Goal: Information Seeking & Learning: Learn about a topic

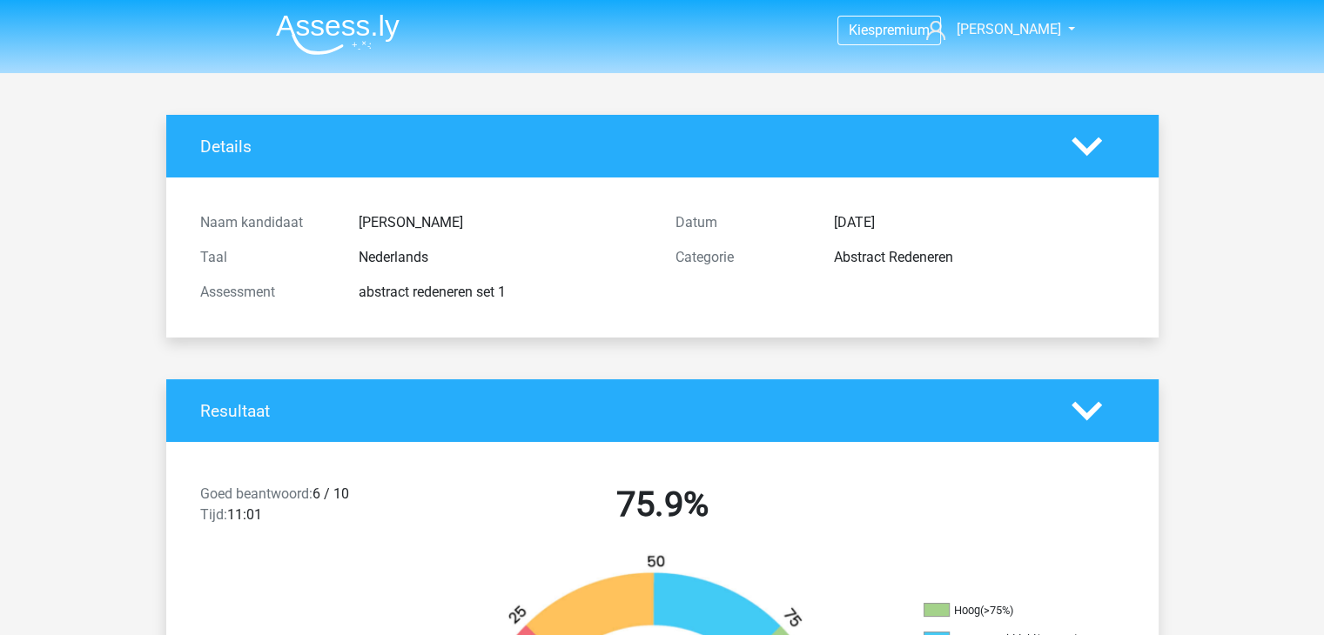
click at [1083, 148] on polygon at bounding box center [1087, 146] width 30 height 19
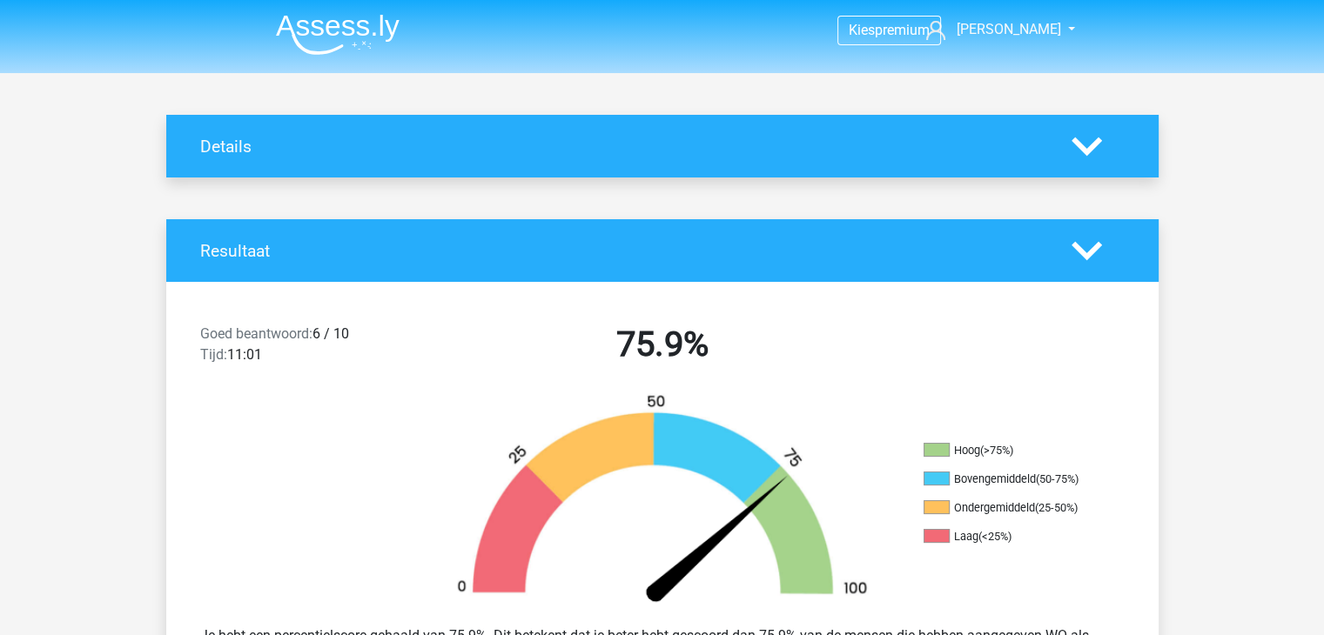
click at [1082, 147] on polygon at bounding box center [1087, 146] width 30 height 19
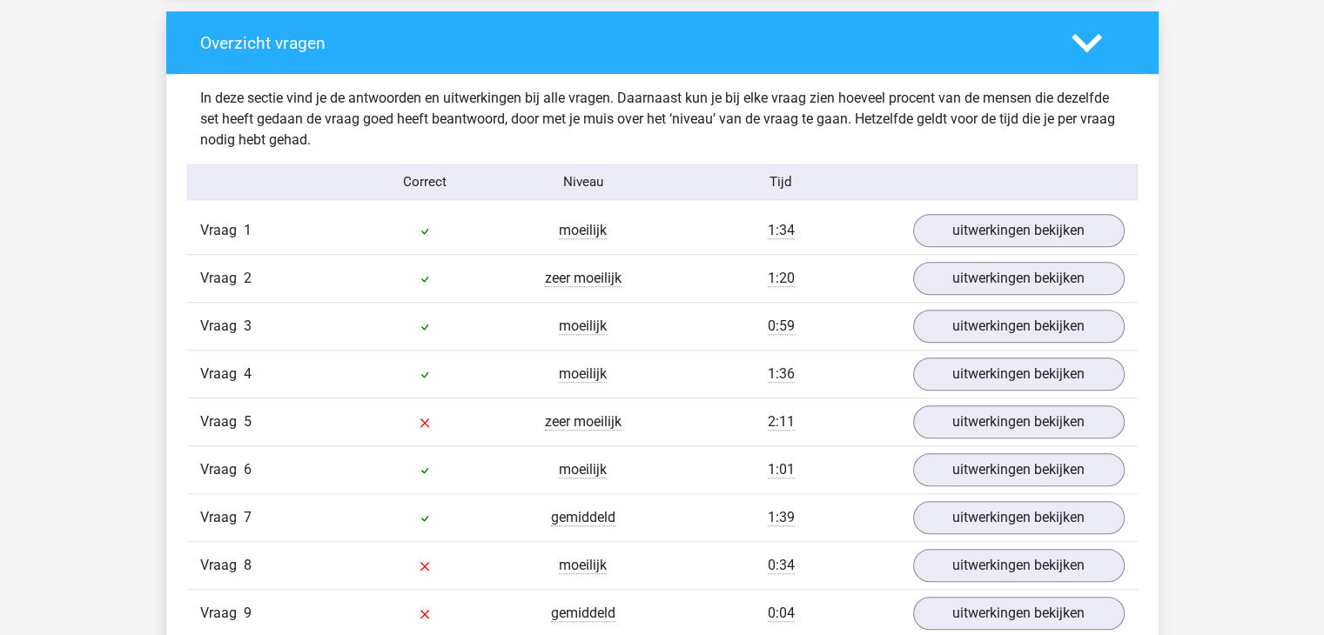
scroll to position [1306, 0]
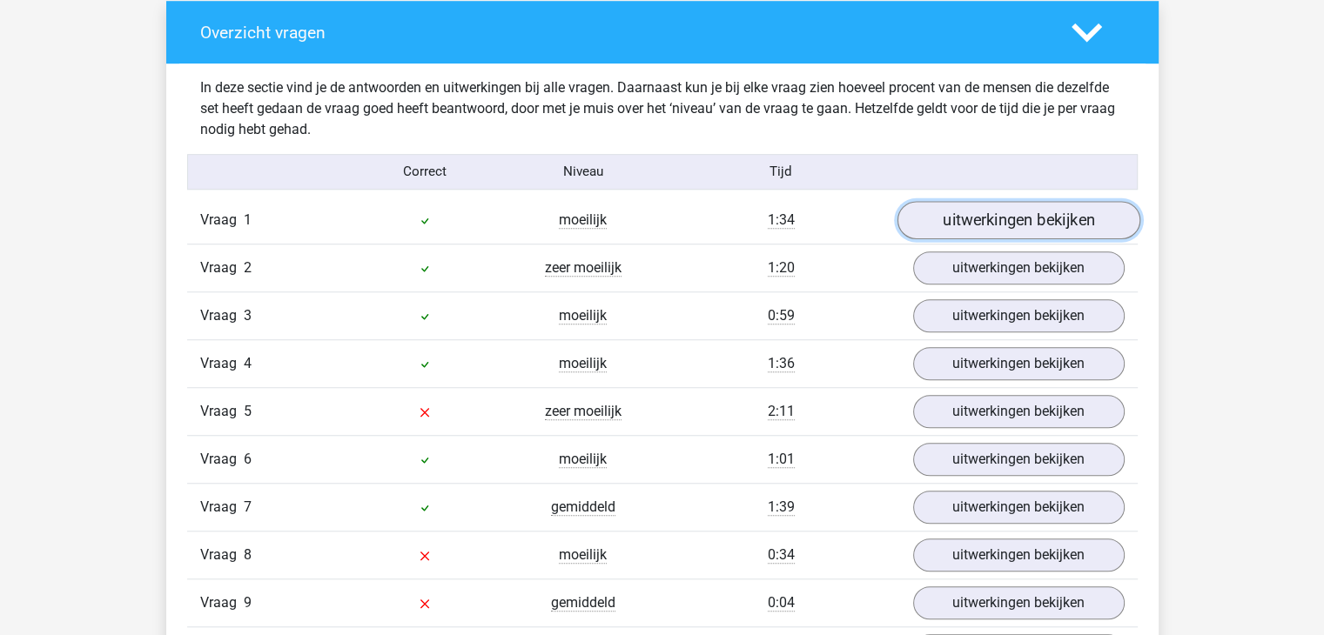
click at [951, 216] on link "uitwerkingen bekijken" at bounding box center [1018, 220] width 243 height 38
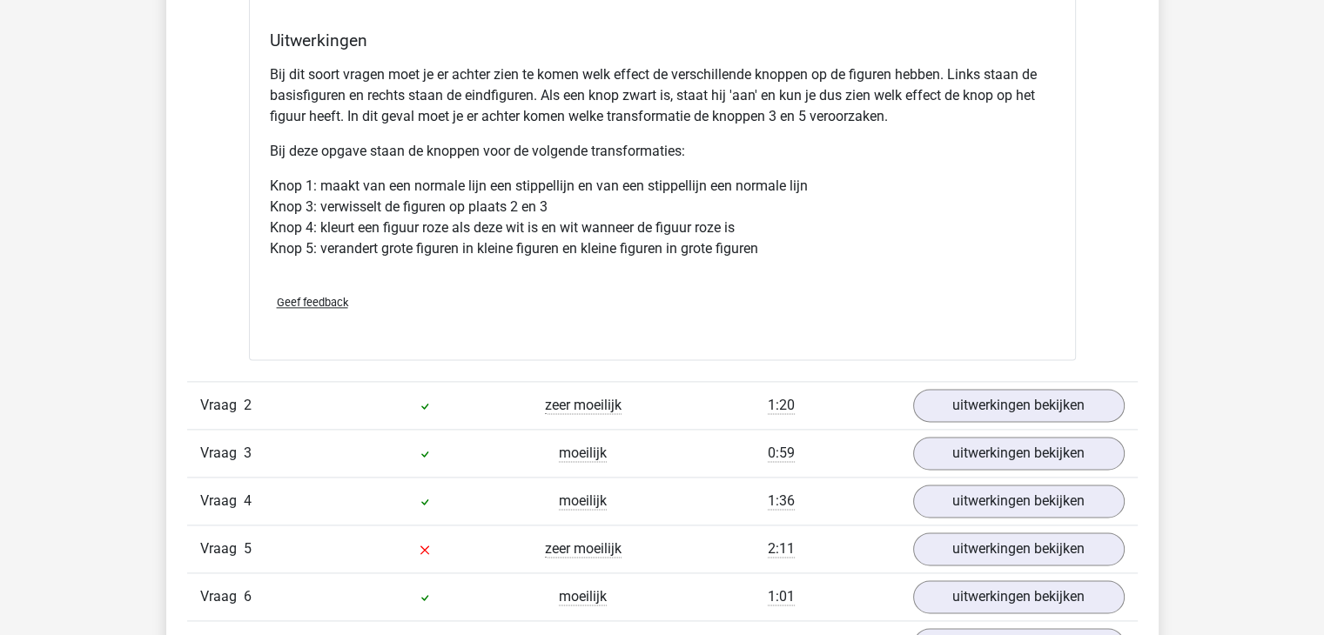
scroll to position [2263, 0]
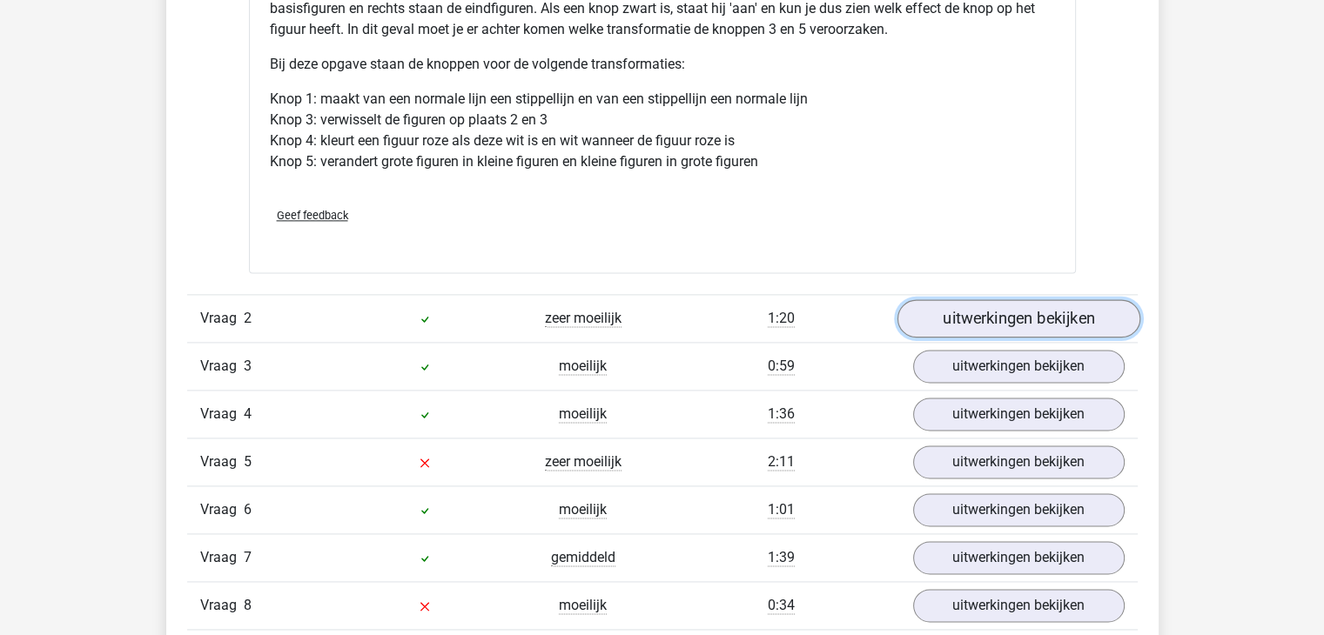
click at [971, 313] on link "uitwerkingen bekijken" at bounding box center [1018, 318] width 243 height 38
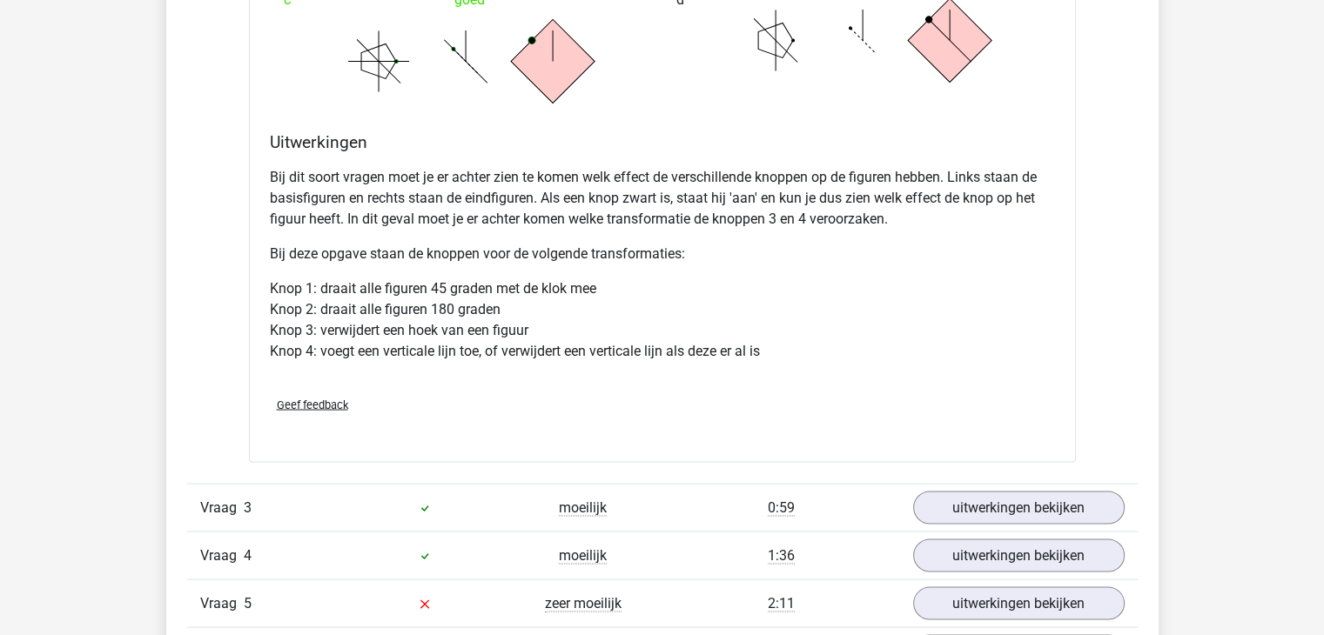
scroll to position [3134, 0]
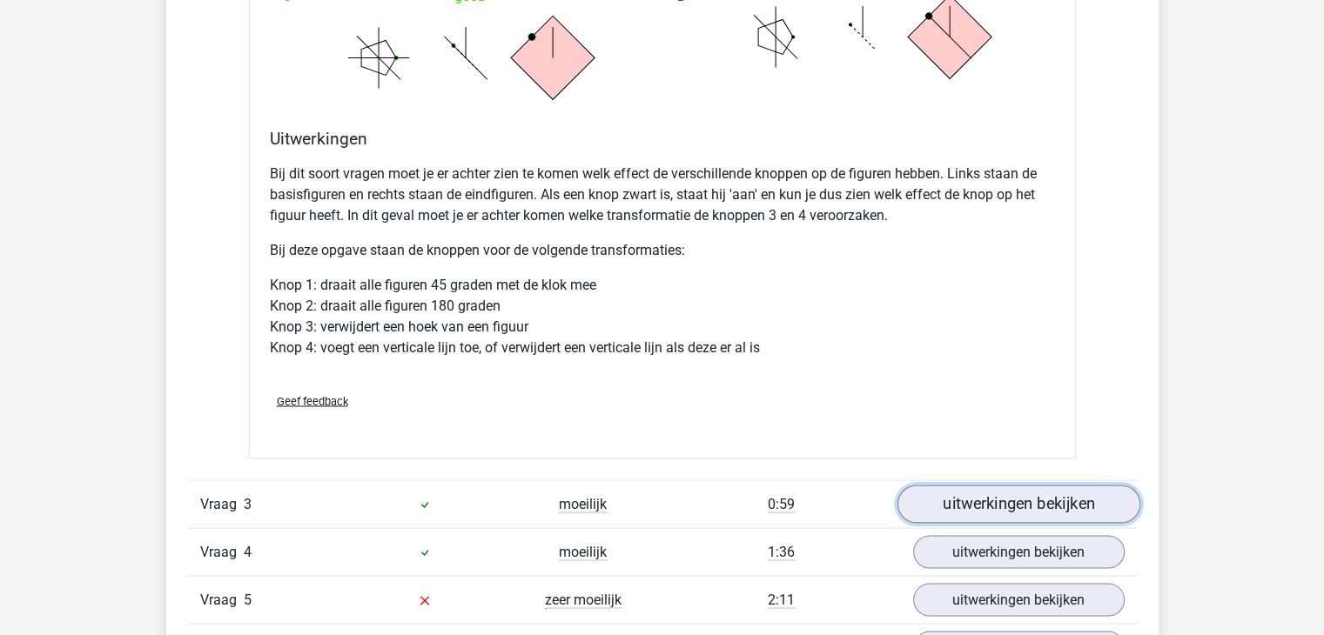
click at [975, 501] on link "uitwerkingen bekijken" at bounding box center [1018, 505] width 243 height 38
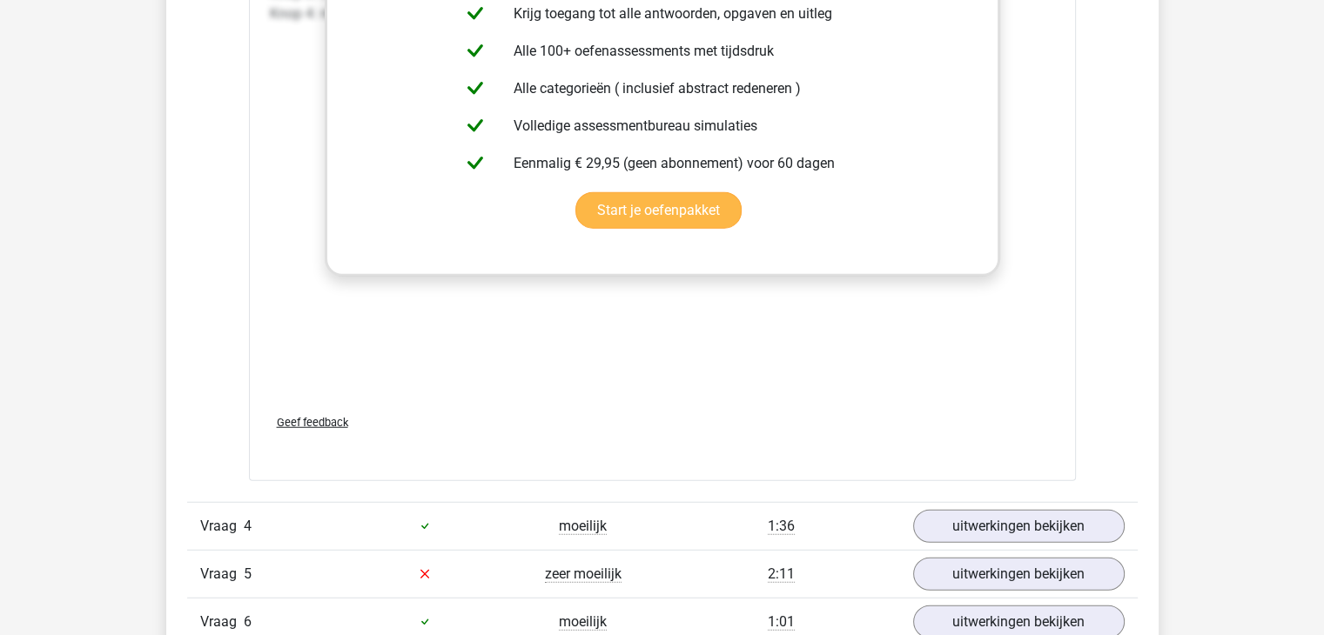
scroll to position [4526, 0]
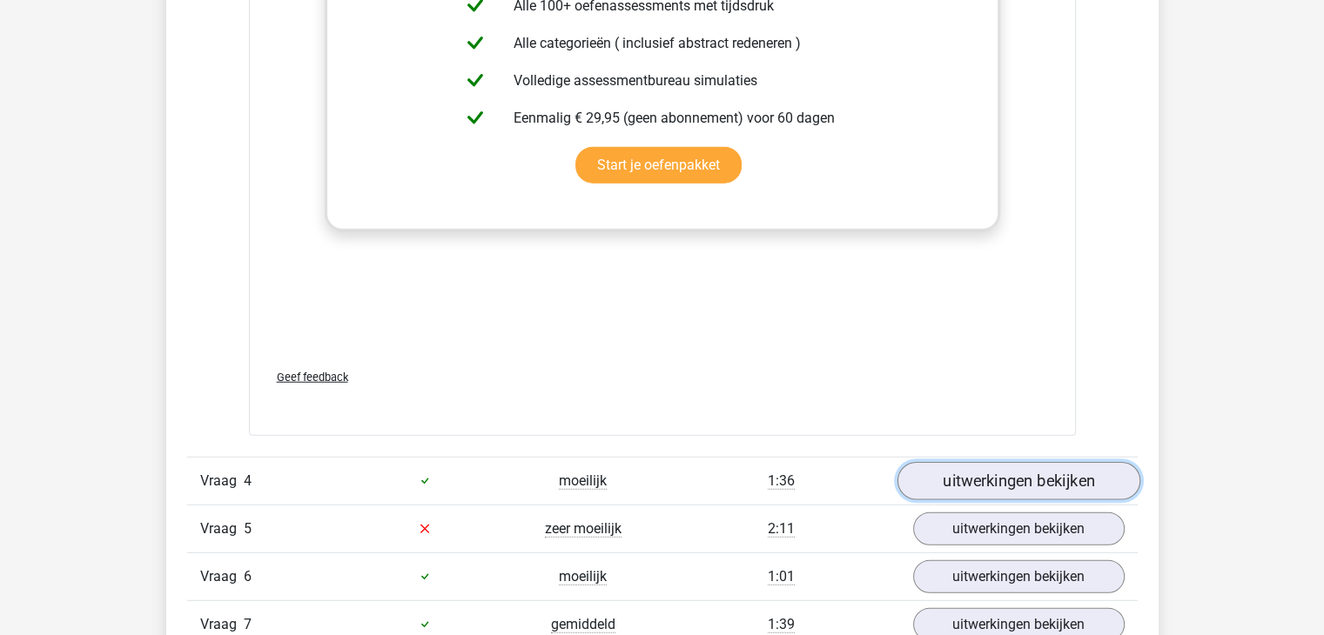
click at [979, 467] on link "uitwerkingen bekijken" at bounding box center [1018, 481] width 243 height 38
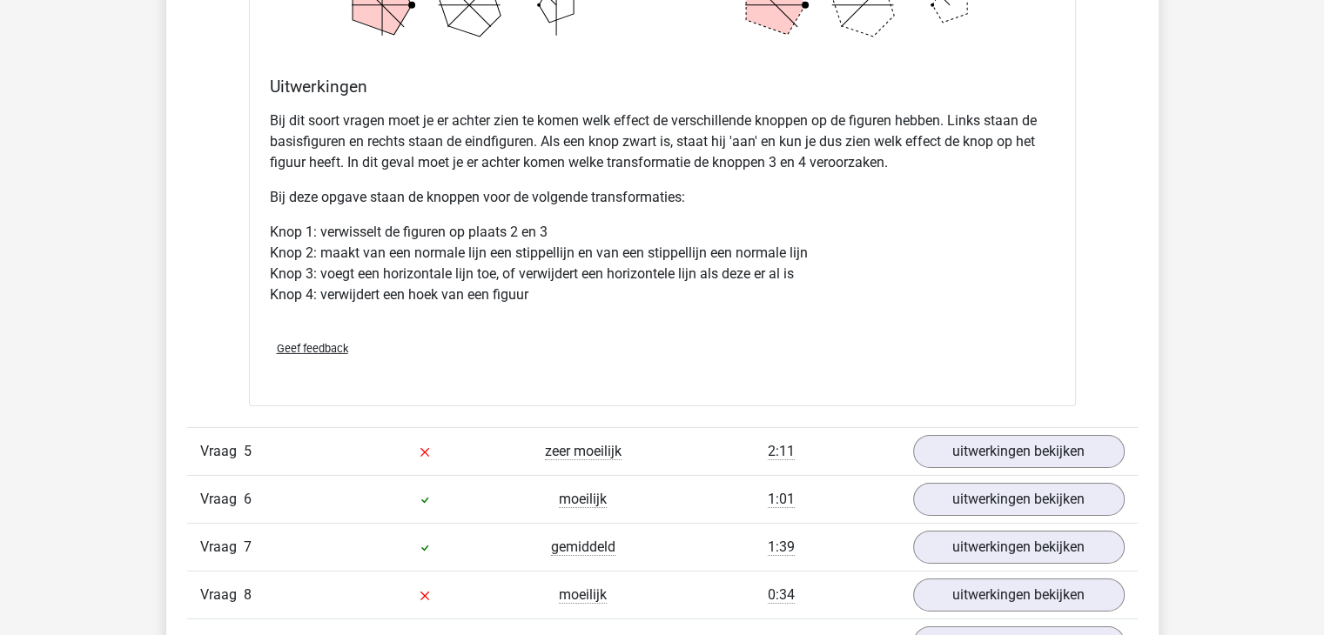
scroll to position [5658, 0]
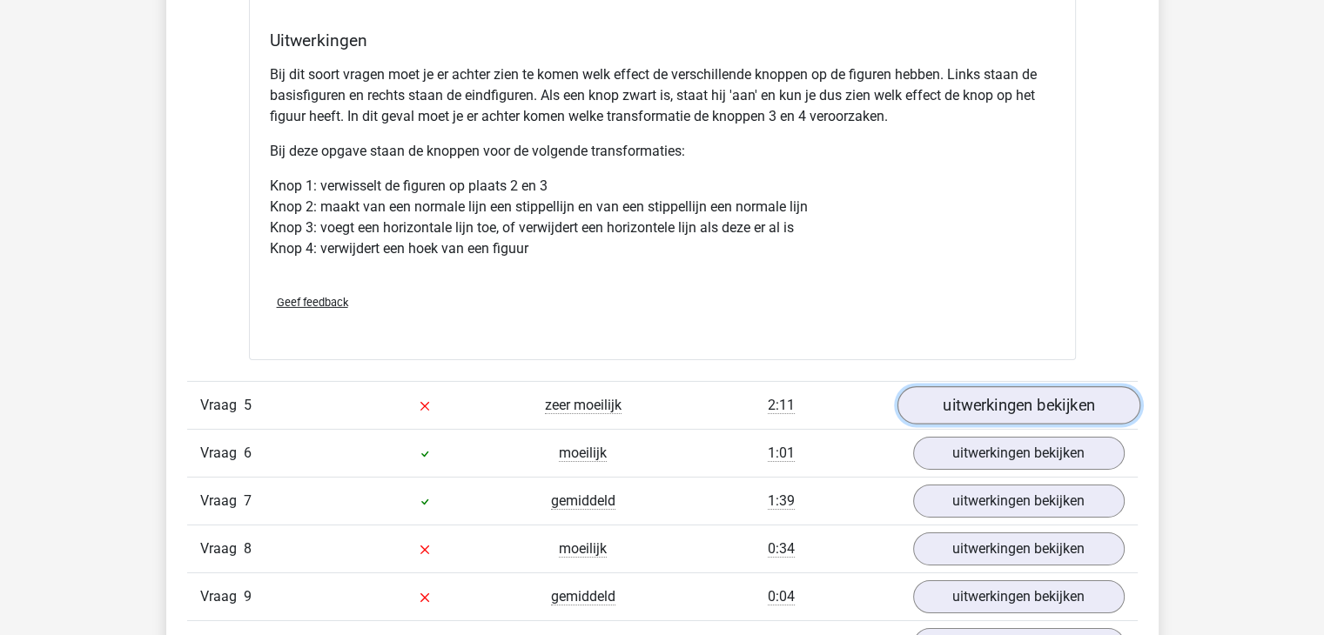
click at [1017, 405] on link "uitwerkingen bekijken" at bounding box center [1018, 405] width 243 height 38
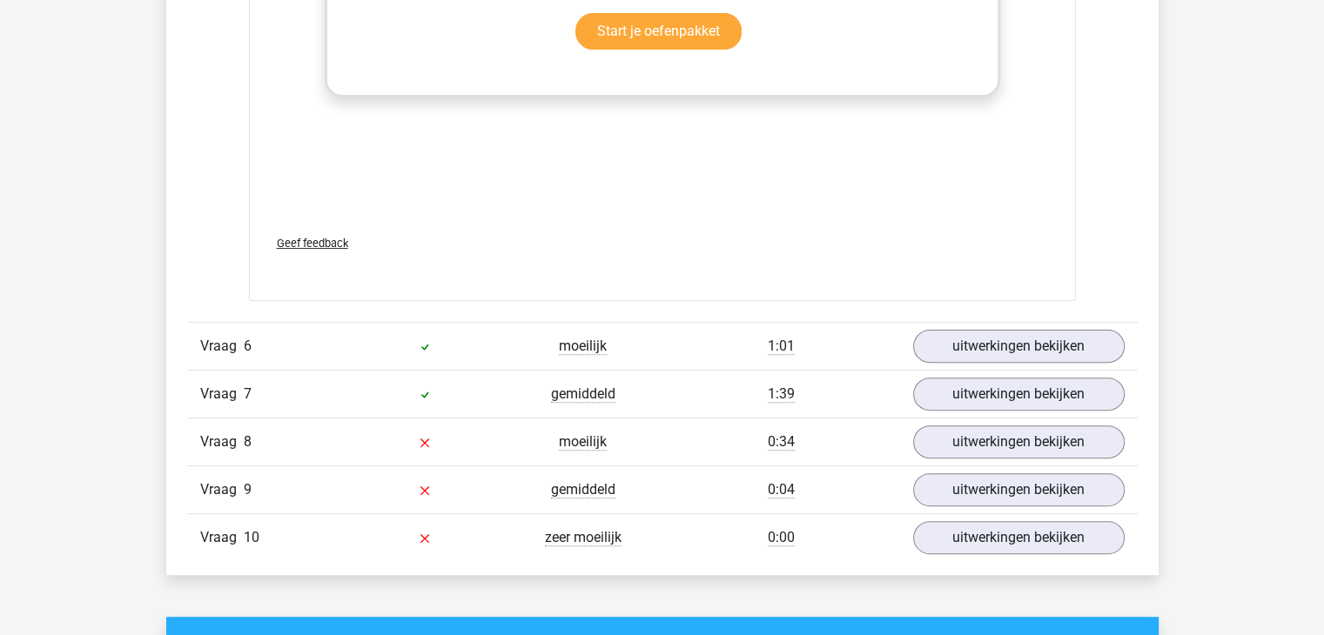
scroll to position [7138, 0]
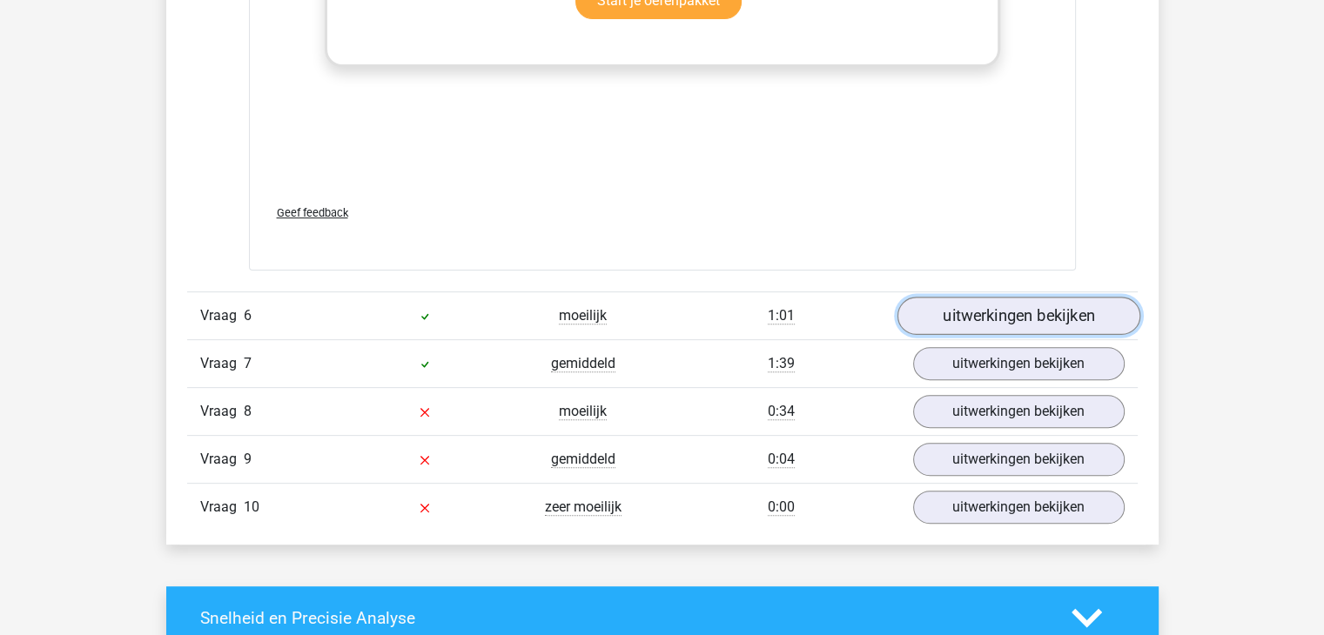
click at [964, 311] on link "uitwerkingen bekijken" at bounding box center [1018, 316] width 243 height 38
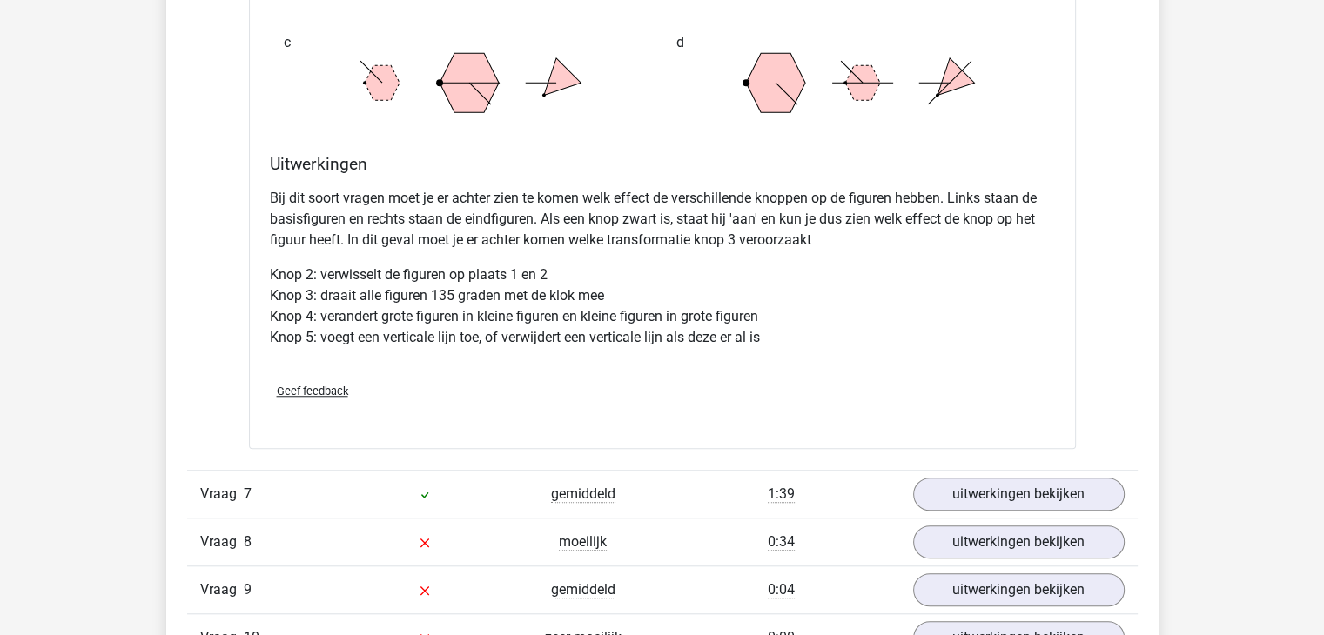
scroll to position [8008, 0]
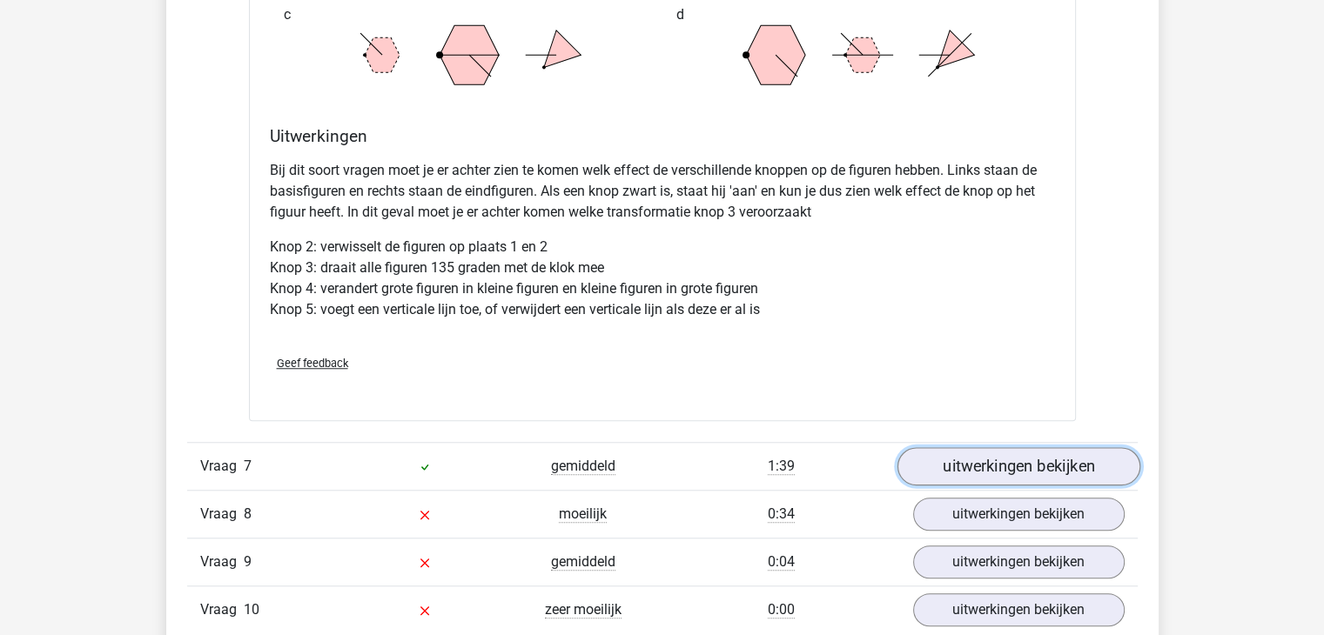
click at [984, 458] on link "uitwerkingen bekijken" at bounding box center [1018, 466] width 243 height 38
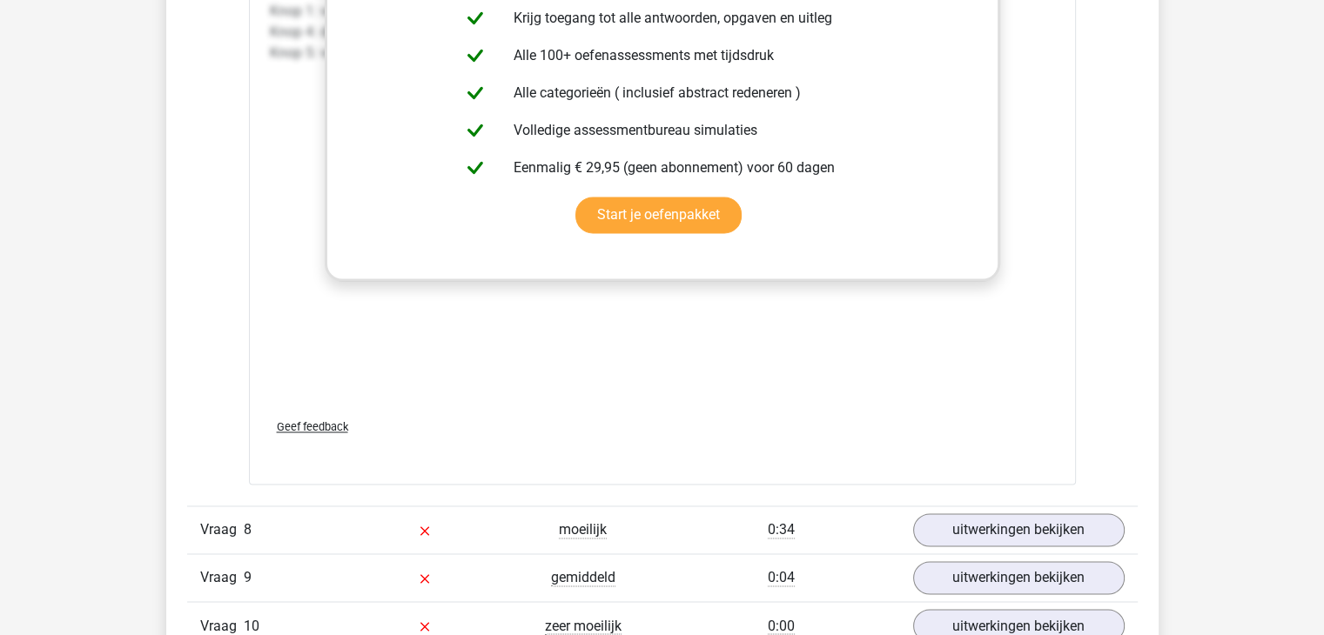
scroll to position [9401, 0]
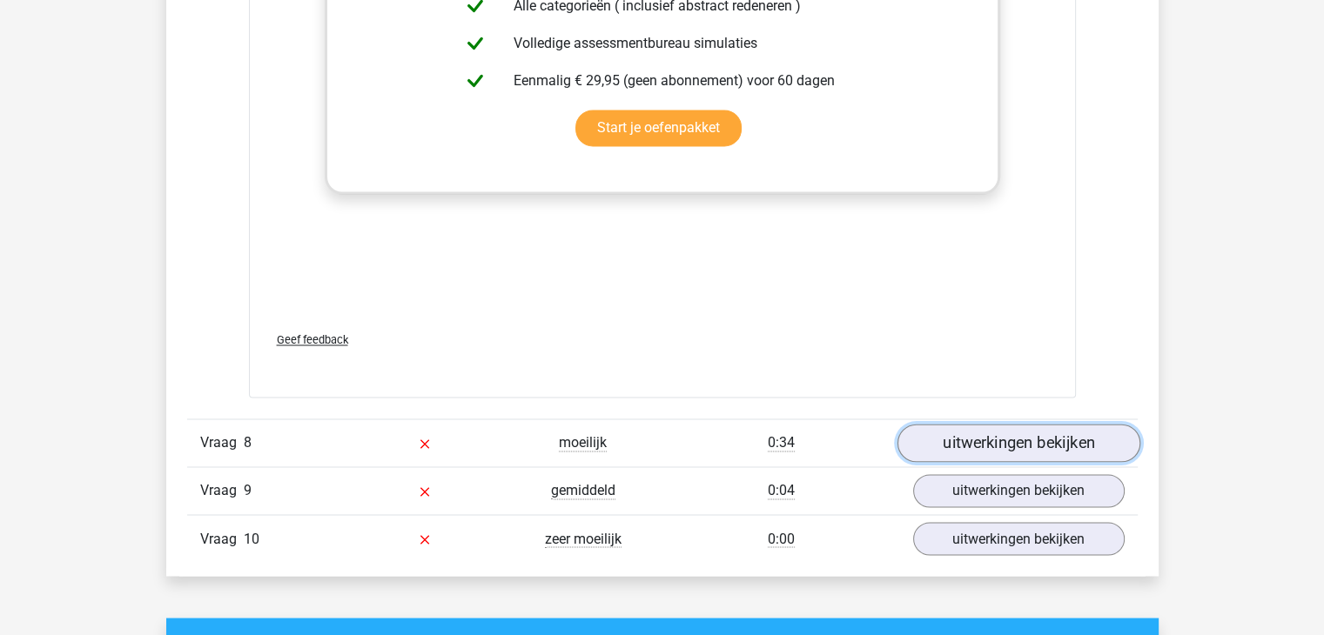
click at [982, 439] on link "uitwerkingen bekijken" at bounding box center [1018, 444] width 243 height 38
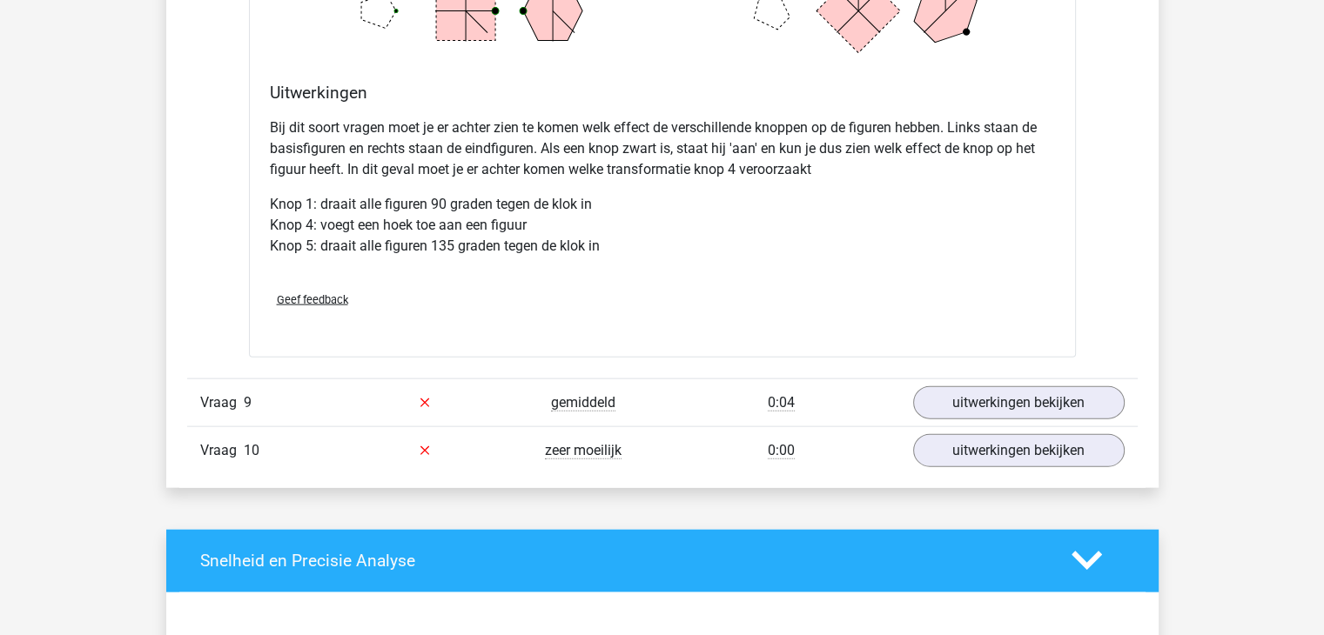
scroll to position [10445, 0]
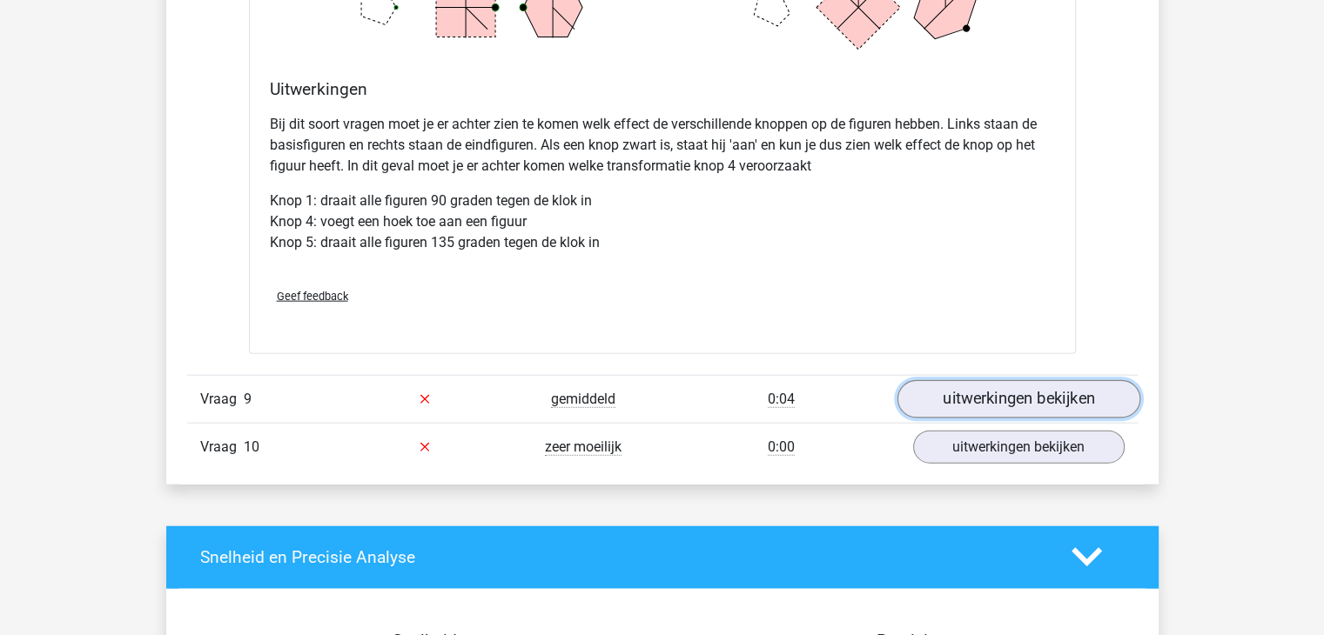
click at [989, 385] on link "uitwerkingen bekijken" at bounding box center [1018, 399] width 243 height 38
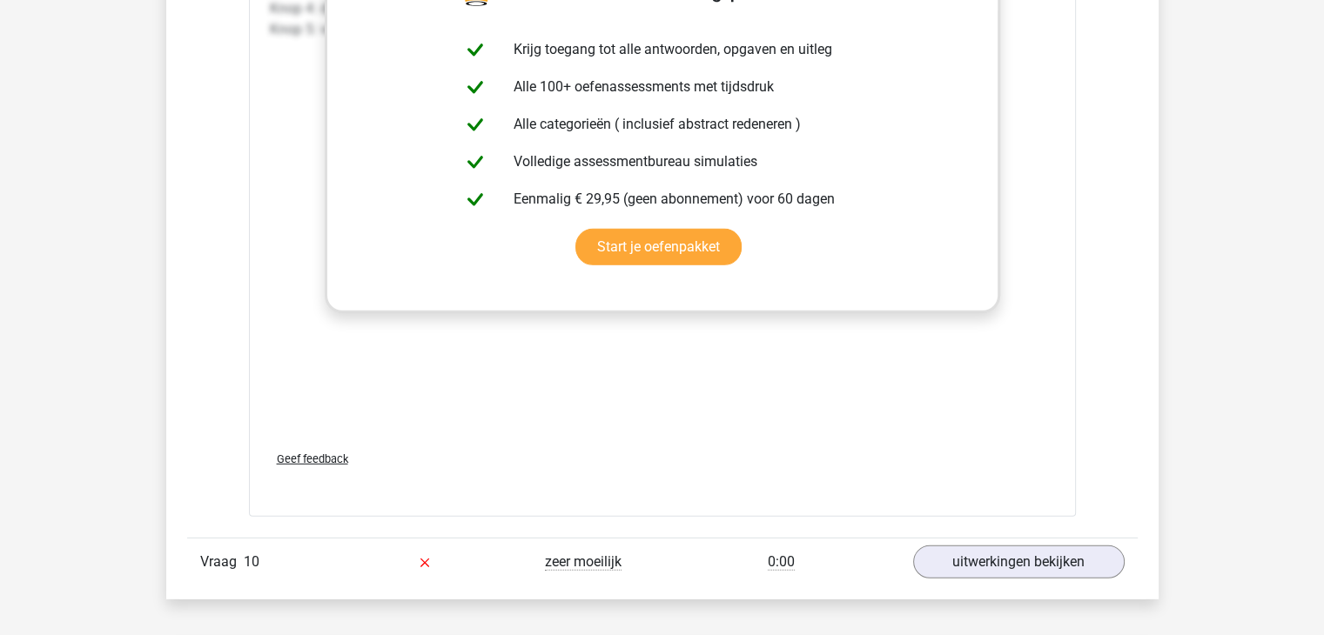
scroll to position [11664, 0]
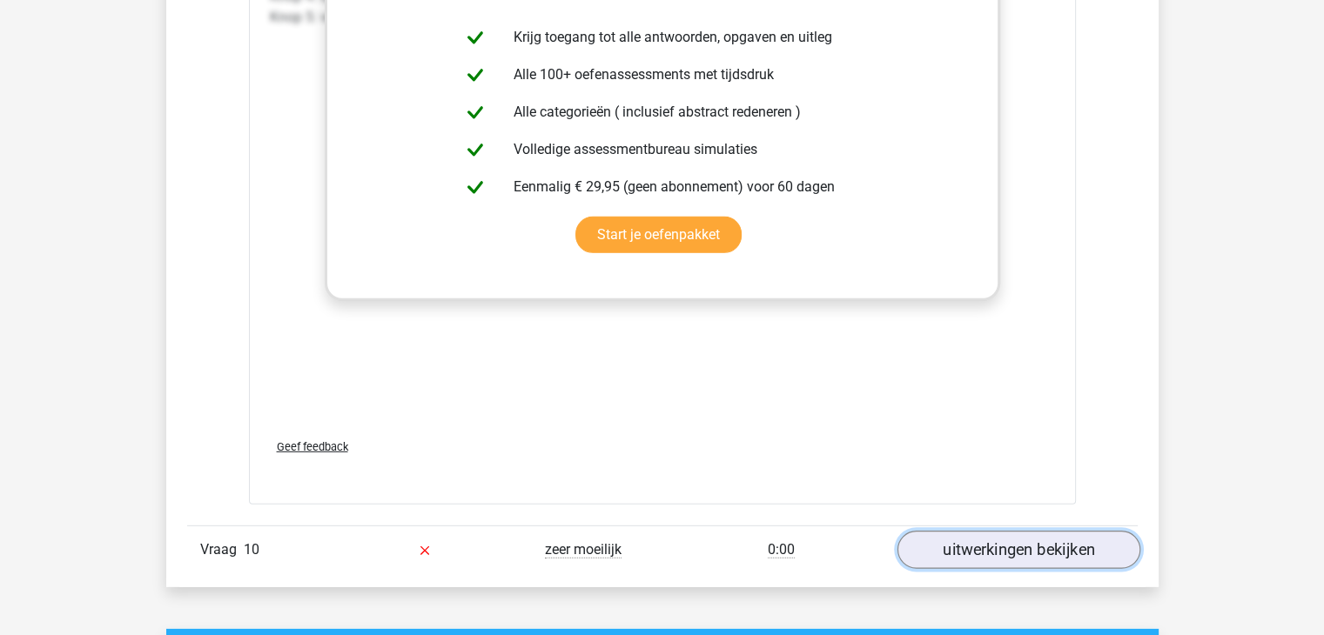
click at [998, 544] on link "uitwerkingen bekijken" at bounding box center [1018, 550] width 243 height 38
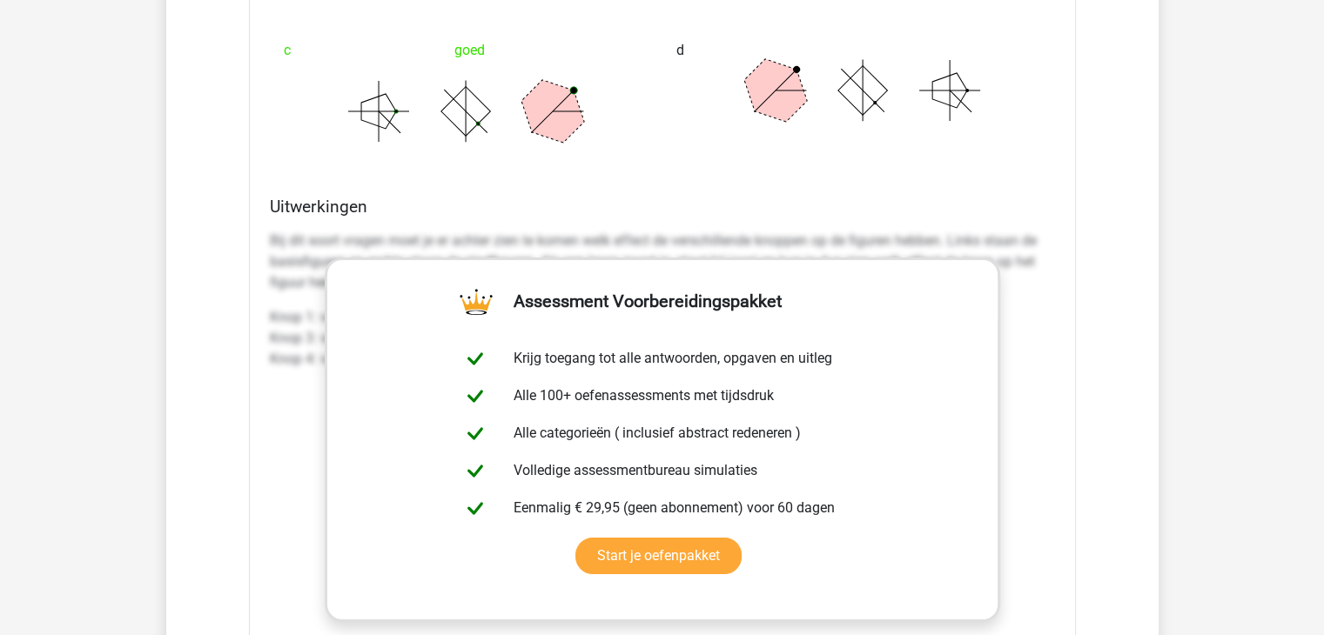
scroll to position [12883, 0]
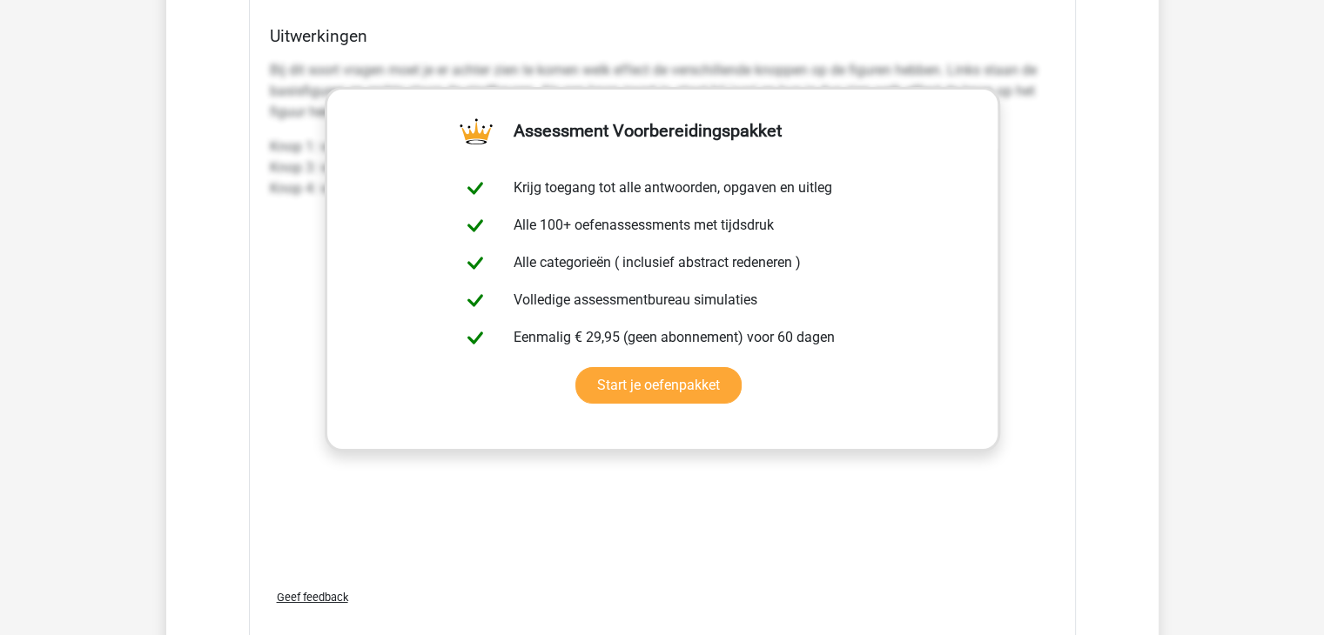
click at [334, 591] on span "Geef feedback" at bounding box center [312, 597] width 71 height 13
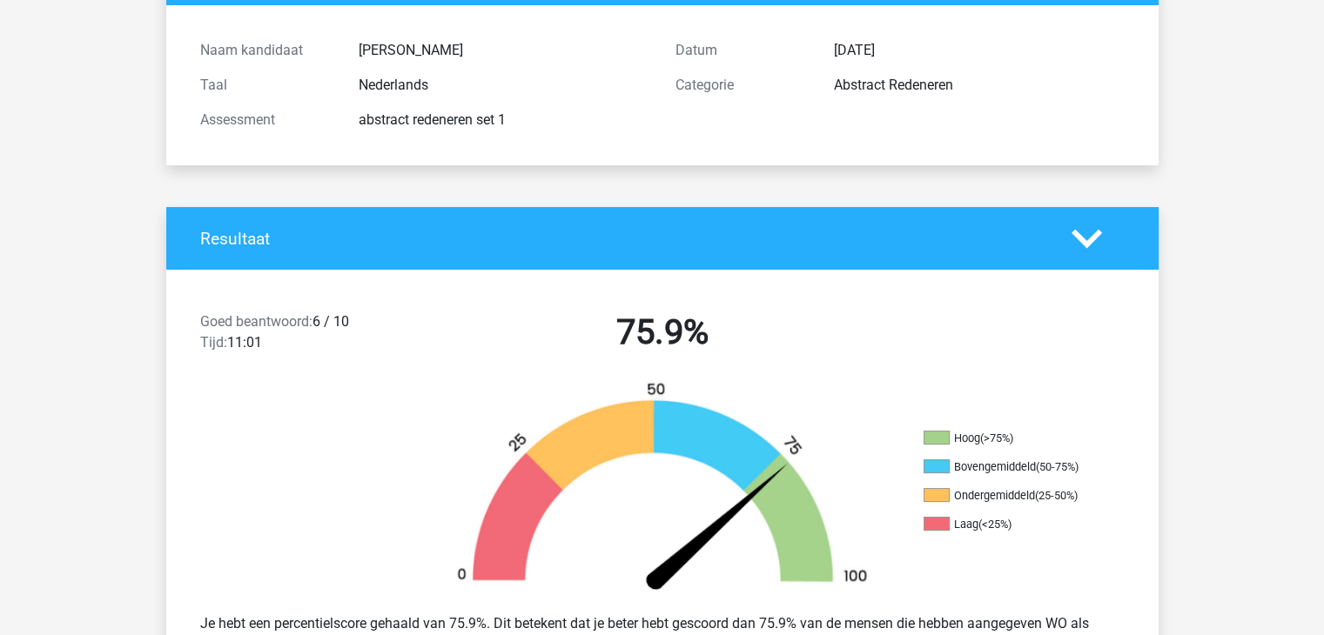
scroll to position [0, 0]
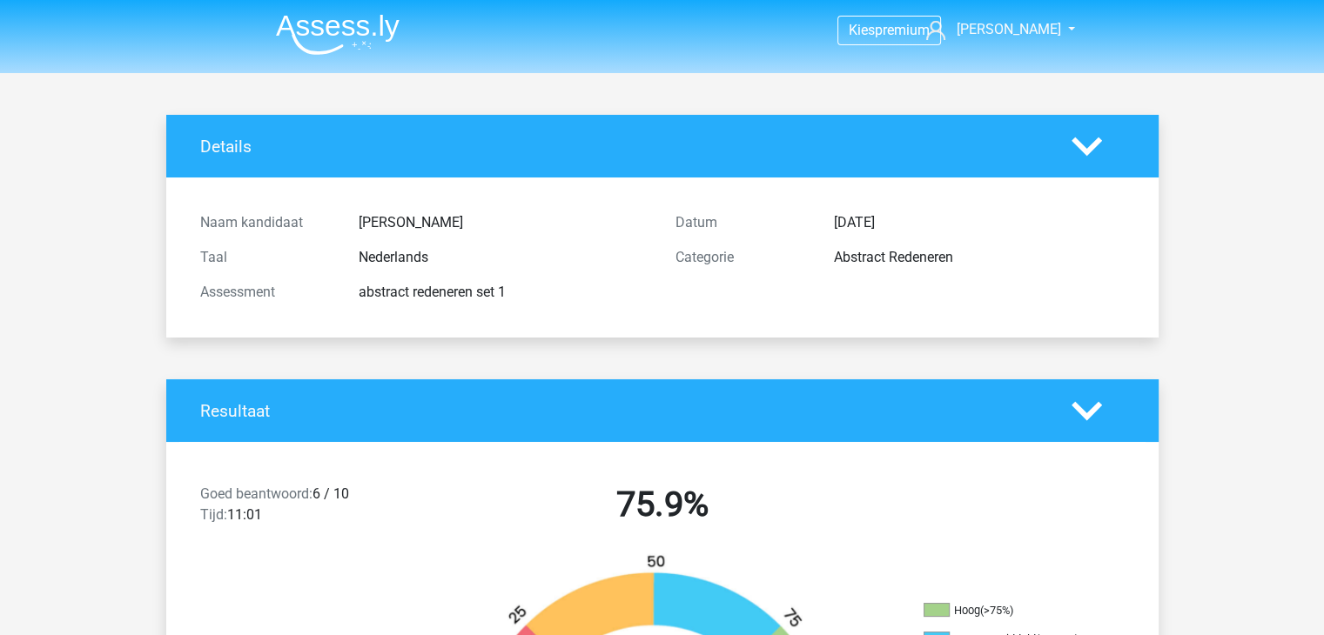
click at [317, 22] on img at bounding box center [338, 34] width 124 height 41
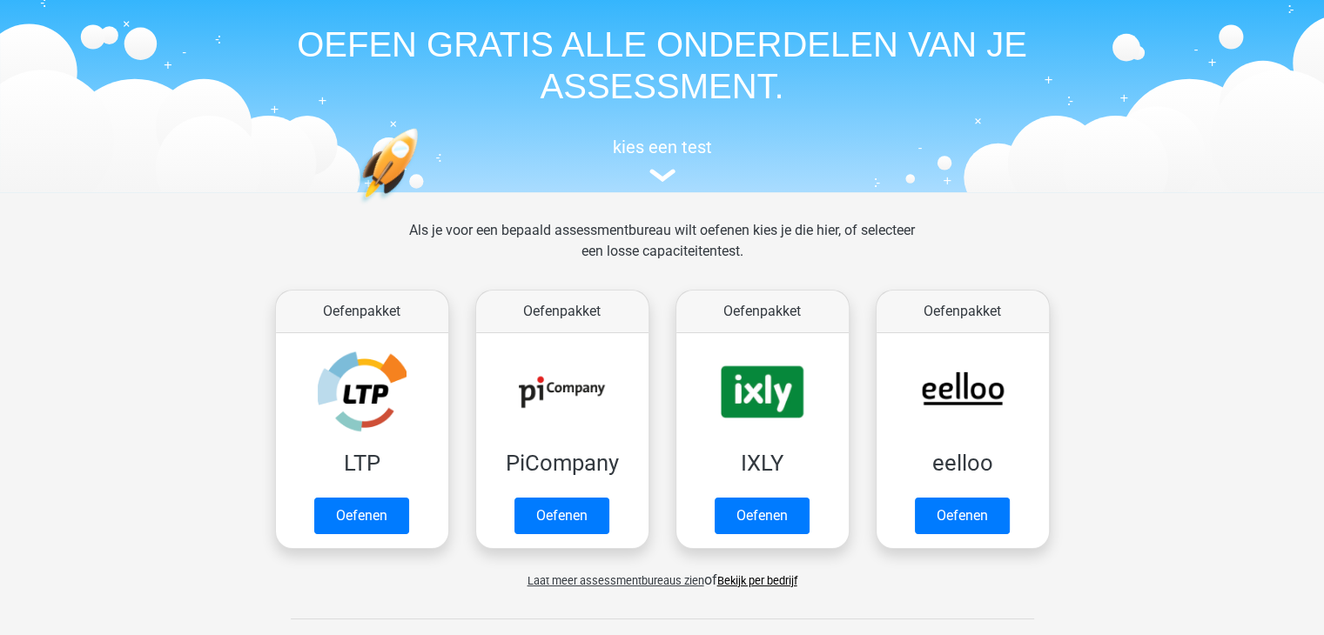
scroll to position [87, 0]
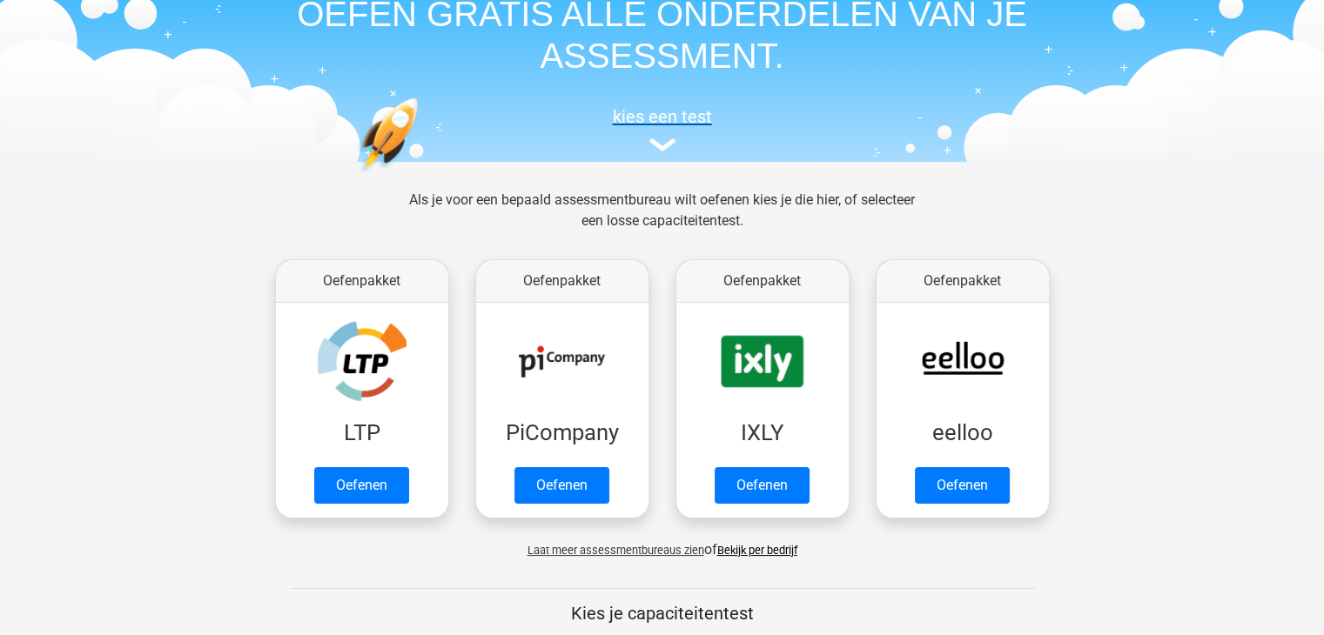
click at [661, 146] on img at bounding box center [662, 144] width 26 height 13
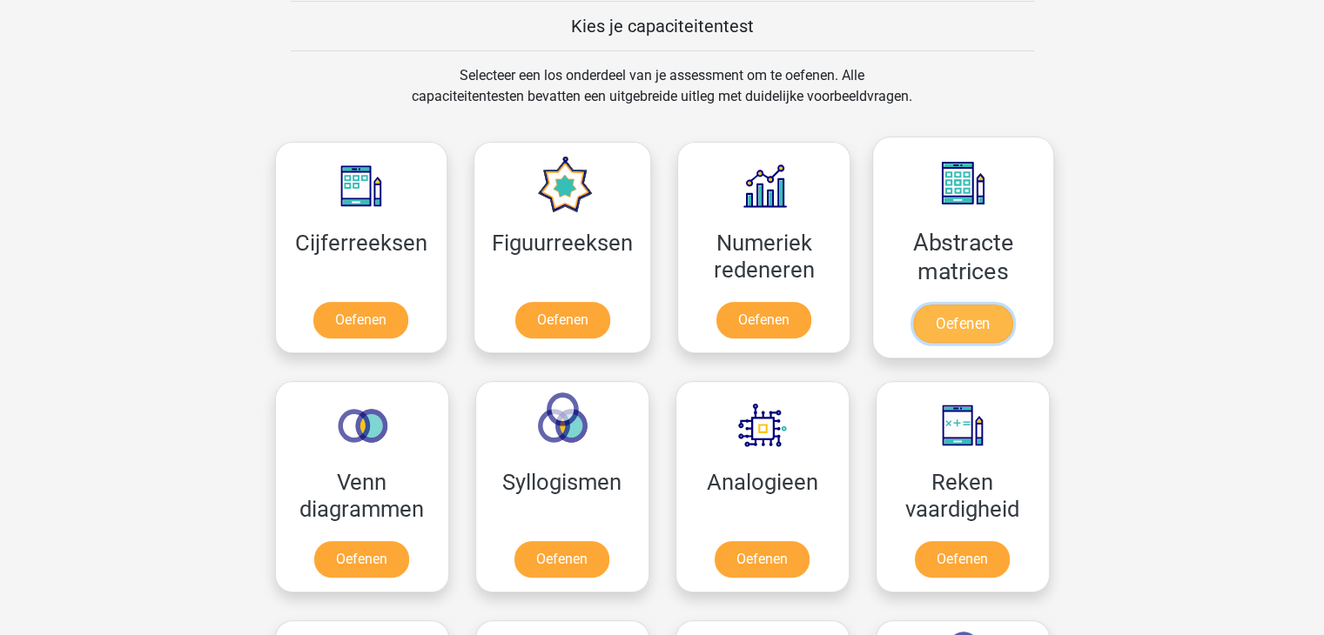
click at [968, 305] on link "Oefenen" at bounding box center [962, 324] width 99 height 38
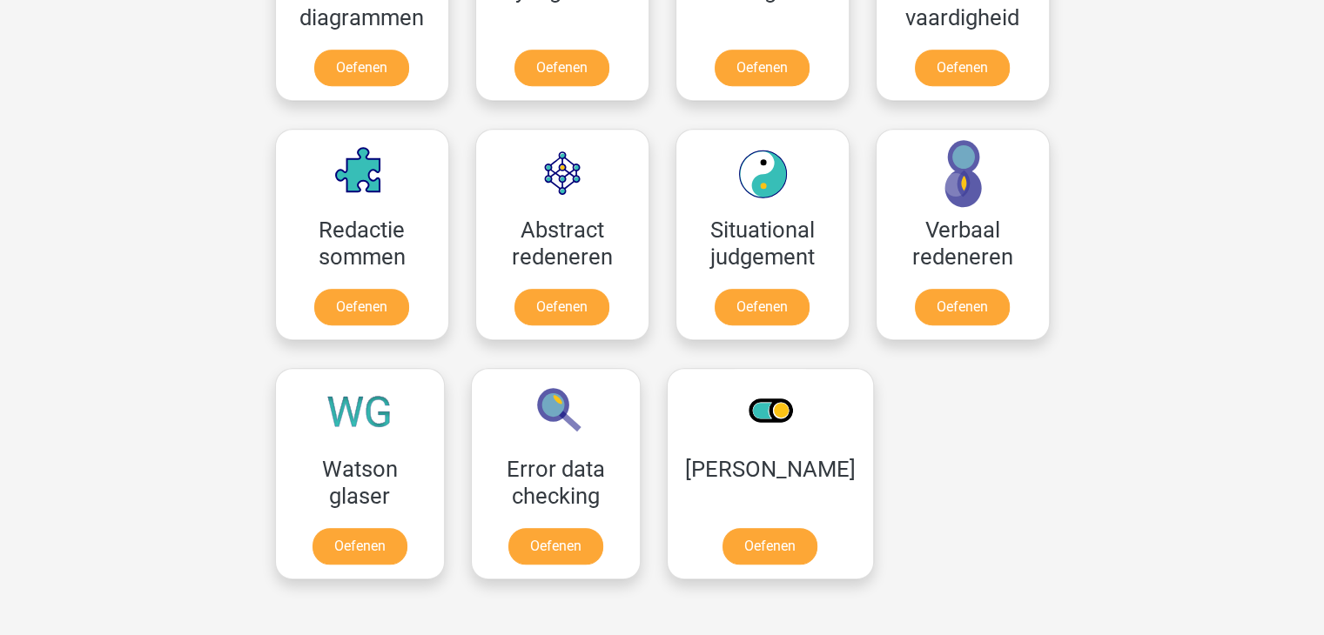
scroll to position [1197, 0]
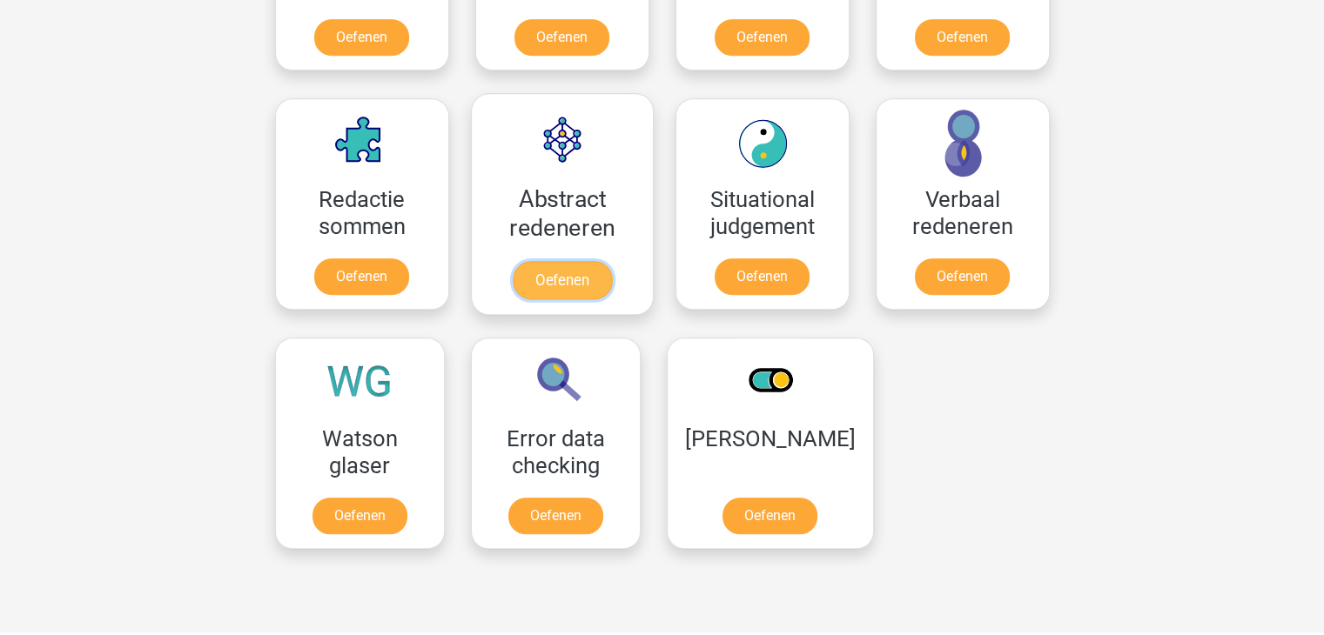
click at [571, 283] on link "Oefenen" at bounding box center [561, 280] width 99 height 38
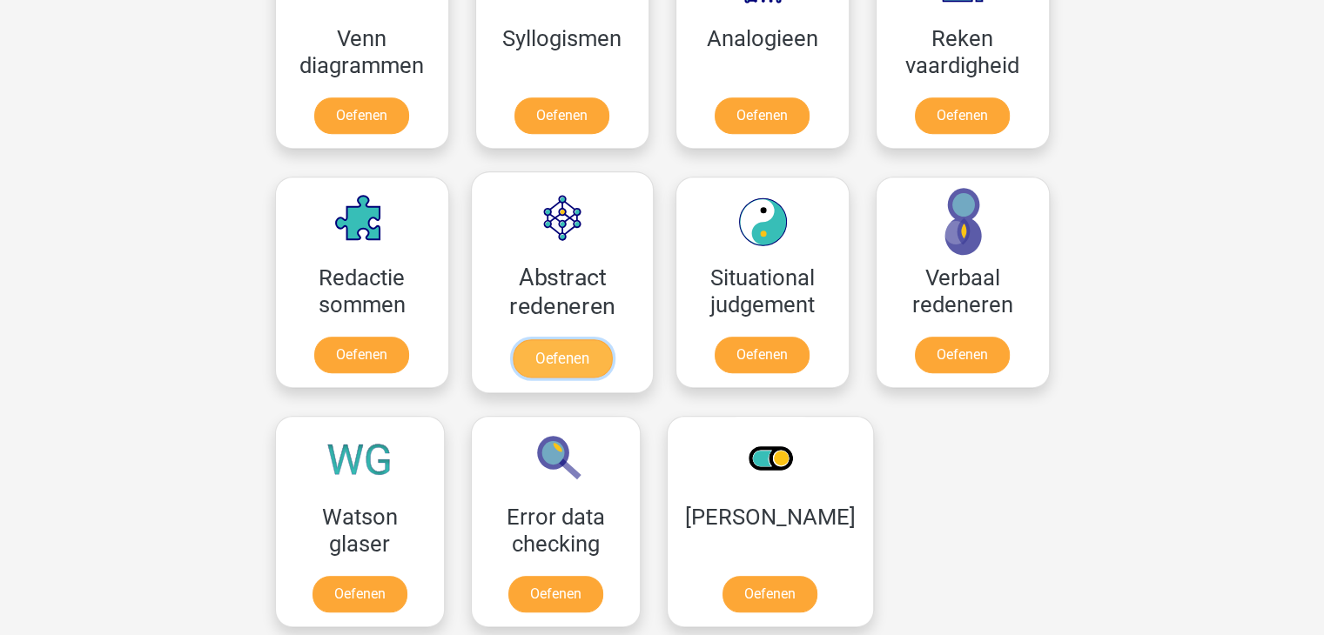
scroll to position [1110, 0]
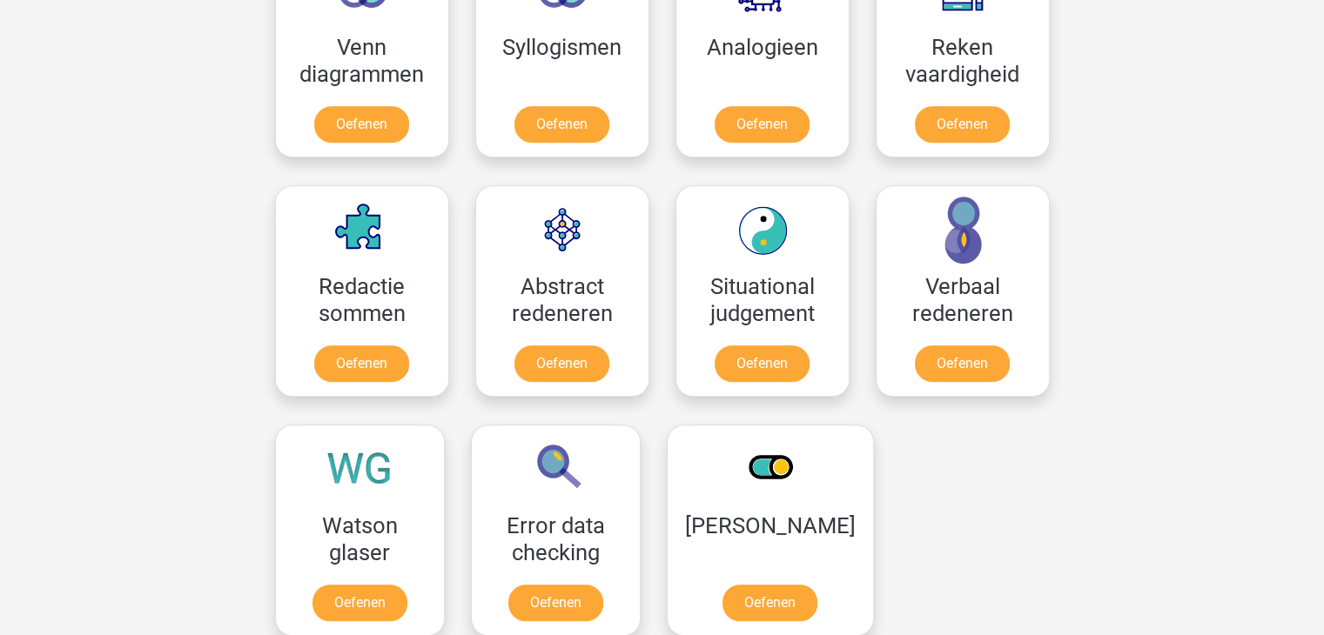
click at [933, 509] on div at bounding box center [975, 530] width 176 height 239
click at [554, 362] on link "Oefenen" at bounding box center [561, 367] width 99 height 38
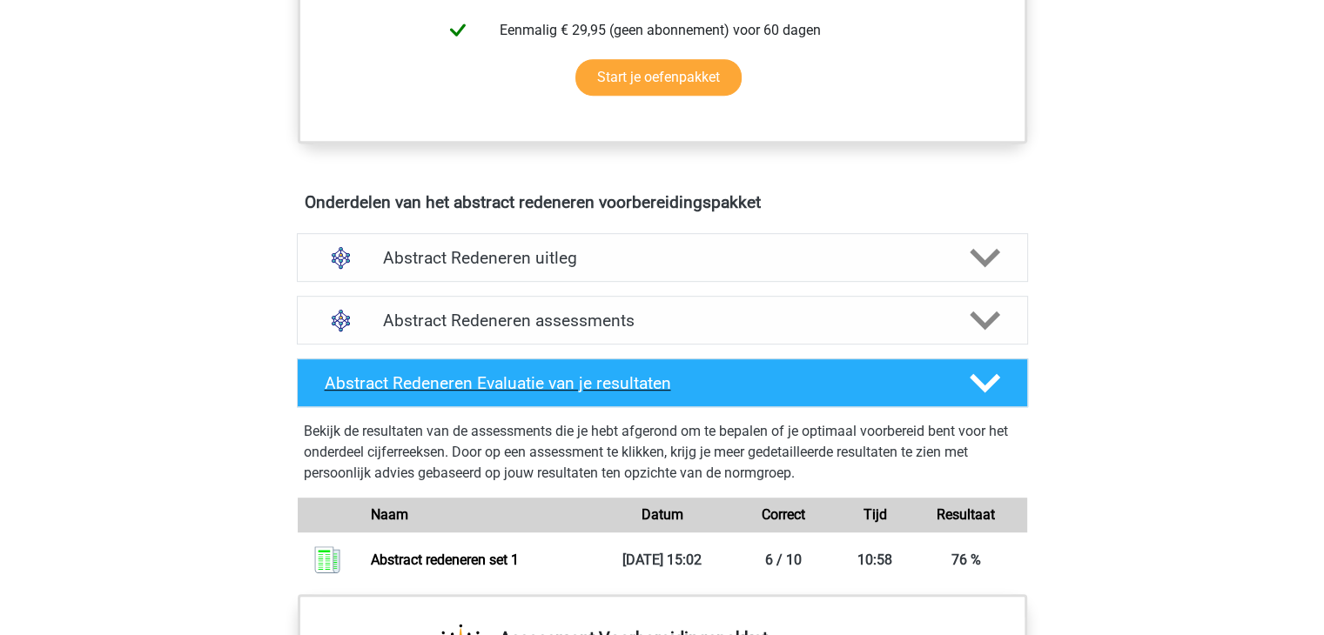
scroll to position [1045, 0]
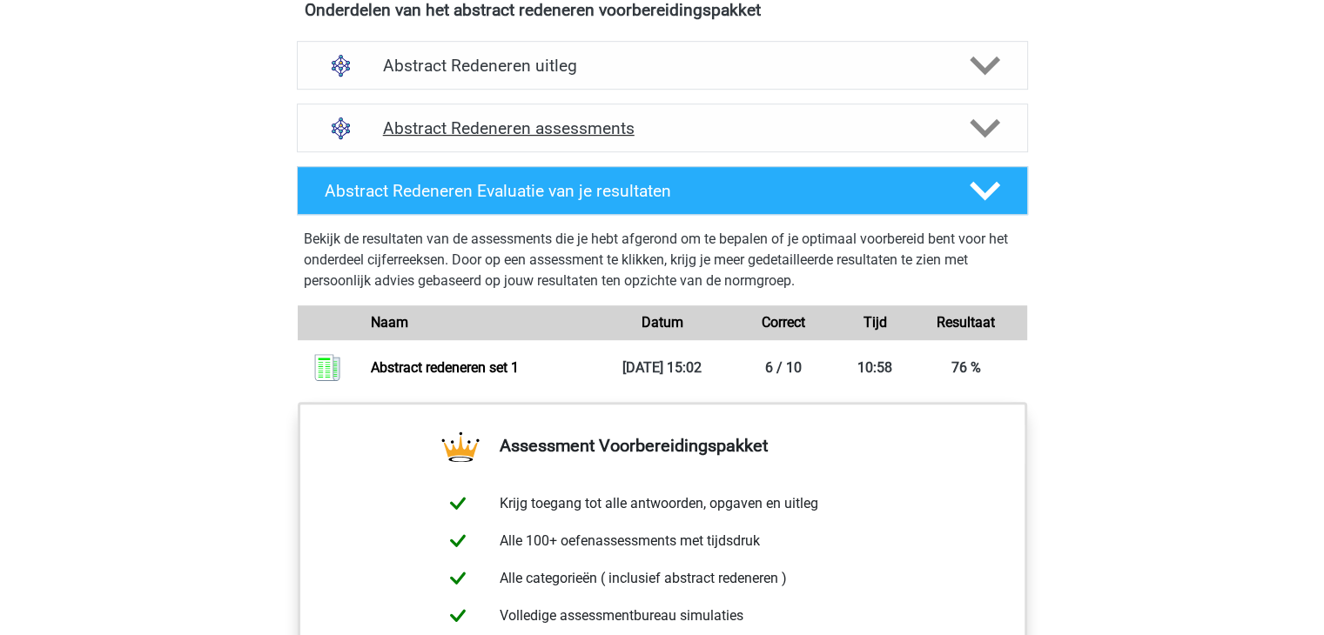
click at [992, 123] on polygon at bounding box center [985, 128] width 30 height 19
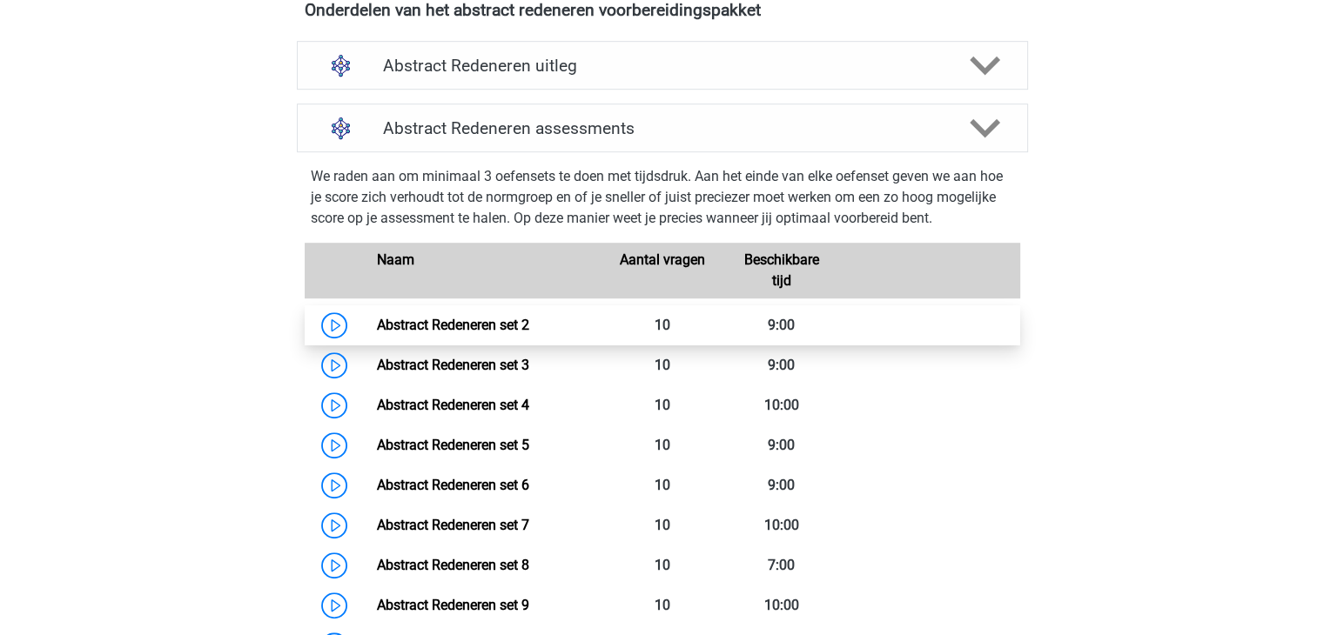
click at [463, 328] on link "Abstract Redeneren set 2" at bounding box center [453, 325] width 152 height 17
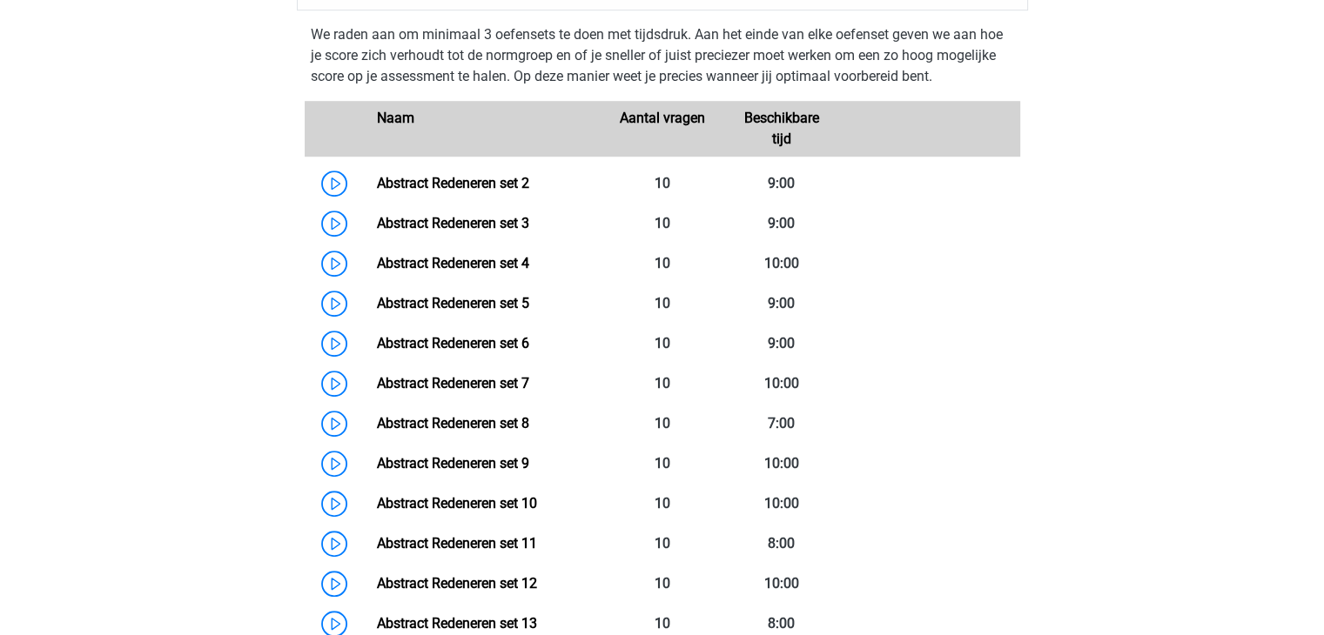
scroll to position [1132, 0]
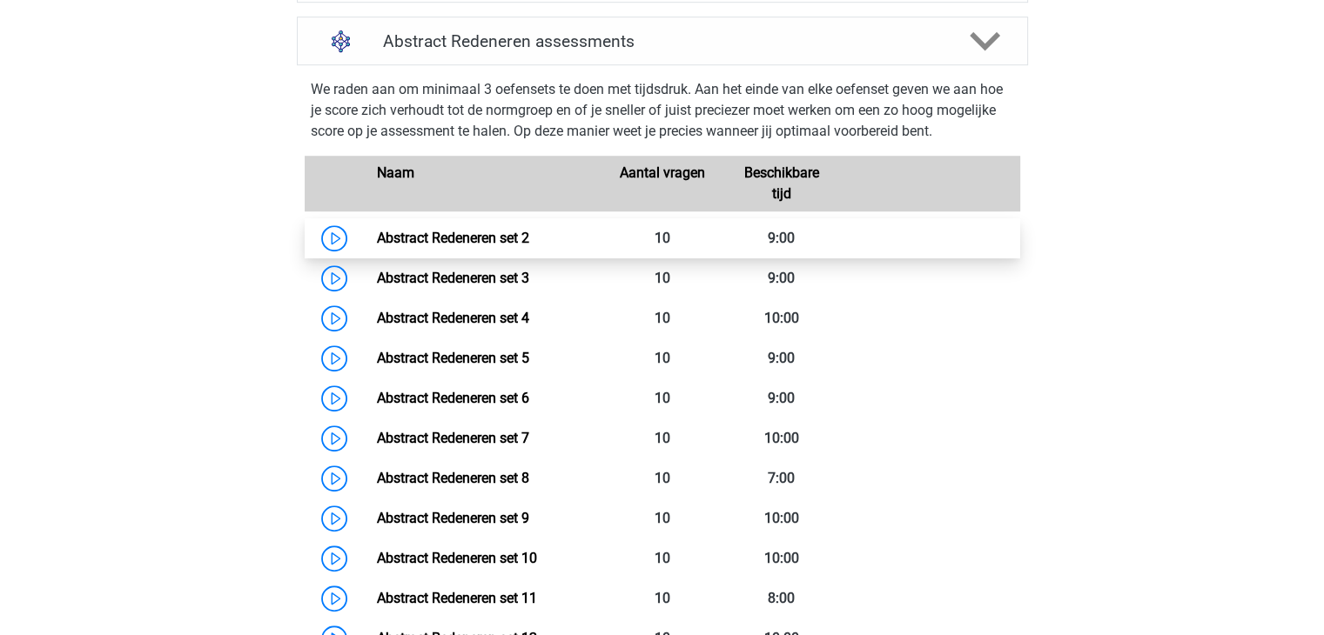
click at [377, 236] on link "Abstract Redeneren set 2" at bounding box center [453, 238] width 152 height 17
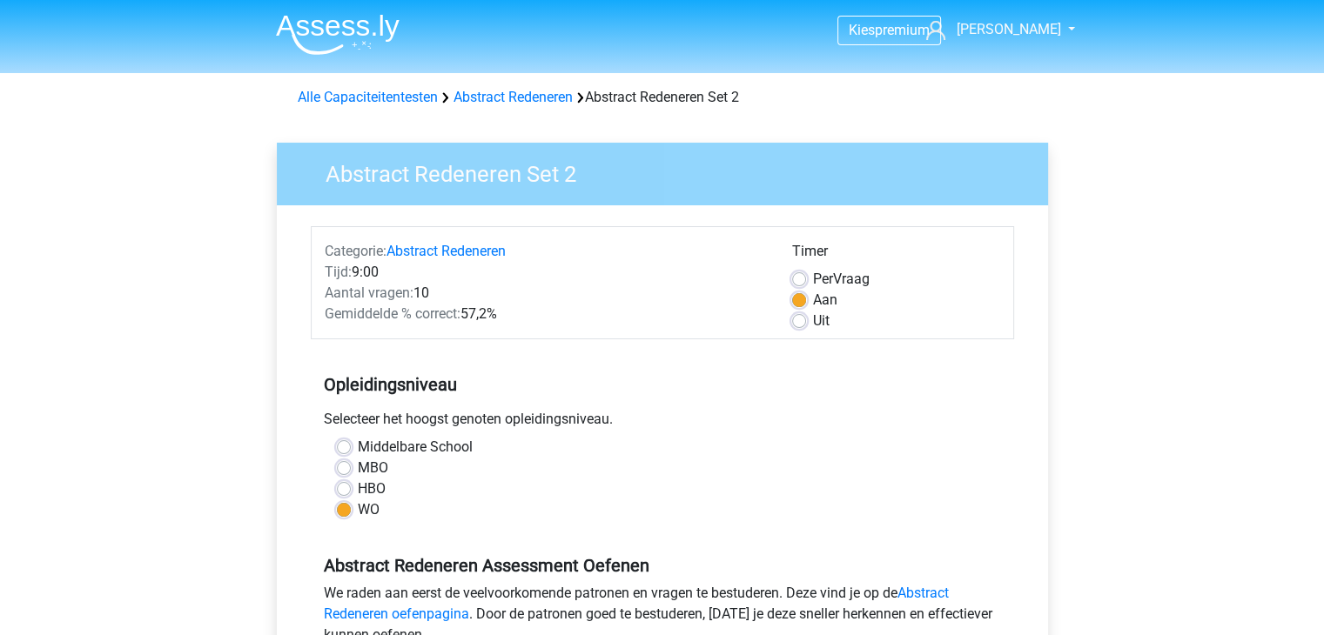
click at [668, 468] on div "MBO" at bounding box center [662, 468] width 651 height 21
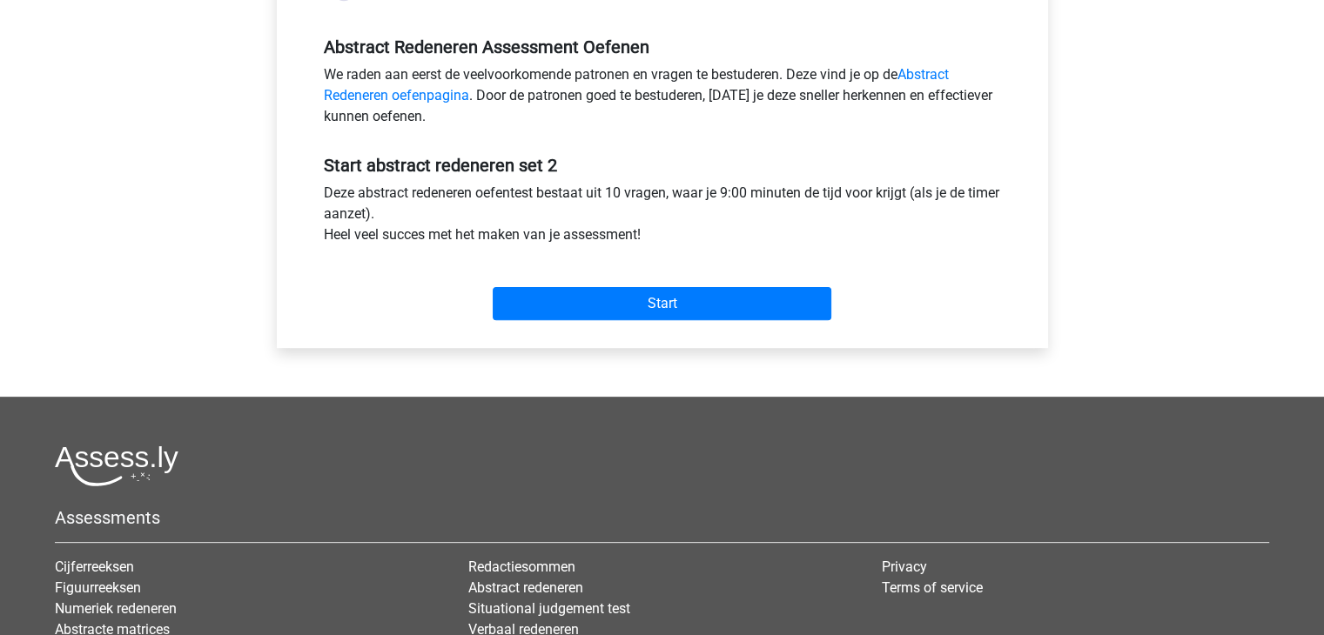
scroll to position [522, 0]
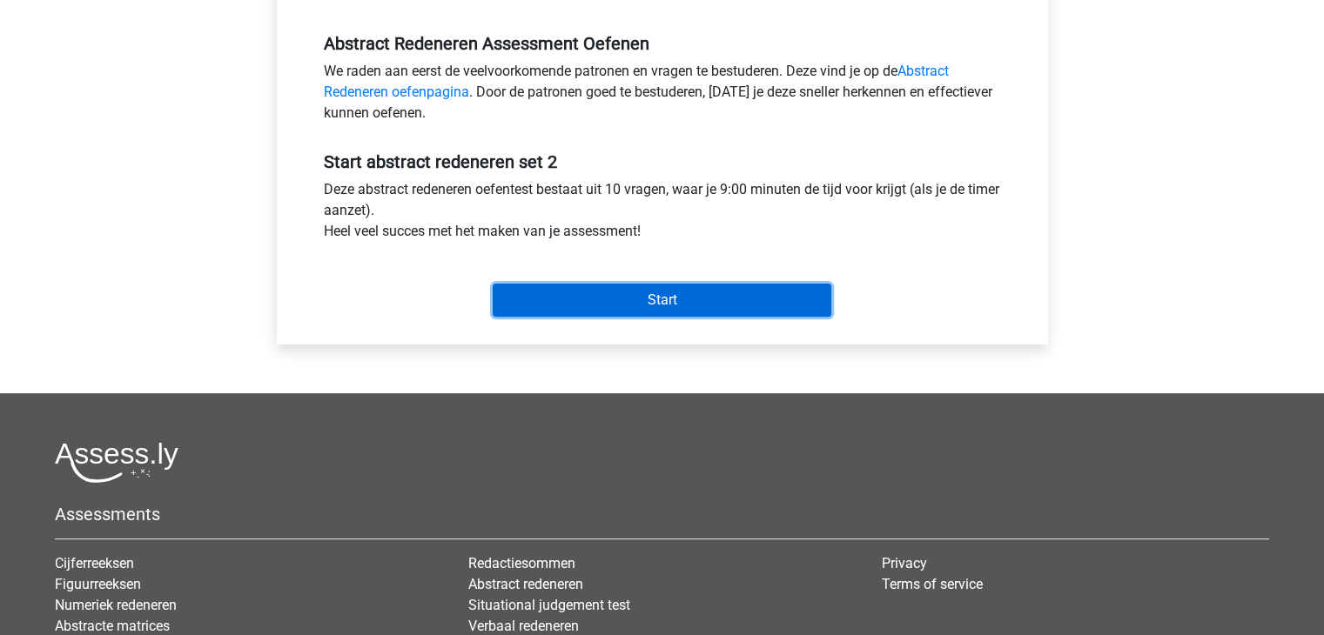
click at [652, 304] on input "Start" at bounding box center [662, 300] width 339 height 33
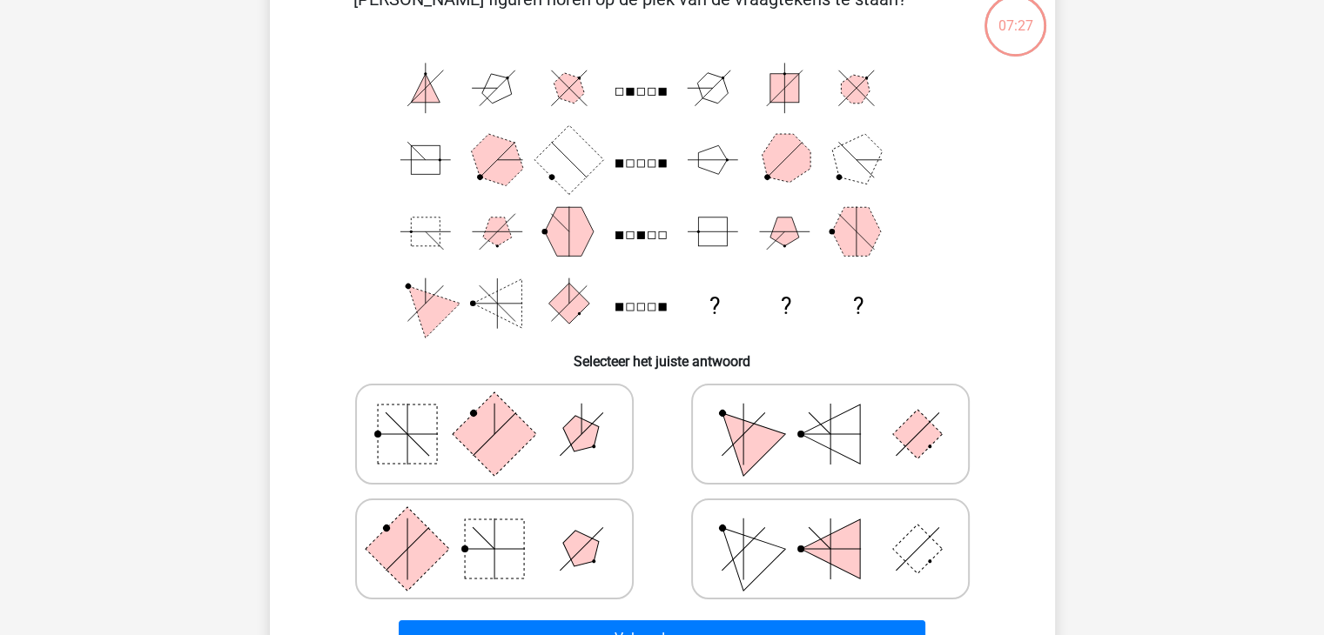
scroll to position [174, 0]
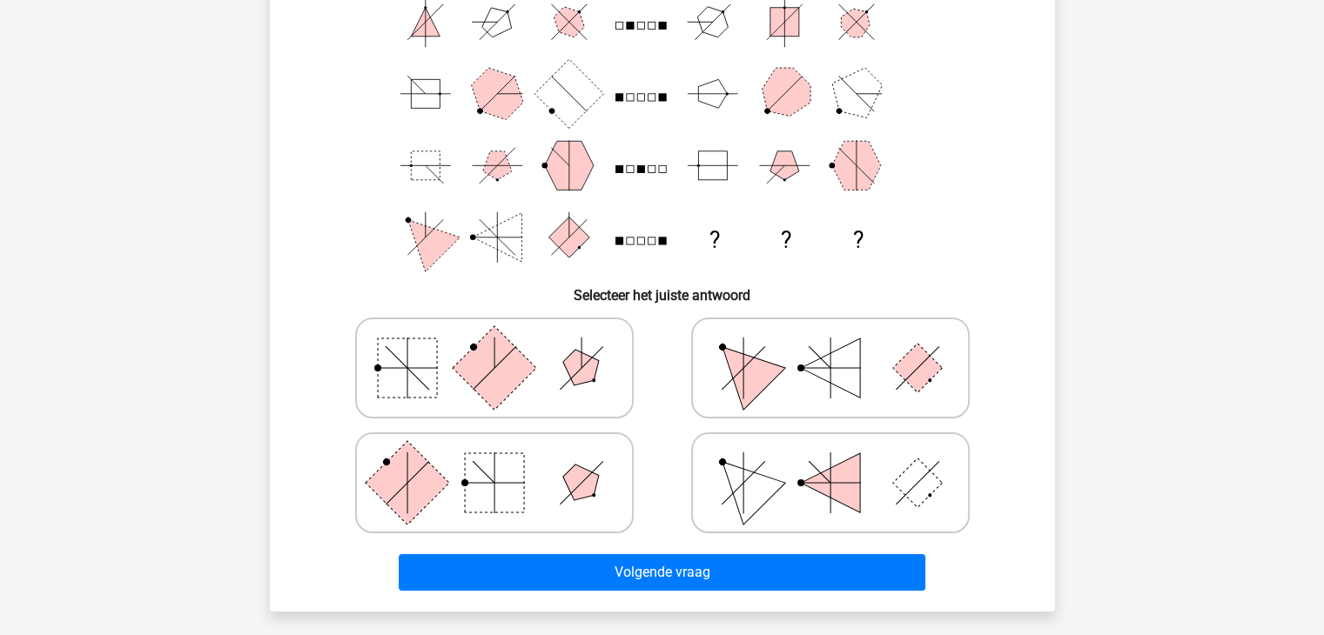
click at [525, 494] on icon at bounding box center [494, 483] width 261 height 87
click at [506, 461] on input "radio" at bounding box center [499, 455] width 11 height 11
radio input "true"
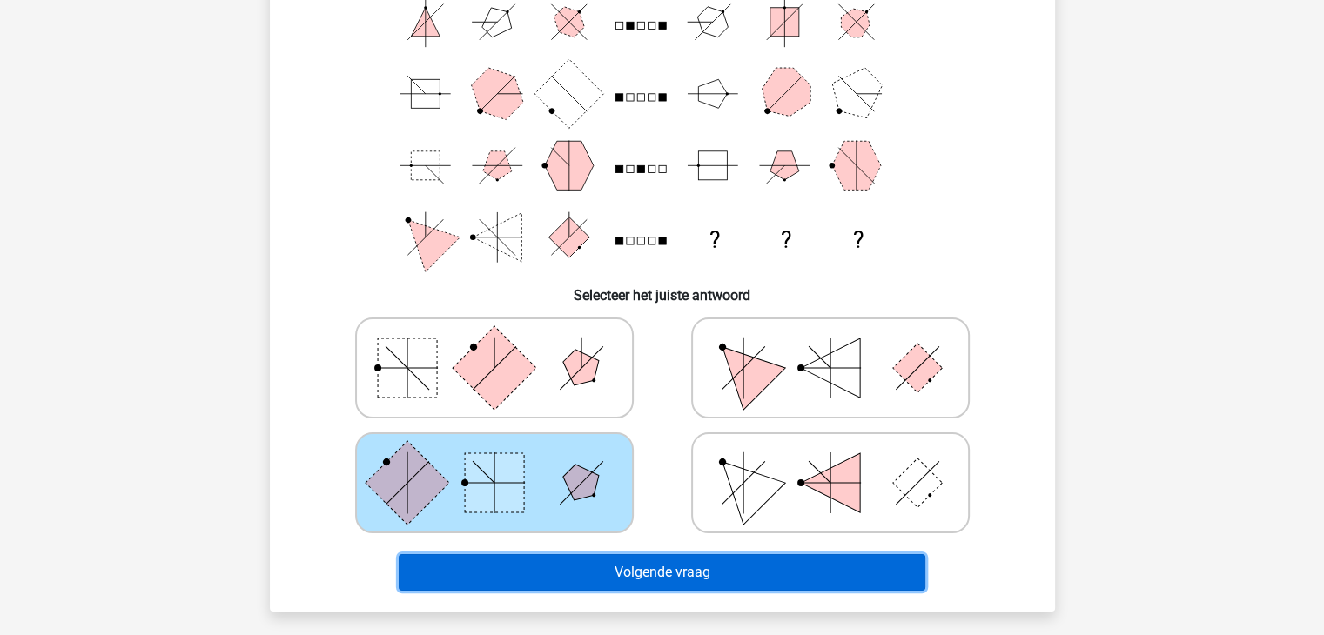
click at [662, 572] on button "Volgende vraag" at bounding box center [662, 572] width 527 height 37
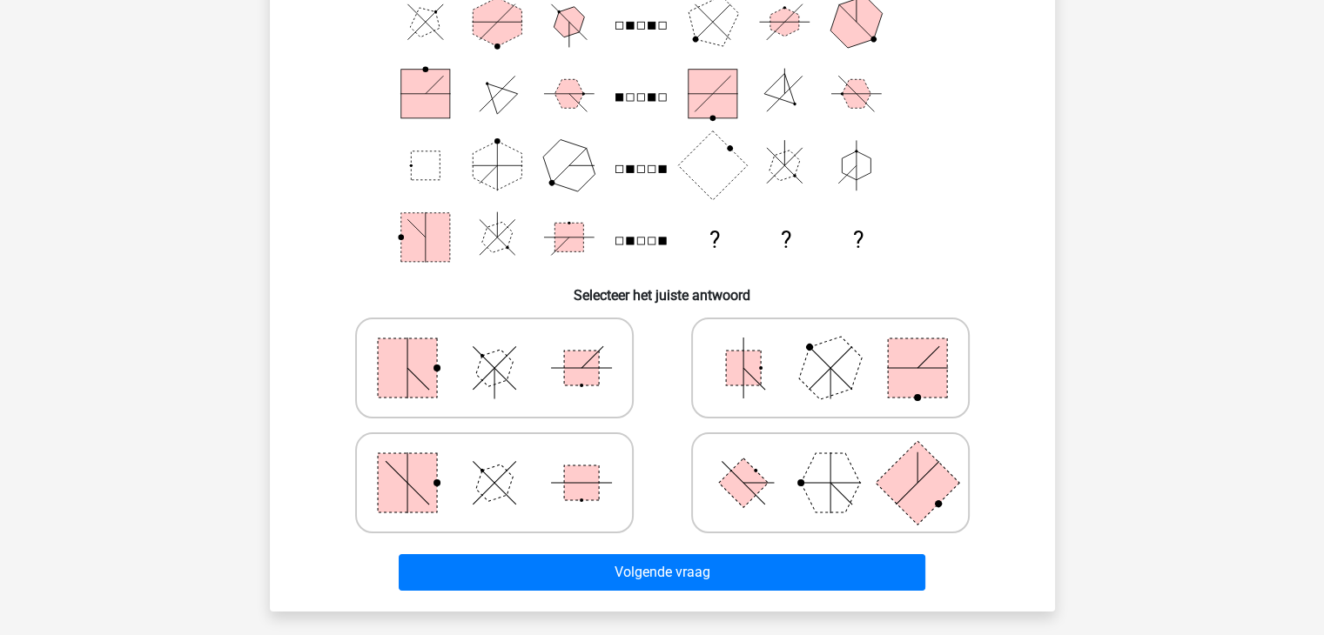
click at [555, 375] on icon at bounding box center [494, 368] width 261 height 87
click at [506, 346] on input "radio" at bounding box center [499, 340] width 11 height 11
radio input "true"
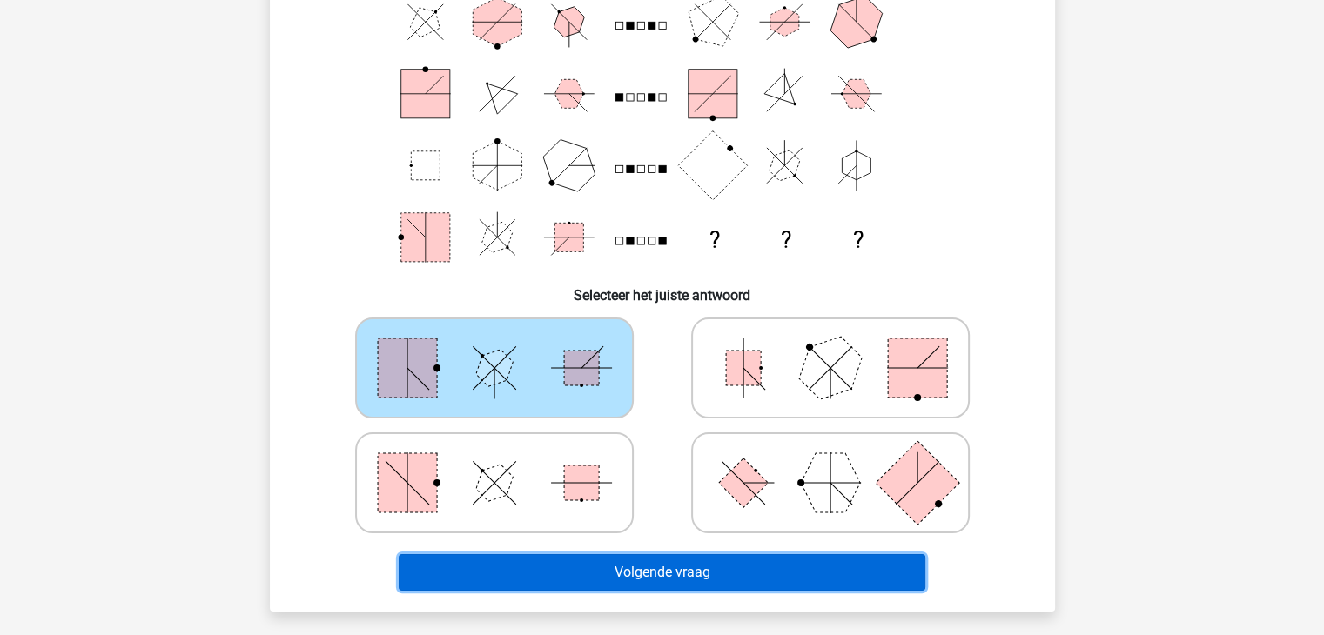
click at [649, 565] on button "Volgende vraag" at bounding box center [662, 572] width 527 height 37
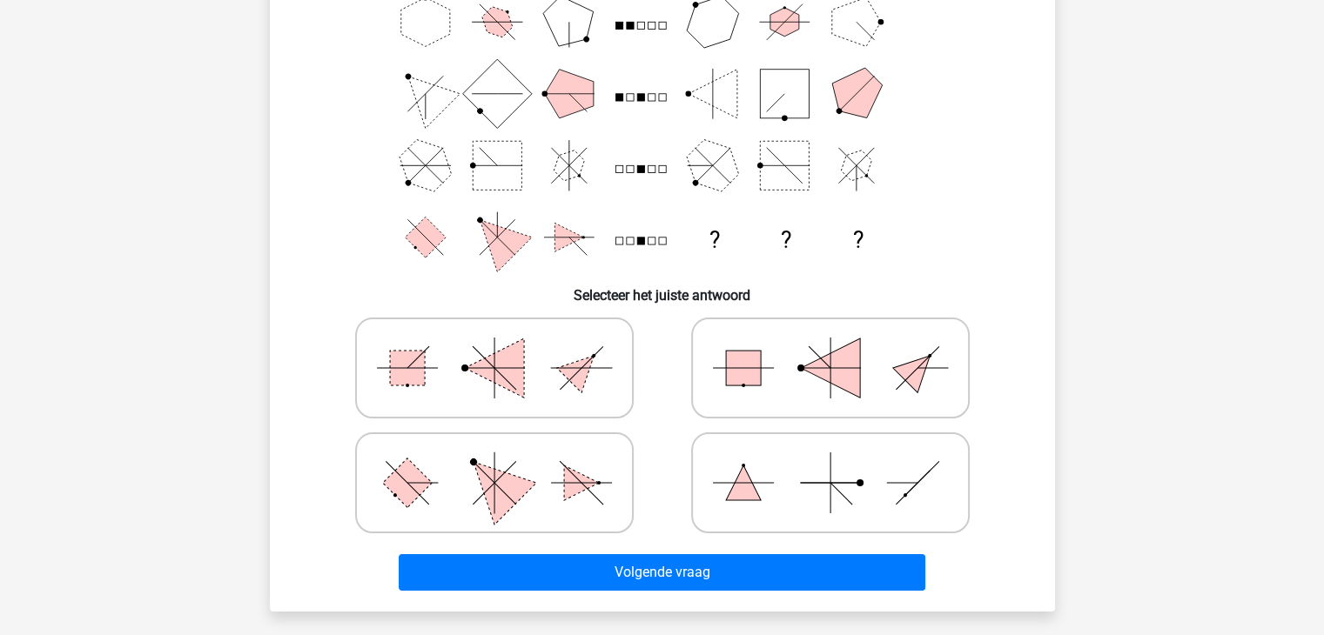
click at [550, 495] on icon at bounding box center [494, 483] width 261 height 87
click at [506, 461] on input "radio" at bounding box center [499, 455] width 11 height 11
radio input "true"
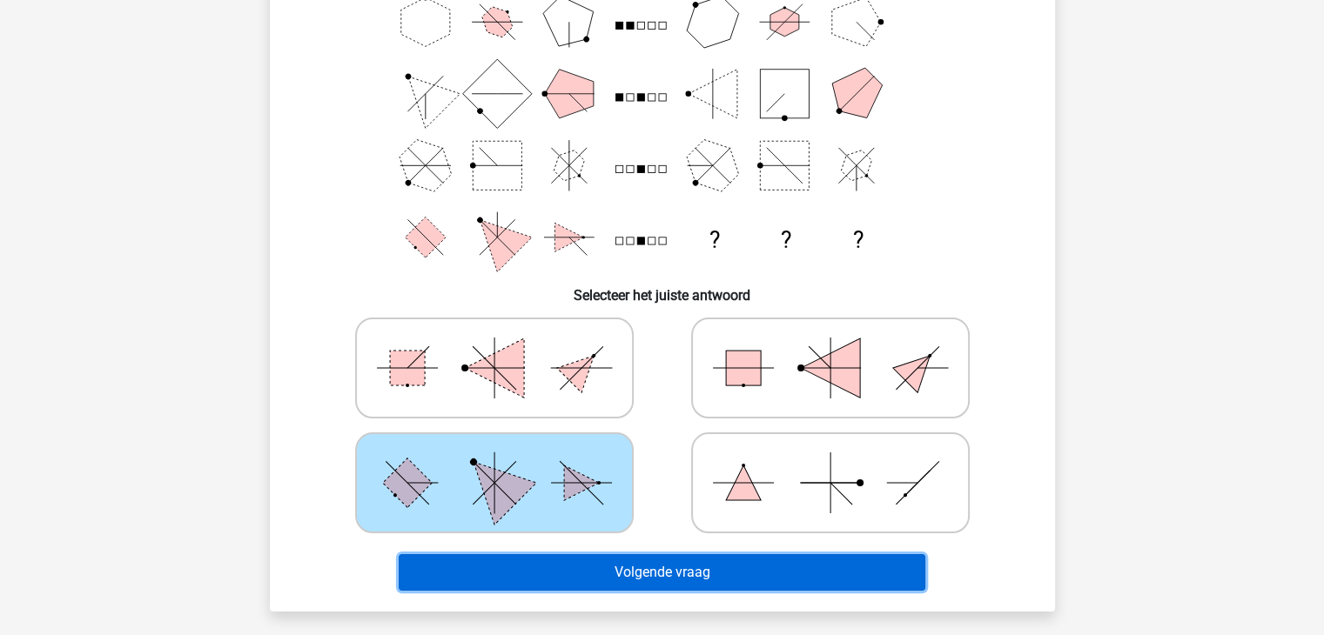
click at [659, 572] on button "Volgende vraag" at bounding box center [662, 572] width 527 height 37
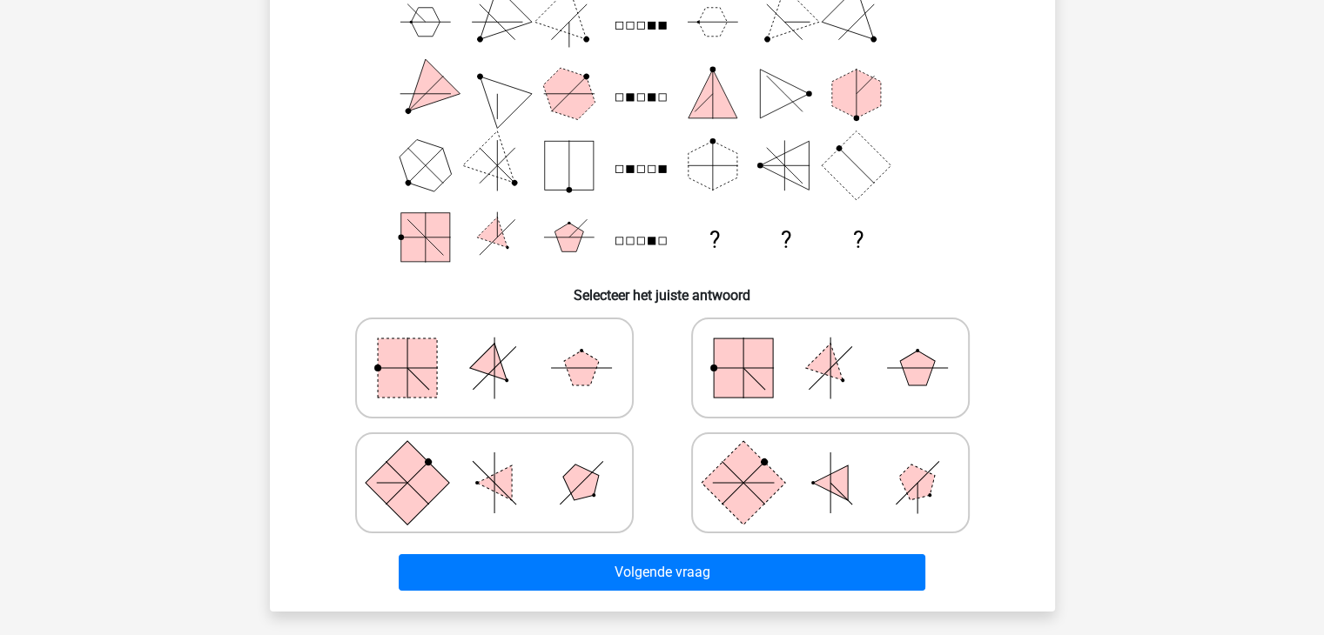
click at [816, 374] on icon at bounding box center [830, 368] width 261 height 87
click at [830, 346] on input "radio" at bounding box center [835, 340] width 11 height 11
radio input "true"
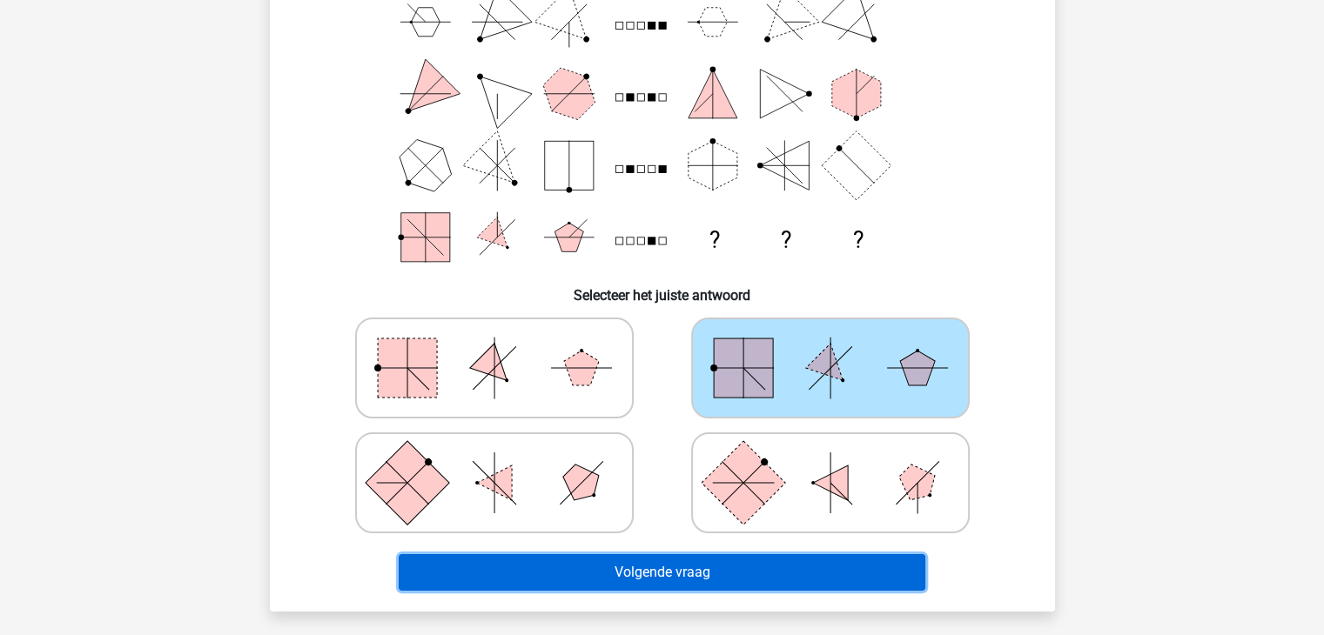
click at [669, 575] on button "Volgende vraag" at bounding box center [662, 572] width 527 height 37
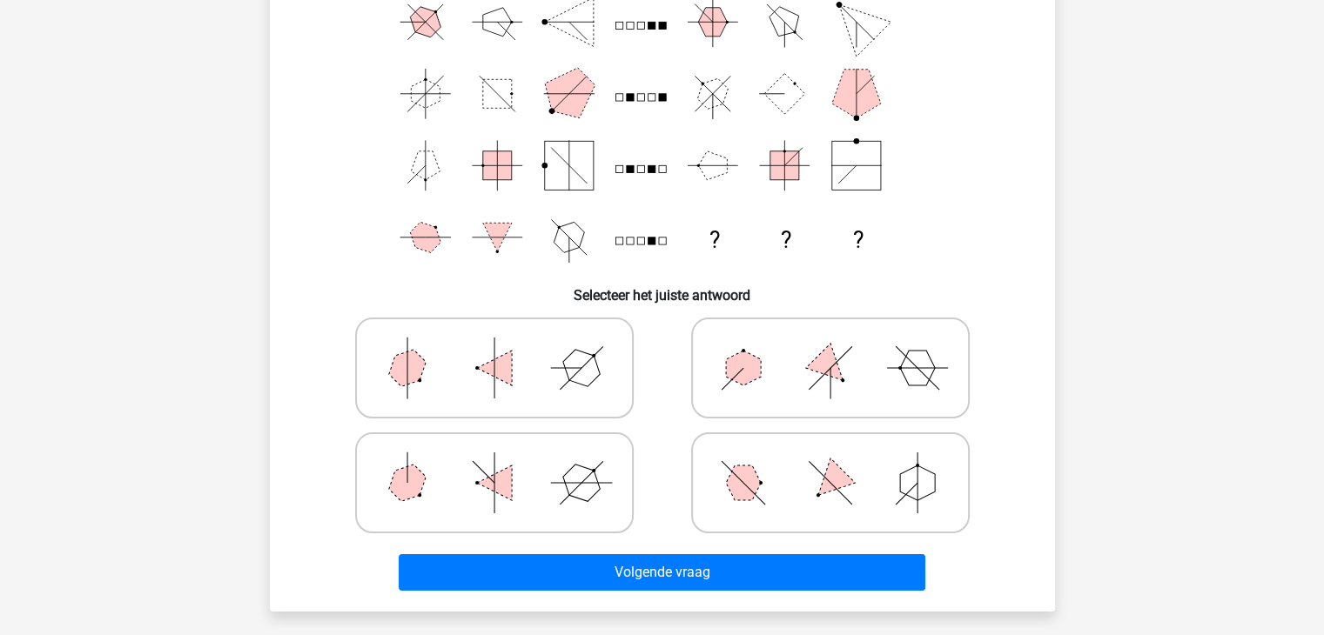
click at [802, 396] on icon at bounding box center [830, 368] width 261 height 87
click at [830, 346] on input "radio" at bounding box center [835, 340] width 11 height 11
radio input "true"
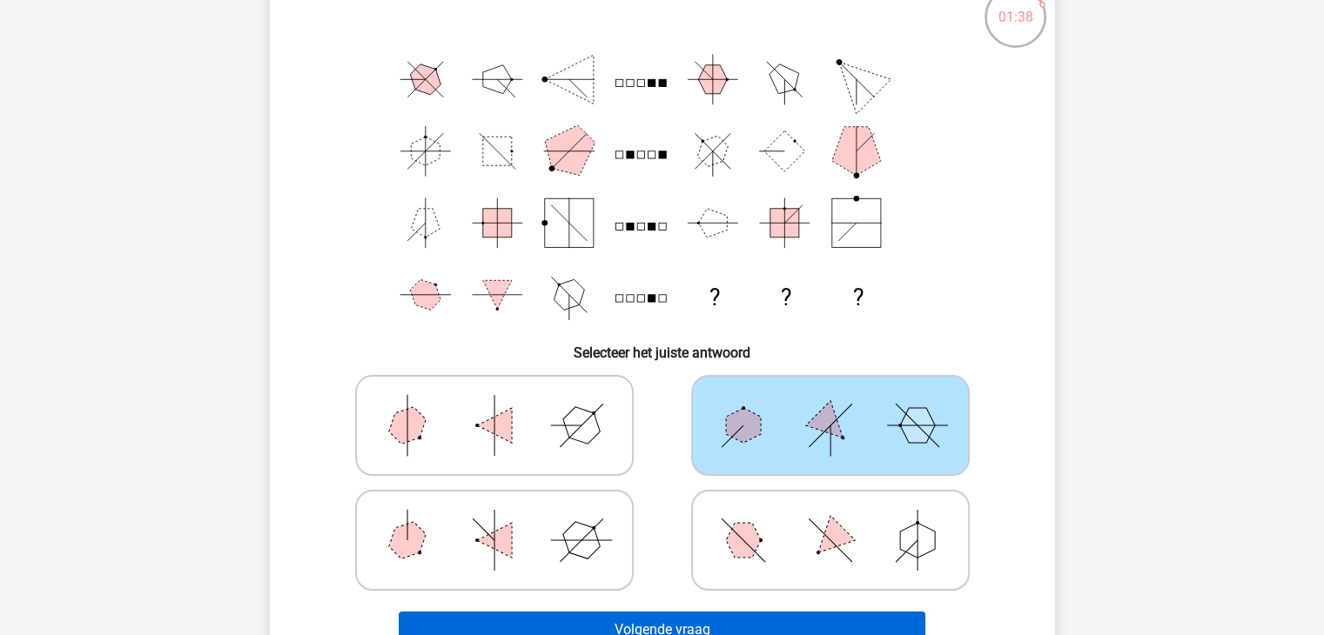
scroll to position [87, 0]
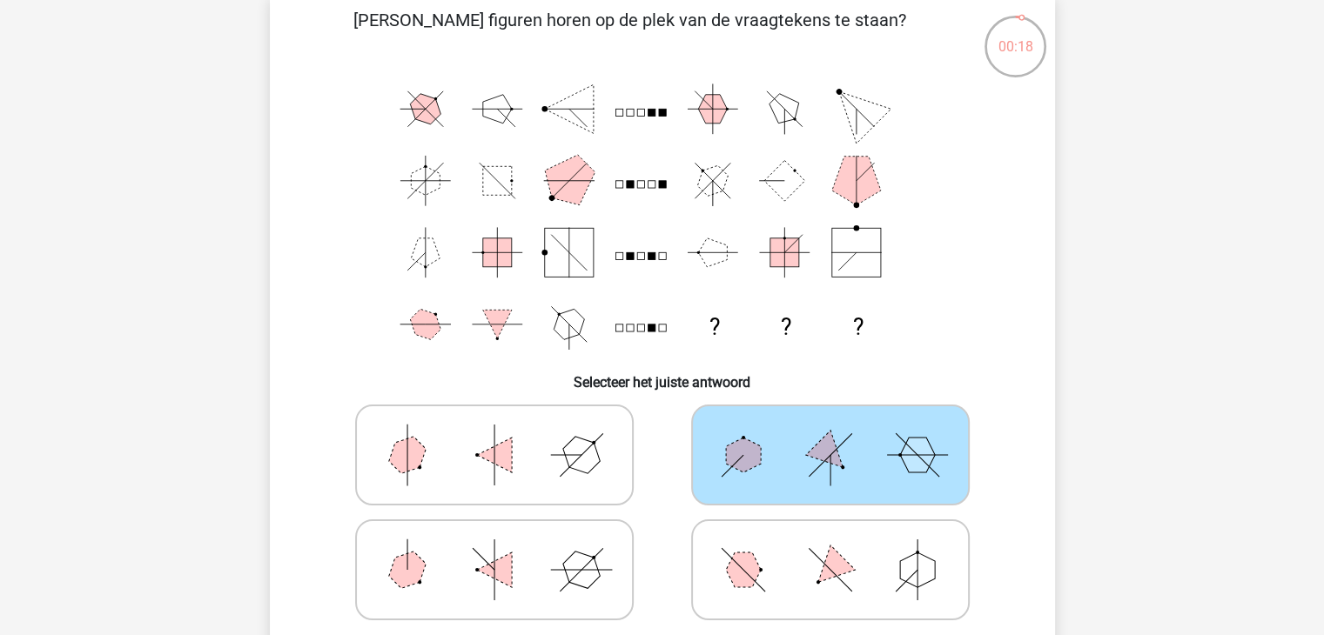
click at [501, 473] on icon at bounding box center [494, 455] width 261 height 87
click at [501, 433] on input "radio" at bounding box center [499, 427] width 11 height 11
radio input "true"
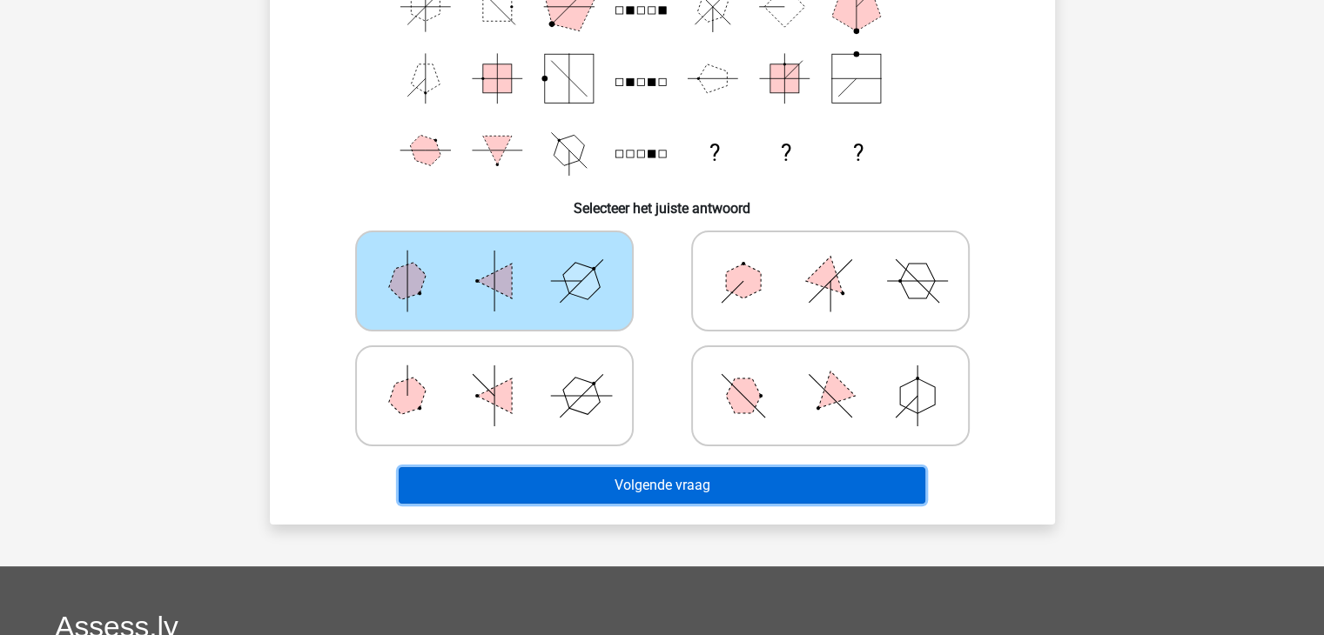
click at [643, 485] on button "Volgende vraag" at bounding box center [662, 485] width 527 height 37
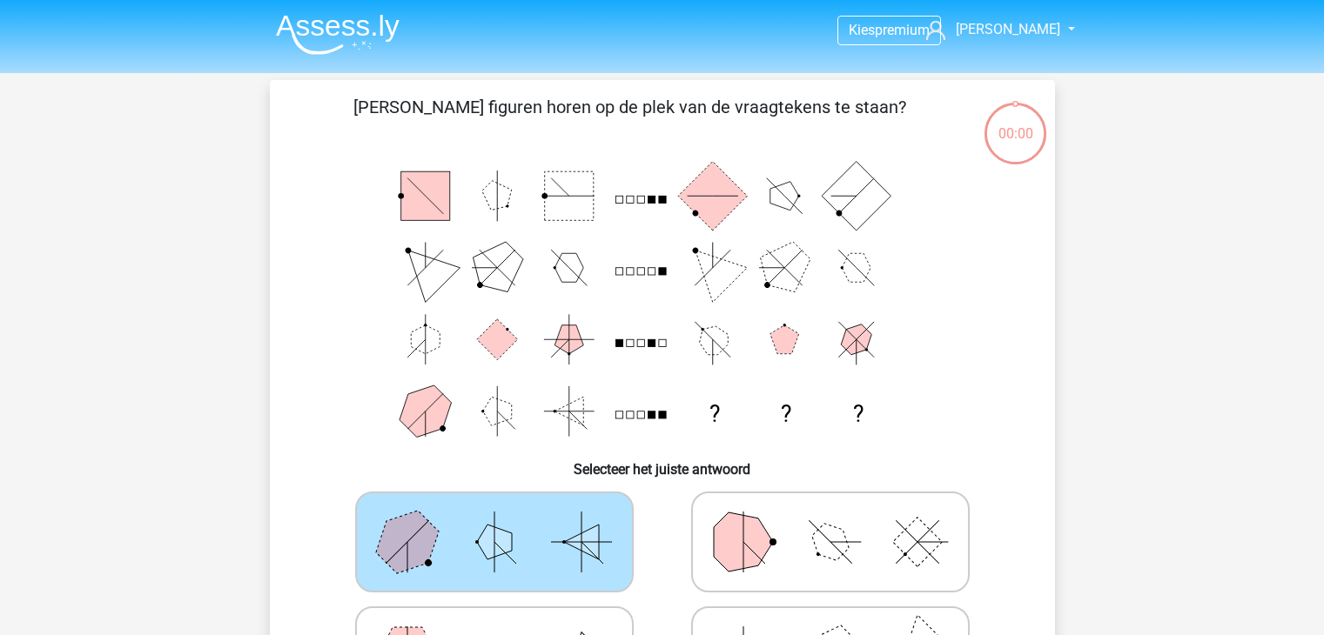
scroll to position [348, 0]
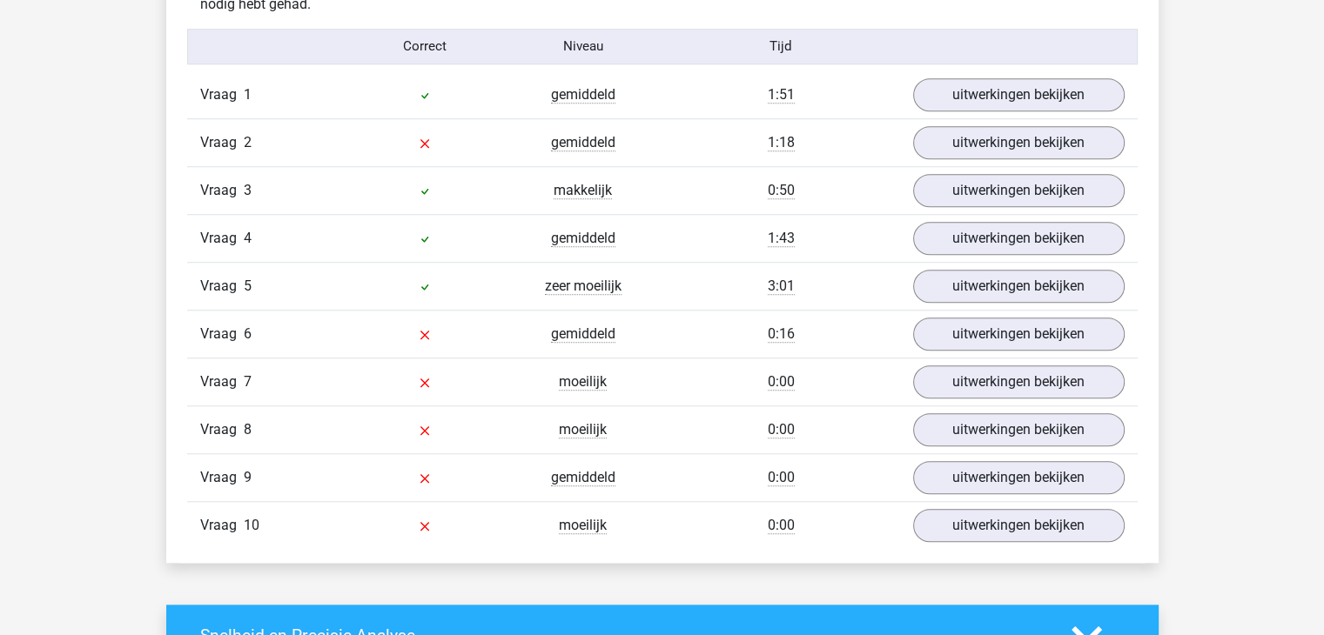
scroll to position [1132, 0]
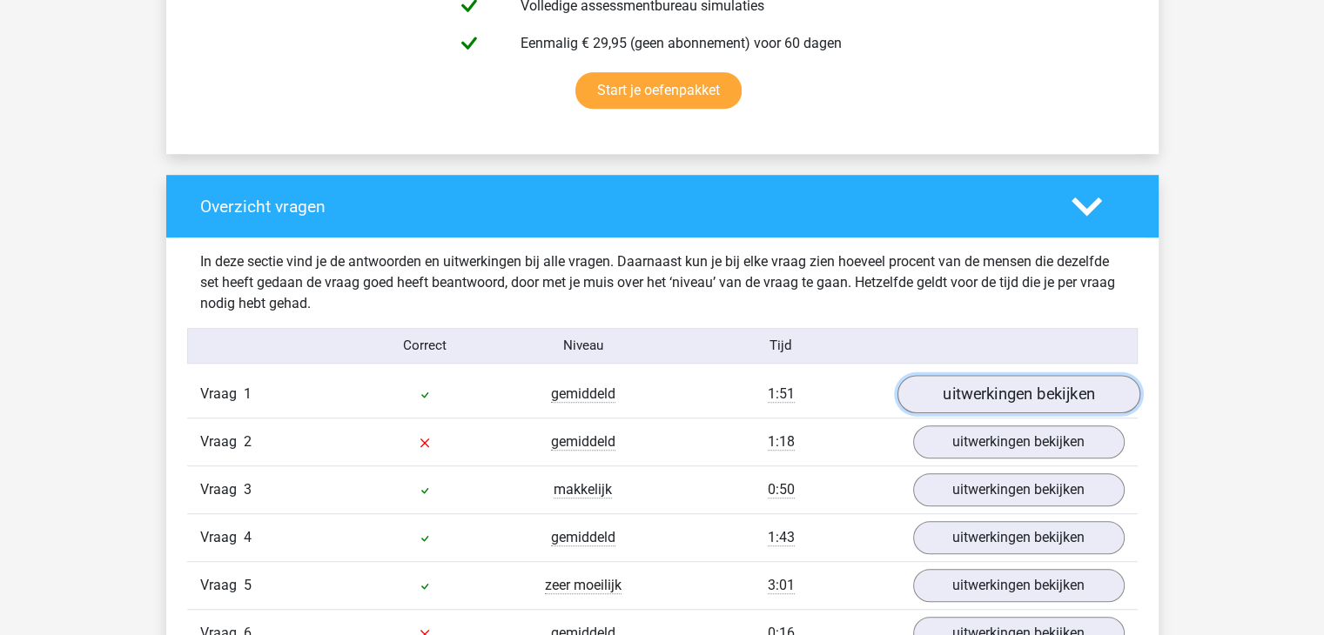
click at [1005, 391] on link "uitwerkingen bekijken" at bounding box center [1018, 394] width 243 height 38
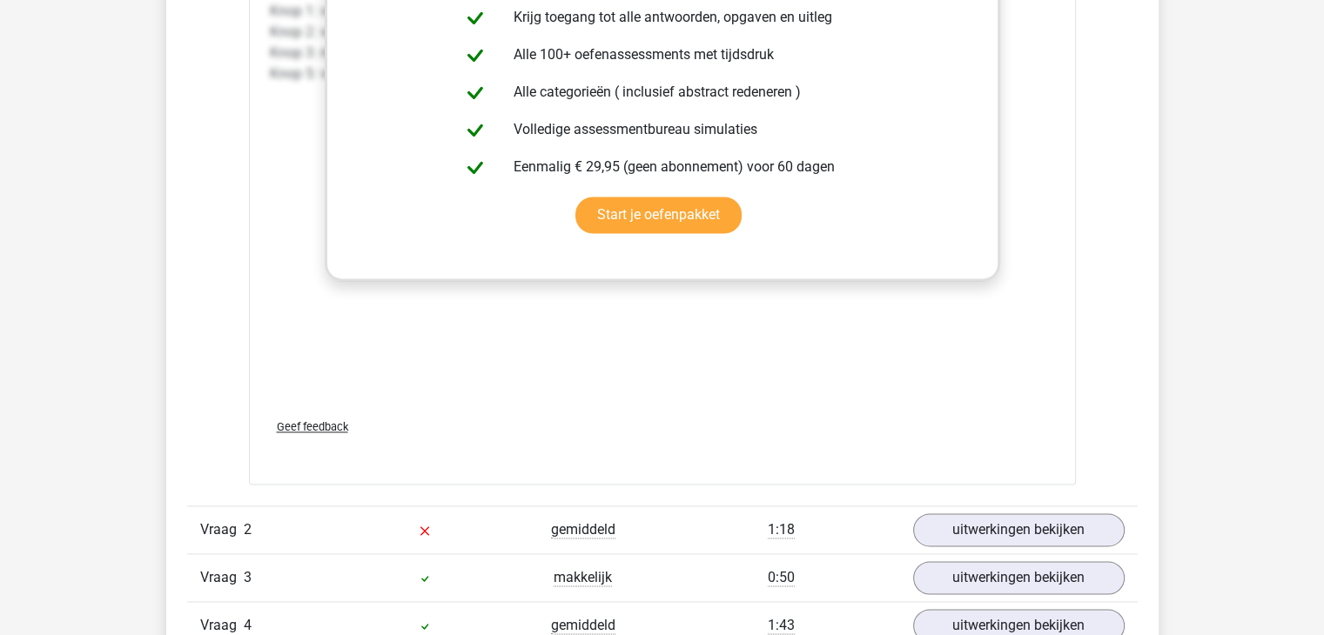
scroll to position [2524, 0]
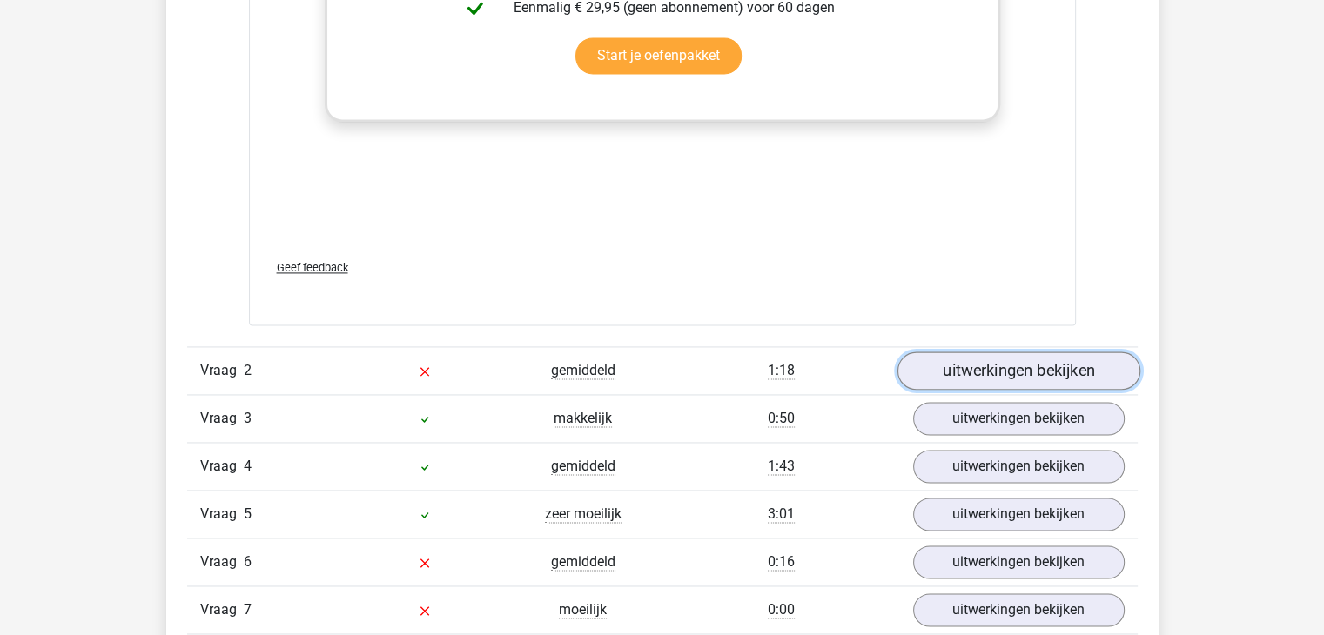
click at [1045, 366] on link "uitwerkingen bekijken" at bounding box center [1018, 371] width 243 height 38
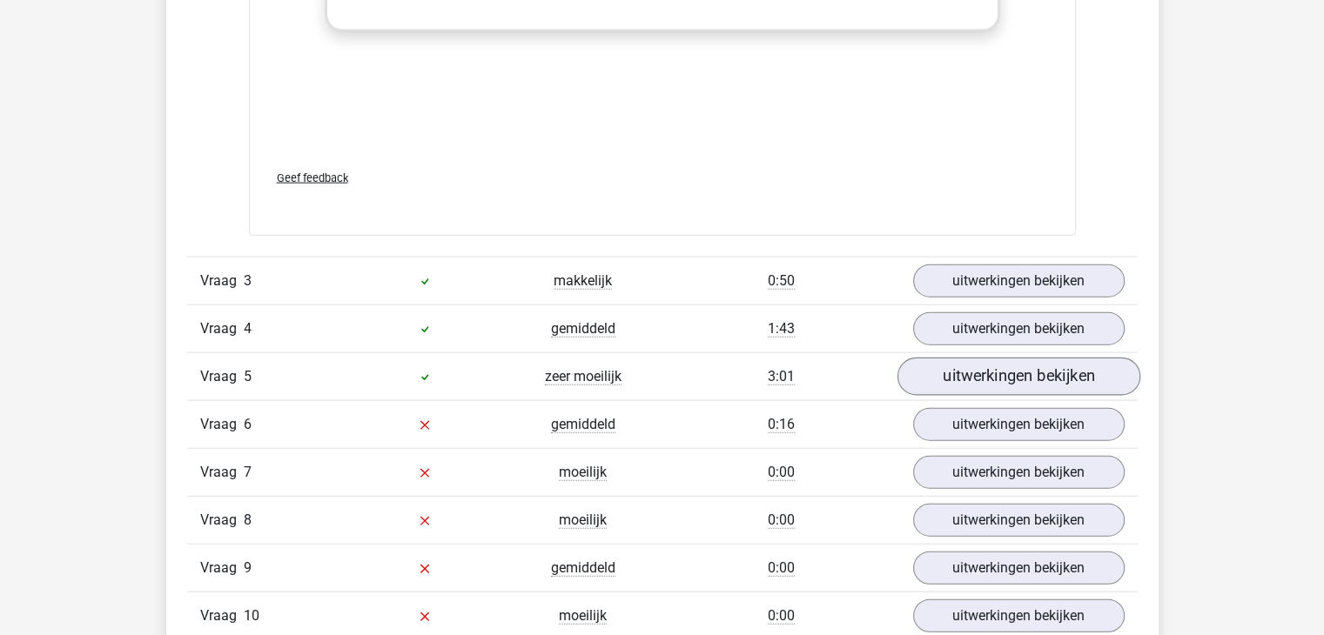
scroll to position [4091, 0]
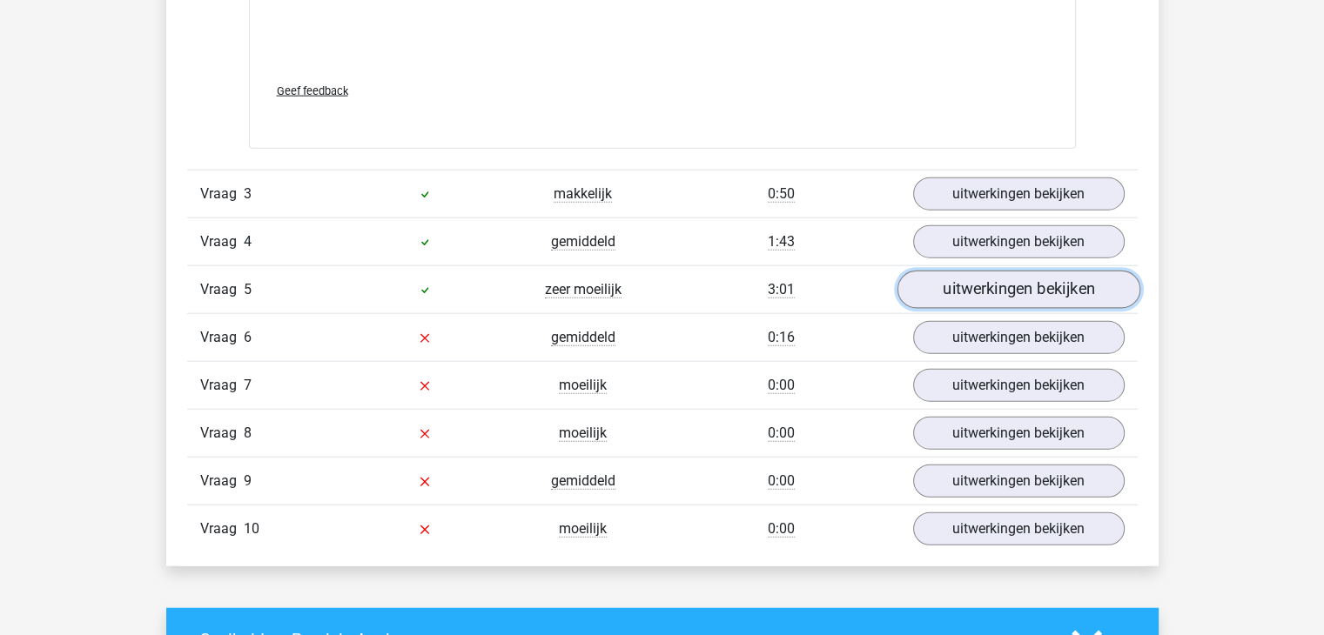
click at [1015, 290] on link "uitwerkingen bekijken" at bounding box center [1018, 291] width 243 height 38
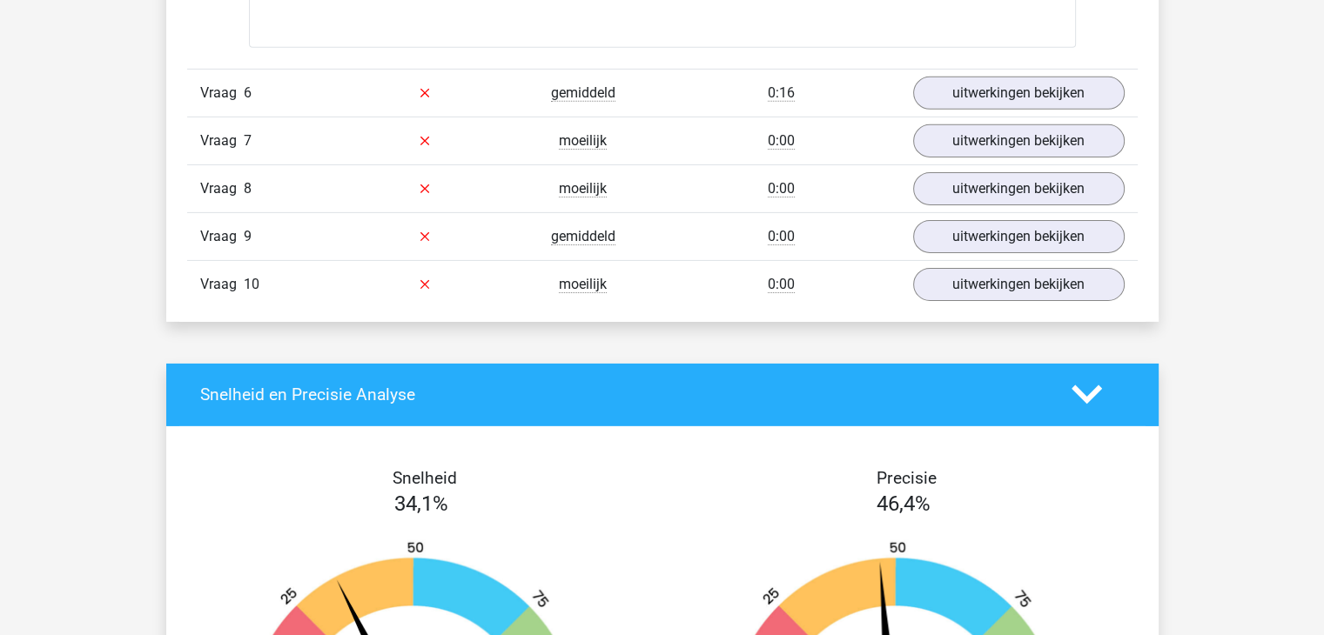
scroll to position [5484, 0]
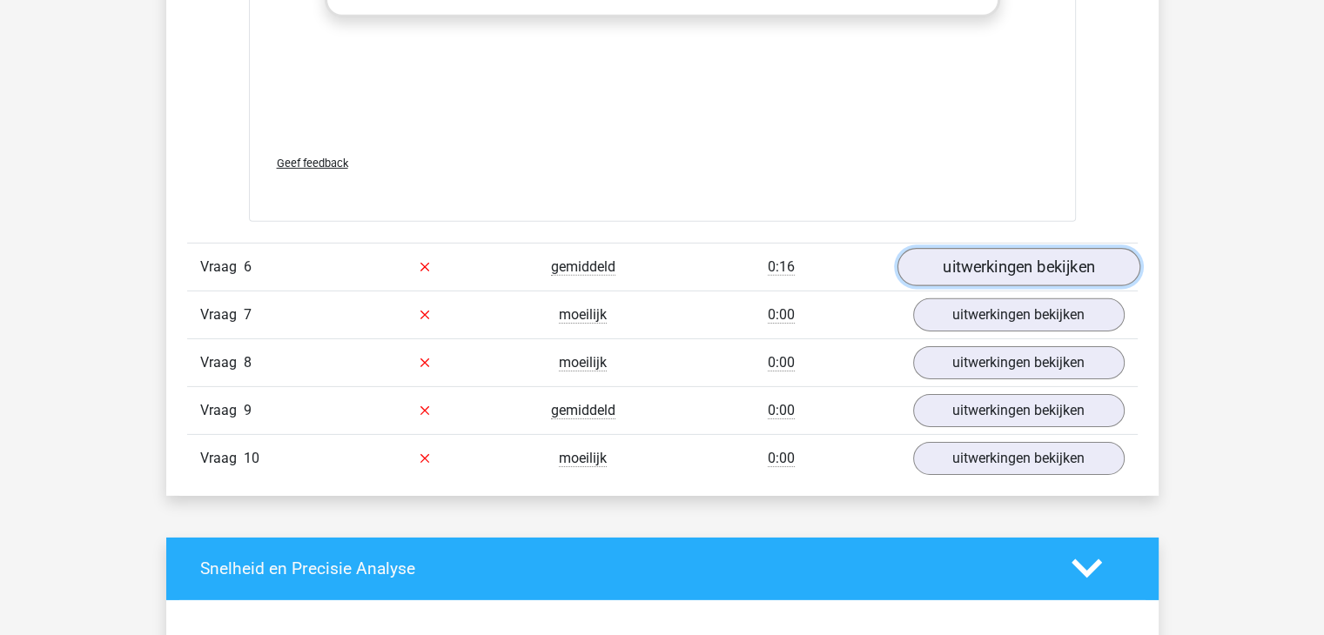
click at [1000, 262] on link "uitwerkingen bekijken" at bounding box center [1018, 267] width 243 height 38
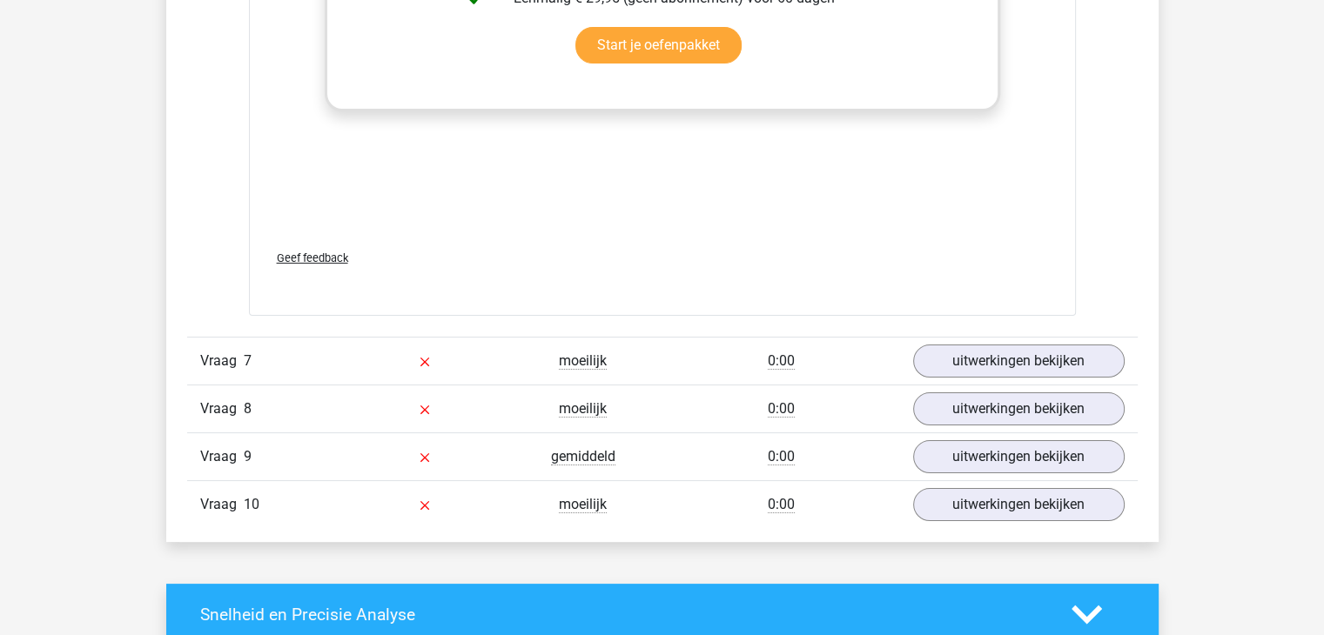
scroll to position [6790, 0]
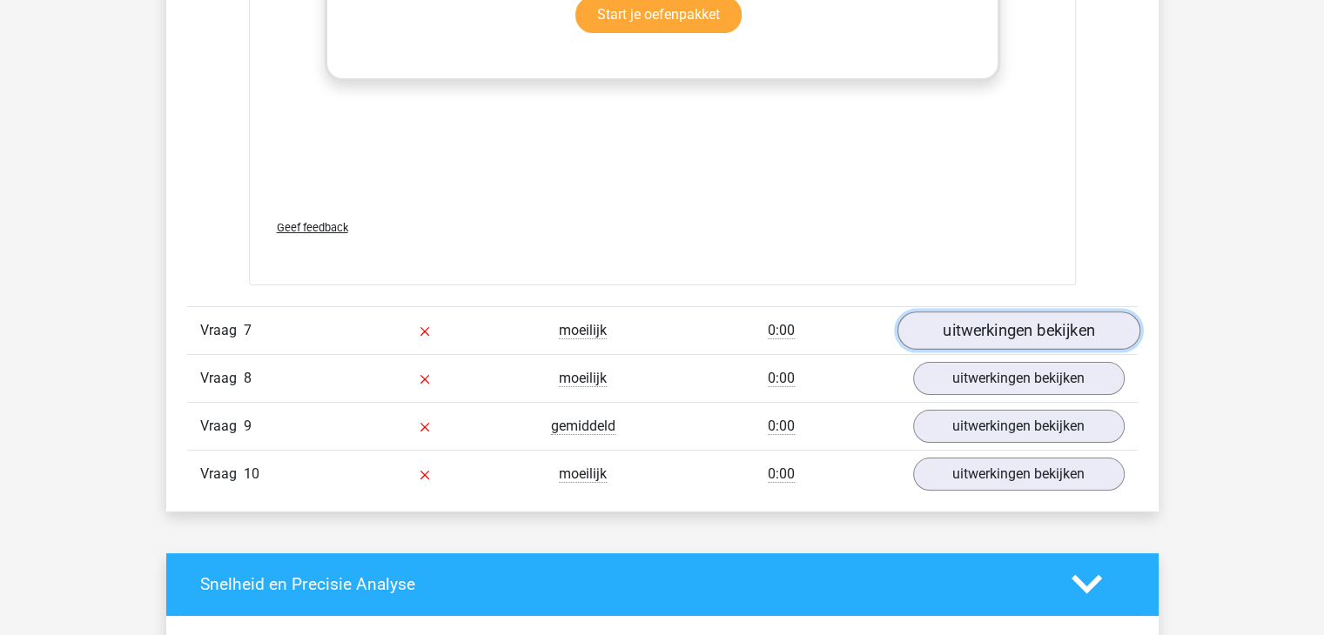
click at [988, 328] on link "uitwerkingen bekijken" at bounding box center [1018, 331] width 243 height 38
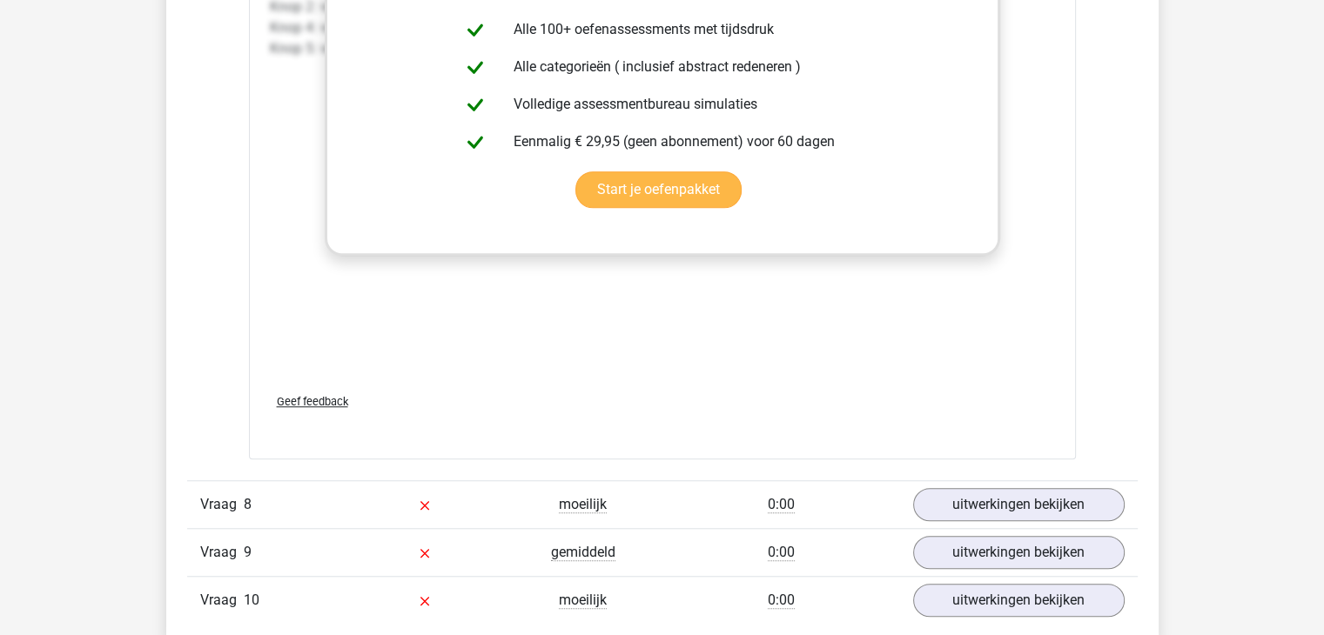
scroll to position [8095, 0]
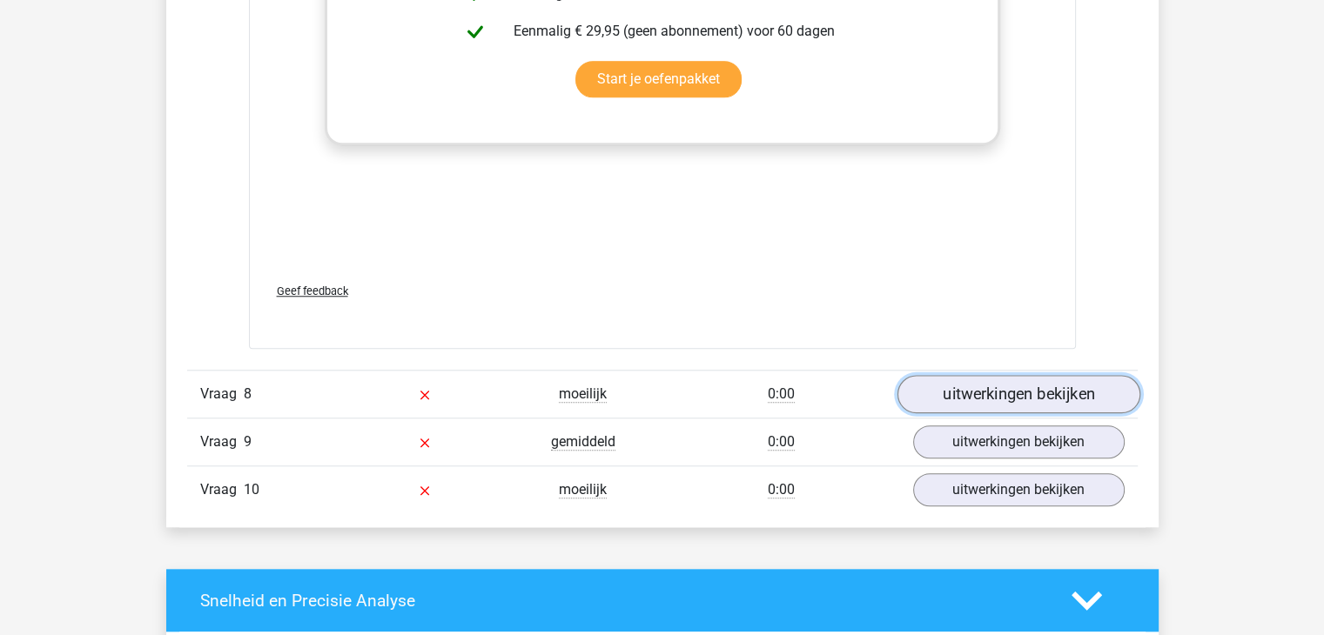
click at [975, 391] on link "uitwerkingen bekijken" at bounding box center [1018, 394] width 243 height 38
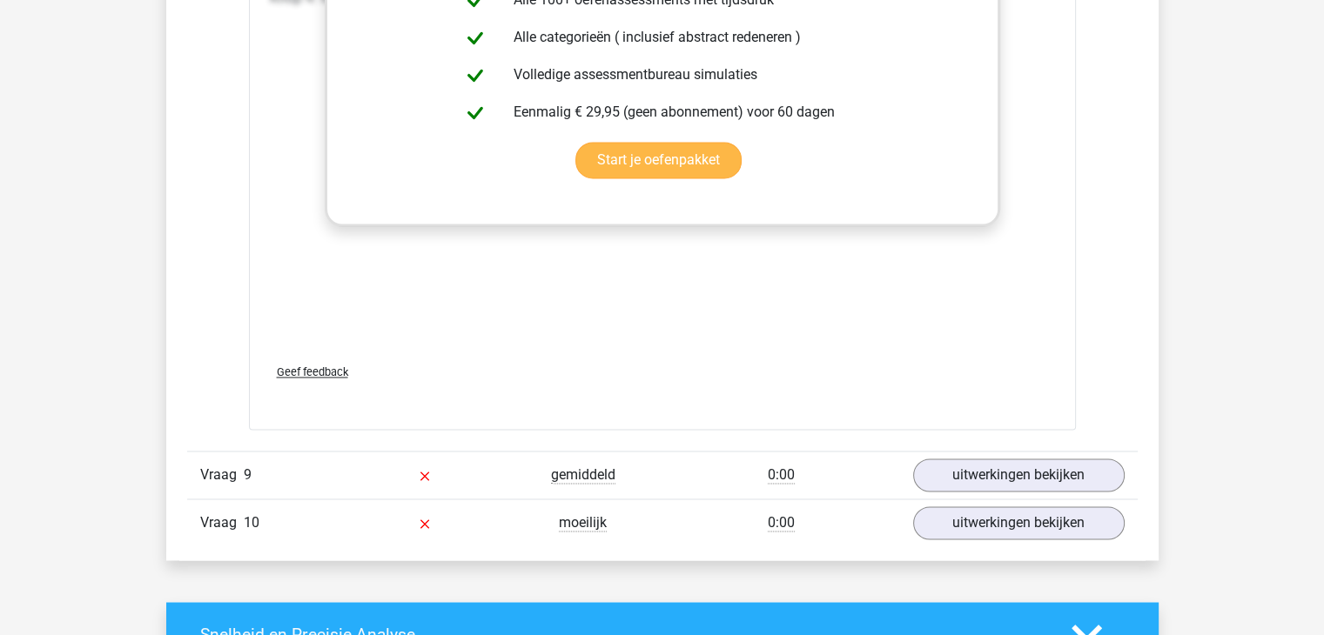
scroll to position [9401, 0]
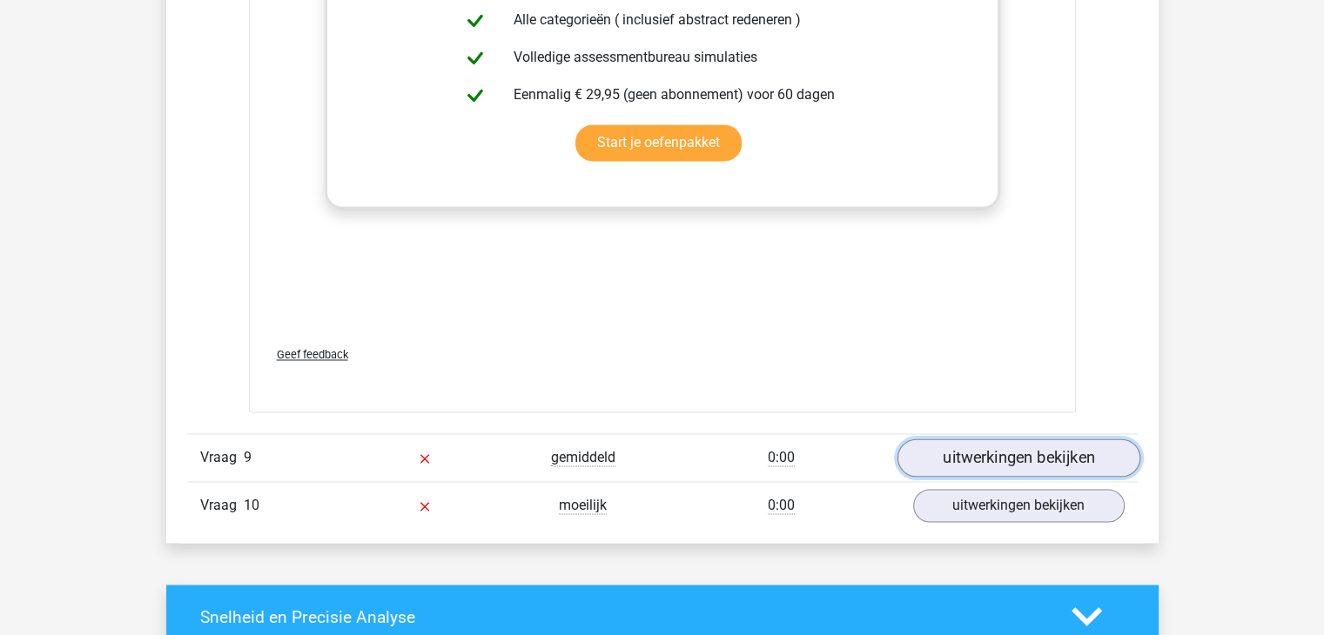
click at [991, 449] on link "uitwerkingen bekijken" at bounding box center [1018, 458] width 243 height 38
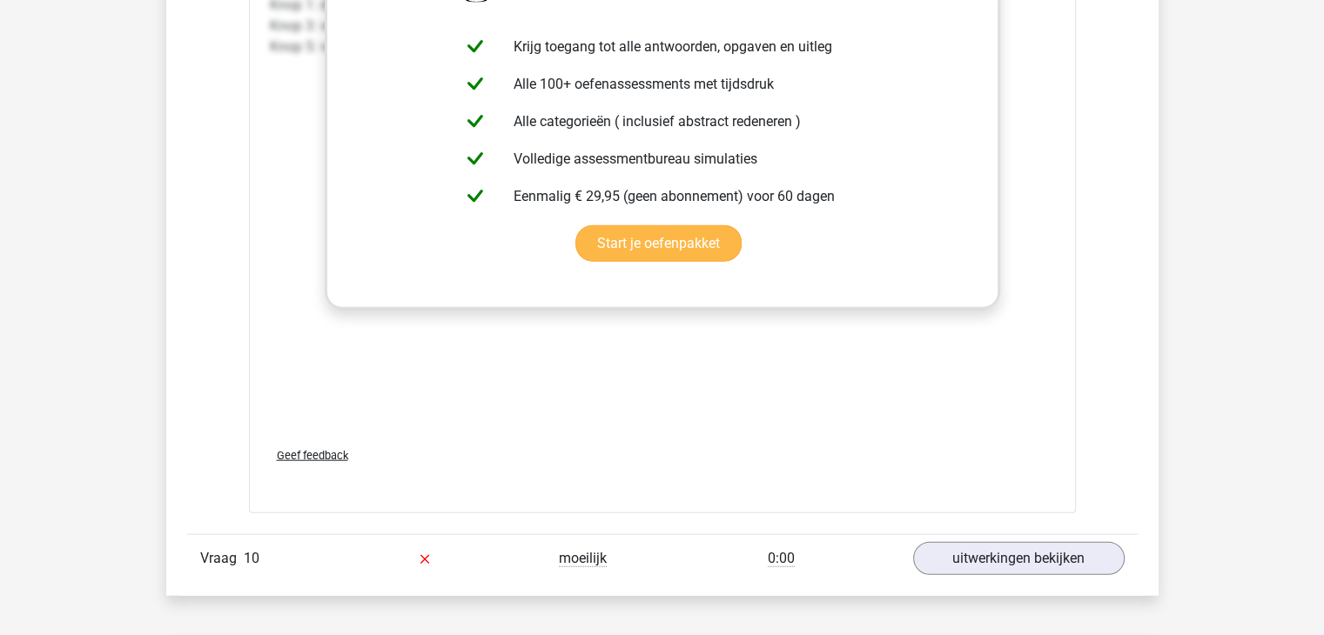
scroll to position [10881, 0]
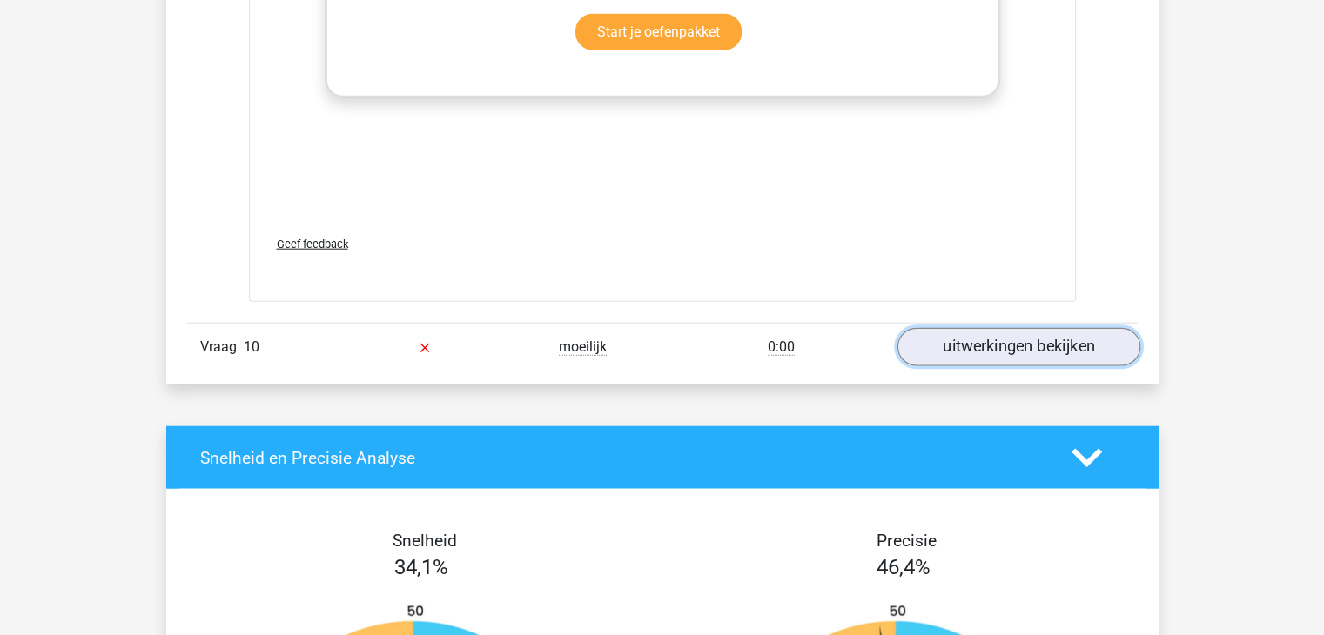
click at [1008, 346] on link "uitwerkingen bekijken" at bounding box center [1018, 348] width 243 height 38
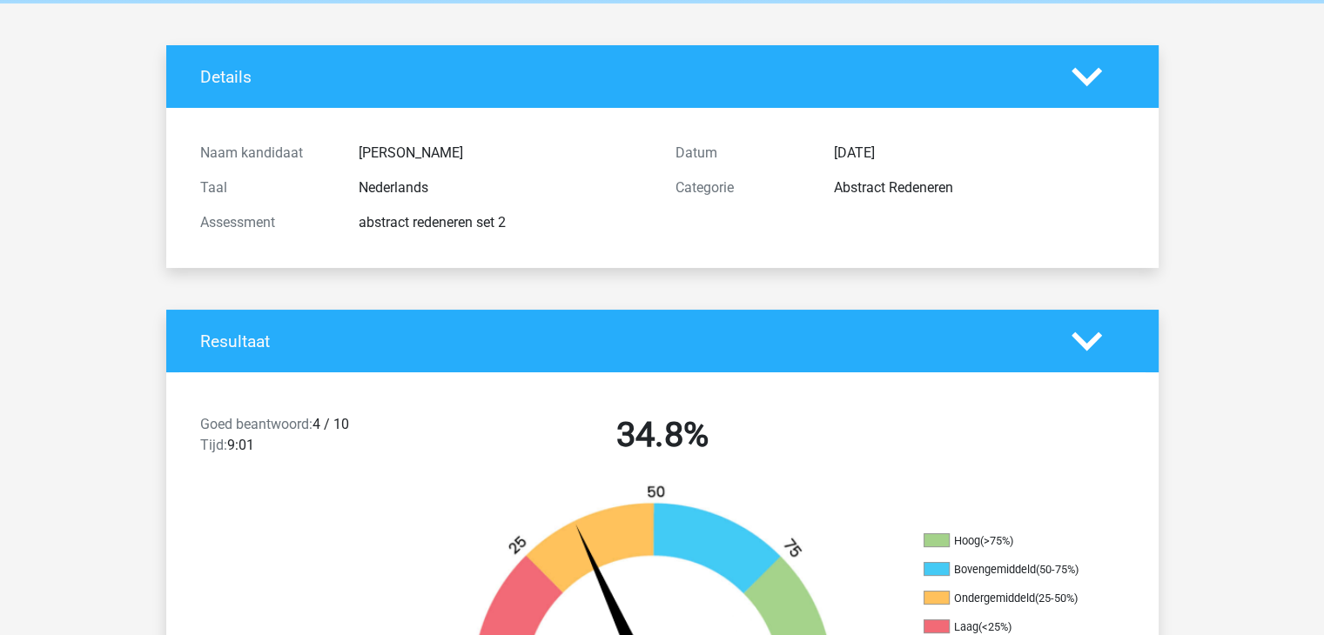
scroll to position [0, 0]
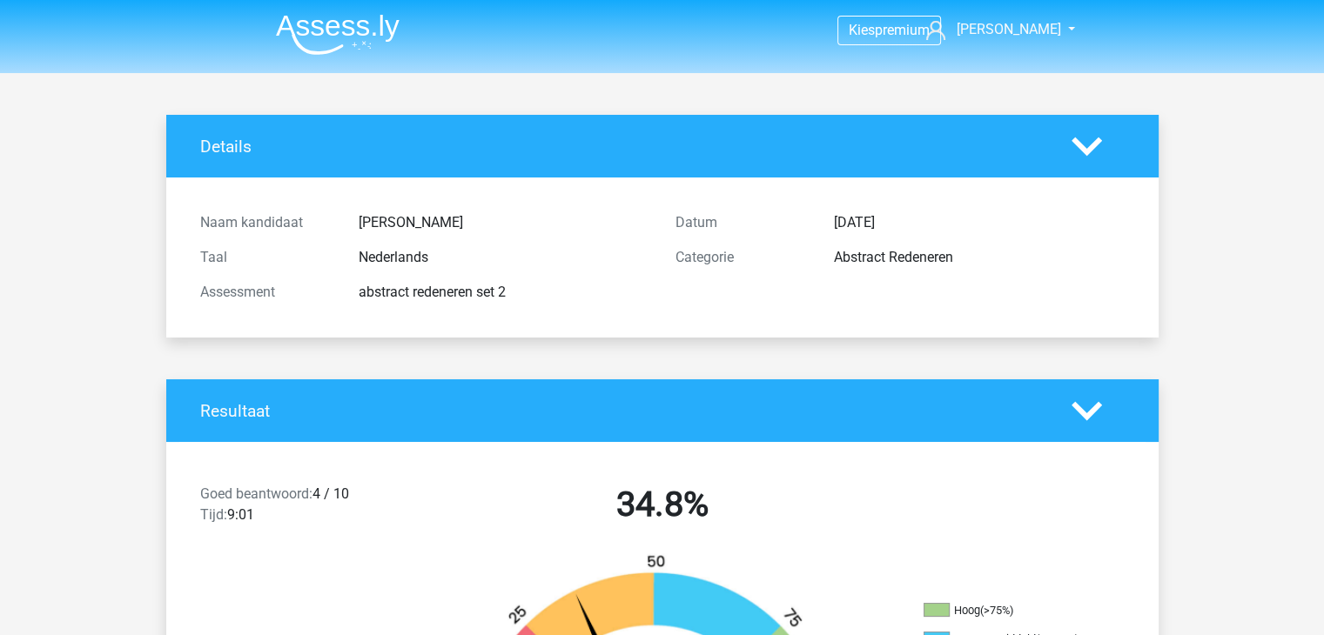
click at [311, 32] on img at bounding box center [338, 34] width 124 height 41
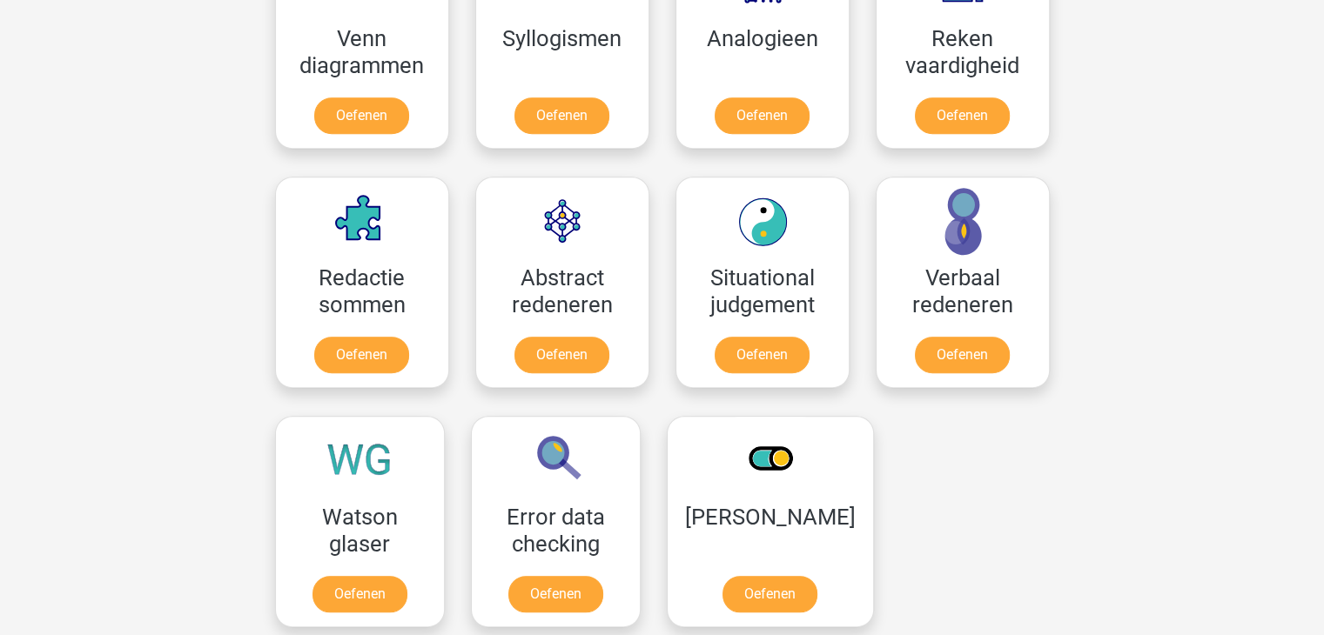
scroll to position [1132, 0]
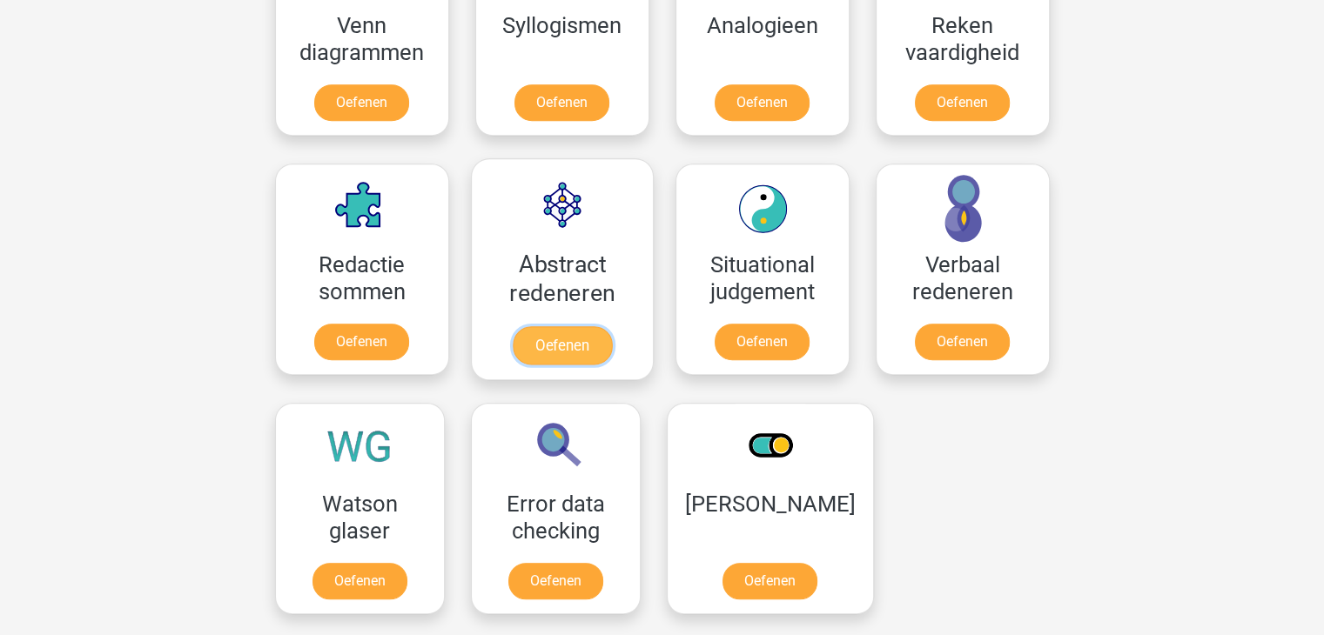
click at [564, 345] on link "Oefenen" at bounding box center [561, 345] width 99 height 38
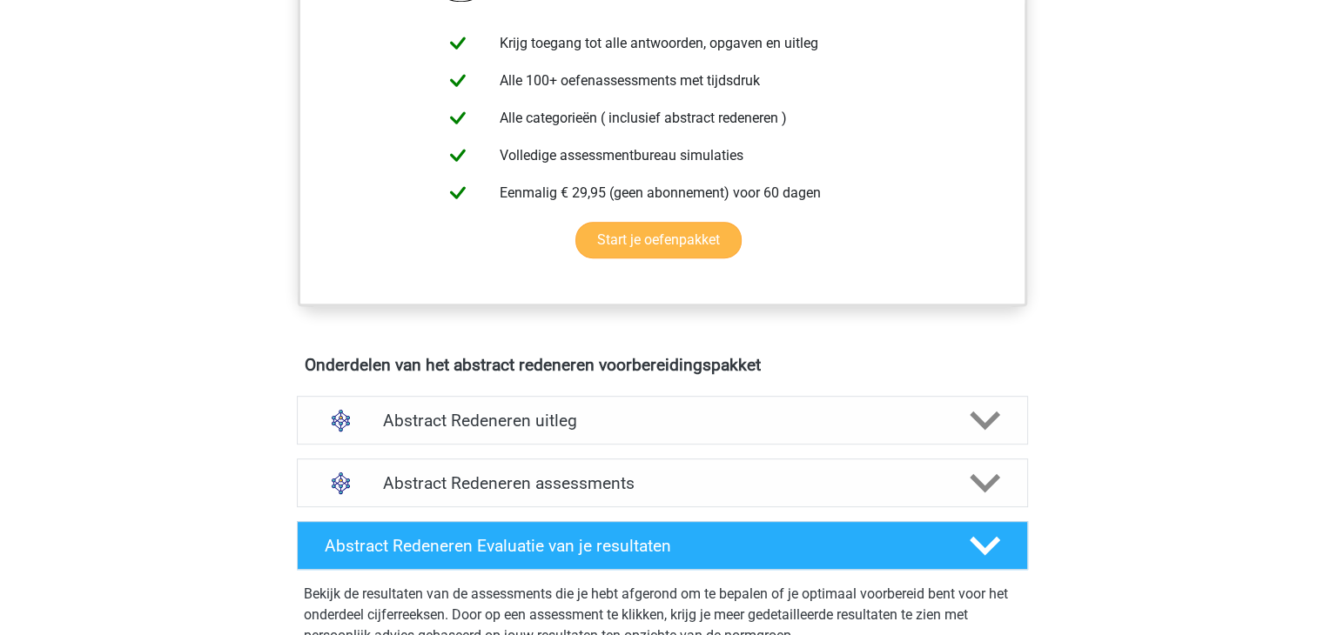
scroll to position [870, 0]
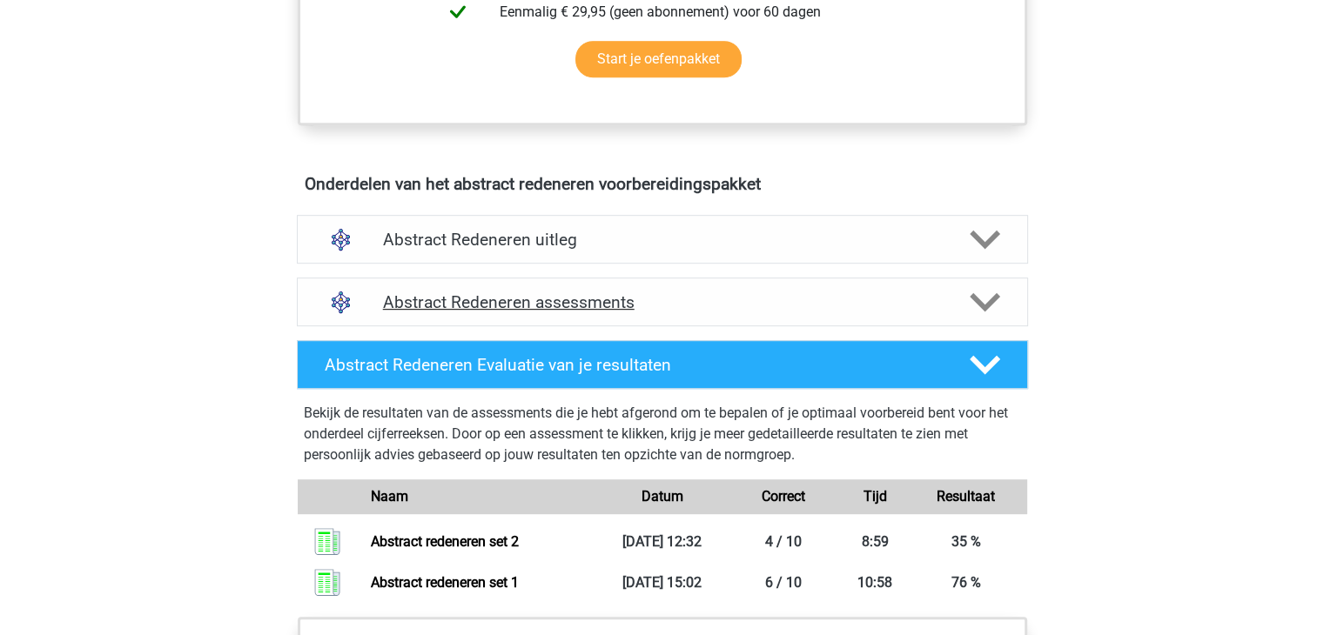
click at [553, 301] on h4 "Abstract Redeneren assessments" at bounding box center [662, 302] width 559 height 20
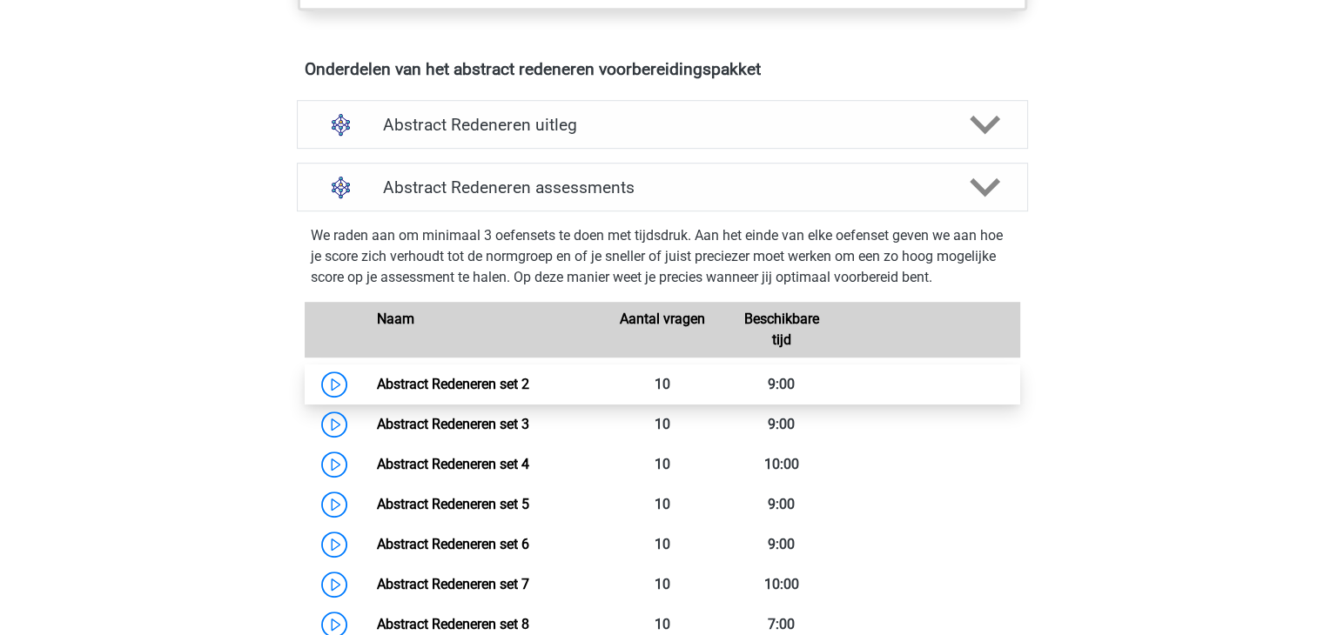
scroll to position [1045, 0]
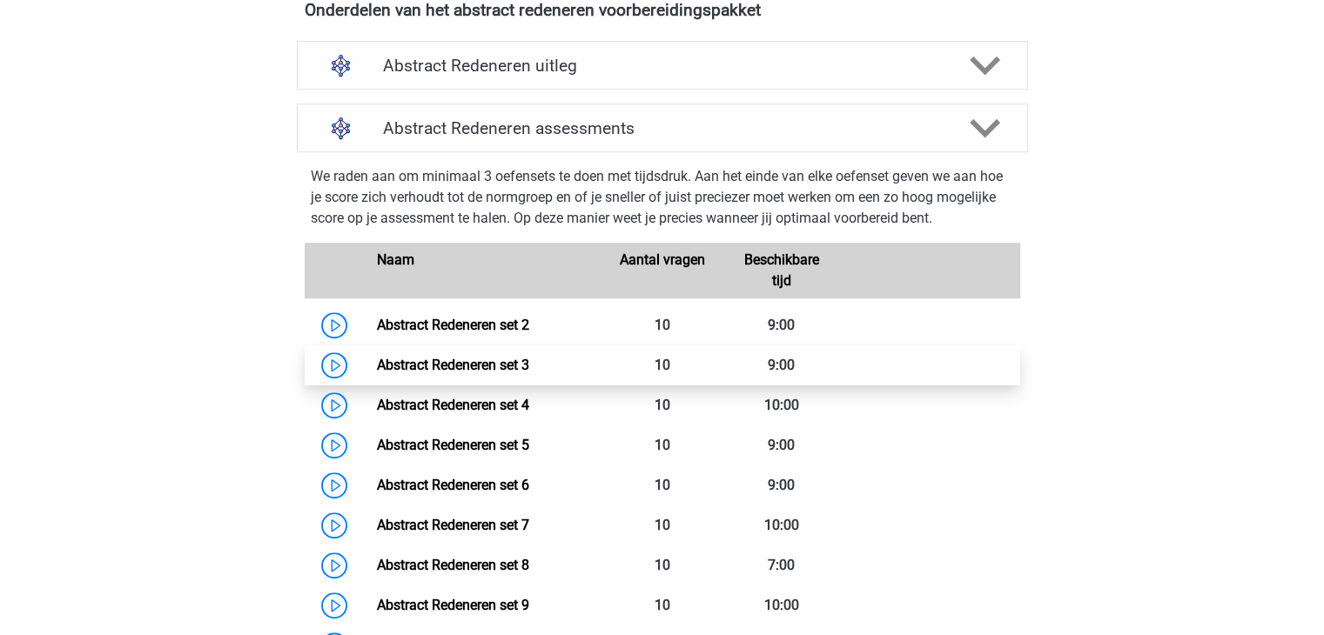
click at [430, 357] on link "Abstract Redeneren set 3" at bounding box center [453, 365] width 152 height 17
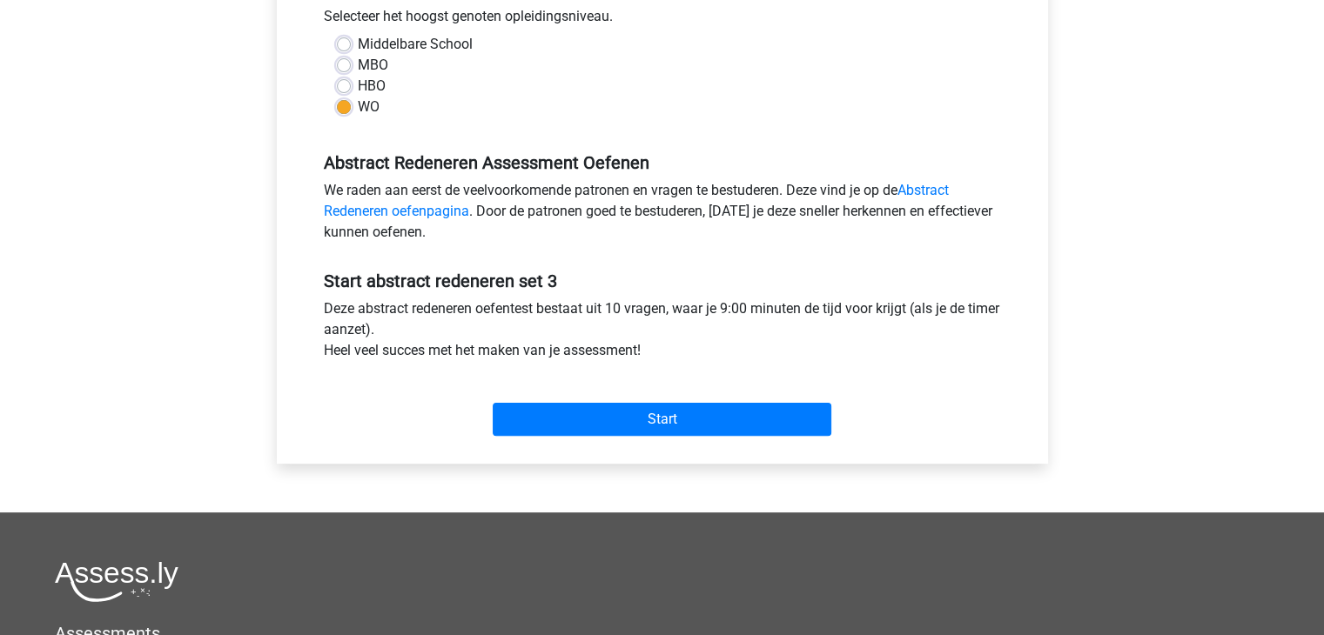
scroll to position [435, 0]
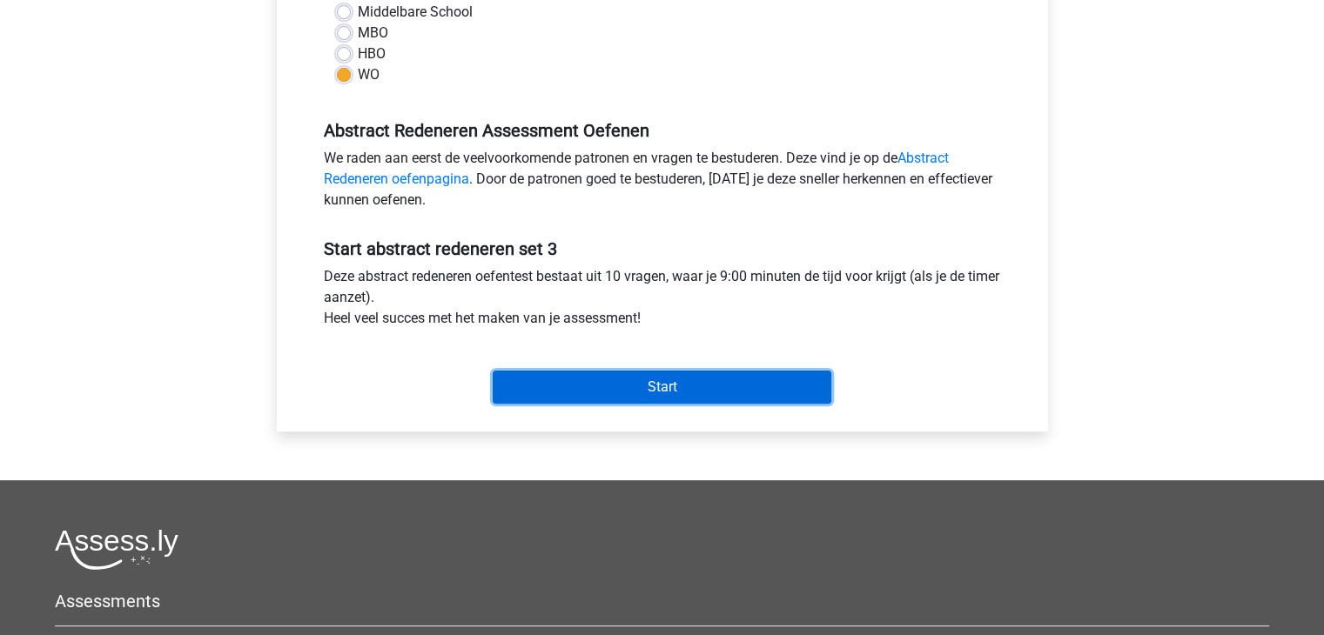
click at [620, 391] on input "Start" at bounding box center [662, 387] width 339 height 33
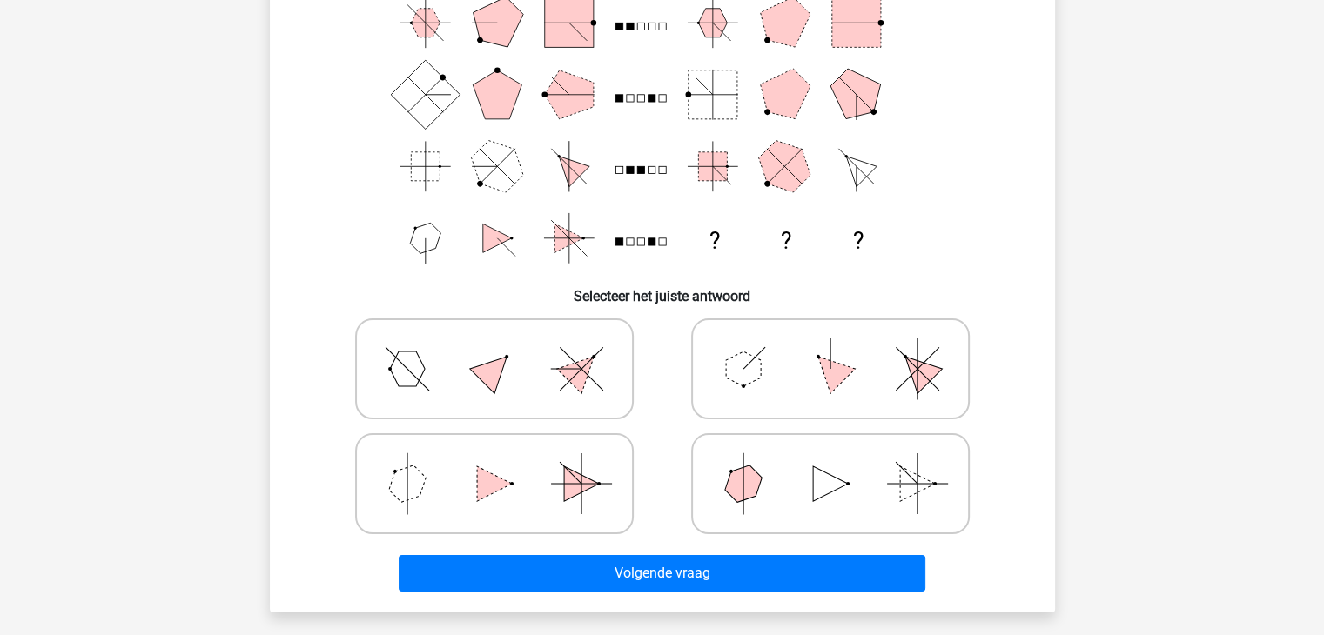
scroll to position [174, 0]
click at [802, 376] on icon at bounding box center [830, 368] width 261 height 87
click at [830, 346] on input "radio" at bounding box center [835, 340] width 11 height 11
radio input "true"
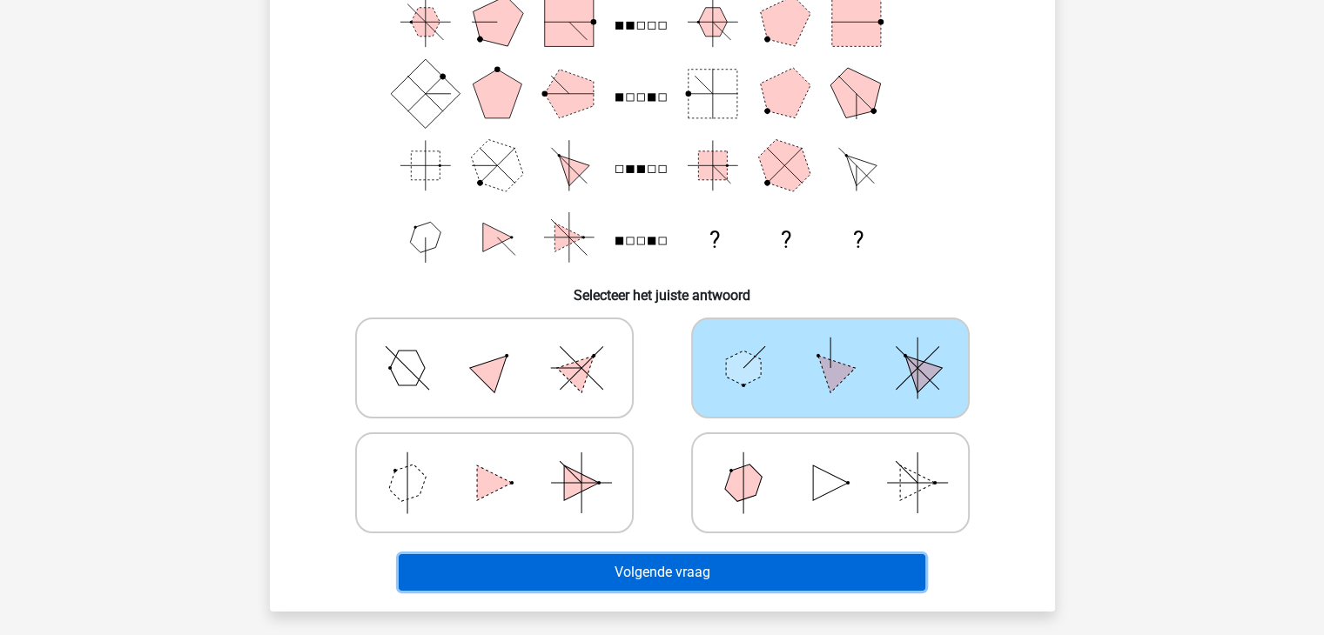
click at [700, 571] on button "Volgende vraag" at bounding box center [662, 572] width 527 height 37
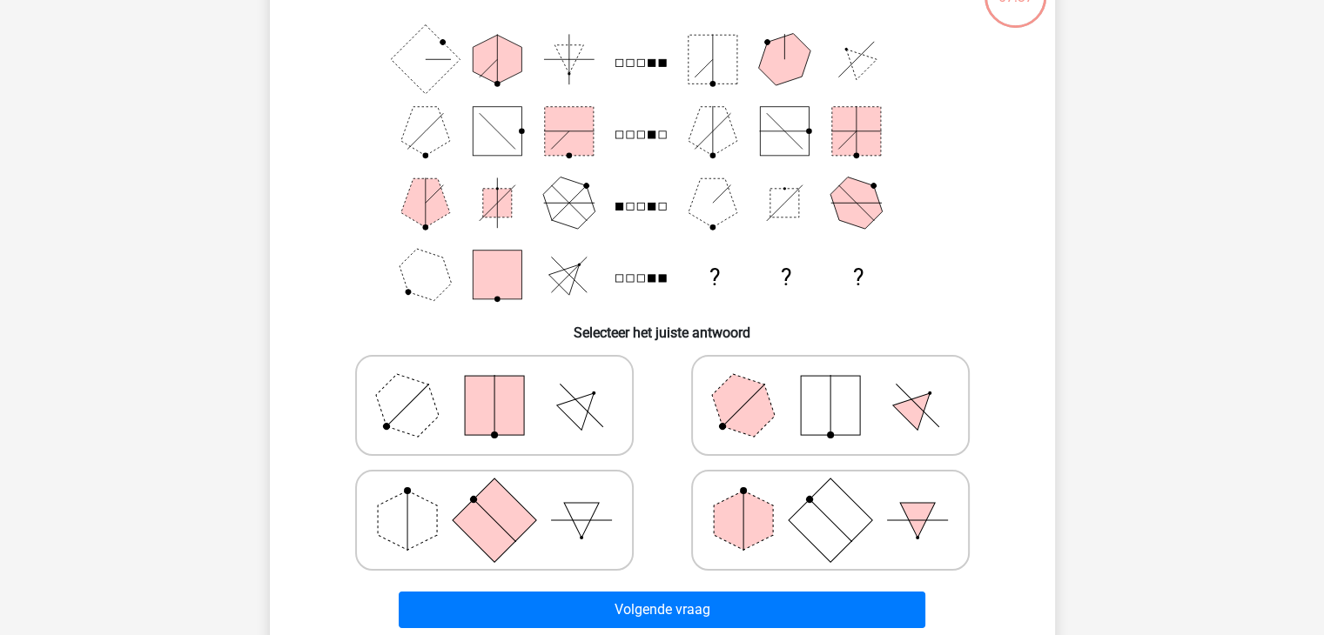
scroll to position [167, 0]
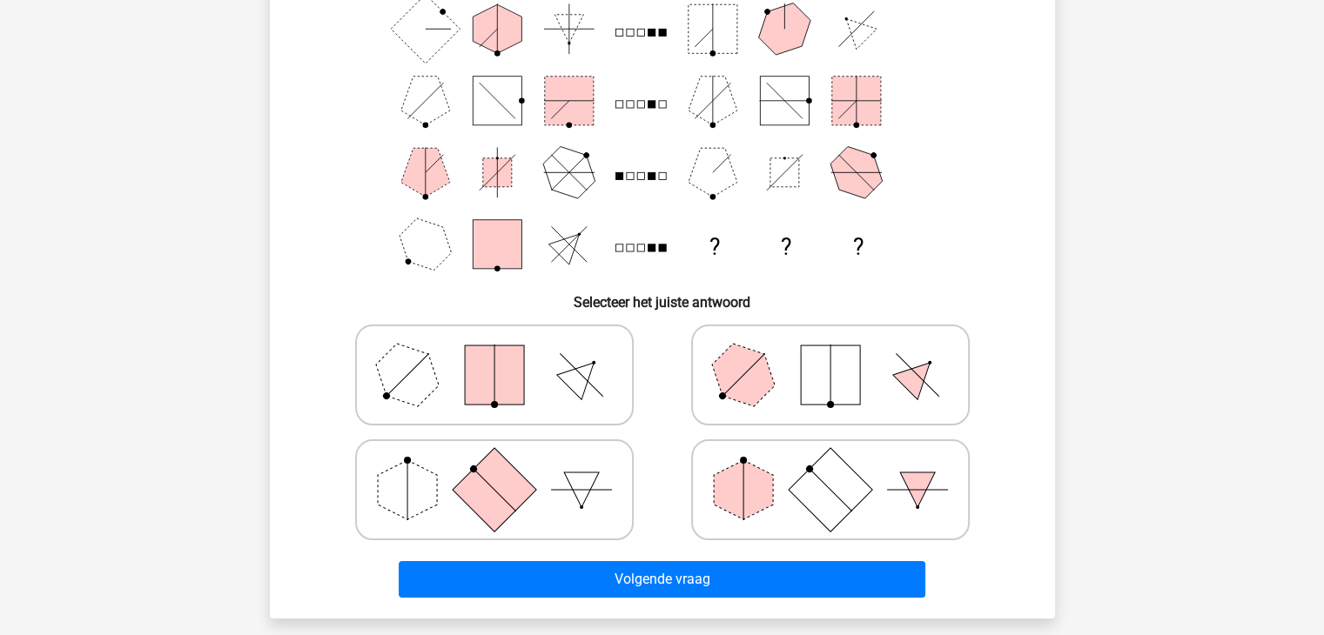
click at [458, 485] on rect at bounding box center [494, 490] width 84 height 84
click at [494, 468] on input "radio" at bounding box center [499, 462] width 11 height 11
radio input "true"
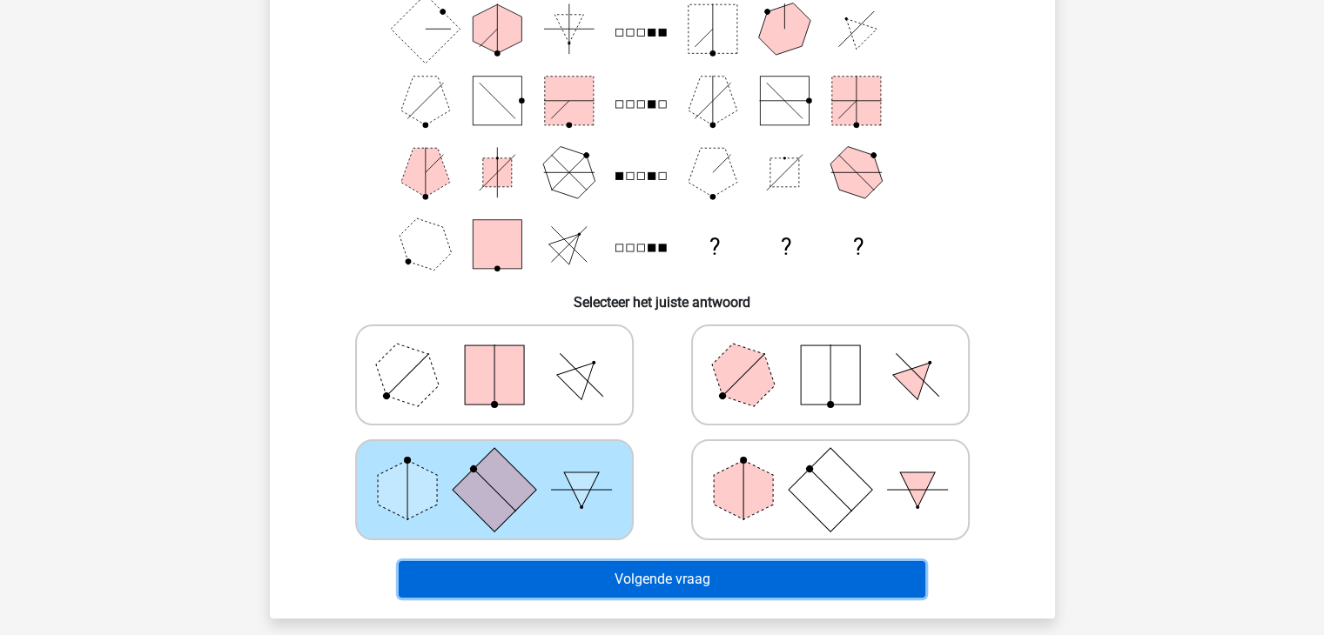
click at [658, 581] on button "Volgende vraag" at bounding box center [662, 579] width 527 height 37
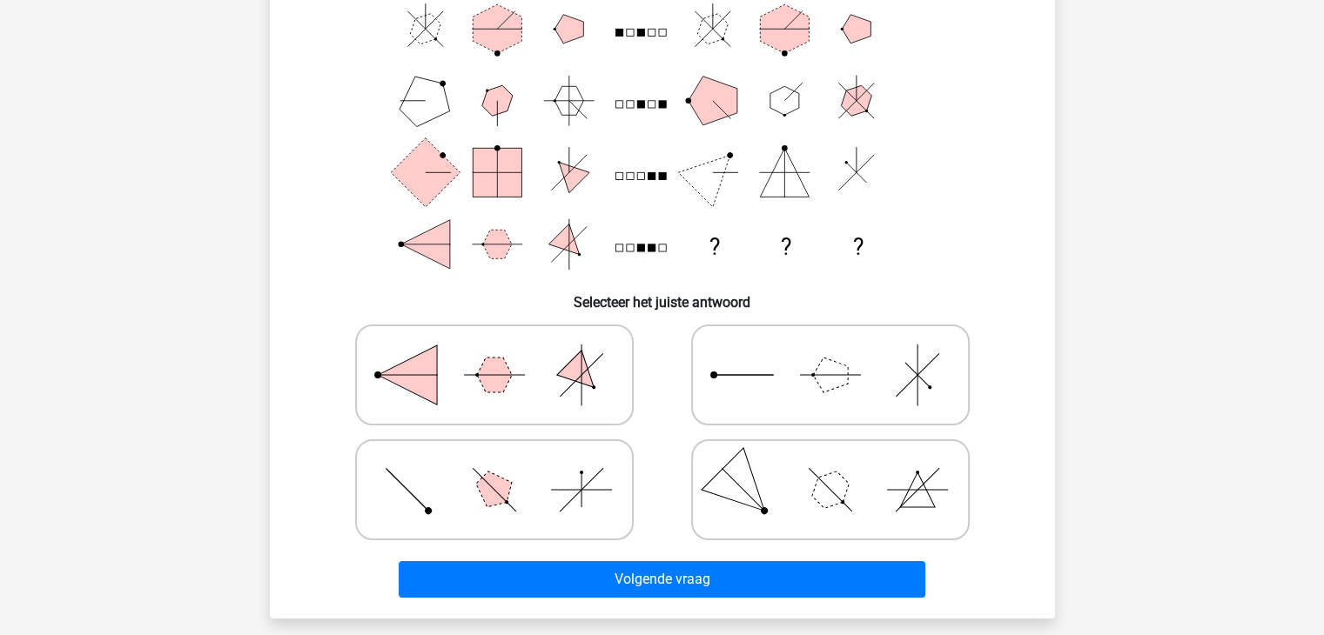
click at [502, 488] on polygon at bounding box center [494, 491] width 50 height 50
click at [502, 468] on input "radio" at bounding box center [499, 462] width 11 height 11
radio input "true"
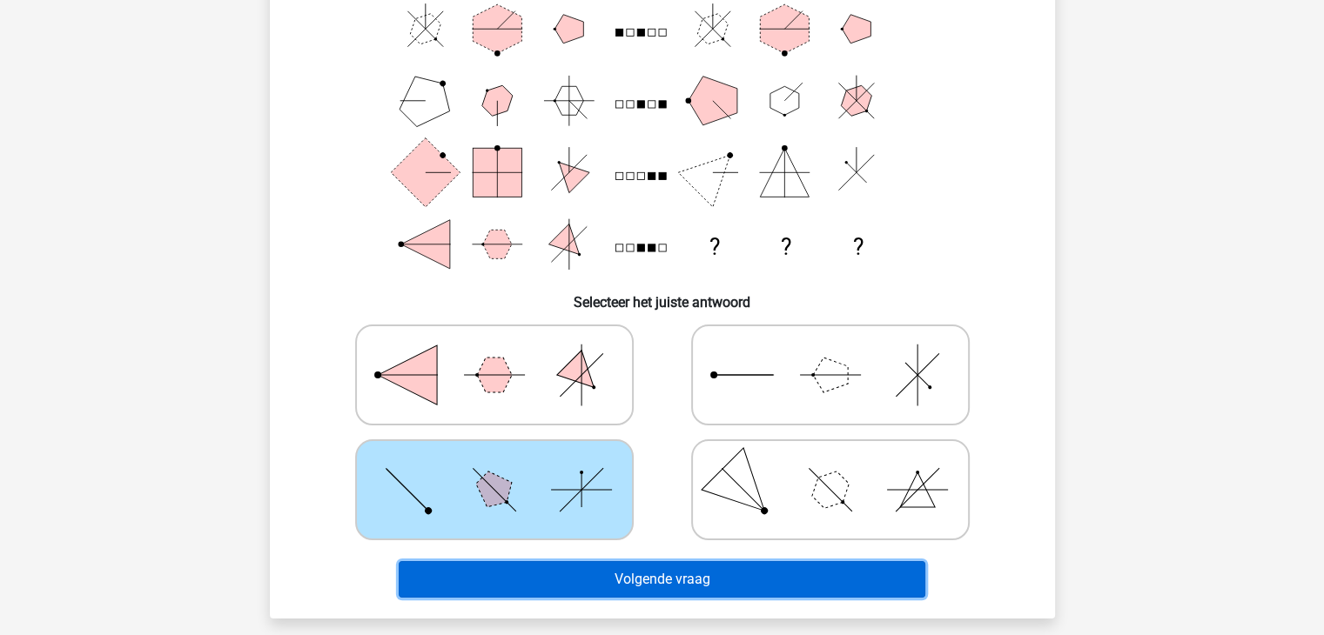
click at [581, 572] on button "Volgende vraag" at bounding box center [662, 579] width 527 height 37
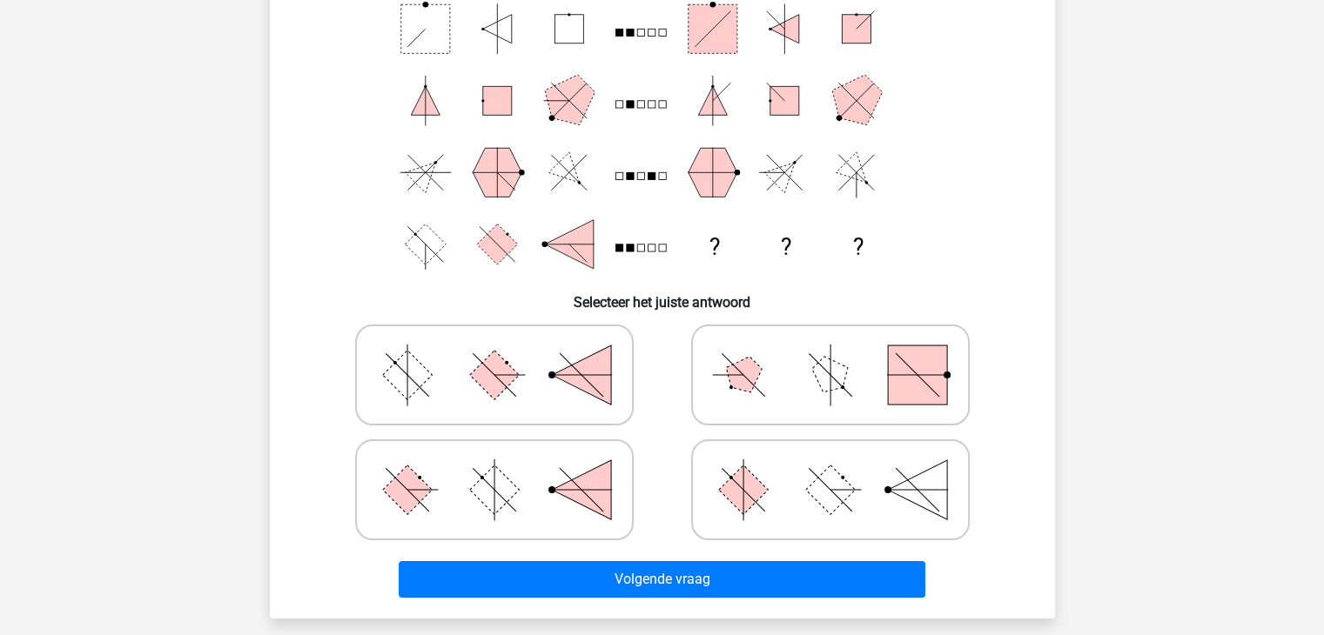
click at [874, 495] on icon at bounding box center [830, 490] width 261 height 87
click at [842, 468] on input "radio" at bounding box center [835, 462] width 11 height 11
radio input "true"
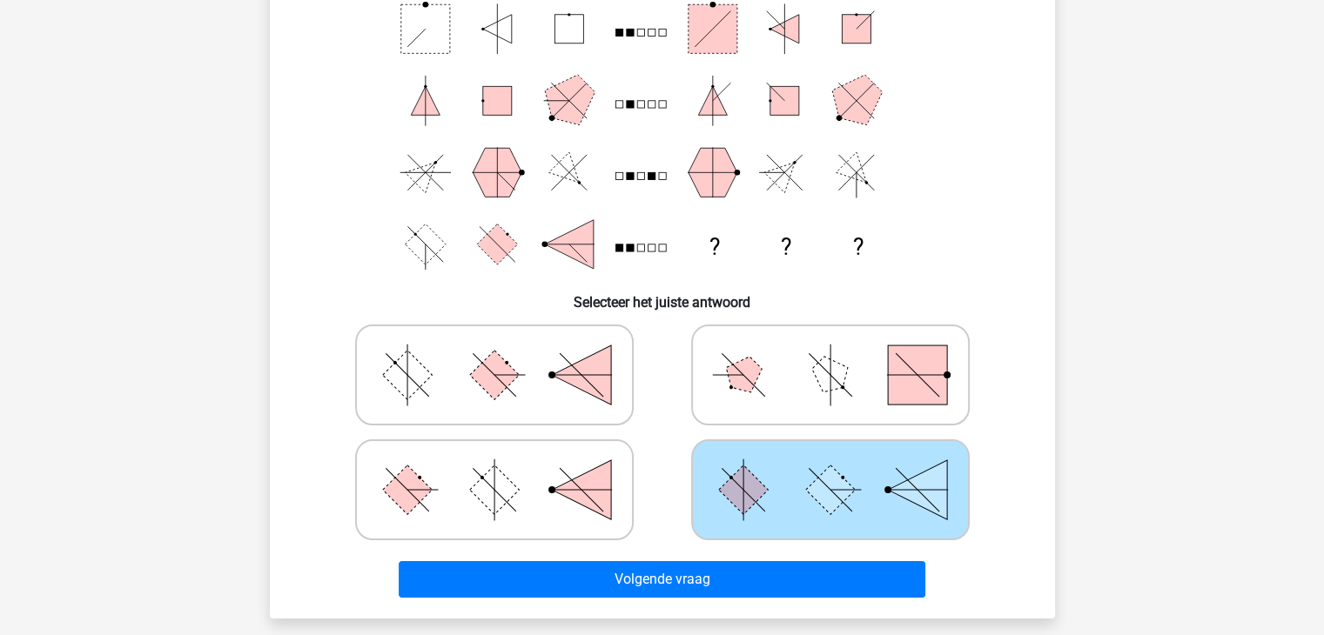
click at [519, 504] on icon at bounding box center [494, 490] width 261 height 87
click at [506, 468] on input "radio" at bounding box center [499, 462] width 11 height 11
radio input "true"
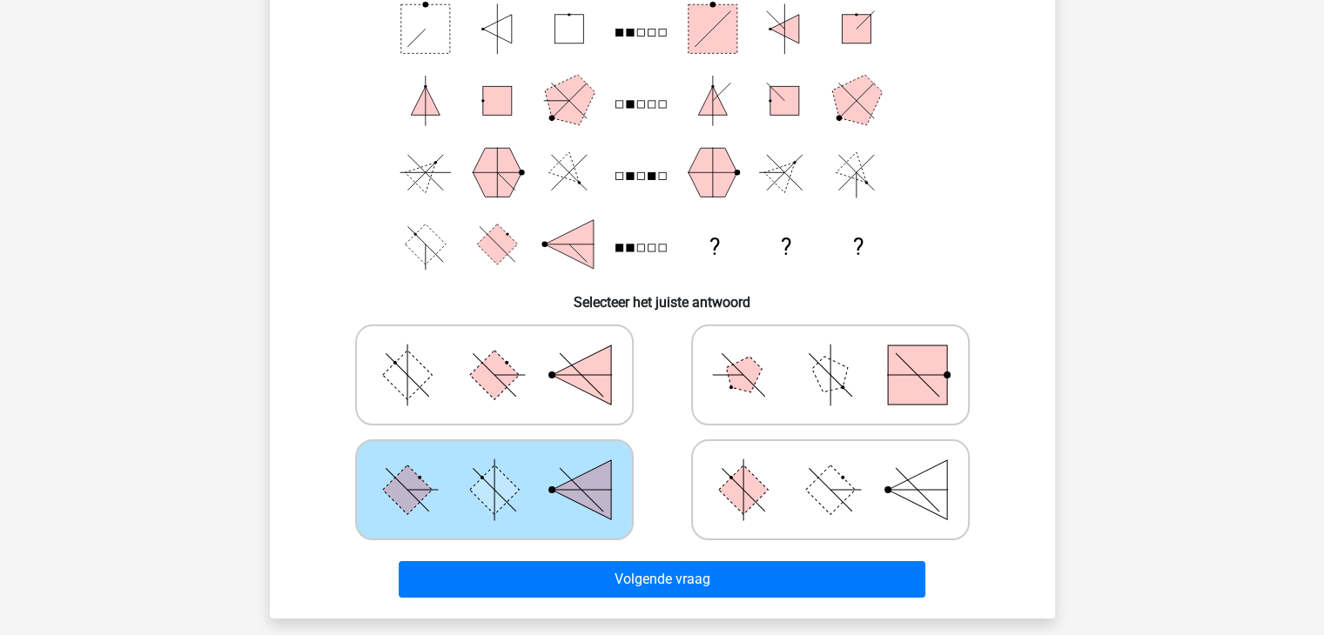
click at [798, 488] on icon at bounding box center [830, 490] width 261 height 87
click at [830, 468] on input "radio" at bounding box center [835, 462] width 11 height 11
radio input "true"
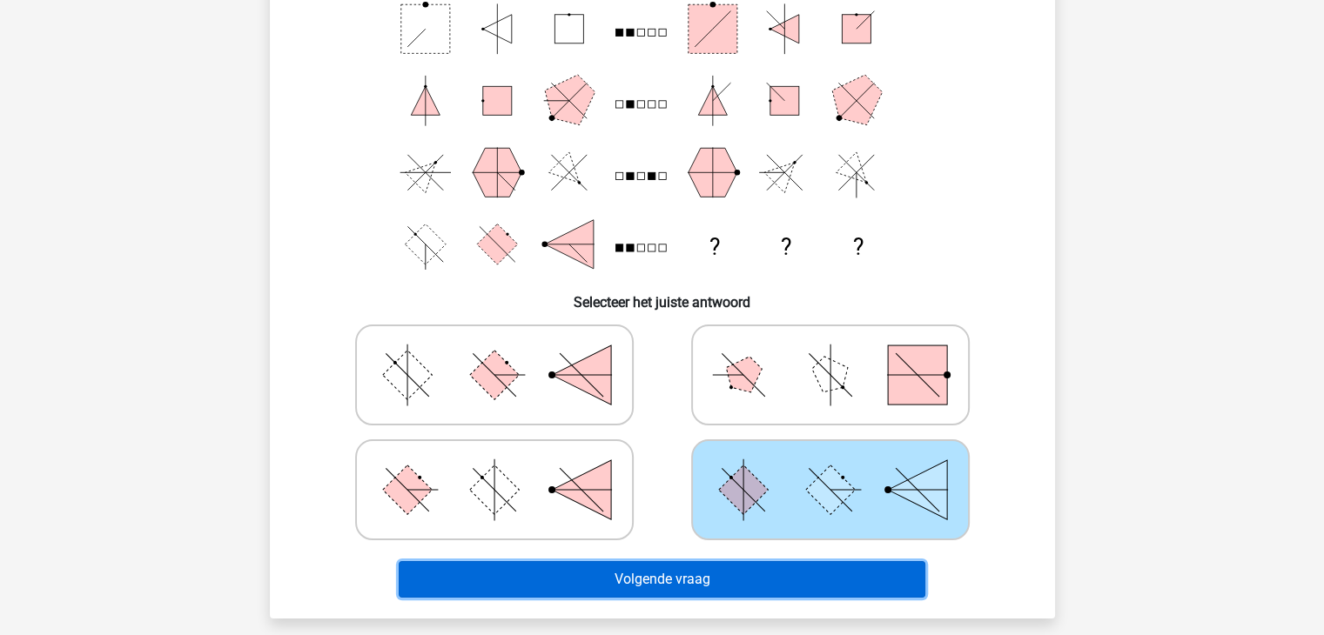
click at [663, 575] on button "Volgende vraag" at bounding box center [662, 579] width 527 height 37
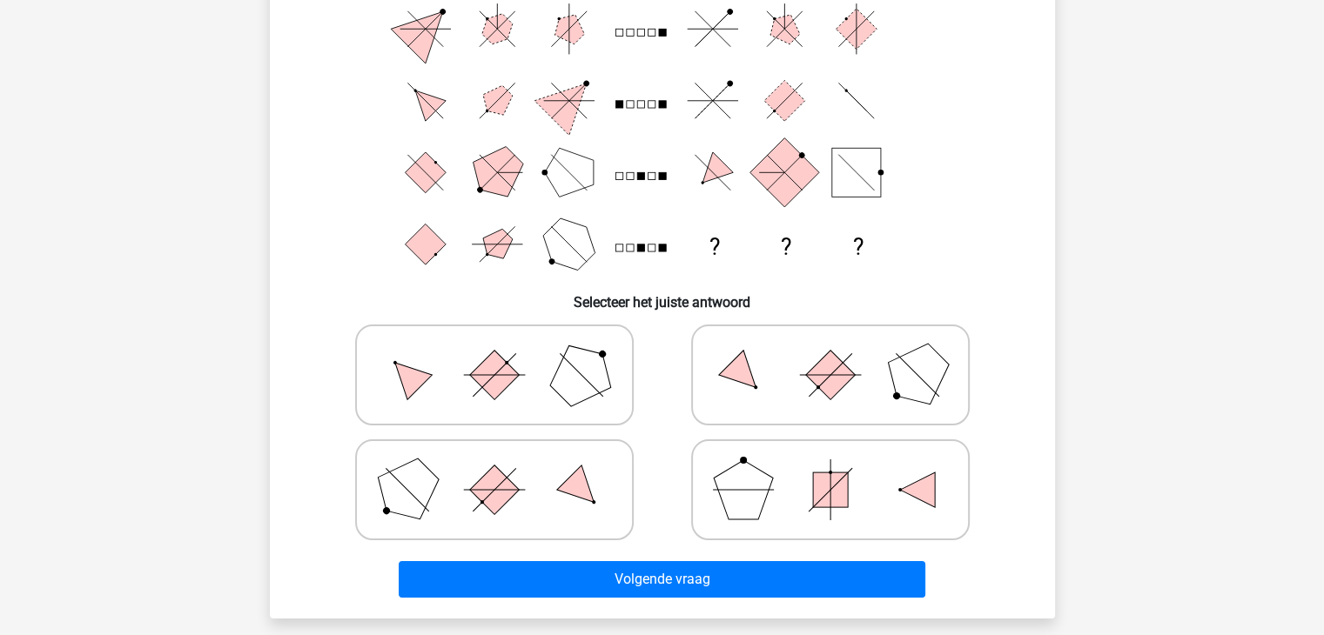
click at [498, 378] on rect at bounding box center [494, 376] width 50 height 50
click at [498, 353] on input "radio" at bounding box center [499, 347] width 11 height 11
radio input "true"
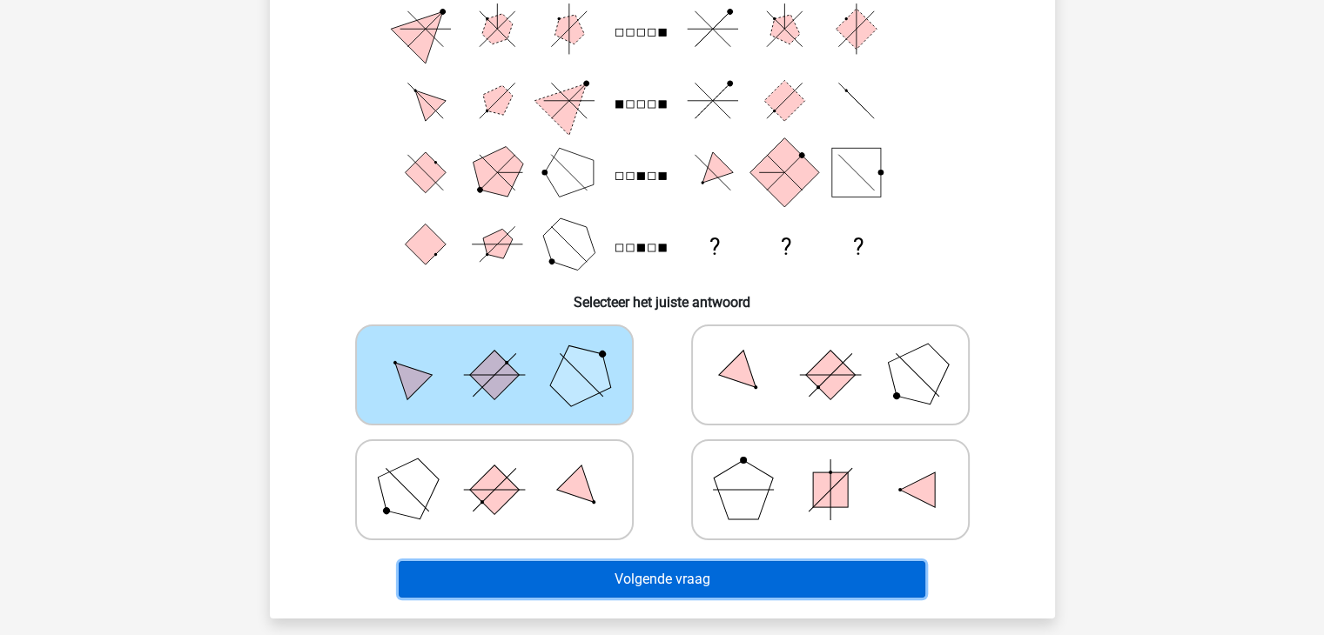
click at [635, 574] on button "Volgende vraag" at bounding box center [662, 579] width 527 height 37
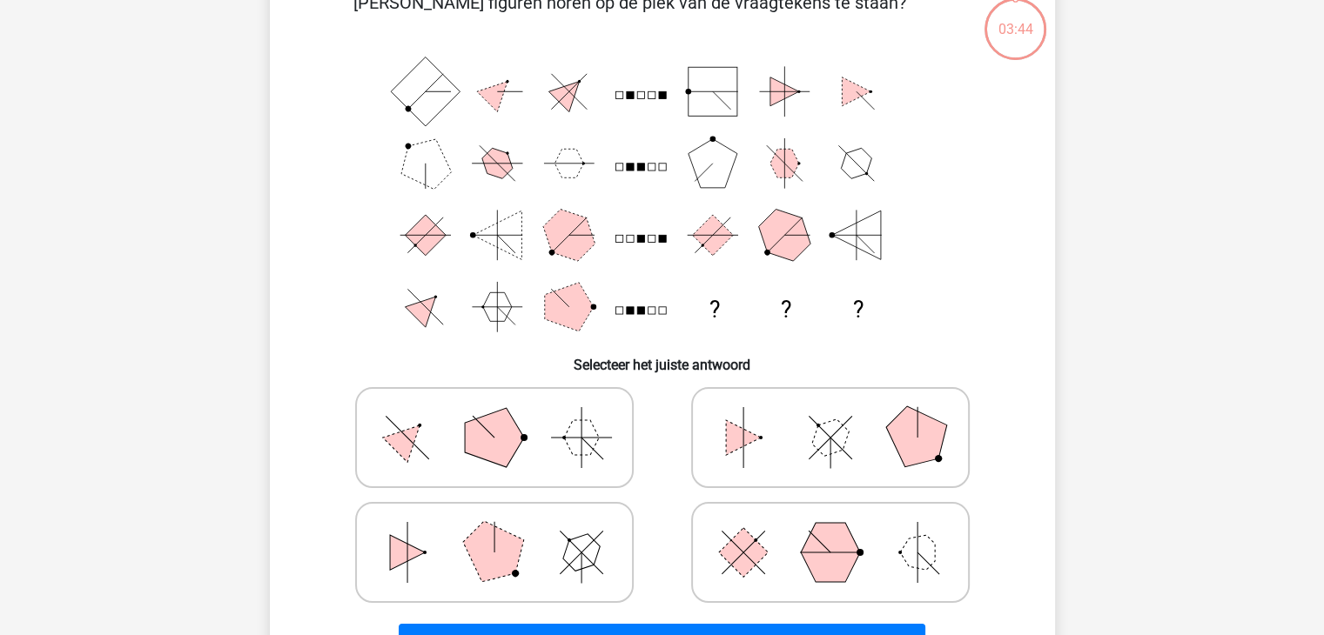
scroll to position [80, 0]
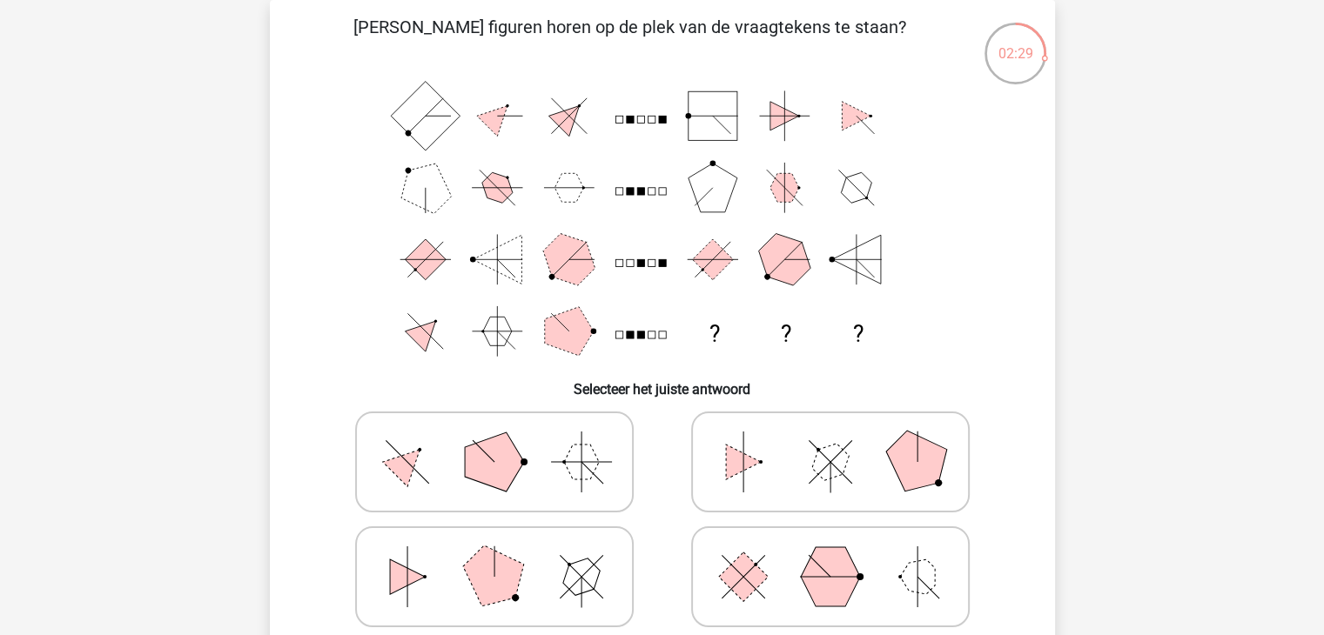
click at [851, 475] on icon at bounding box center [830, 462] width 261 height 87
click at [842, 440] on input "radio" at bounding box center [835, 434] width 11 height 11
radio input "true"
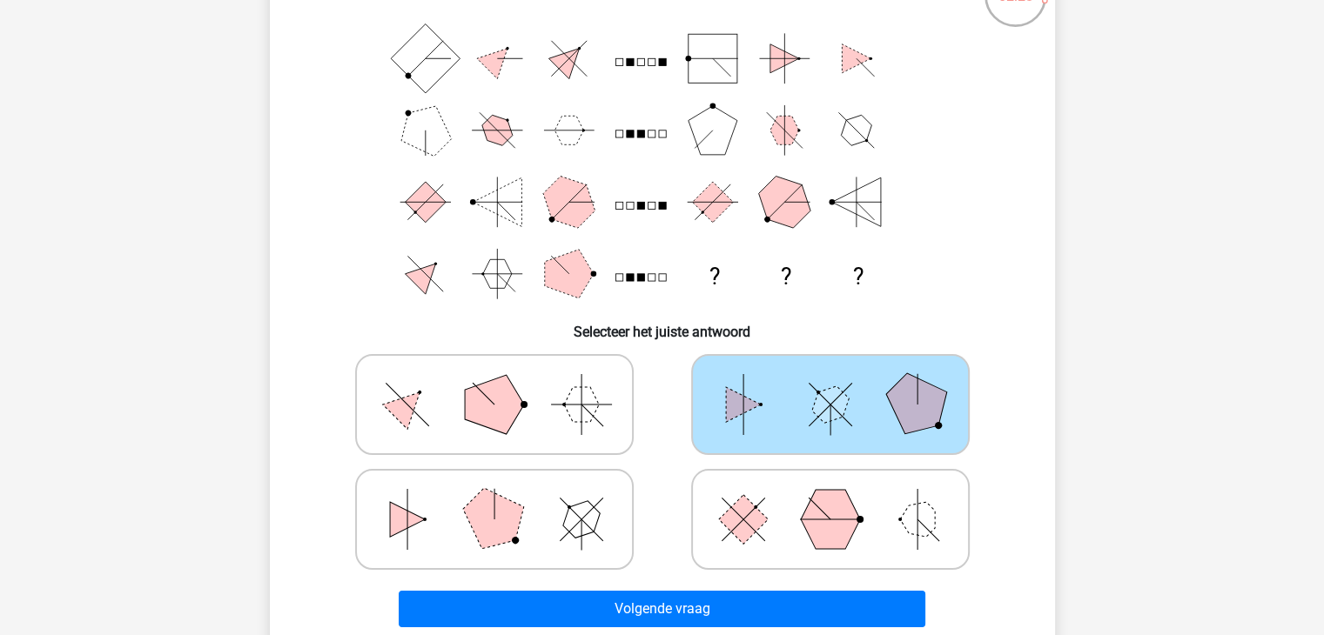
scroll to position [167, 0]
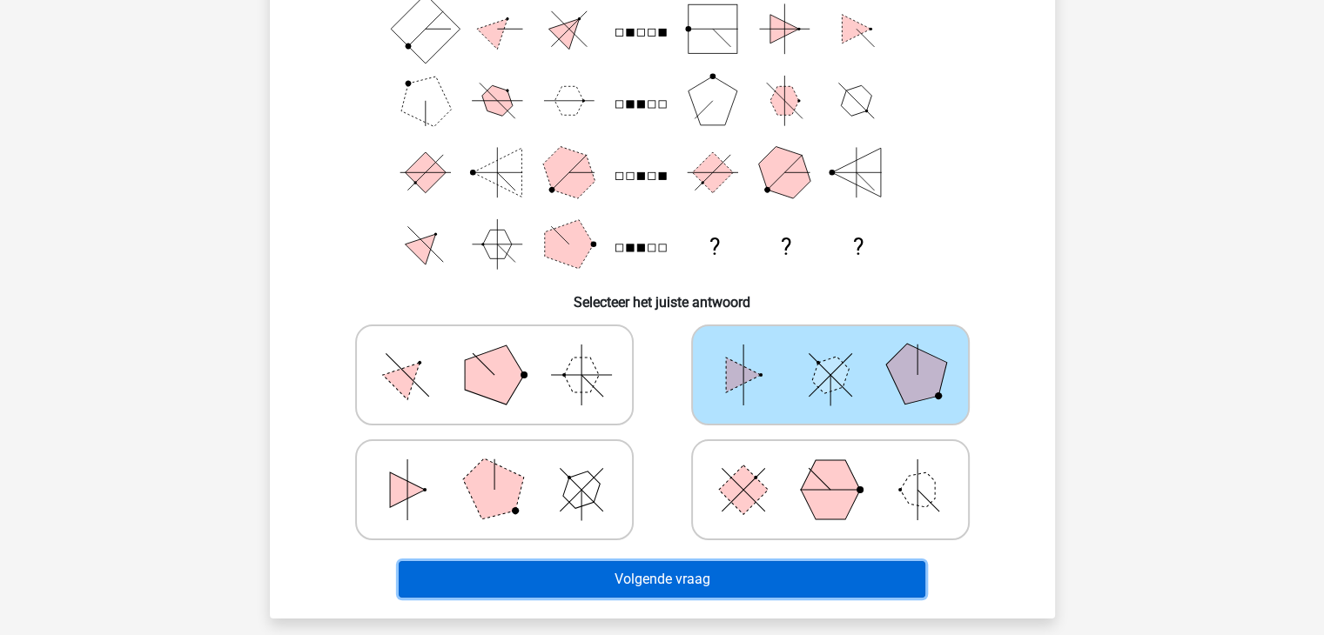
click at [665, 588] on button "Volgende vraag" at bounding box center [662, 579] width 527 height 37
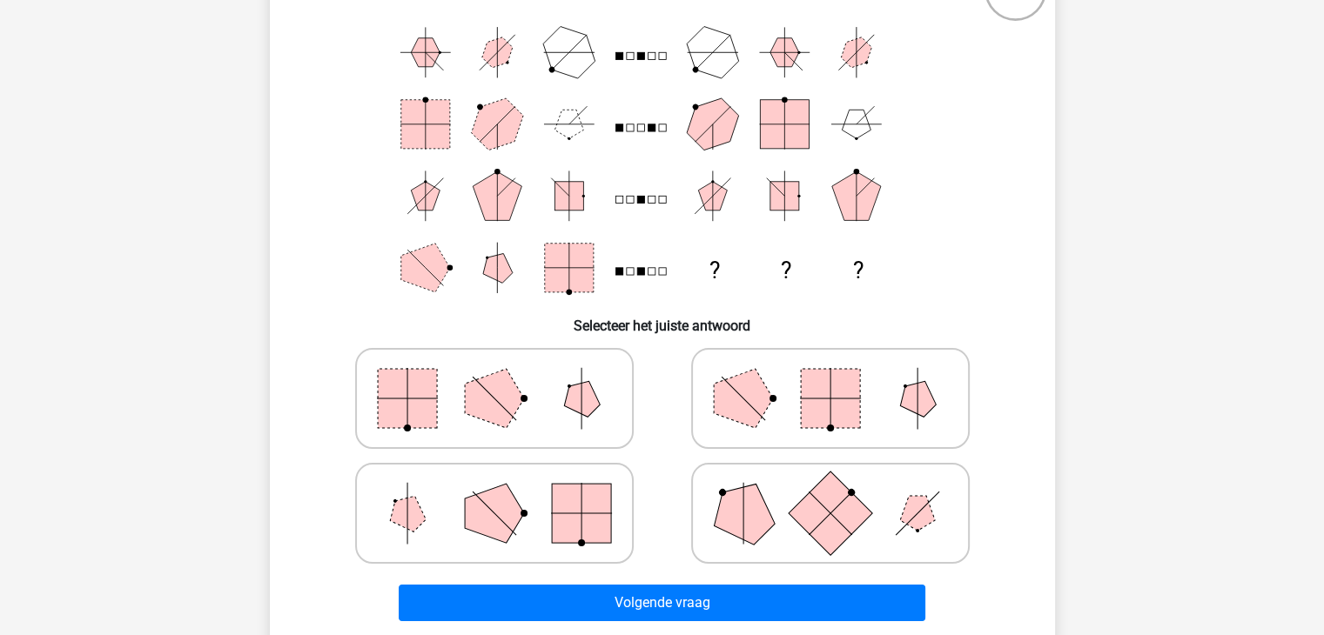
scroll to position [174, 0]
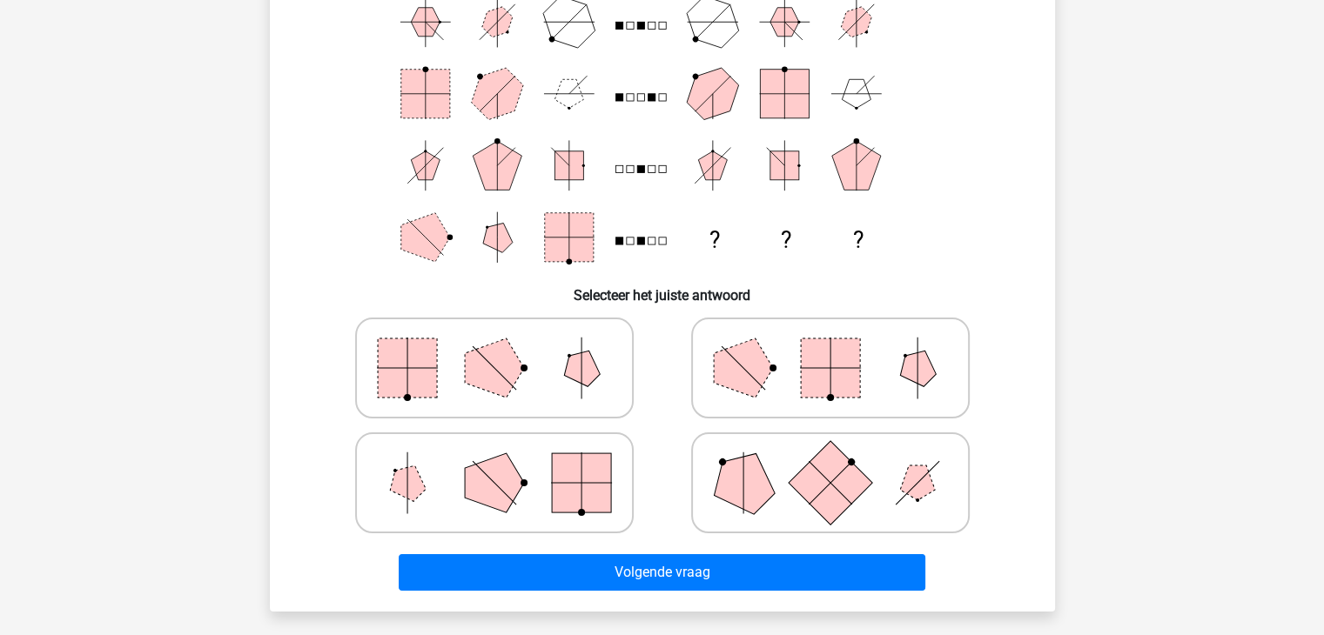
click at [505, 362] on polygon at bounding box center [494, 368] width 59 height 59
click at [505, 346] on input "radio" at bounding box center [499, 340] width 11 height 11
radio input "true"
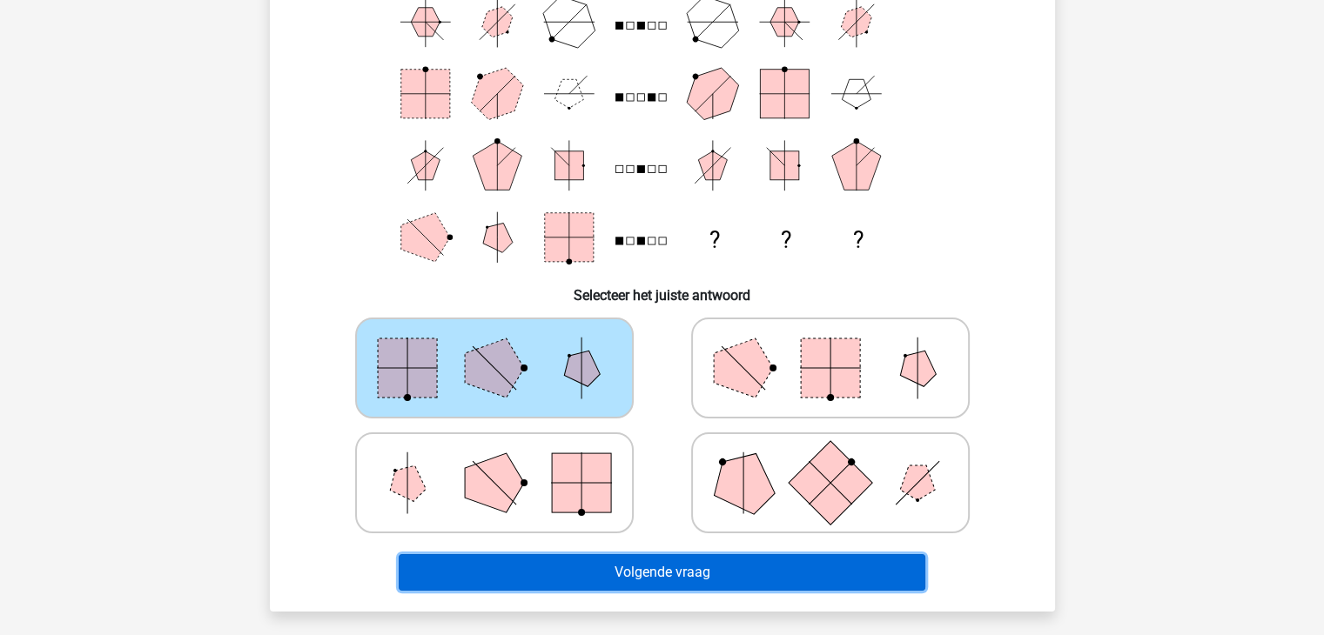
click at [659, 566] on button "Volgende vraag" at bounding box center [662, 572] width 527 height 37
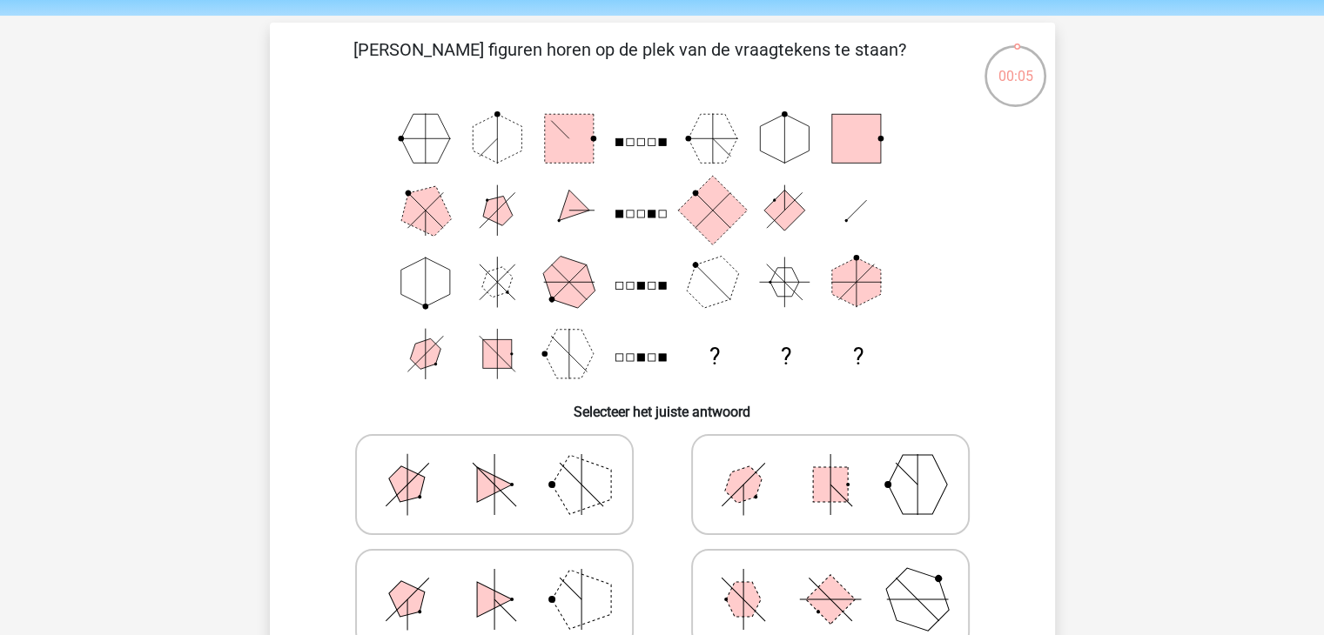
scroll to position [87, 0]
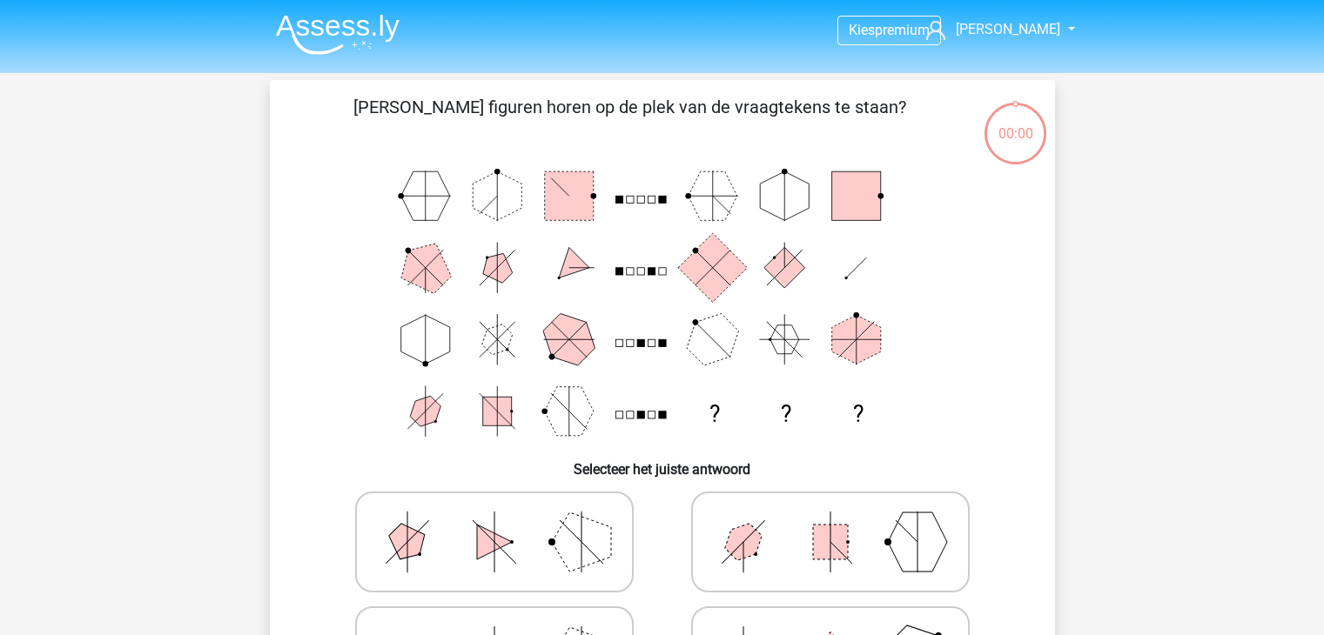
scroll to position [87, 0]
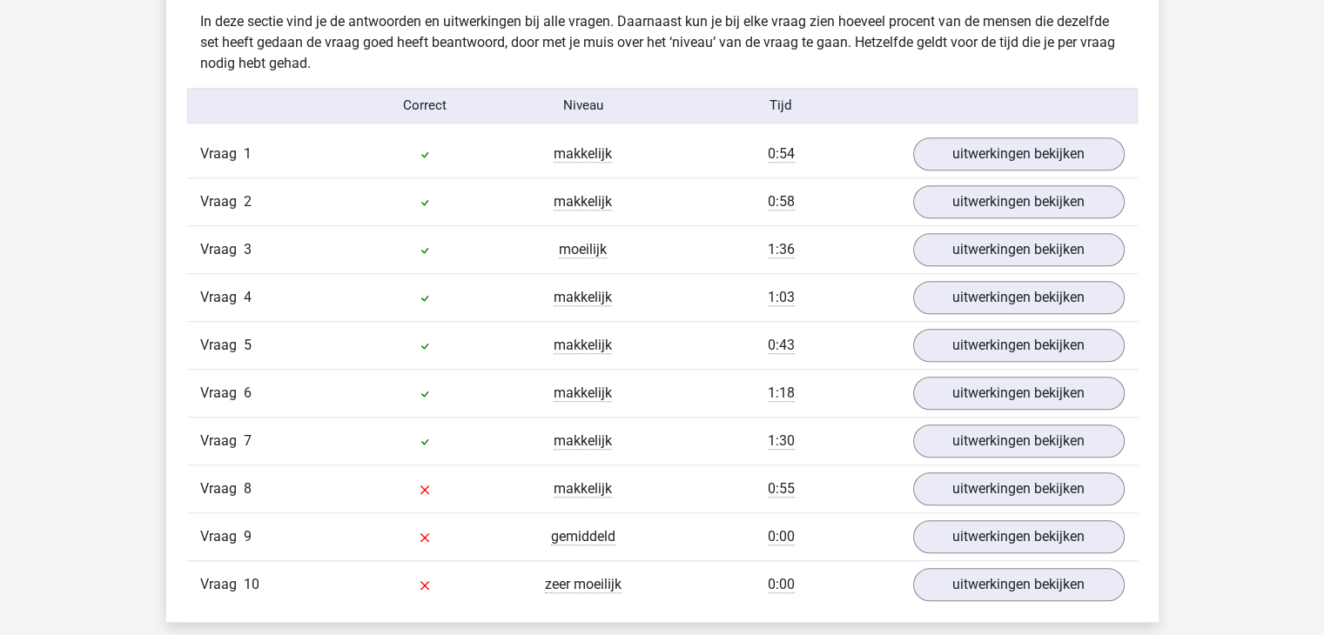
scroll to position [1393, 0]
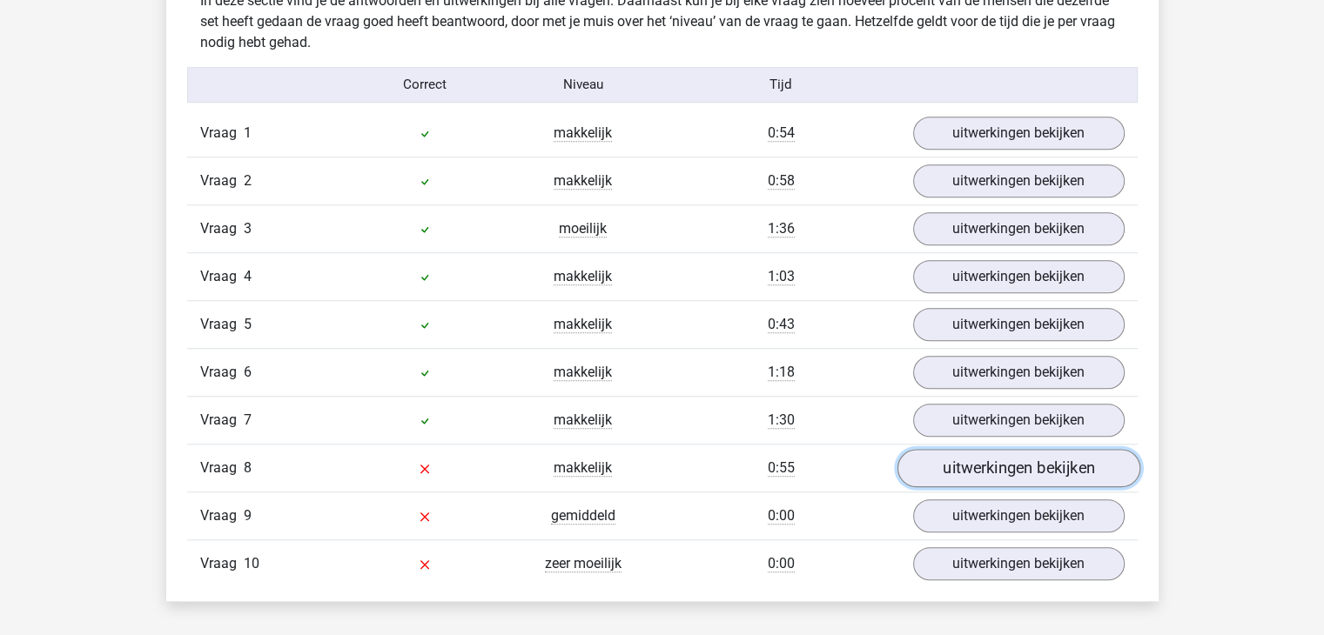
click at [962, 467] on link "uitwerkingen bekijken" at bounding box center [1018, 468] width 243 height 38
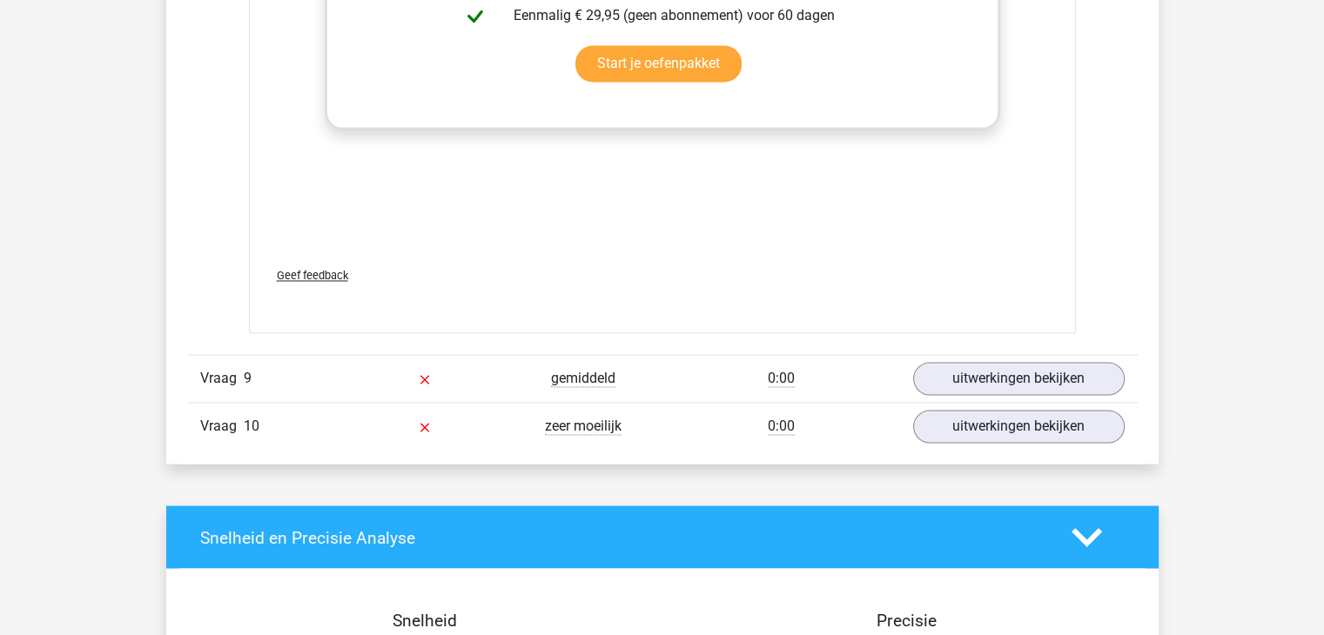
scroll to position [2873, 0]
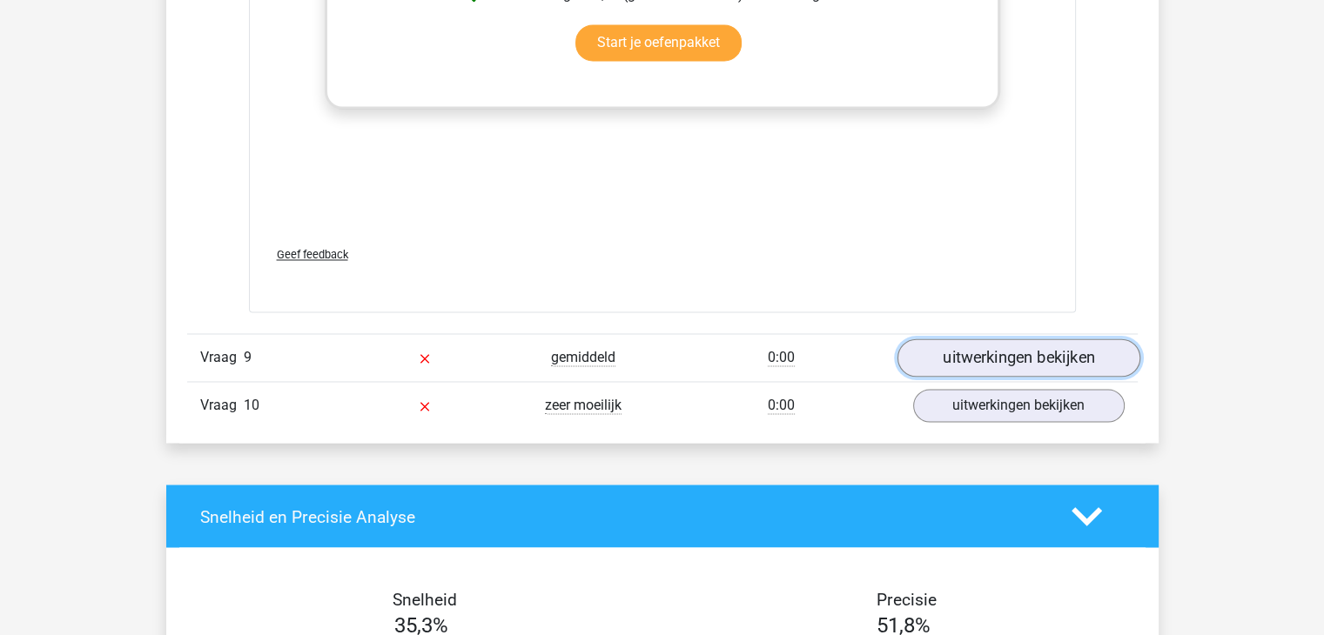
click at [971, 355] on link "uitwerkingen bekijken" at bounding box center [1018, 358] width 243 height 38
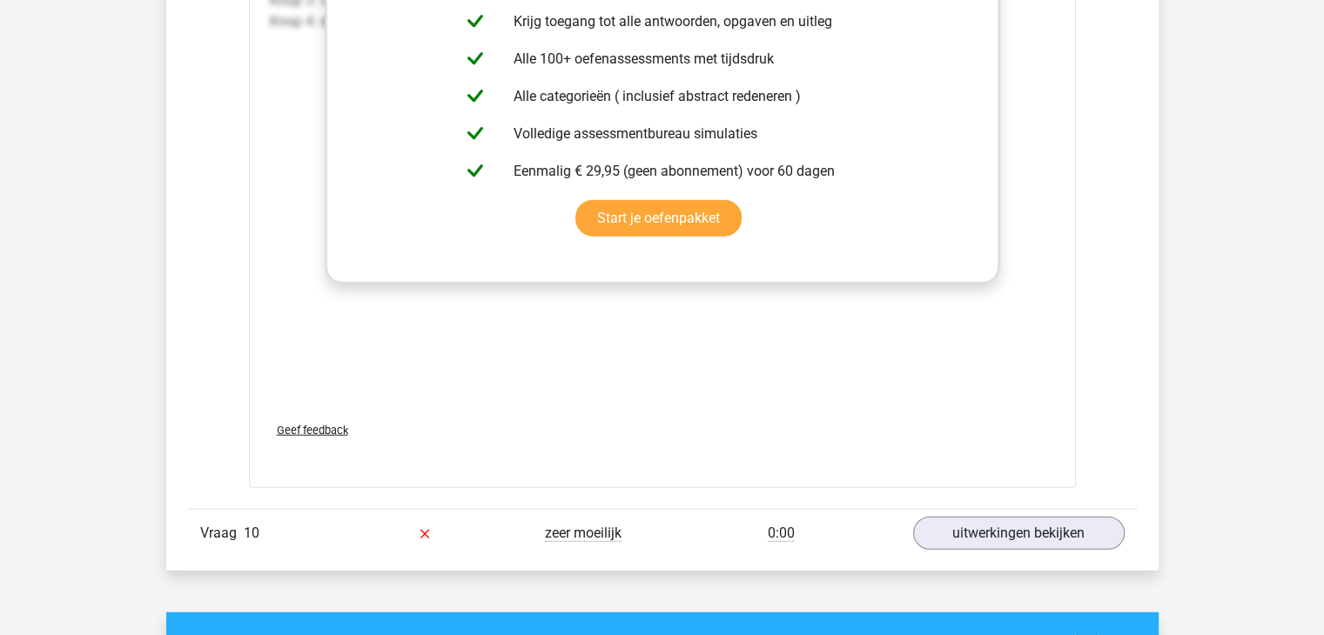
scroll to position [4265, 0]
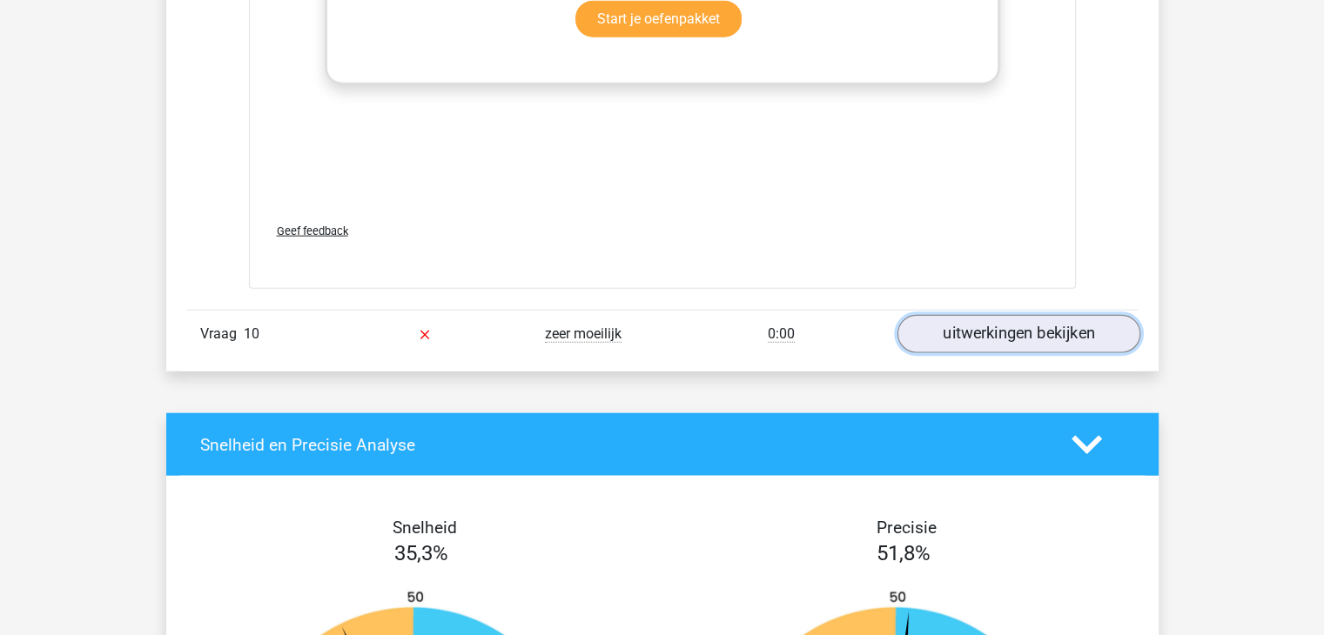
click at [971, 328] on link "uitwerkingen bekijken" at bounding box center [1018, 335] width 243 height 38
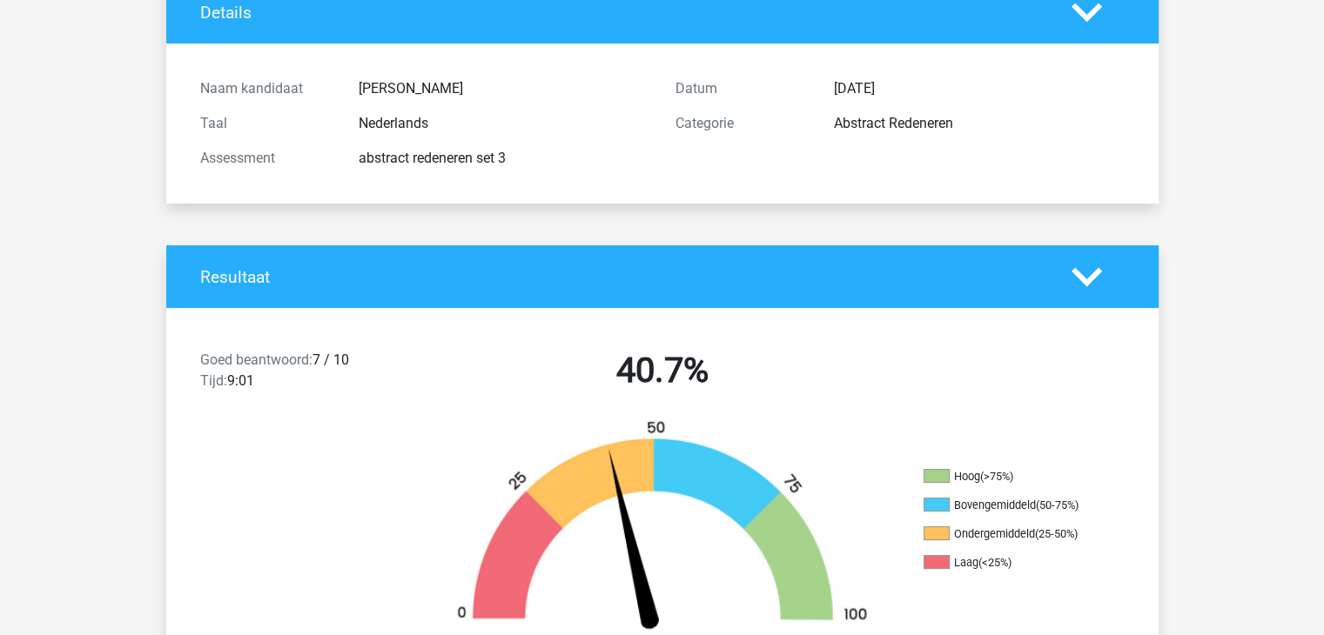
scroll to position [0, 0]
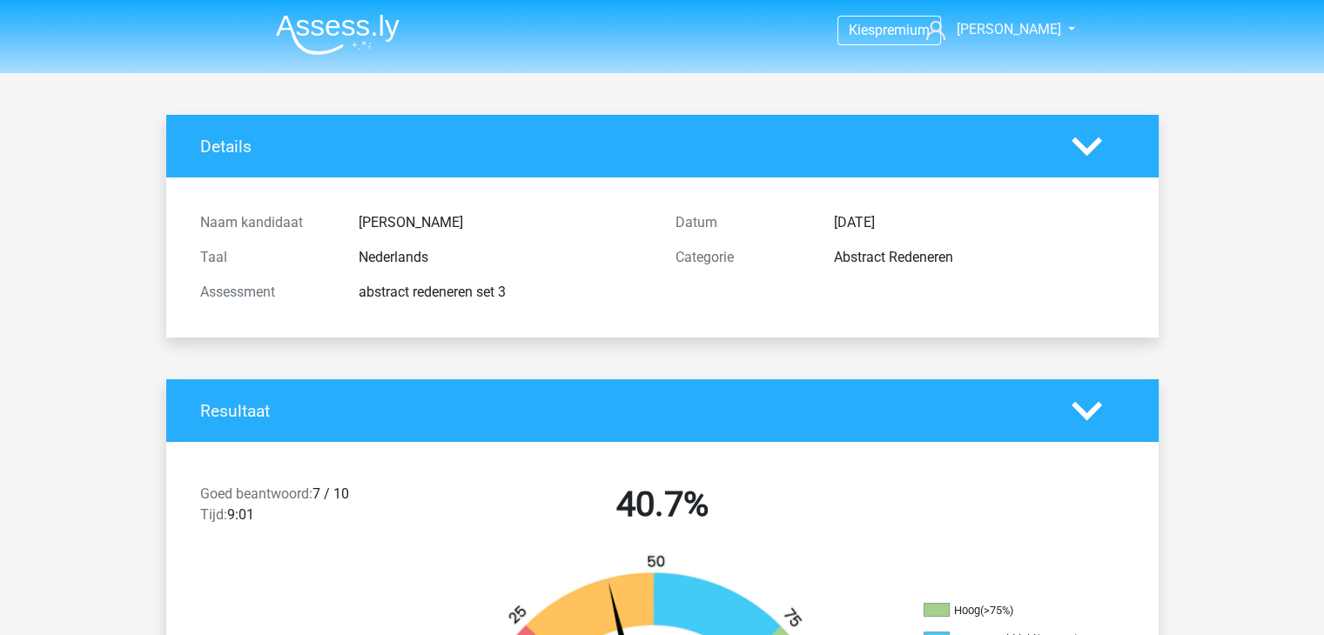
click at [335, 30] on img at bounding box center [338, 34] width 124 height 41
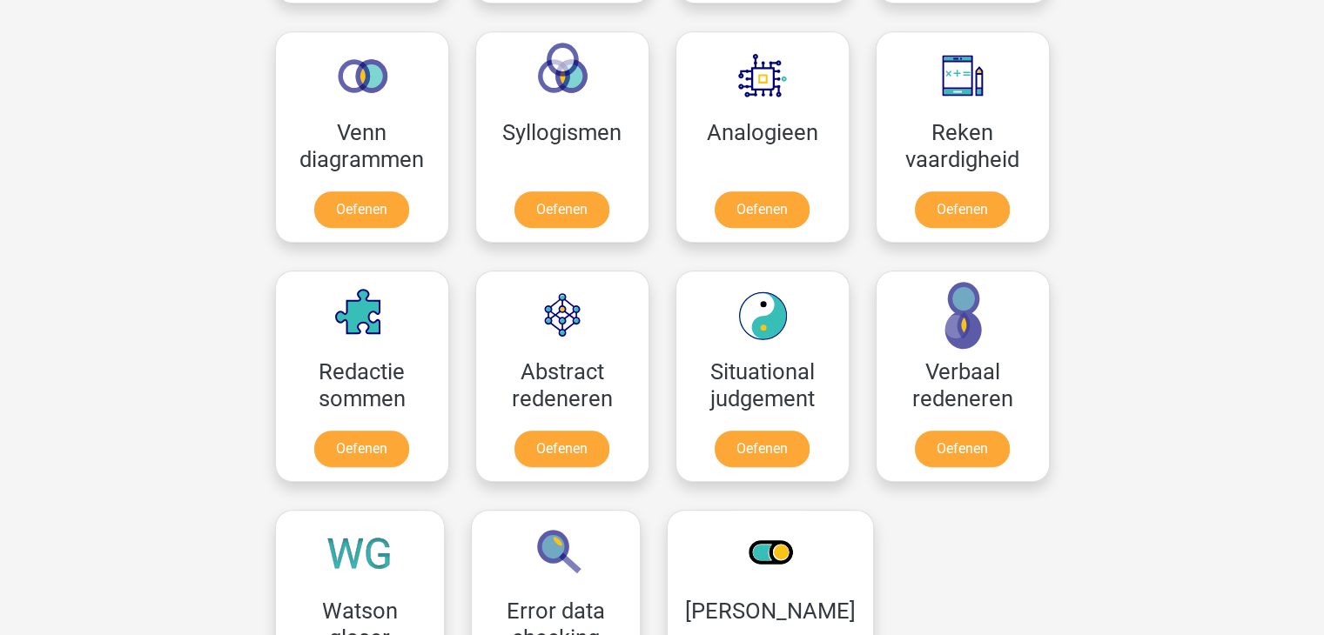
scroll to position [1045, 0]
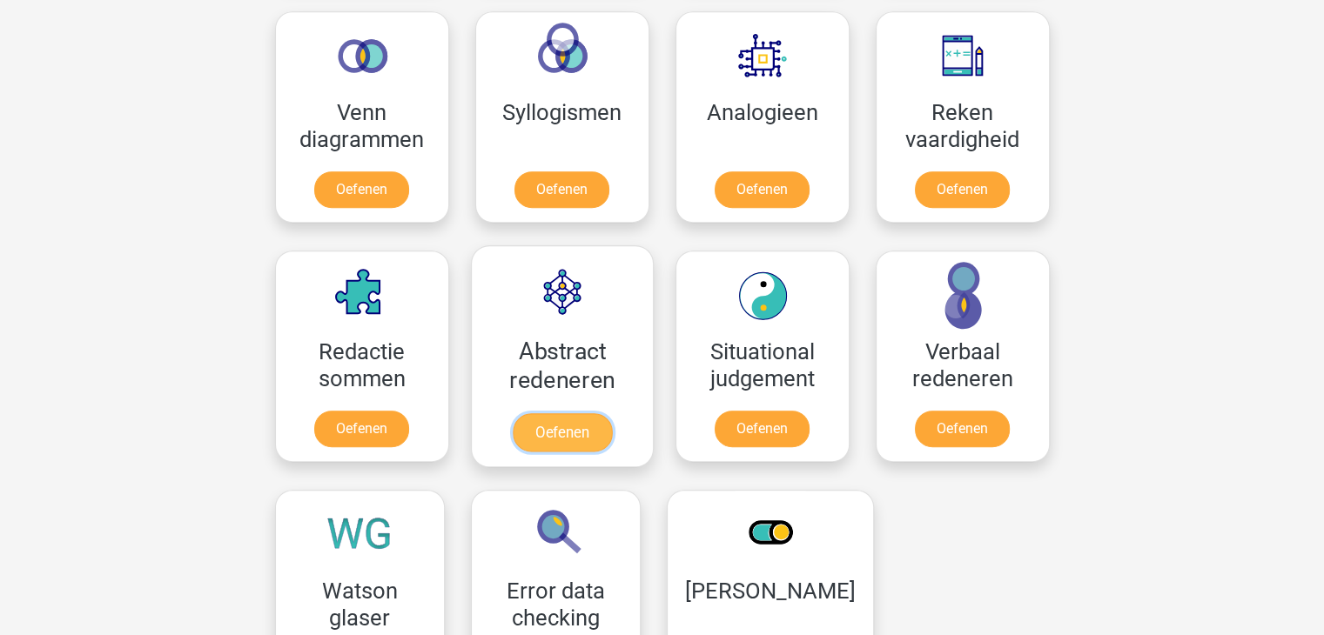
click at [552, 433] on link "Oefenen" at bounding box center [561, 432] width 99 height 38
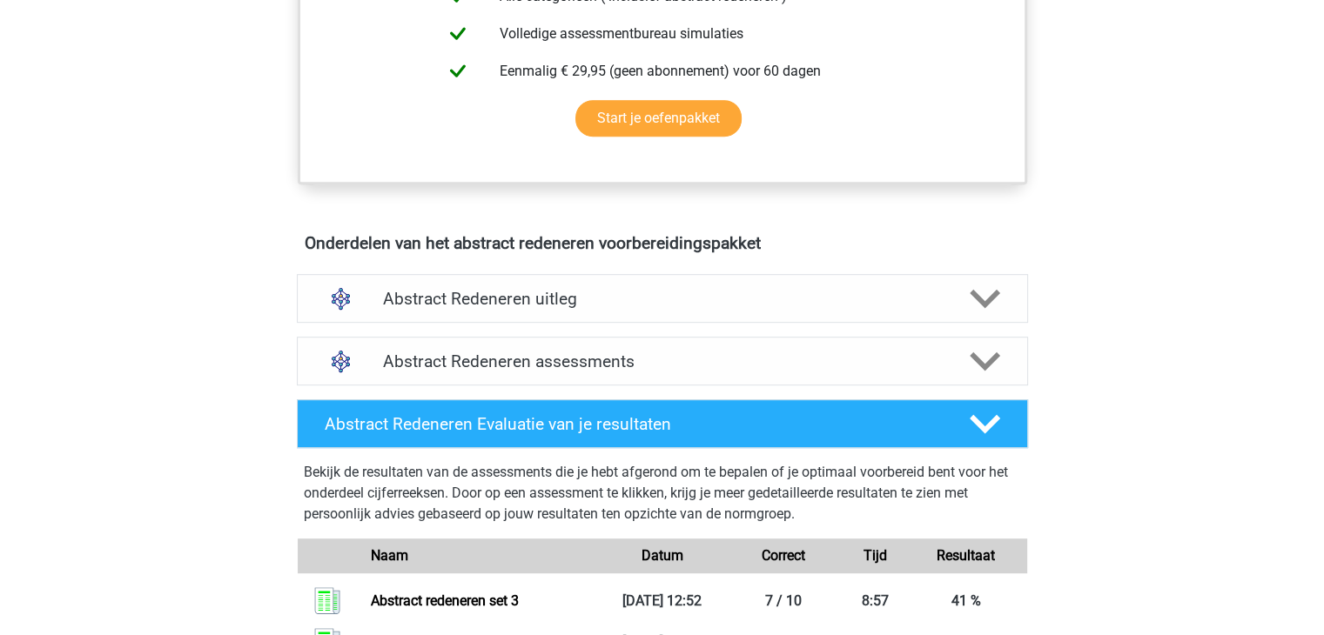
scroll to position [783, 0]
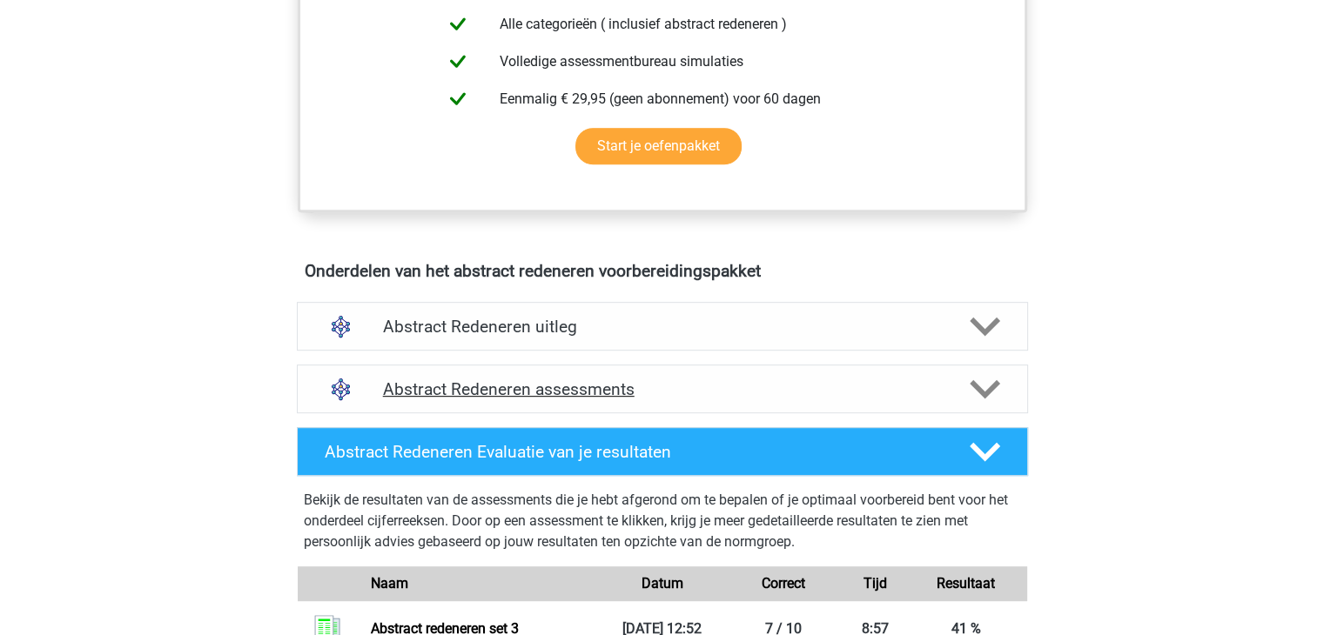
click at [541, 388] on h4 "Abstract Redeneren assessments" at bounding box center [662, 390] width 559 height 20
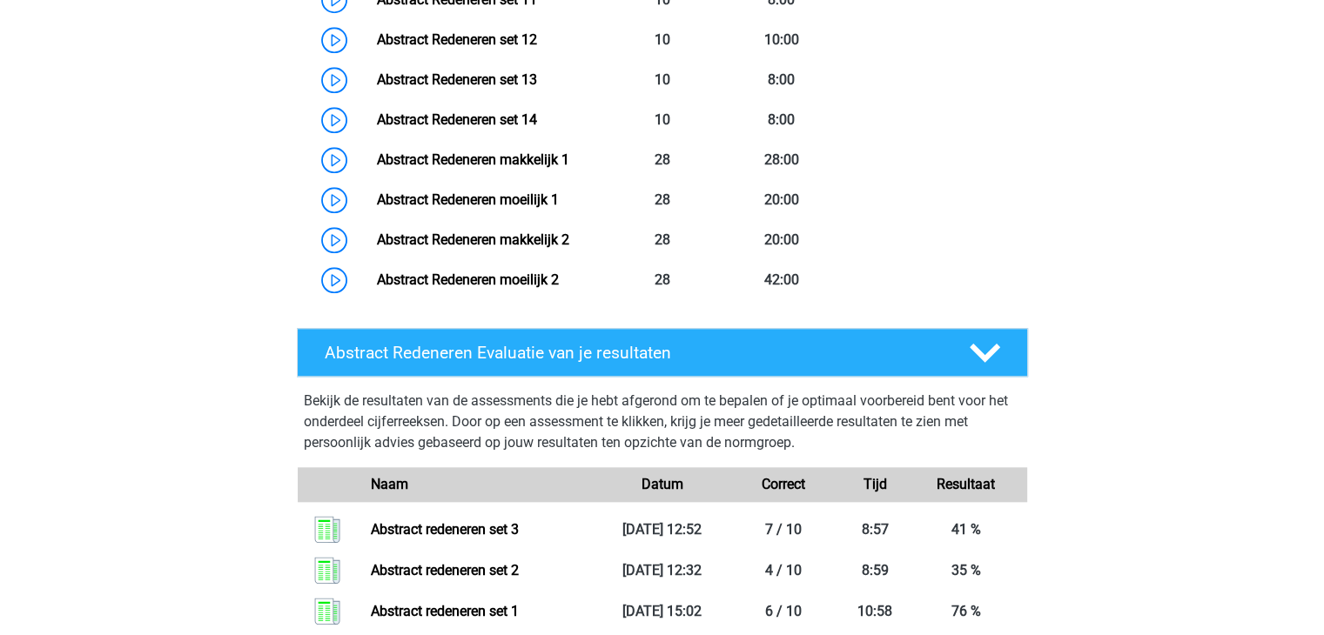
scroll to position [1741, 0]
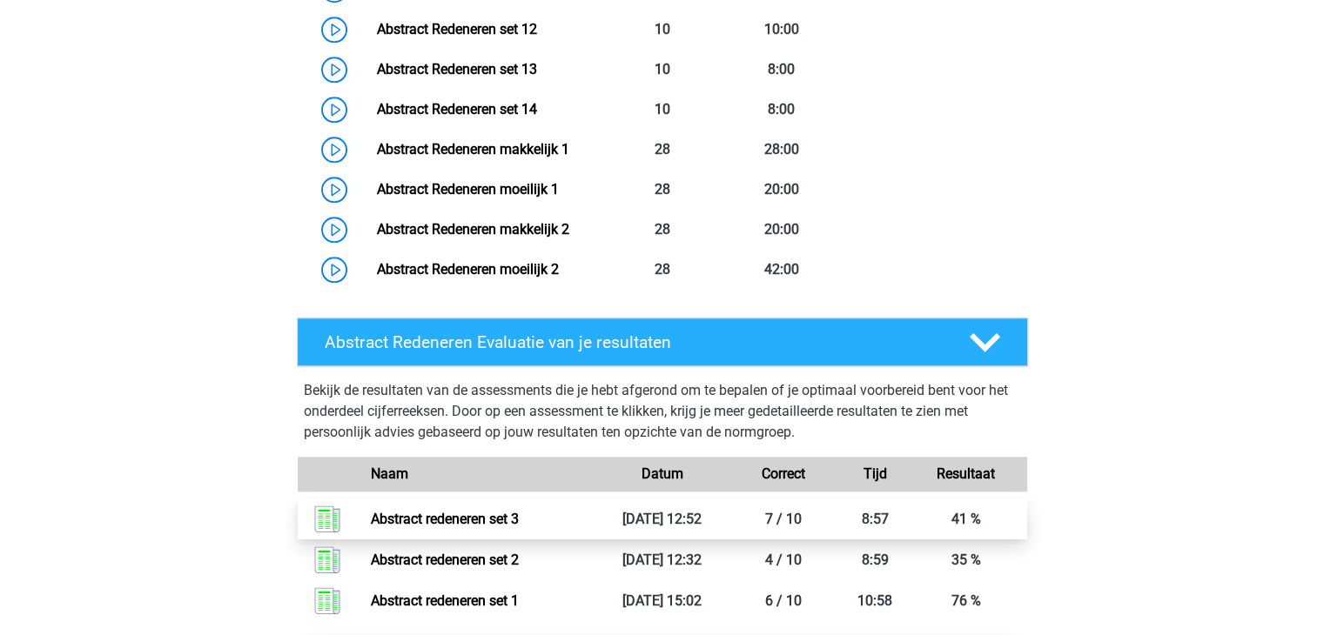
click at [371, 514] on link "Abstract redeneren set 3" at bounding box center [445, 519] width 148 height 17
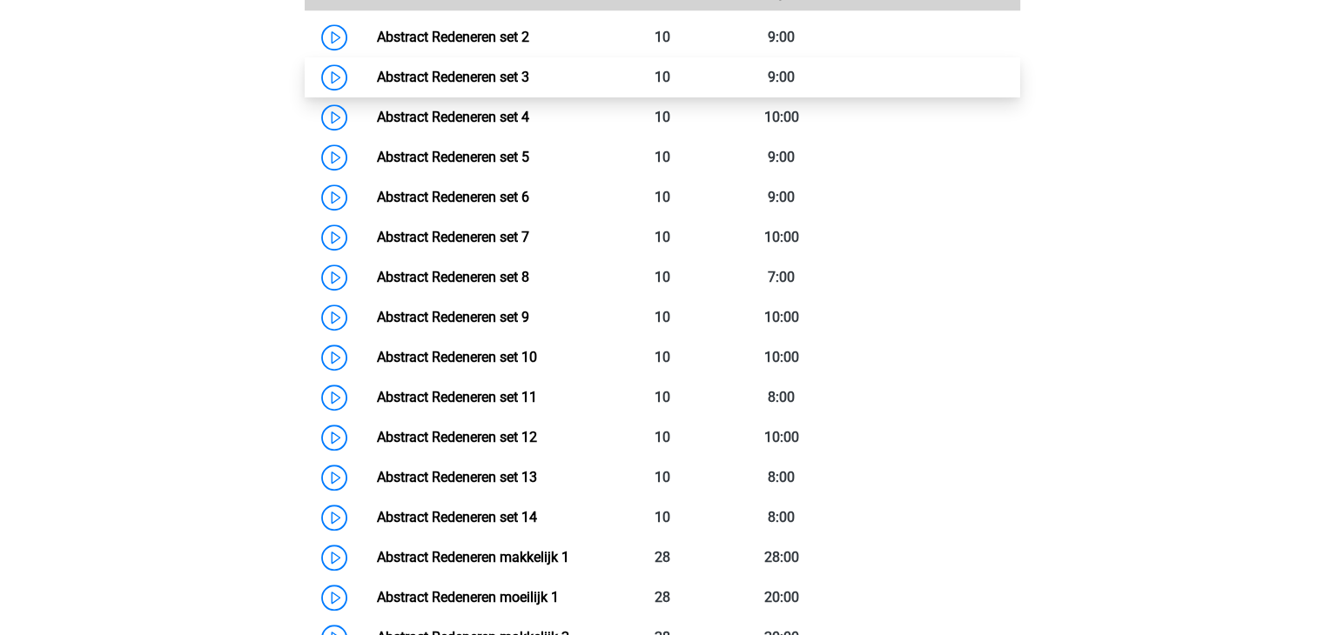
scroll to position [1306, 0]
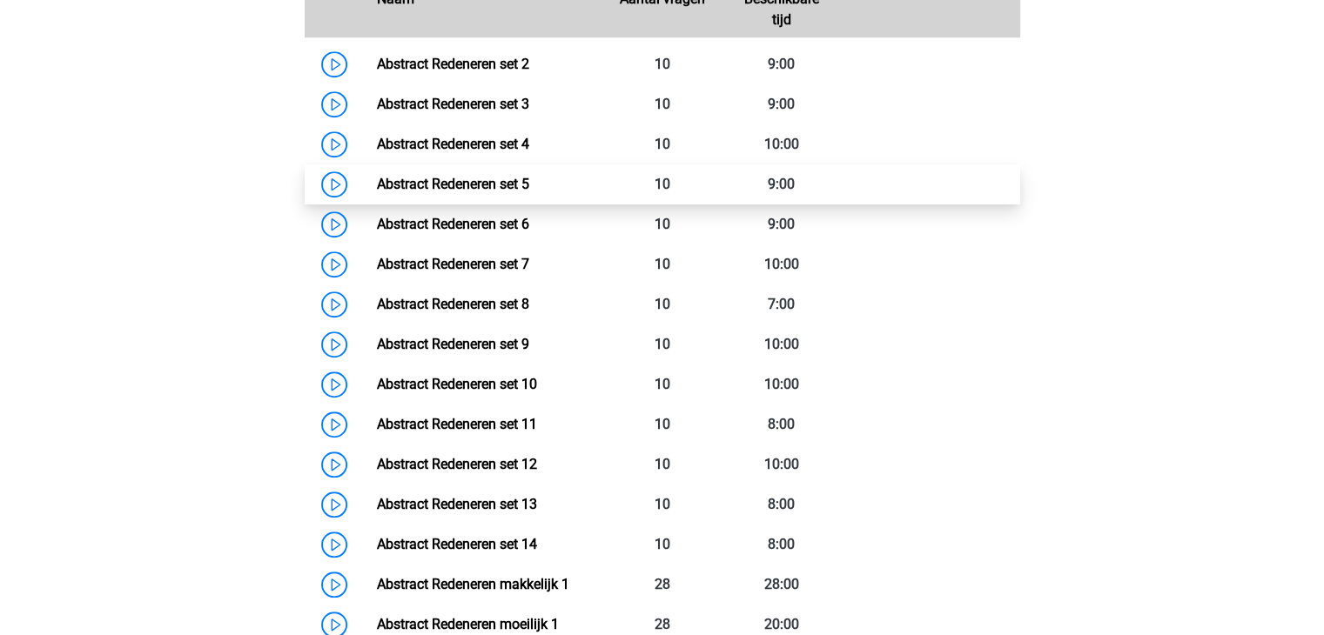
click at [446, 179] on link "Abstract Redeneren set 5" at bounding box center [453, 184] width 152 height 17
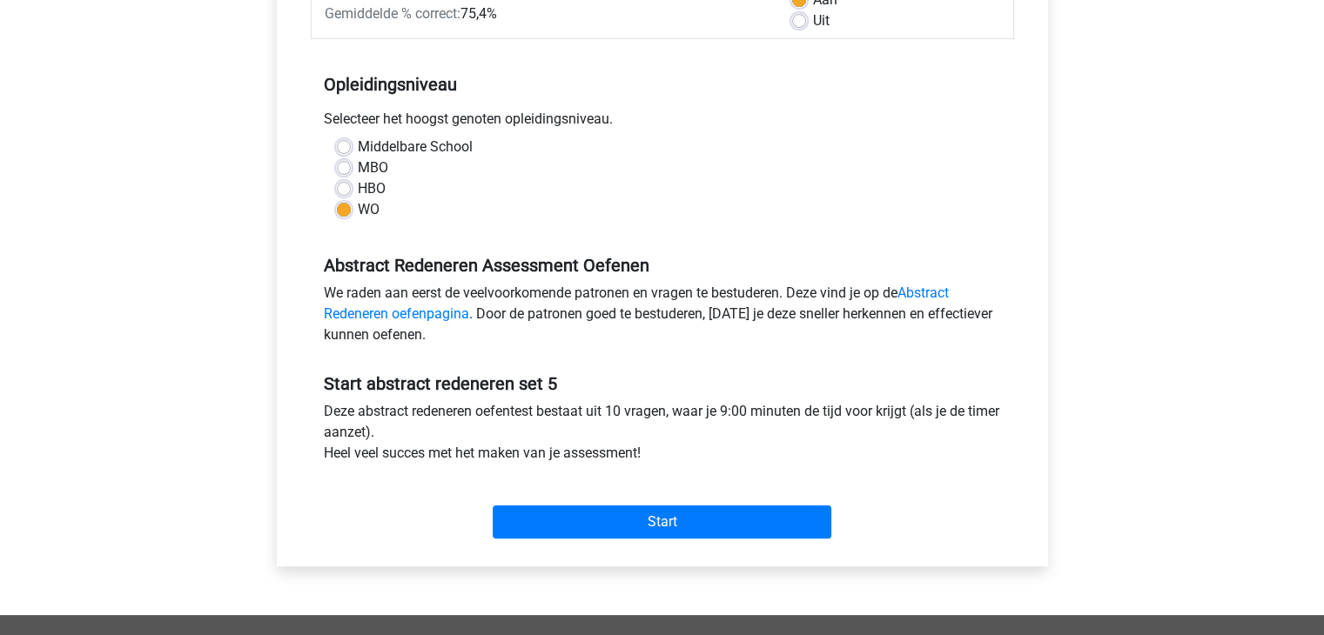
scroll to position [348, 0]
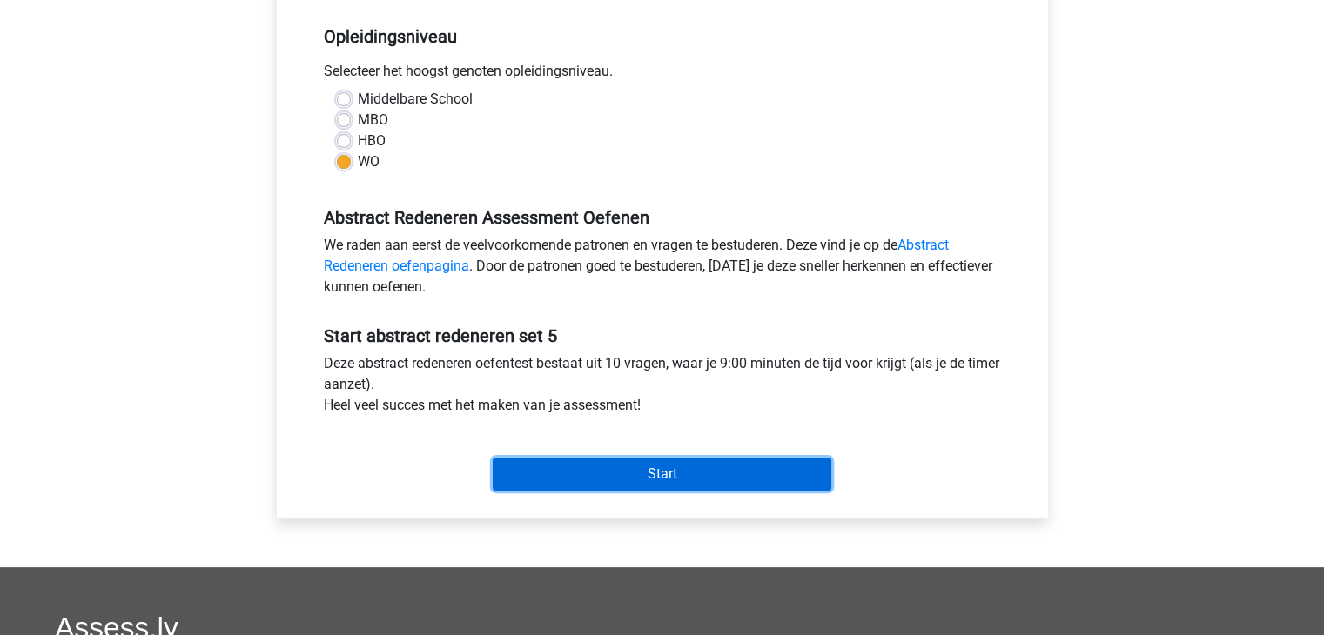
click at [601, 464] on input "Start" at bounding box center [662, 474] width 339 height 33
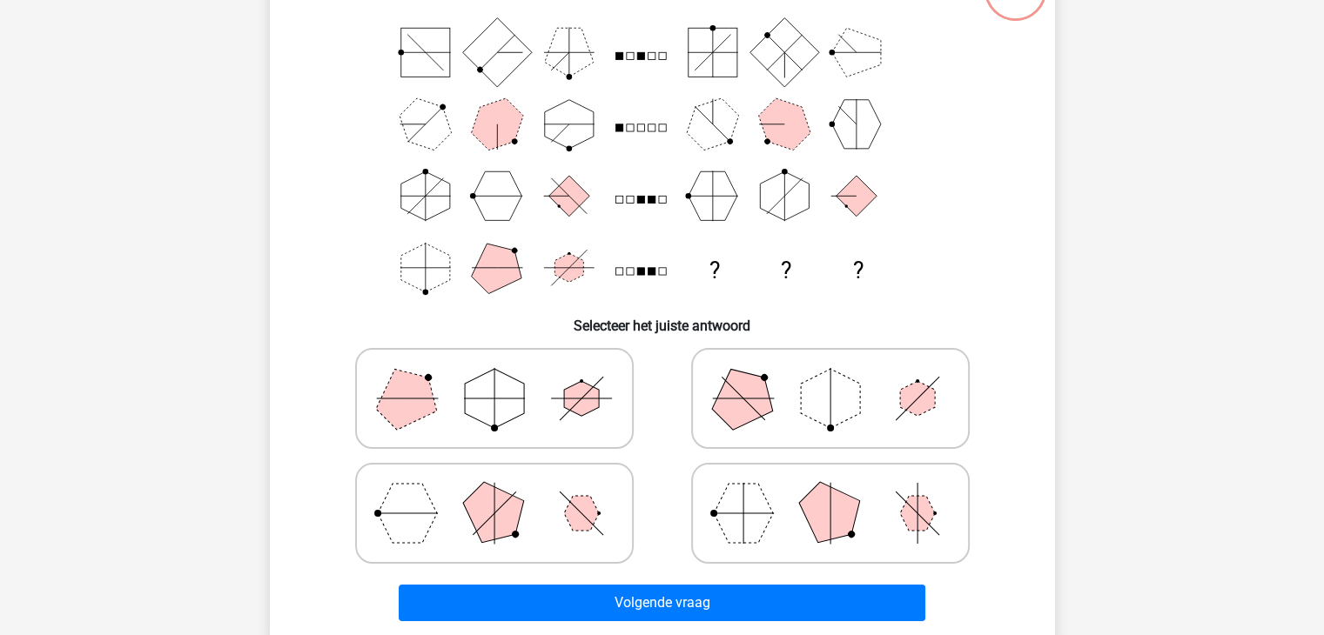
scroll to position [174, 0]
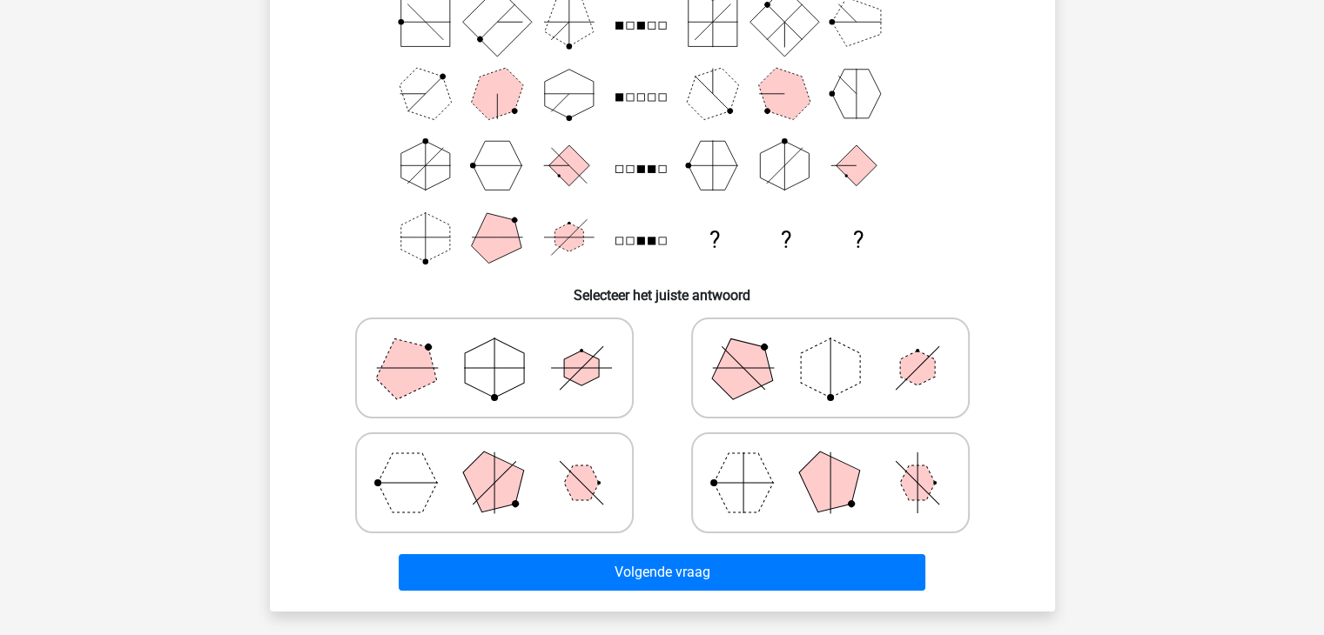
click at [512, 507] on icon at bounding box center [494, 483] width 261 height 87
click at [506, 461] on input "radio" at bounding box center [499, 455] width 11 height 11
radio input "true"
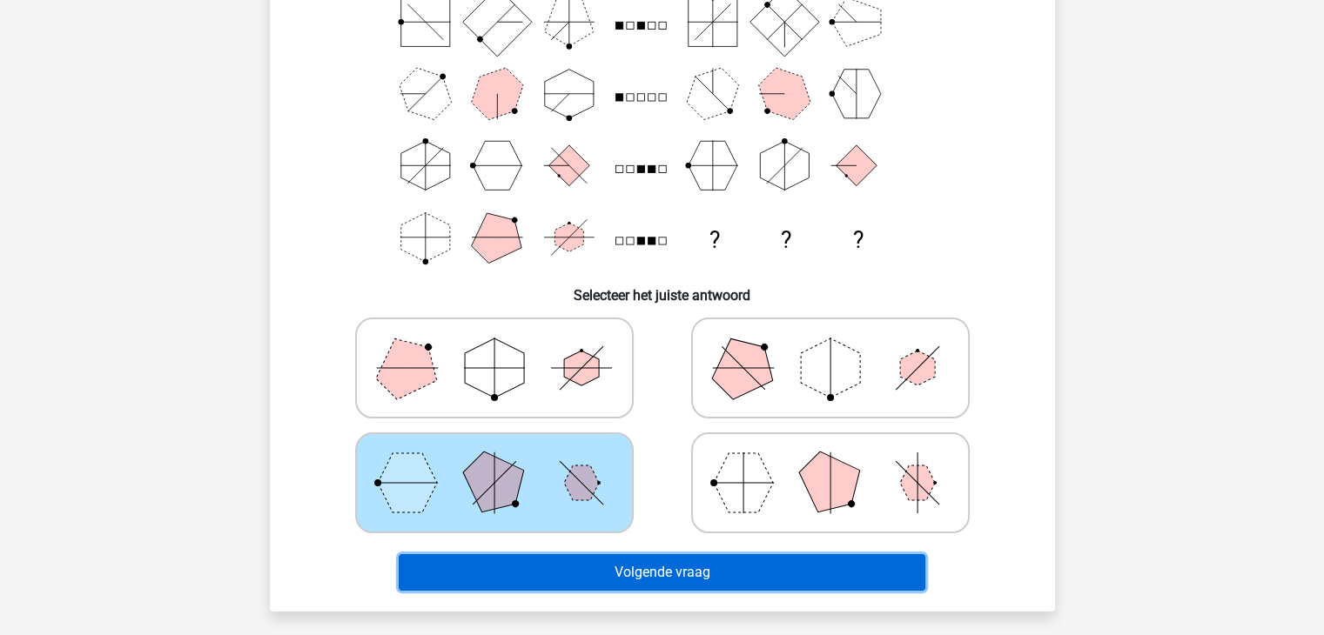
click at [648, 568] on button "Volgende vraag" at bounding box center [662, 572] width 527 height 37
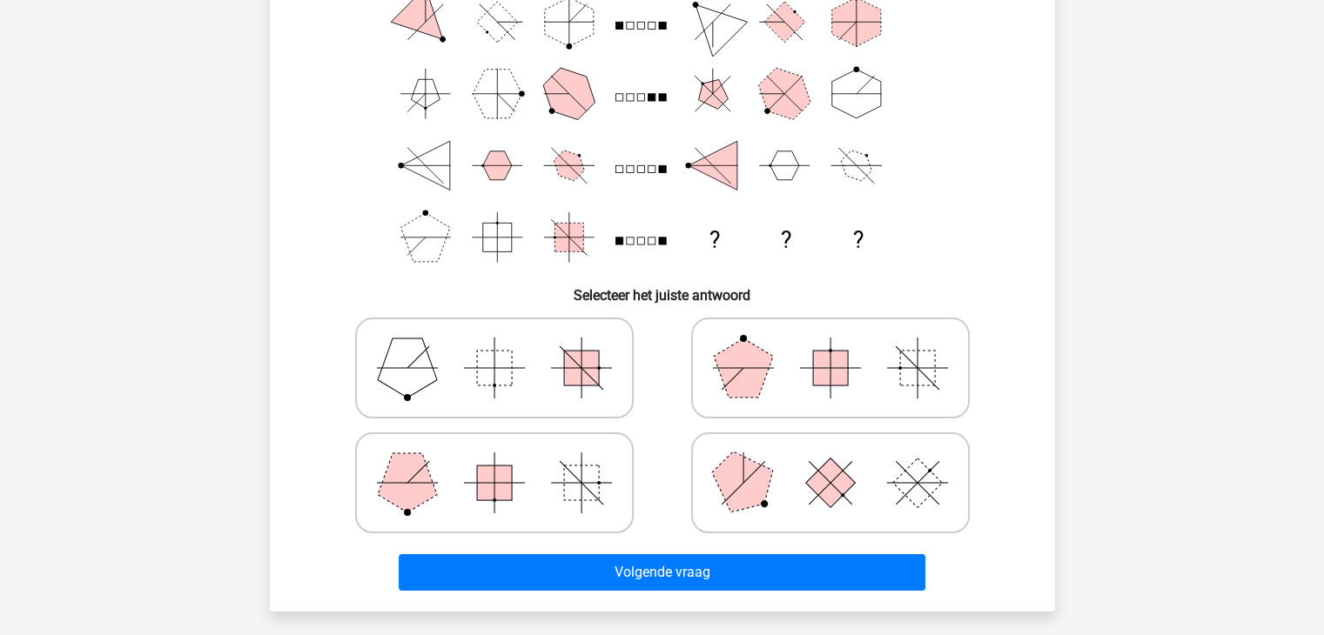
scroll to position [261, 0]
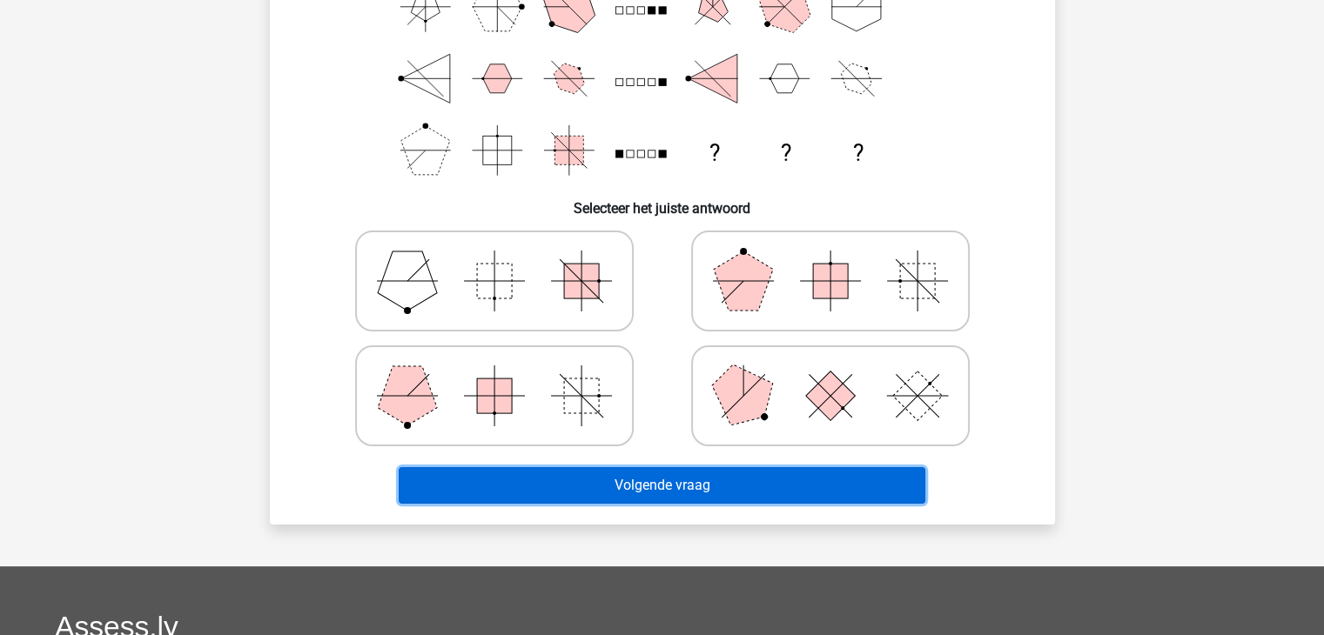
click at [575, 489] on button "Volgende vraag" at bounding box center [662, 485] width 527 height 37
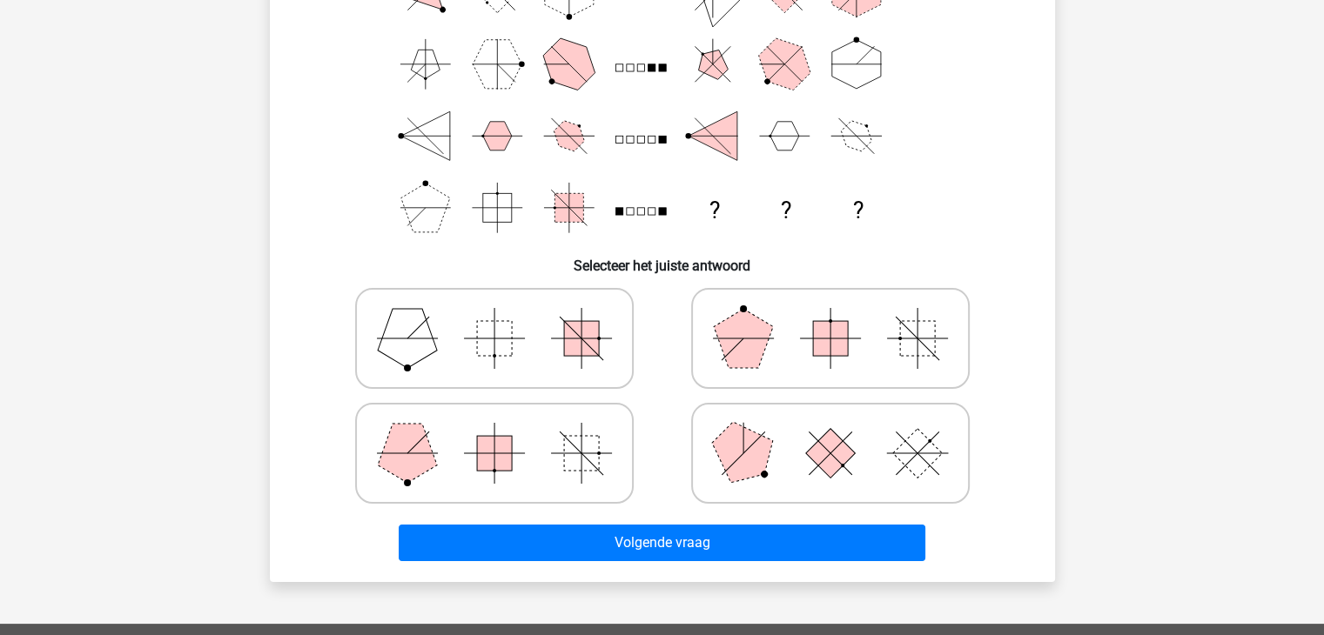
scroll to position [174, 0]
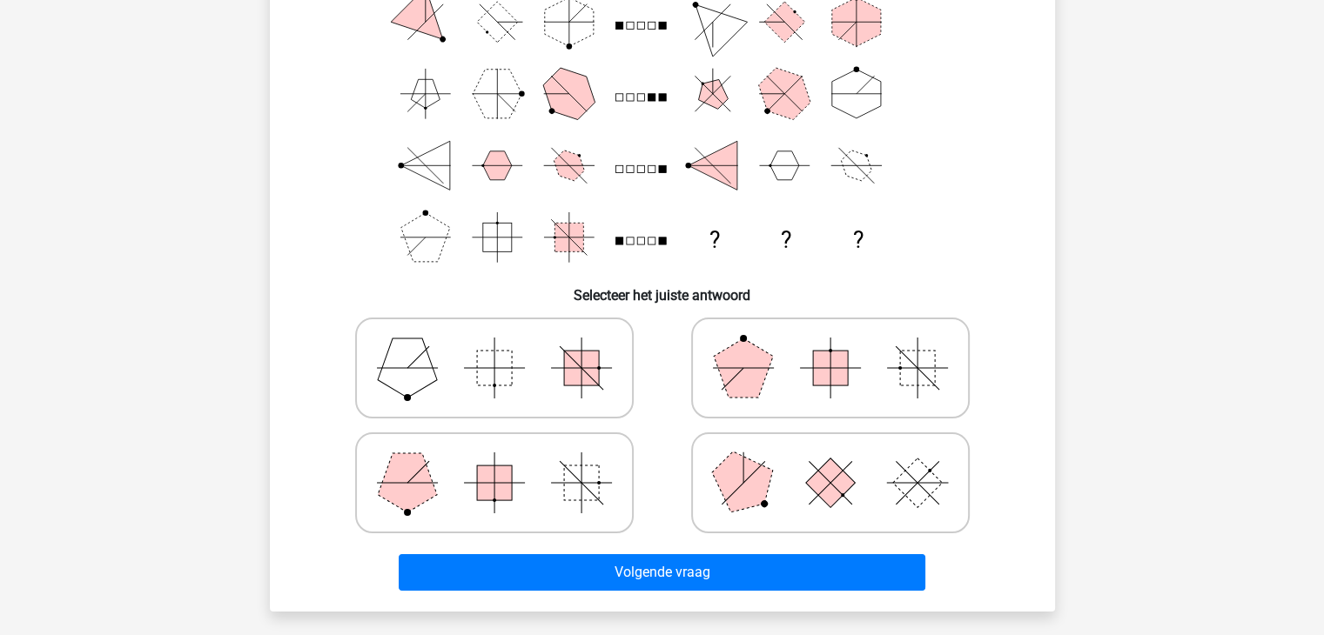
click at [587, 501] on icon at bounding box center [494, 483] width 261 height 87
click at [506, 461] on input "radio" at bounding box center [499, 455] width 11 height 11
radio input "true"
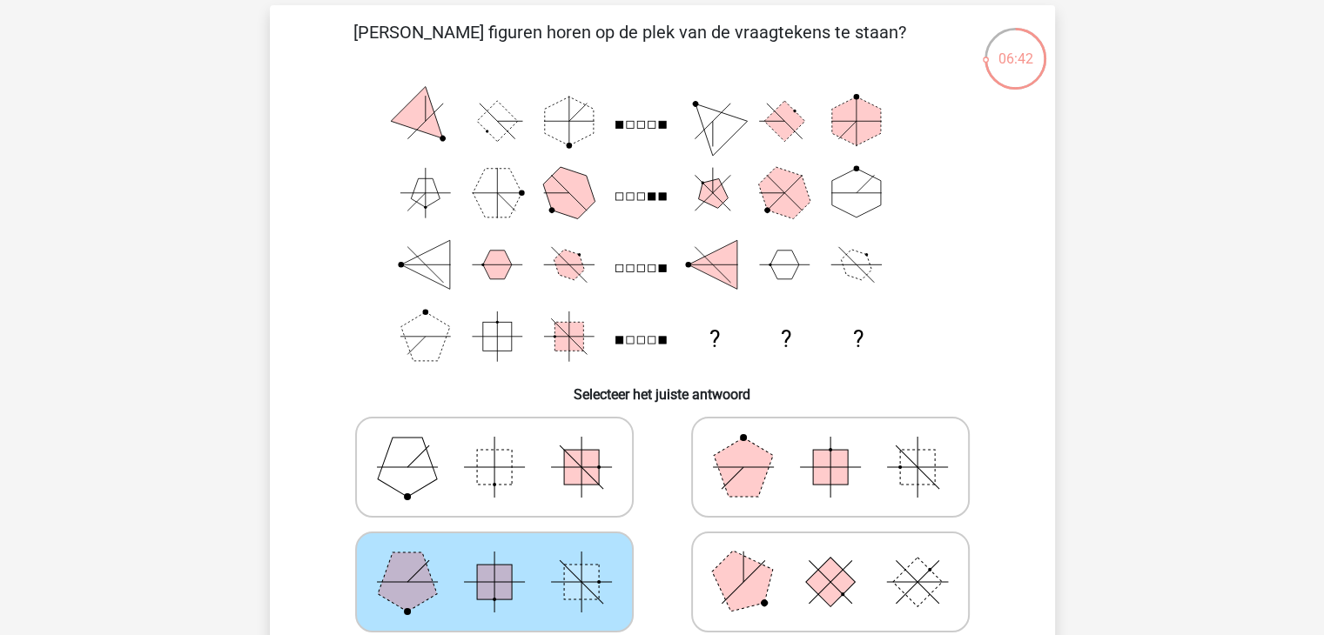
scroll to position [0, 0]
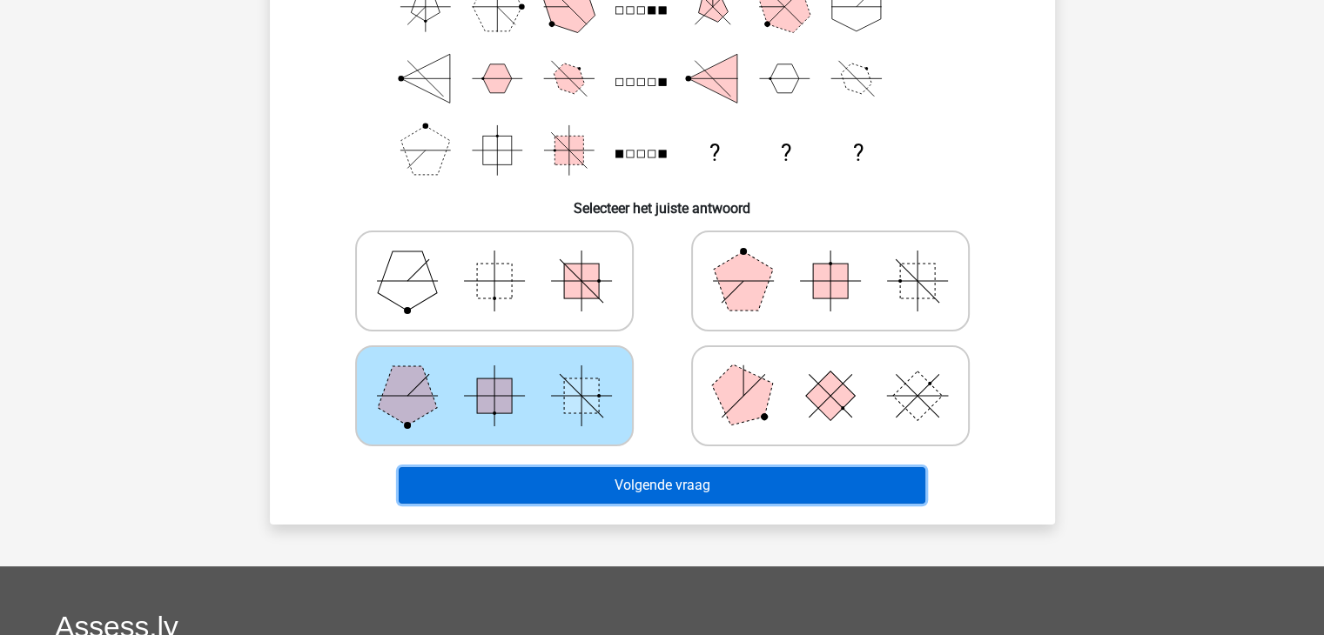
click at [672, 480] on button "Volgende vraag" at bounding box center [662, 485] width 527 height 37
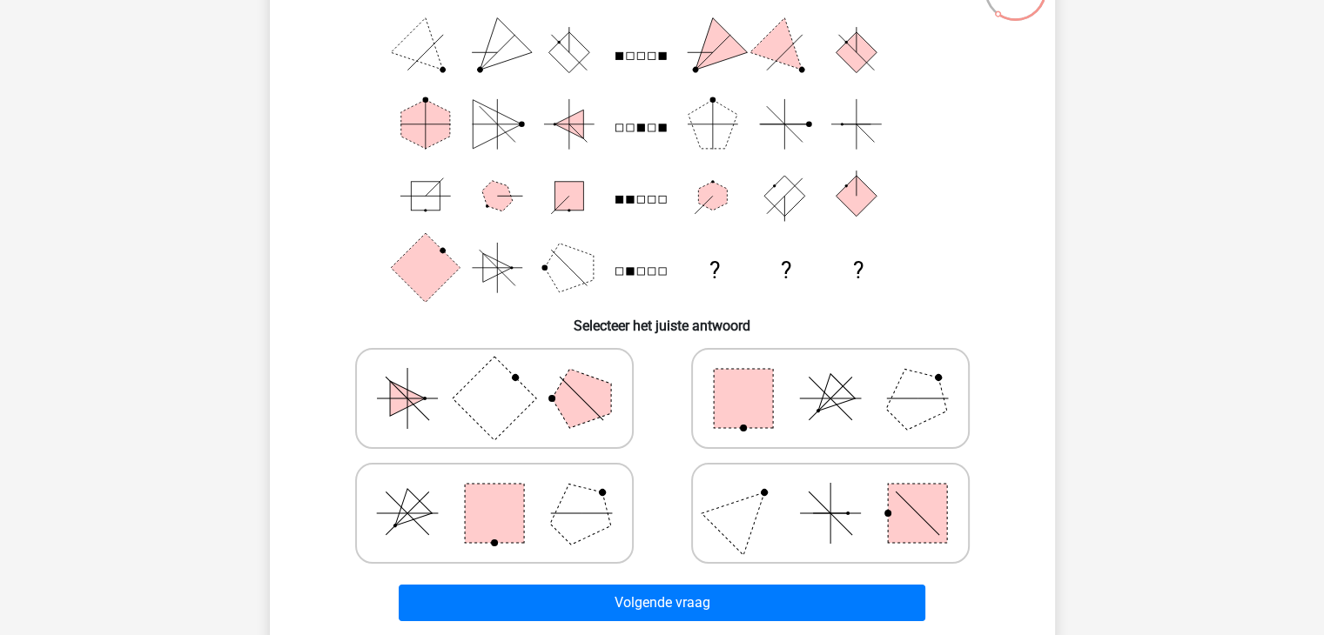
scroll to position [174, 0]
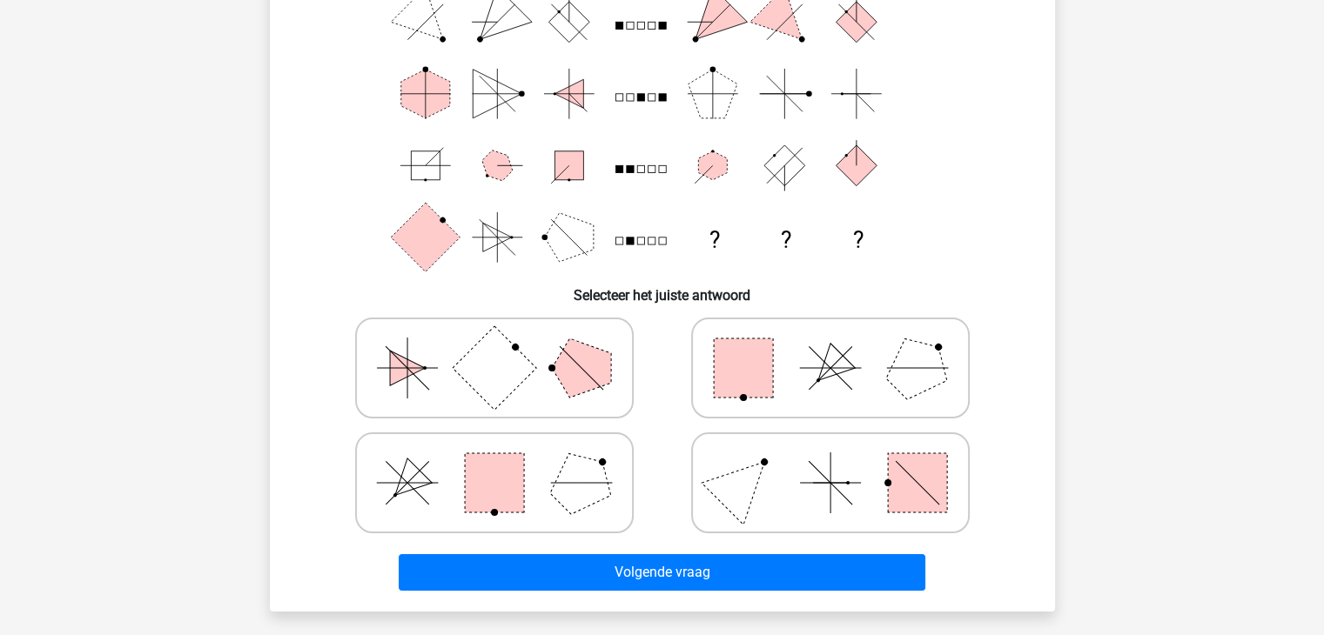
click at [519, 483] on rect at bounding box center [494, 483] width 59 height 59
click at [506, 461] on input "radio" at bounding box center [499, 455] width 11 height 11
radio input "true"
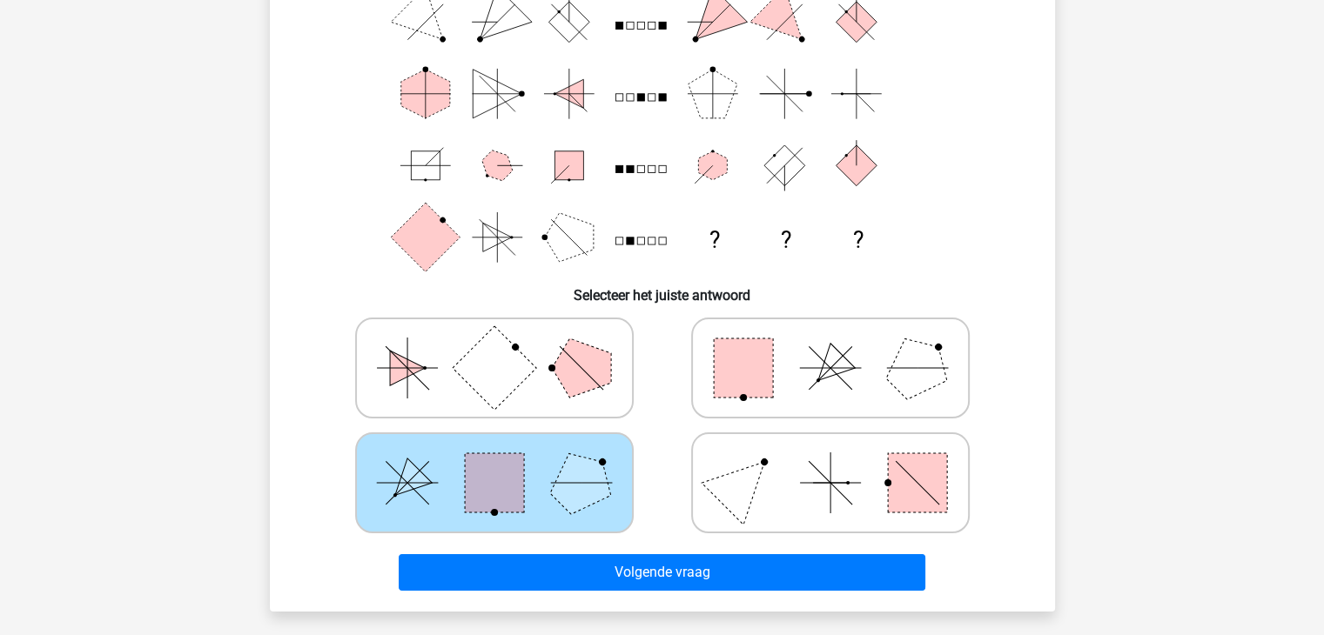
click at [741, 382] on rect at bounding box center [743, 368] width 59 height 59
click at [830, 346] on input "radio" at bounding box center [835, 340] width 11 height 11
radio input "true"
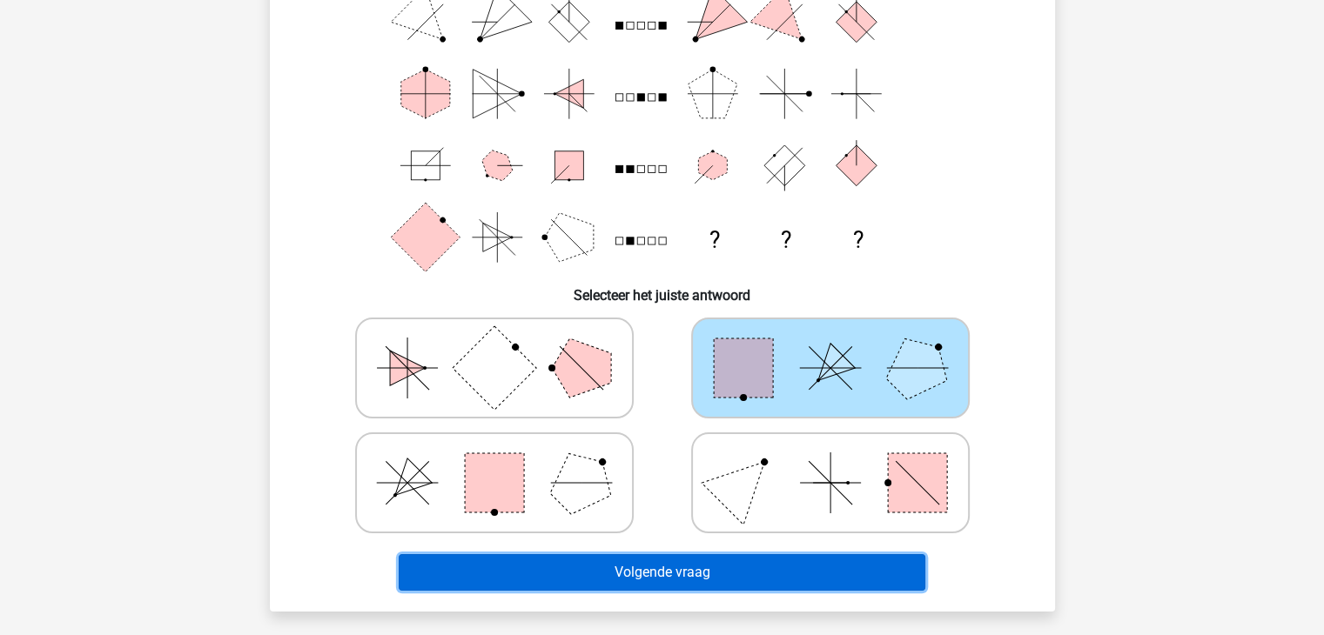
click at [637, 570] on button "Volgende vraag" at bounding box center [662, 572] width 527 height 37
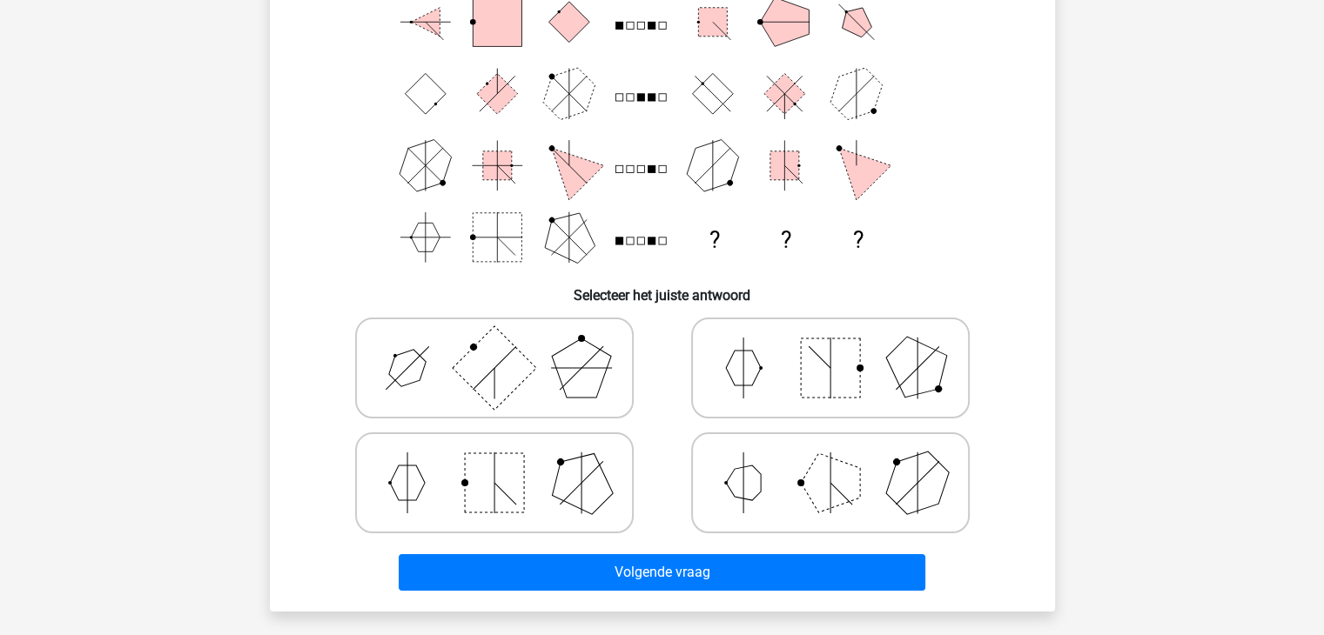
click at [830, 488] on line at bounding box center [830, 483] width 0 height 61
click at [830, 461] on input "radio" at bounding box center [835, 455] width 11 height 11
radio input "true"
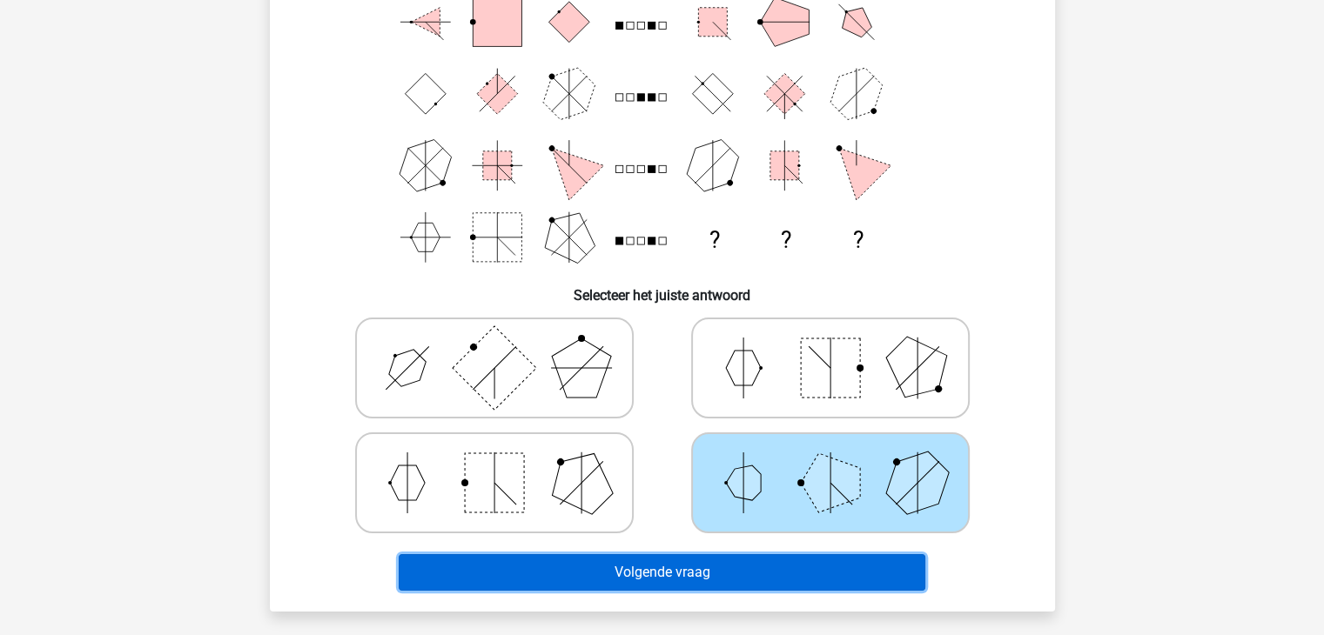
click at [690, 568] on button "Volgende vraag" at bounding box center [662, 572] width 527 height 37
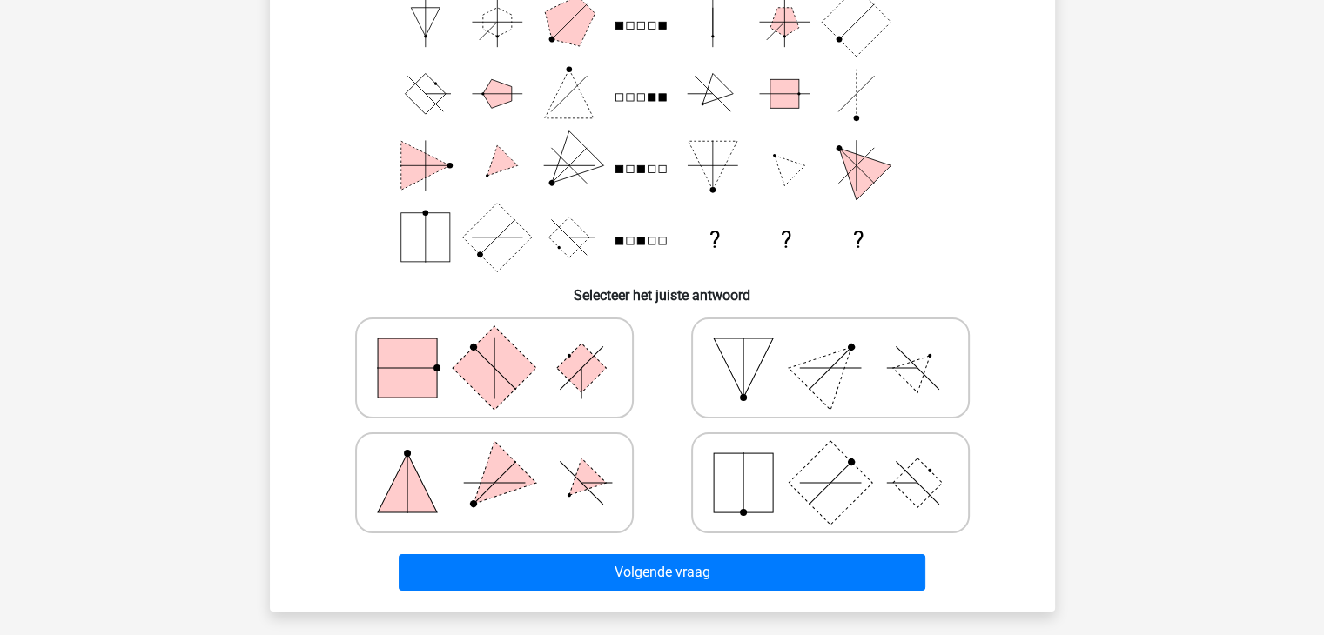
click at [474, 373] on rect at bounding box center [494, 368] width 84 height 84
click at [494, 346] on input "radio" at bounding box center [499, 340] width 11 height 11
radio input "true"
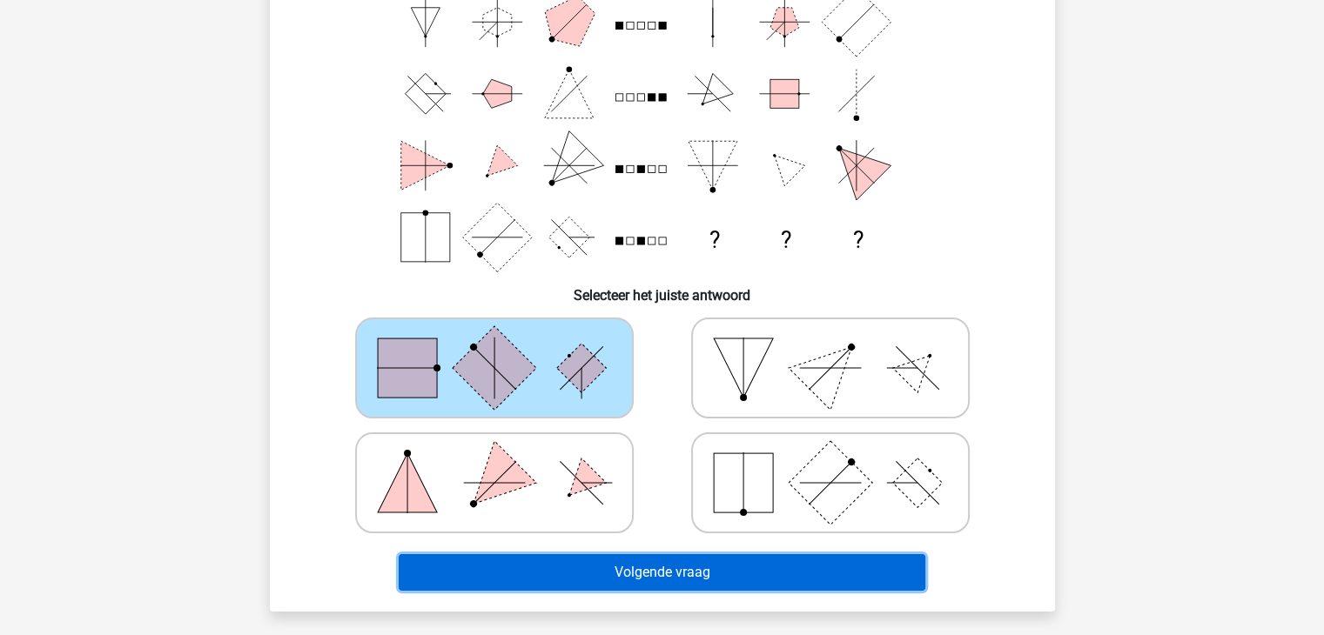
click at [648, 570] on button "Volgende vraag" at bounding box center [662, 572] width 527 height 37
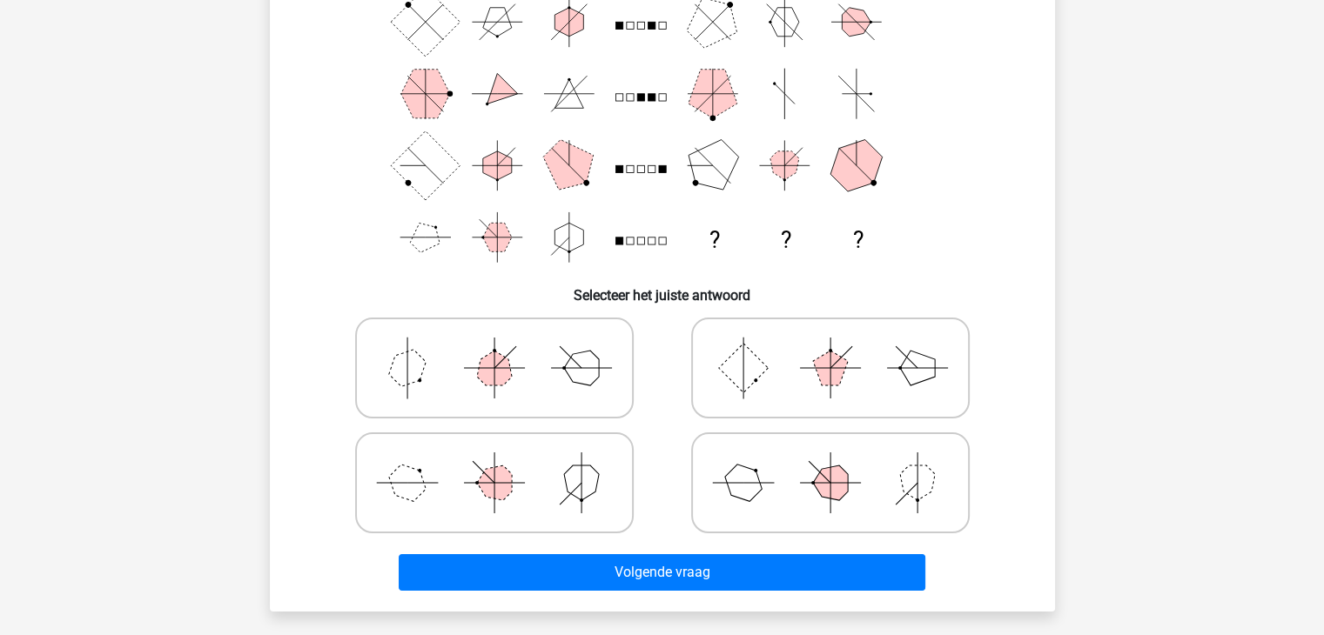
click at [467, 497] on icon at bounding box center [494, 483] width 261 height 87
click at [494, 461] on input "radio" at bounding box center [499, 455] width 11 height 11
radio input "true"
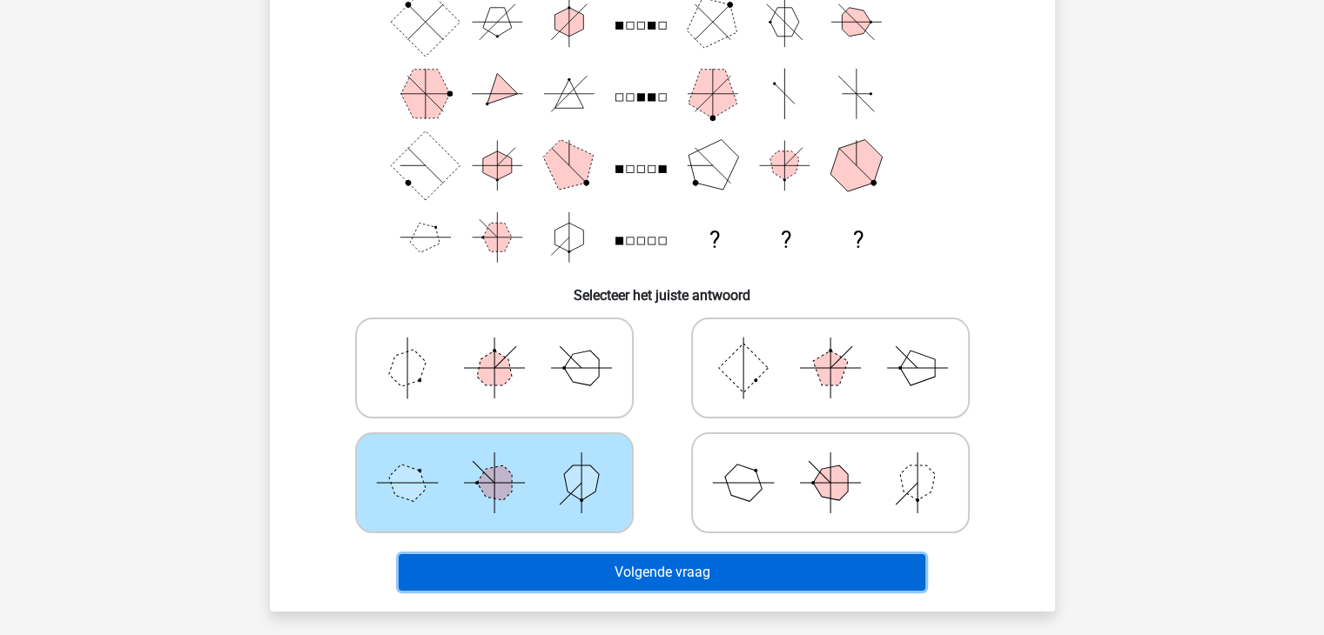
click at [628, 571] on button "Volgende vraag" at bounding box center [662, 572] width 527 height 37
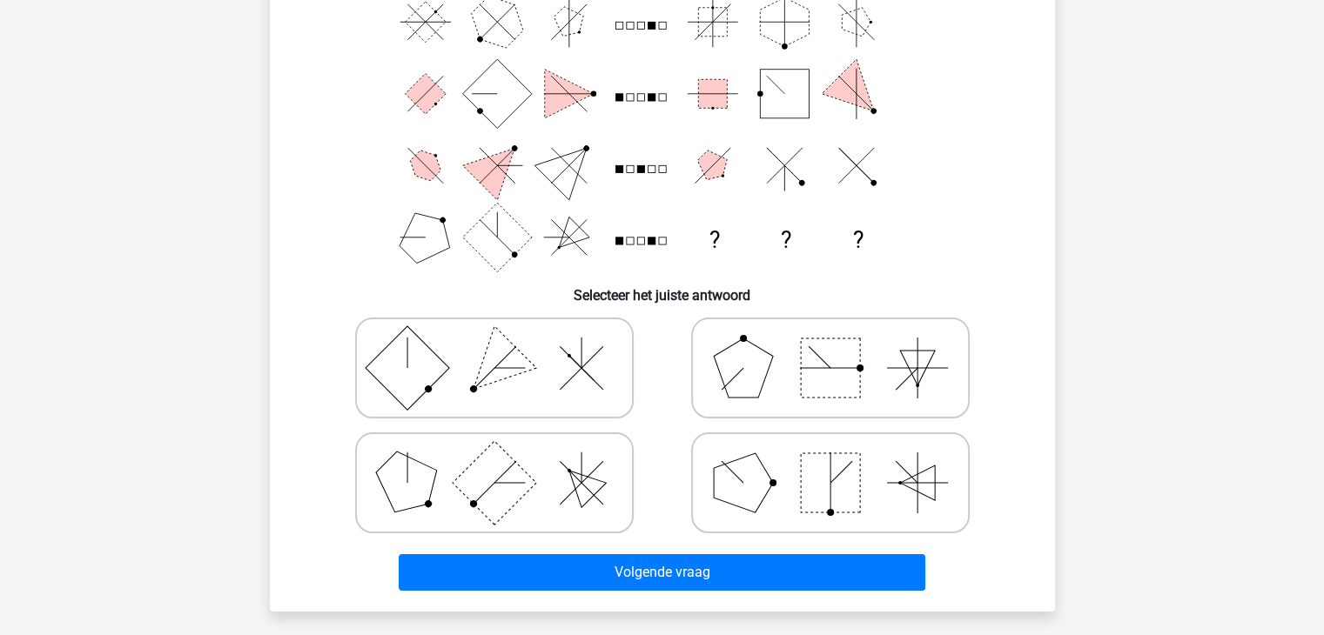
click at [736, 477] on polygon at bounding box center [743, 483] width 59 height 59
click at [830, 461] on input "radio" at bounding box center [835, 455] width 11 height 11
radio input "true"
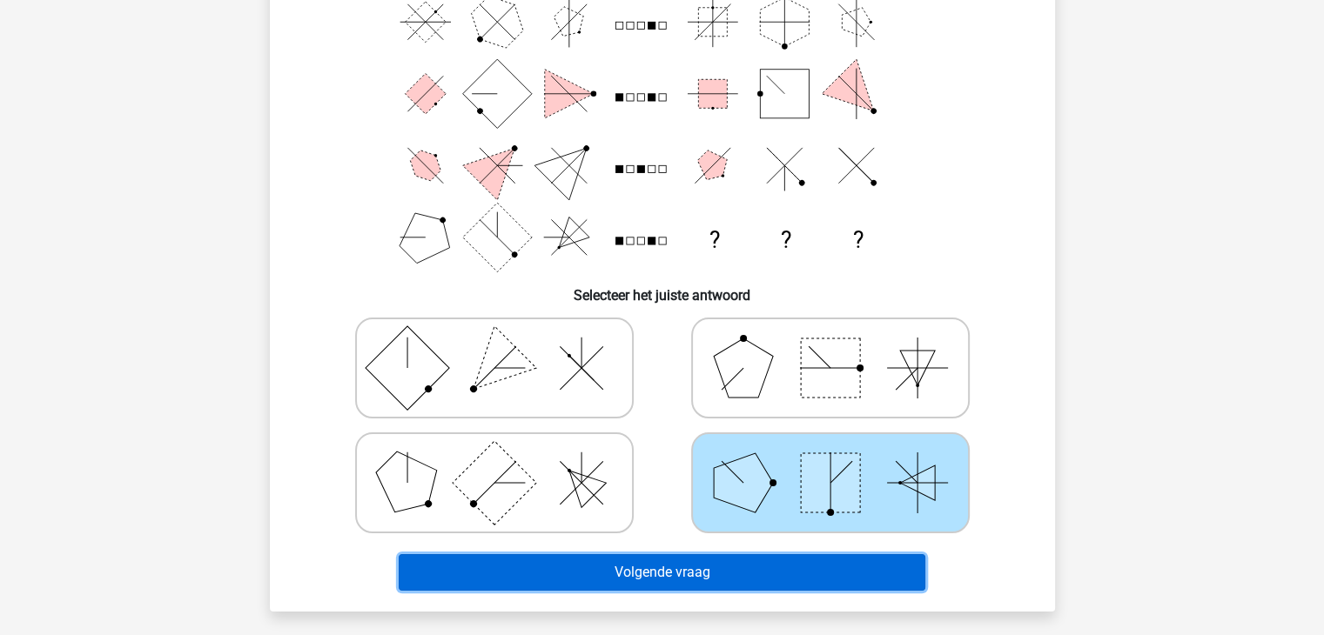
click at [623, 575] on button "Volgende vraag" at bounding box center [662, 572] width 527 height 37
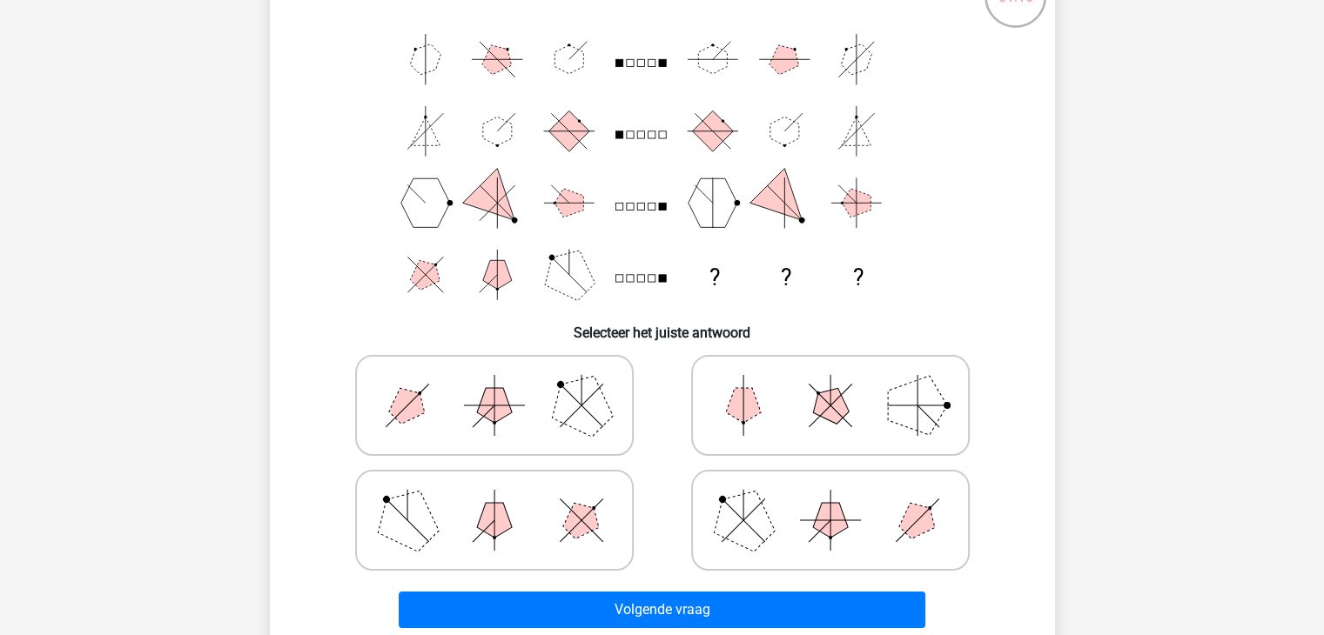
scroll to position [167, 0]
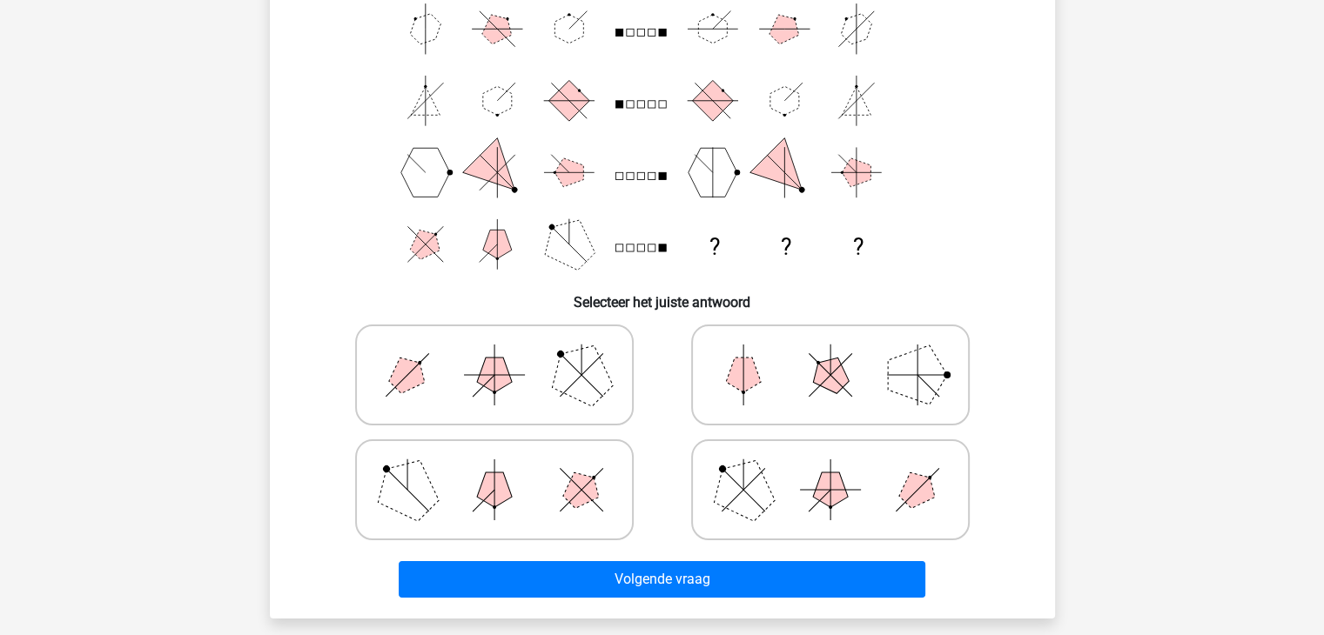
click at [514, 383] on icon at bounding box center [494, 375] width 261 height 87
click at [506, 353] on input "radio" at bounding box center [499, 347] width 11 height 11
radio input "true"
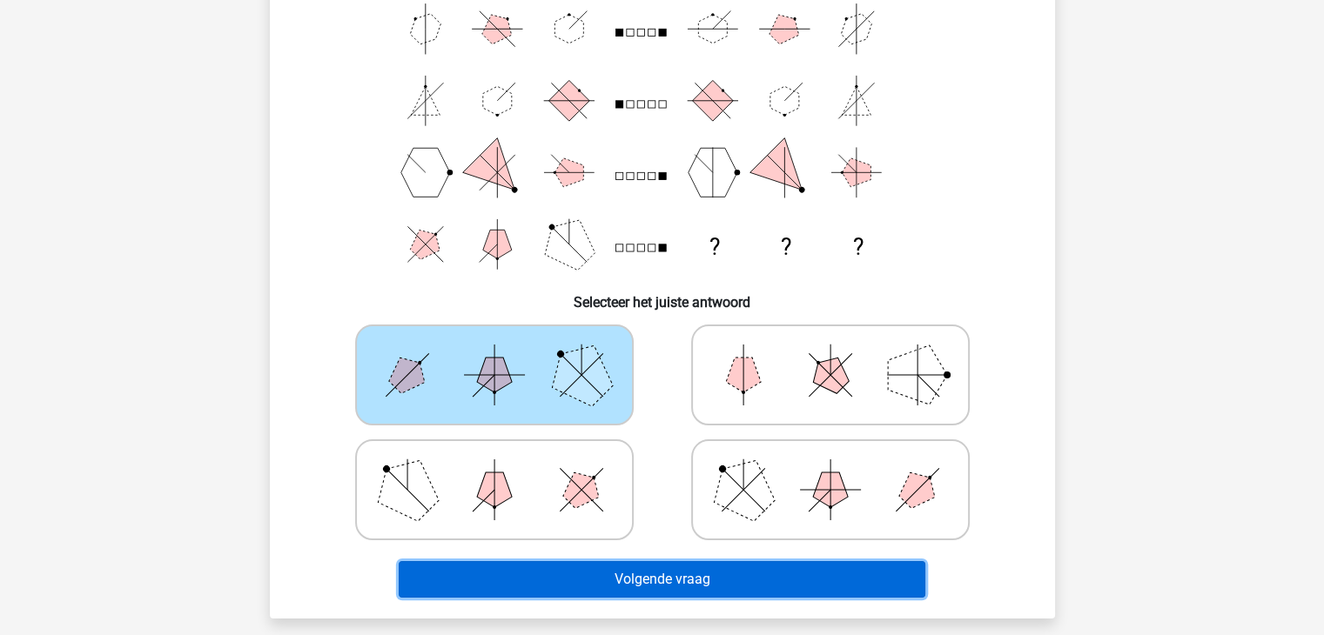
click at [704, 573] on button "Volgende vraag" at bounding box center [662, 579] width 527 height 37
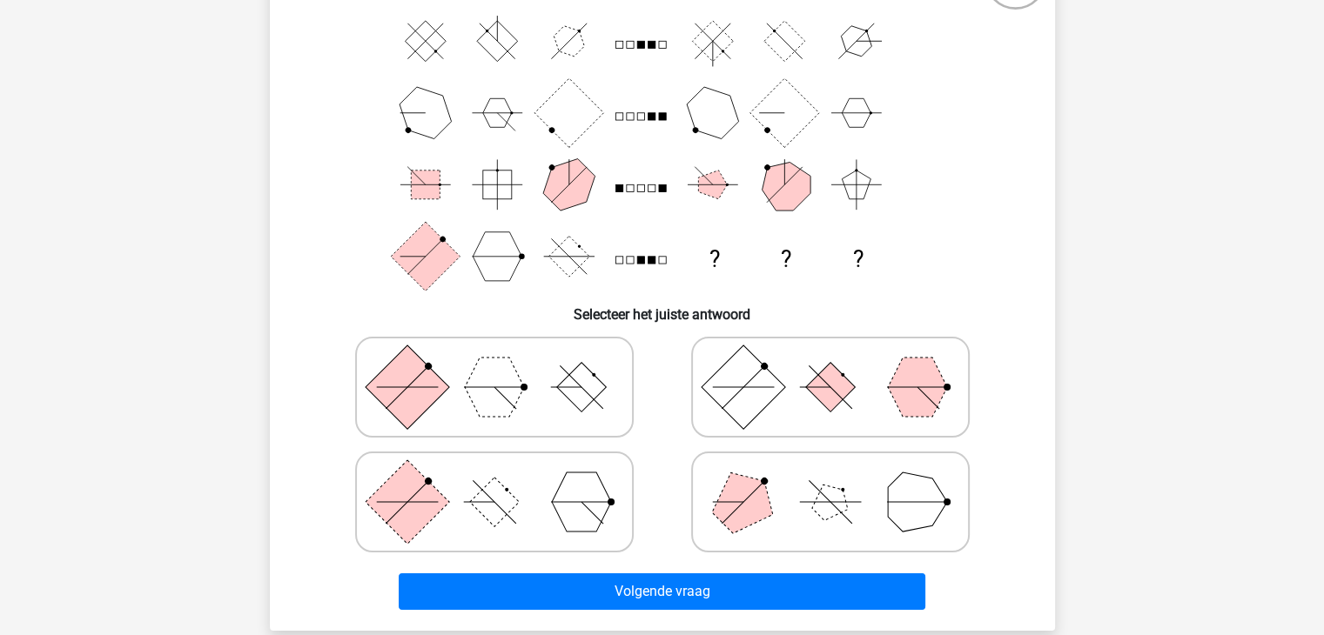
scroll to position [174, 0]
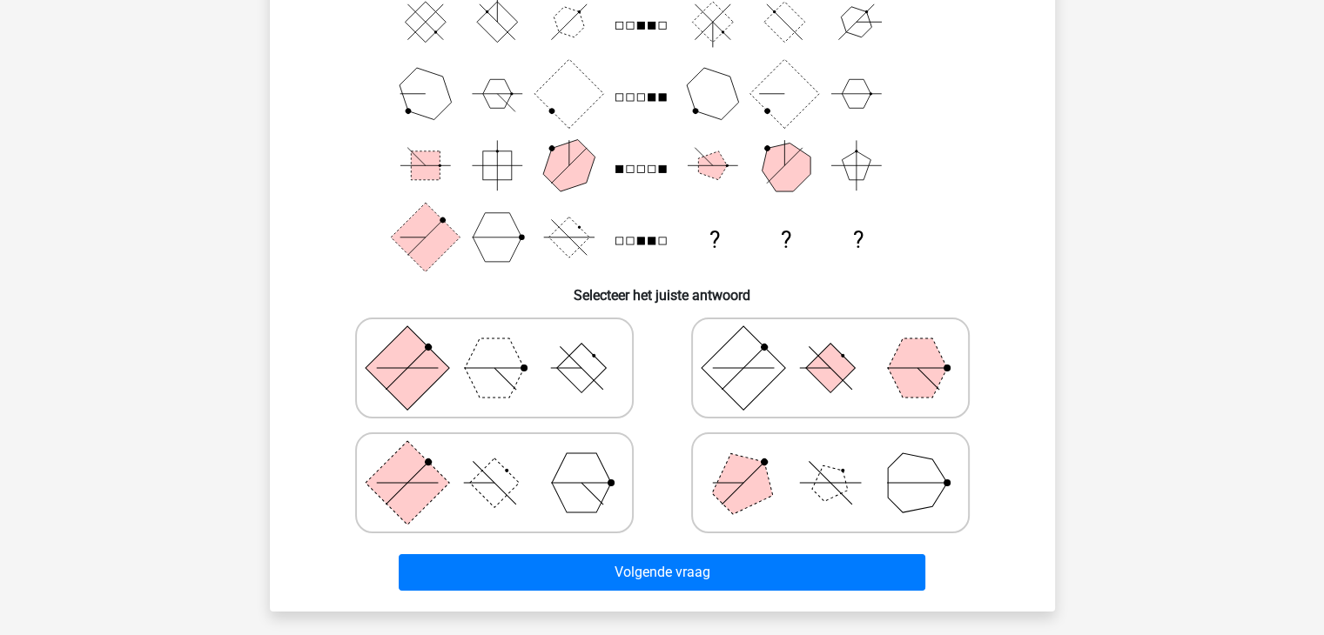
click at [561, 381] on icon at bounding box center [494, 368] width 261 height 87
click at [506, 346] on input "radio" at bounding box center [499, 340] width 11 height 11
radio input "true"
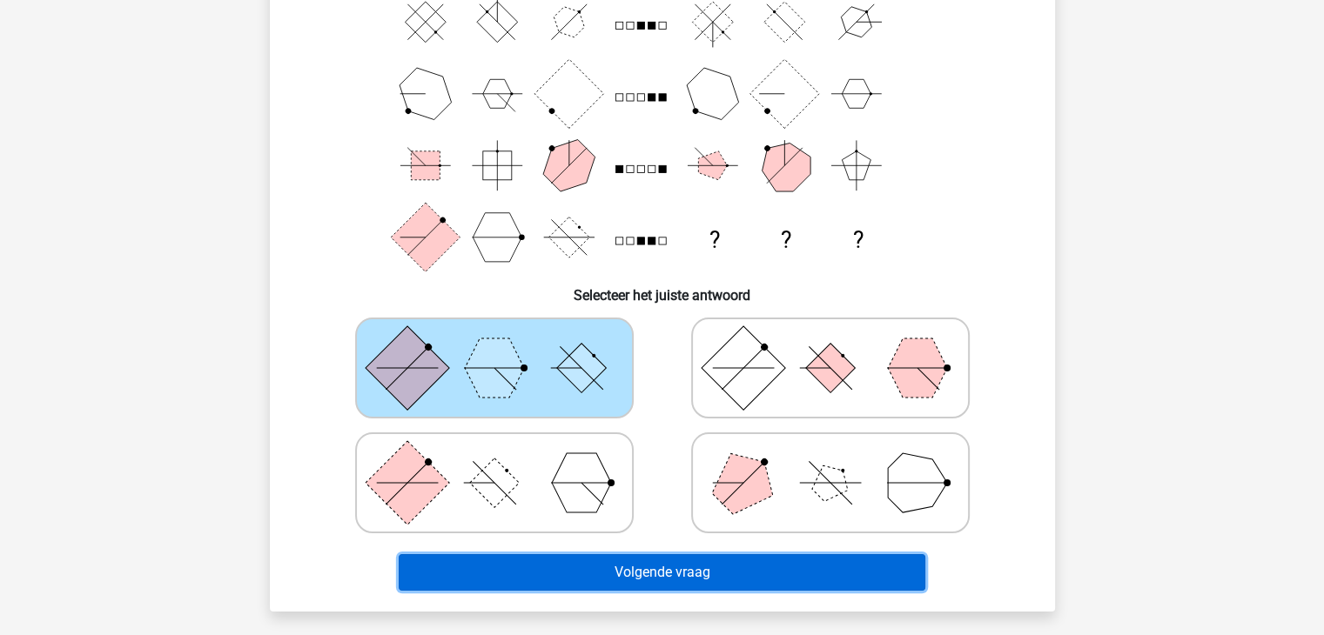
click at [630, 572] on button "Volgende vraag" at bounding box center [662, 572] width 527 height 37
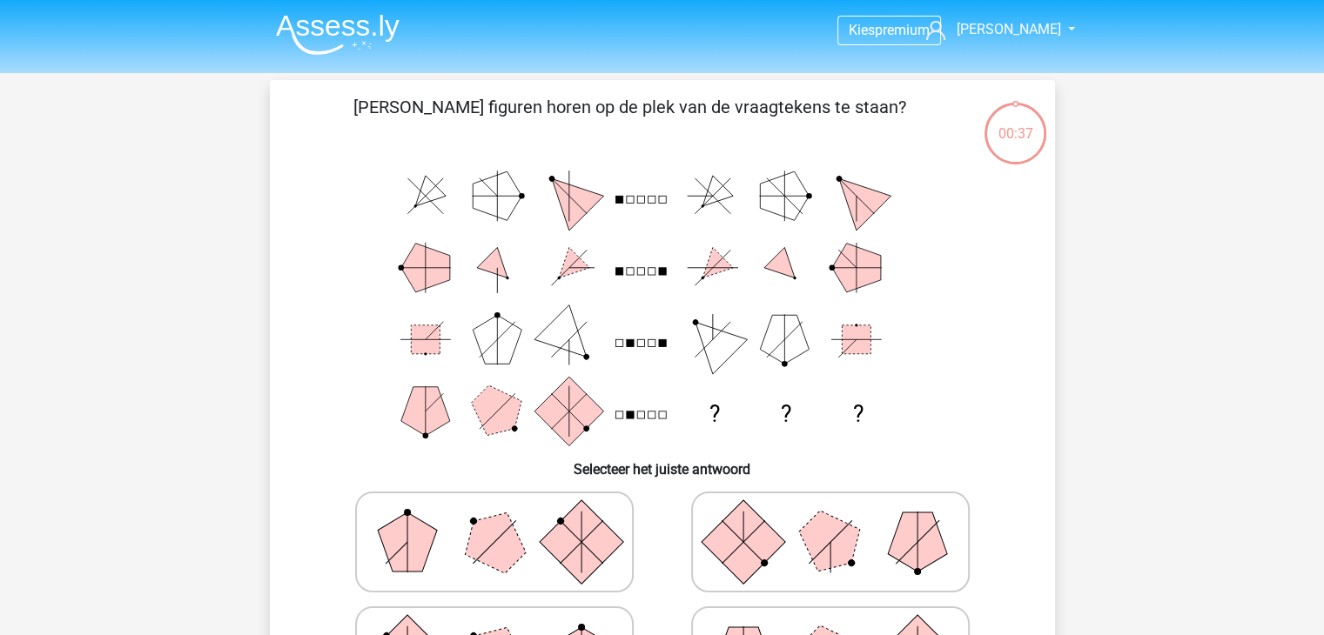
scroll to position [0, 0]
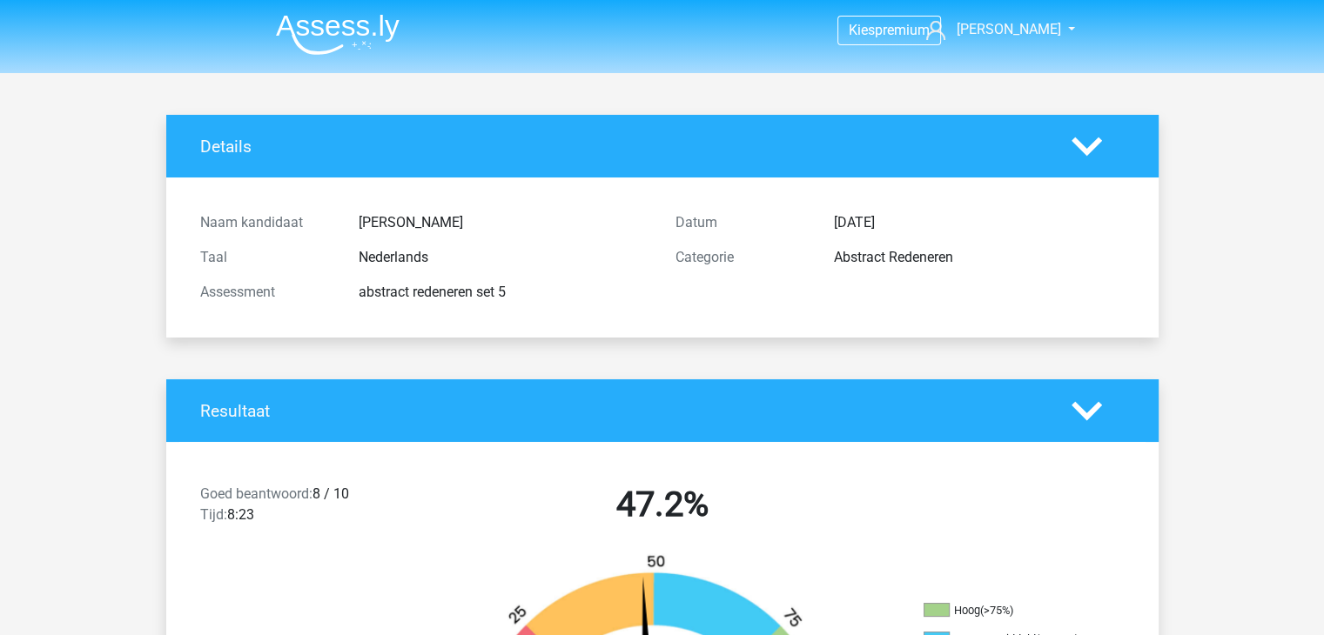
click at [345, 25] on img at bounding box center [338, 34] width 124 height 41
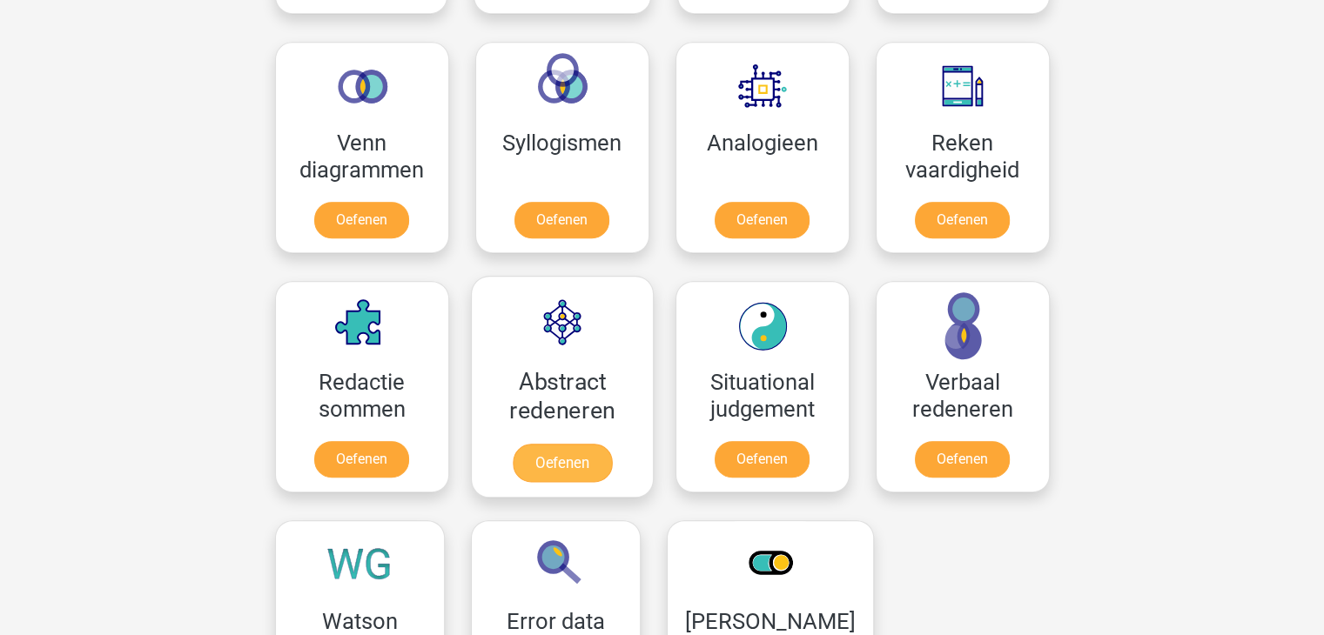
scroll to position [1045, 0]
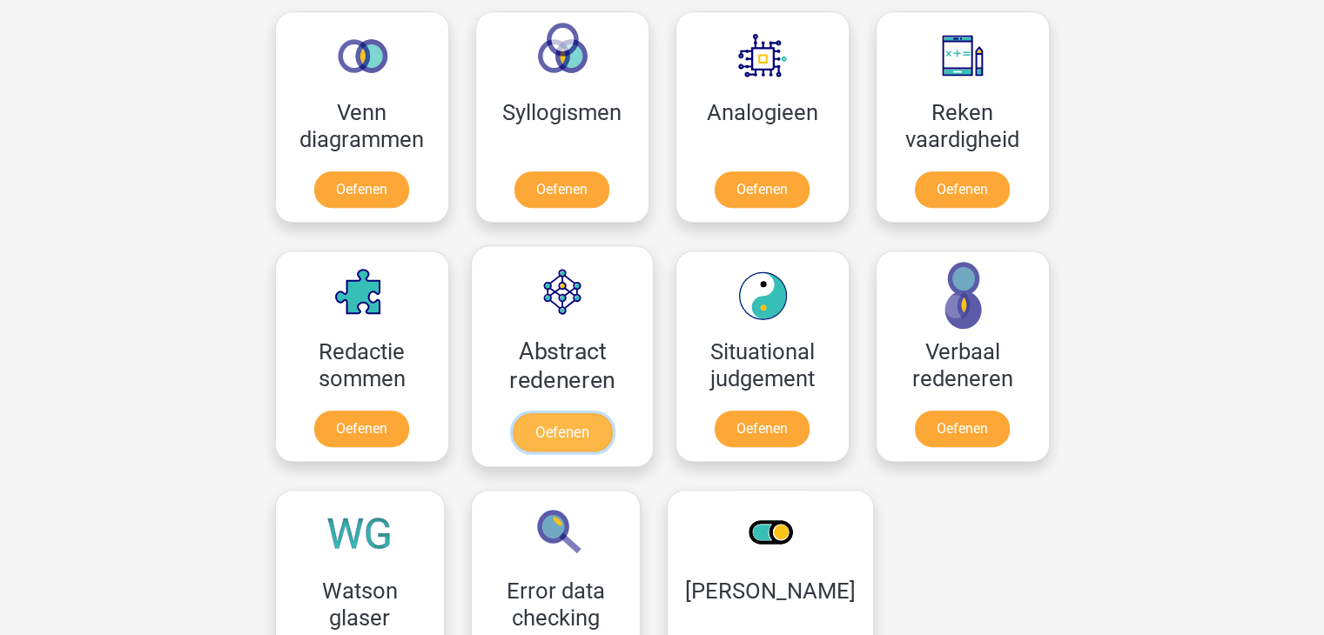
click at [541, 413] on link "Oefenen" at bounding box center [561, 432] width 99 height 38
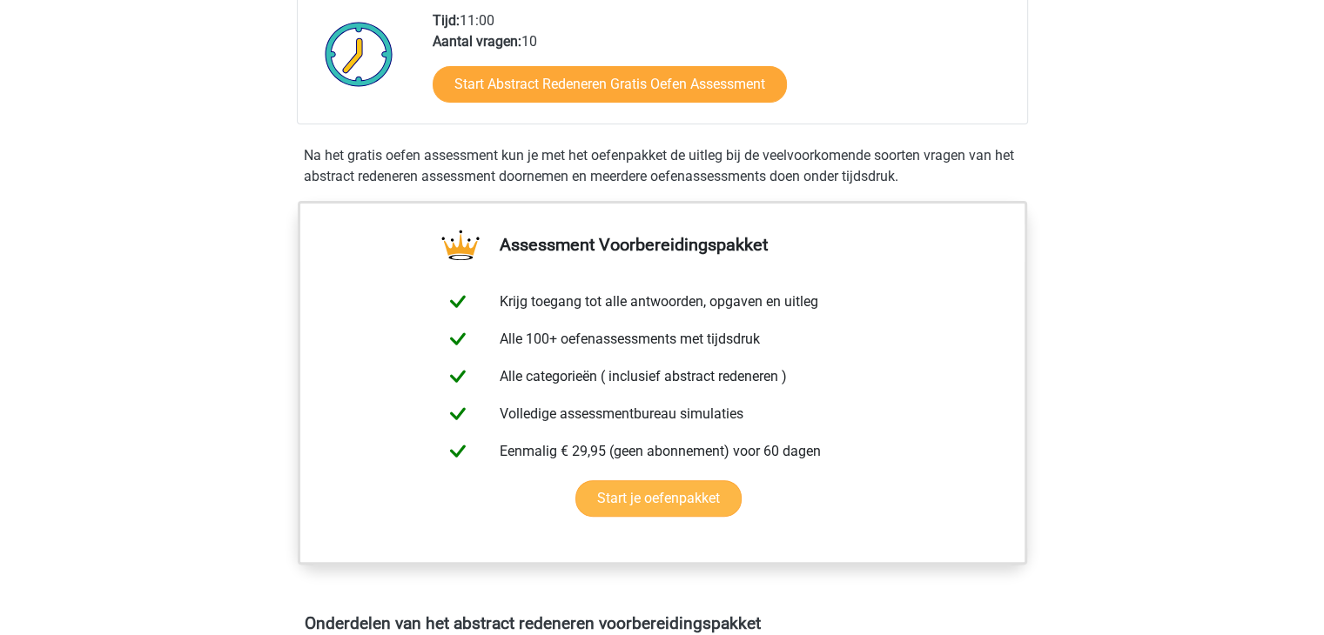
scroll to position [435, 0]
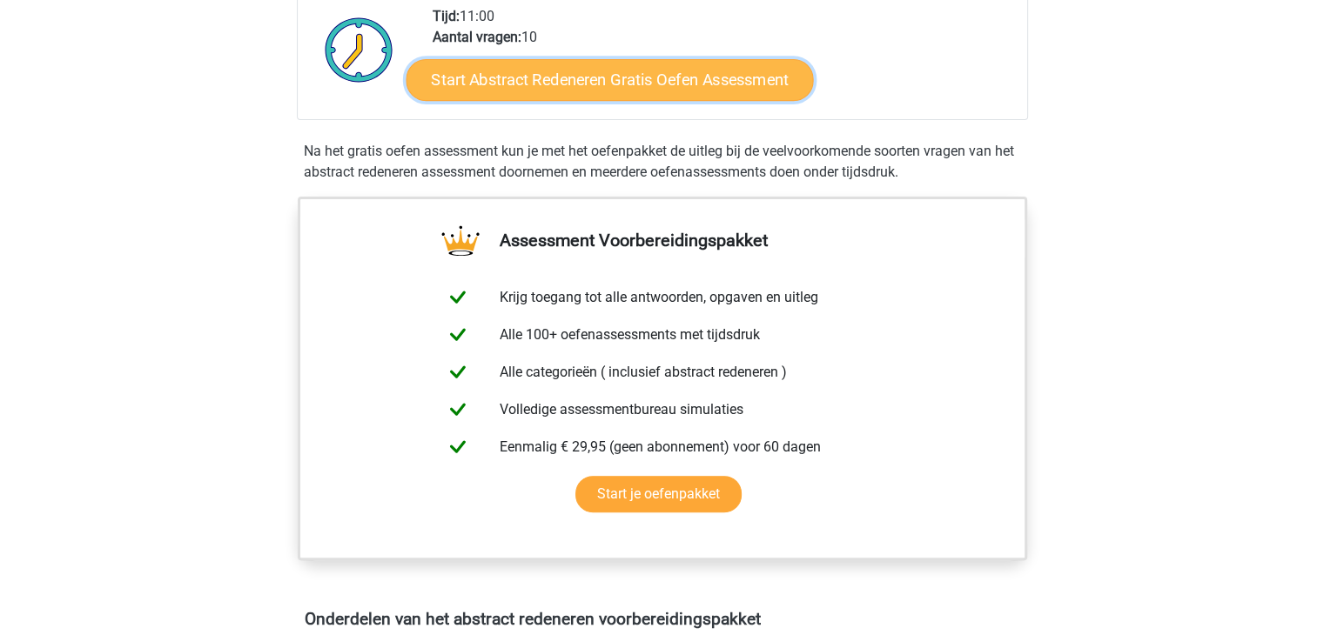
click at [643, 82] on link "Start Abstract Redeneren Gratis Oefen Assessment" at bounding box center [609, 79] width 407 height 42
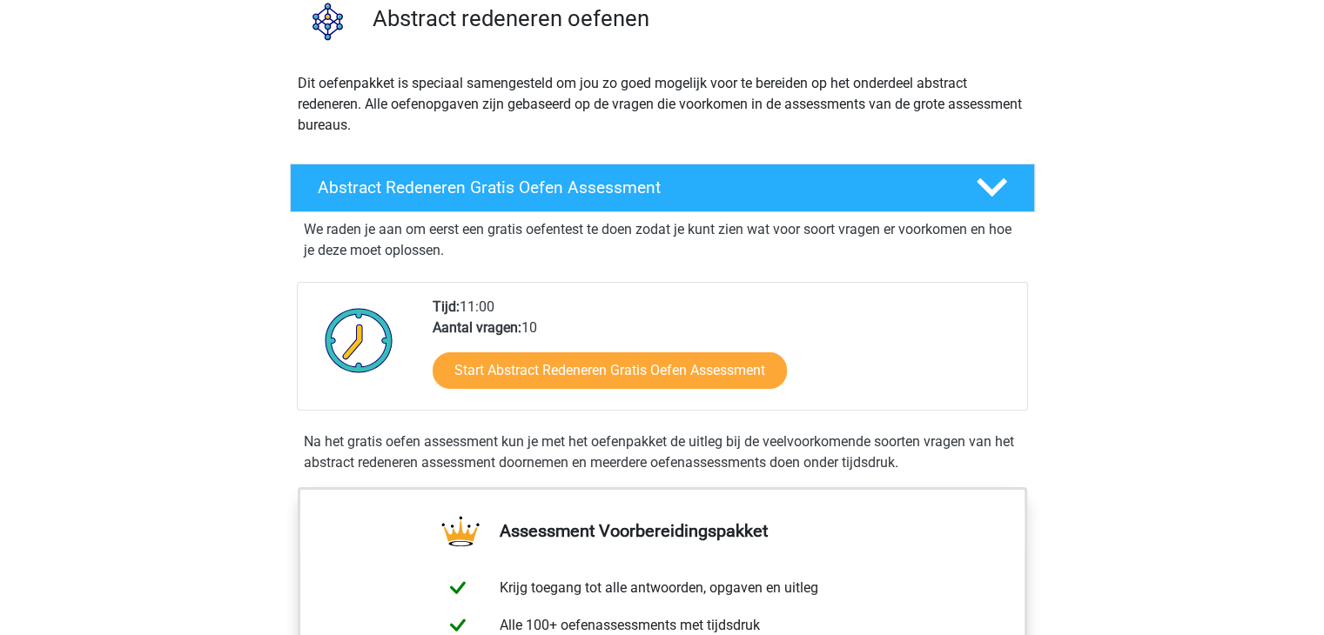
scroll to position [0, 0]
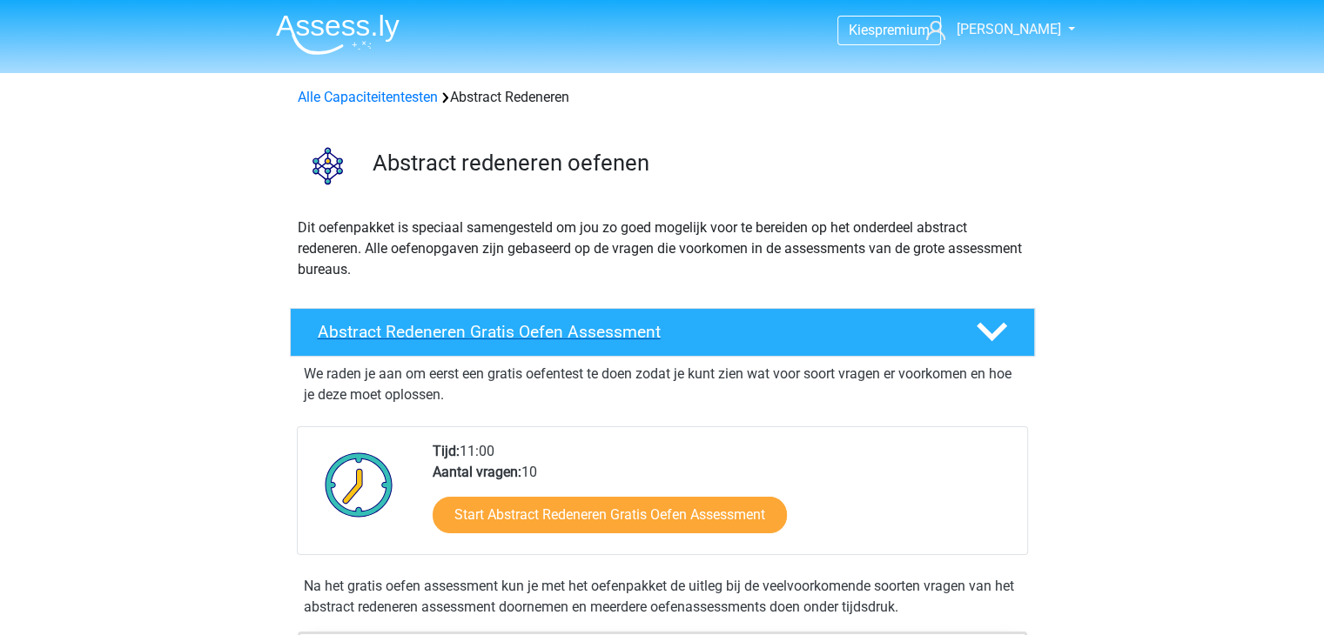
click at [527, 339] on h4 "Abstract Redeneren Gratis Oefen Assessment" at bounding box center [633, 332] width 630 height 20
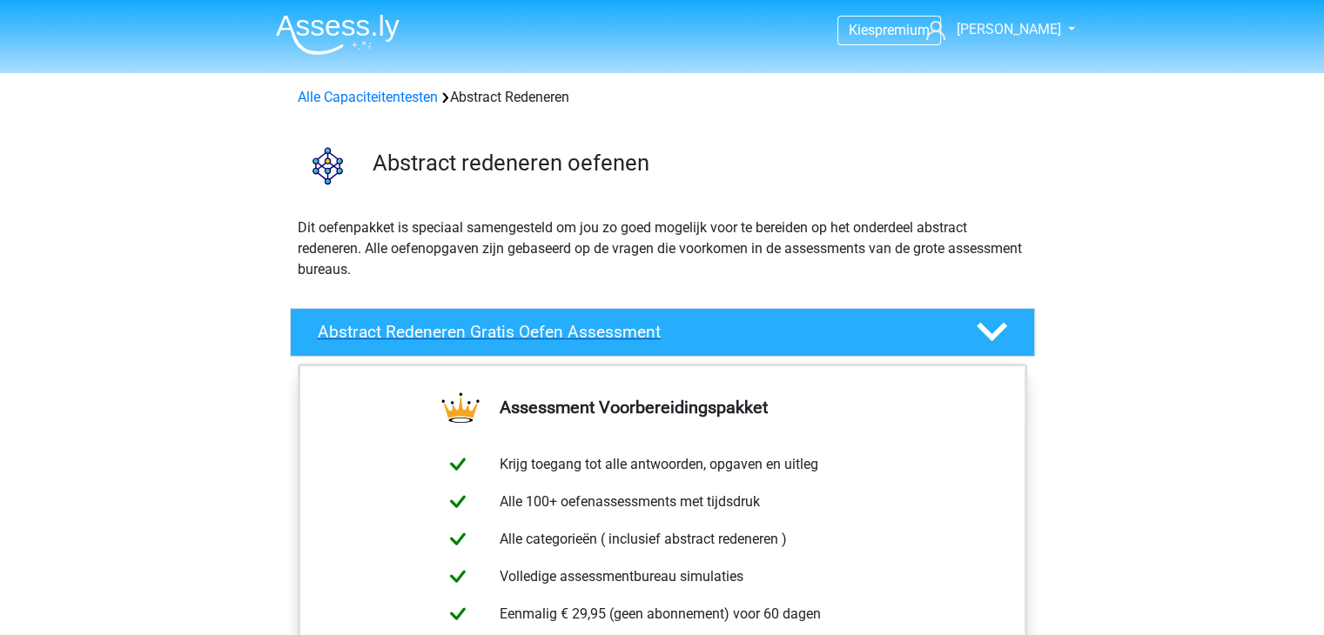
click at [677, 345] on div "Abstract Redeneren Gratis Oefen Assessment" at bounding box center [662, 332] width 745 height 49
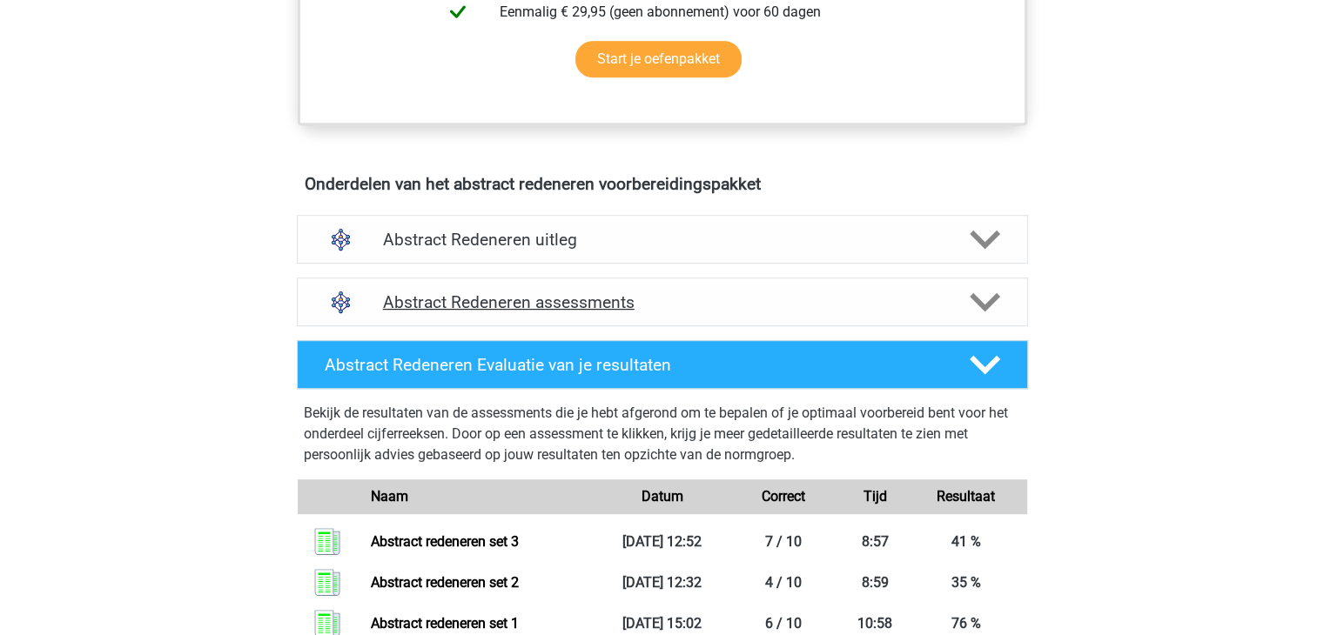
scroll to position [958, 0]
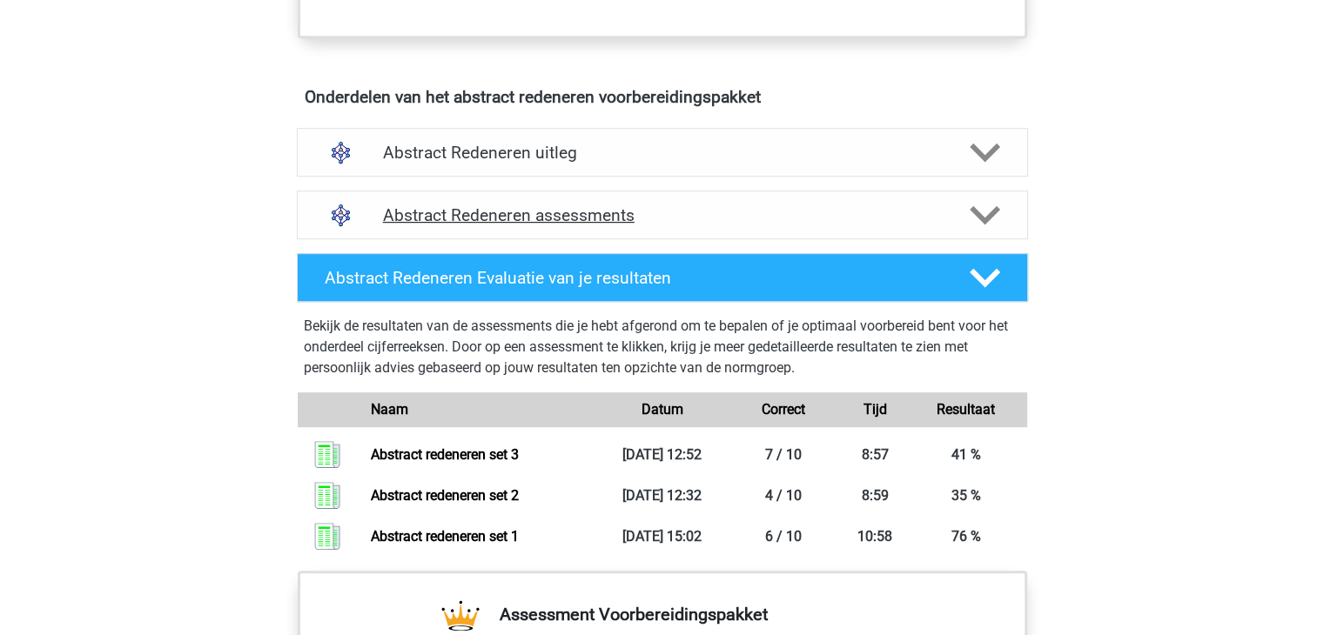
click at [579, 218] on h4 "Abstract Redeneren assessments" at bounding box center [662, 215] width 559 height 20
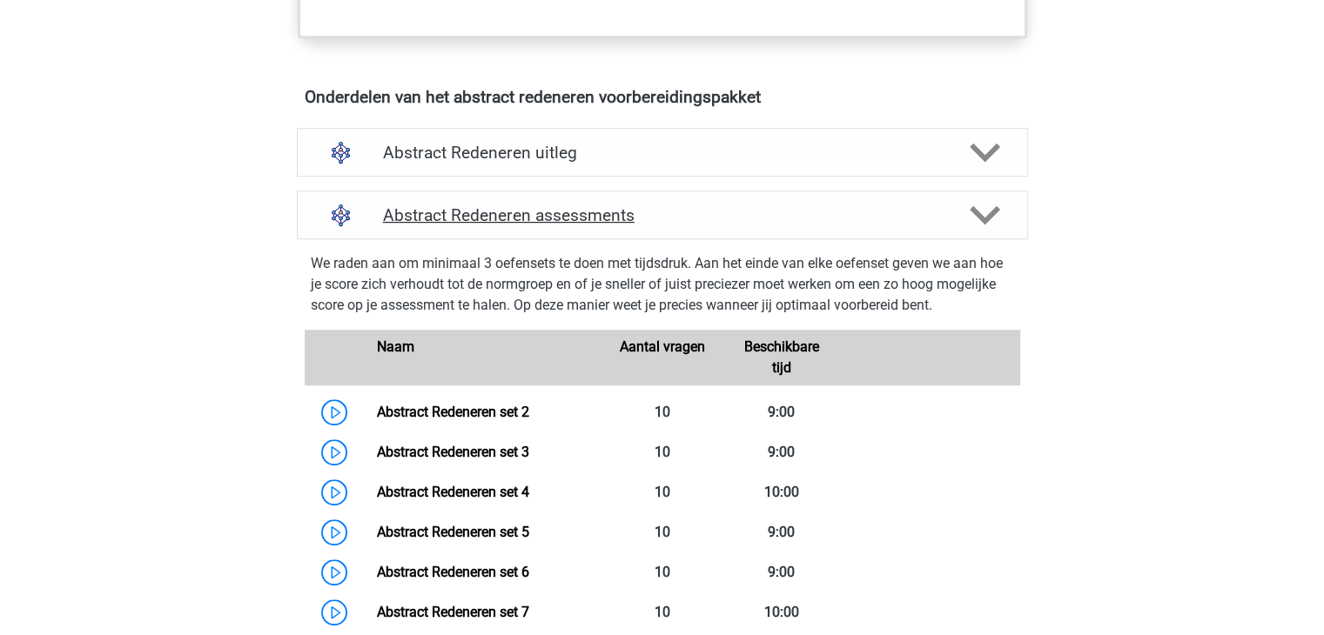
click at [579, 218] on h4 "Abstract Redeneren assessments" at bounding box center [662, 215] width 559 height 20
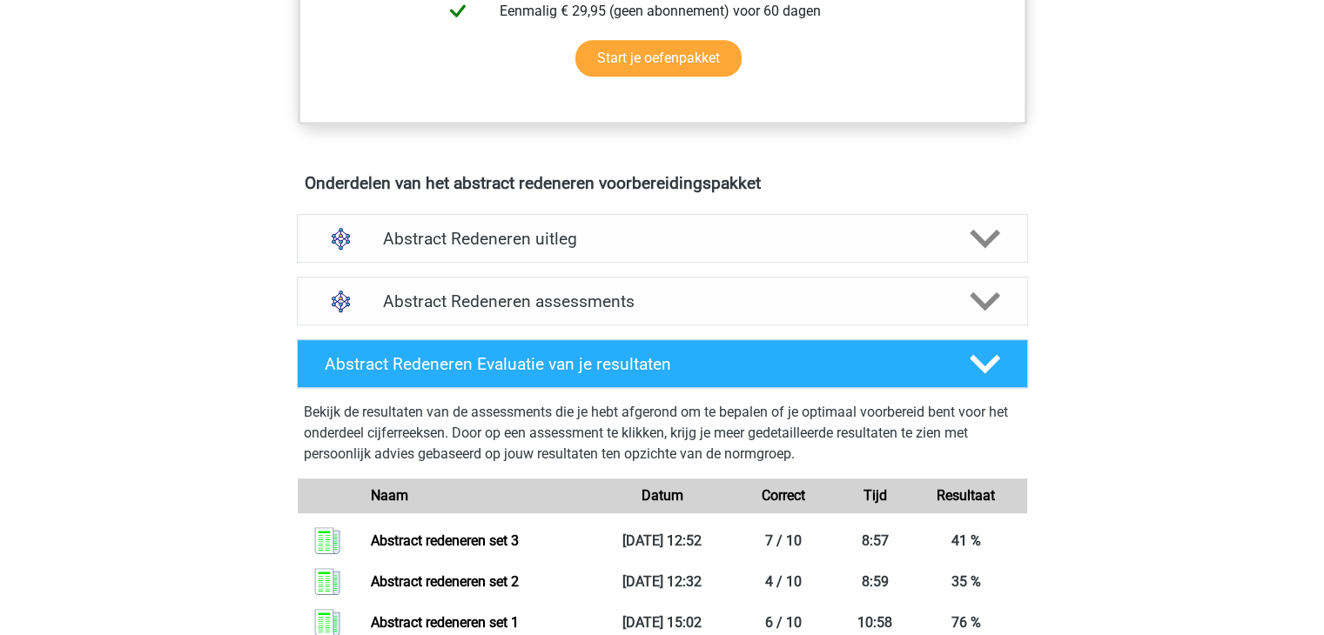
scroll to position [870, 0]
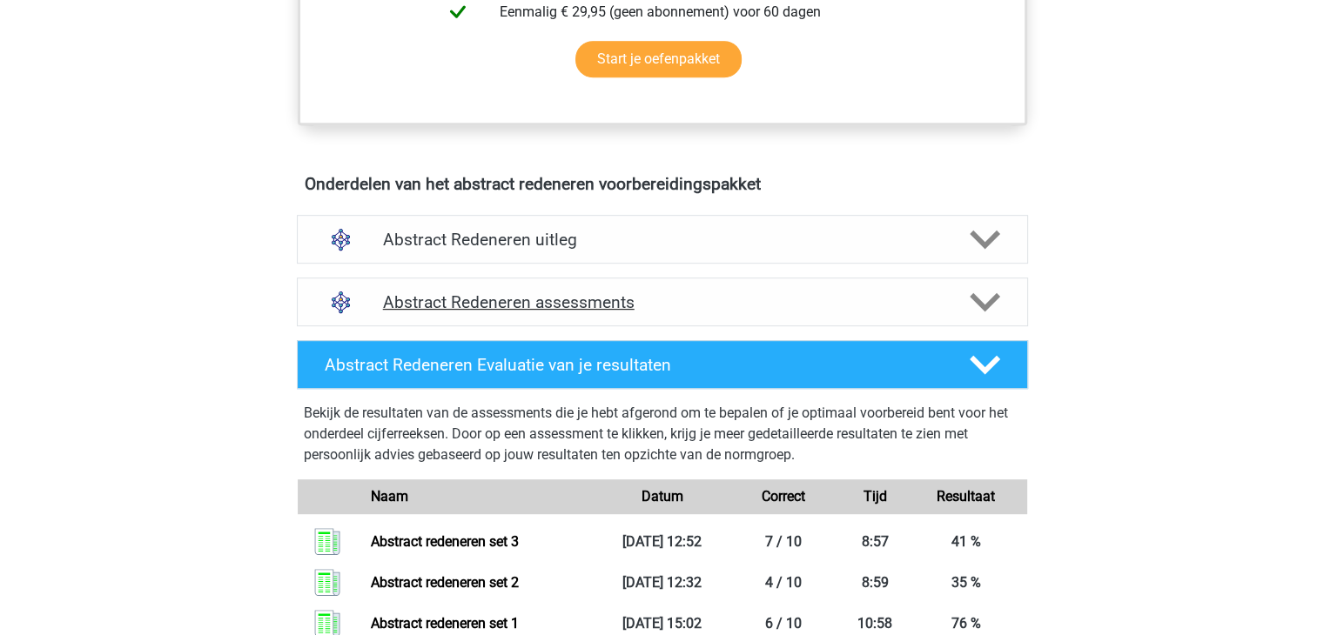
click at [578, 304] on h4 "Abstract Redeneren assessments" at bounding box center [662, 302] width 559 height 20
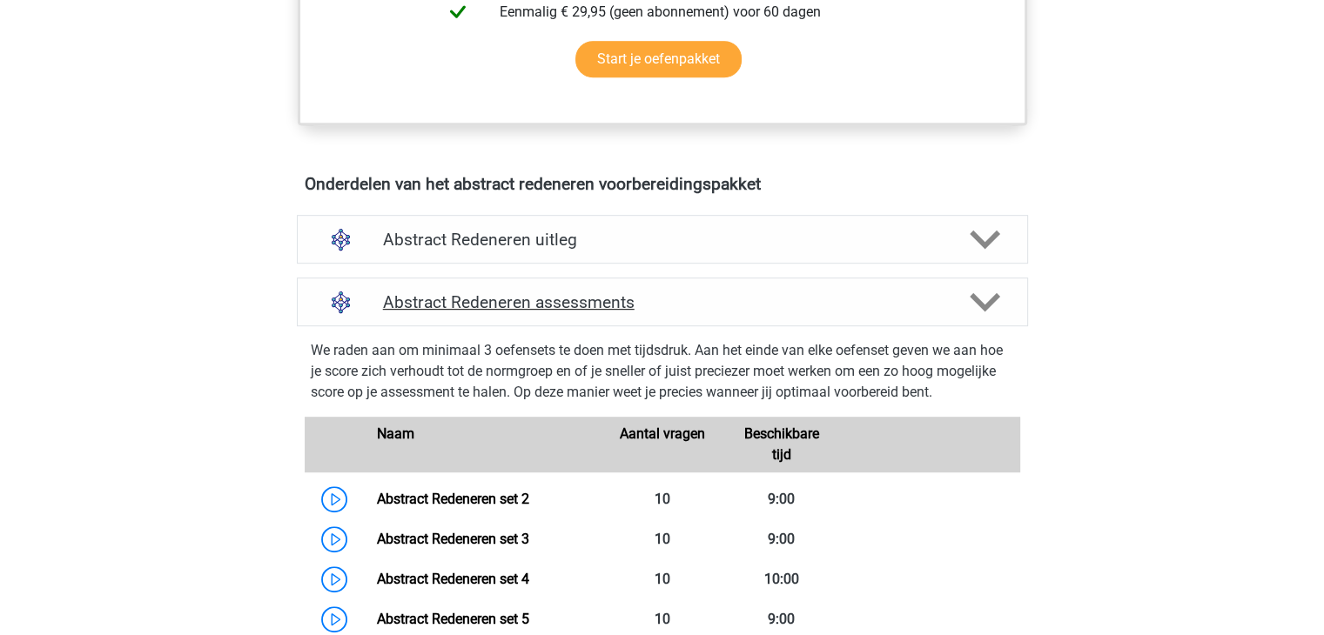
click at [578, 302] on h4 "Abstract Redeneren assessments" at bounding box center [662, 302] width 559 height 20
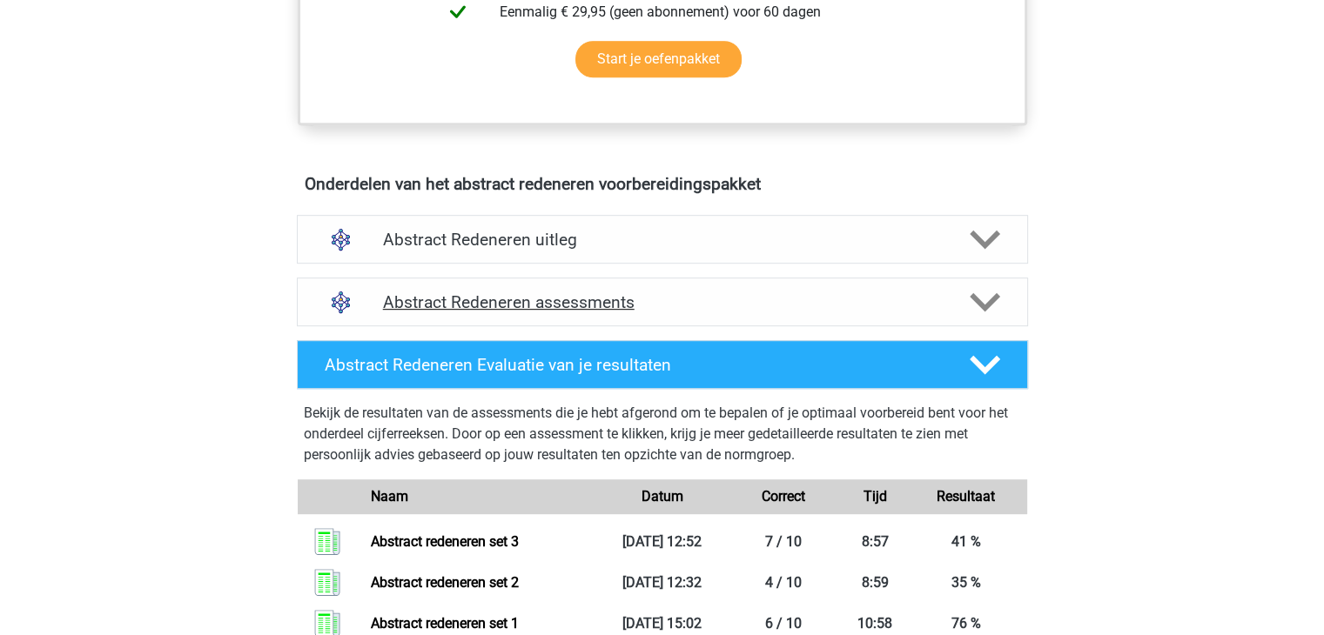
click at [578, 301] on h4 "Abstract Redeneren assessments" at bounding box center [662, 302] width 559 height 20
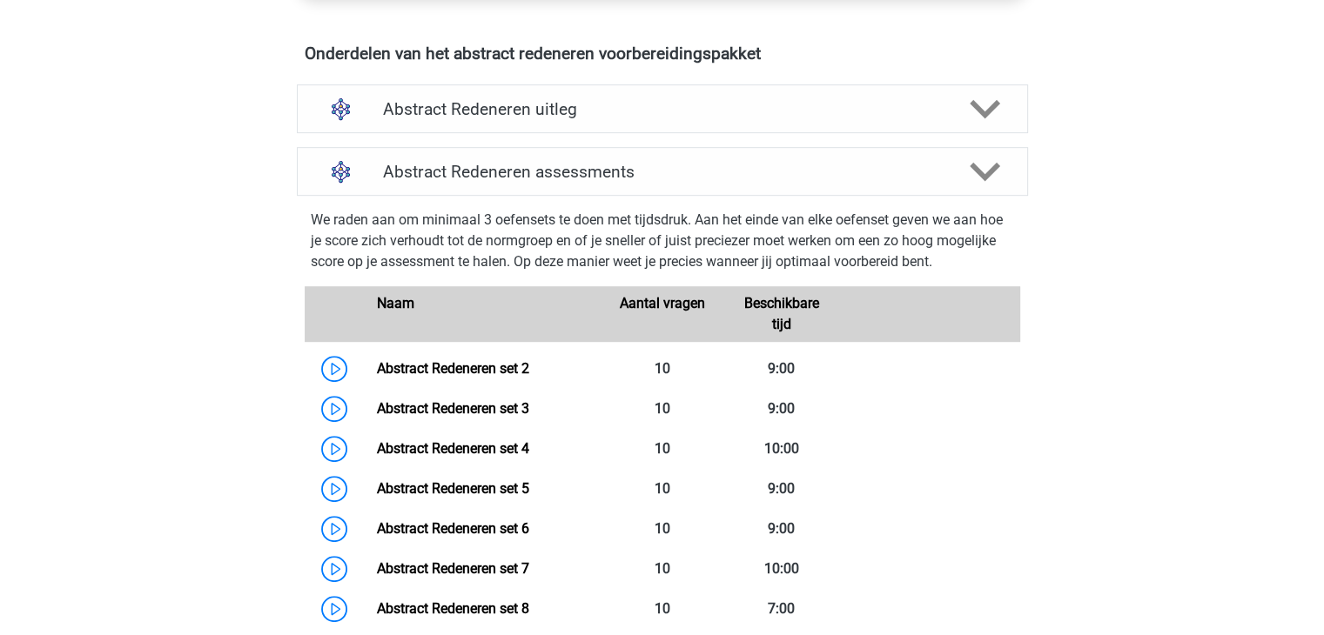
scroll to position [1045, 0]
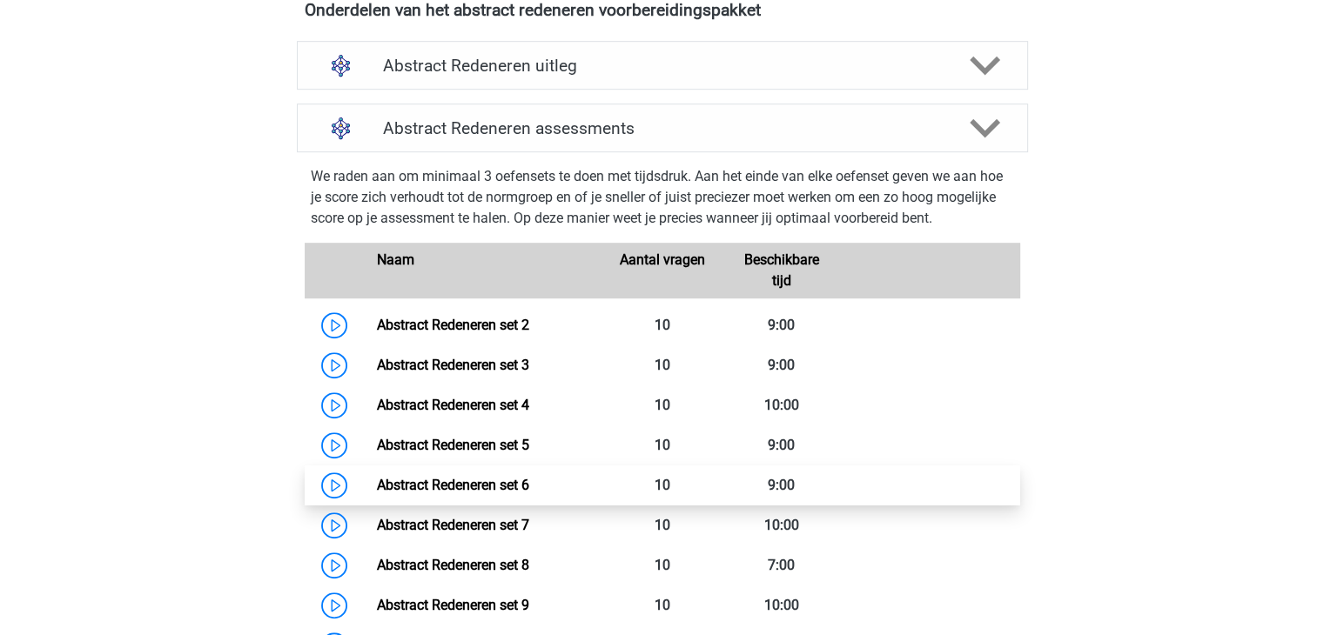
click at [456, 489] on link "Abstract Redeneren set 6" at bounding box center [453, 485] width 152 height 17
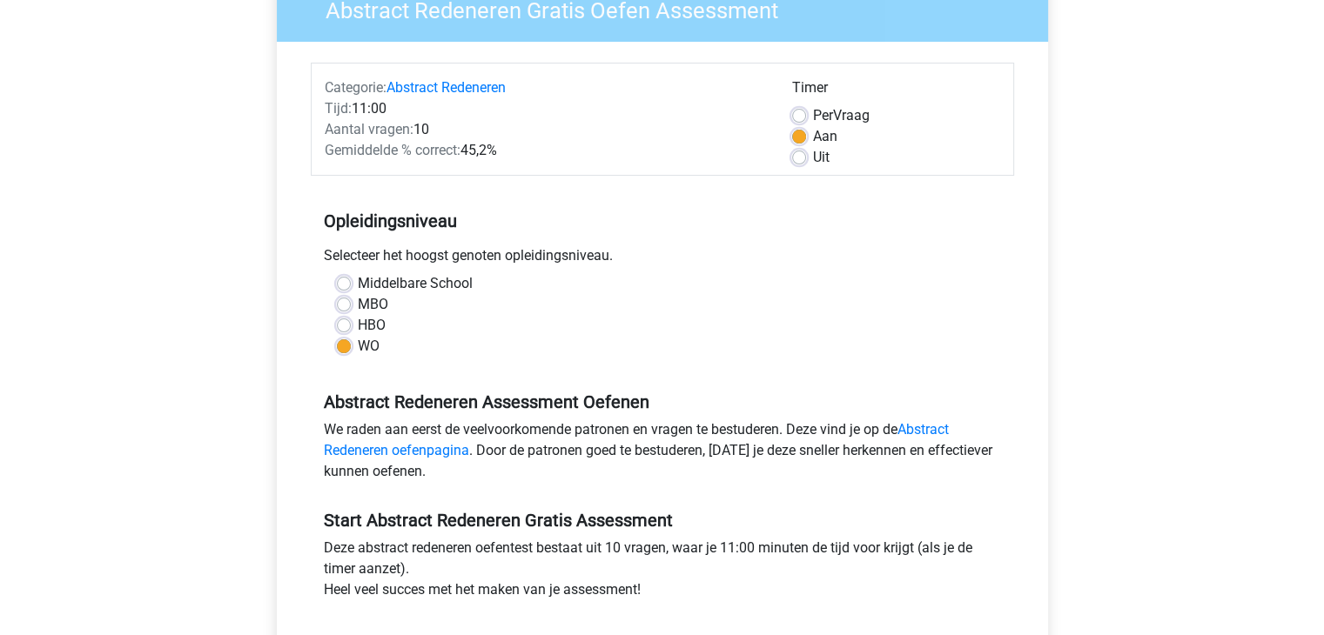
scroll to position [174, 0]
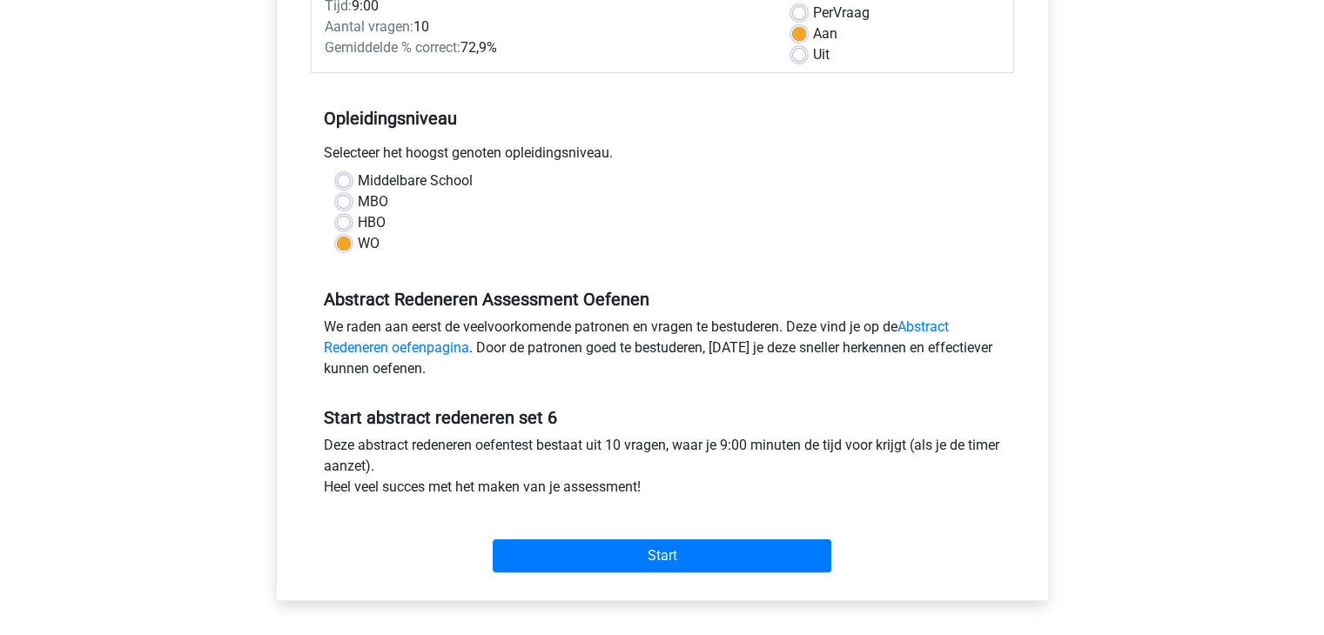
scroll to position [348, 0]
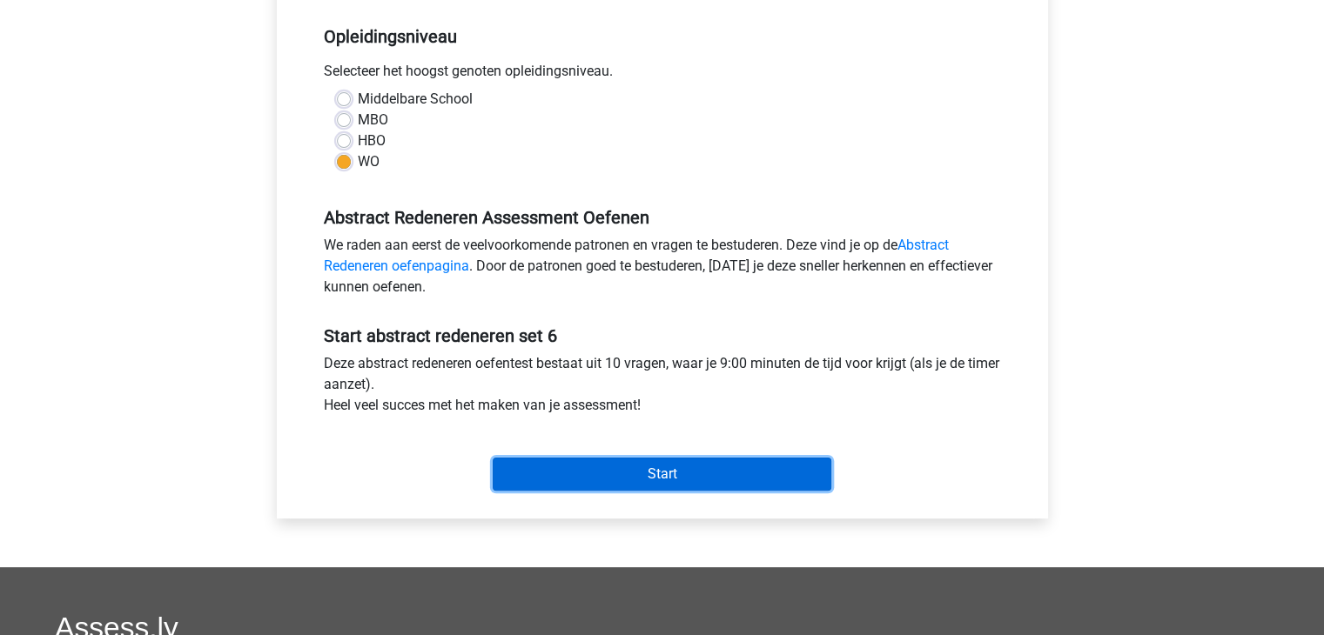
click at [607, 480] on input "Start" at bounding box center [662, 474] width 339 height 33
click at [644, 478] on input "Start" at bounding box center [662, 474] width 339 height 33
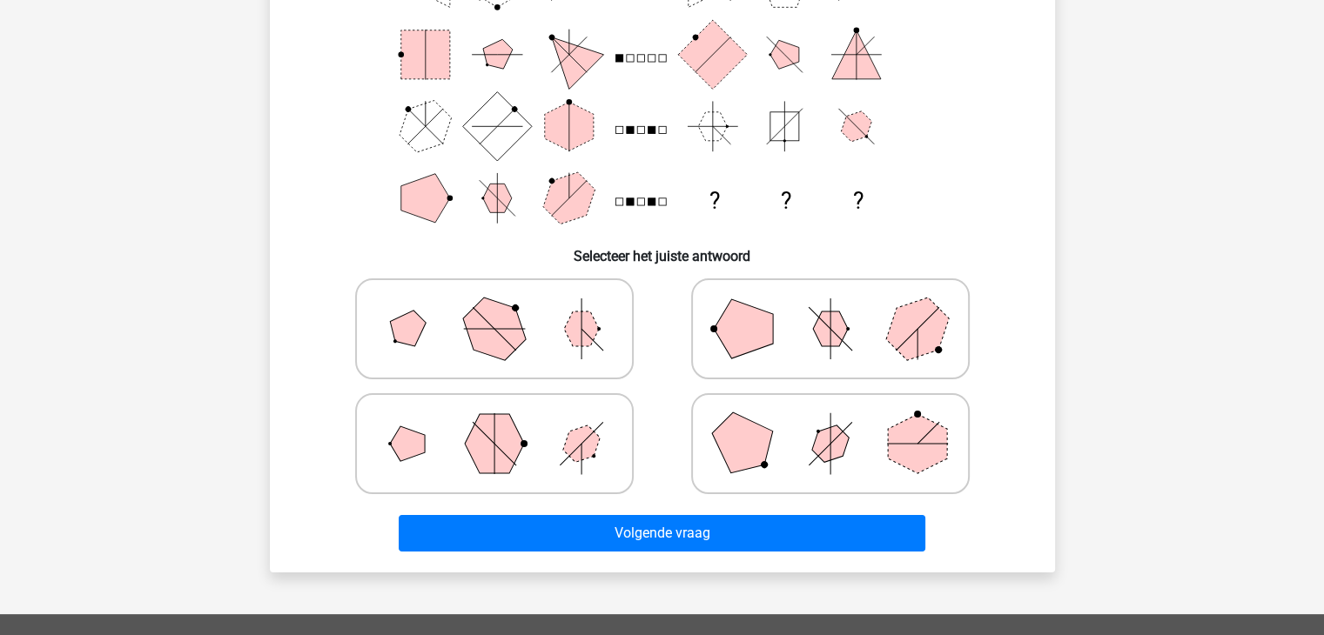
scroll to position [261, 0]
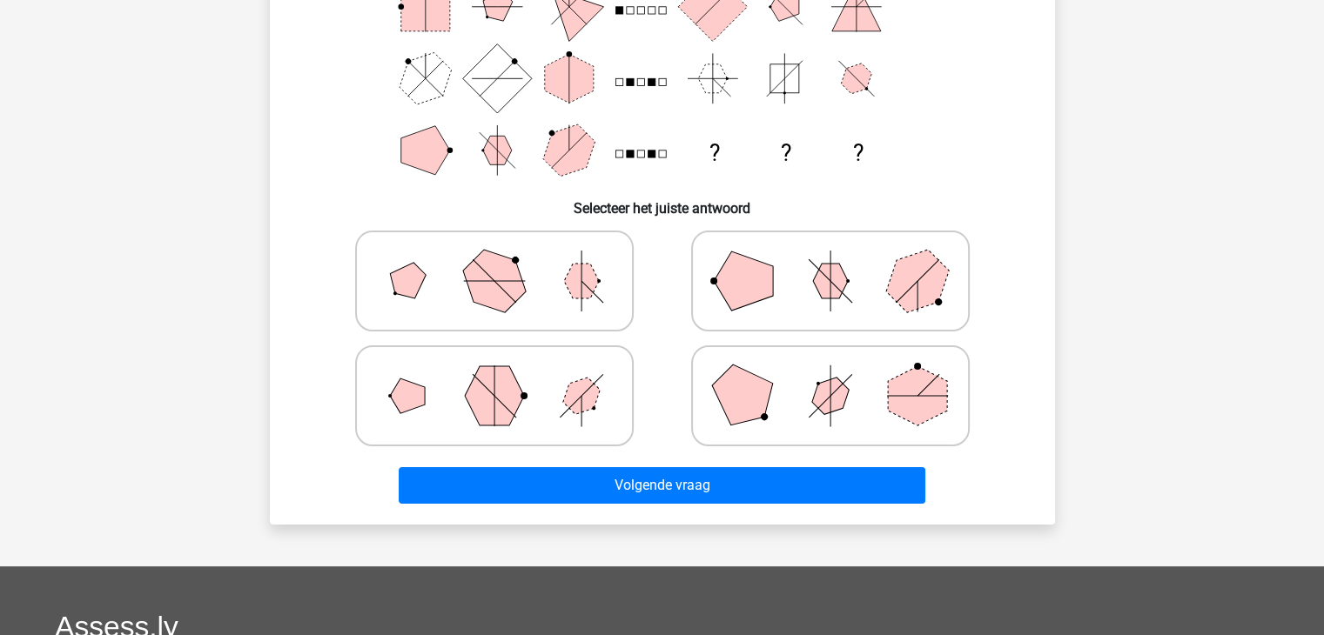
click at [733, 408] on polygon at bounding box center [743, 396] width 84 height 84
click at [830, 374] on input "radio" at bounding box center [835, 368] width 11 height 11
radio input "true"
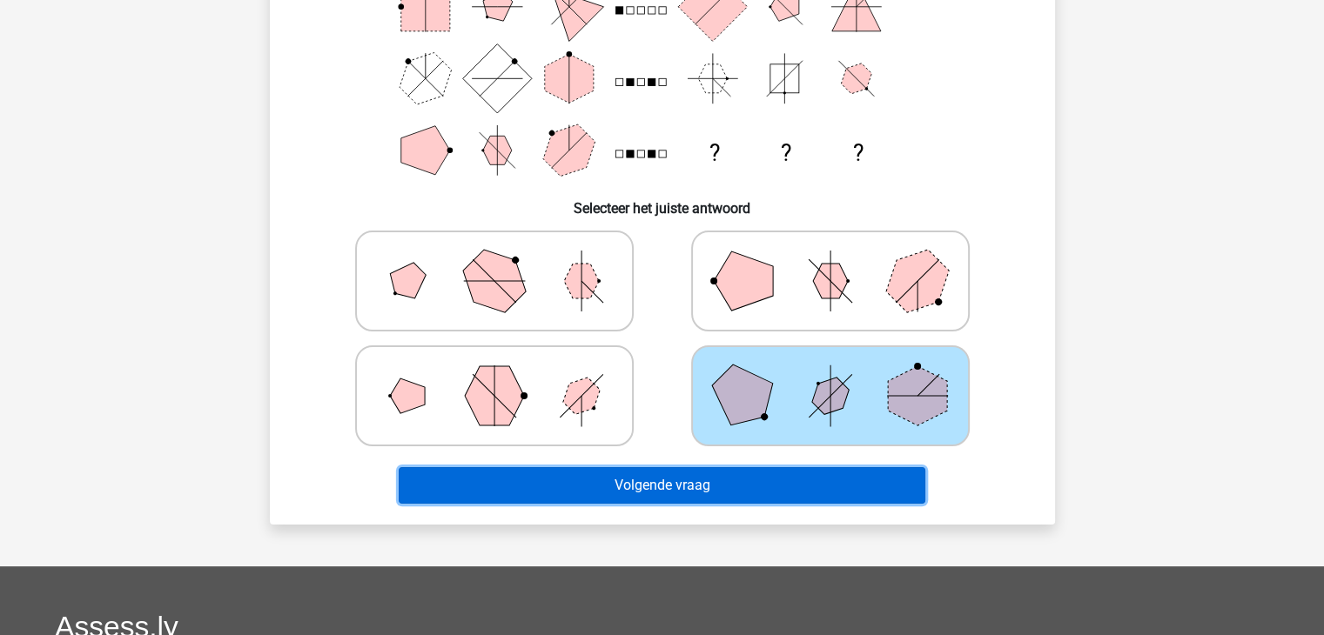
click at [673, 478] on button "Volgende vraag" at bounding box center [662, 485] width 527 height 37
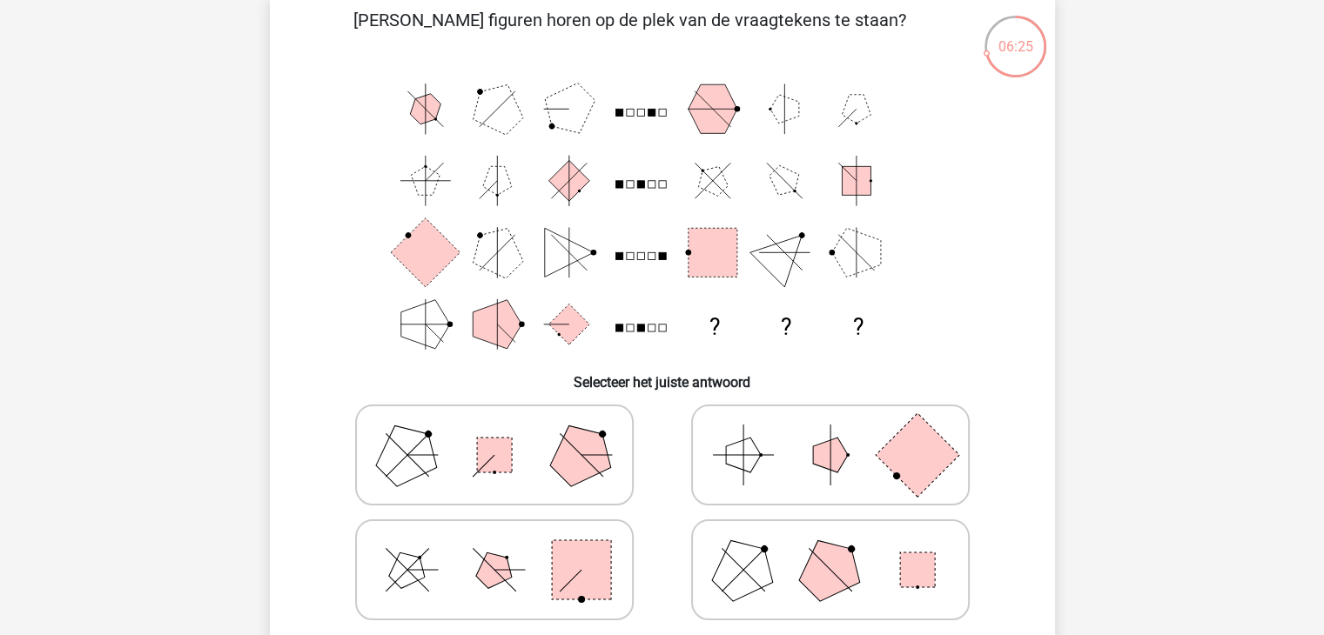
scroll to position [174, 0]
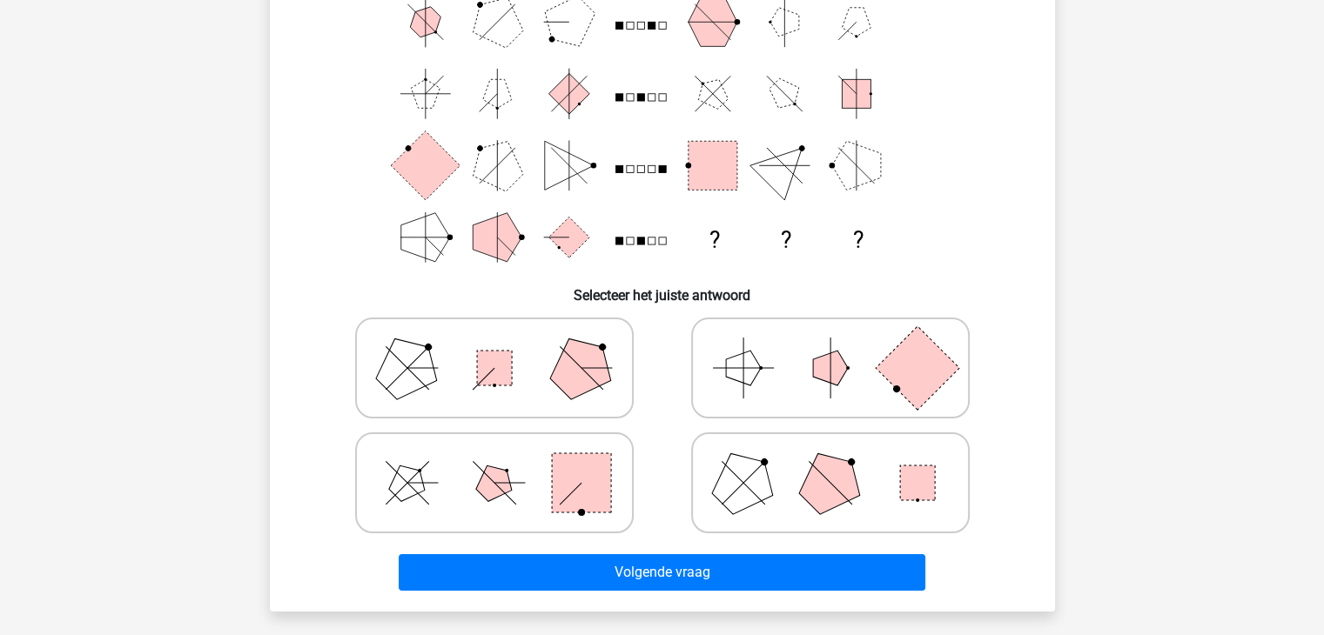
click at [770, 492] on polygon at bounding box center [743, 483] width 84 height 84
click at [830, 461] on input "radio" at bounding box center [835, 455] width 11 height 11
radio input "true"
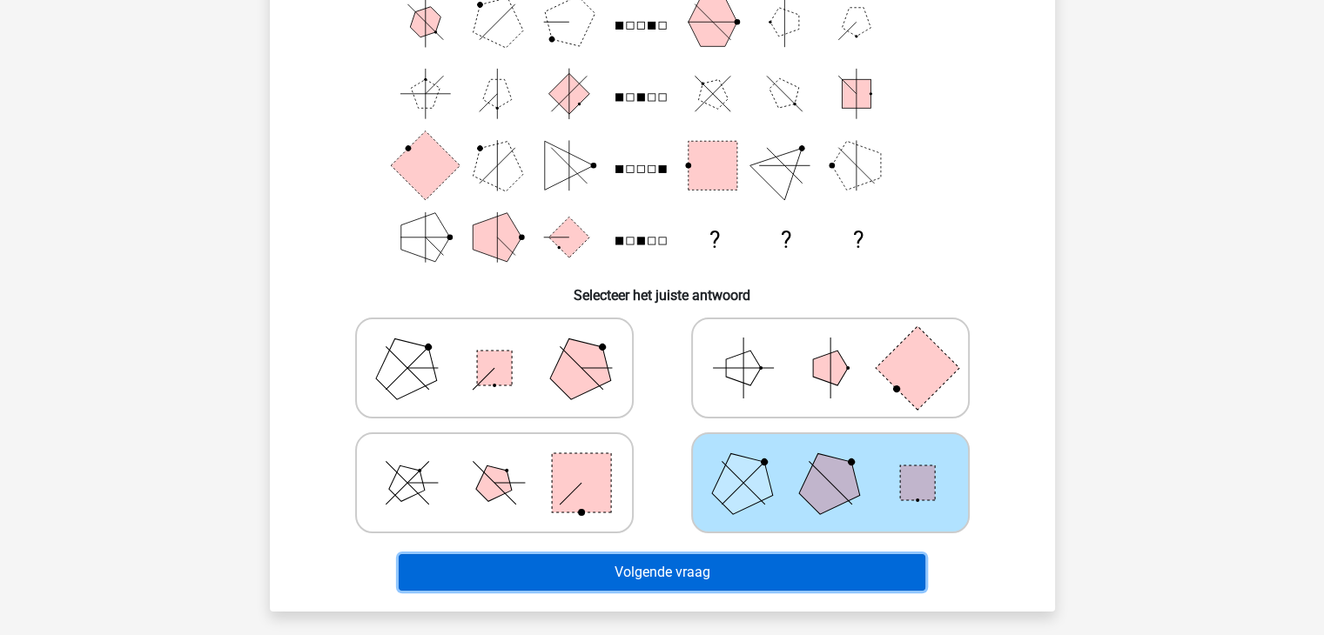
click at [662, 571] on button "Volgende vraag" at bounding box center [662, 572] width 527 height 37
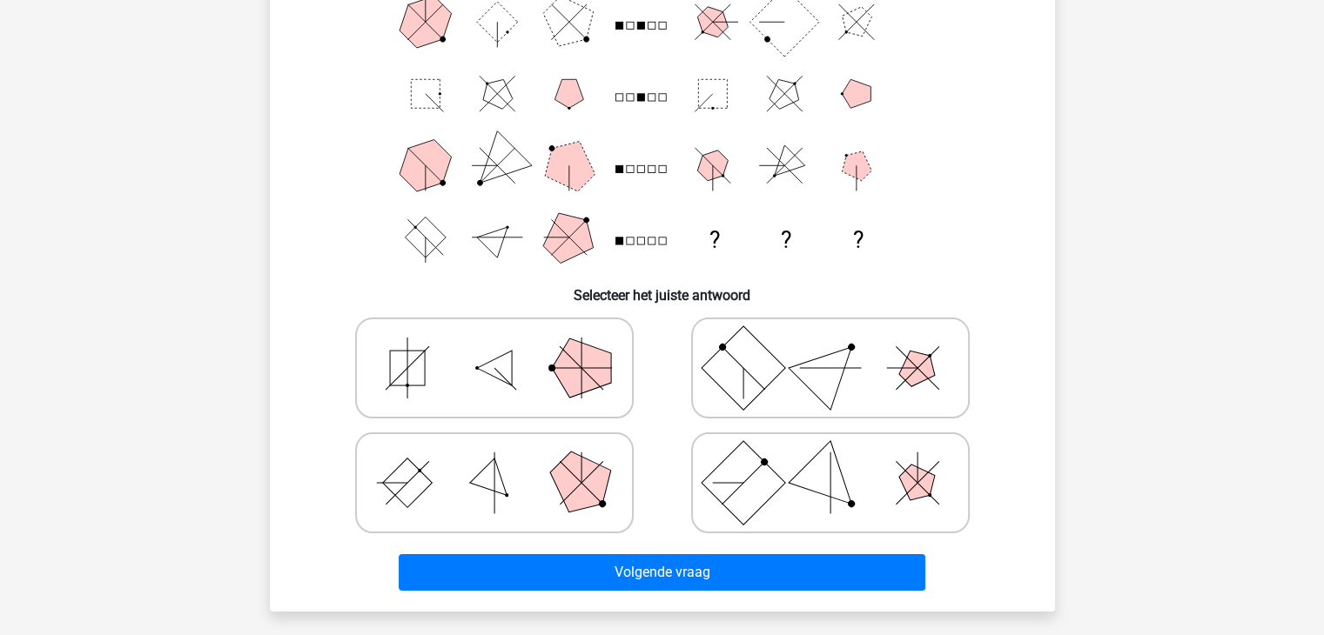
click at [779, 393] on icon at bounding box center [830, 368] width 261 height 87
click at [830, 346] on input "radio" at bounding box center [835, 340] width 11 height 11
radio input "true"
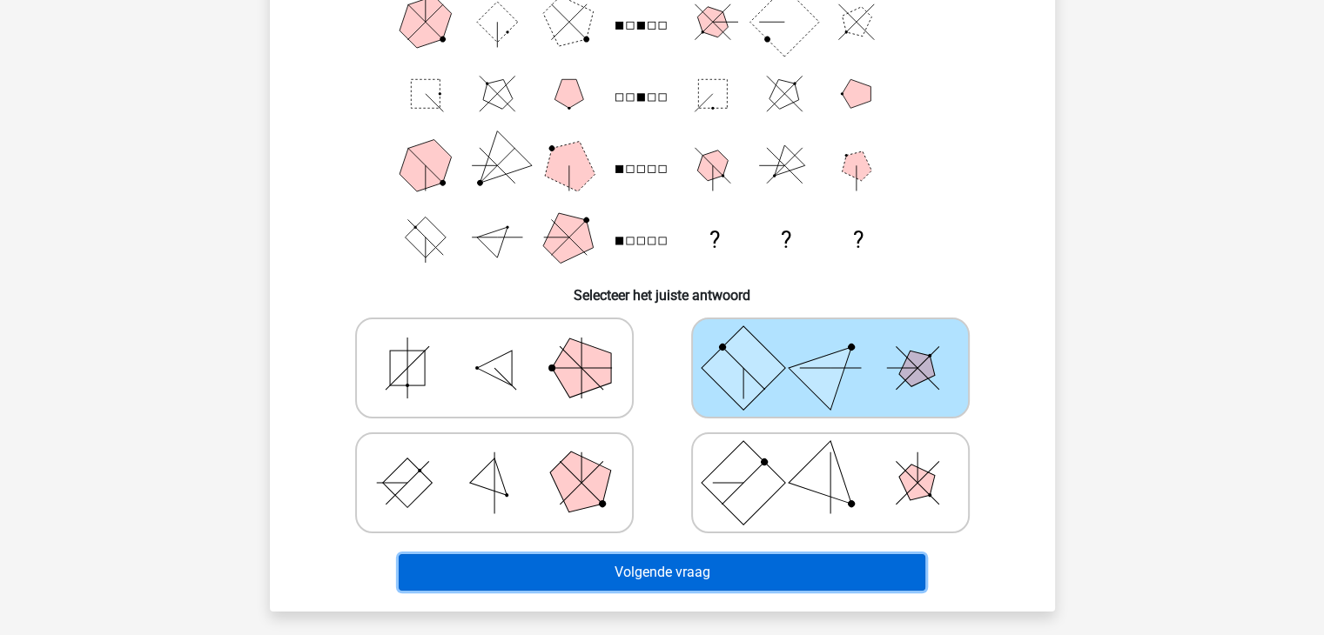
click at [665, 574] on button "Volgende vraag" at bounding box center [662, 572] width 527 height 37
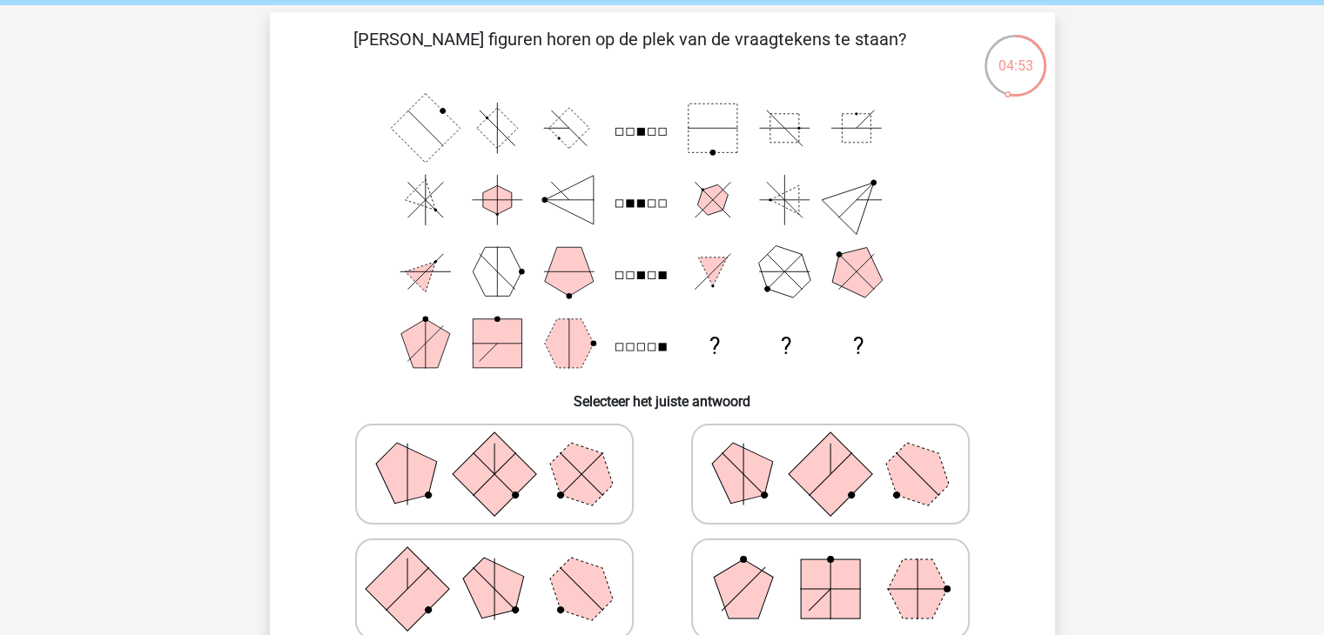
scroll to position [87, 0]
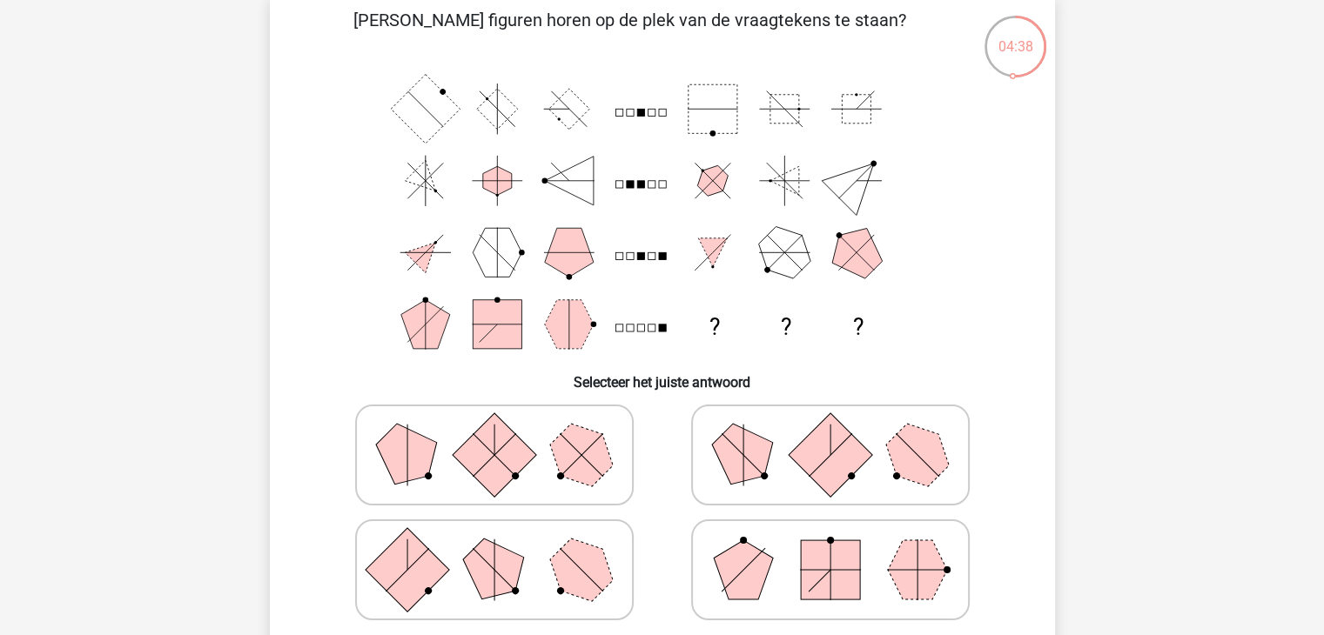
click at [407, 467] on polygon at bounding box center [407, 455] width 84 height 84
click at [494, 433] on input "radio" at bounding box center [499, 427] width 11 height 11
radio input "true"
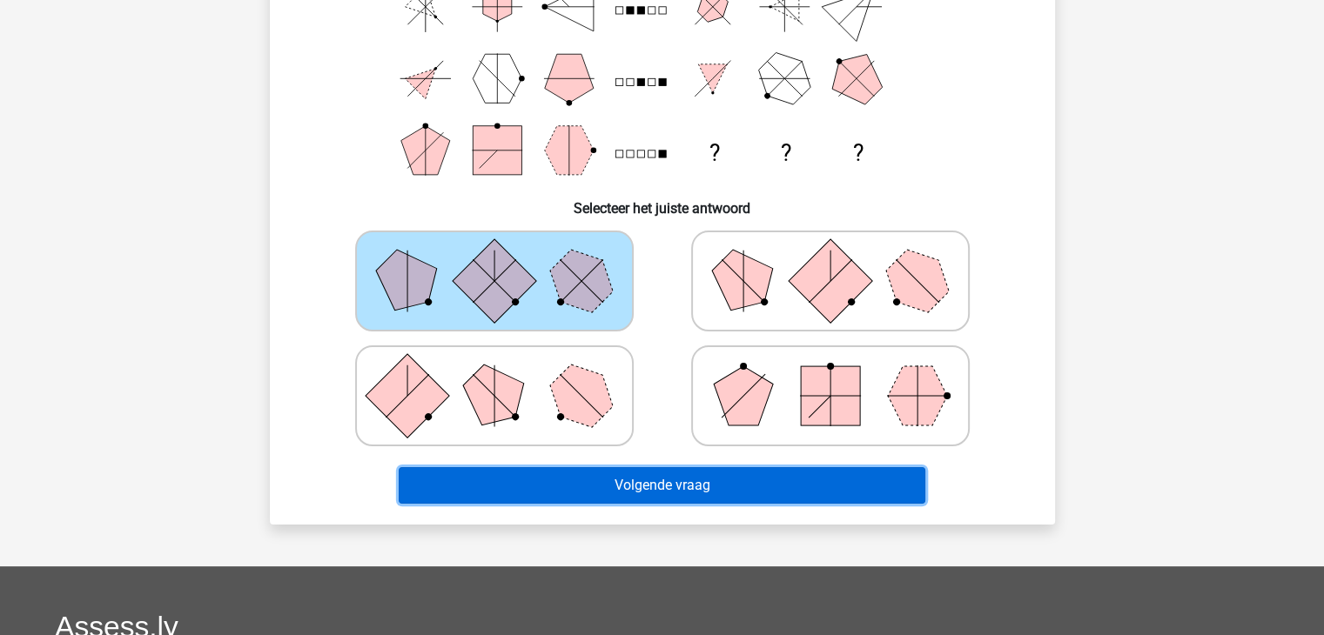
click at [590, 485] on button "Volgende vraag" at bounding box center [662, 485] width 527 height 37
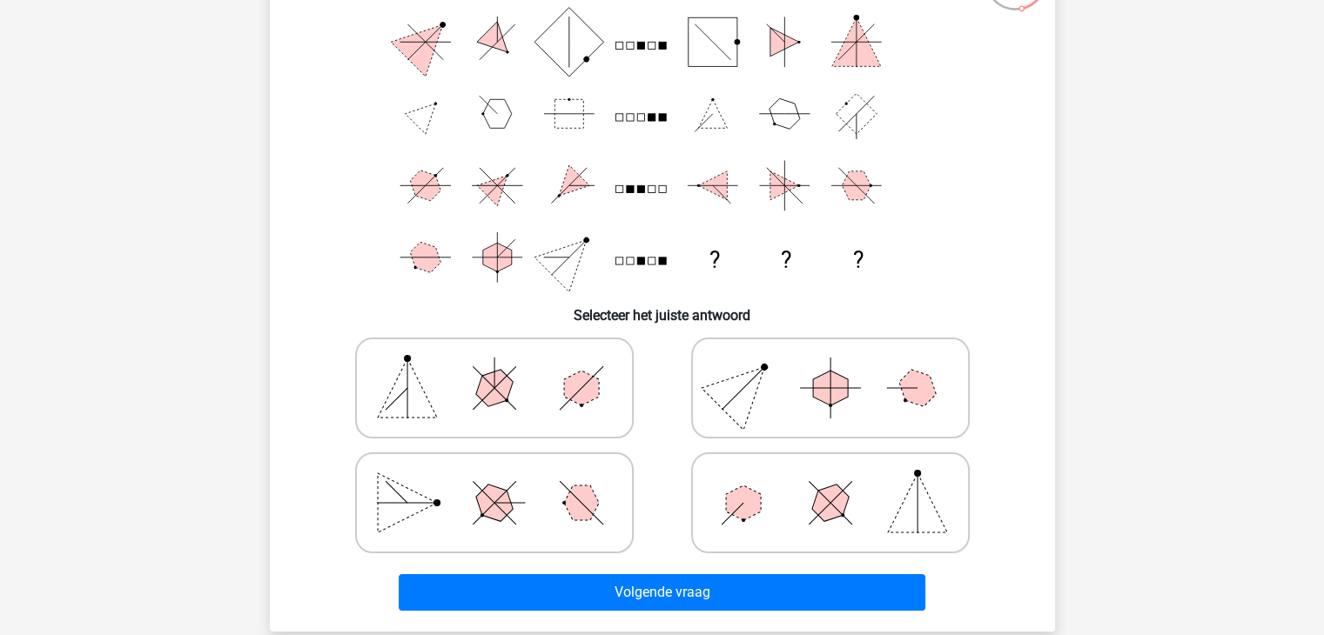
scroll to position [174, 0]
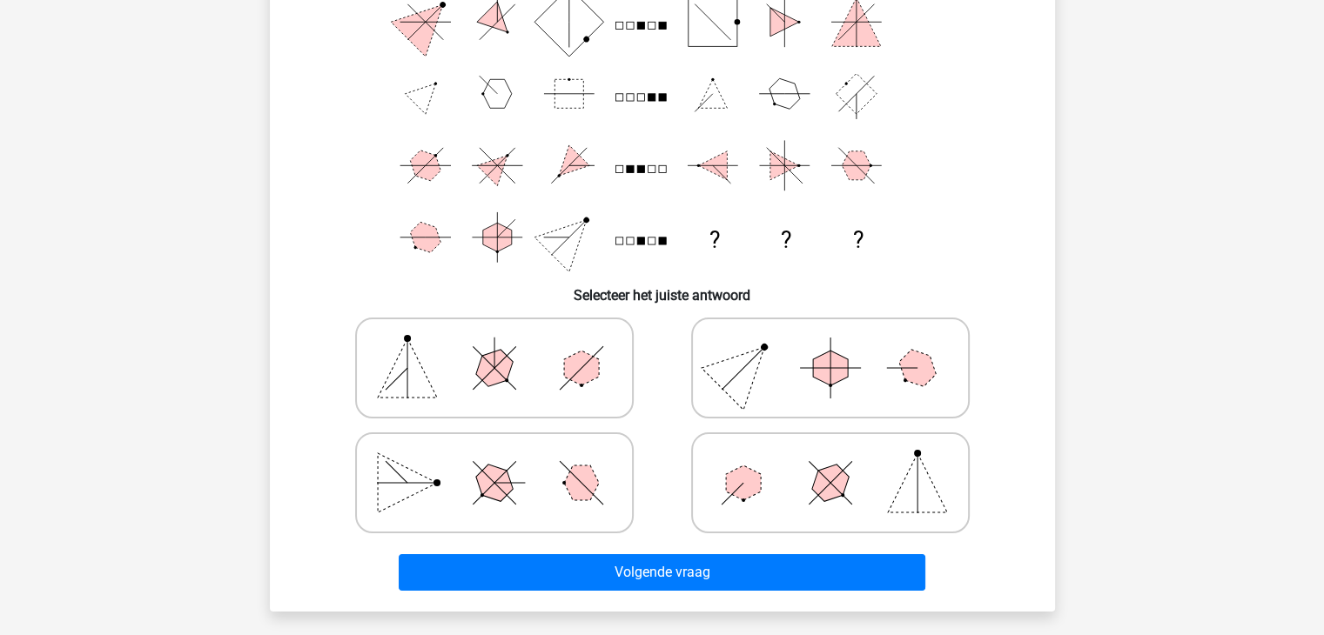
click at [427, 367] on icon at bounding box center [494, 368] width 261 height 87
click at [494, 346] on input "radio" at bounding box center [499, 340] width 11 height 11
radio input "true"
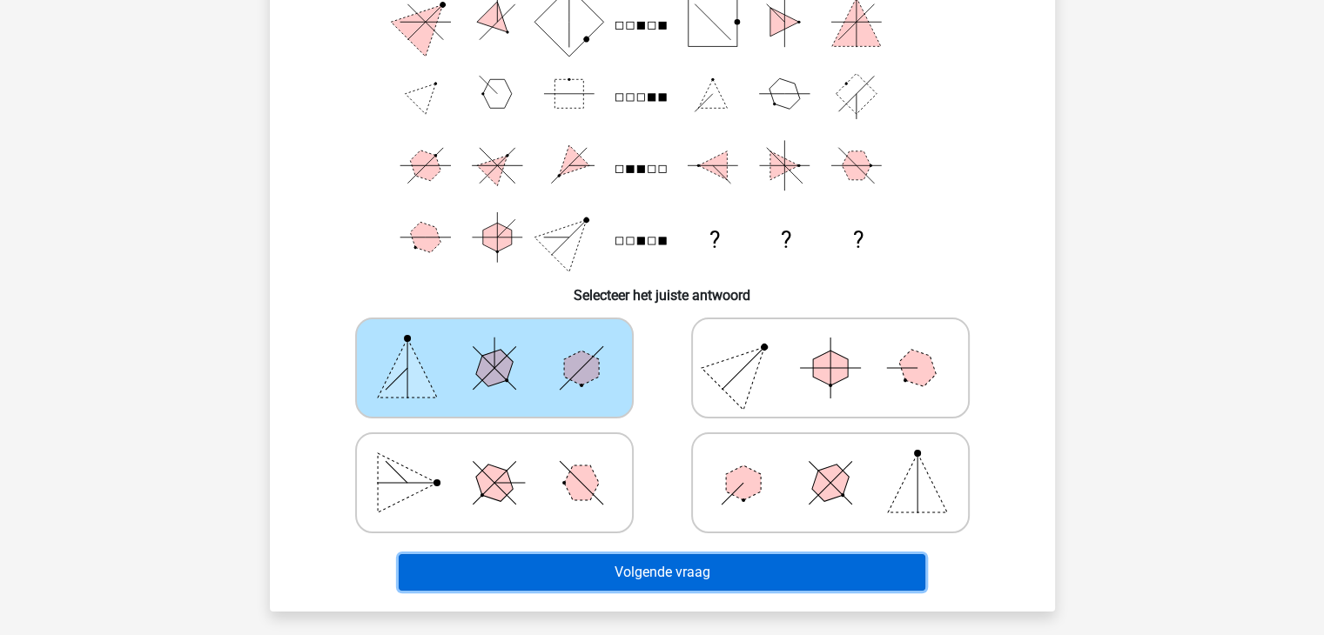
click at [675, 575] on button "Volgende vraag" at bounding box center [662, 572] width 527 height 37
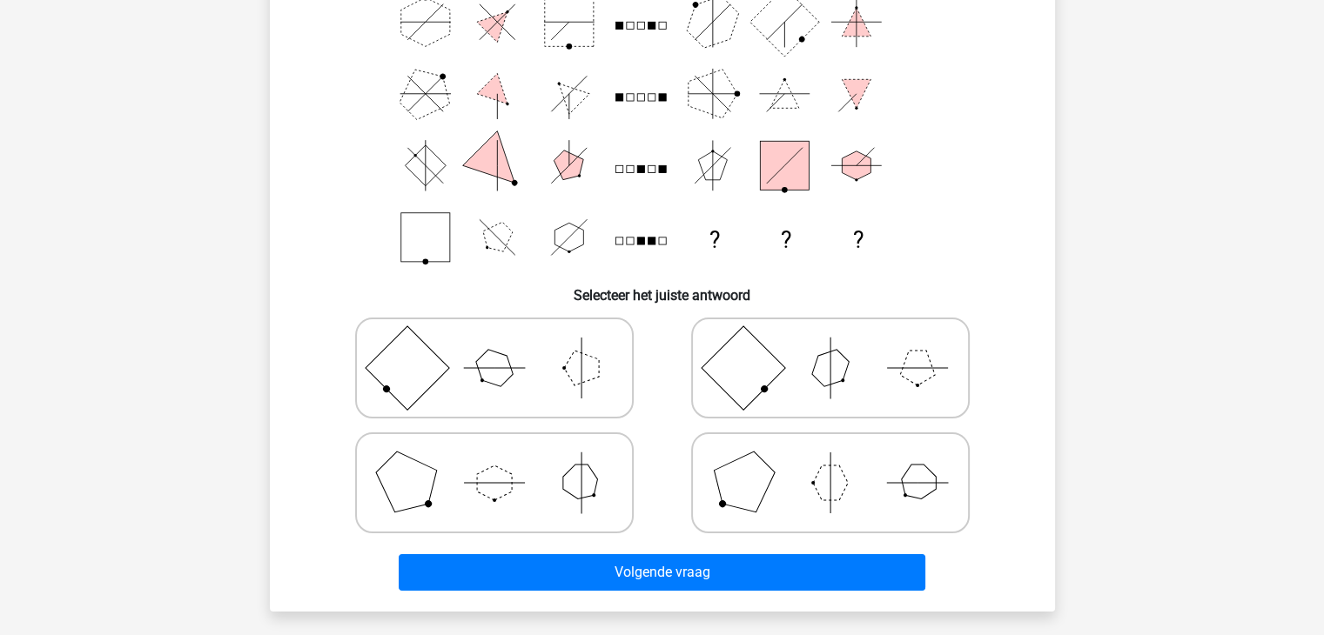
click at [487, 380] on polygon at bounding box center [494, 369] width 50 height 50
click at [494, 346] on input "radio" at bounding box center [499, 340] width 11 height 11
radio input "true"
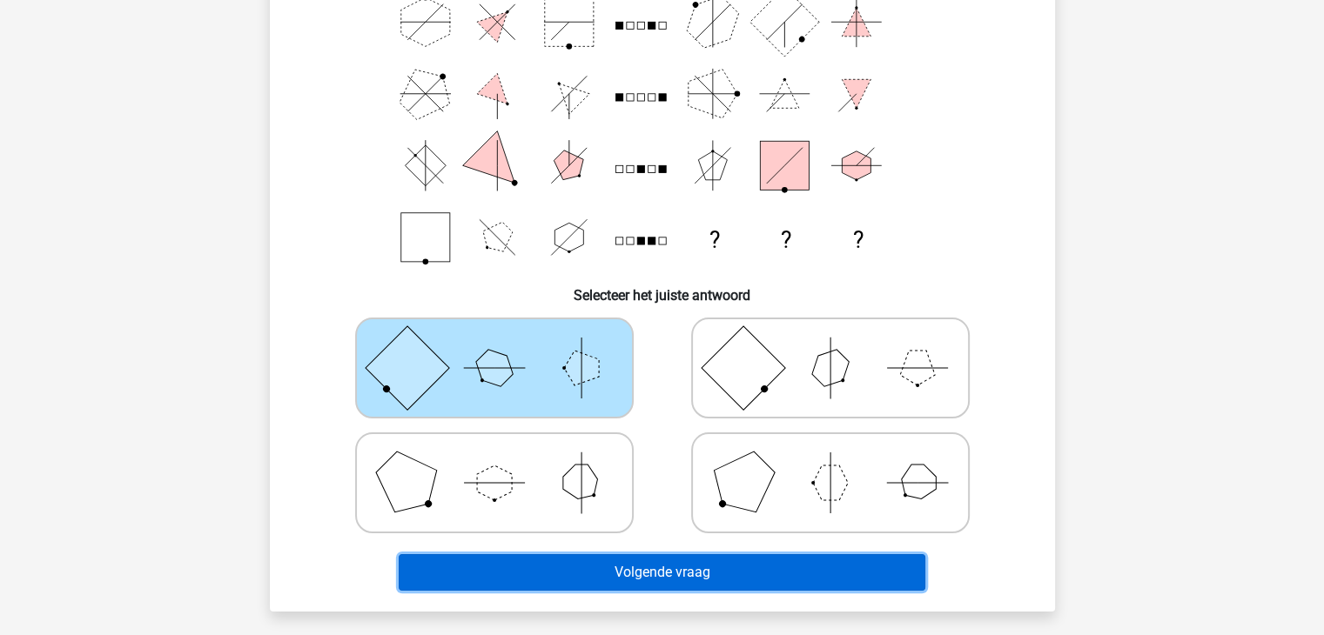
click at [635, 579] on button "Volgende vraag" at bounding box center [662, 572] width 527 height 37
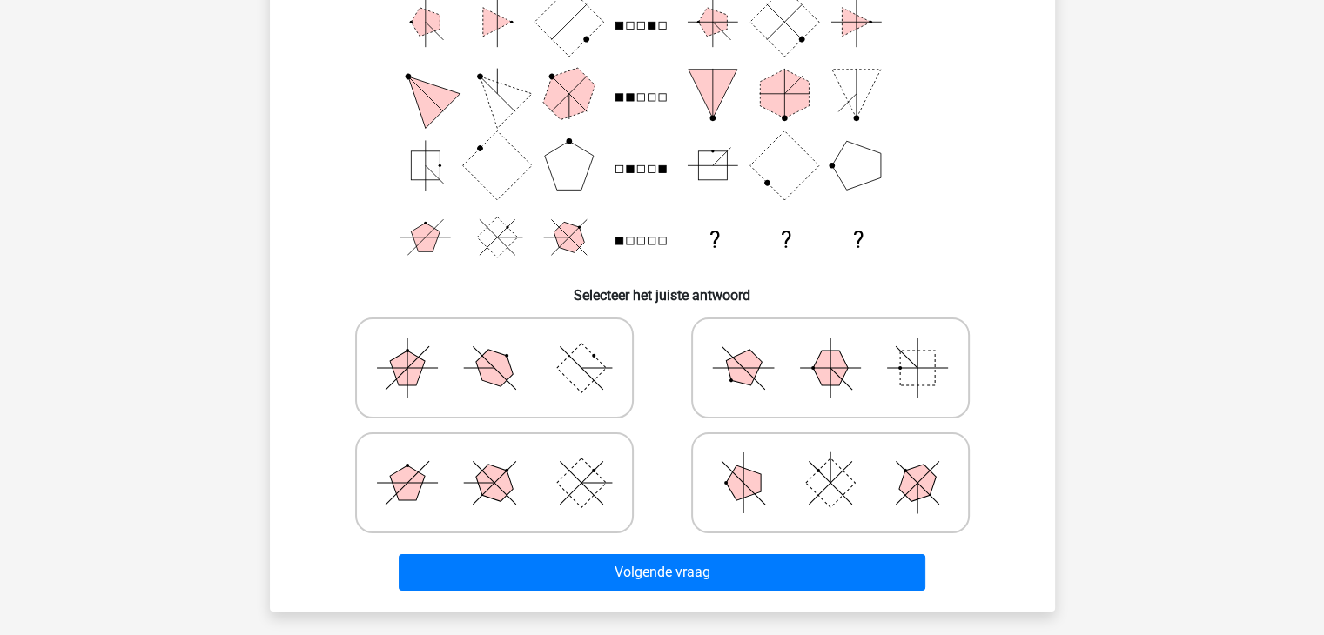
scroll to position [87, 0]
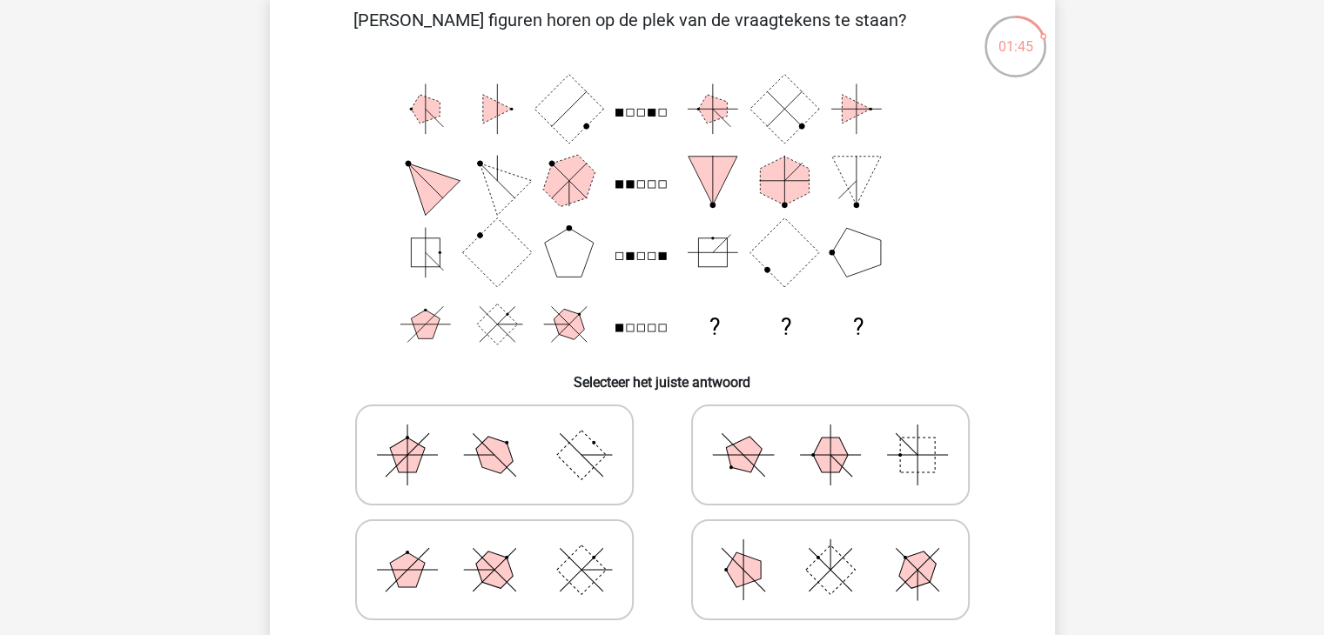
click at [505, 447] on polygon at bounding box center [494, 456] width 50 height 50
click at [505, 433] on input "radio" at bounding box center [499, 427] width 11 height 11
radio input "true"
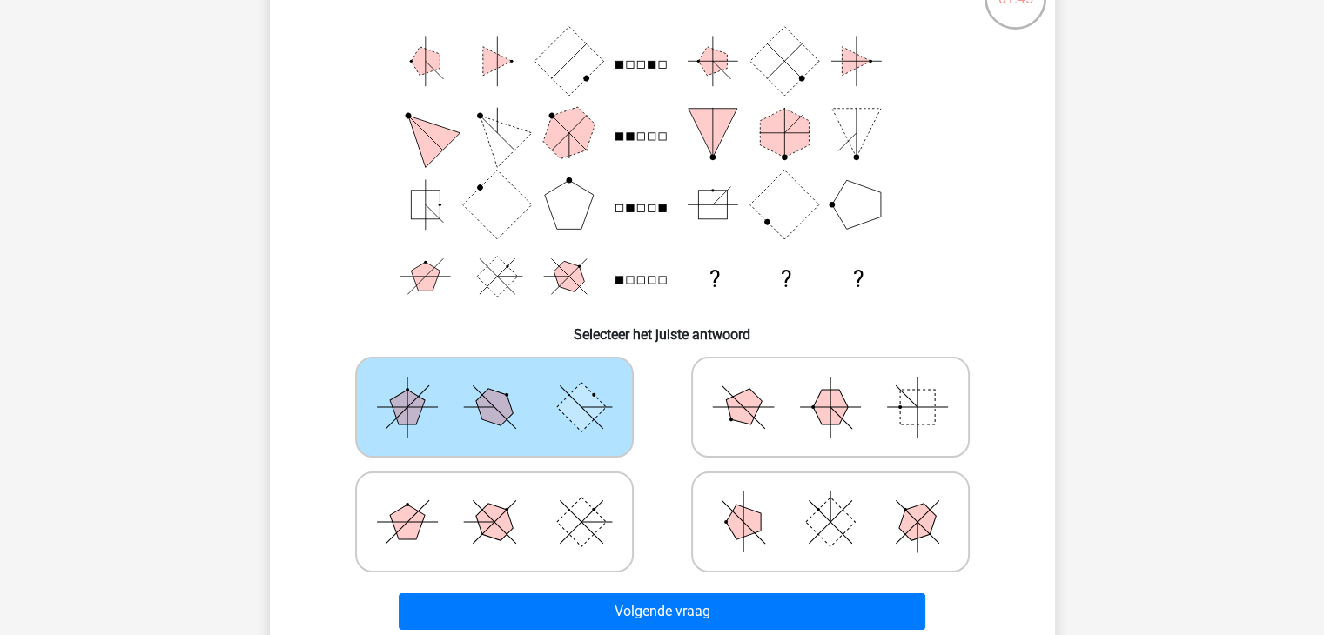
scroll to position [174, 0]
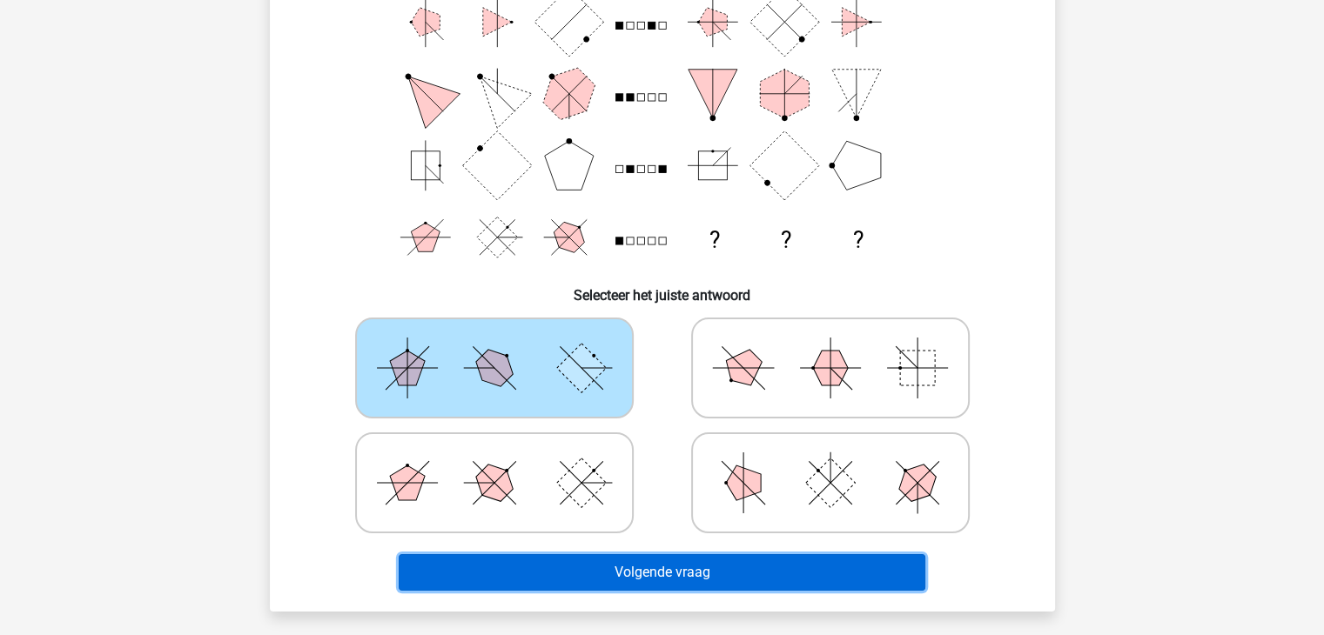
click at [661, 573] on button "Volgende vraag" at bounding box center [662, 572] width 527 height 37
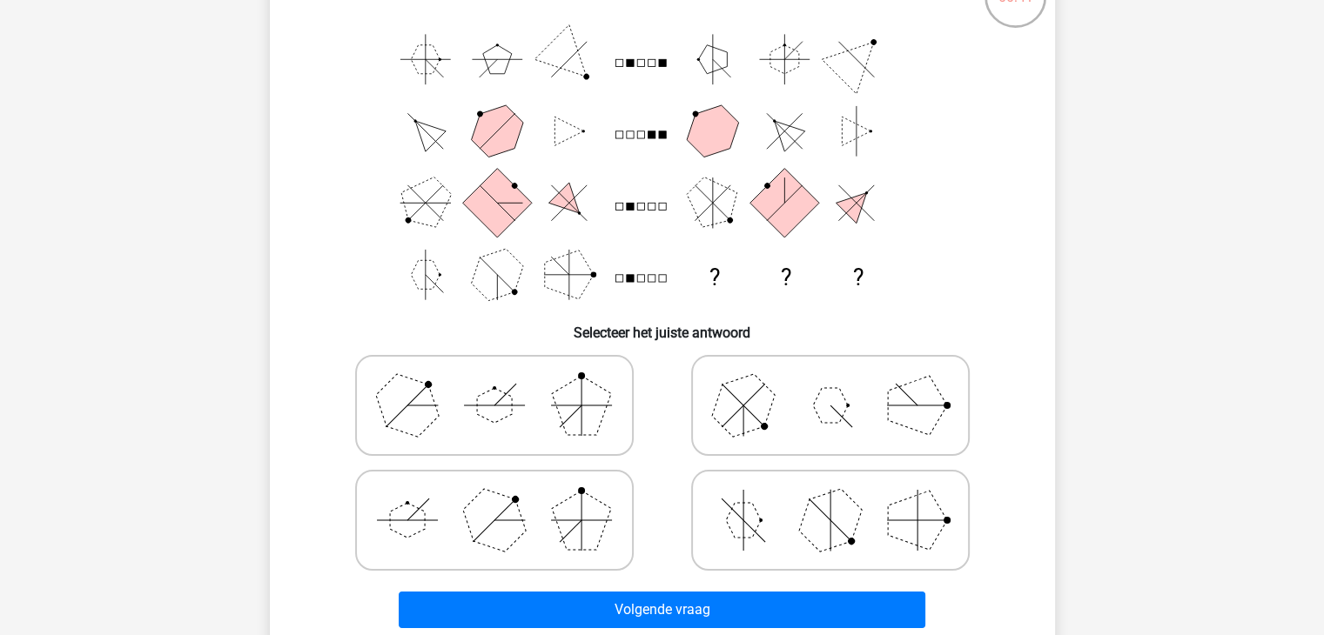
scroll to position [167, 0]
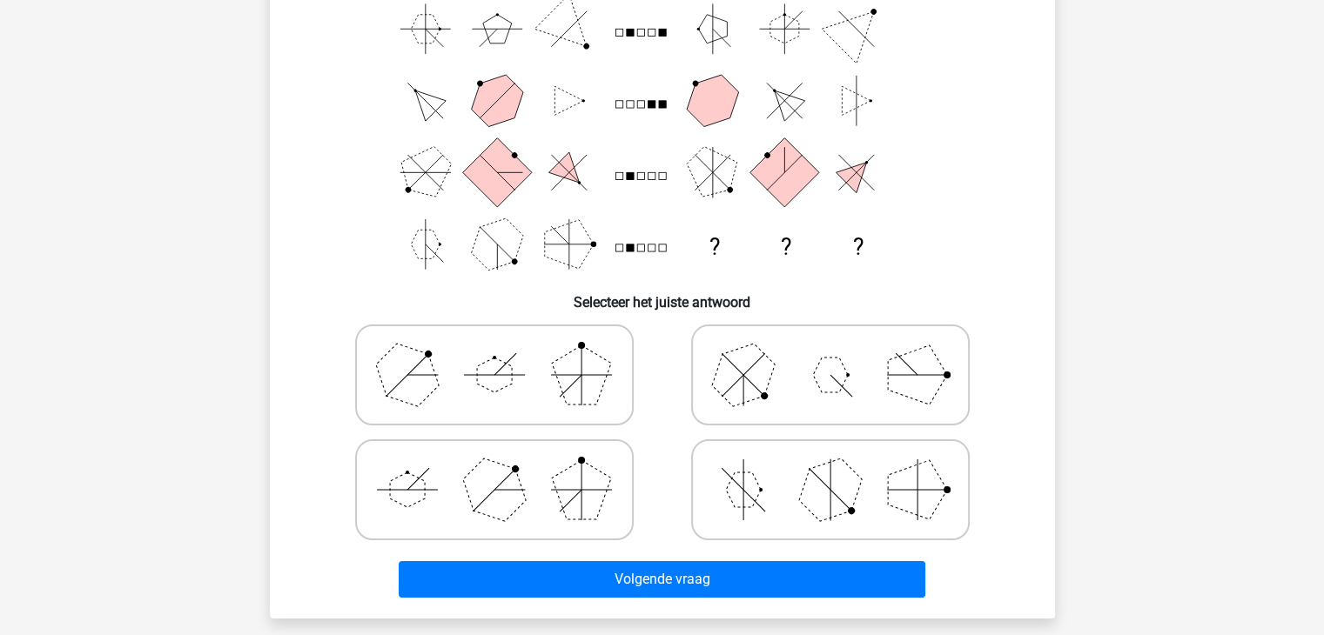
click at [486, 490] on polygon at bounding box center [494, 490] width 84 height 84
click at [494, 468] on input "radio" at bounding box center [499, 462] width 11 height 11
radio input "true"
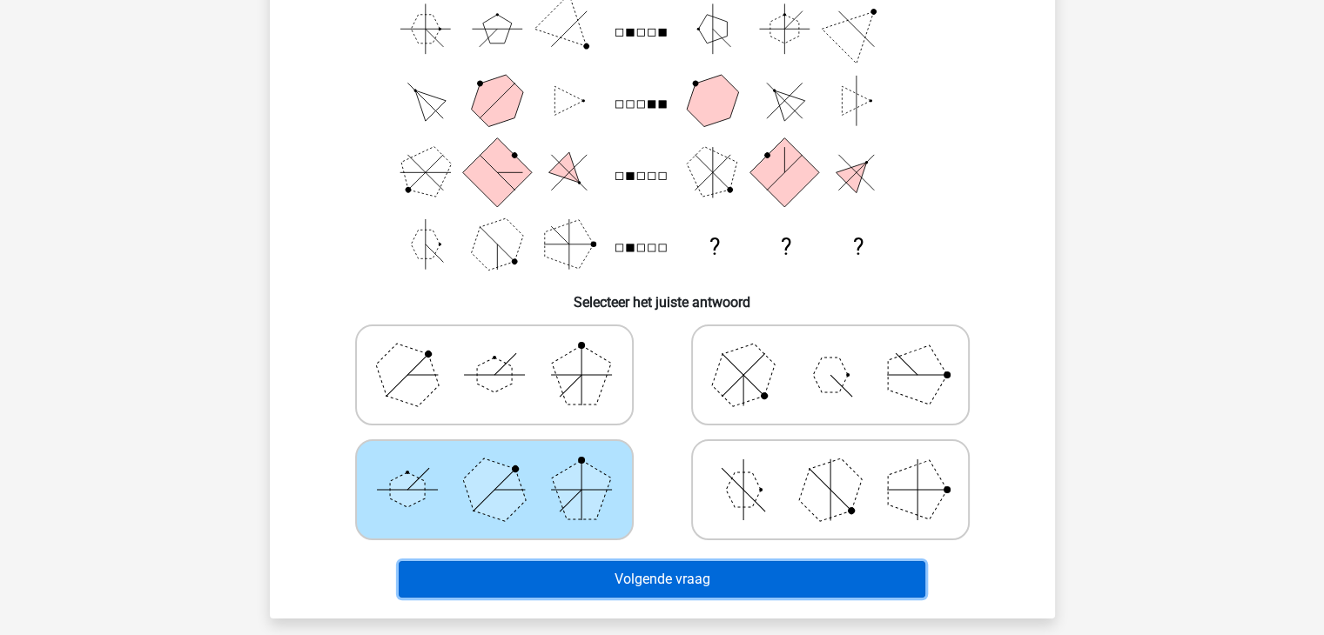
click at [630, 579] on button "Volgende vraag" at bounding box center [662, 579] width 527 height 37
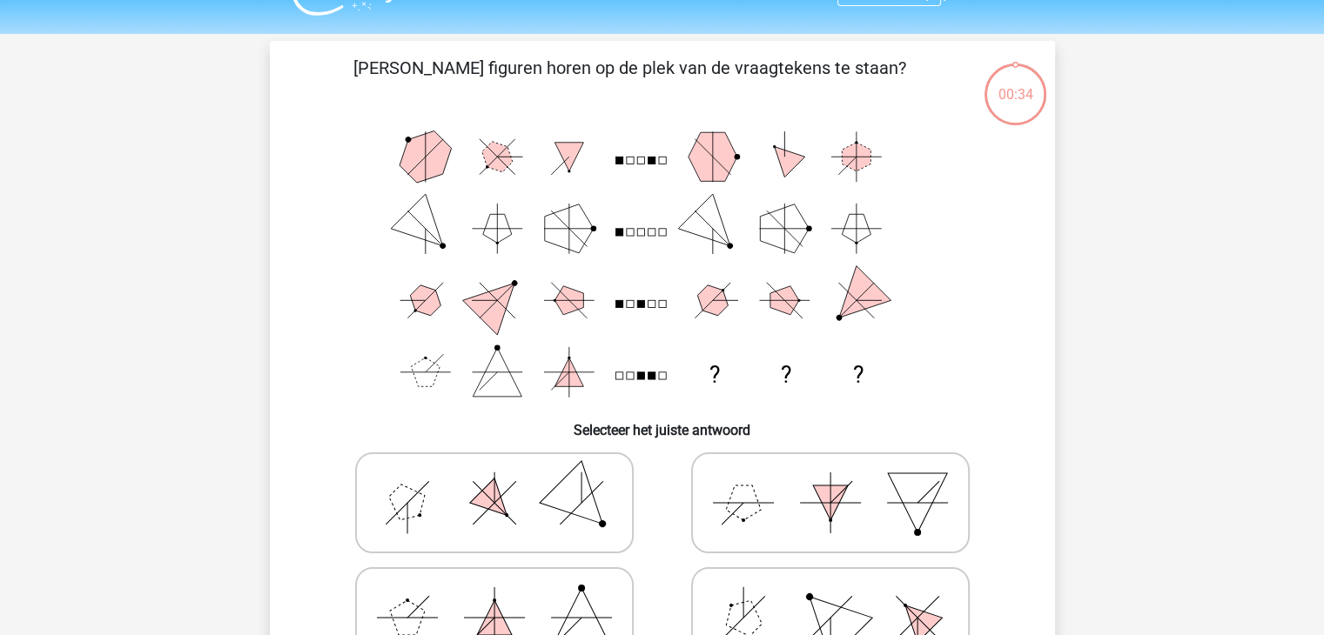
scroll to position [0, 0]
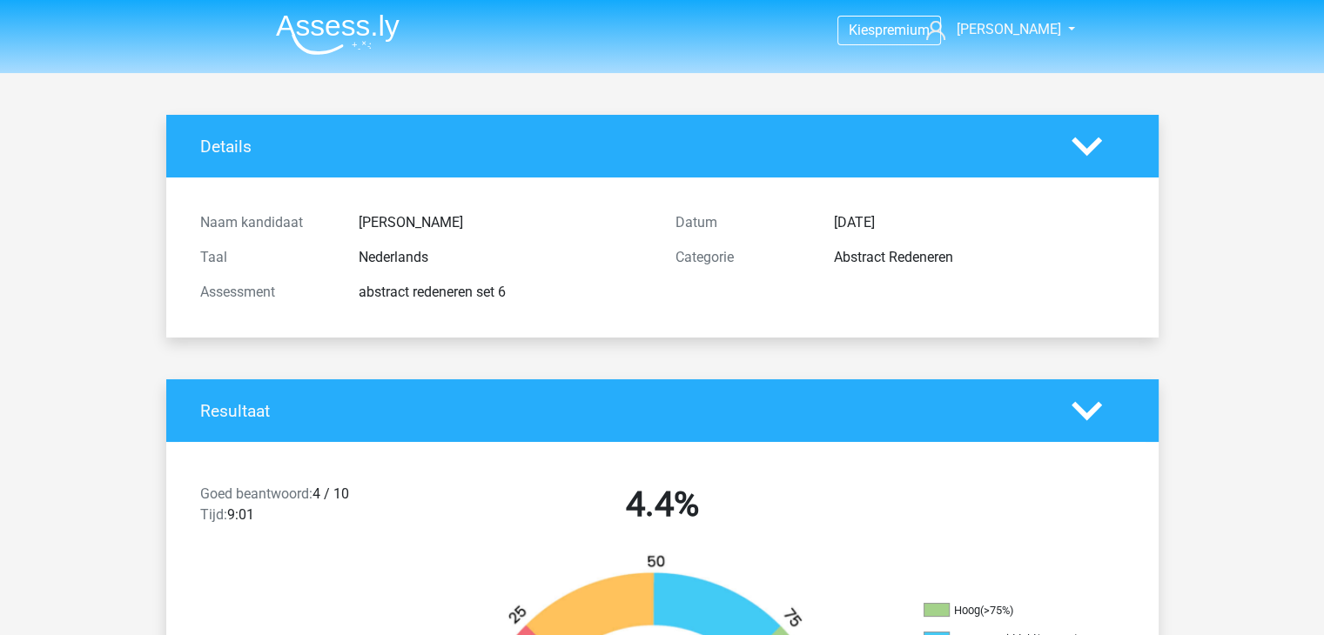
click at [372, 24] on img at bounding box center [338, 34] width 124 height 41
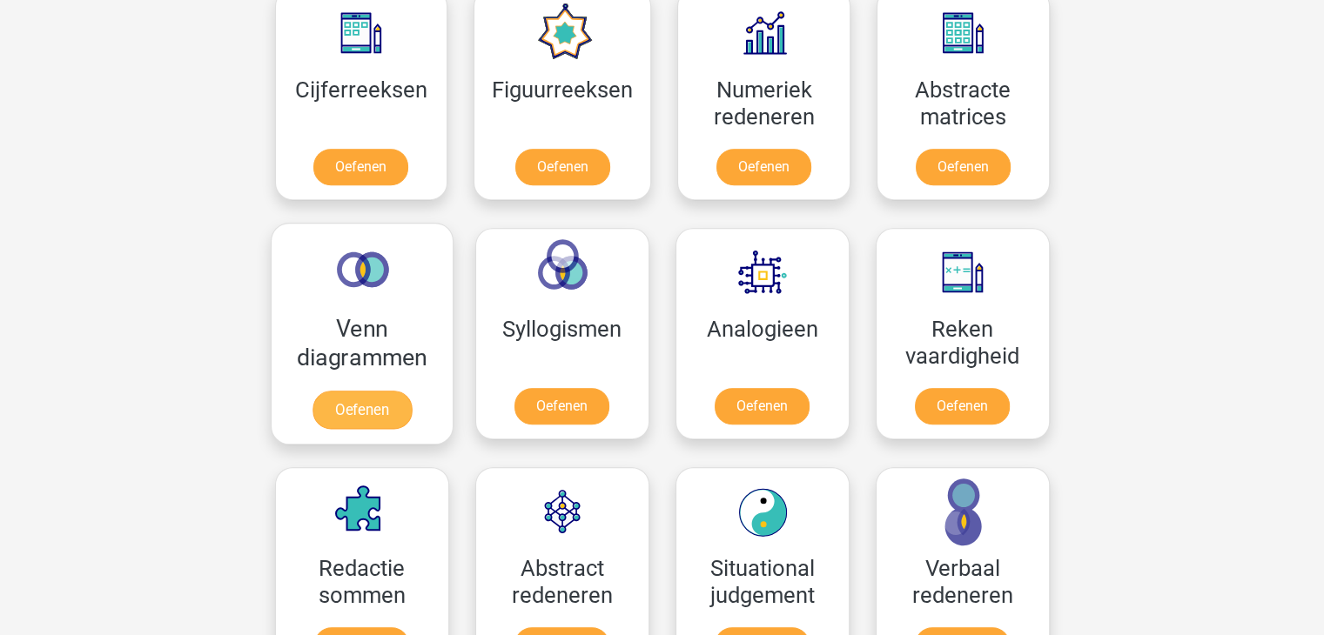
scroll to position [870, 0]
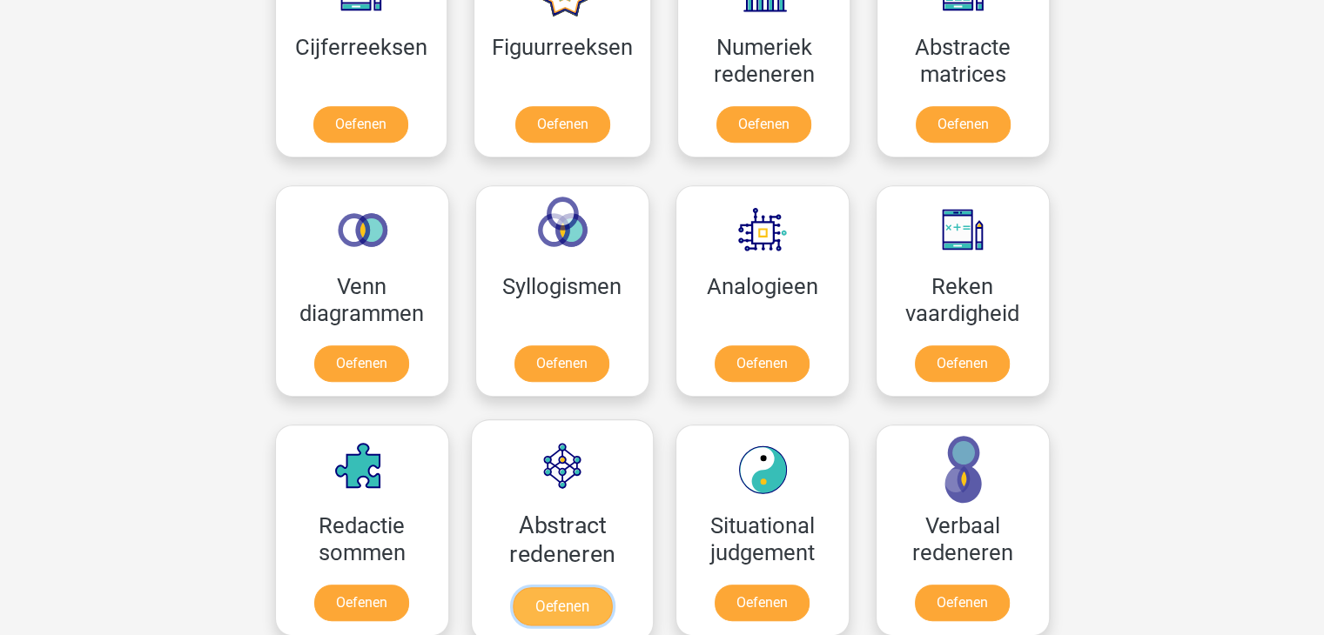
click at [550, 588] on link "Oefenen" at bounding box center [561, 607] width 99 height 38
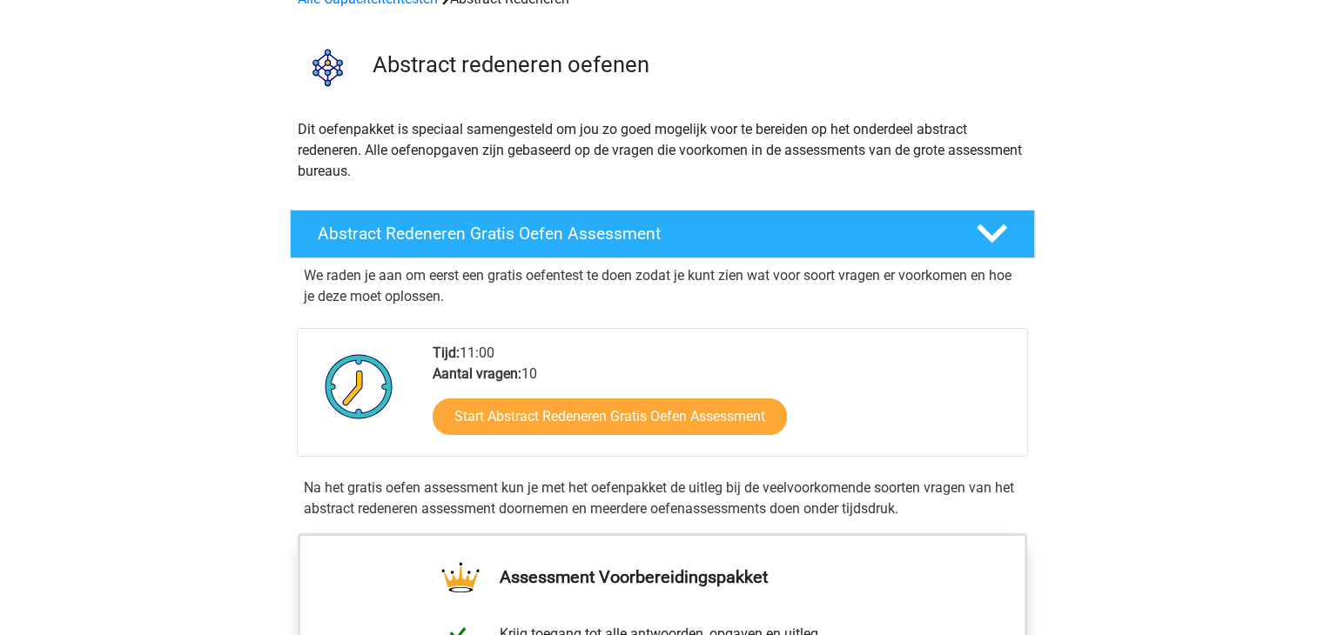
scroll to position [174, 0]
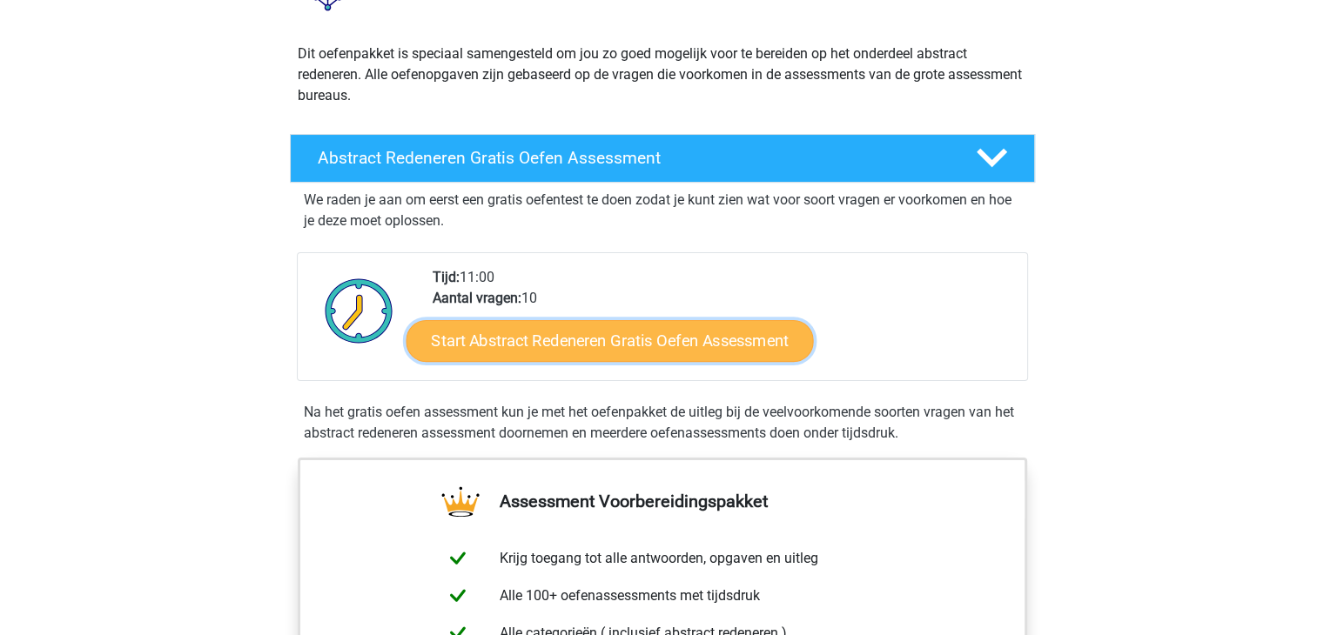
click at [603, 339] on link "Start Abstract Redeneren Gratis Oefen Assessment" at bounding box center [609, 340] width 407 height 42
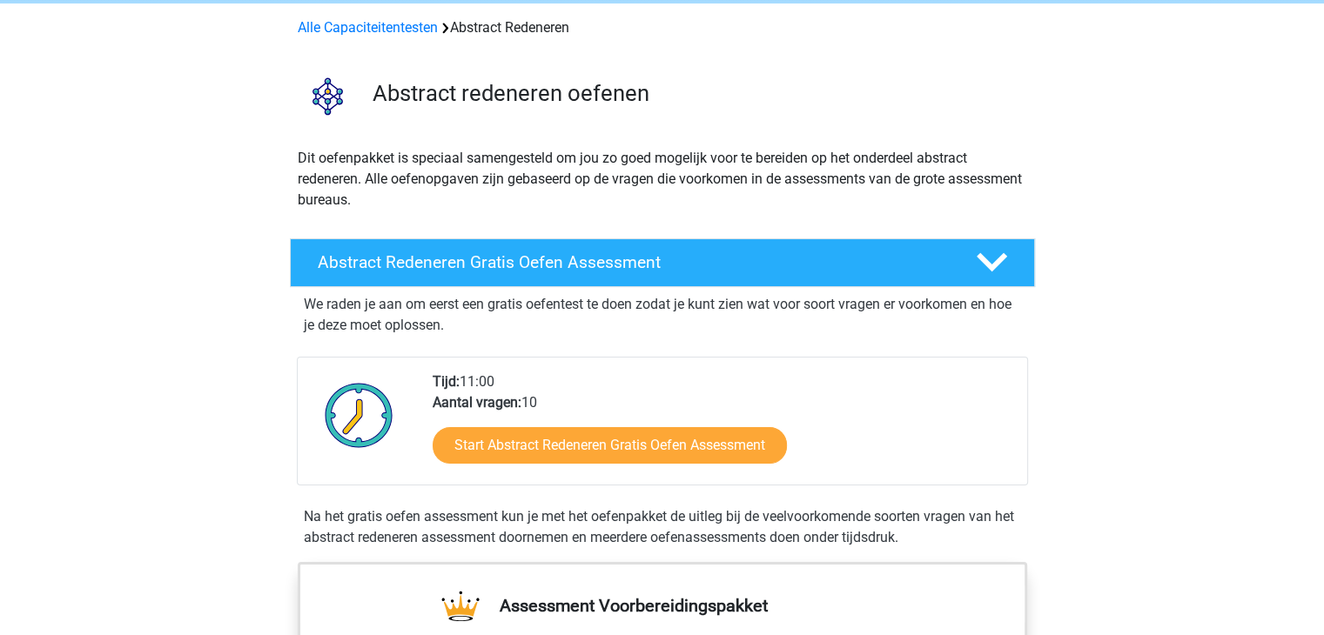
scroll to position [0, 0]
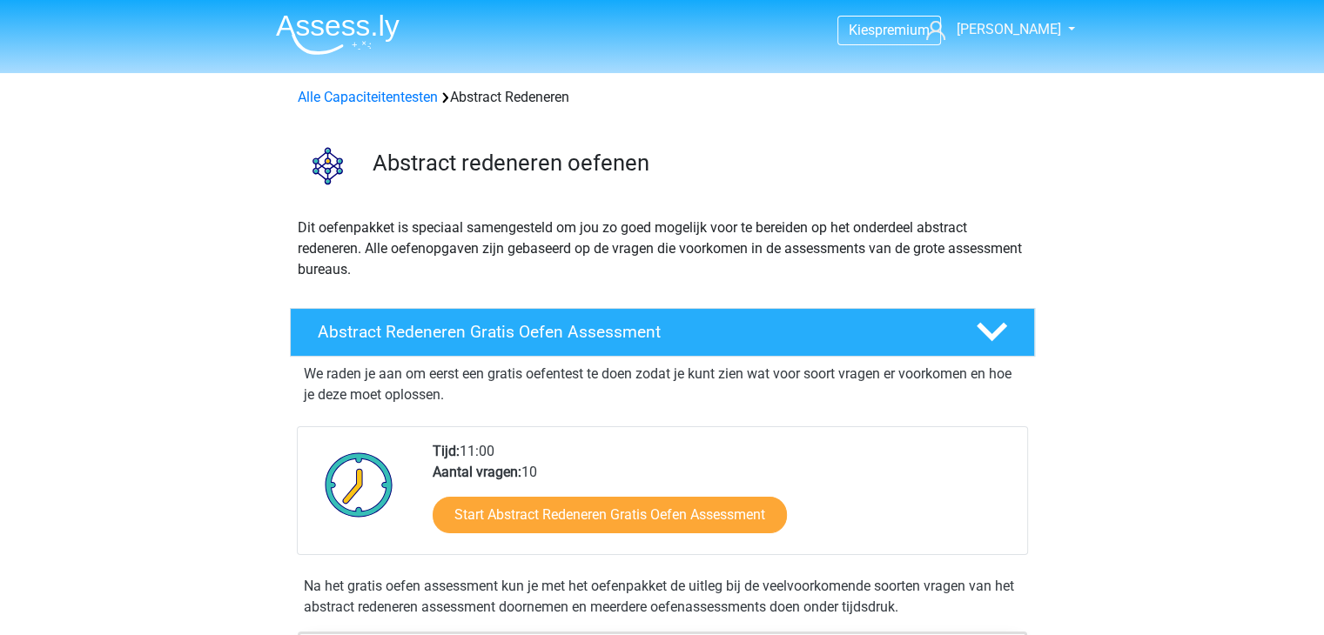
click at [332, 22] on img at bounding box center [338, 34] width 124 height 41
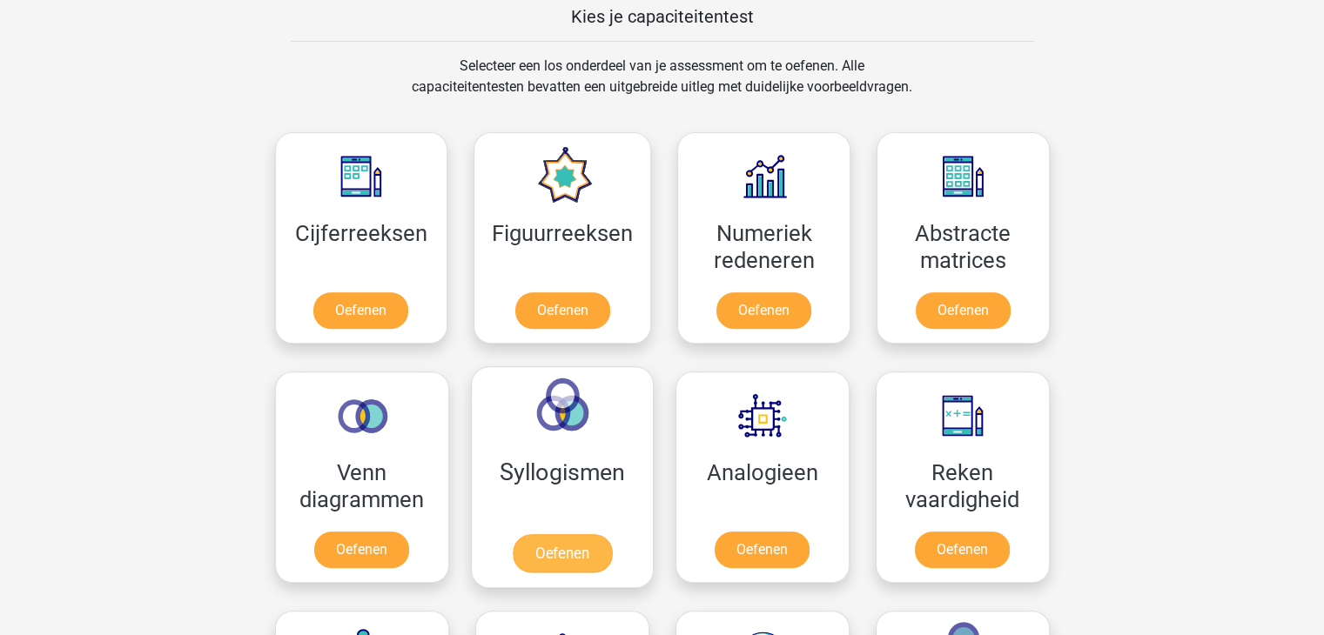
scroll to position [783, 0]
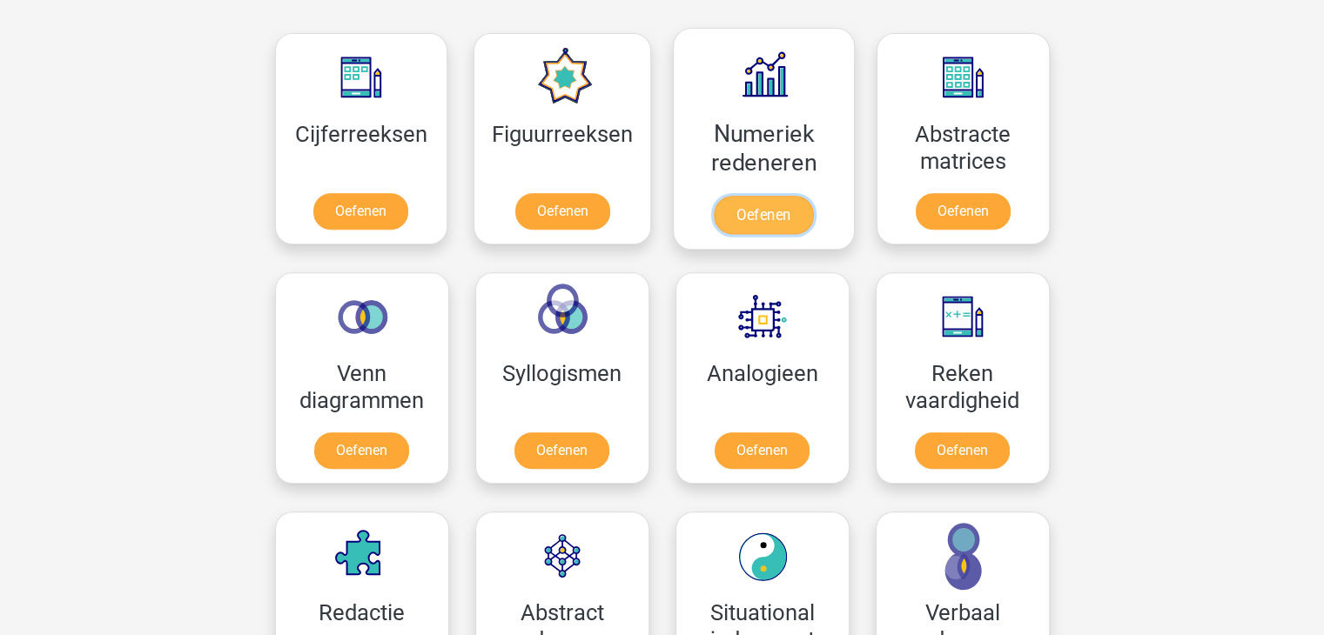
click at [784, 208] on link "Oefenen" at bounding box center [763, 215] width 99 height 38
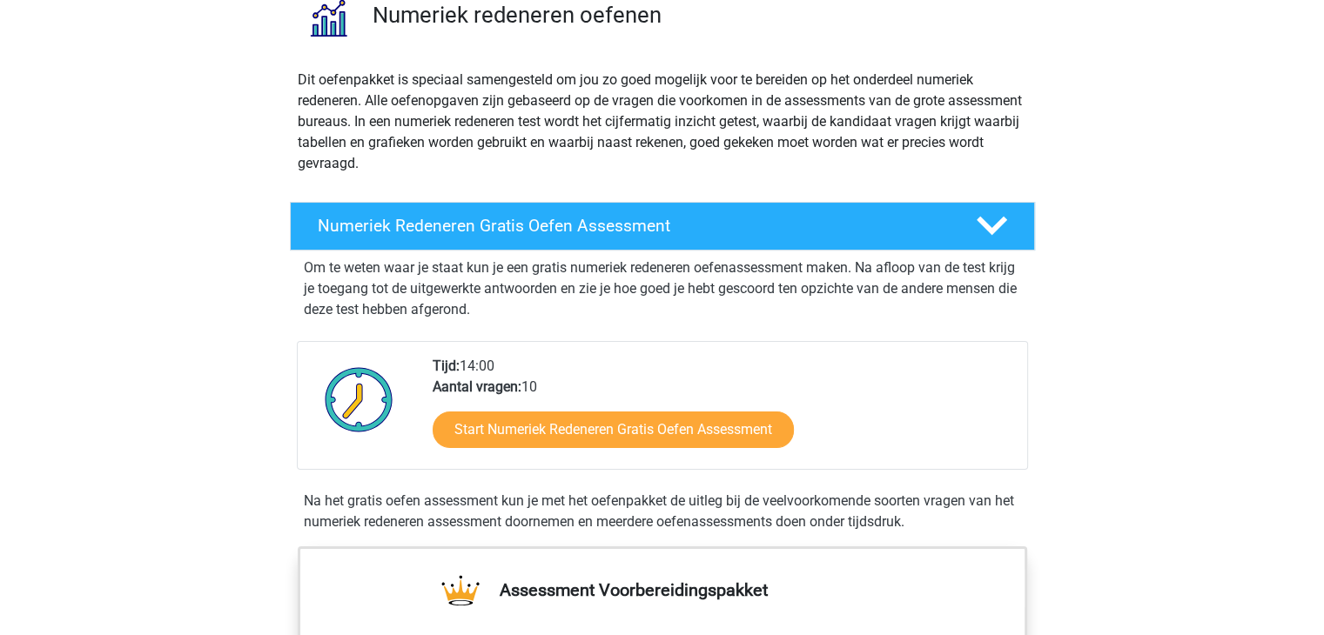
scroll to position [174, 0]
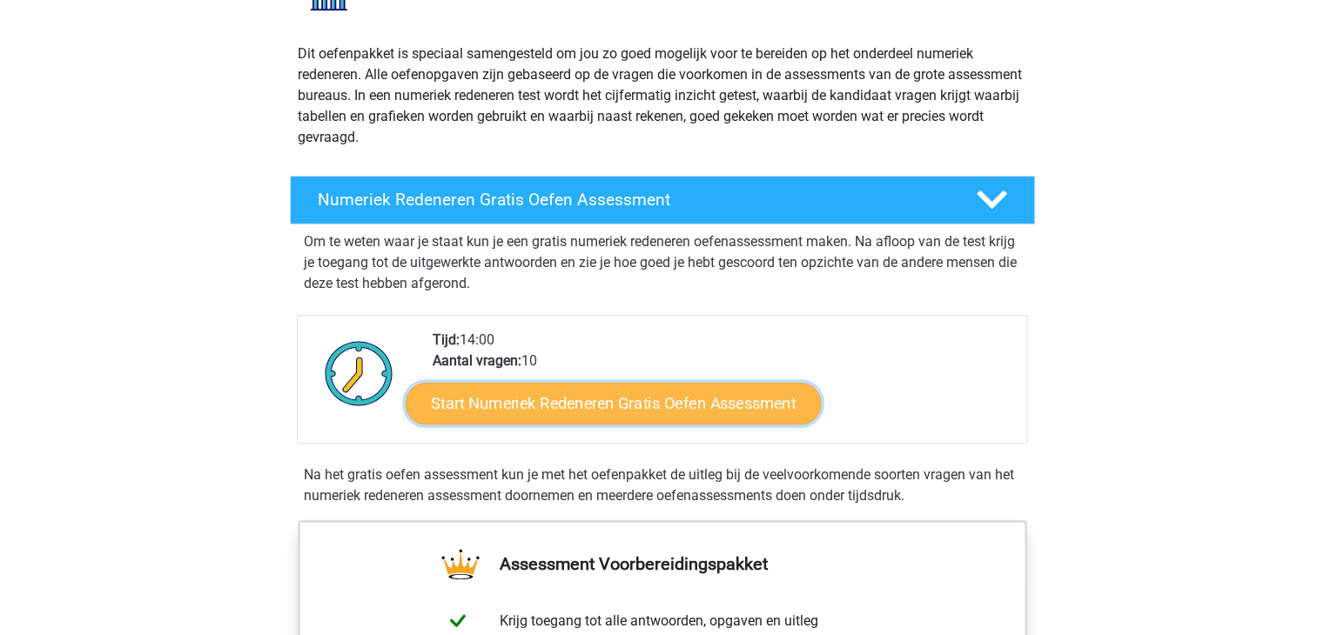
click at [602, 407] on link "Start Numeriek Redeneren Gratis Oefen Assessment" at bounding box center [613, 403] width 415 height 42
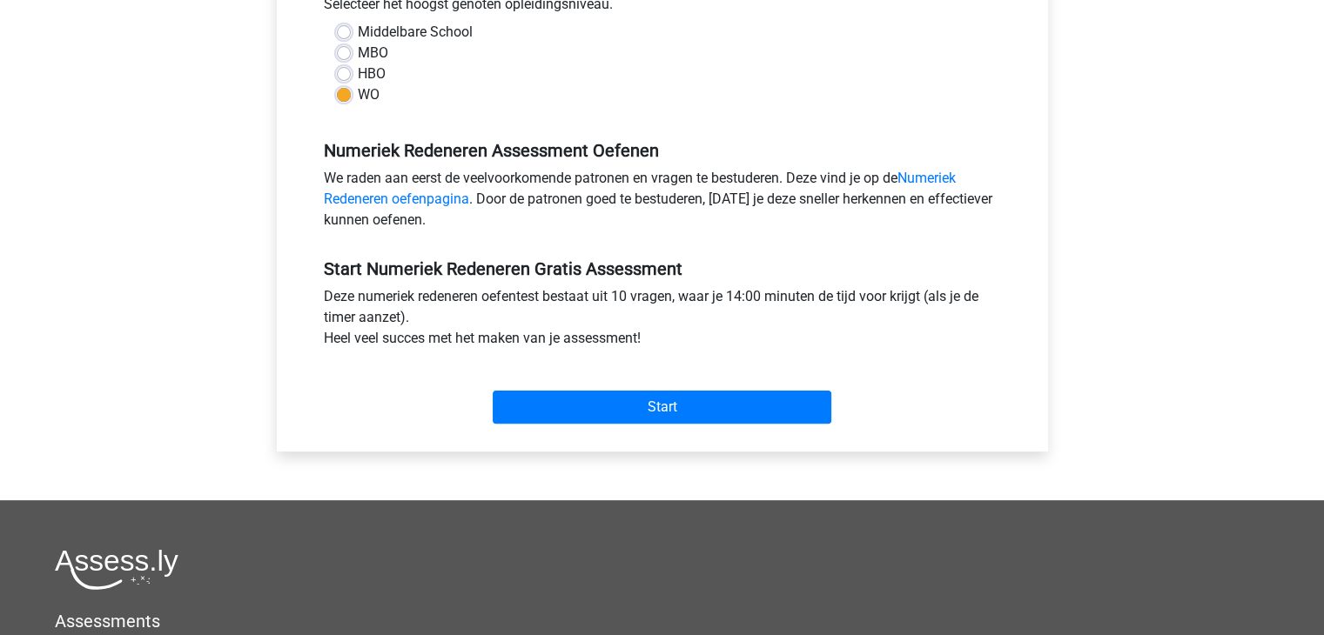
scroll to position [435, 0]
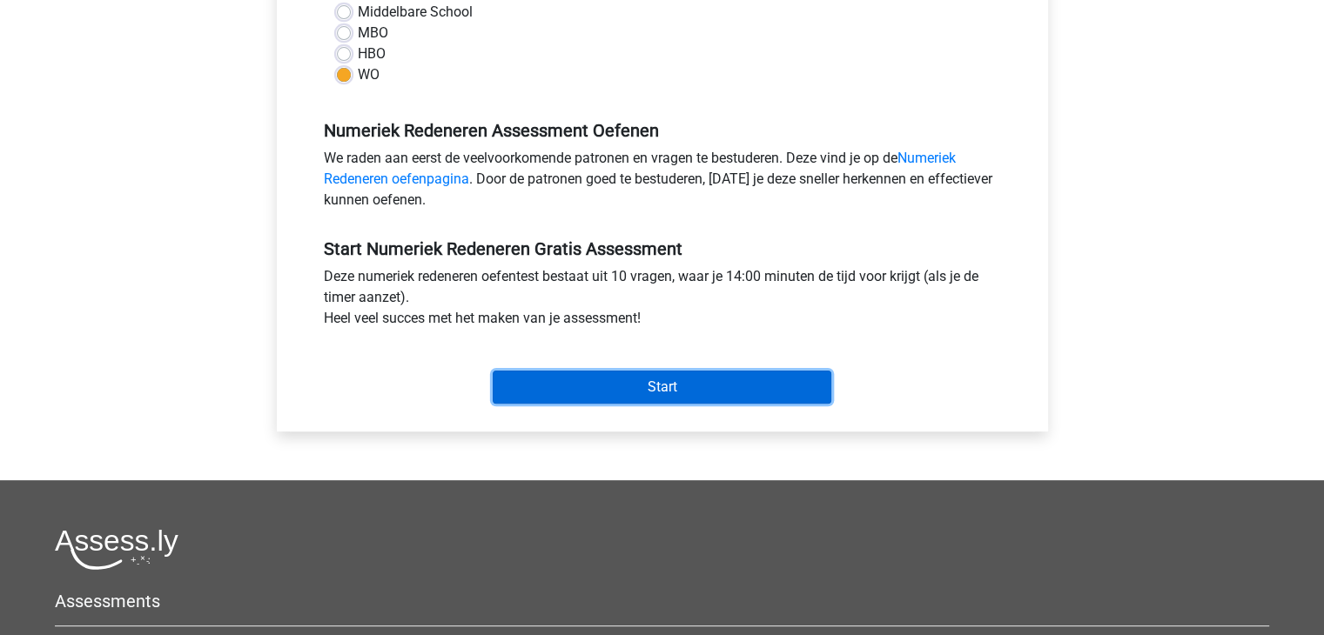
click at [618, 400] on input "Start" at bounding box center [662, 387] width 339 height 33
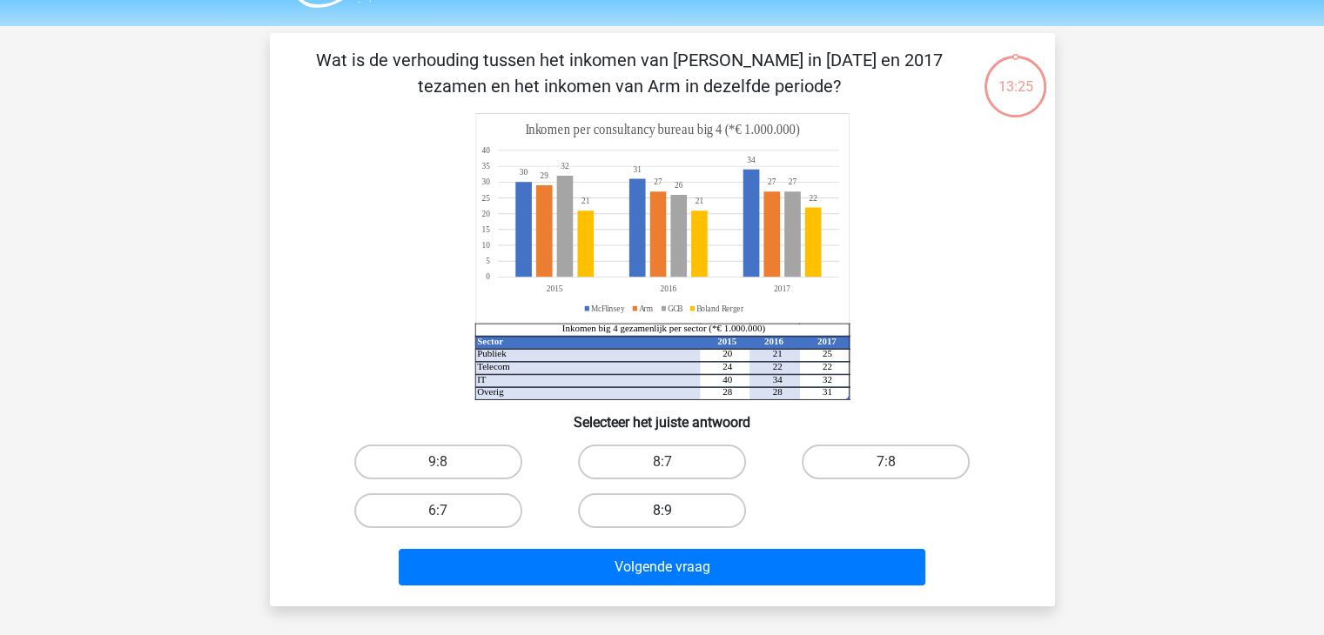
scroll to position [87, 0]
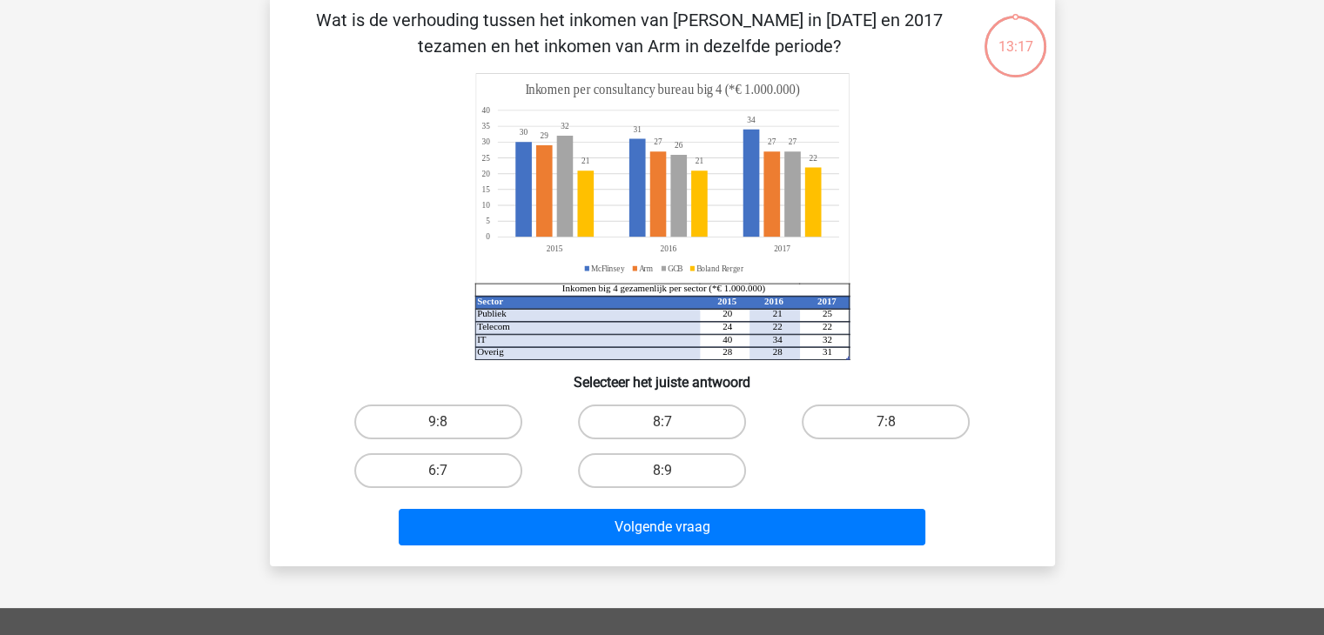
click at [662, 422] on input "8:7" at bounding box center [667, 427] width 11 height 11
radio input "true"
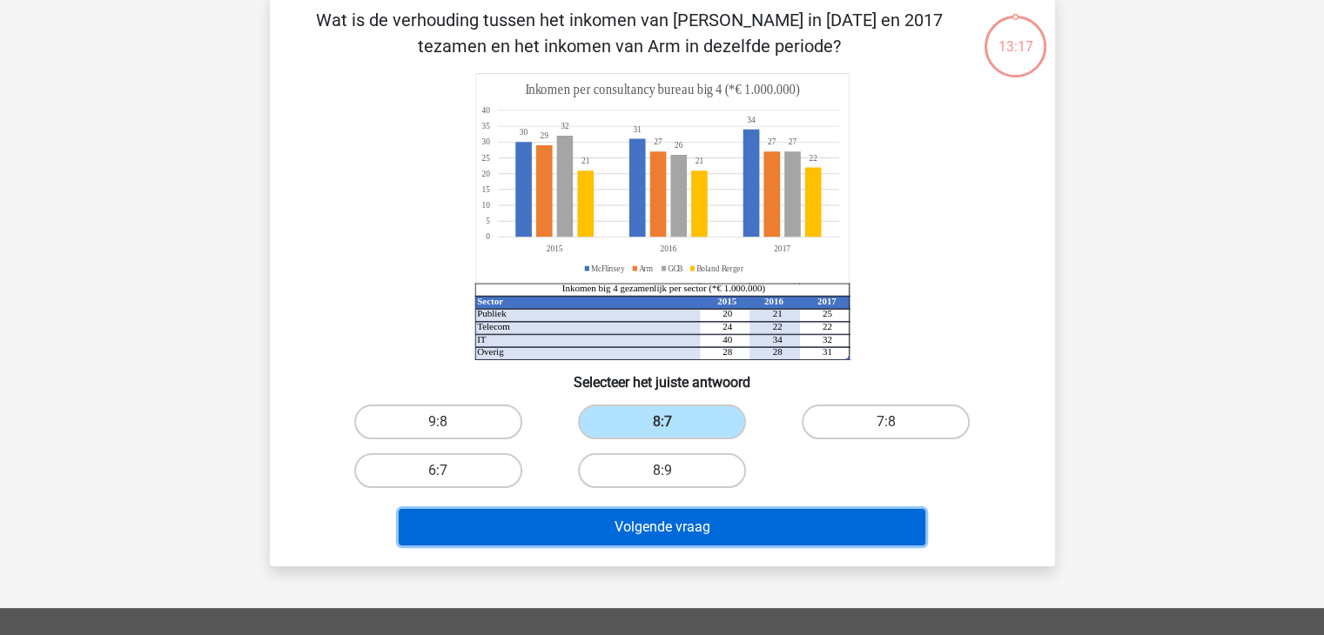
click at [640, 527] on button "Volgende vraag" at bounding box center [662, 527] width 527 height 37
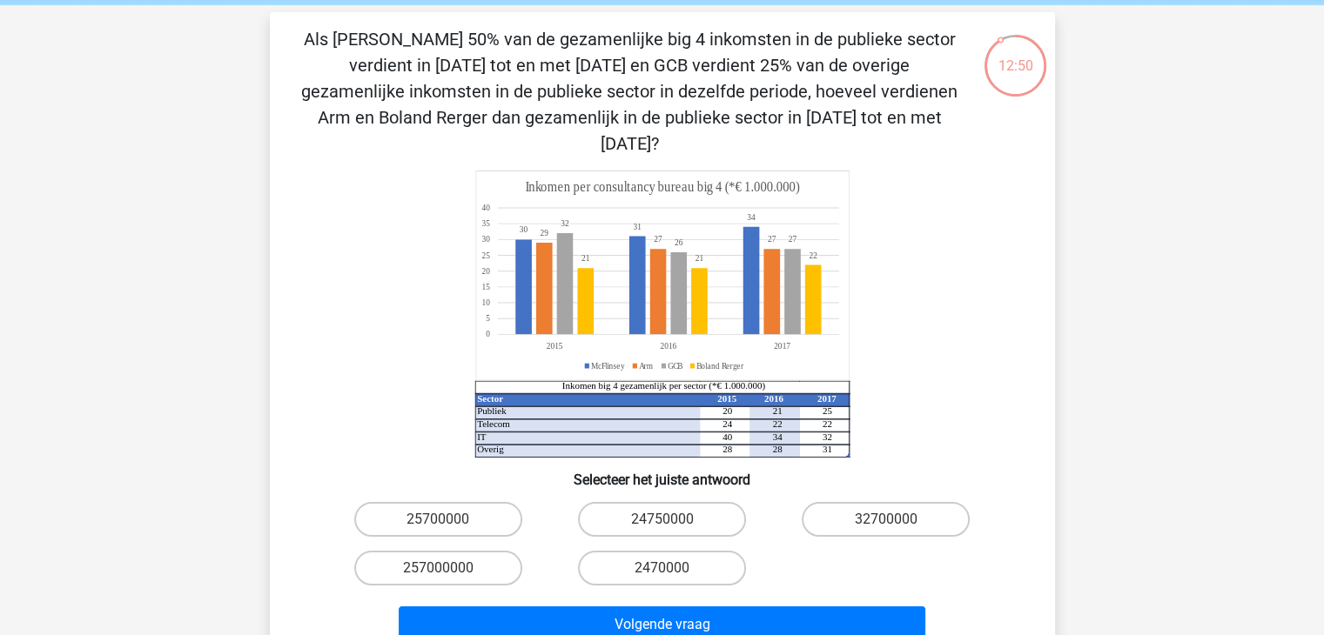
scroll to position [174, 0]
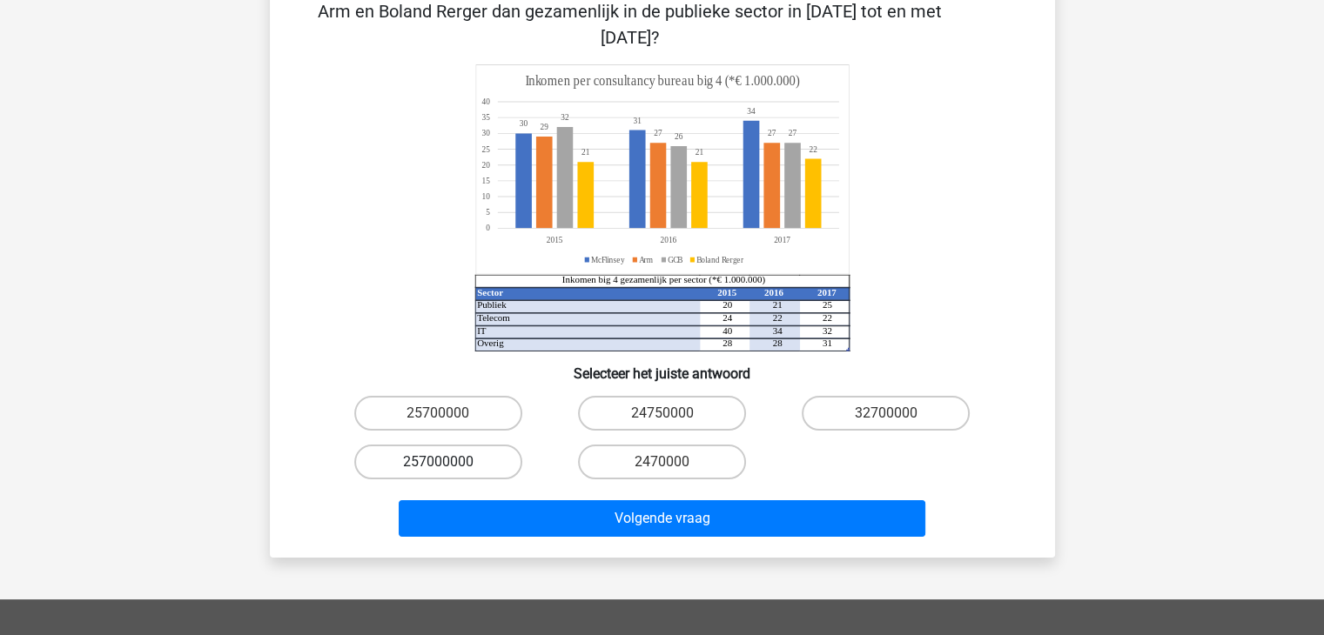
click at [445, 445] on label "257000000" at bounding box center [438, 462] width 168 height 35
click at [445, 462] on input "257000000" at bounding box center [443, 467] width 11 height 11
radio input "true"
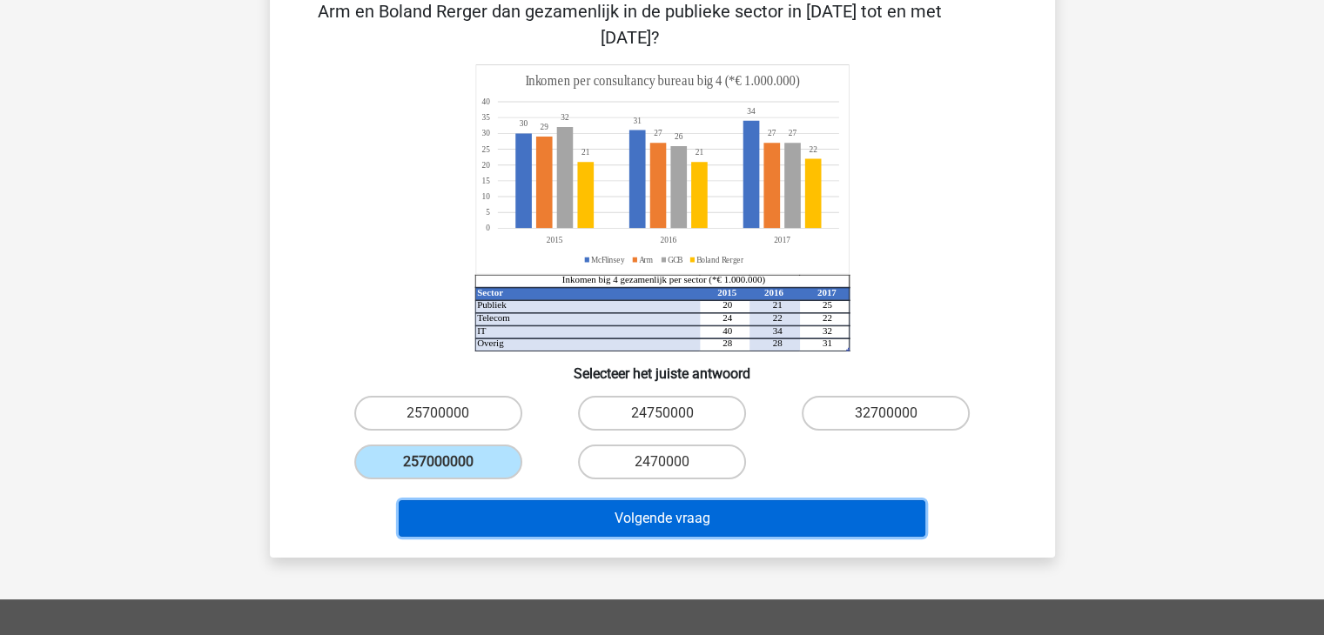
click at [642, 501] on button "Volgende vraag" at bounding box center [662, 519] width 527 height 37
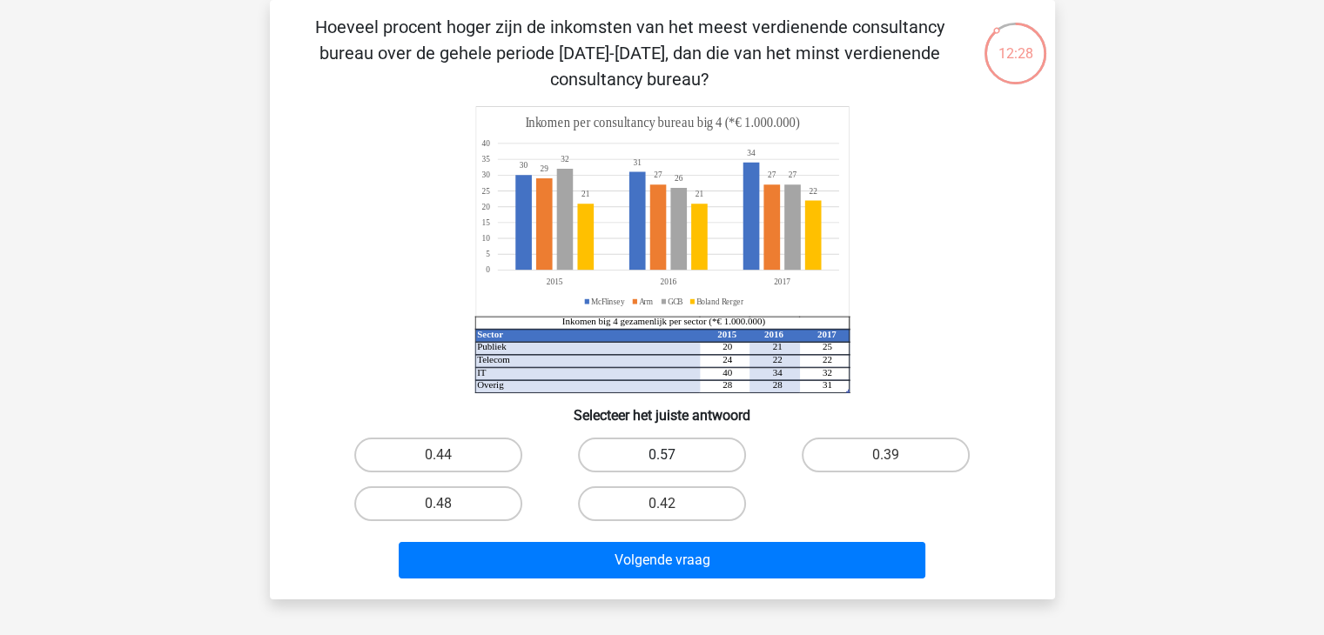
scroll to position [0, 0]
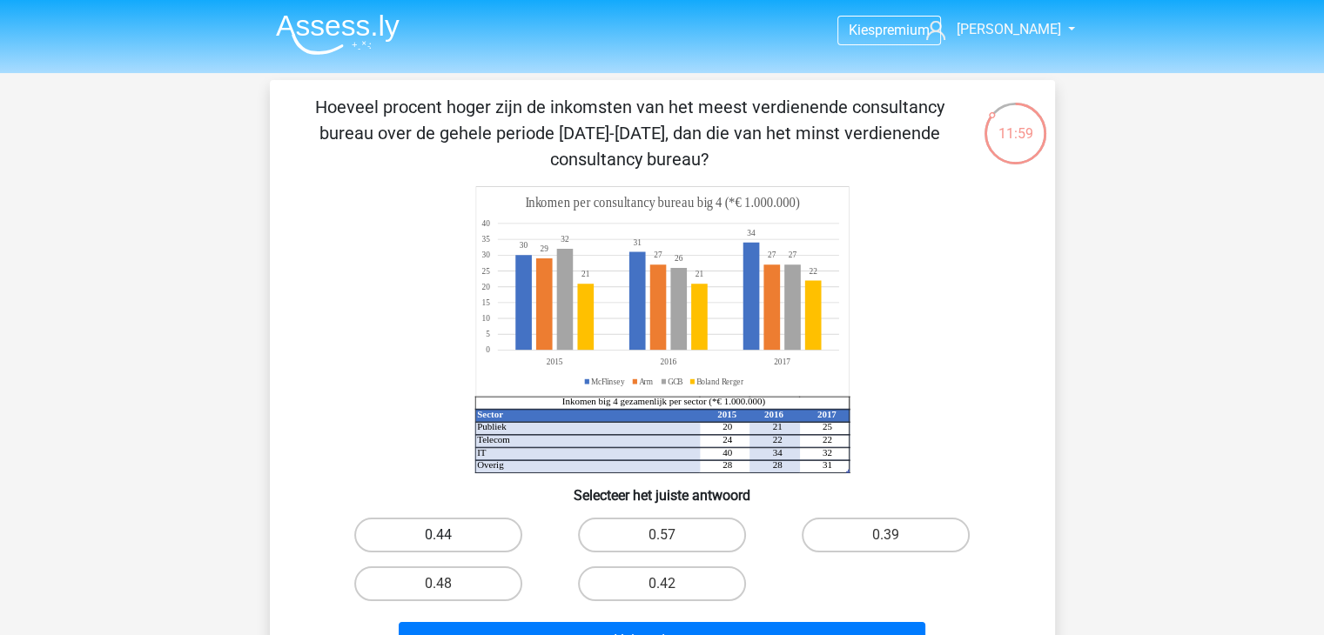
click at [428, 528] on label "0.44" at bounding box center [438, 535] width 168 height 35
click at [438, 535] on input "0.44" at bounding box center [443, 540] width 11 height 11
radio input "true"
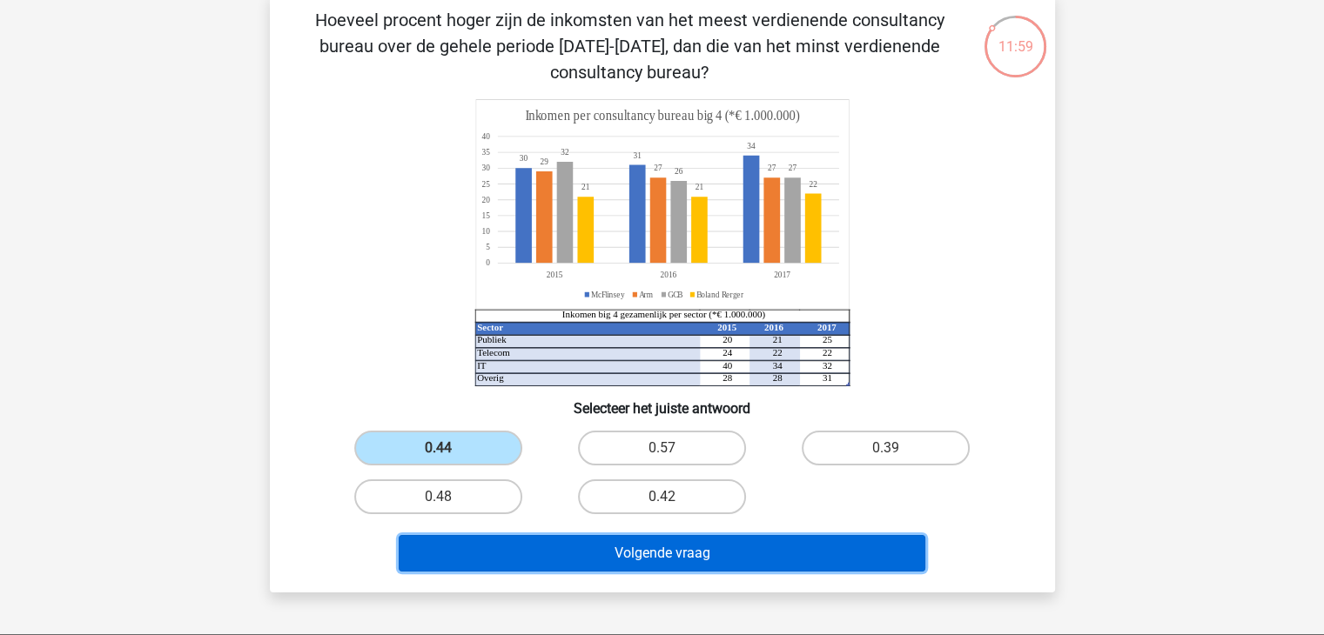
click at [624, 553] on button "Volgende vraag" at bounding box center [662, 553] width 527 height 37
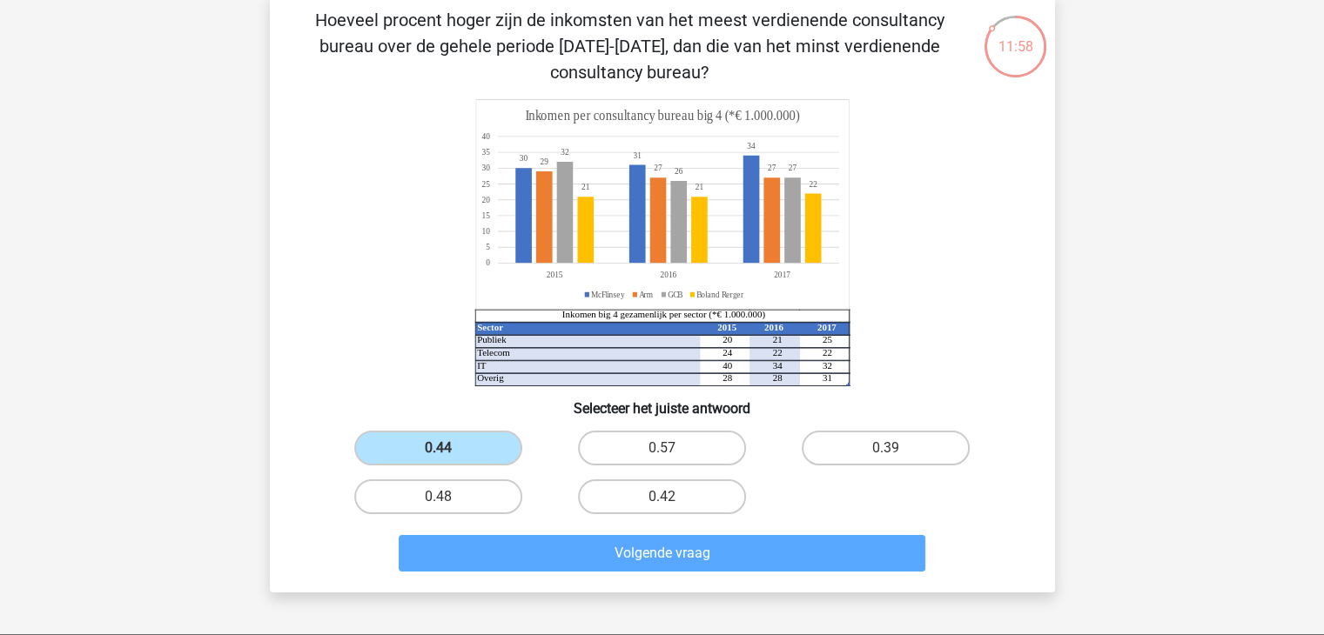
scroll to position [80, 0]
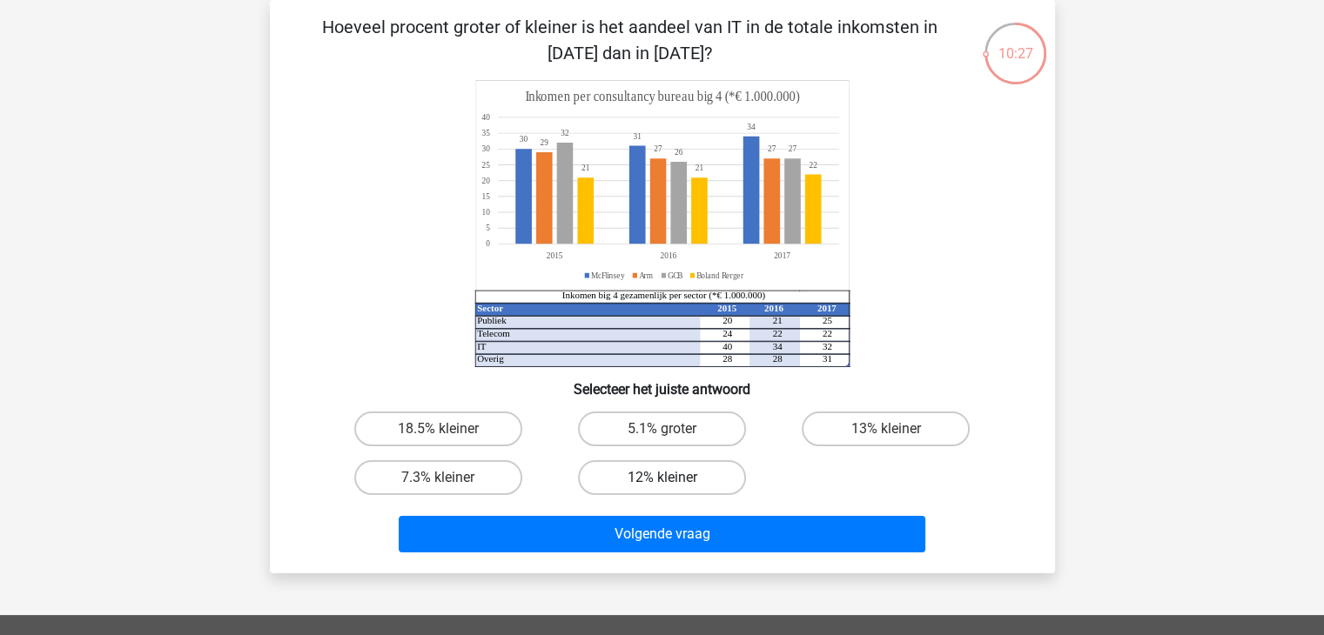
click at [696, 474] on label "12% kleiner" at bounding box center [662, 477] width 168 height 35
click at [673, 478] on input "12% kleiner" at bounding box center [667, 483] width 11 height 11
radio input "true"
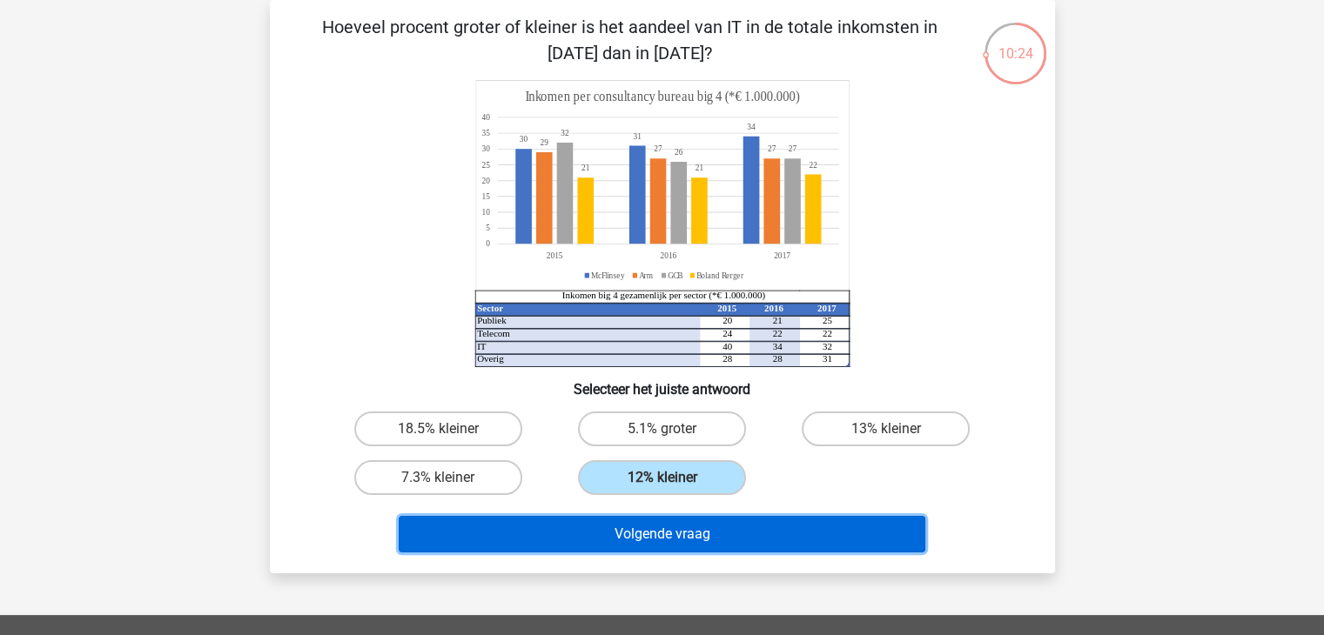
click at [680, 540] on button "Volgende vraag" at bounding box center [662, 534] width 527 height 37
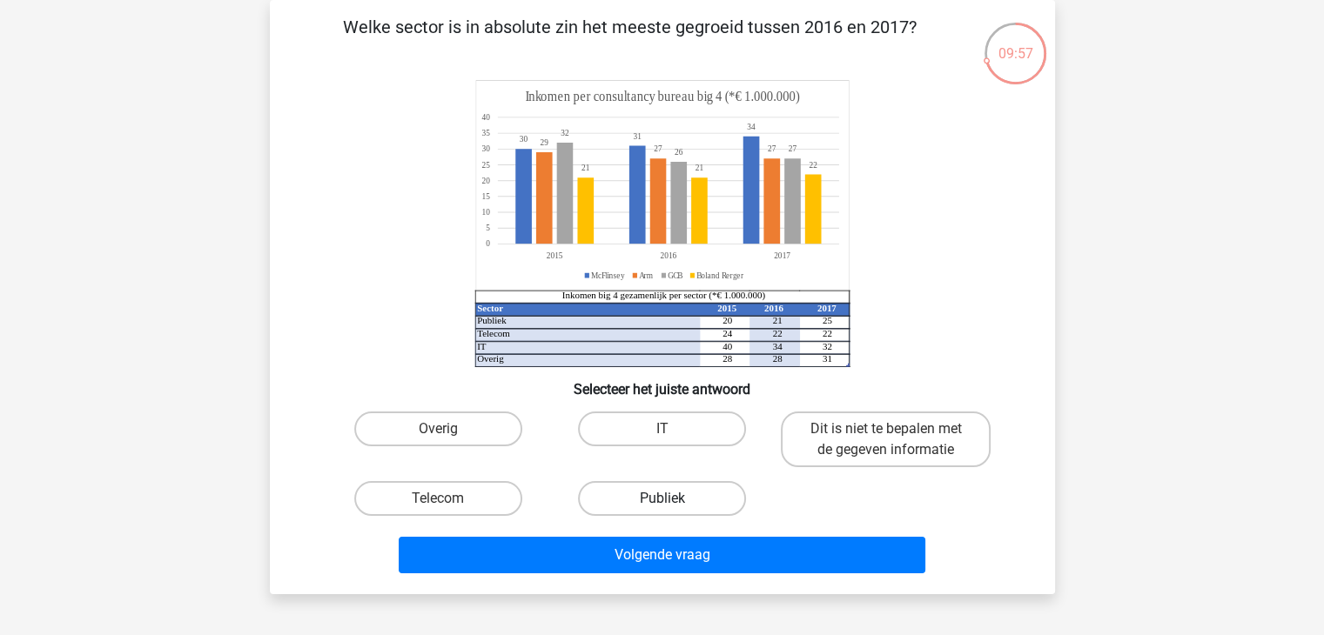
click at [634, 497] on label "Publiek" at bounding box center [662, 498] width 168 height 35
click at [662, 499] on input "Publiek" at bounding box center [667, 504] width 11 height 11
radio input "true"
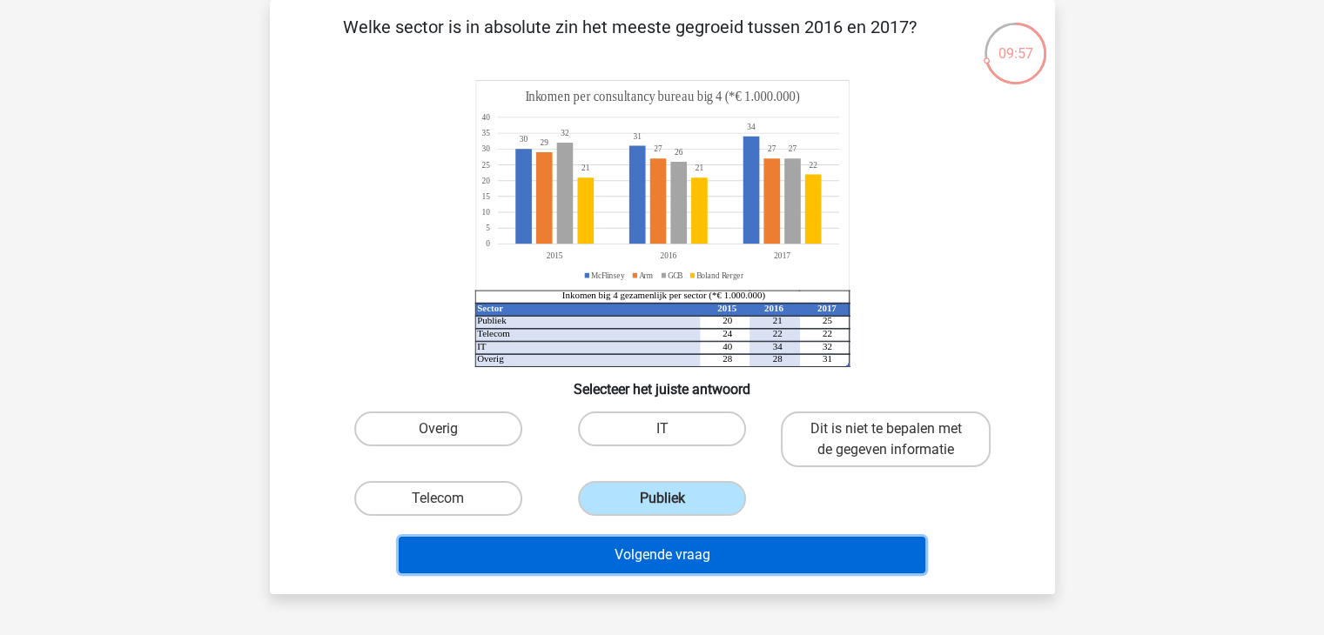
click at [645, 550] on button "Volgende vraag" at bounding box center [662, 555] width 527 height 37
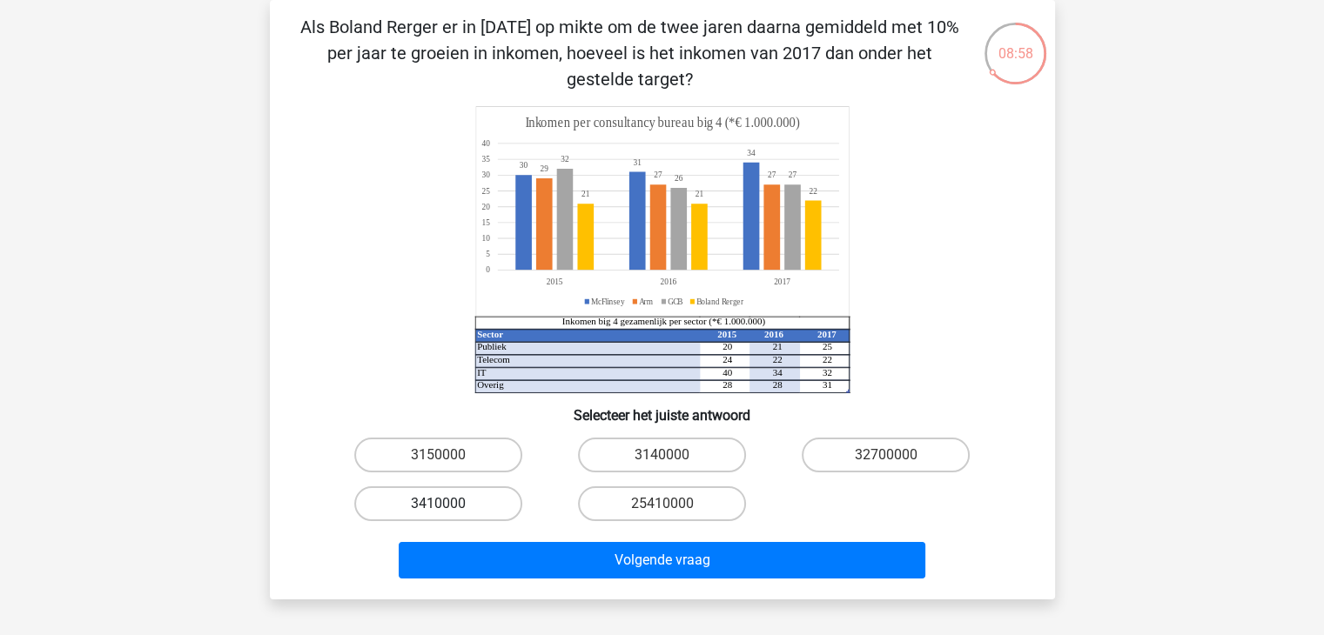
click at [460, 507] on label "3410000" at bounding box center [438, 504] width 168 height 35
click at [449, 507] on input "3410000" at bounding box center [443, 509] width 11 height 11
radio input "true"
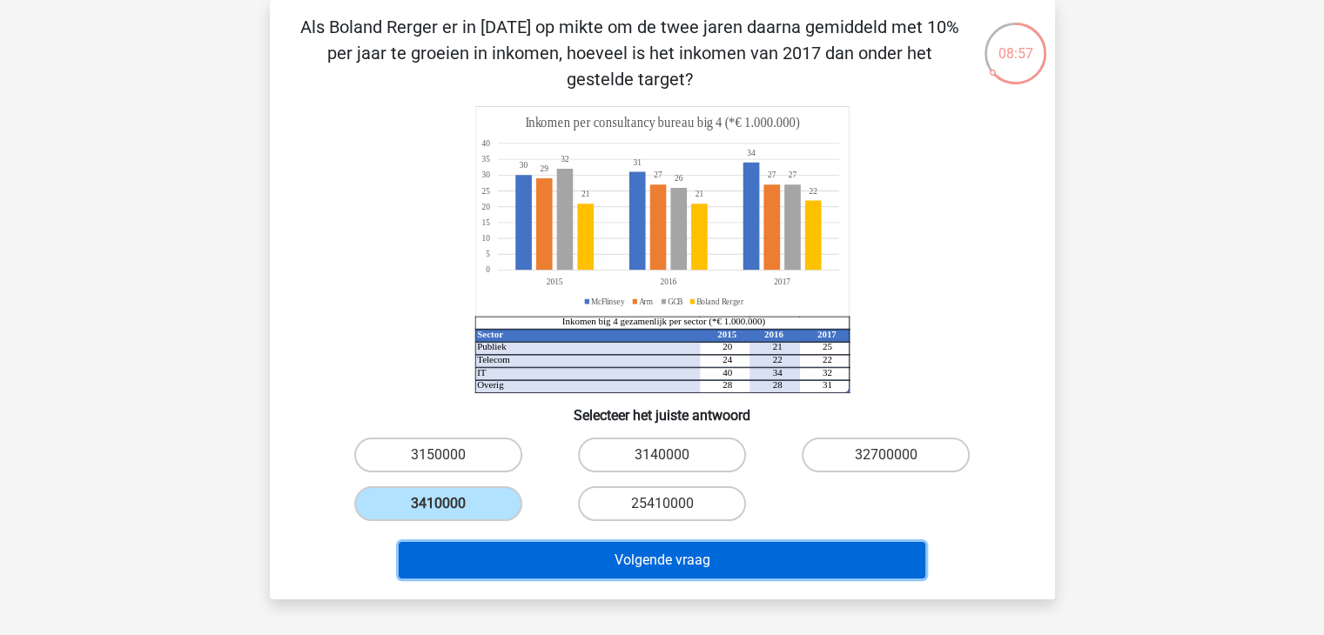
click at [614, 561] on button "Volgende vraag" at bounding box center [662, 560] width 527 height 37
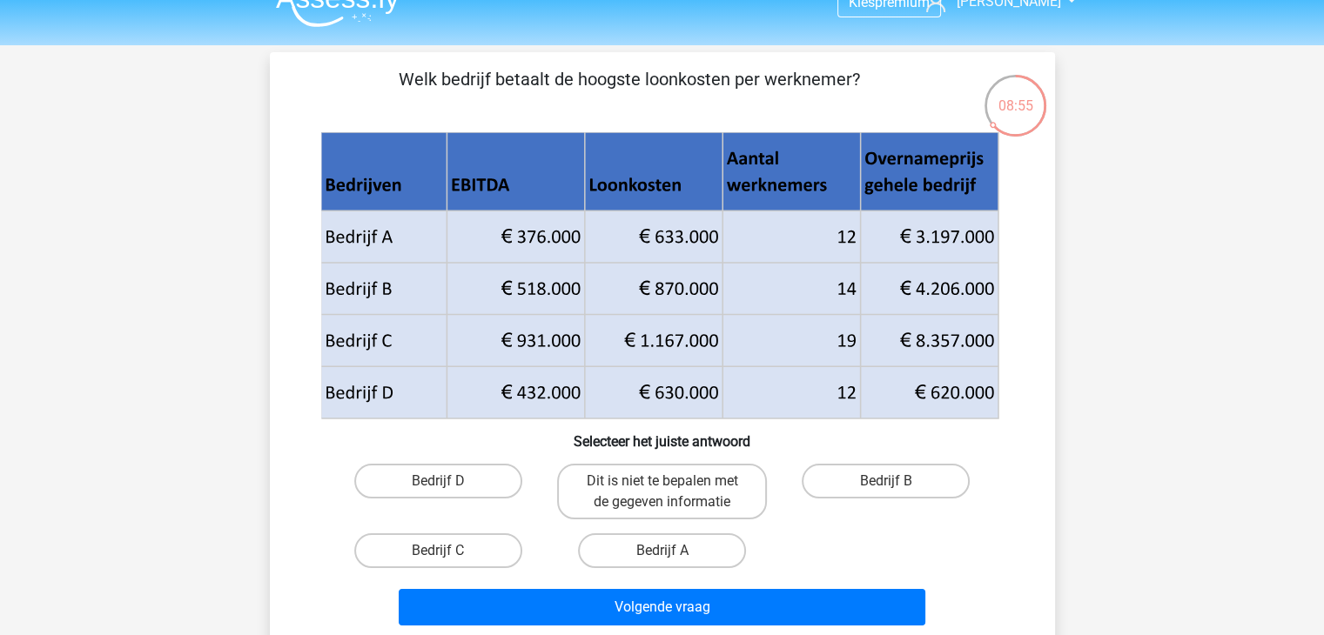
scroll to position [0, 0]
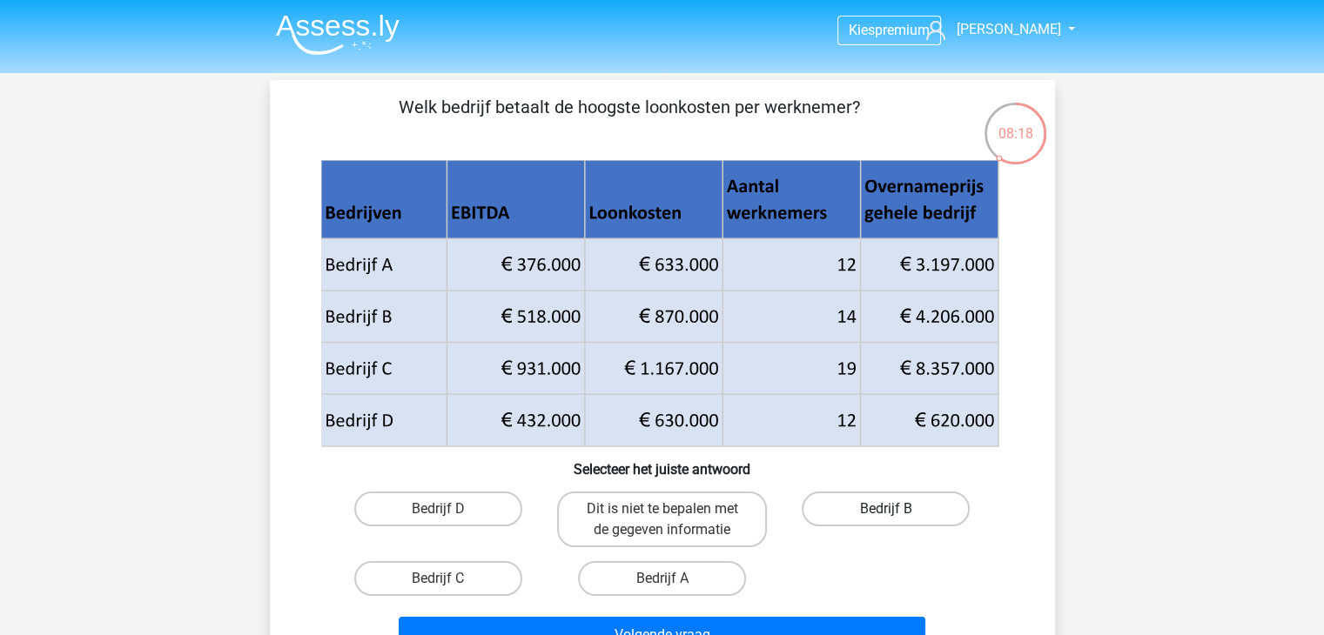
click at [829, 508] on label "Bedrijf B" at bounding box center [886, 509] width 168 height 35
click at [886, 509] on input "Bedrijf B" at bounding box center [891, 514] width 11 height 11
radio input "true"
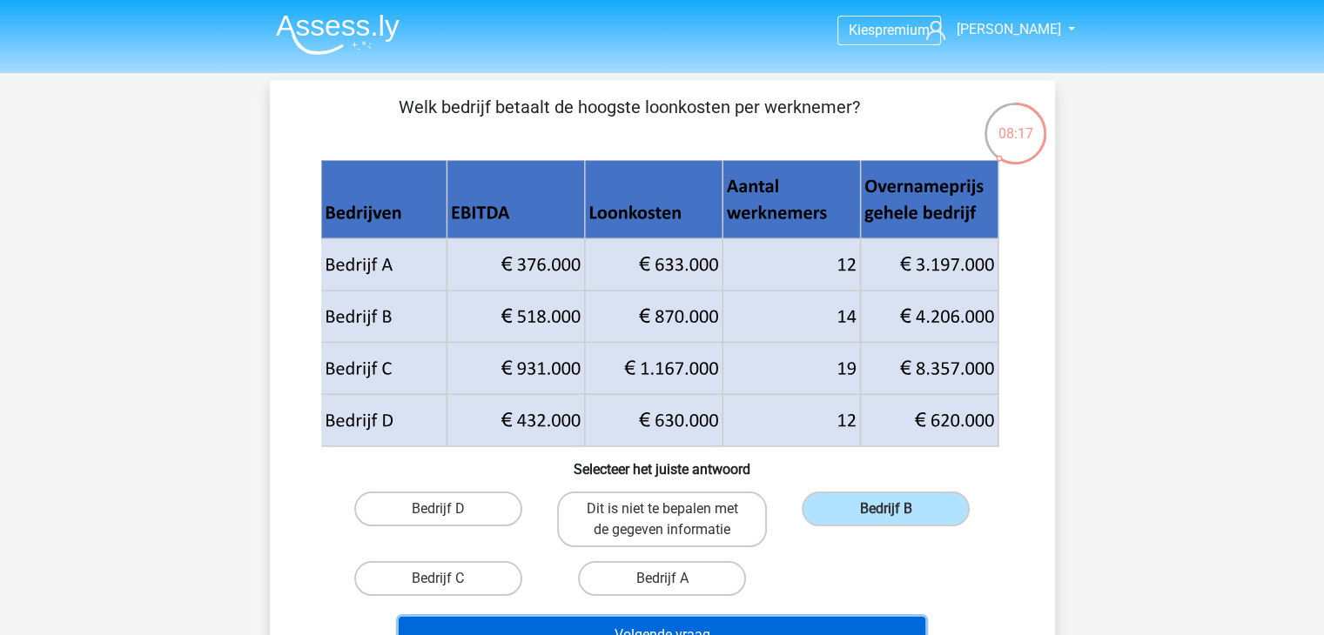
click at [763, 624] on button "Volgende vraag" at bounding box center [662, 635] width 527 height 37
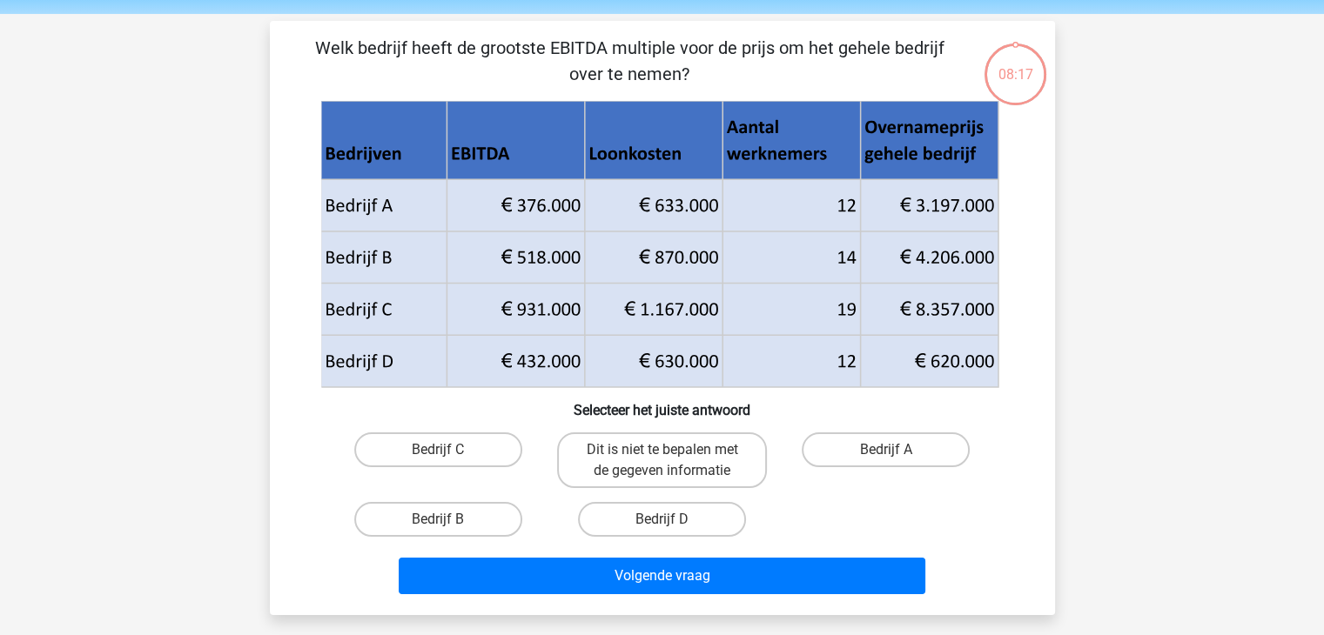
scroll to position [80, 0]
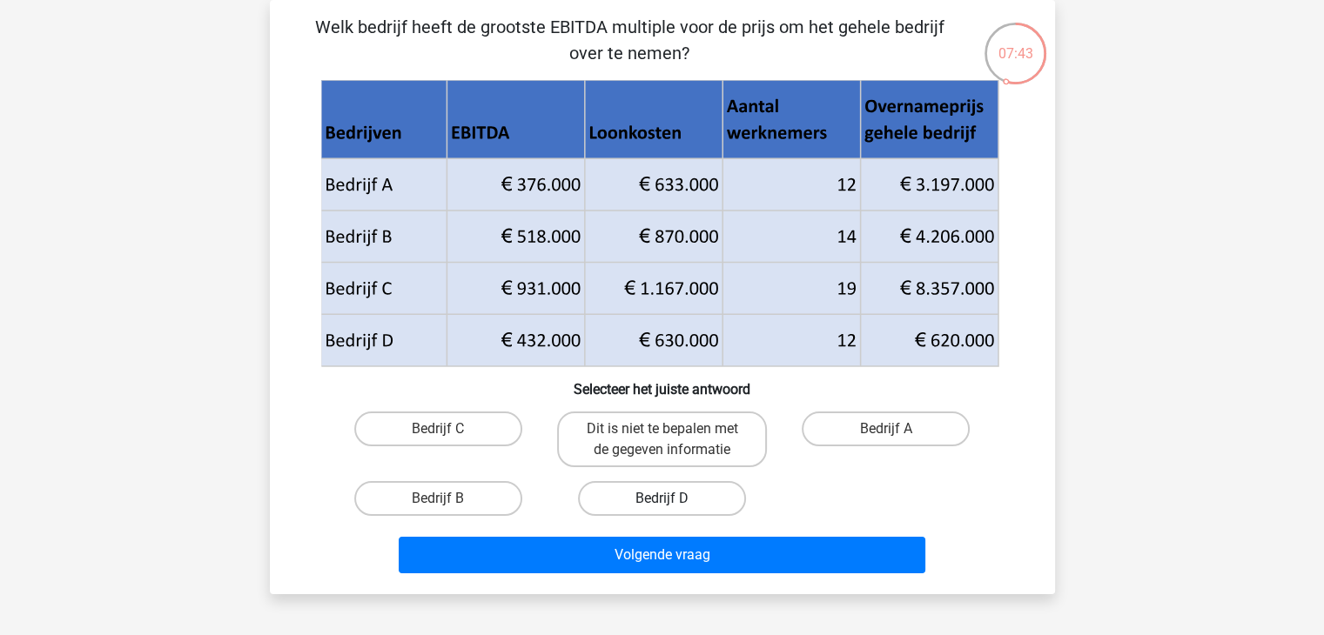
click at [684, 500] on label "Bedrijf D" at bounding box center [662, 498] width 168 height 35
click at [673, 500] on input "Bedrijf D" at bounding box center [667, 504] width 11 height 11
radio input "true"
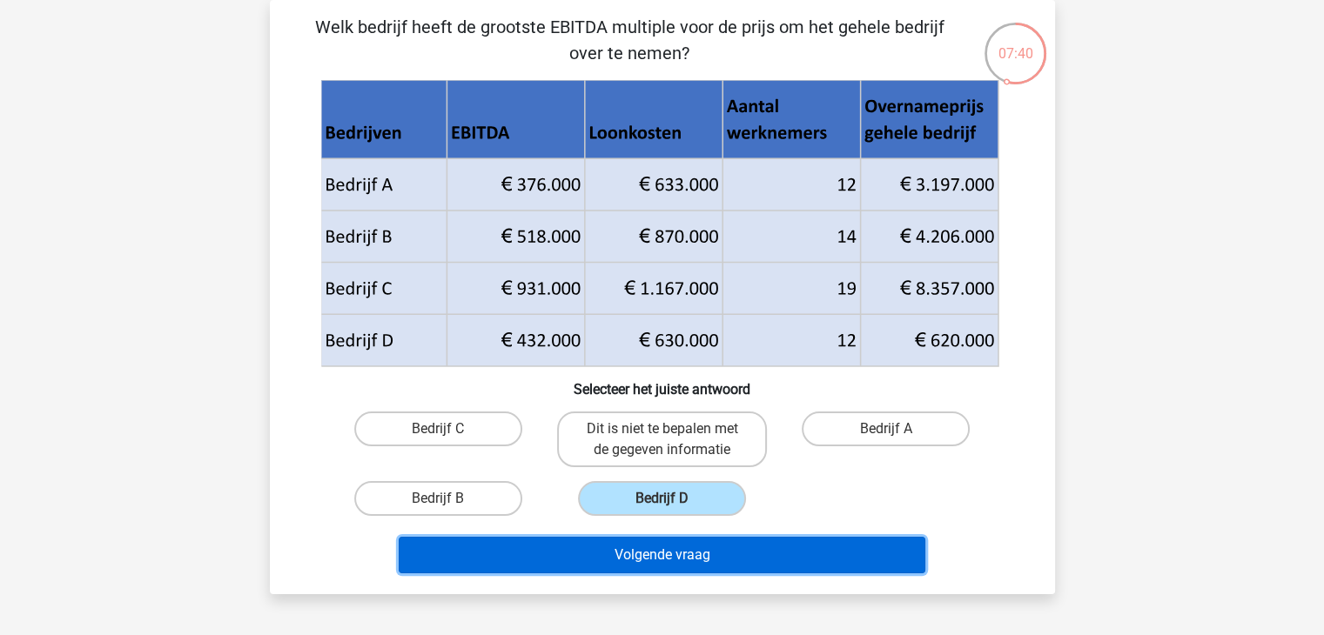
click at [695, 557] on button "Volgende vraag" at bounding box center [662, 555] width 527 height 37
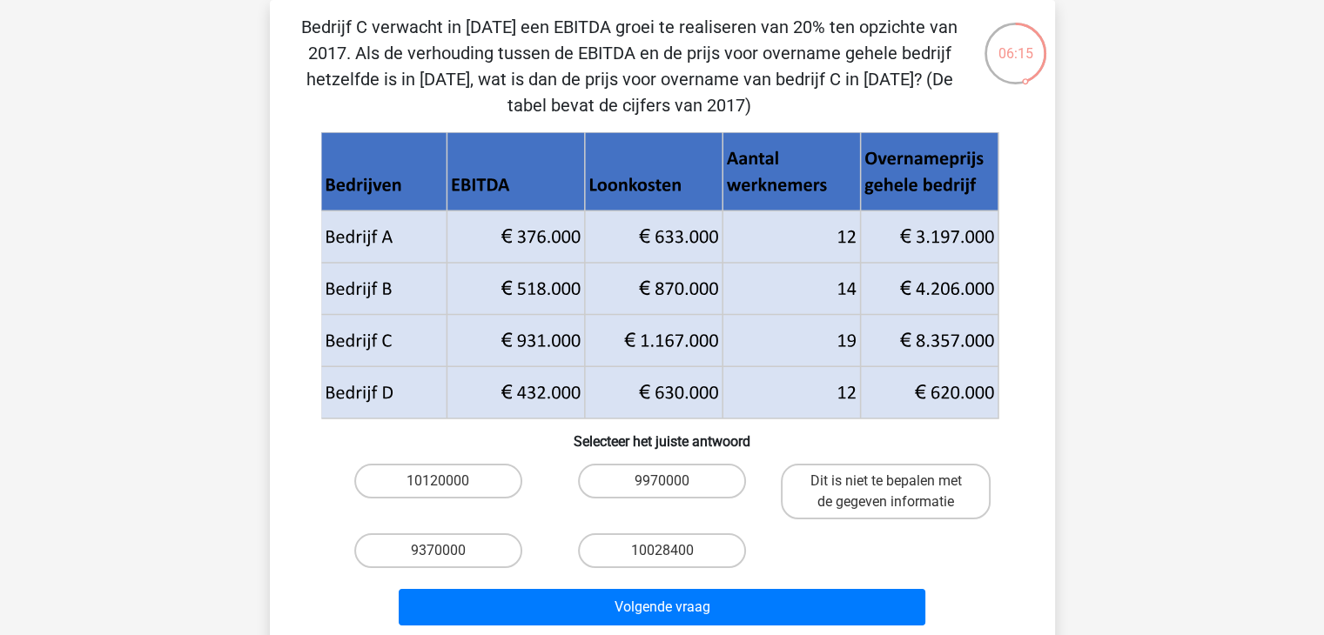
click at [794, 372] on icon at bounding box center [658, 367] width 677 height 104
click at [833, 498] on label "Dit is niet te bepalen met de gegeven informatie" at bounding box center [886, 492] width 210 height 56
click at [886, 493] on input "Dit is niet te bepalen met de gegeven informatie" at bounding box center [891, 486] width 11 height 11
radio input "true"
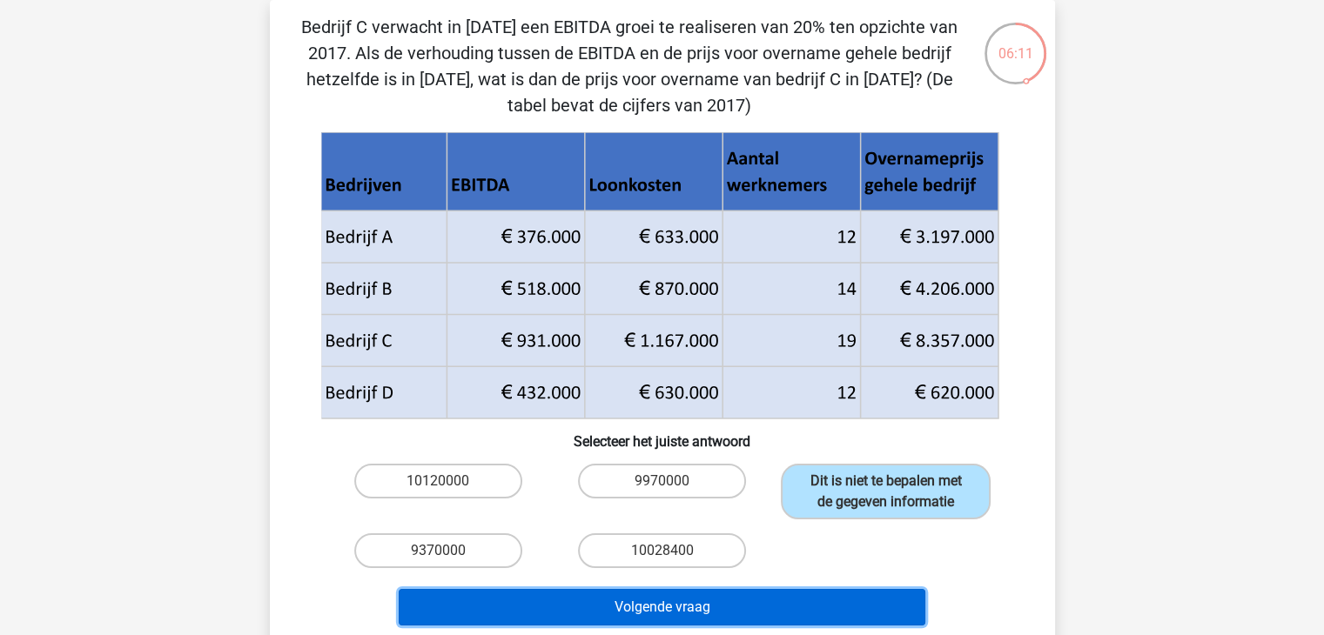
click at [752, 618] on button "Volgende vraag" at bounding box center [662, 607] width 527 height 37
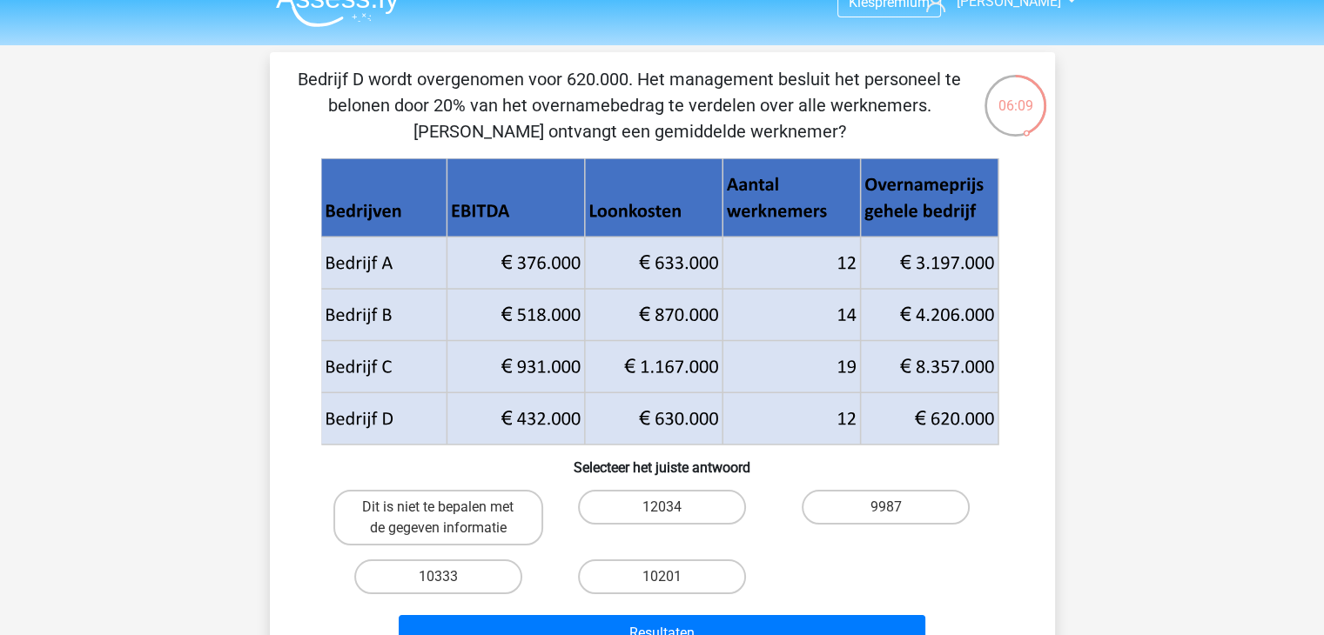
scroll to position [0, 0]
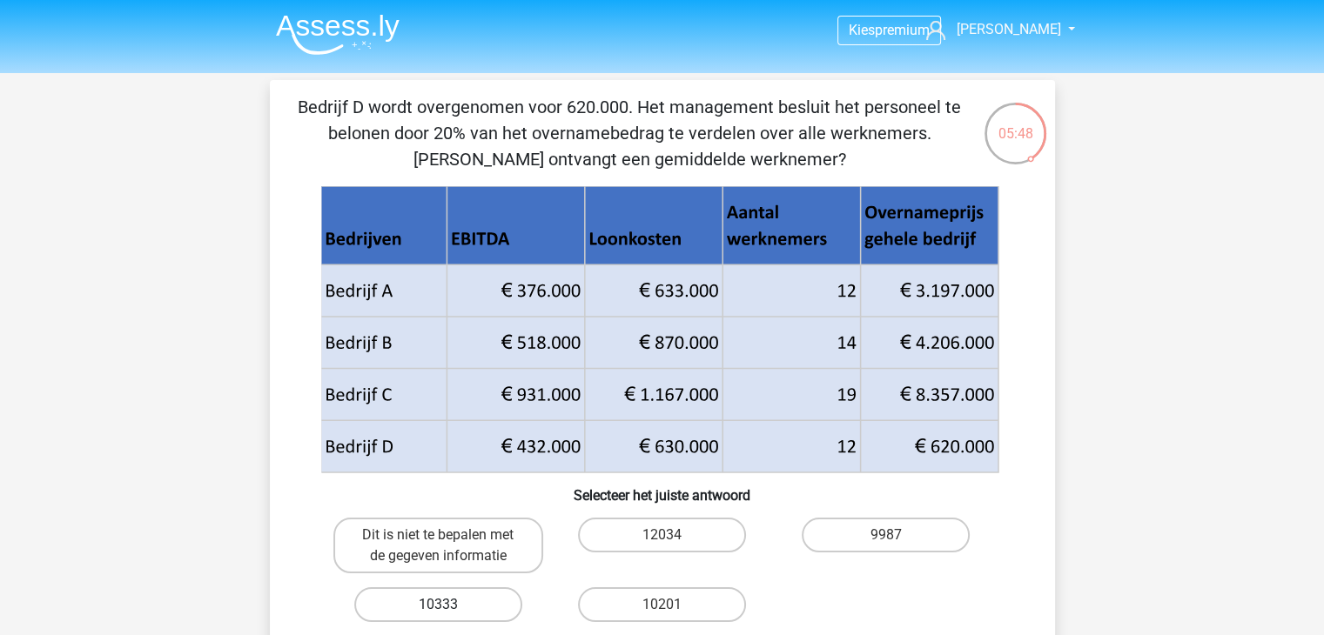
click at [410, 604] on label "10333" at bounding box center [438, 605] width 168 height 35
click at [438, 605] on input "10333" at bounding box center [443, 610] width 11 height 11
radio input "true"
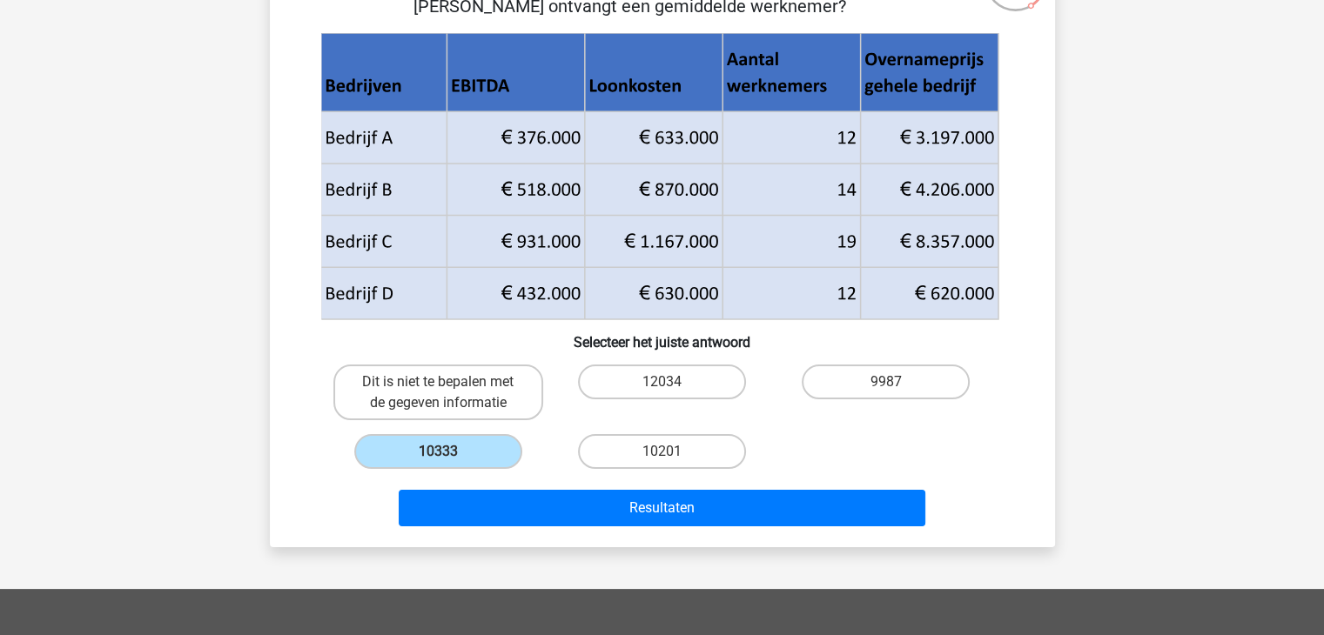
scroll to position [174, 0]
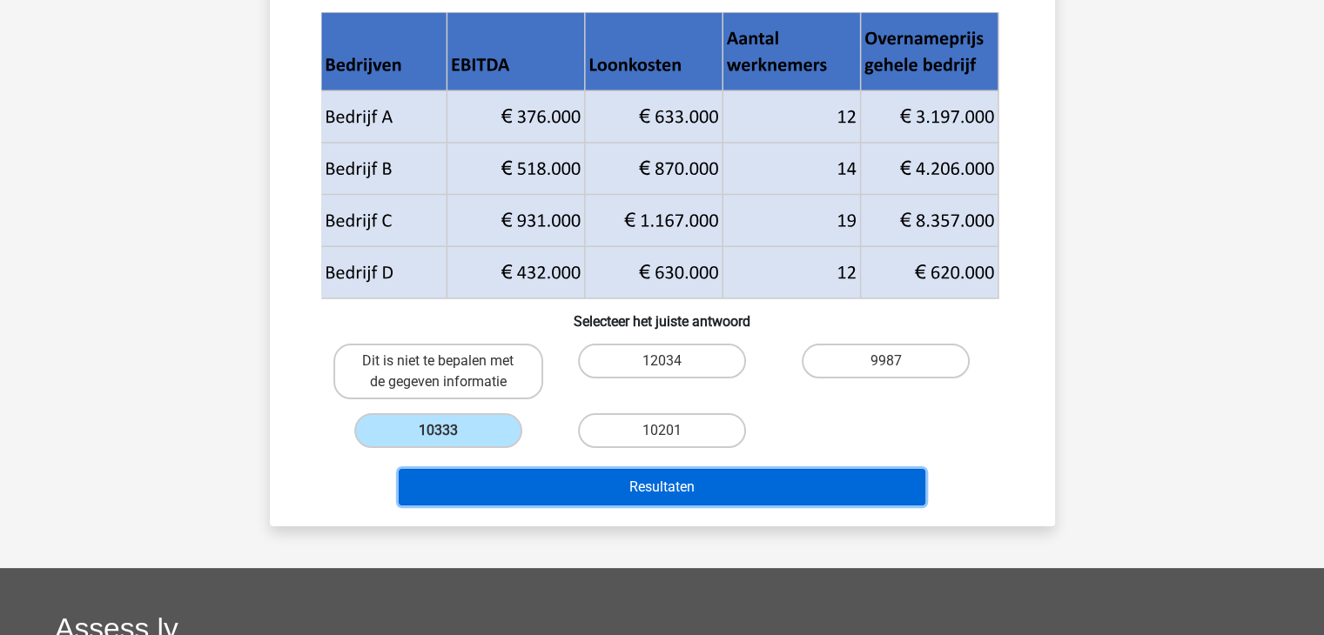
click at [612, 487] on button "Resultaten" at bounding box center [662, 487] width 527 height 37
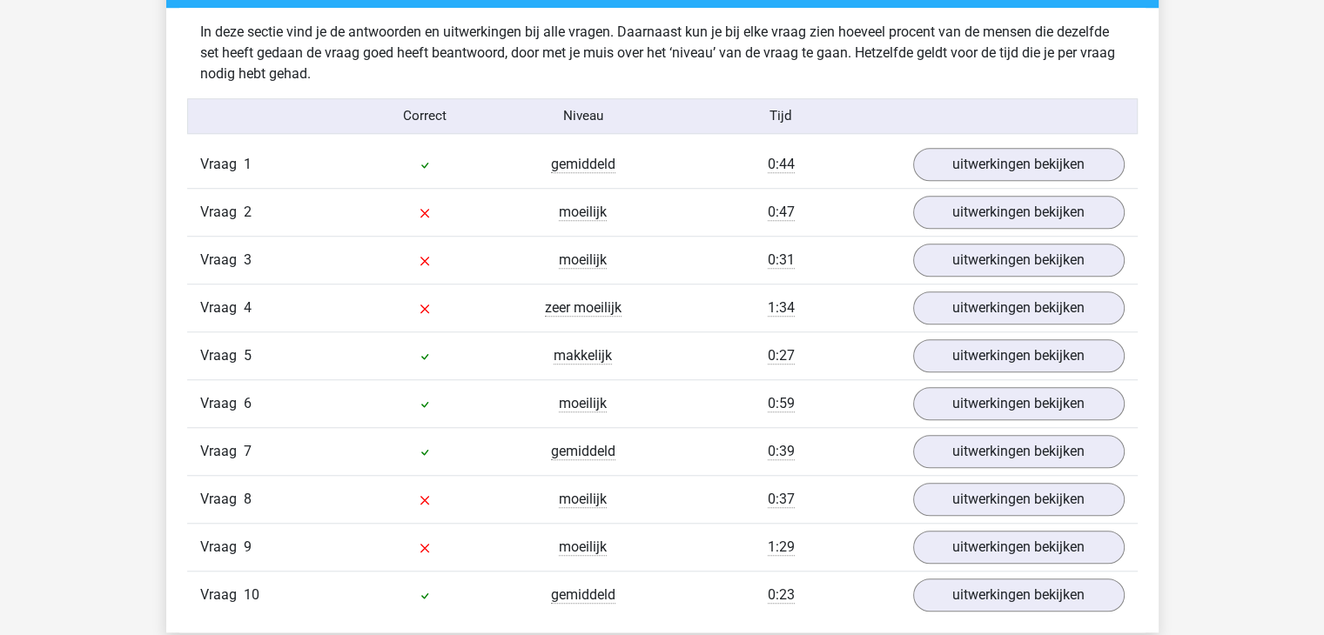
scroll to position [1393, 0]
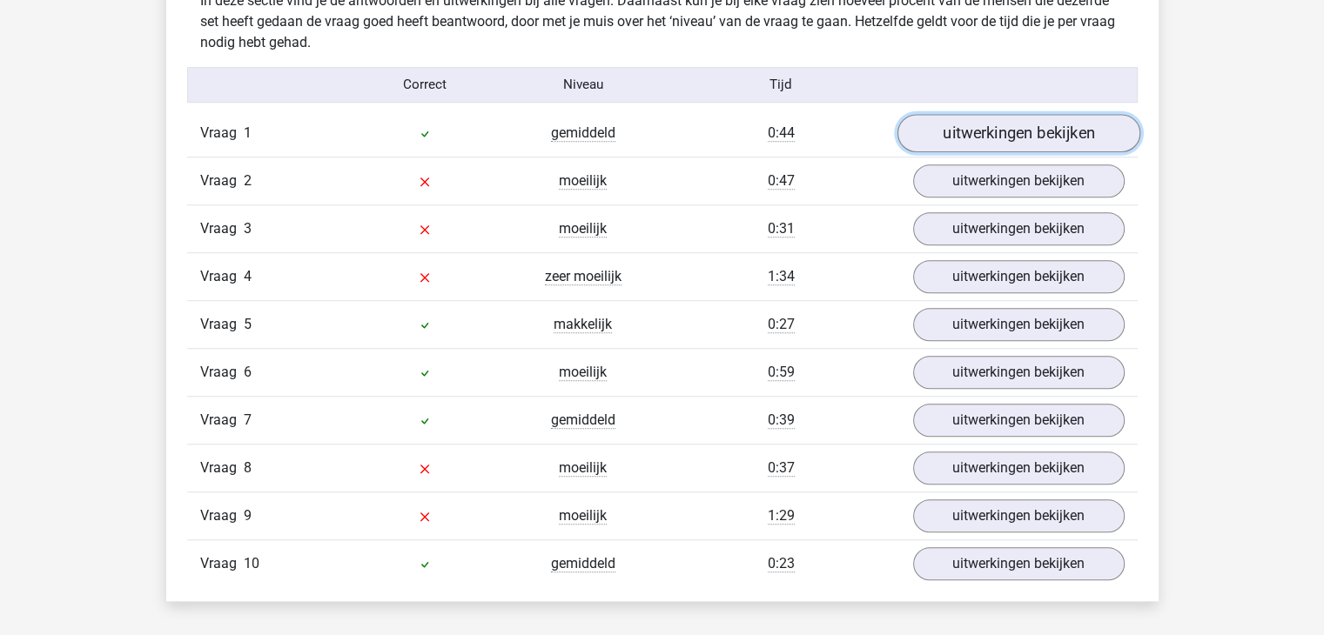
click at [982, 132] on link "uitwerkingen bekijken" at bounding box center [1018, 133] width 243 height 38
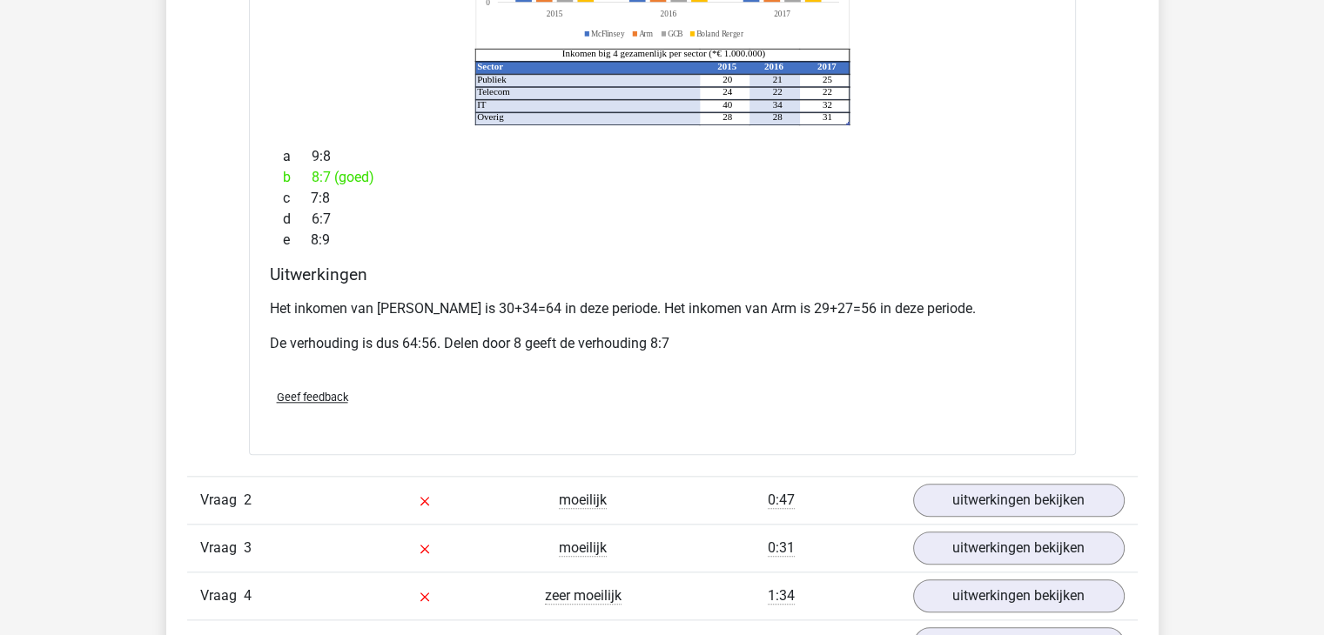
scroll to position [1828, 0]
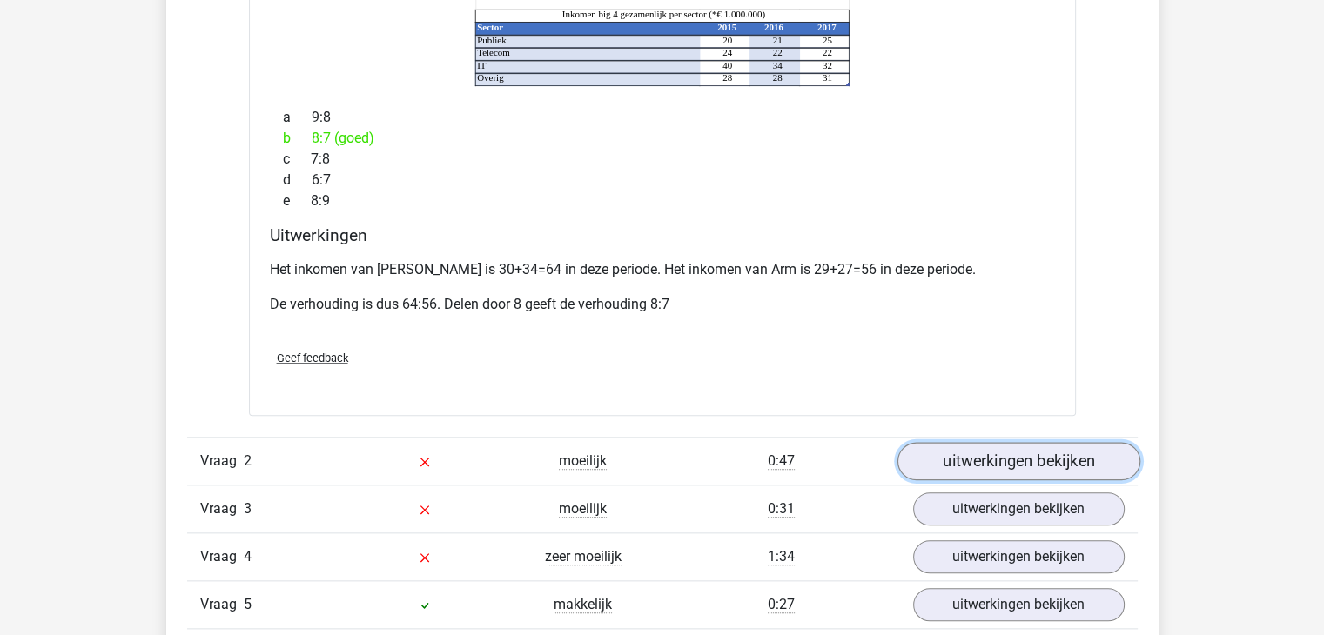
click at [968, 442] on link "uitwerkingen bekijken" at bounding box center [1018, 461] width 243 height 38
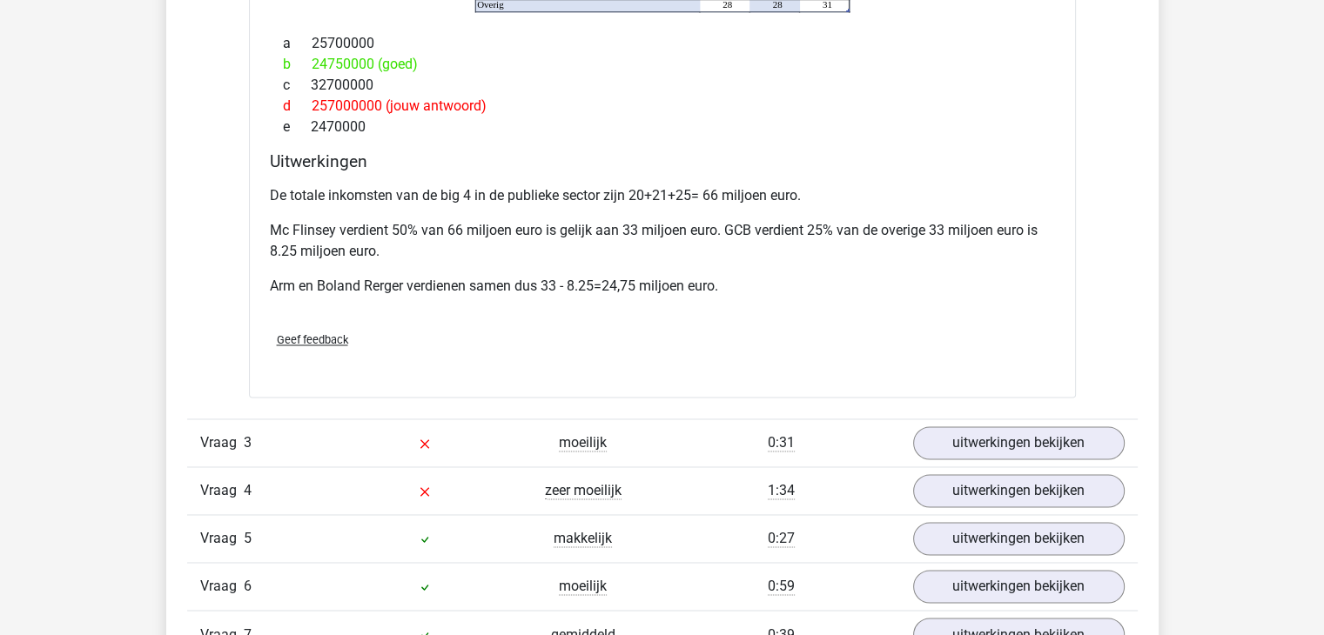
scroll to position [2698, 0]
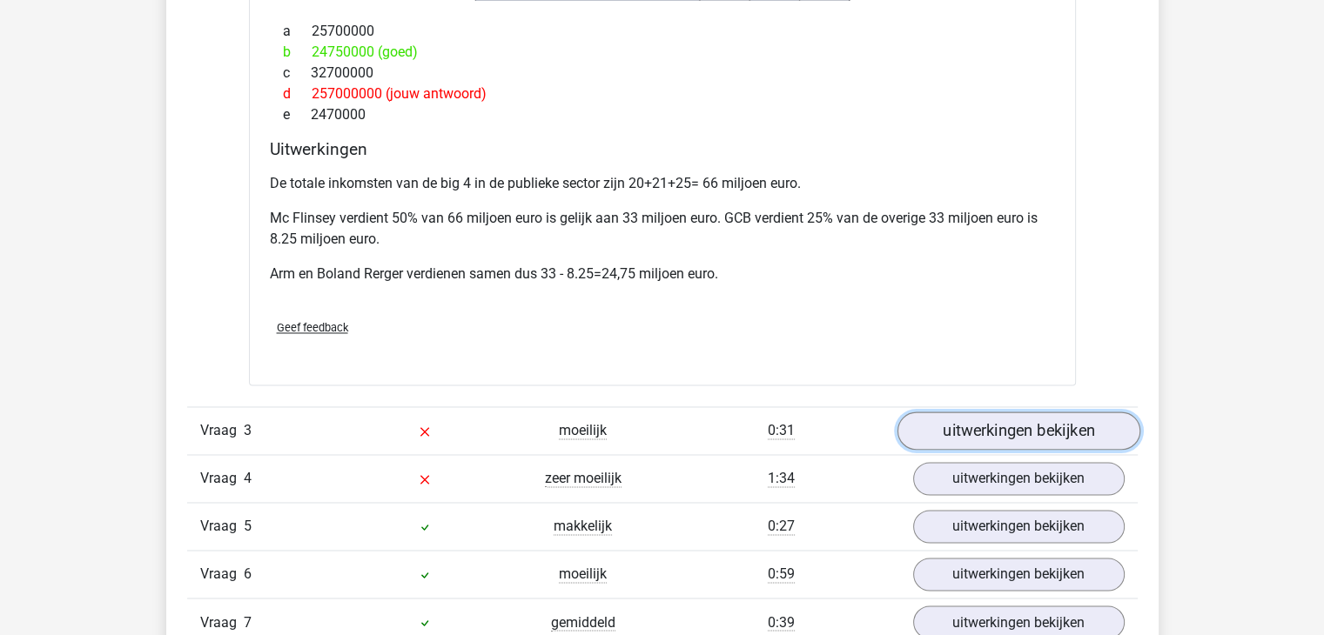
click at [978, 415] on link "uitwerkingen bekijken" at bounding box center [1018, 432] width 243 height 38
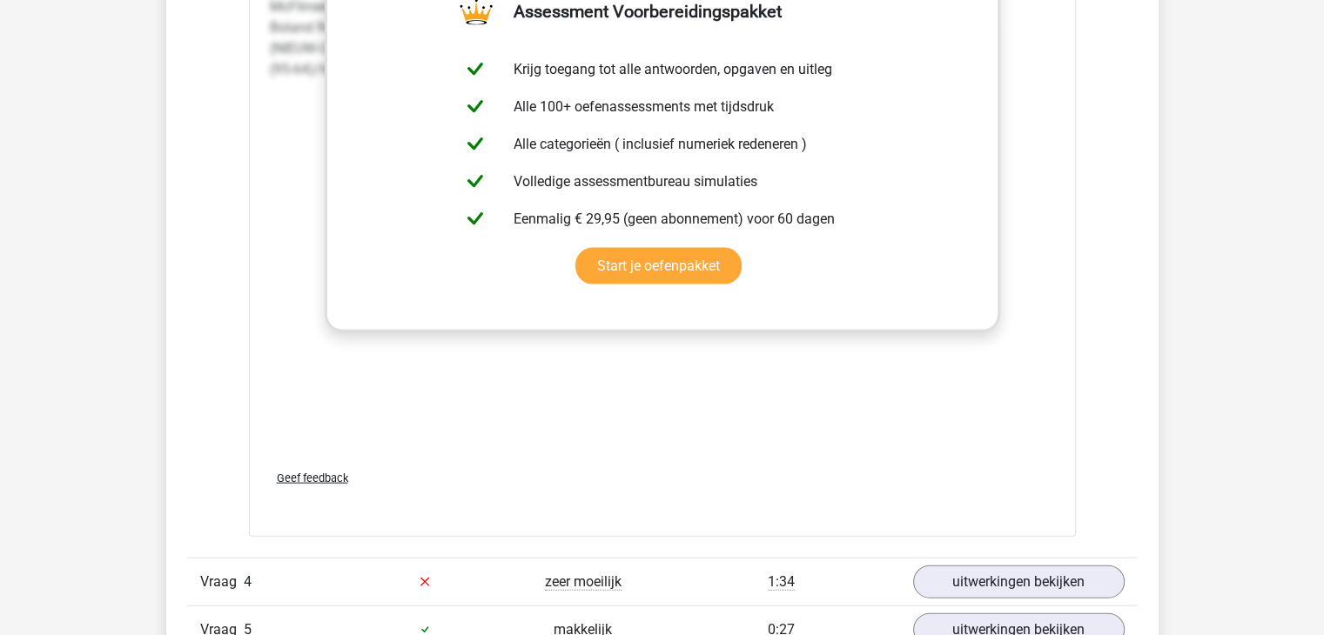
scroll to position [3917, 0]
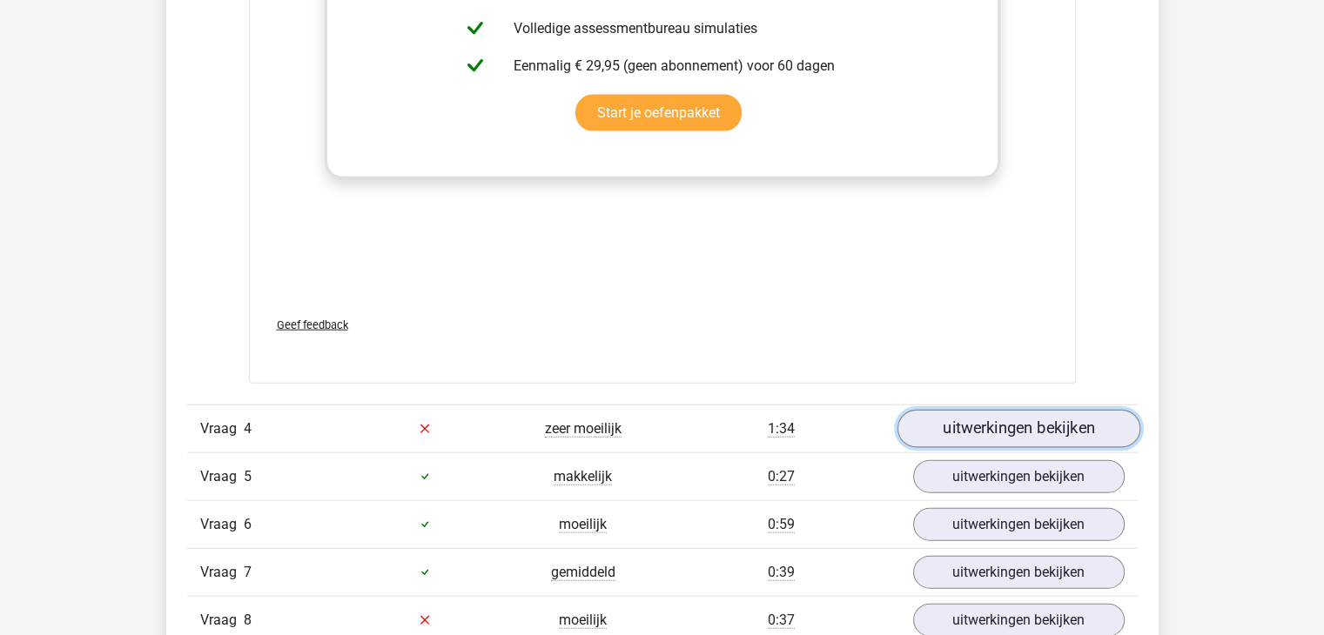
click at [987, 413] on link "uitwerkingen bekijken" at bounding box center [1018, 429] width 243 height 38
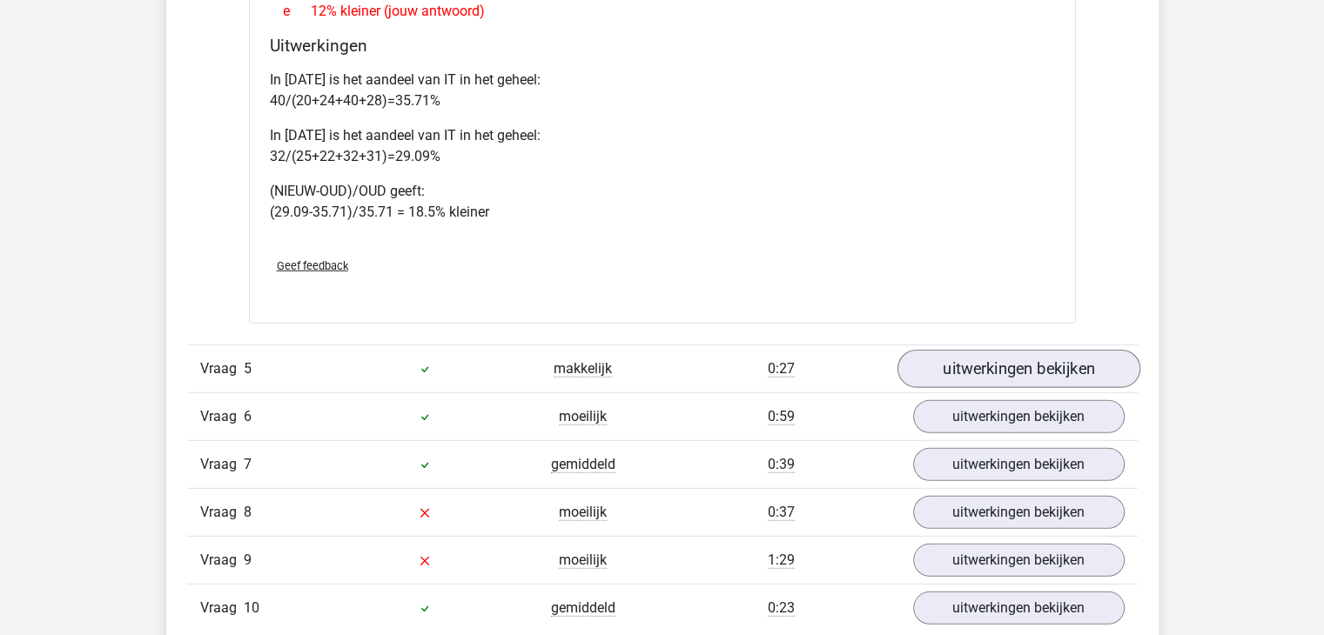
scroll to position [4788, 0]
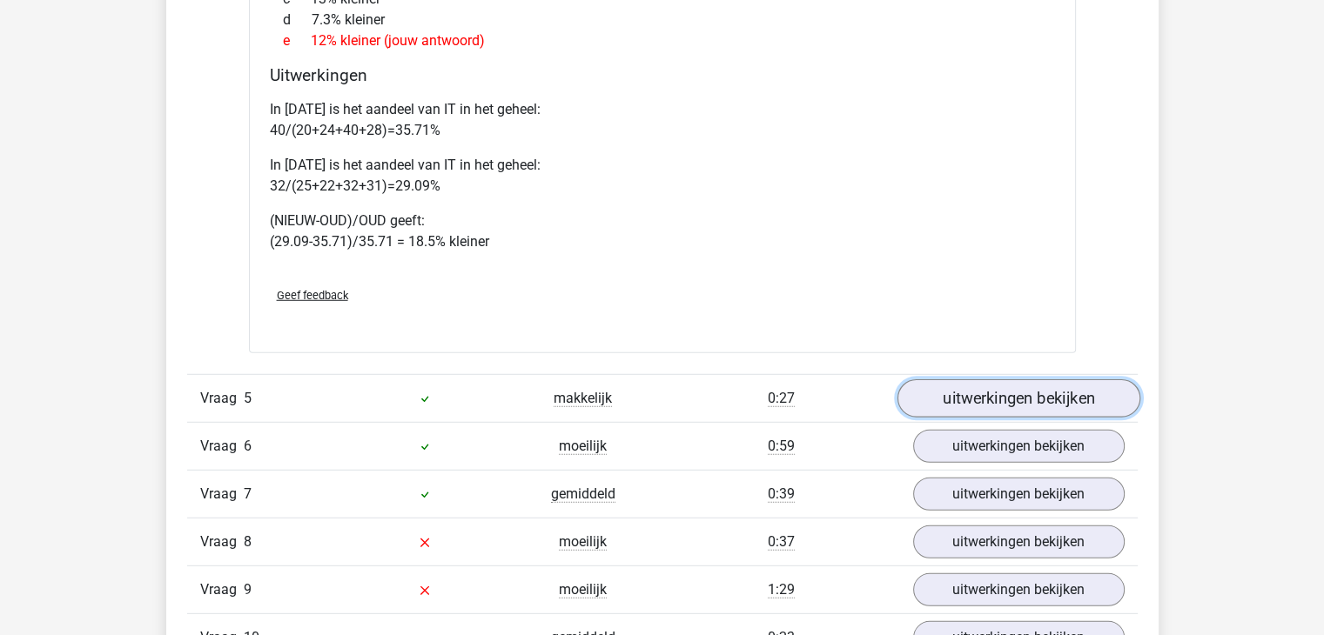
click at [974, 380] on link "uitwerkingen bekijken" at bounding box center [1018, 399] width 243 height 38
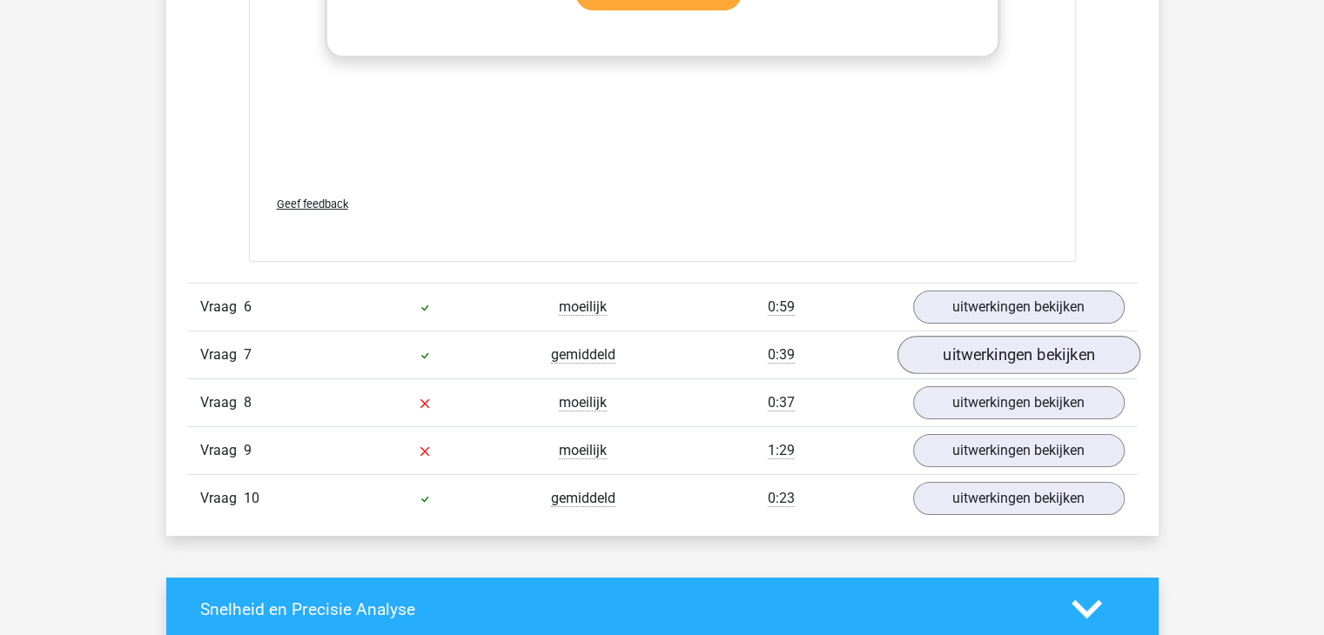
scroll to position [6093, 0]
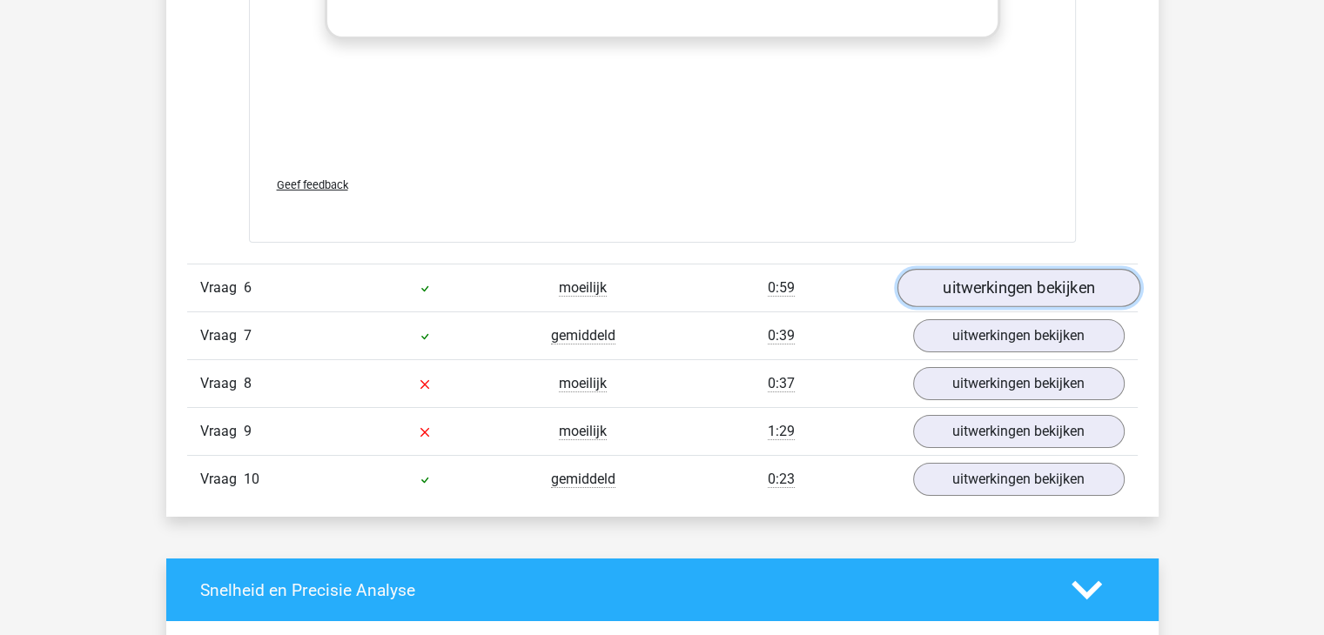
click at [1014, 269] on link "uitwerkingen bekijken" at bounding box center [1018, 288] width 243 height 38
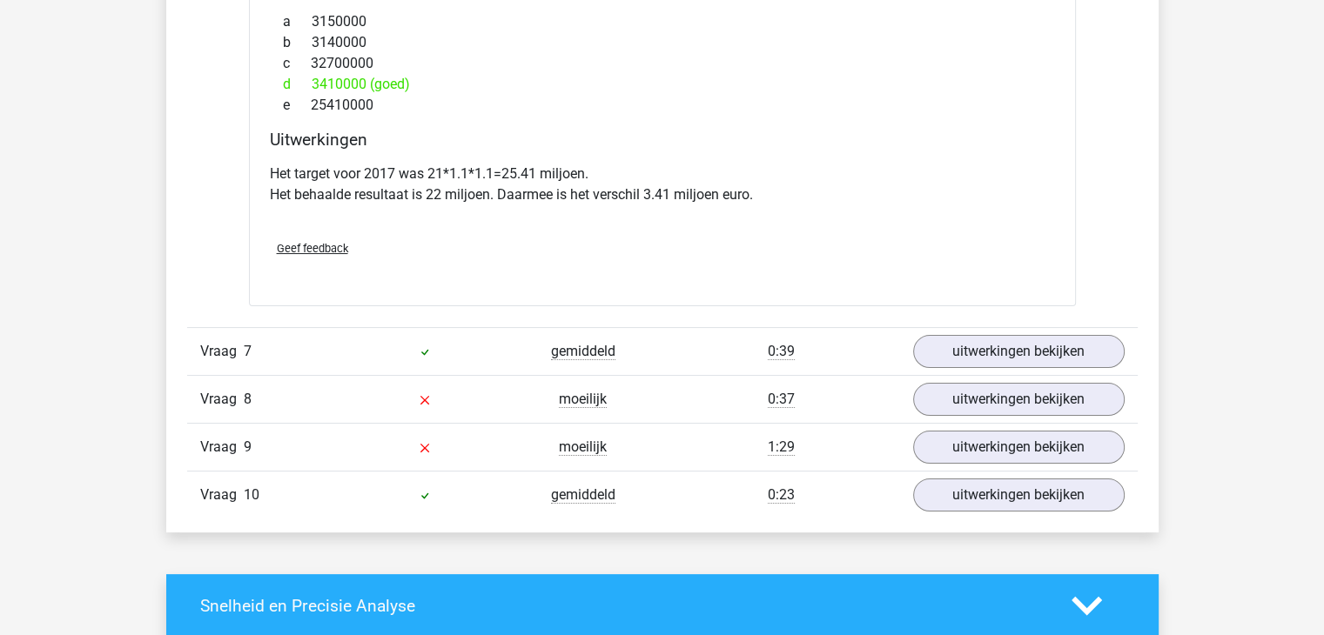
scroll to position [6790, 0]
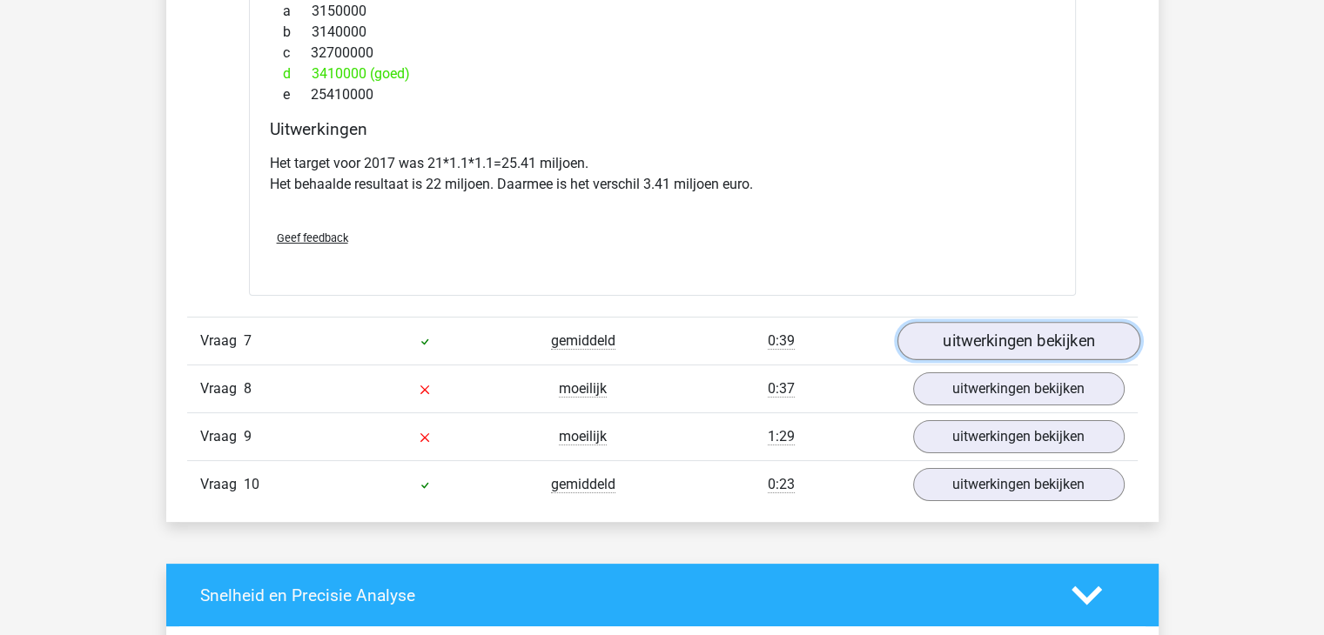
click at [1009, 322] on link "uitwerkingen bekijken" at bounding box center [1018, 341] width 243 height 38
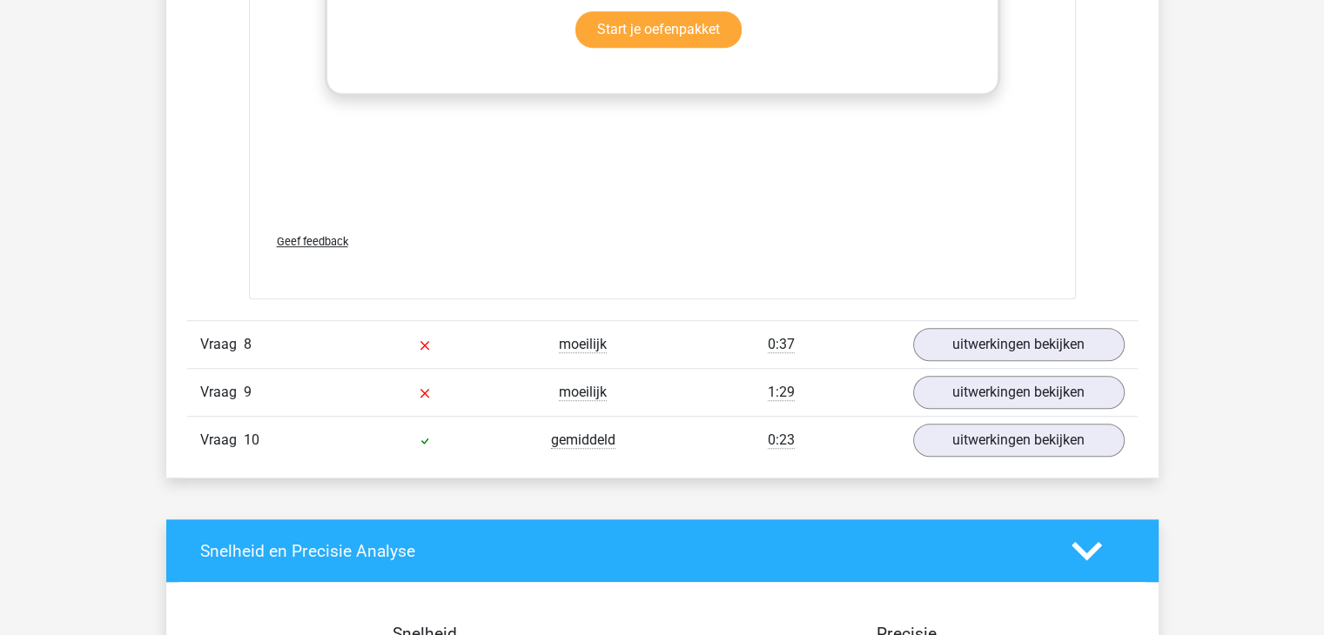
scroll to position [8008, 0]
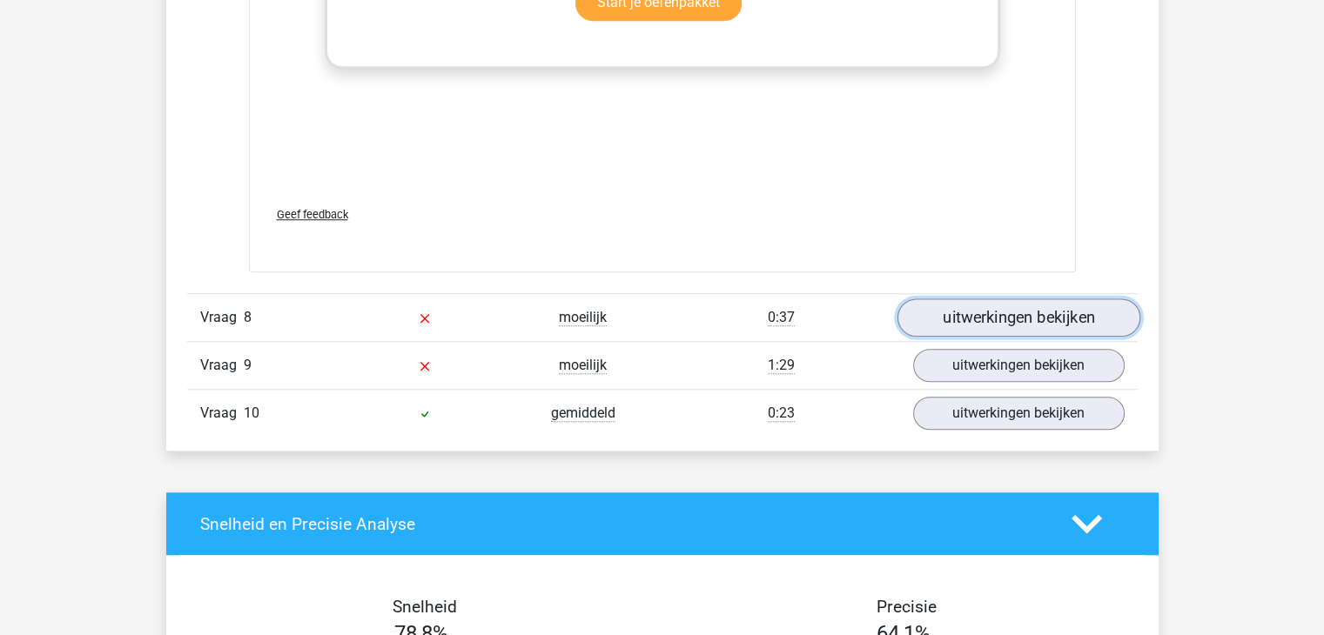
click at [1031, 299] on link "uitwerkingen bekijken" at bounding box center [1018, 318] width 243 height 38
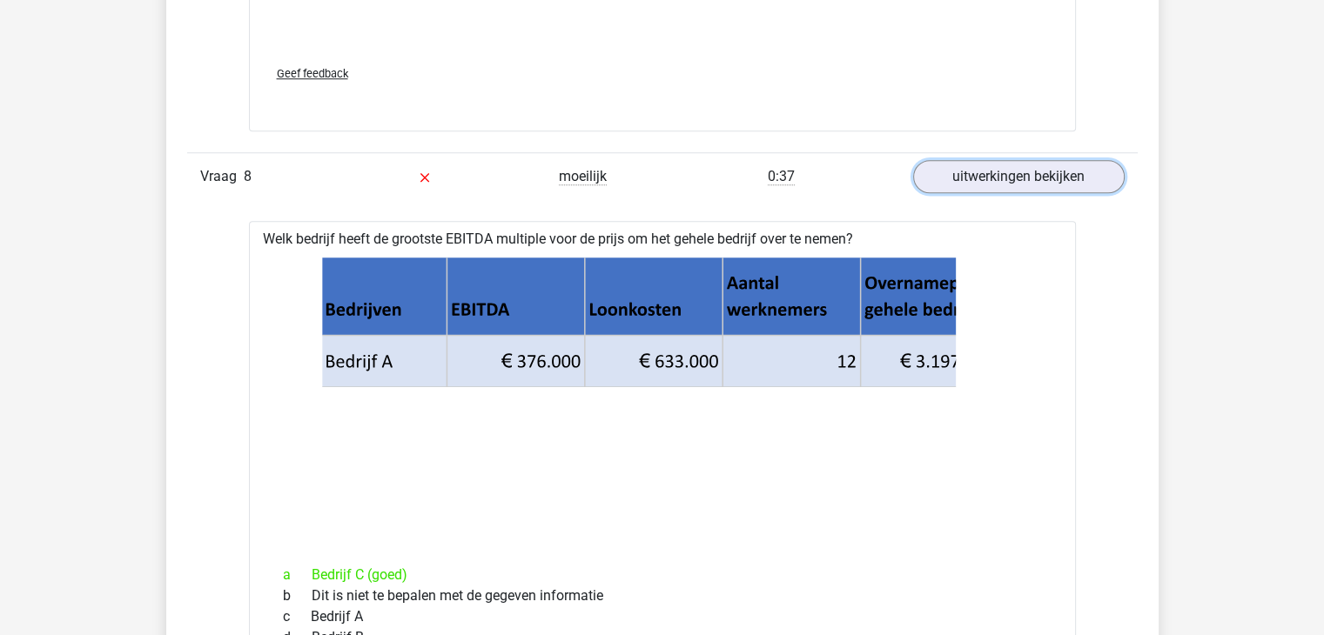
scroll to position [8095, 0]
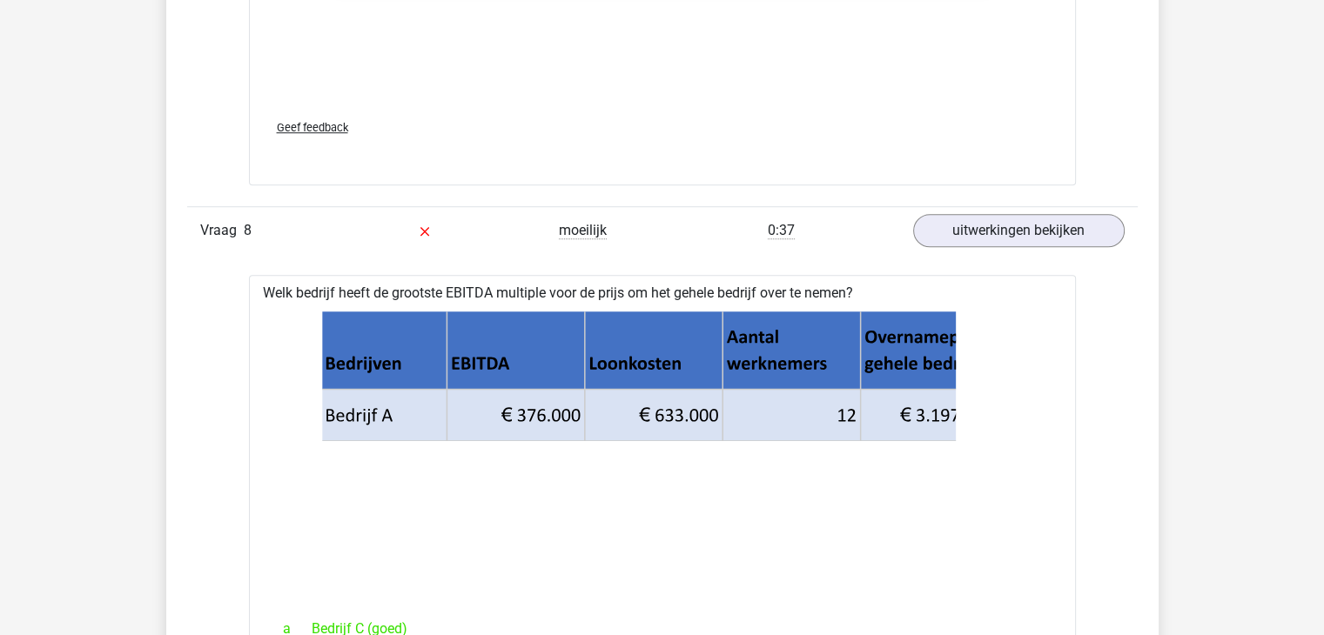
click at [905, 344] on icon at bounding box center [658, 350] width 677 height 78
click at [984, 212] on link "uitwerkingen bekijken" at bounding box center [1018, 231] width 243 height 38
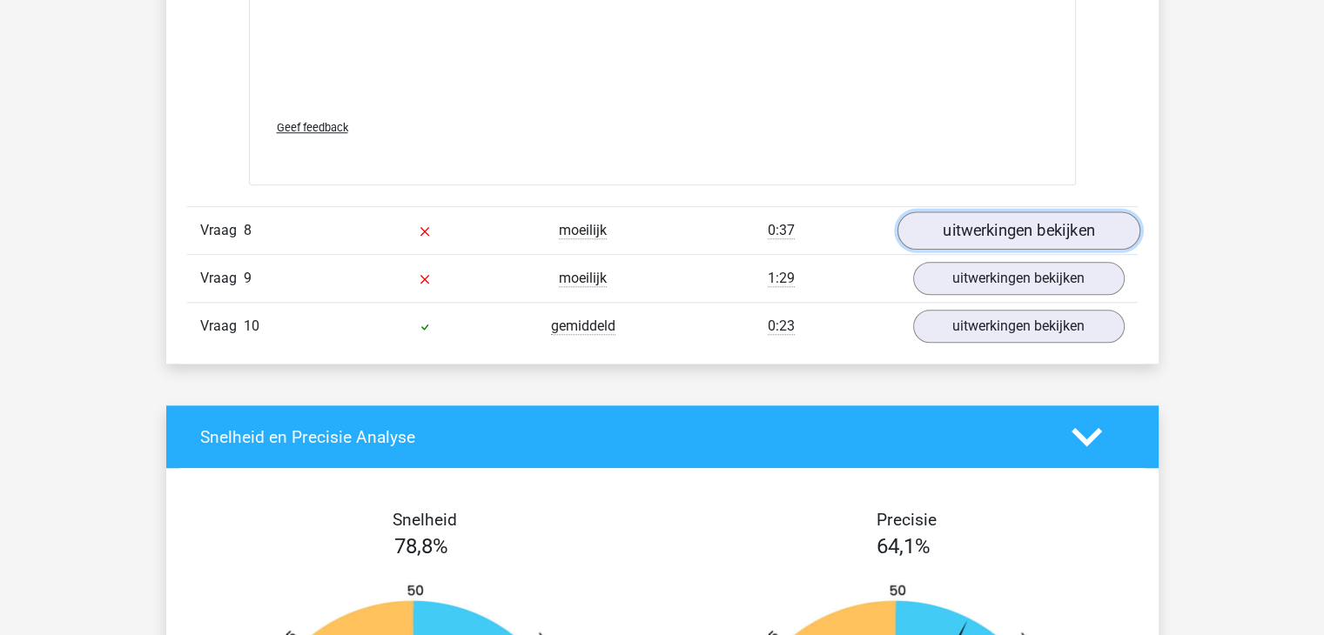
click at [984, 212] on link "uitwerkingen bekijken" at bounding box center [1018, 231] width 243 height 38
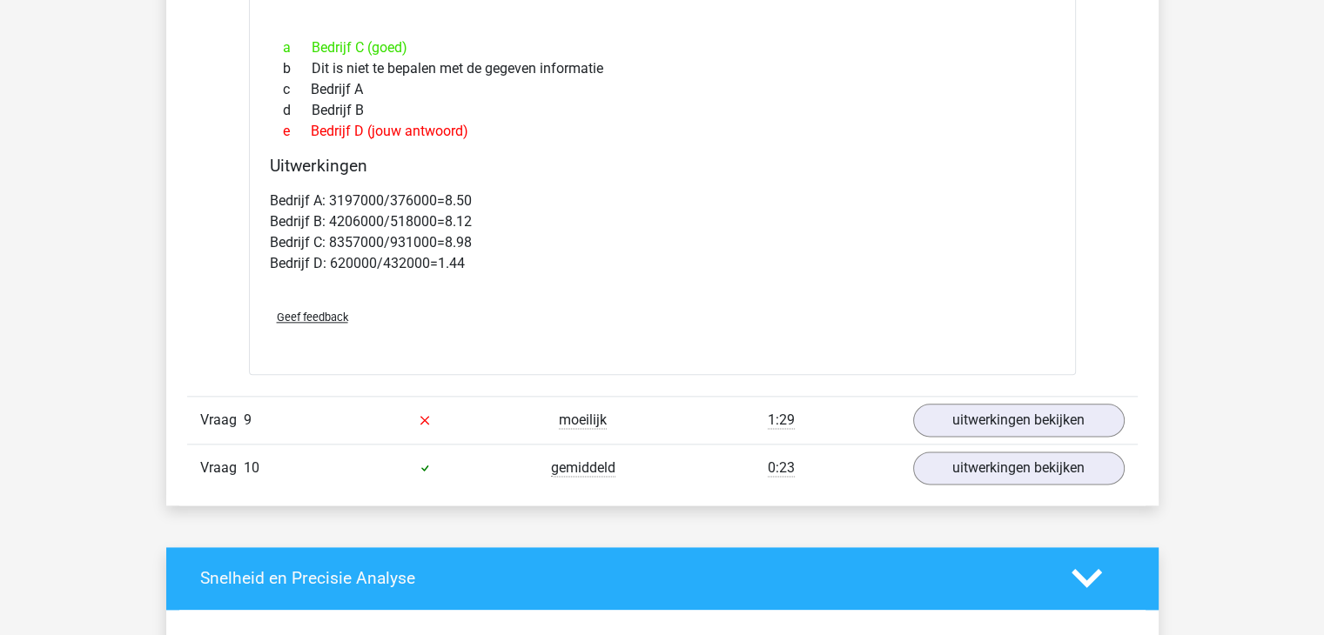
scroll to position [8705, 0]
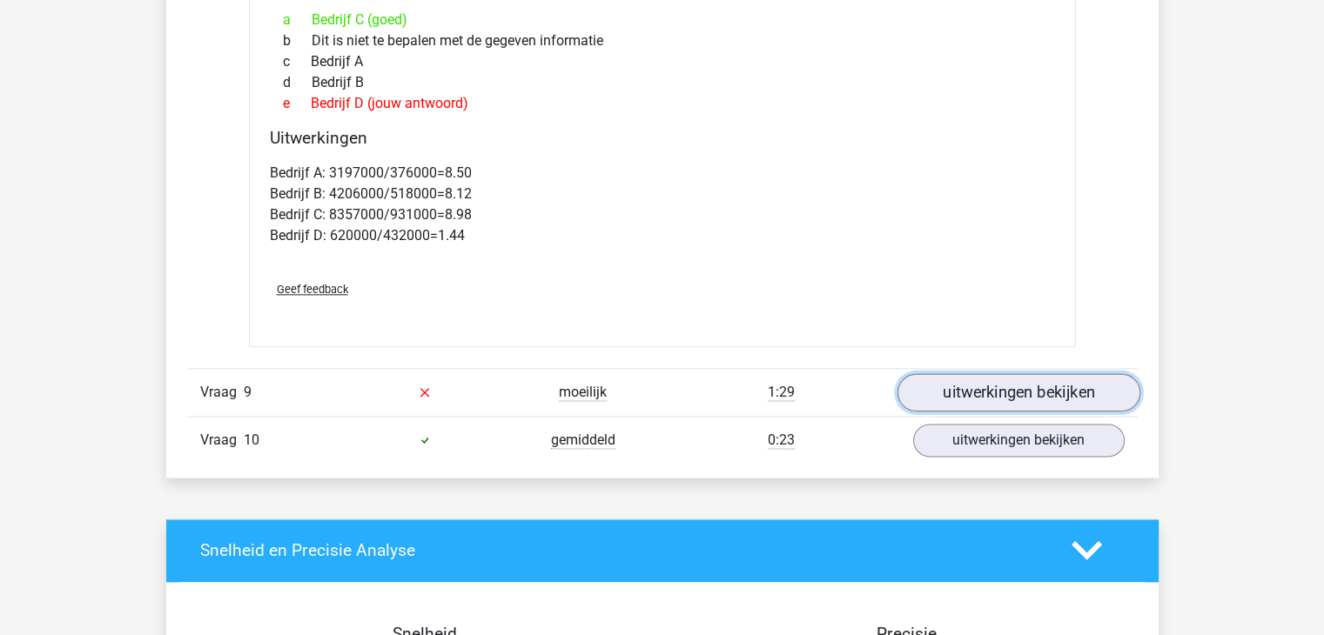
click at [966, 373] on link "uitwerkingen bekijken" at bounding box center [1018, 392] width 243 height 38
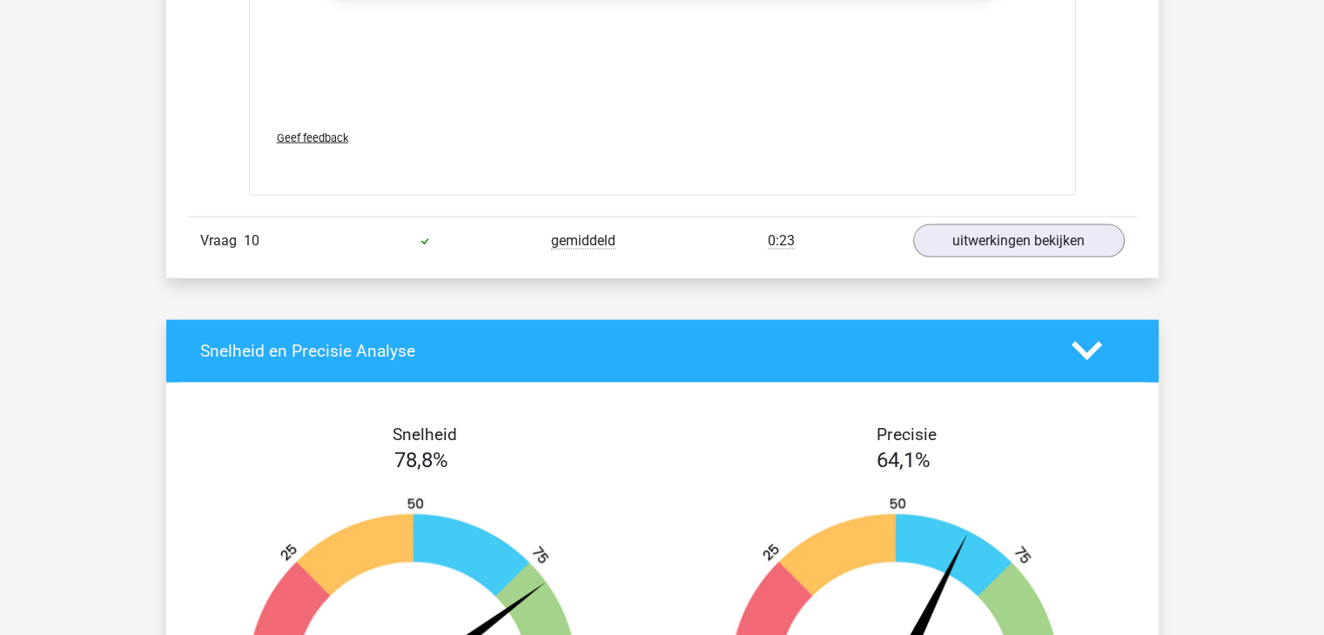
scroll to position [10271, 0]
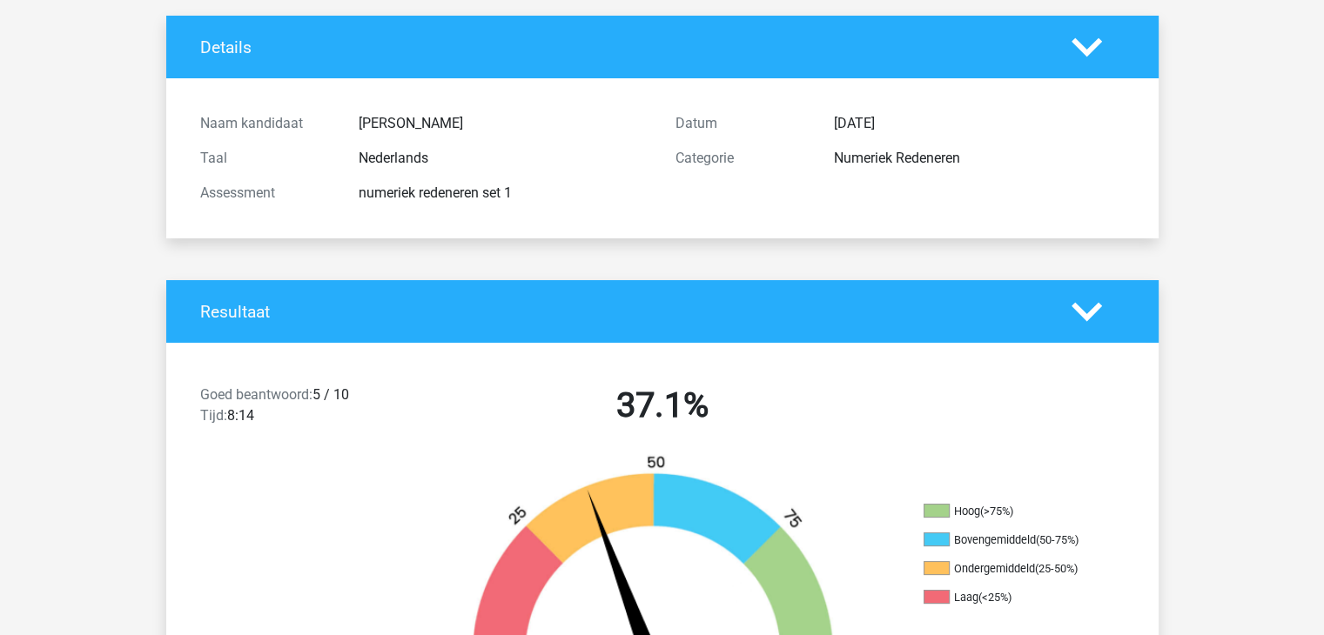
scroll to position [0, 0]
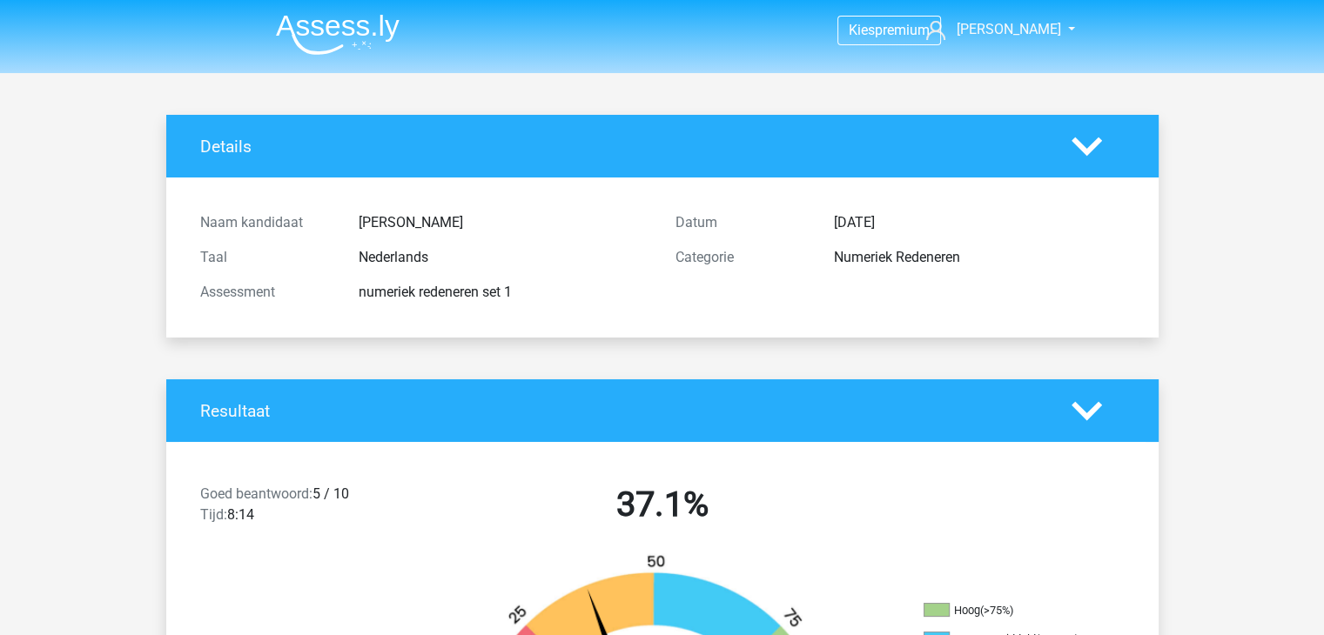
click at [299, 29] on img at bounding box center [338, 34] width 124 height 41
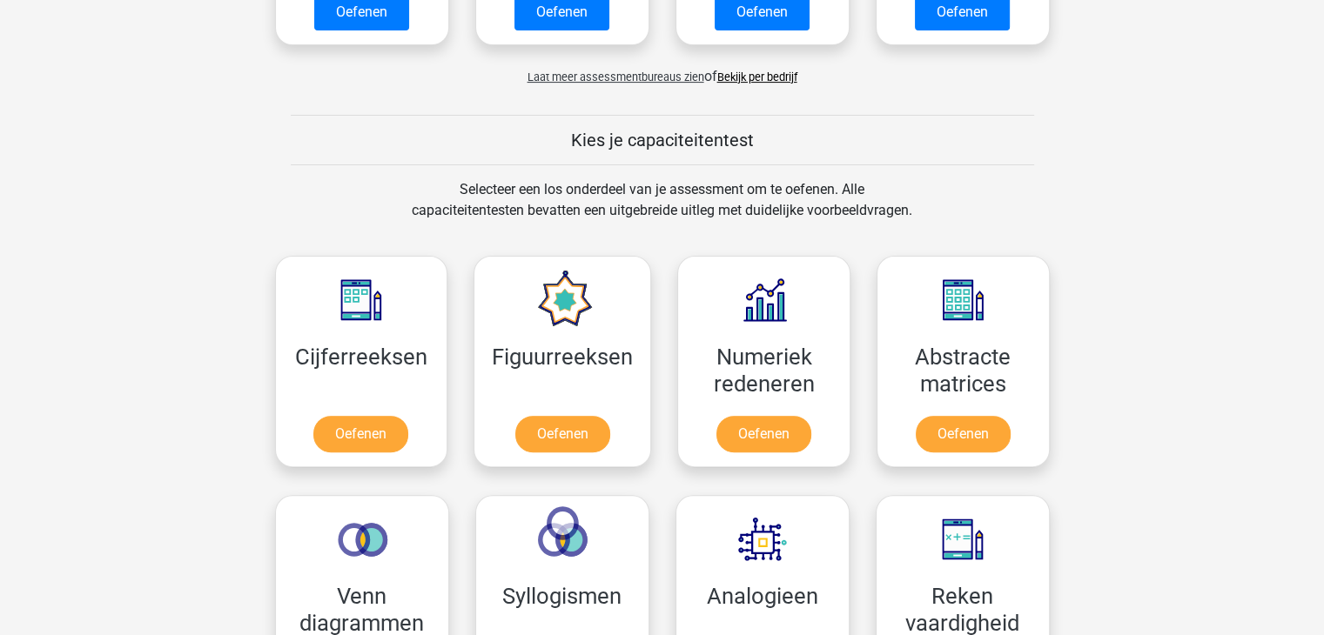
scroll to position [783, 0]
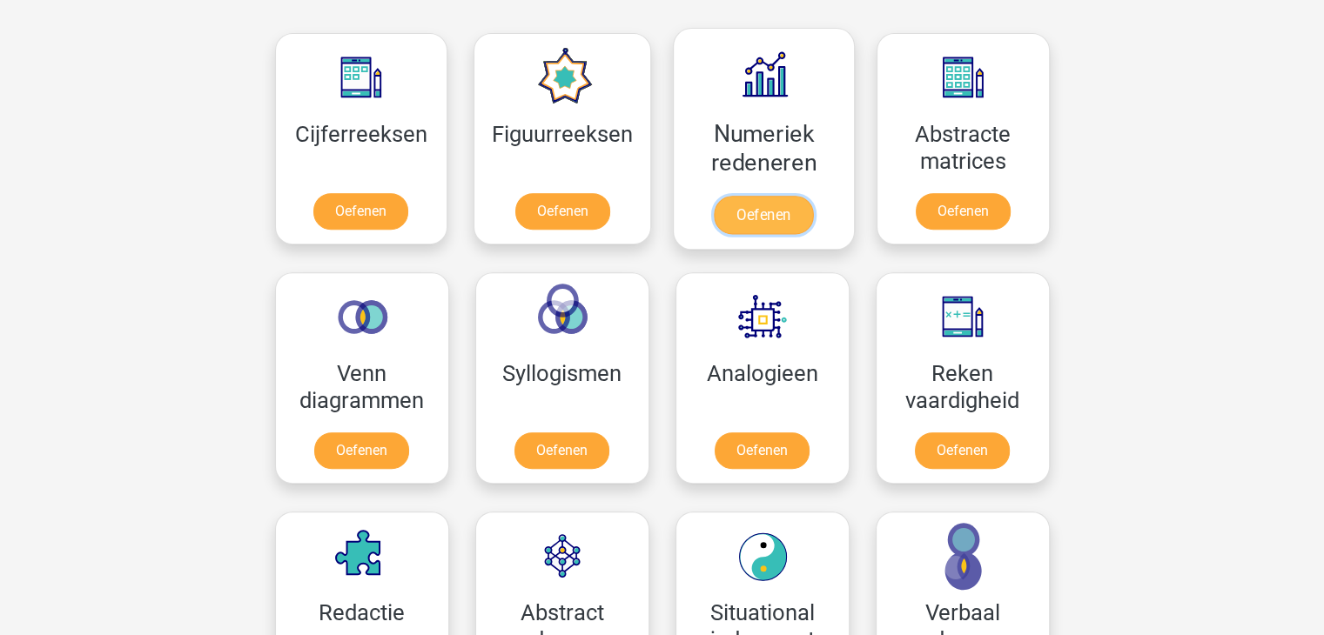
click at [757, 196] on link "Oefenen" at bounding box center [763, 215] width 99 height 38
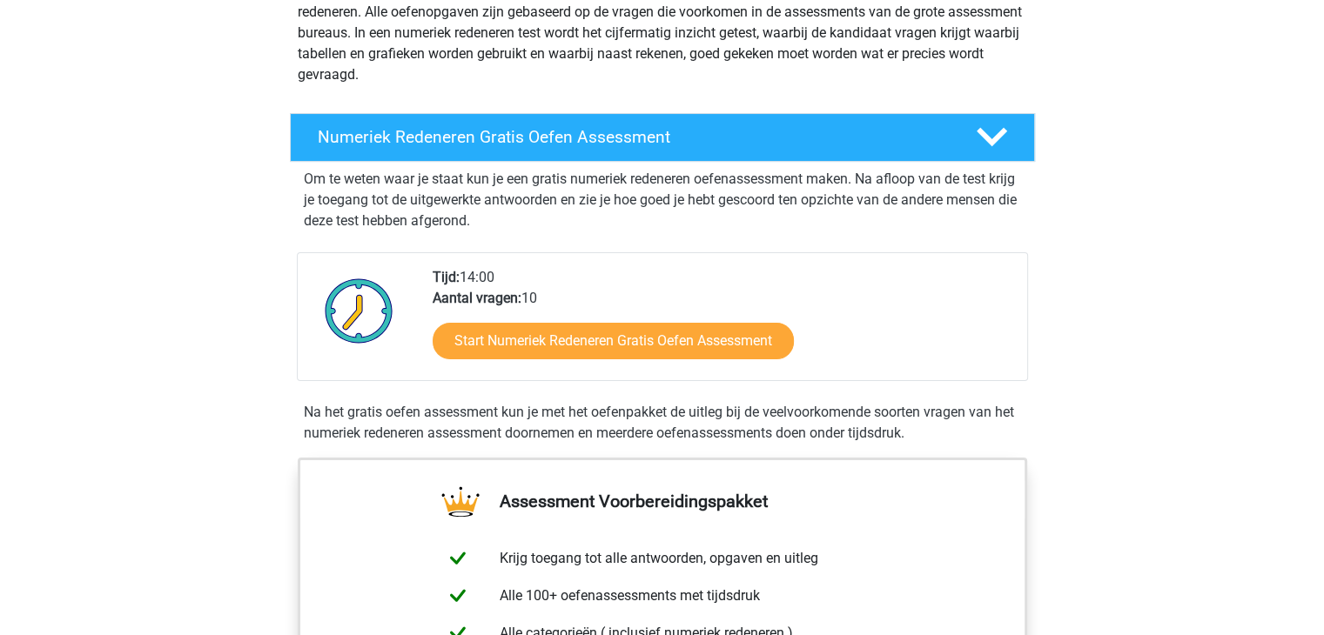
scroll to position [435, 0]
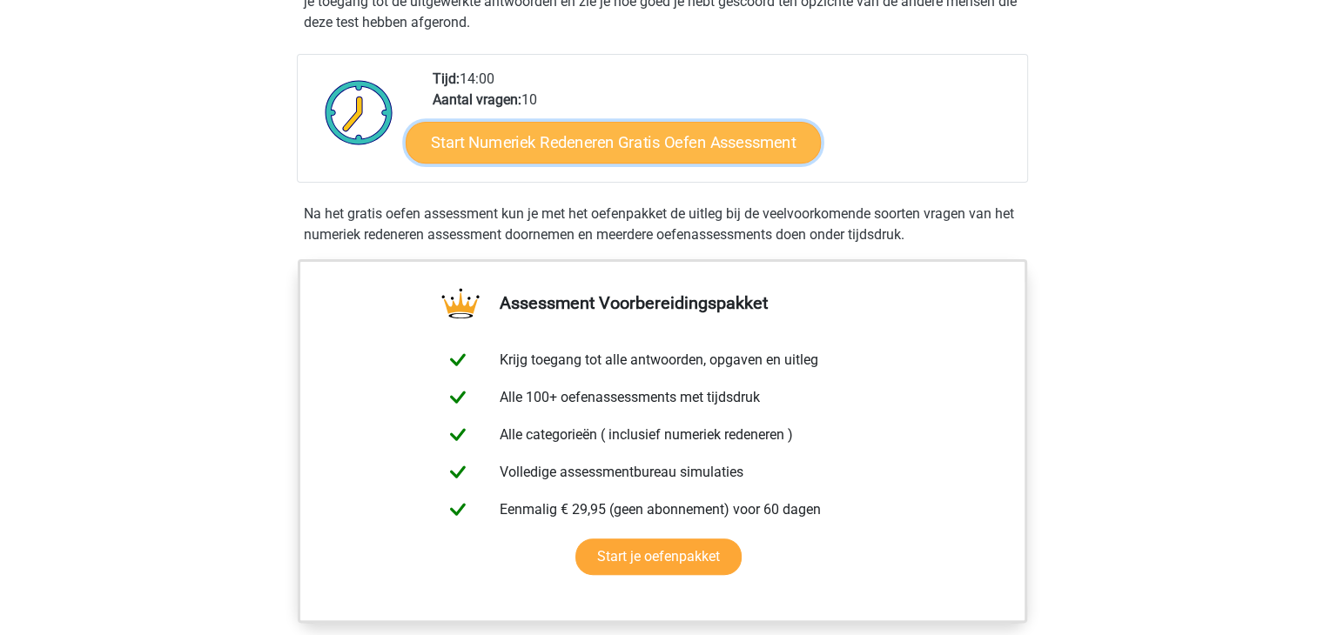
click at [651, 149] on link "Start Numeriek Redeneren Gratis Oefen Assessment" at bounding box center [613, 142] width 415 height 42
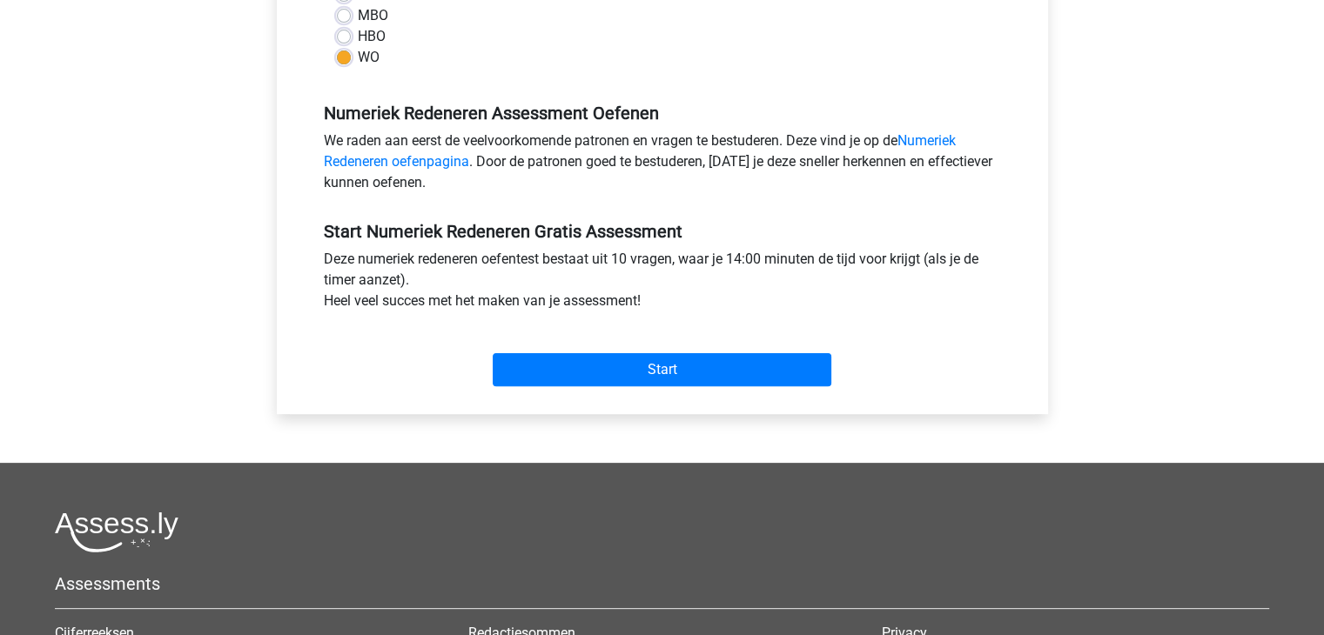
scroll to position [522, 0]
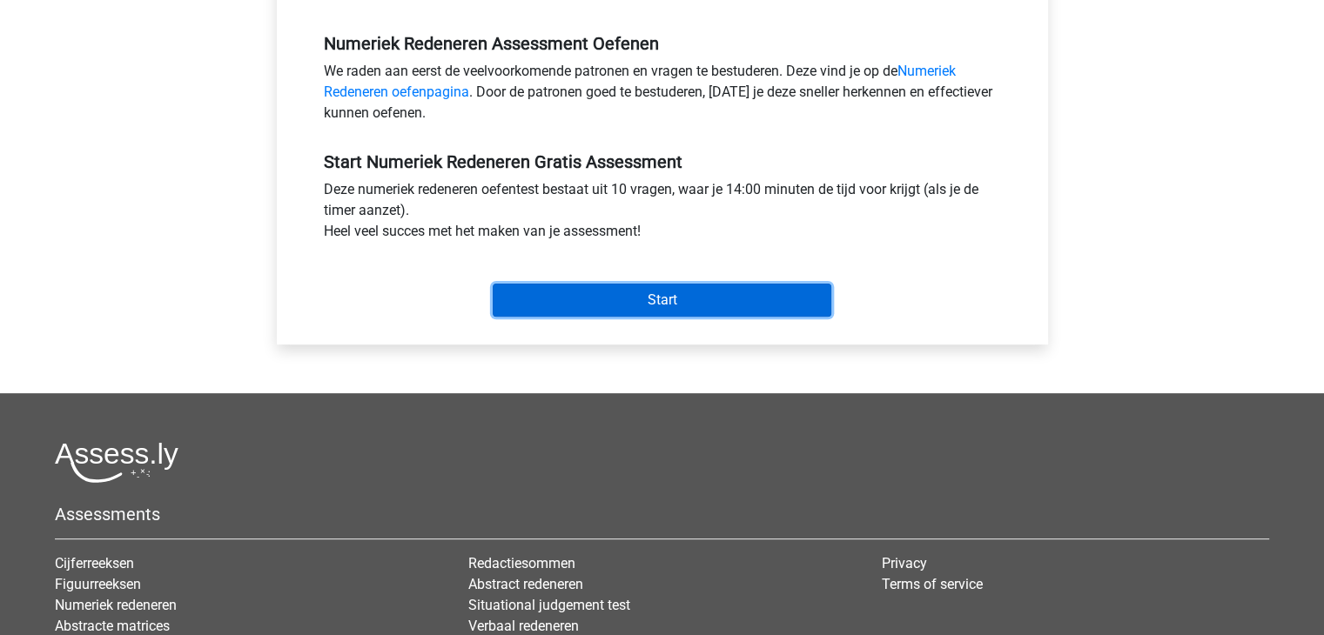
click at [628, 295] on input "Start" at bounding box center [662, 300] width 339 height 33
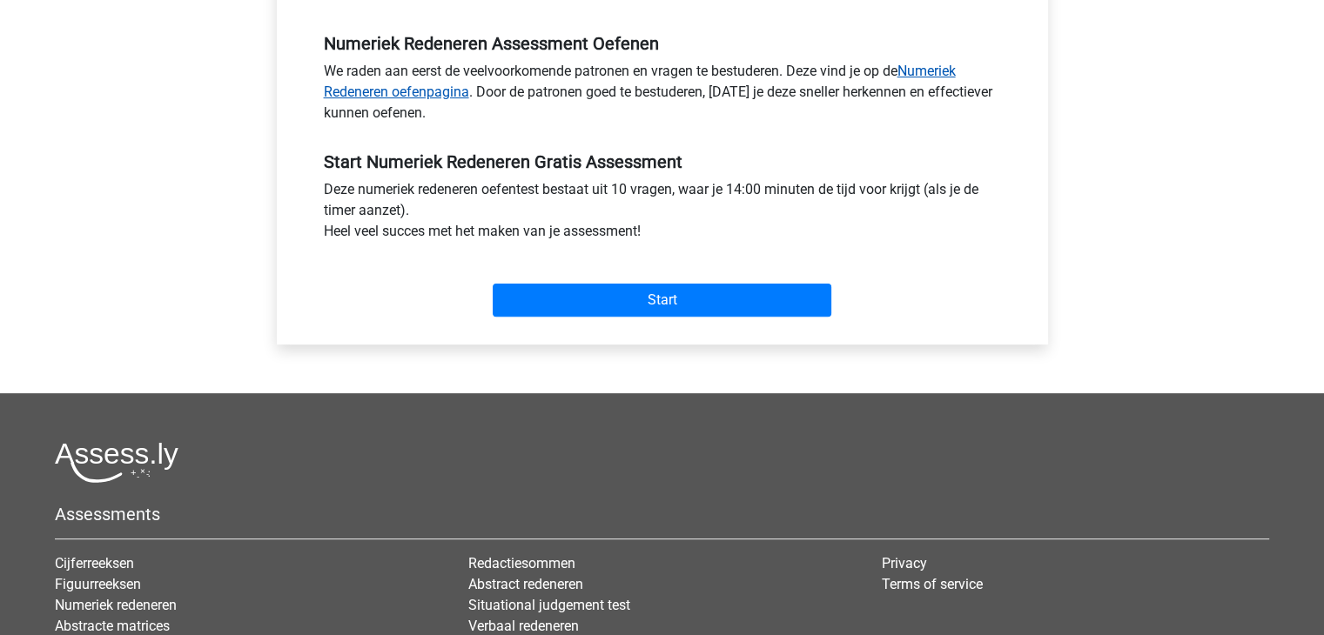
click at [447, 94] on link "Numeriek Redeneren oefenpagina" at bounding box center [640, 81] width 632 height 37
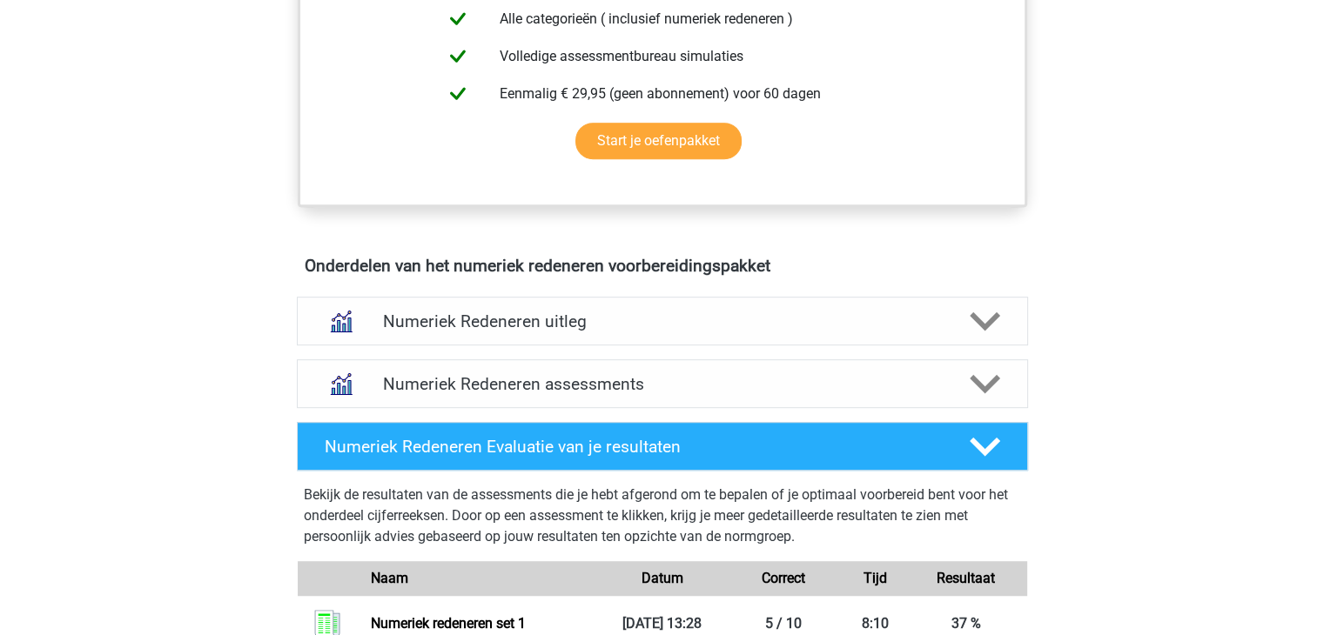
scroll to position [958, 0]
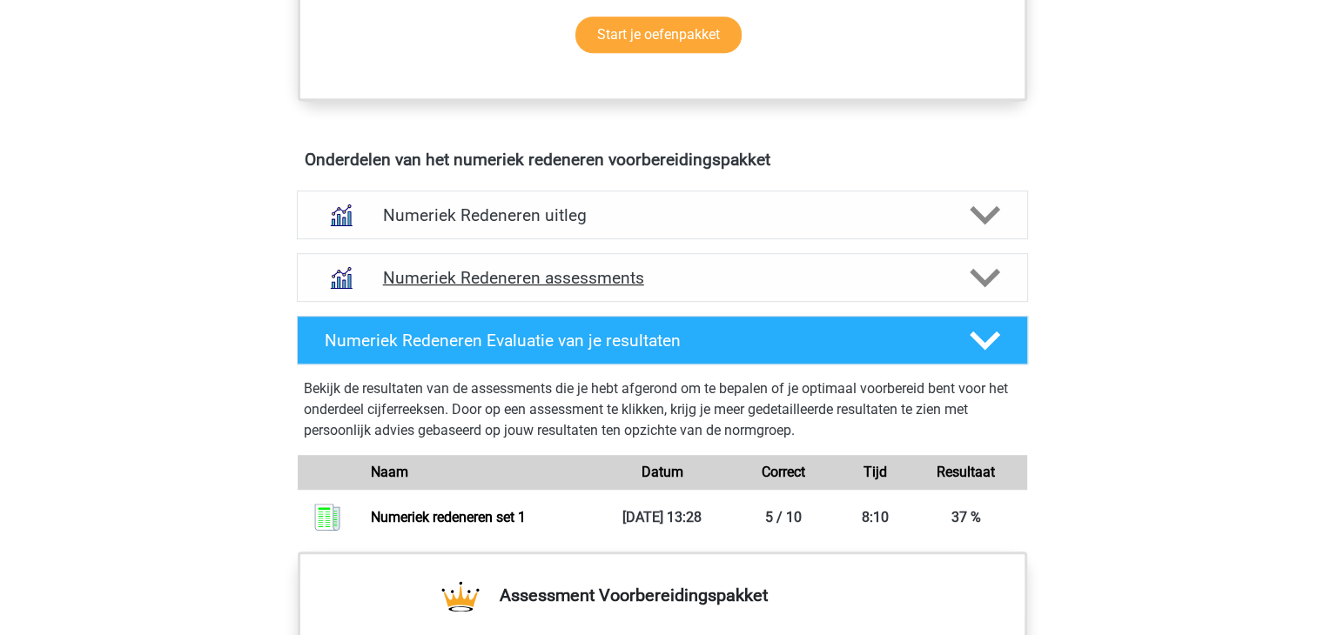
click at [502, 275] on h4 "Numeriek Redeneren assessments" at bounding box center [662, 278] width 559 height 20
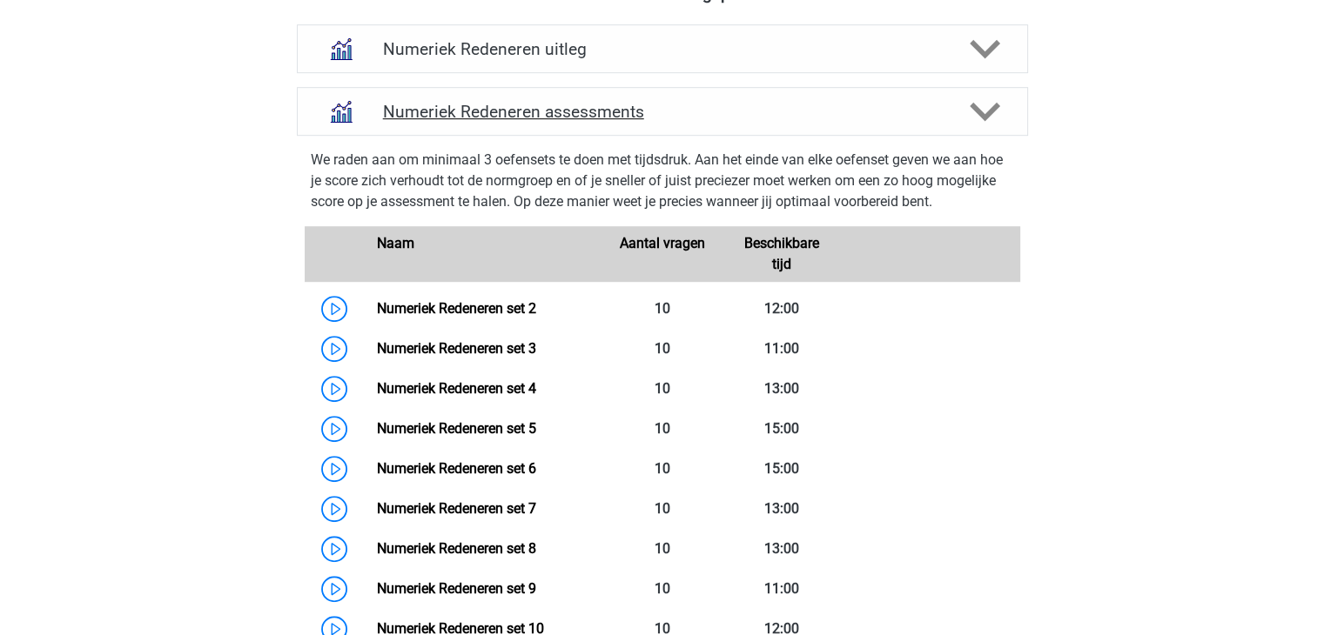
scroll to position [1132, 0]
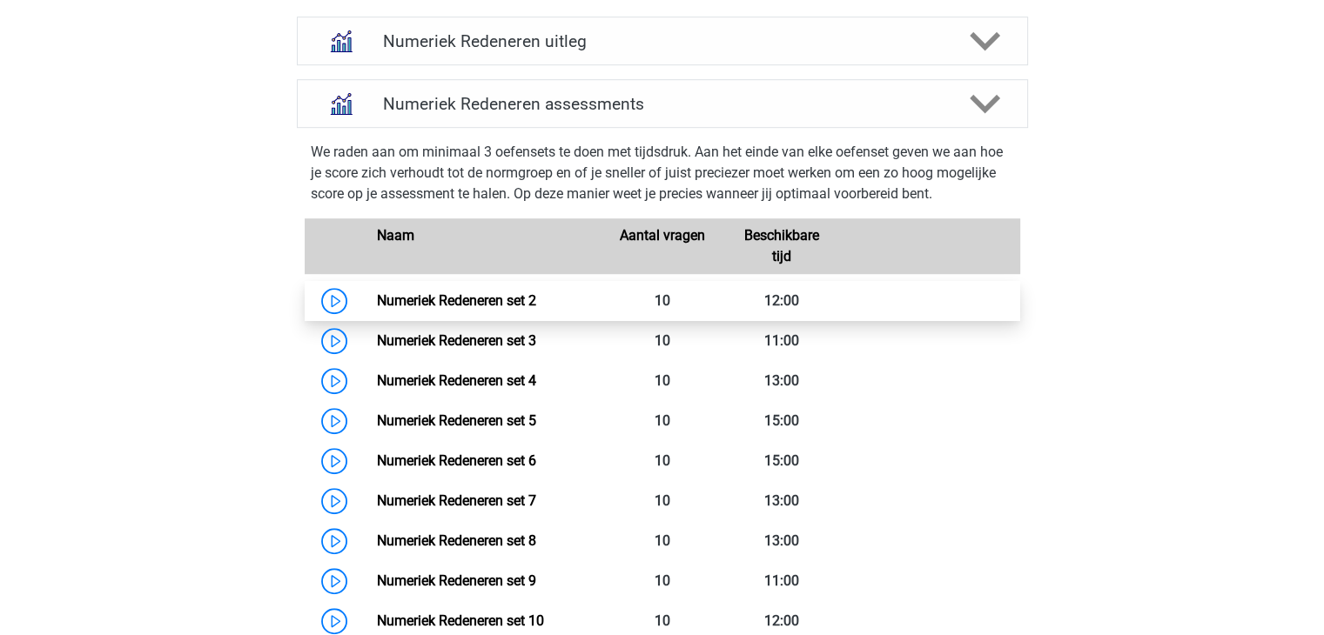
click at [487, 293] on link "Numeriek Redeneren set 2" at bounding box center [456, 300] width 159 height 17
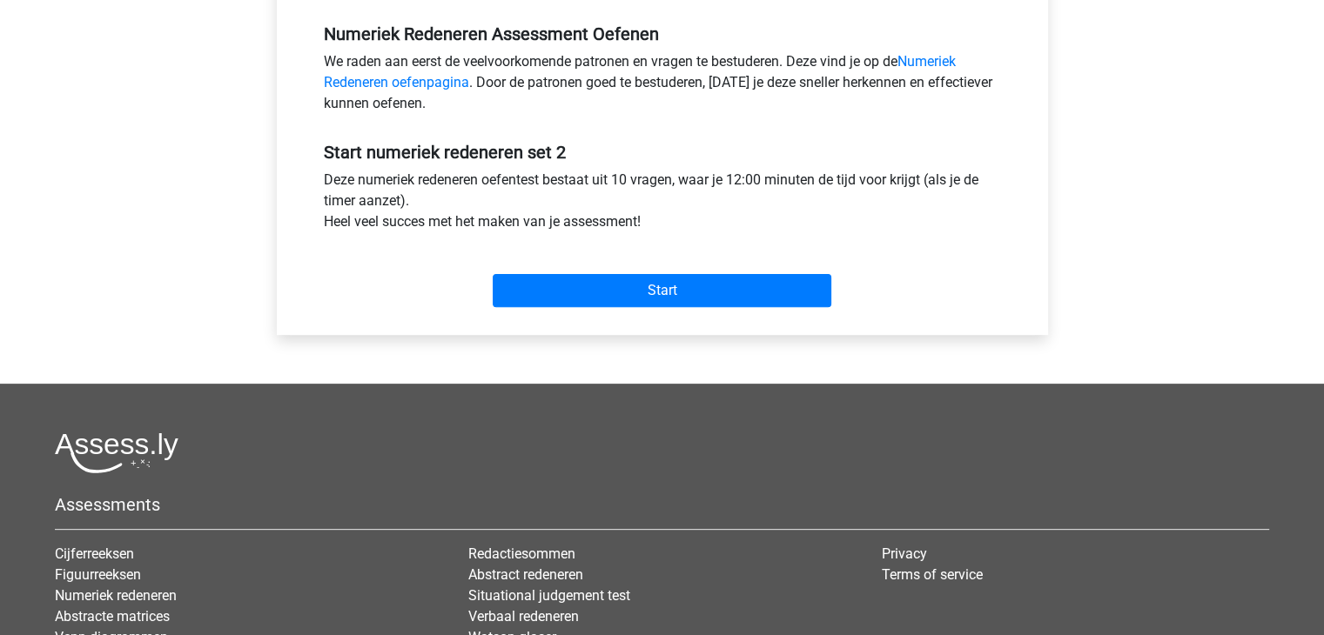
scroll to position [609, 0]
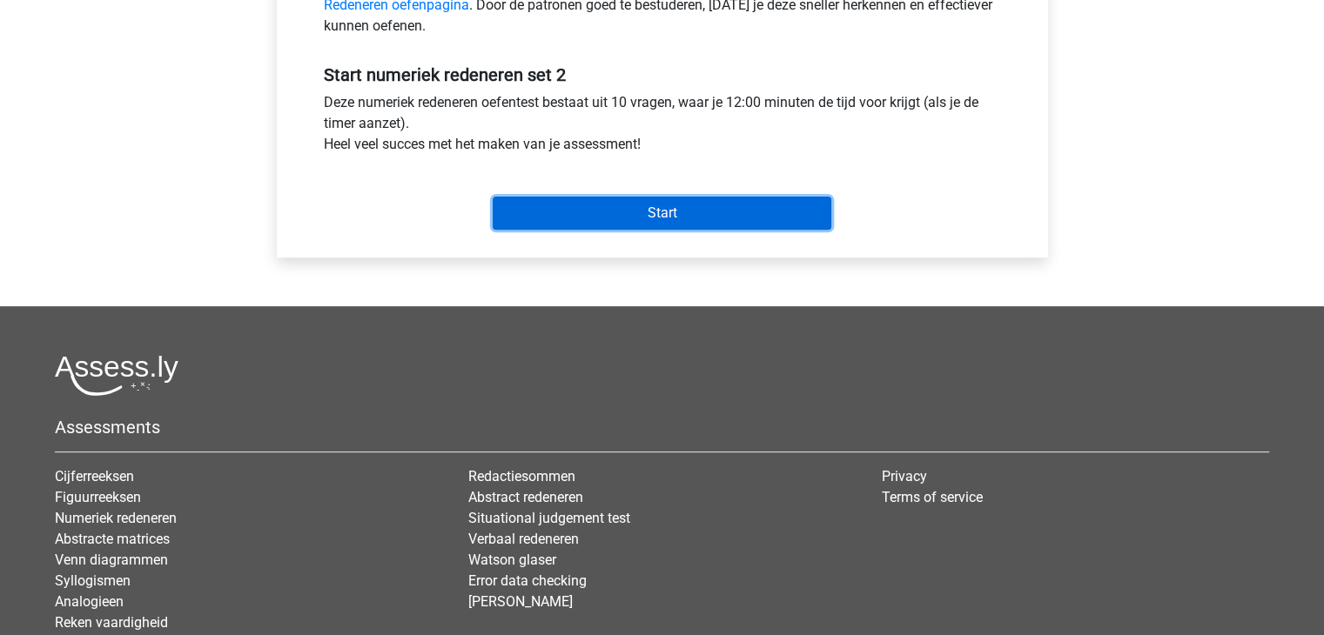
click at [610, 213] on input "Start" at bounding box center [662, 213] width 339 height 33
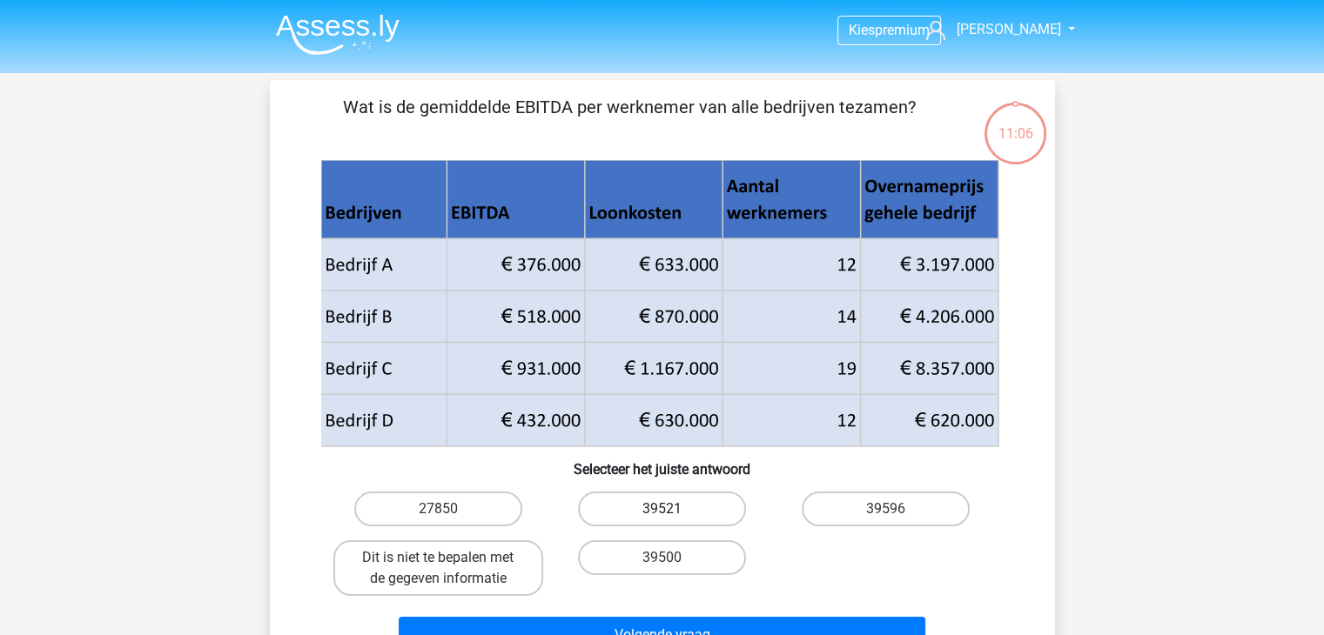
scroll to position [87, 0]
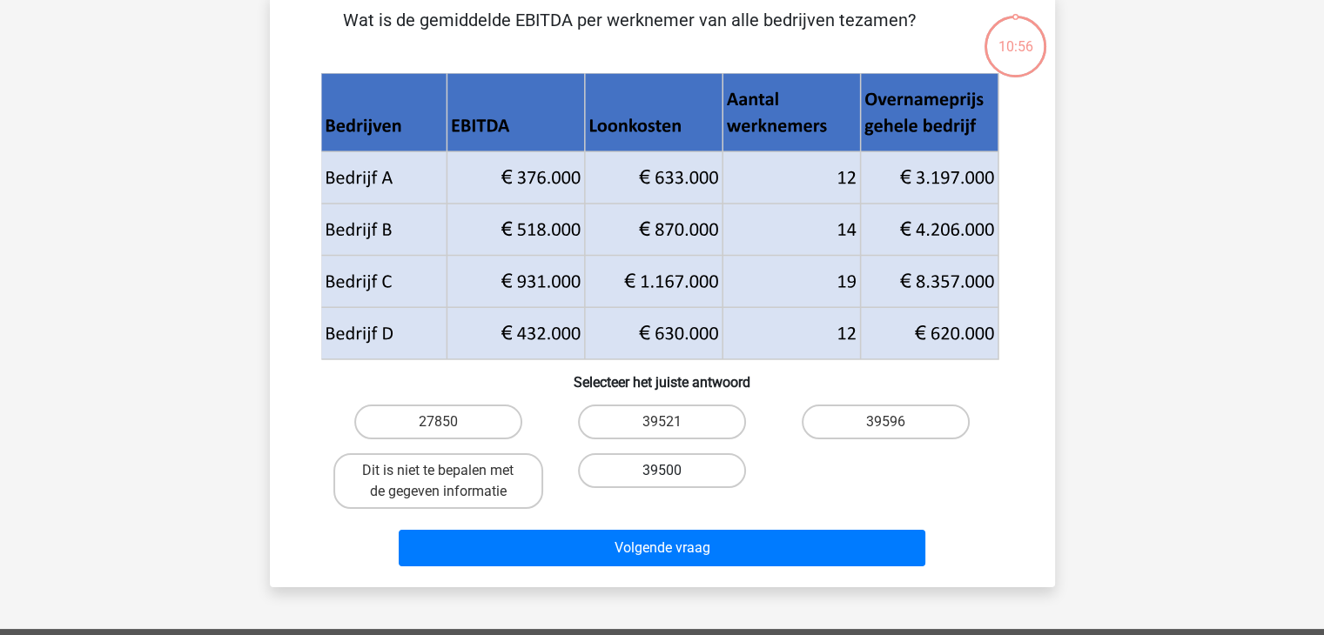
click at [682, 474] on label "39500" at bounding box center [662, 471] width 168 height 35
click at [673, 474] on input "39500" at bounding box center [667, 476] width 11 height 11
radio input "true"
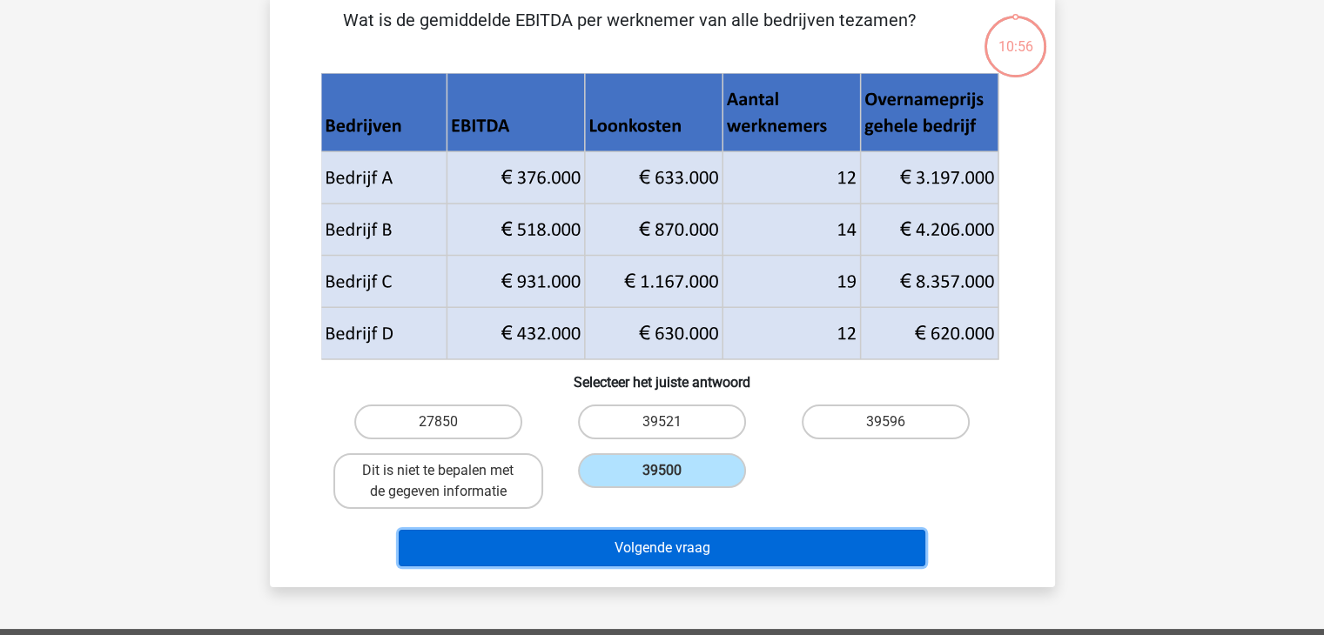
click at [682, 548] on button "Volgende vraag" at bounding box center [662, 548] width 527 height 37
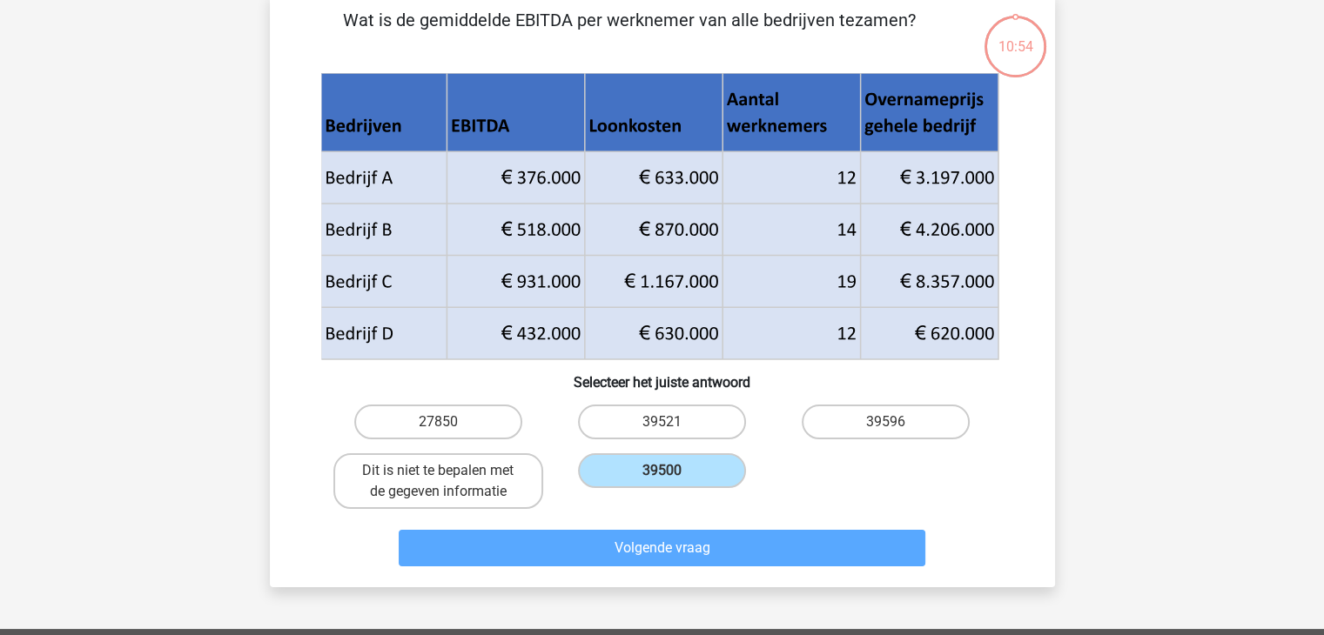
scroll to position [80, 0]
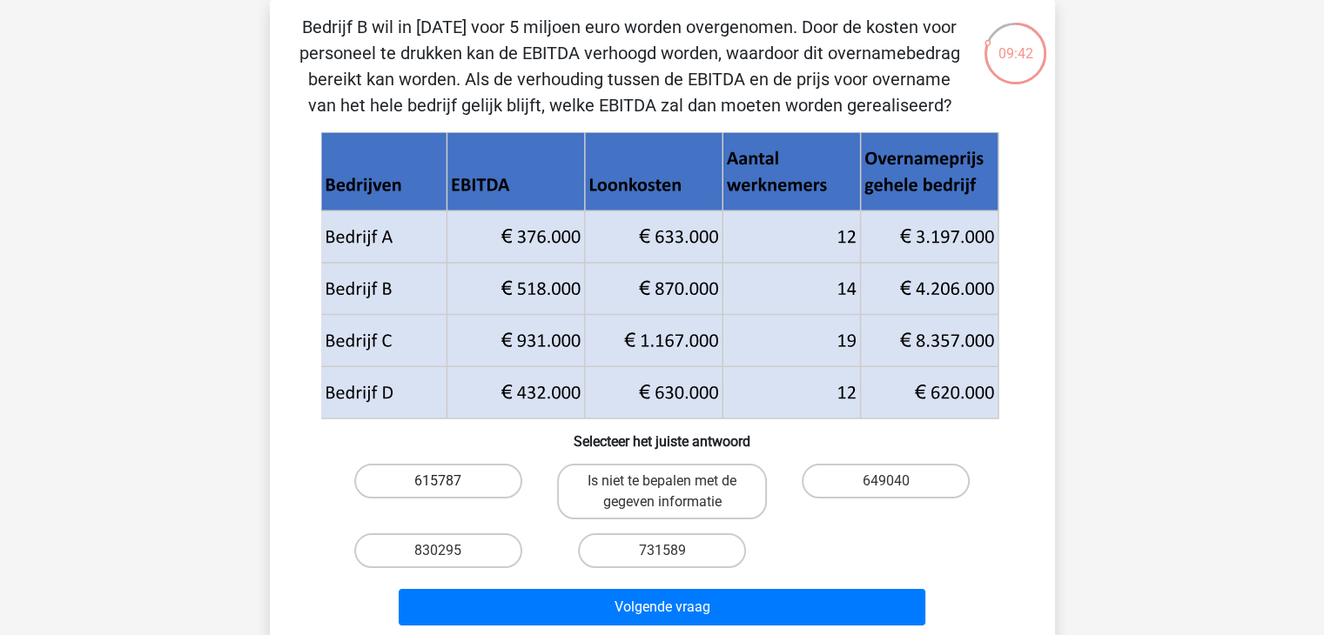
click at [467, 484] on label "615787" at bounding box center [438, 481] width 168 height 35
click at [449, 484] on input "615787" at bounding box center [443, 486] width 11 height 11
radio input "true"
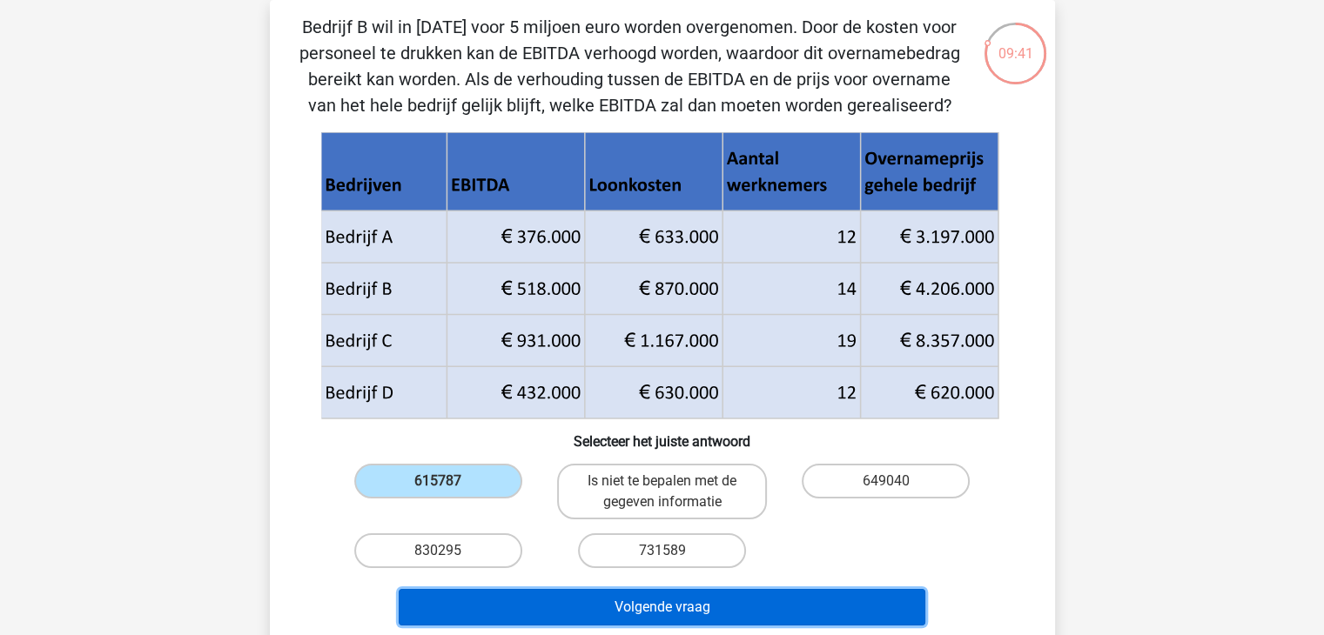
click at [619, 603] on button "Volgende vraag" at bounding box center [662, 607] width 527 height 37
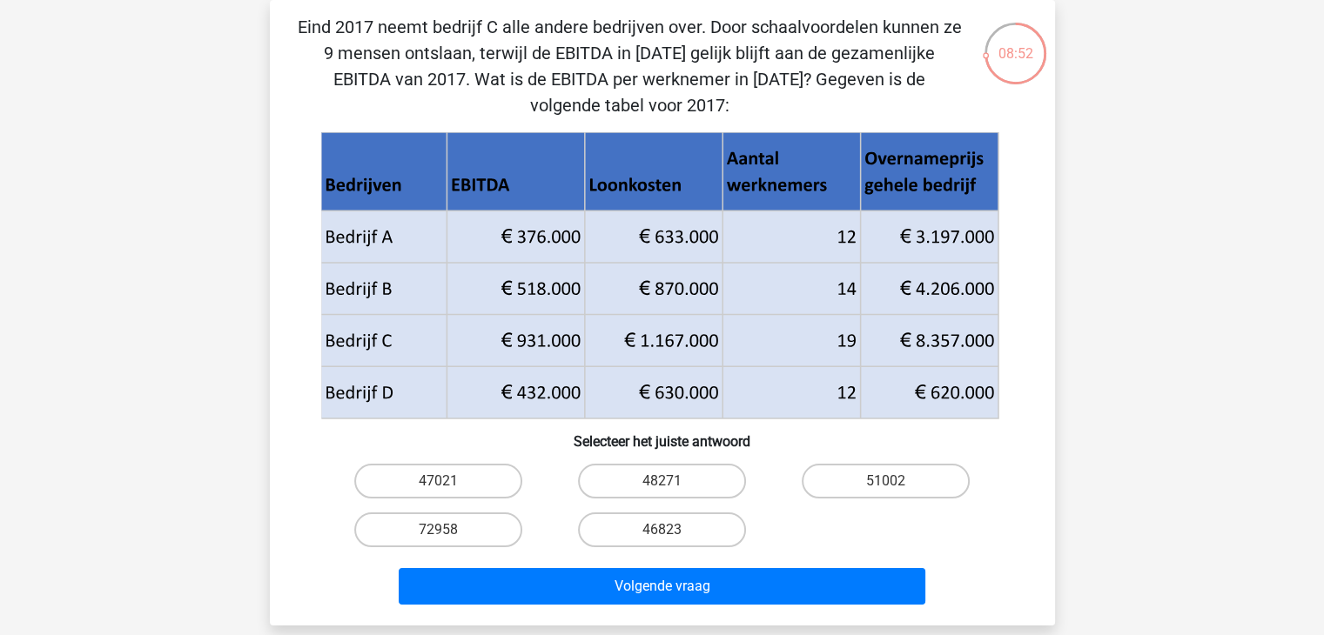
scroll to position [167, 0]
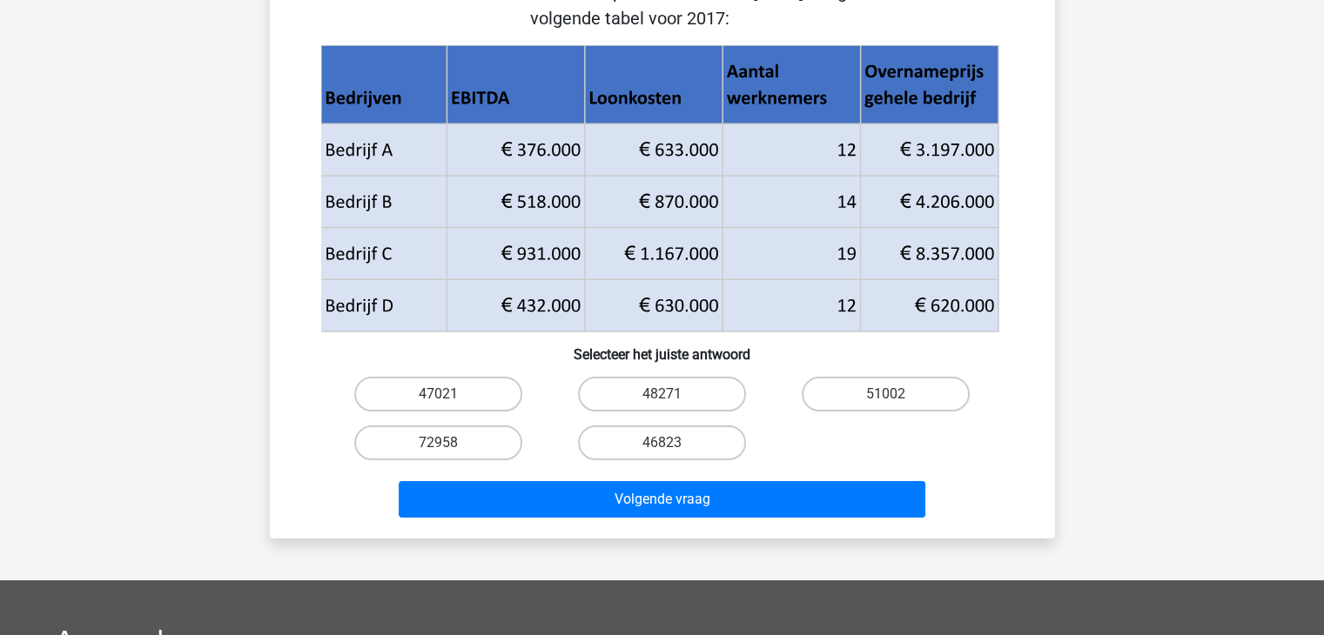
click at [775, 353] on h6 "Selecteer het juiste antwoord" at bounding box center [662, 348] width 729 height 30
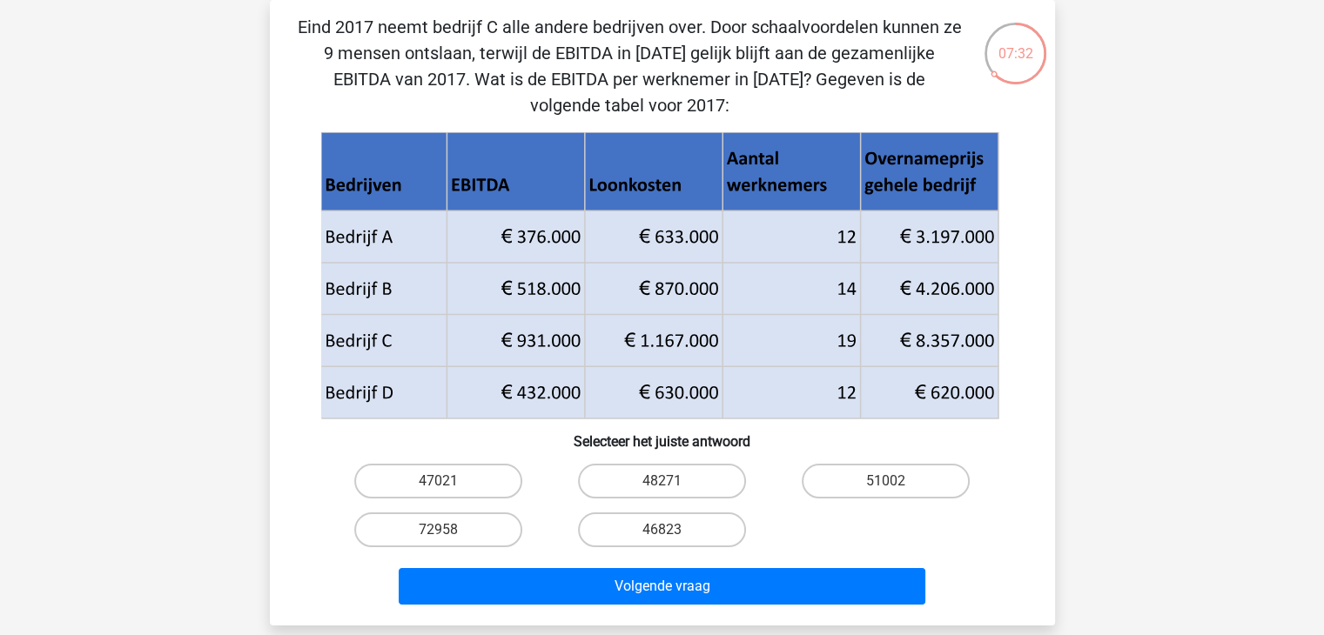
click at [668, 483] on input "48271" at bounding box center [667, 486] width 11 height 11
radio input "true"
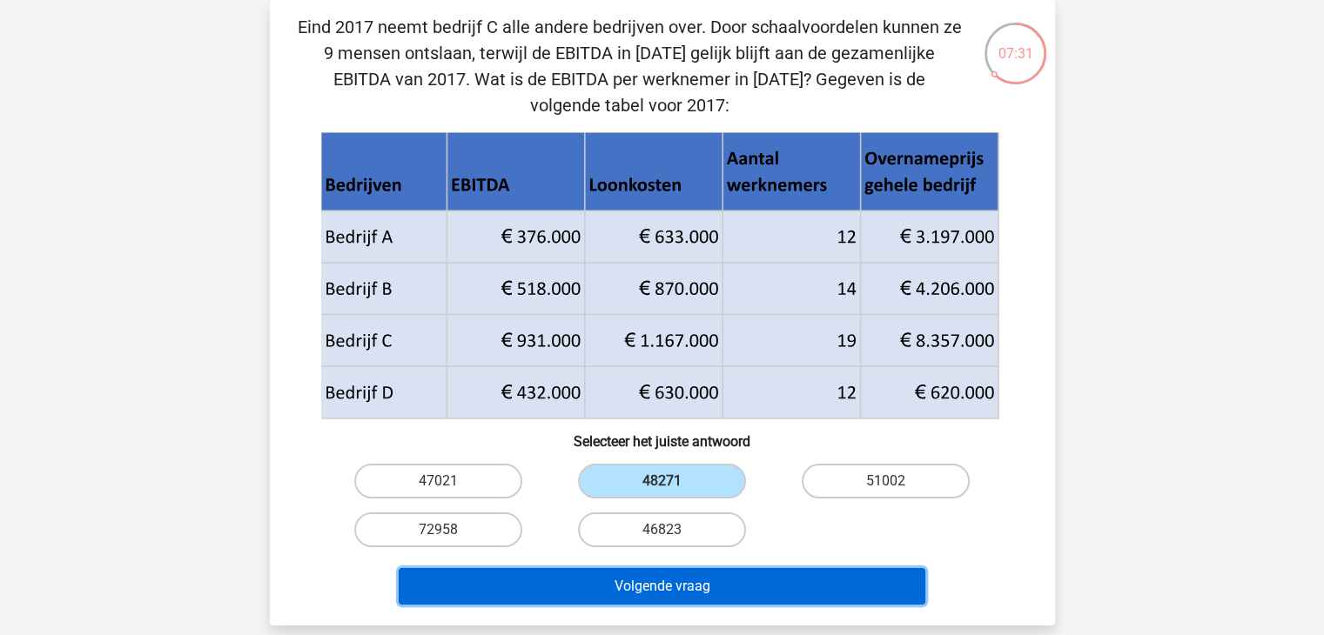
click at [686, 577] on button "Volgende vraag" at bounding box center [662, 586] width 527 height 37
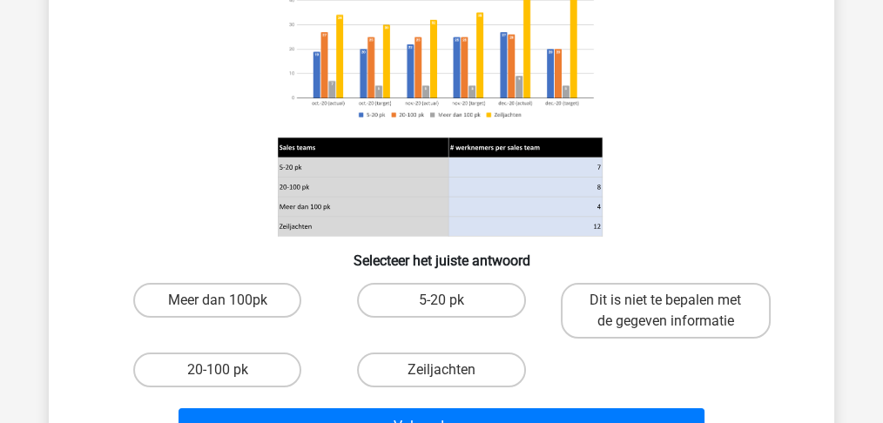
scroll to position [196, 0]
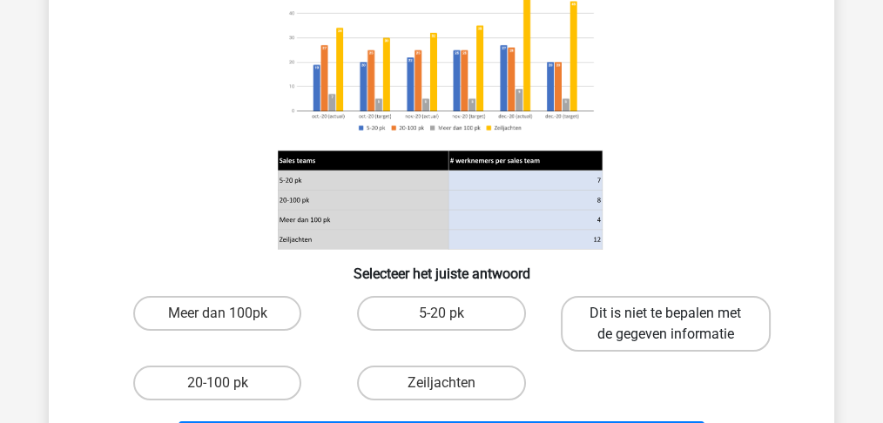
click at [645, 316] on label "Dit is niet te bepalen met de gegeven informatie" at bounding box center [666, 324] width 210 height 56
click at [665, 316] on input "Dit is niet te bepalen met de gegeven informatie" at bounding box center [670, 318] width 11 height 11
radio input "true"
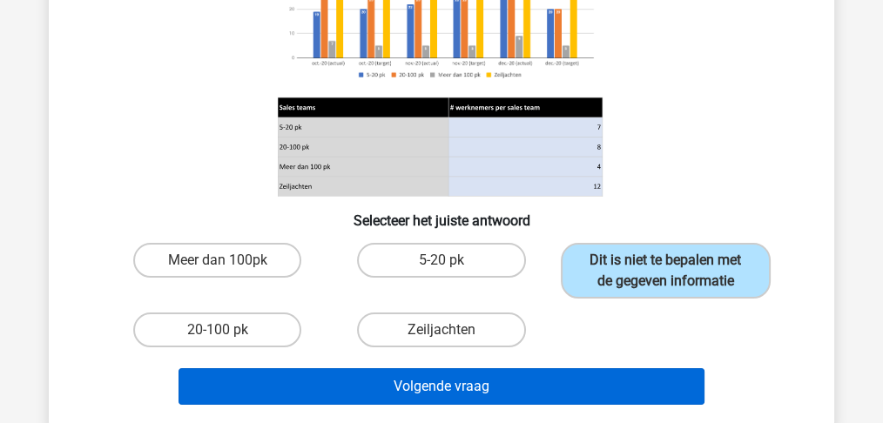
scroll to position [312, 0]
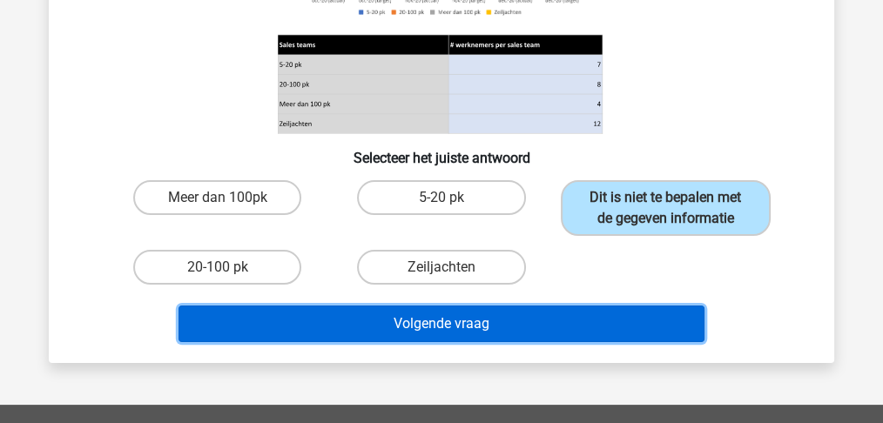
click at [554, 321] on button "Volgende vraag" at bounding box center [441, 324] width 527 height 37
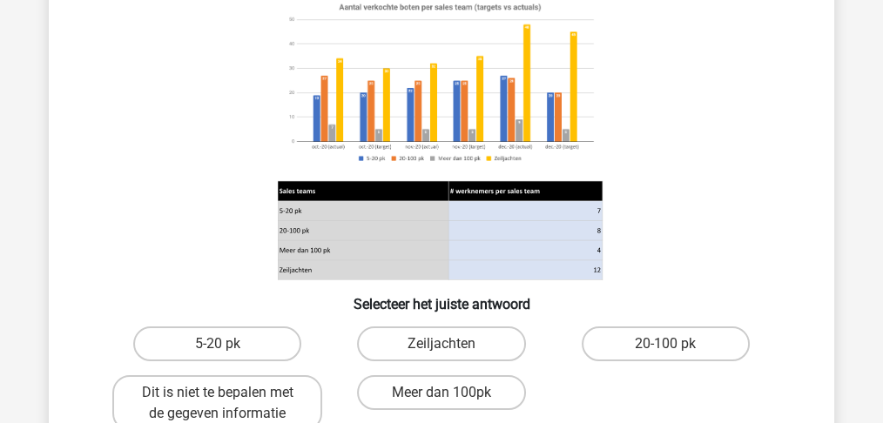
scroll to position [185, 0]
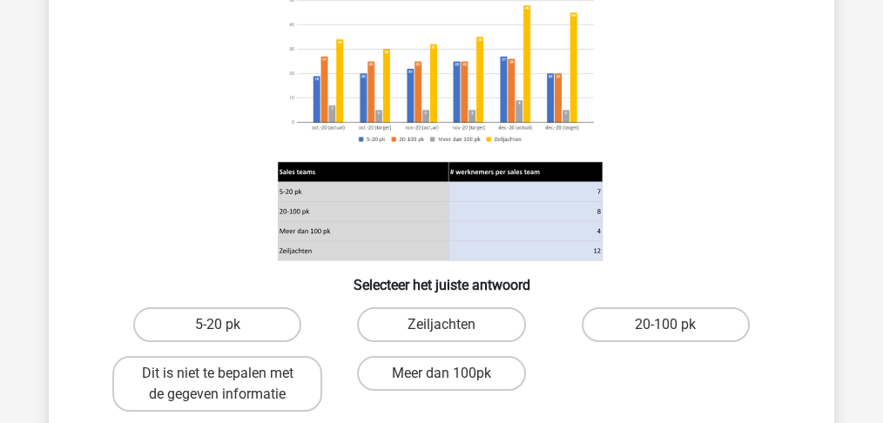
click at [225, 198] on icon at bounding box center [442, 119] width 702 height 287
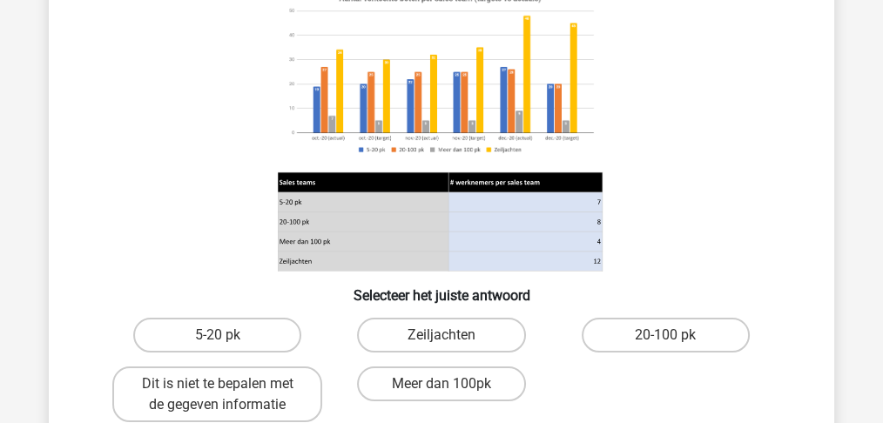
scroll to position [232, 0]
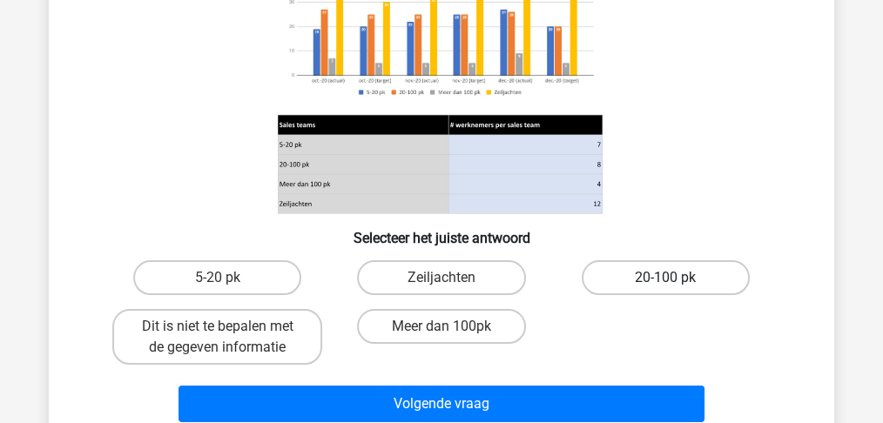
click at [603, 274] on label "20-100 pk" at bounding box center [665, 277] width 168 height 35
click at [665, 278] on input "20-100 pk" at bounding box center [670, 283] width 11 height 11
radio input "true"
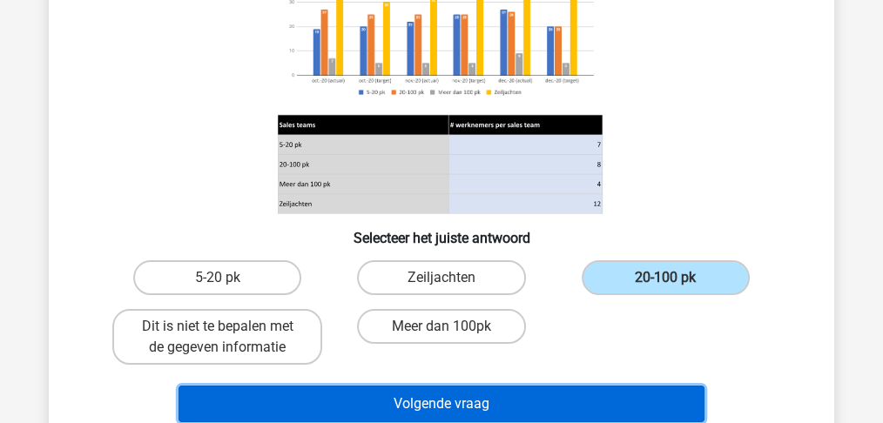
click at [512, 406] on button "Volgende vraag" at bounding box center [441, 404] width 527 height 37
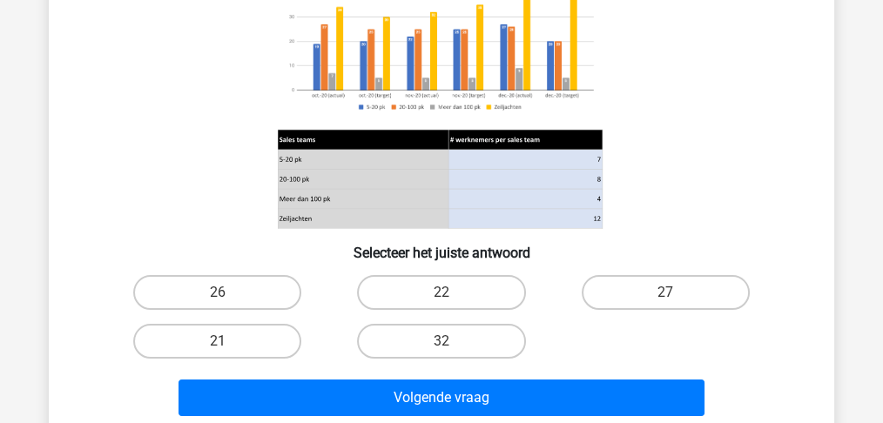
scroll to position [254, 0]
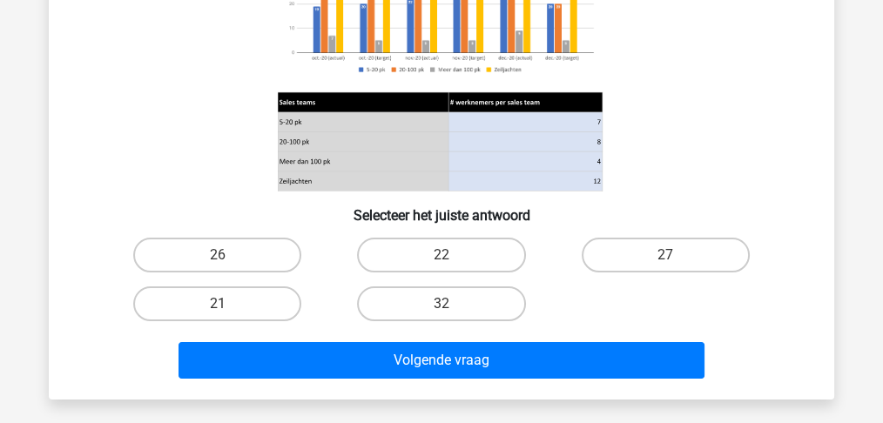
click at [562, 308] on div "26 22 27 21 32" at bounding box center [441, 279] width 672 height 97
click at [248, 257] on label "26" at bounding box center [217, 255] width 168 height 35
click at [229, 257] on input "26" at bounding box center [223, 260] width 11 height 11
radio input "true"
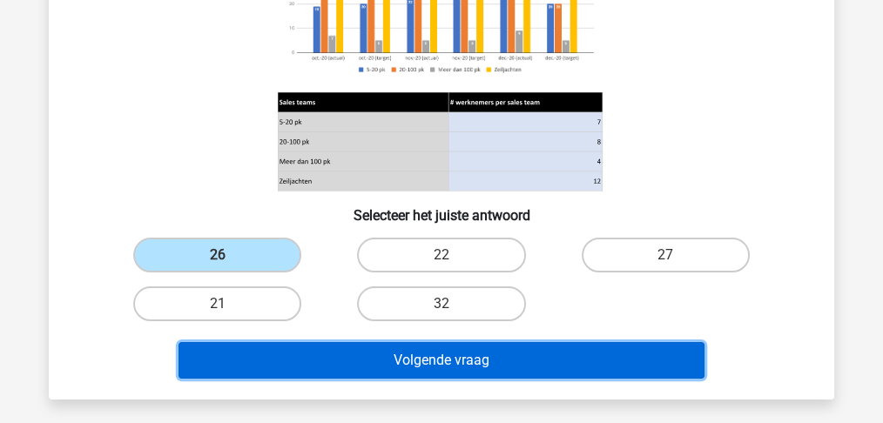
click at [445, 360] on button "Volgende vraag" at bounding box center [441, 360] width 527 height 37
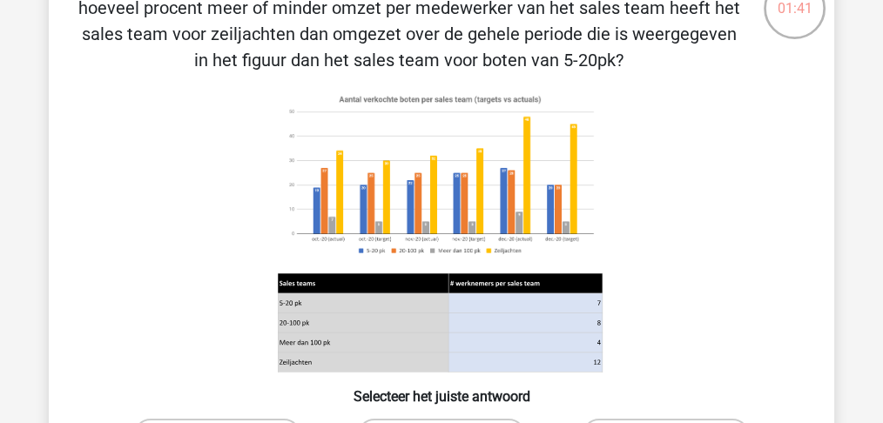
scroll to position [312, 0]
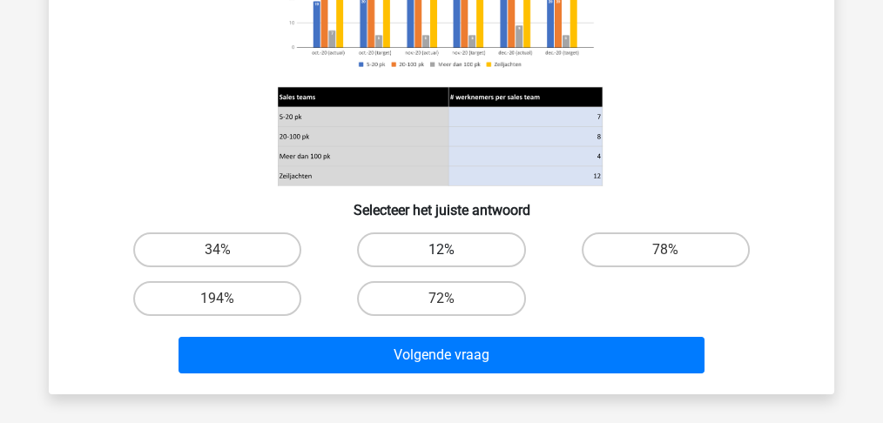
click at [493, 250] on label "12%" at bounding box center [441, 249] width 168 height 35
click at [453, 250] on input "12%" at bounding box center [446, 255] width 11 height 11
radio input "true"
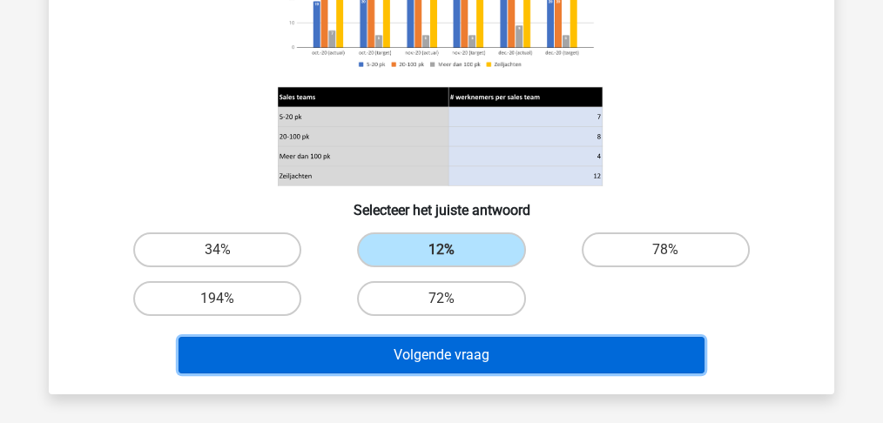
click at [470, 354] on button "Volgende vraag" at bounding box center [441, 355] width 527 height 37
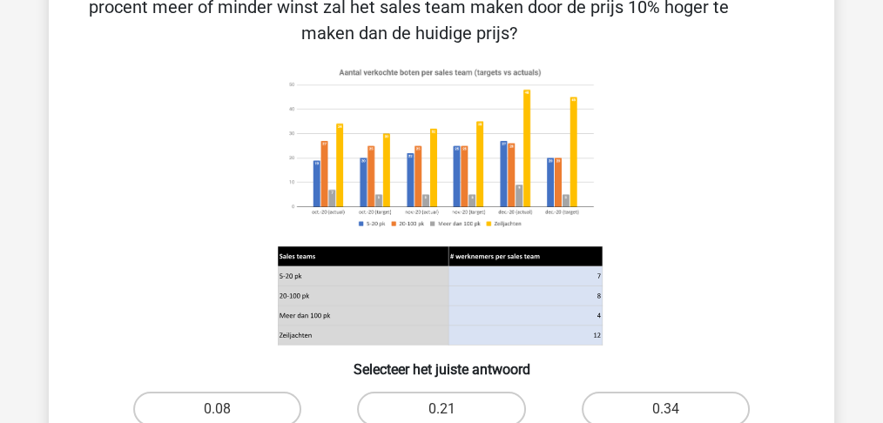
scroll to position [370, 0]
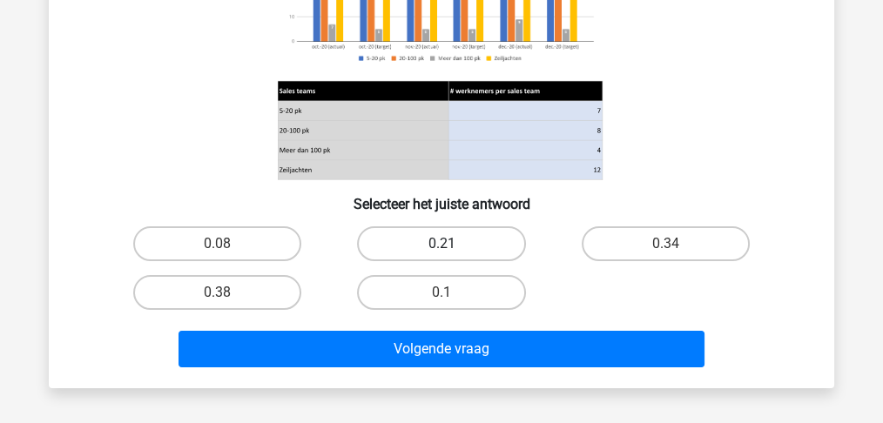
click at [406, 241] on label "0.21" at bounding box center [441, 243] width 168 height 35
click at [441, 244] on input "0.21" at bounding box center [446, 249] width 11 height 11
radio input "true"
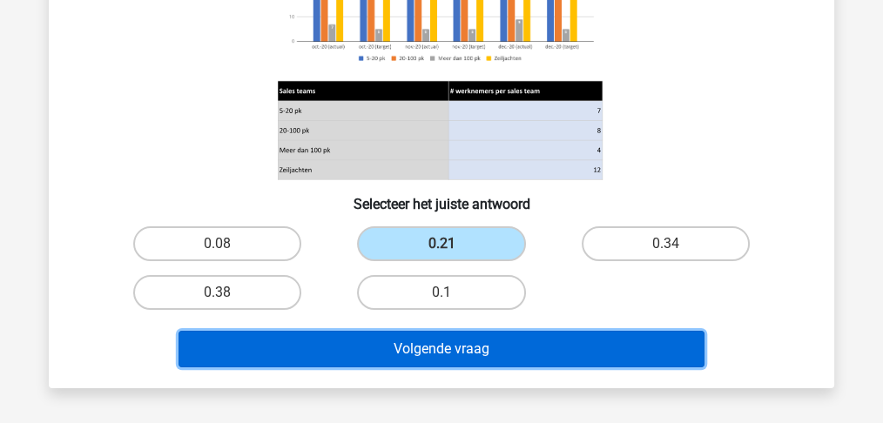
click at [428, 344] on button "Volgende vraag" at bounding box center [441, 349] width 527 height 37
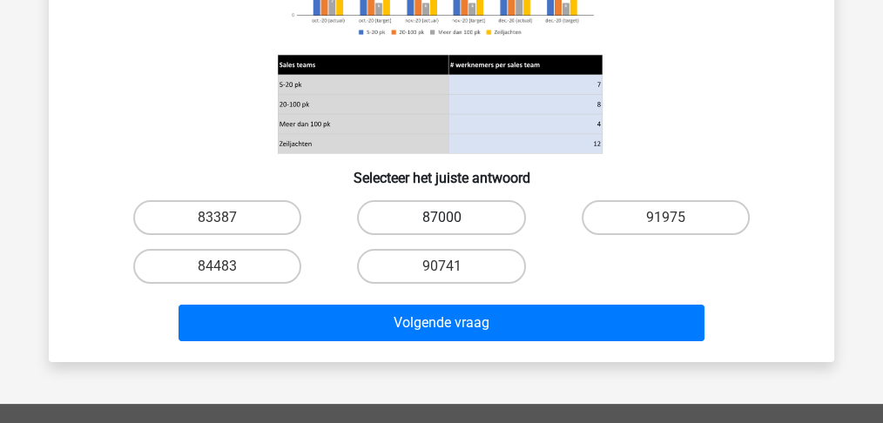
click at [400, 230] on label "87000" at bounding box center [441, 217] width 168 height 35
click at [441, 229] on input "87000" at bounding box center [446, 223] width 11 height 11
radio input "true"
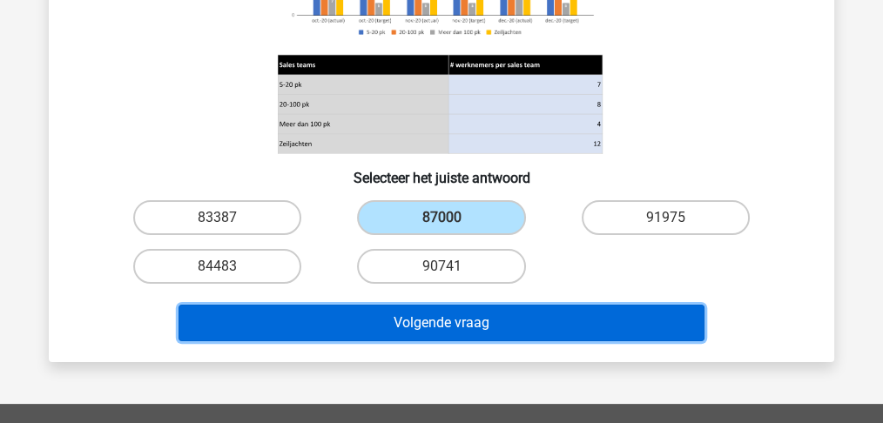
click at [422, 322] on button "Volgende vraag" at bounding box center [441, 323] width 527 height 37
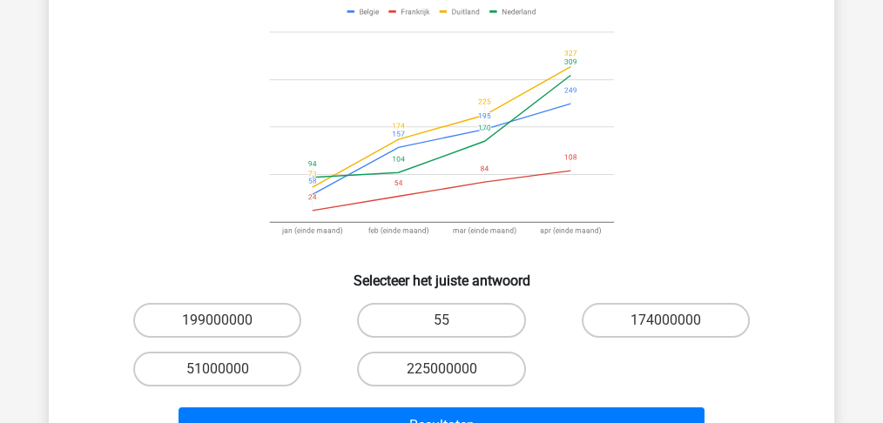
scroll to position [196, 0]
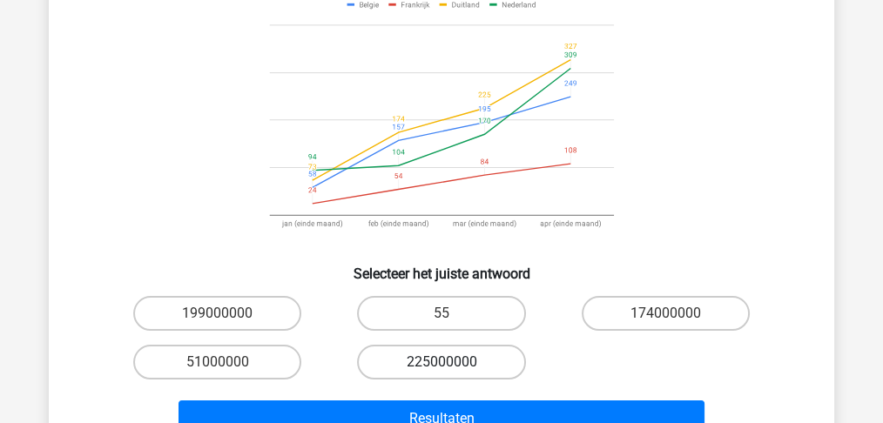
click at [426, 367] on label "225000000" at bounding box center [441, 362] width 168 height 35
click at [441, 367] on input "225000000" at bounding box center [446, 367] width 11 height 11
radio input "true"
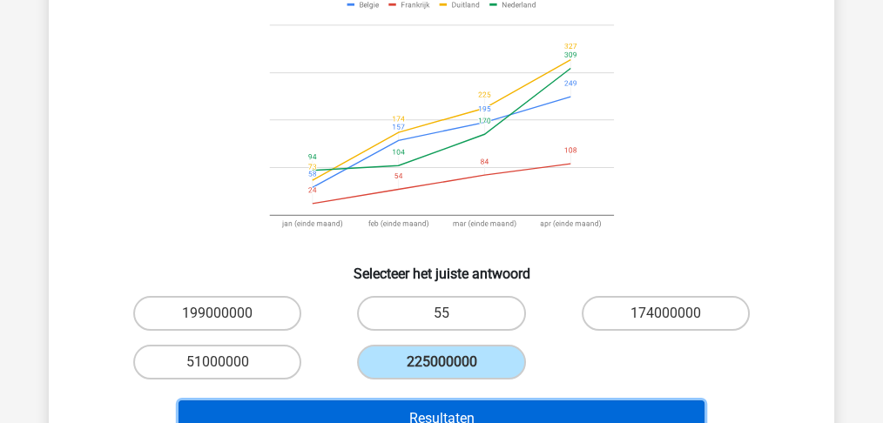
click at [437, 415] on button "Resultaten" at bounding box center [441, 418] width 527 height 37
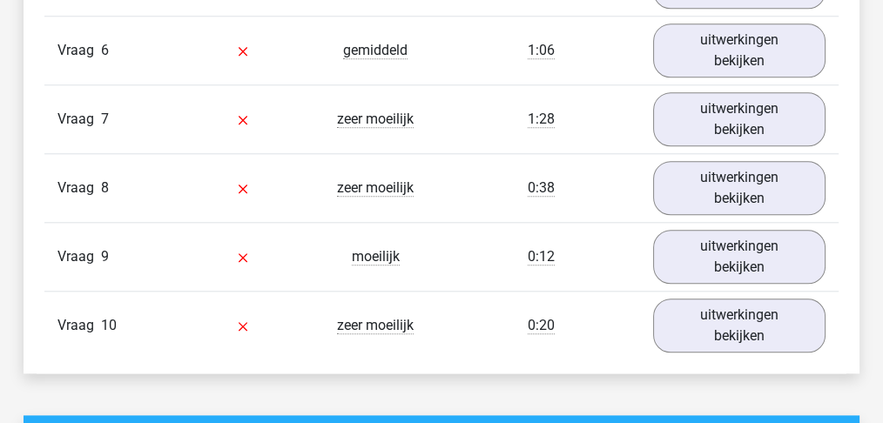
scroll to position [1798, 0]
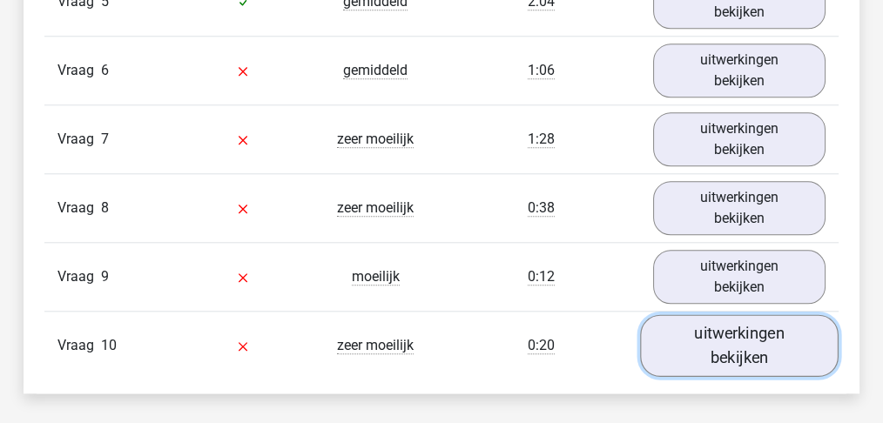
click at [743, 353] on link "uitwerkingen bekijken" at bounding box center [739, 345] width 198 height 62
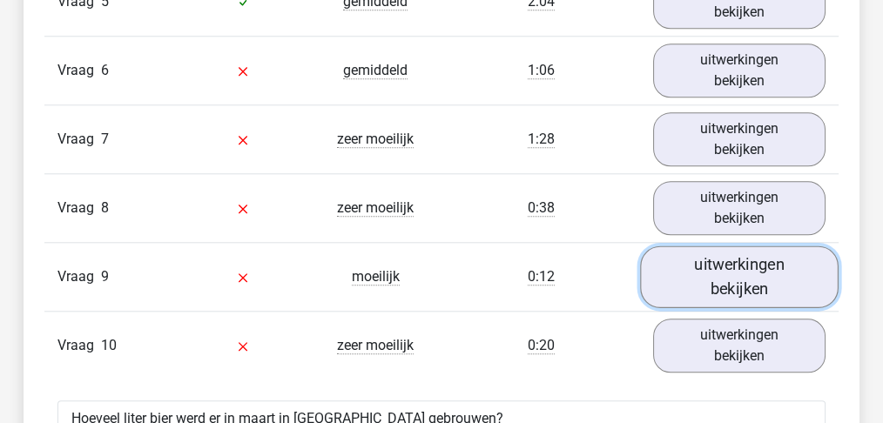
click at [702, 280] on link "uitwerkingen bekijken" at bounding box center [739, 276] width 198 height 62
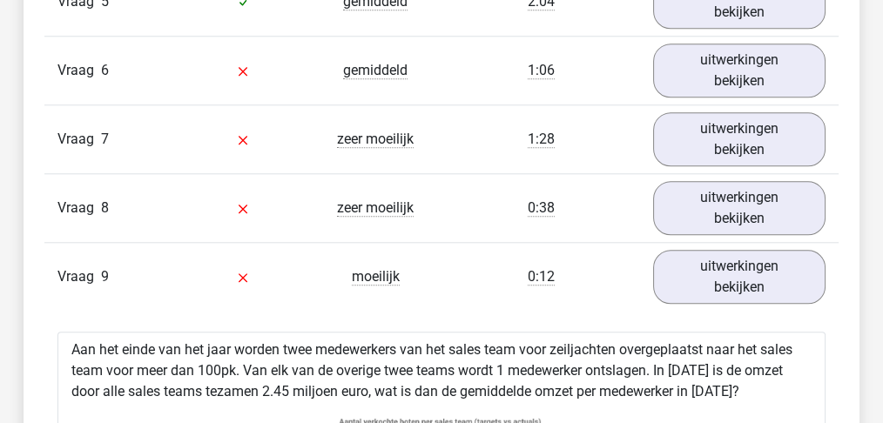
scroll to position [1741, 0]
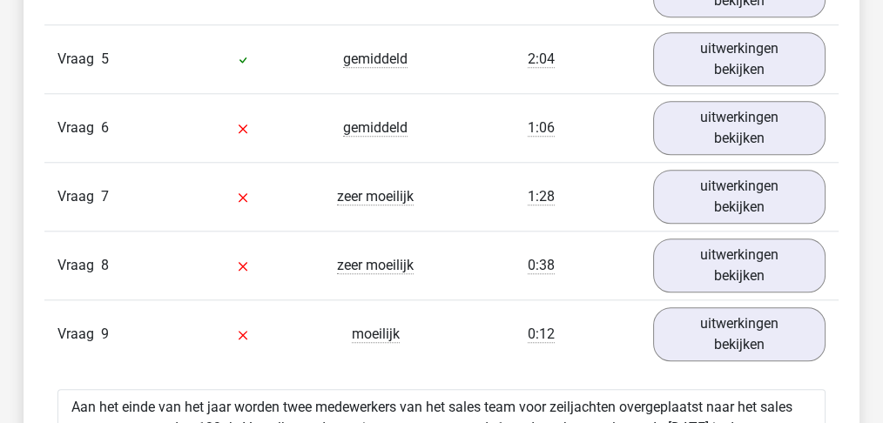
click at [596, 312] on div "Vraag 9 moeilijk 0:12 uitwerkingen bekijken" at bounding box center [441, 333] width 794 height 69
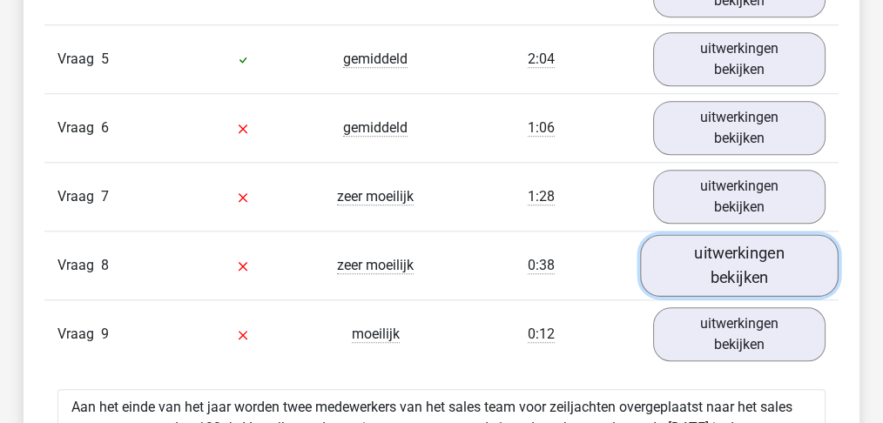
click at [699, 277] on link "uitwerkingen bekijken" at bounding box center [739, 265] width 198 height 62
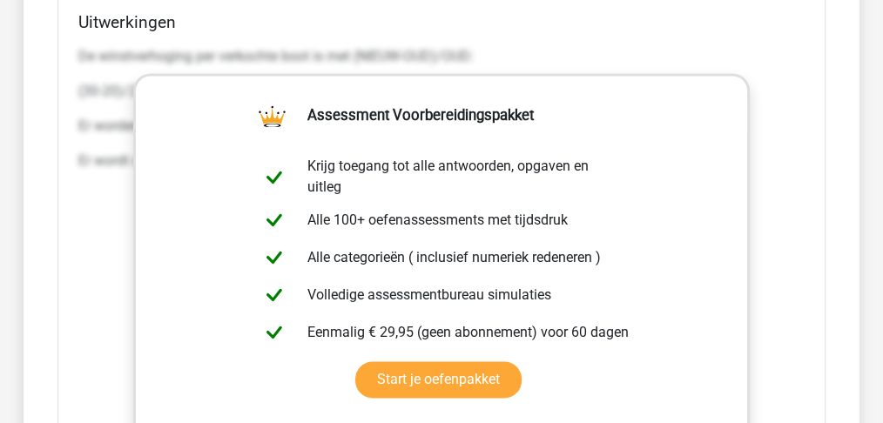
scroll to position [2611, 0]
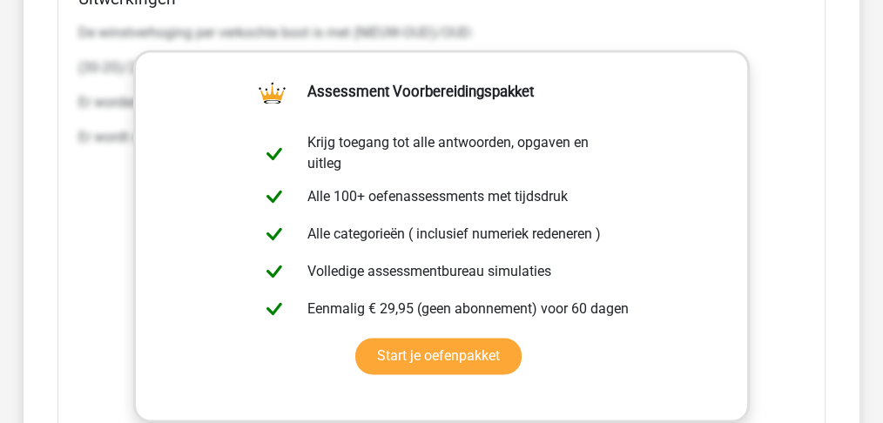
click at [766, 51] on div "De winstverhoging per verkochte boot is met (NIEUW-OUD)/OUD: (30-20)/20=50% Er …" at bounding box center [441, 92] width 726 height 153
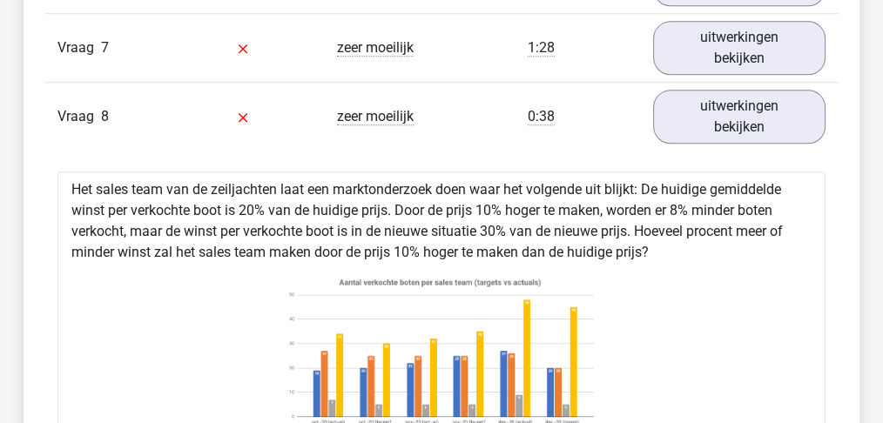
scroll to position [1798, 0]
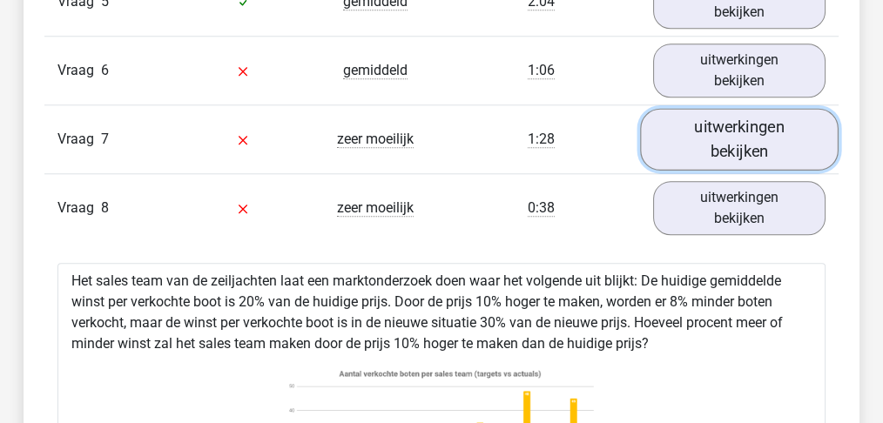
click at [747, 135] on link "uitwerkingen bekijken" at bounding box center [739, 139] width 198 height 62
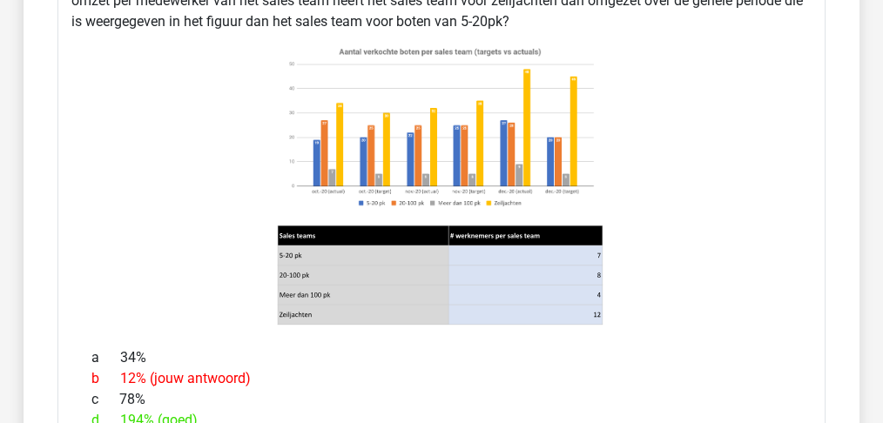
scroll to position [1972, 0]
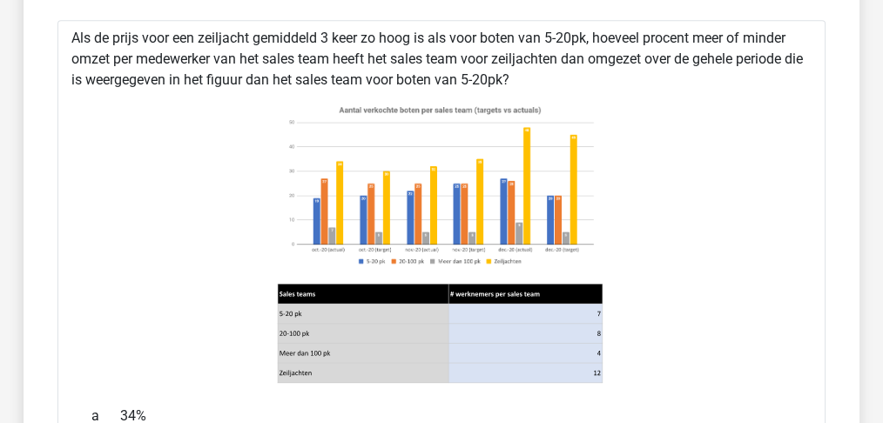
click at [251, 192] on icon at bounding box center [441, 240] width 712 height 287
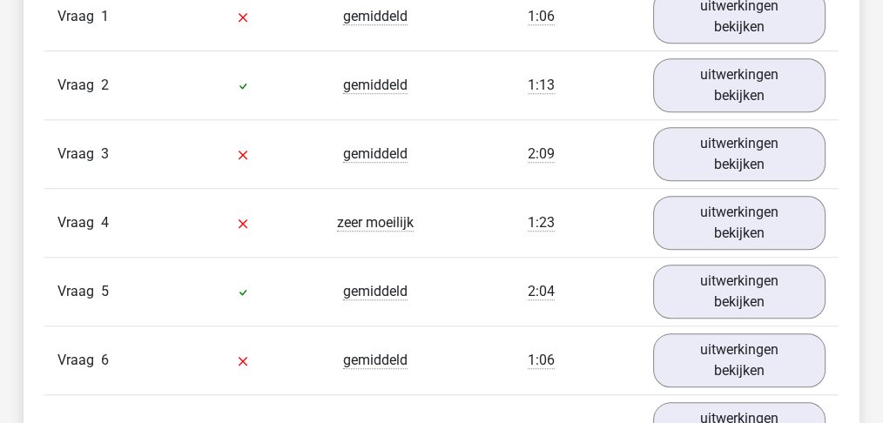
scroll to position [1508, 0]
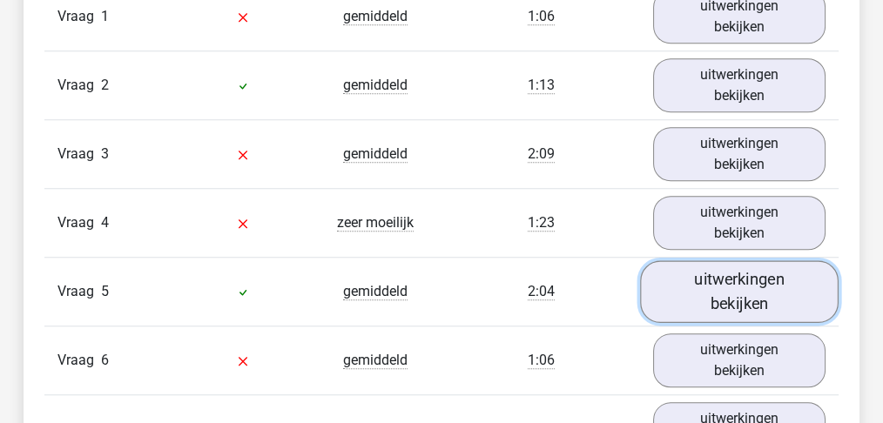
click at [689, 302] on link "uitwerkingen bekijken" at bounding box center [739, 291] width 198 height 62
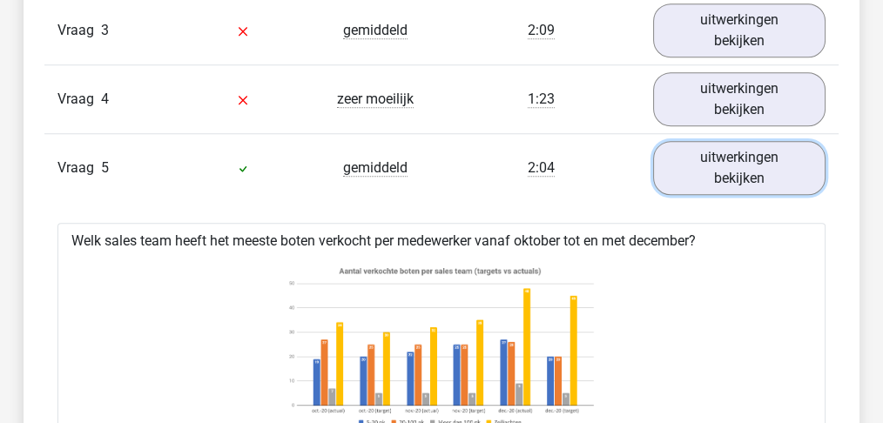
scroll to position [1567, 0]
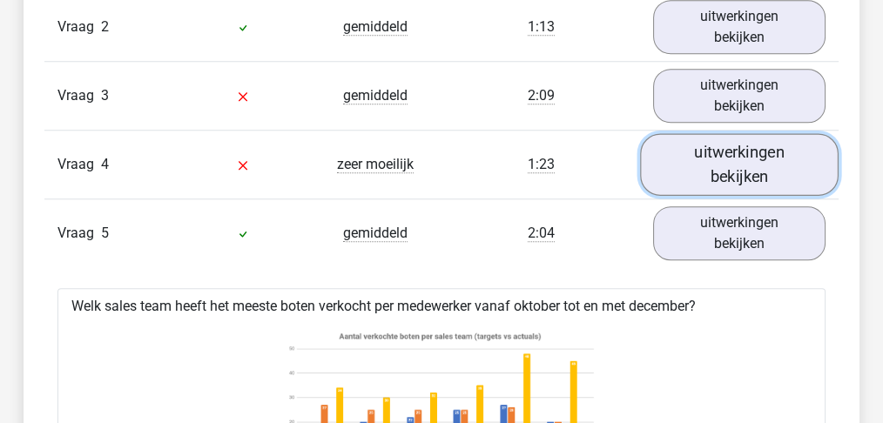
click at [736, 185] on link "uitwerkingen bekijken" at bounding box center [739, 164] width 198 height 62
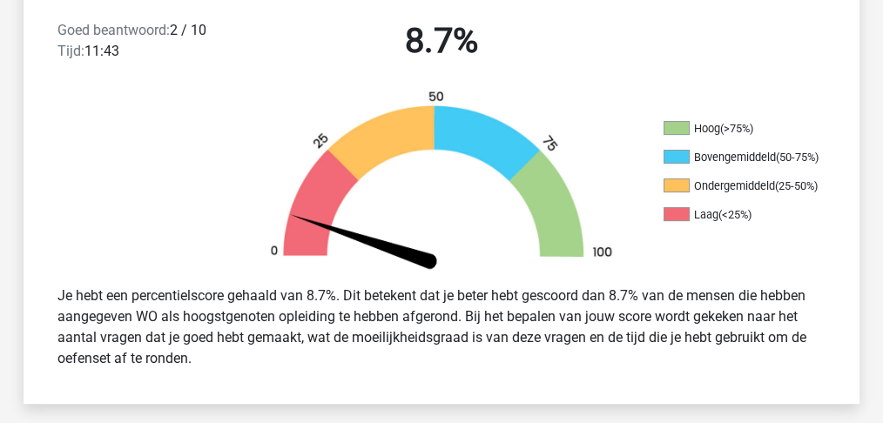
scroll to position [0, 0]
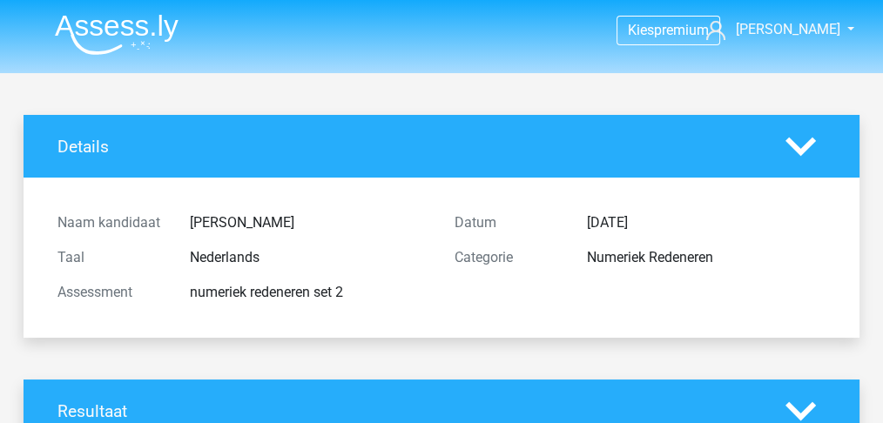
click at [75, 27] on img at bounding box center [117, 34] width 124 height 41
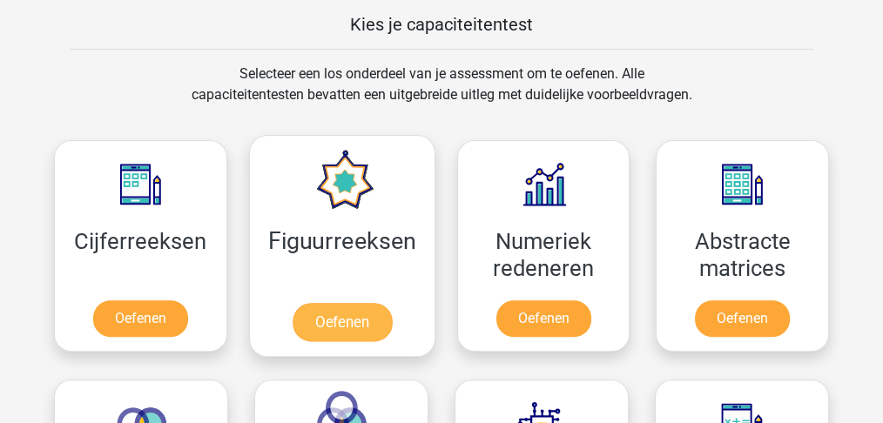
scroll to position [754, 0]
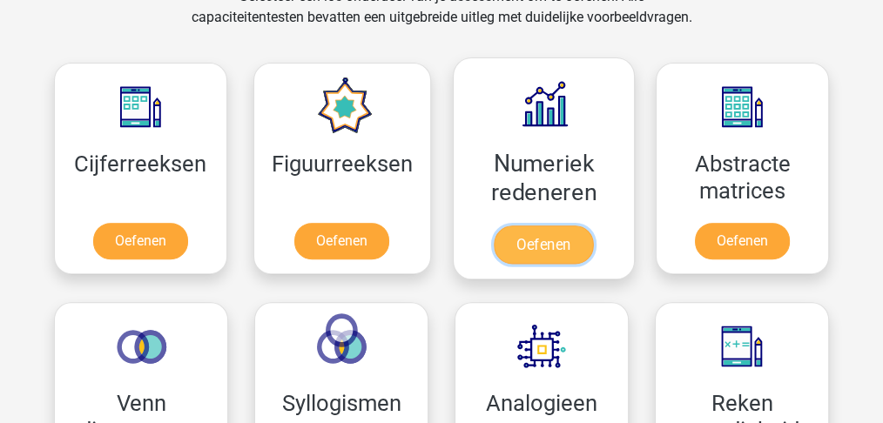
click at [547, 225] on link "Oefenen" at bounding box center [543, 244] width 99 height 38
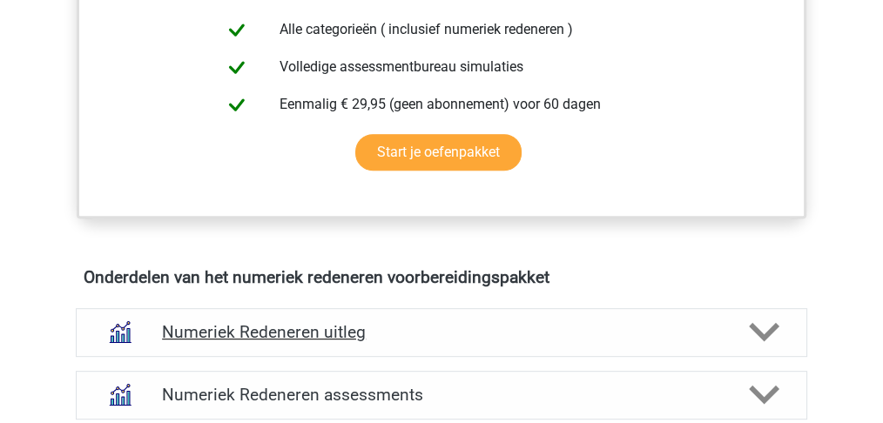
scroll to position [986, 0]
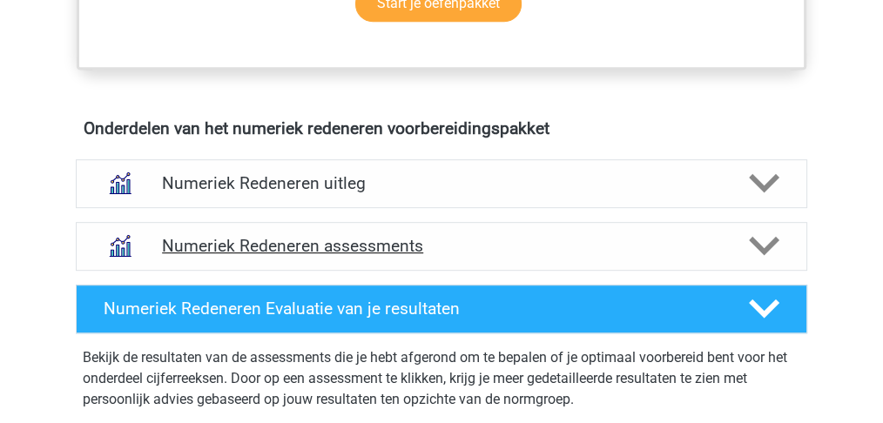
click at [358, 245] on h4 "Numeriek Redeneren assessments" at bounding box center [441, 246] width 559 height 20
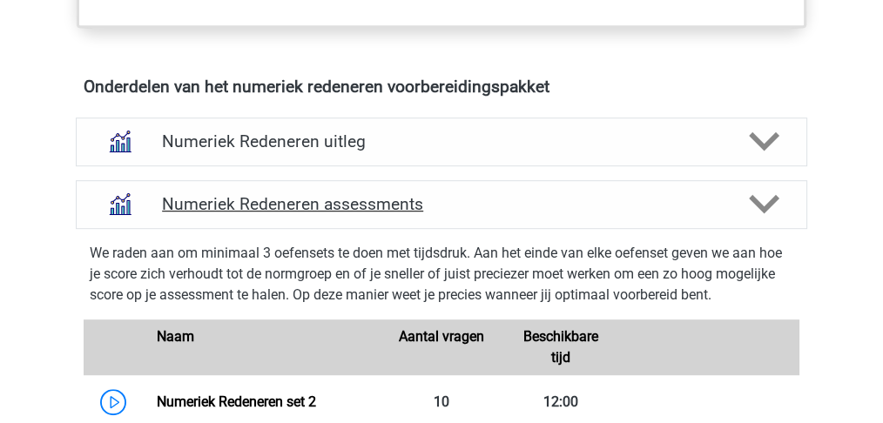
scroll to position [1219, 0]
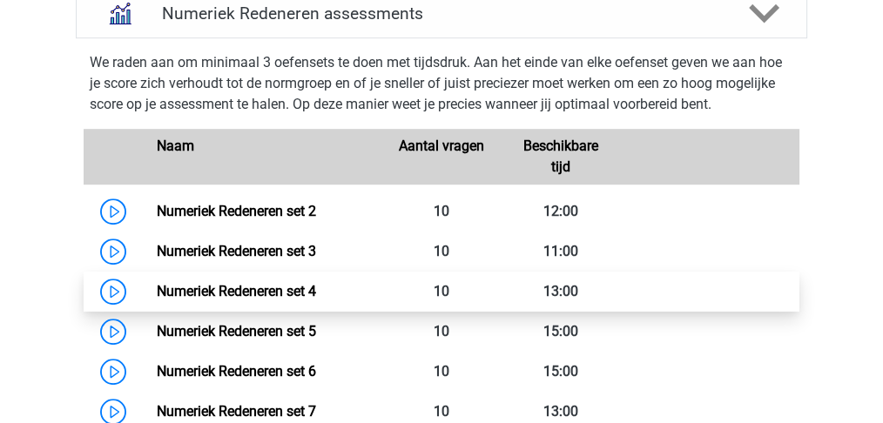
click at [297, 283] on link "Numeriek Redeneren set 4" at bounding box center [235, 291] width 159 height 17
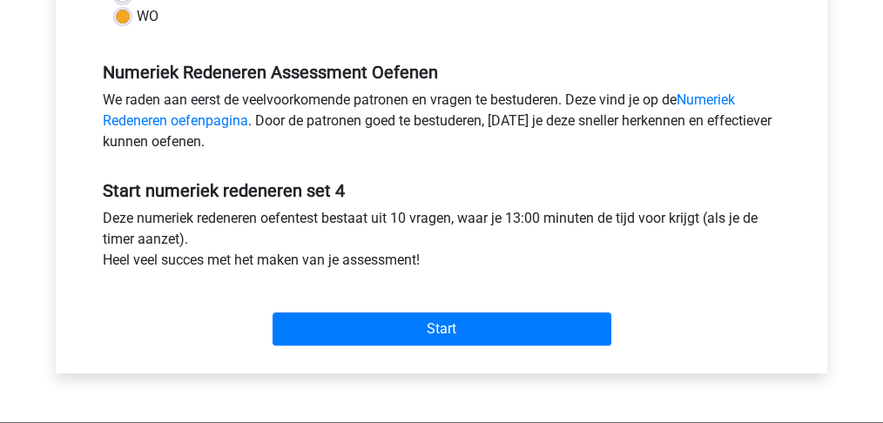
scroll to position [522, 0]
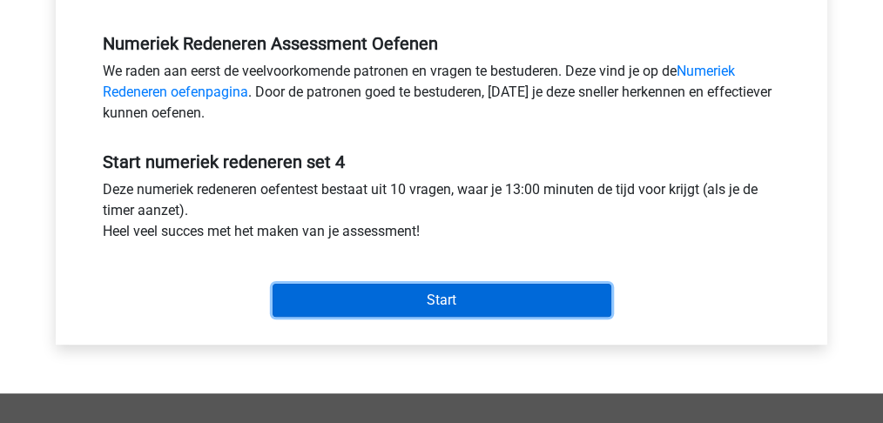
click at [405, 292] on input "Start" at bounding box center [441, 300] width 339 height 33
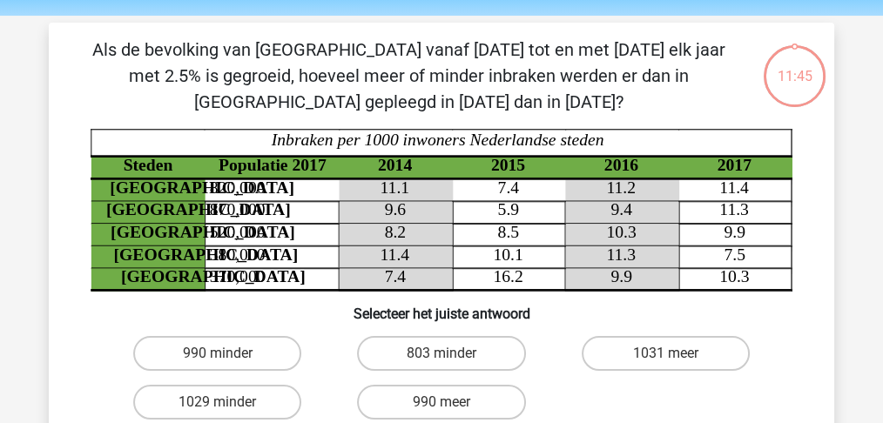
scroll to position [116, 0]
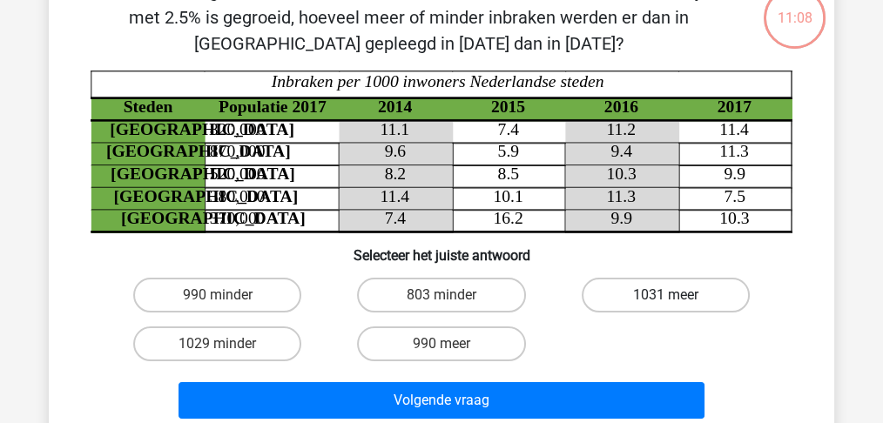
click at [628, 293] on label "1031 meer" at bounding box center [665, 295] width 168 height 35
click at [665, 295] on input "1031 meer" at bounding box center [670, 300] width 11 height 11
radio input "true"
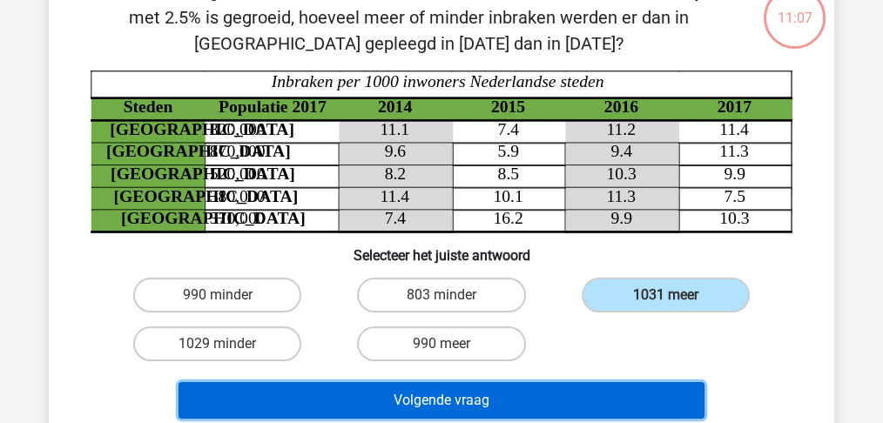
click at [499, 405] on button "Volgende vraag" at bounding box center [441, 400] width 527 height 37
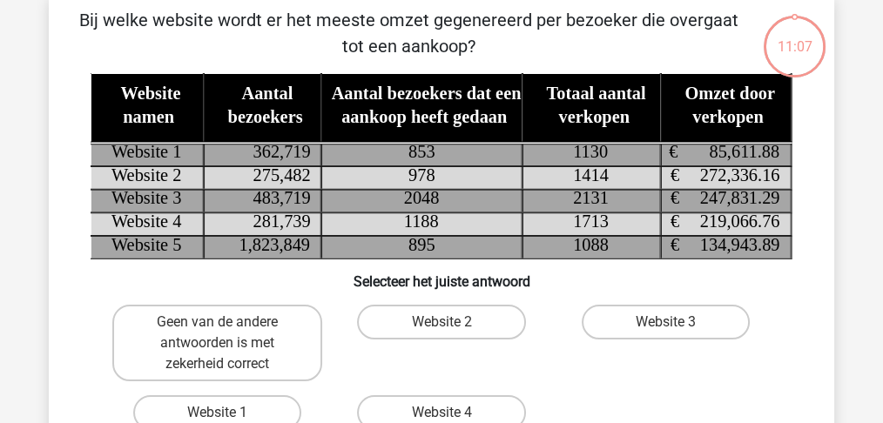
scroll to position [80, 0]
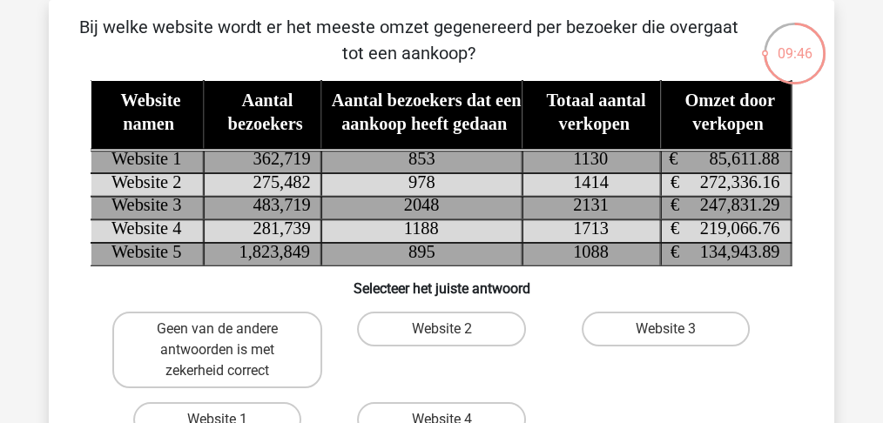
click at [588, 396] on div "Geen van de andere antwoorden is met zekerheid correct Website 2 Website 3 Webs…" at bounding box center [441, 374] width 672 height 139
click at [478, 325] on label "Website 2" at bounding box center [441, 329] width 168 height 35
click at [453, 329] on input "Website 2" at bounding box center [446, 334] width 11 height 11
radio input "true"
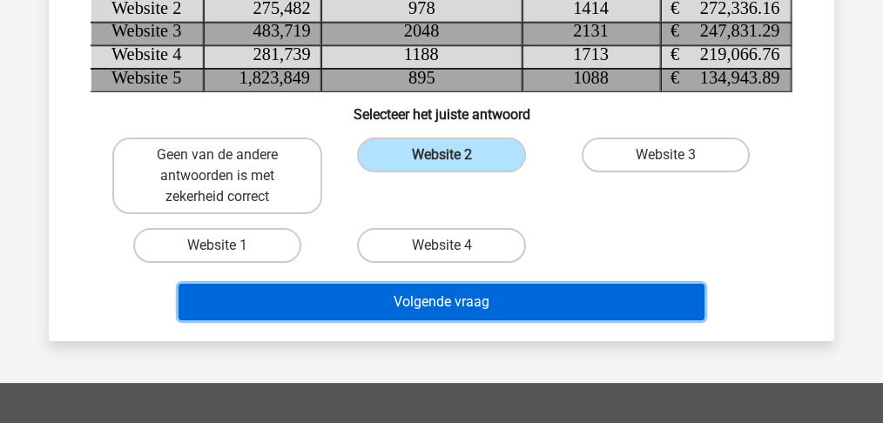
click at [497, 306] on button "Volgende vraag" at bounding box center [441, 302] width 527 height 37
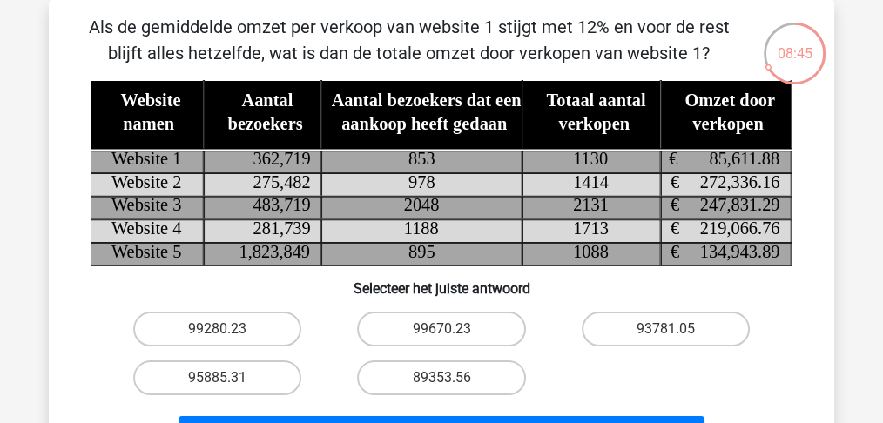
click at [645, 344] on label "93781.05" at bounding box center [665, 329] width 168 height 35
click at [665, 340] on input "93781.05" at bounding box center [670, 334] width 11 height 11
radio input "true"
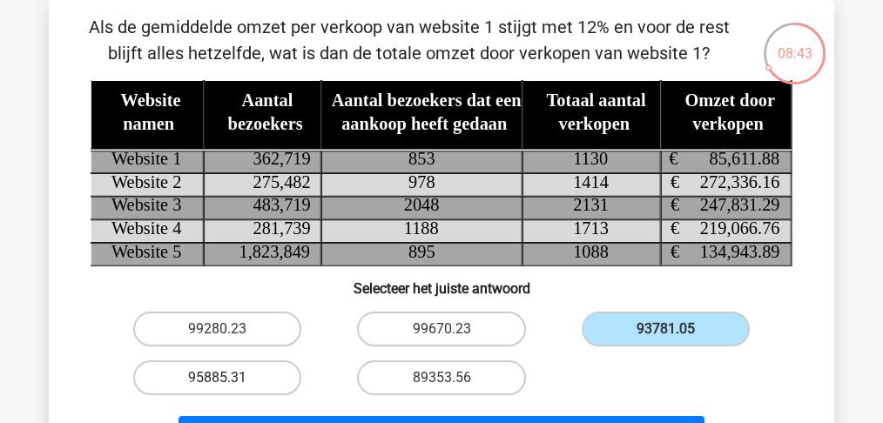
drag, startPoint x: 211, startPoint y: 376, endPoint x: 305, endPoint y: 388, distance: 94.8
click at [211, 375] on label "95885.31" at bounding box center [217, 377] width 168 height 35
click at [218, 378] on input "95885.31" at bounding box center [223, 383] width 11 height 11
radio input "true"
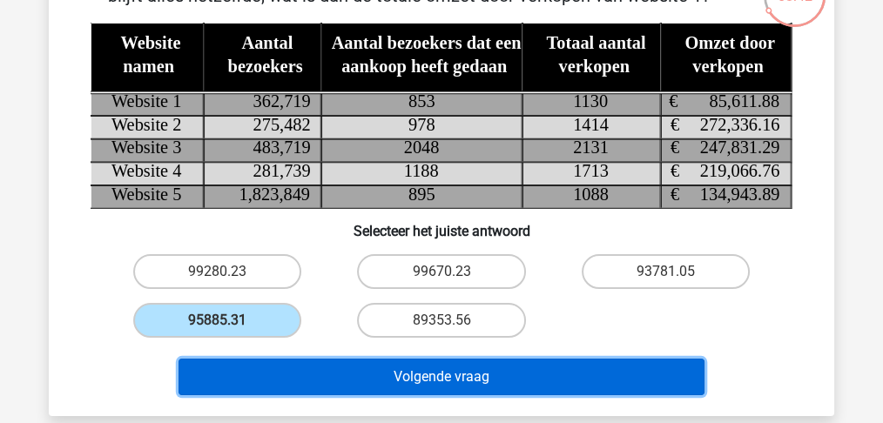
click at [441, 377] on button "Volgende vraag" at bounding box center [441, 377] width 527 height 37
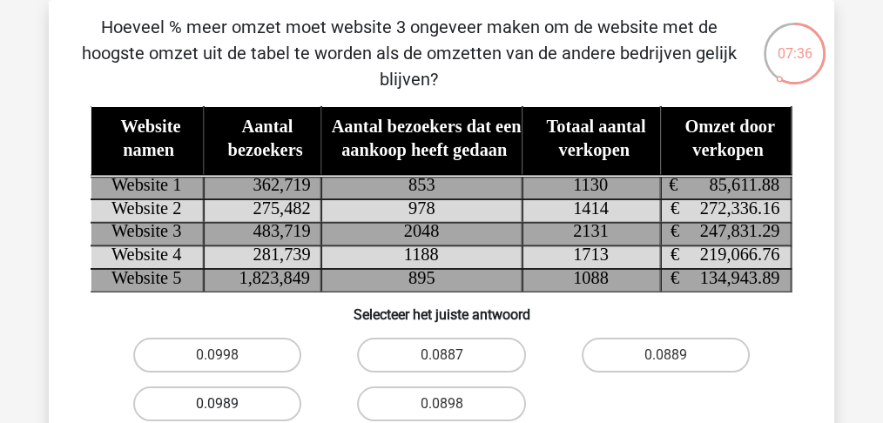
click at [245, 404] on label "0.0989" at bounding box center [217, 403] width 168 height 35
click at [229, 404] on input "0.0989" at bounding box center [223, 409] width 11 height 11
radio input "true"
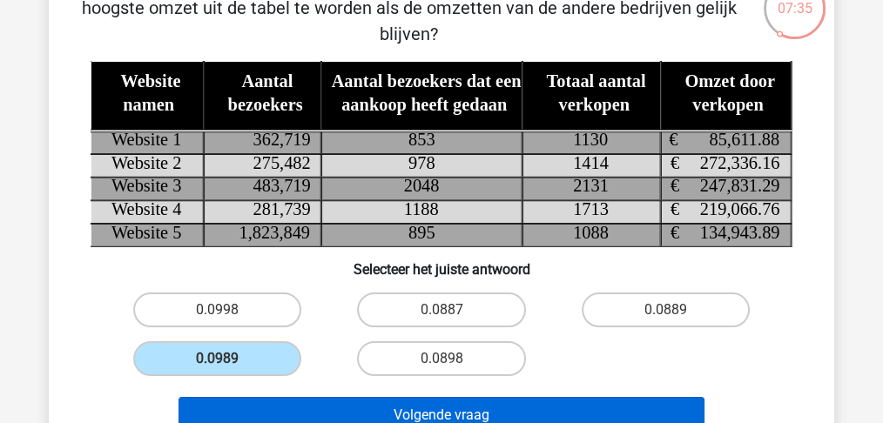
scroll to position [138, 0]
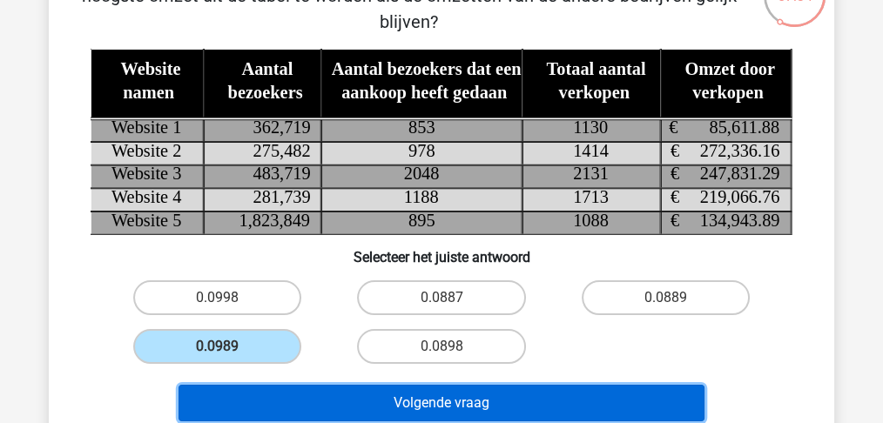
click at [422, 396] on button "Volgende vraag" at bounding box center [441, 403] width 527 height 37
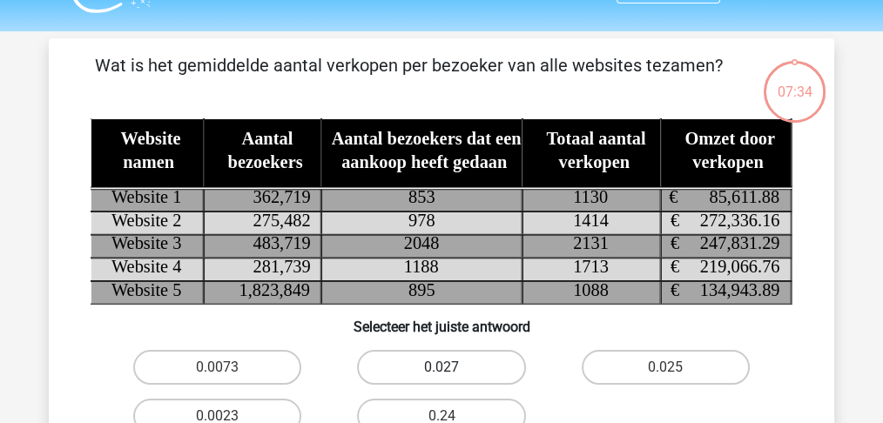
scroll to position [22, 0]
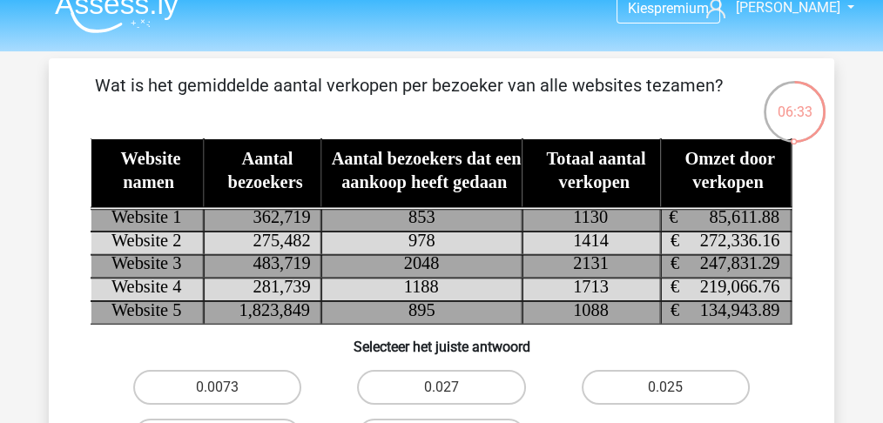
click at [805, 368] on div "Wat is het gemiddelde aantal verkopen per bezoeker van alle websites tezamen? W…" at bounding box center [441, 294] width 771 height 445
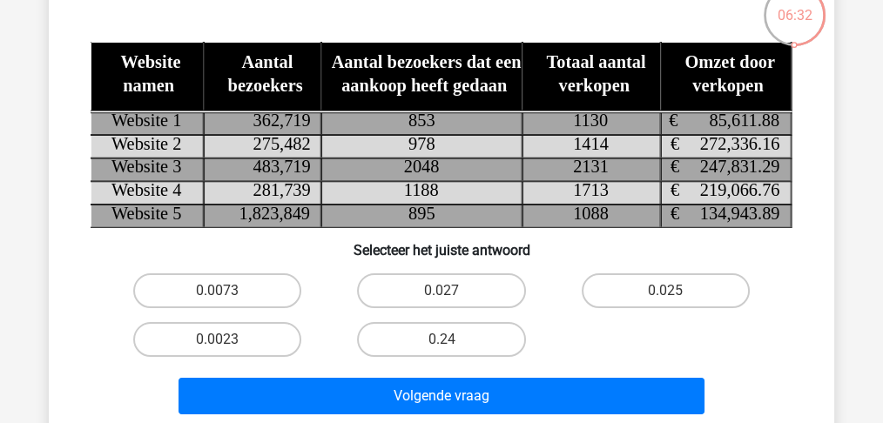
scroll to position [138, 0]
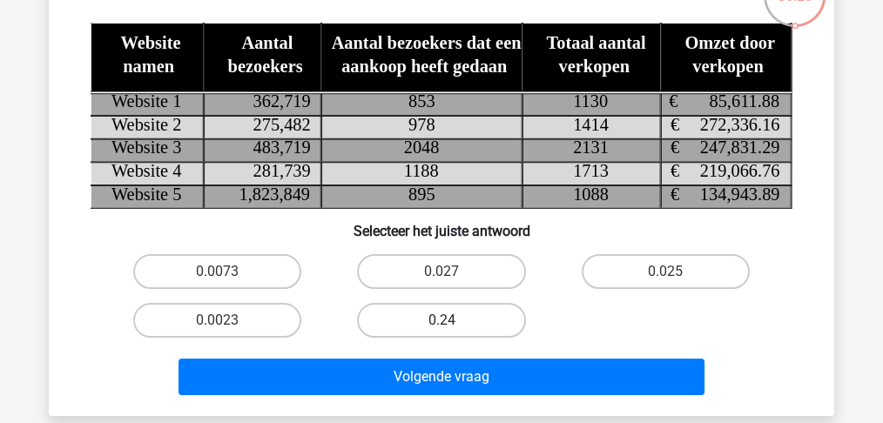
click at [460, 322] on label "0.24" at bounding box center [441, 320] width 168 height 35
click at [453, 322] on input "0.24" at bounding box center [446, 325] width 11 height 11
radio input "true"
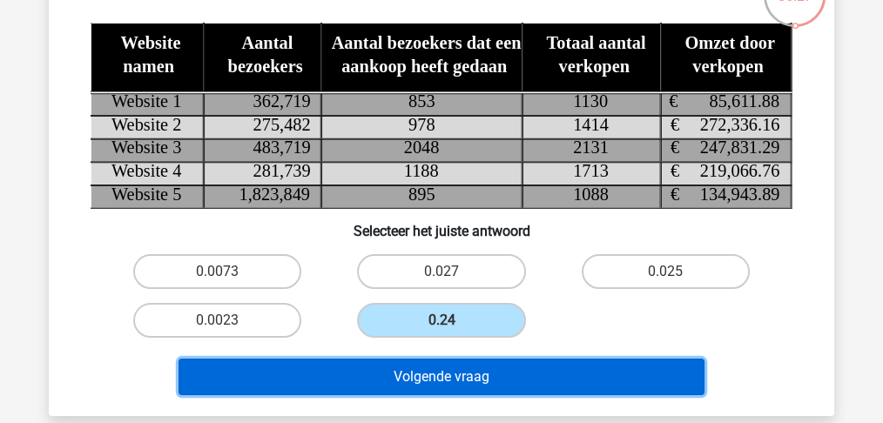
click at [475, 387] on button "Volgende vraag" at bounding box center [441, 377] width 527 height 37
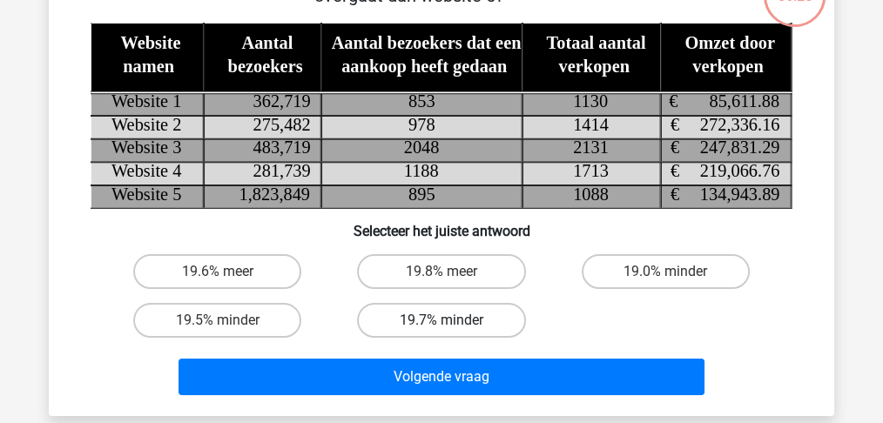
scroll to position [80, 0]
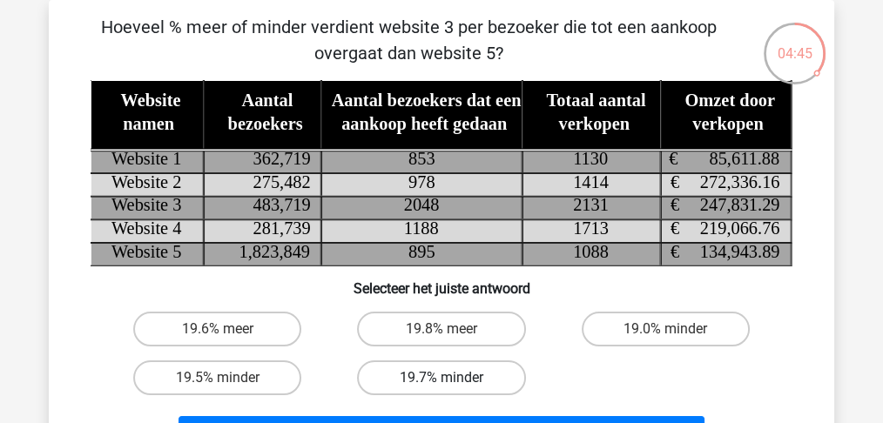
click at [383, 374] on label "19.7% minder" at bounding box center [441, 377] width 168 height 35
click at [441, 378] on input "19.7% minder" at bounding box center [446, 383] width 11 height 11
radio input "true"
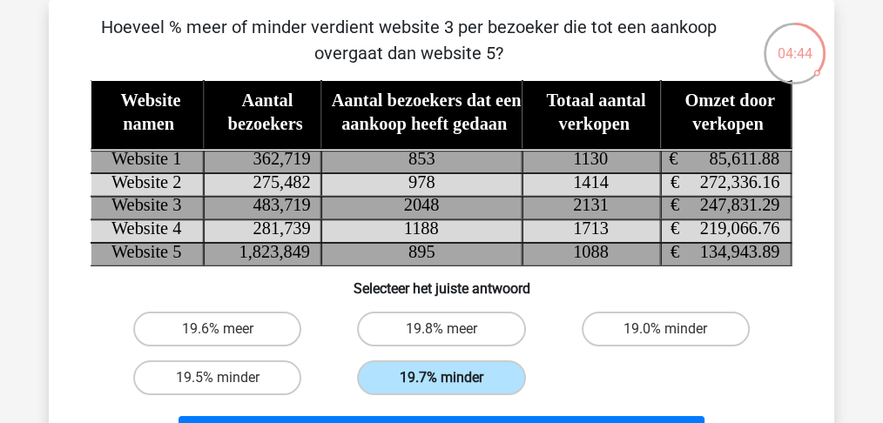
scroll to position [138, 0]
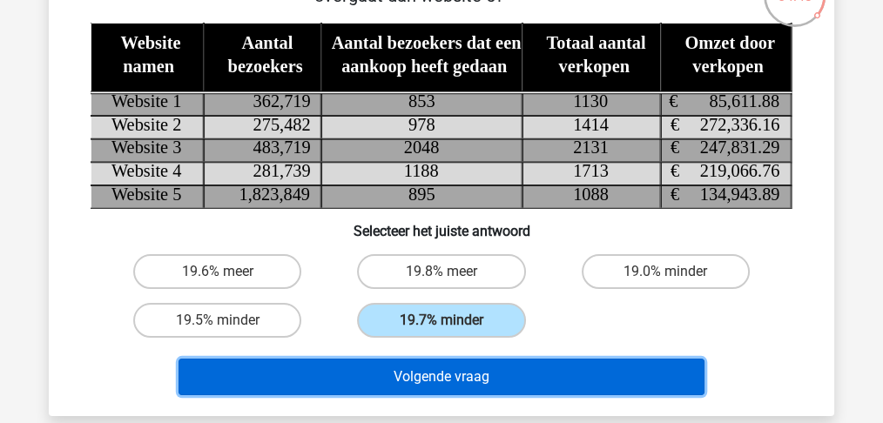
click at [384, 378] on button "Volgende vraag" at bounding box center [441, 377] width 527 height 37
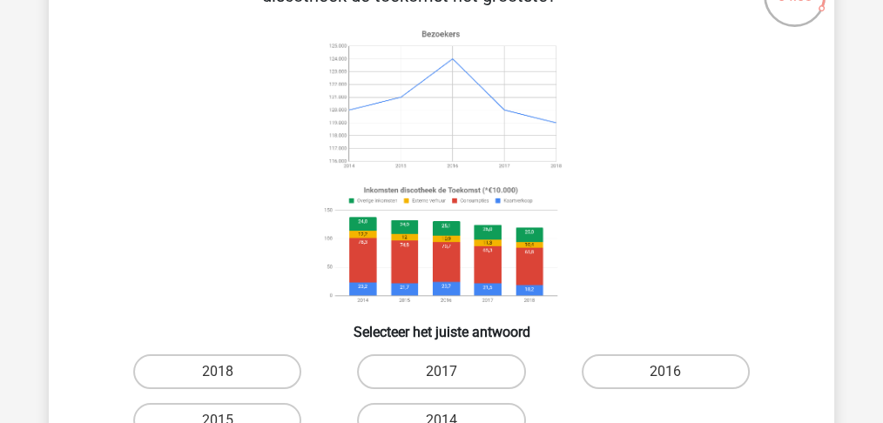
click at [267, 315] on h6 "Selecteer het juiste antwoord" at bounding box center [441, 325] width 729 height 30
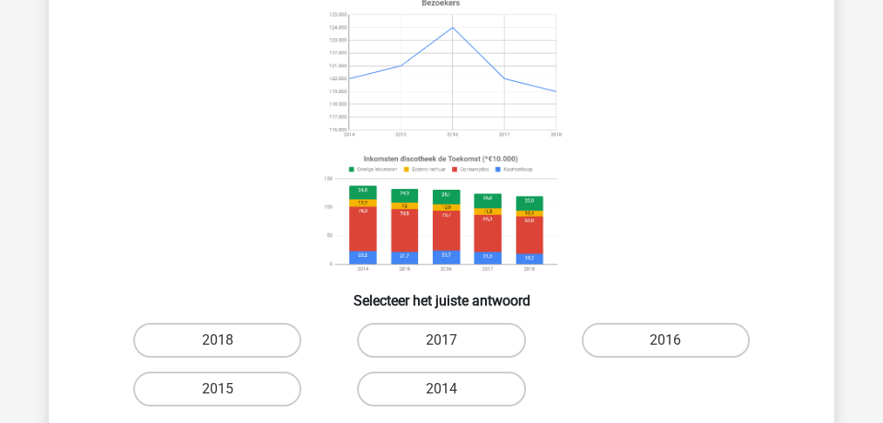
scroll to position [196, 0]
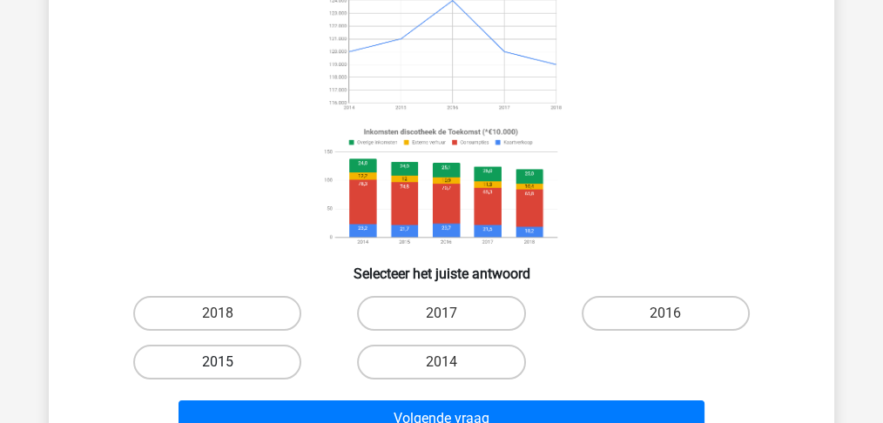
click at [237, 363] on label "2015" at bounding box center [217, 362] width 168 height 35
click at [229, 363] on input "2015" at bounding box center [223, 367] width 11 height 11
radio input "true"
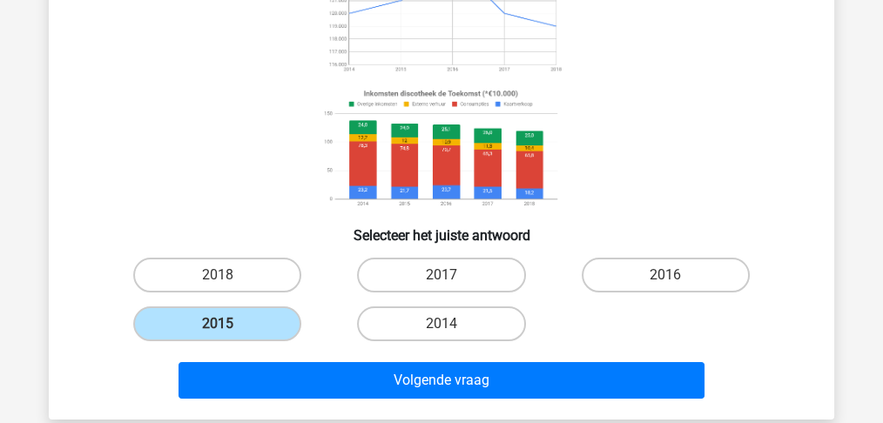
scroll to position [254, 0]
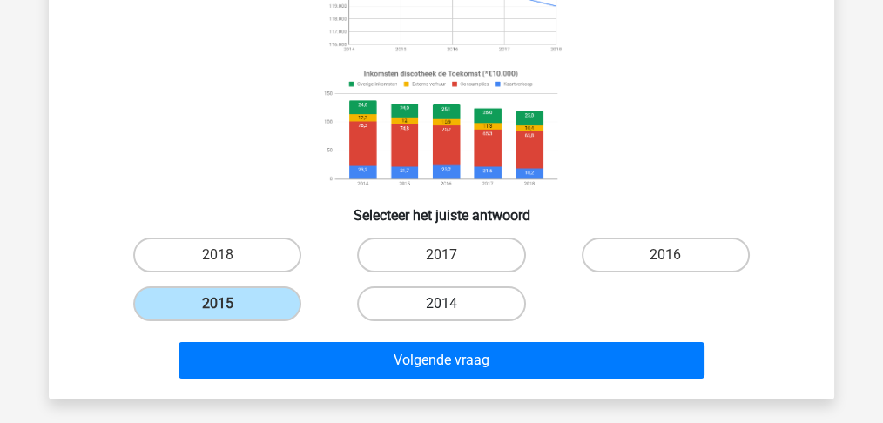
click at [477, 317] on label "2014" at bounding box center [441, 303] width 168 height 35
click at [453, 315] on input "2014" at bounding box center [446, 309] width 11 height 11
radio input "true"
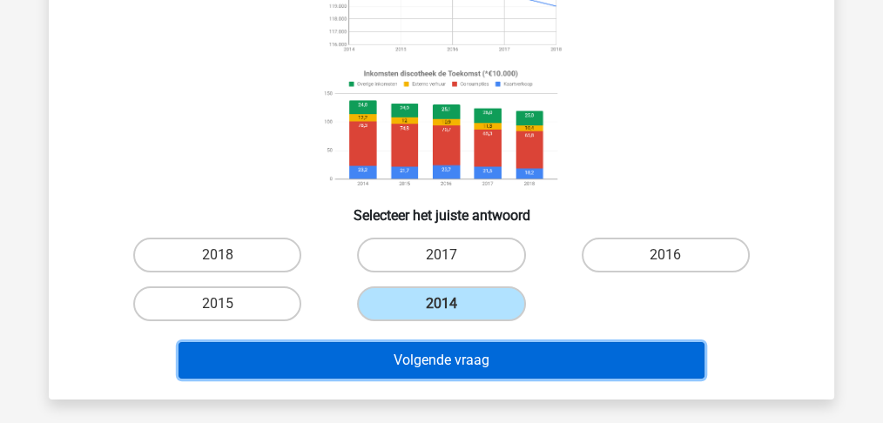
click at [437, 367] on button "Volgende vraag" at bounding box center [441, 360] width 527 height 37
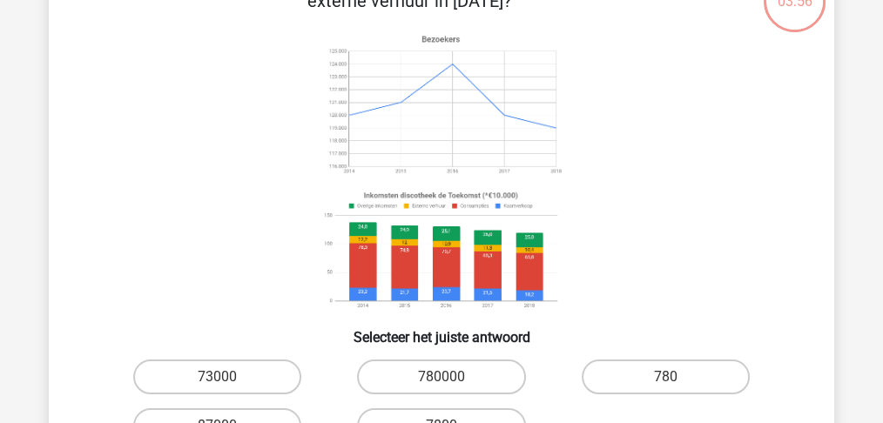
scroll to position [80, 0]
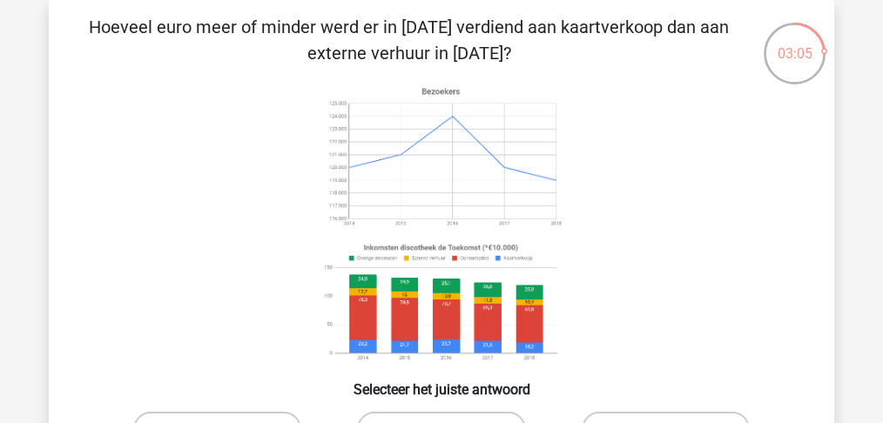
click at [641, 316] on icon at bounding box center [442, 223] width 702 height 287
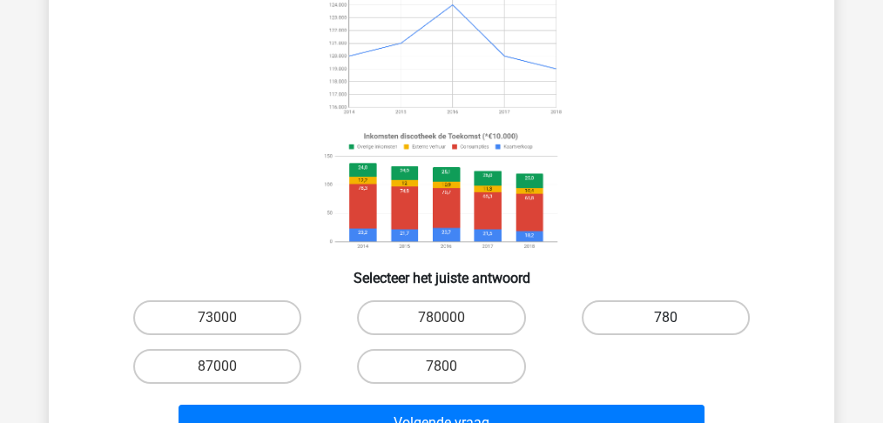
scroll to position [196, 0]
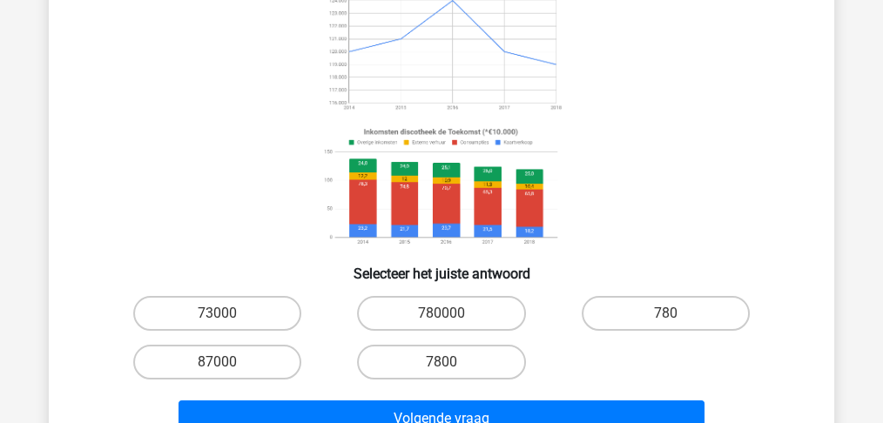
click at [595, 371] on div "73000 780000 780 87000 7800" at bounding box center [441, 337] width 672 height 97
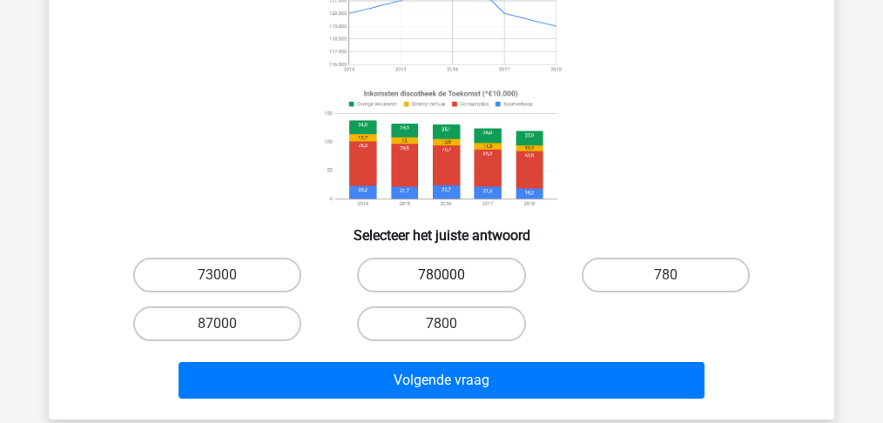
scroll to position [254, 0]
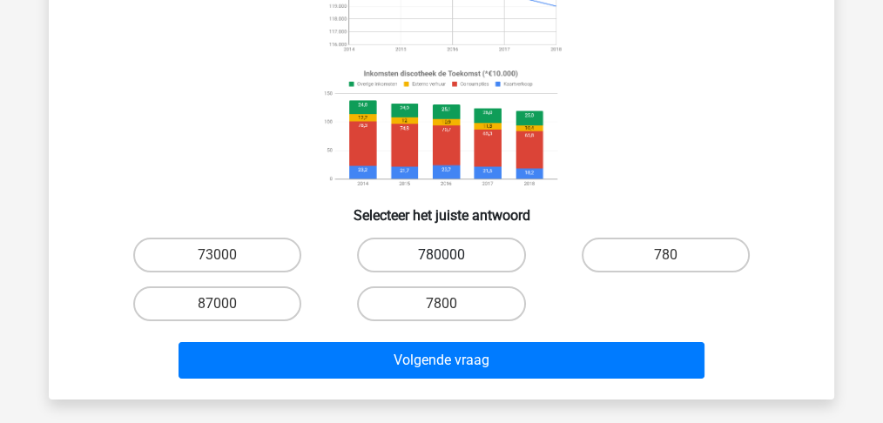
click at [434, 252] on label "780000" at bounding box center [441, 255] width 168 height 35
click at [441, 255] on input "780000" at bounding box center [446, 260] width 11 height 11
radio input "true"
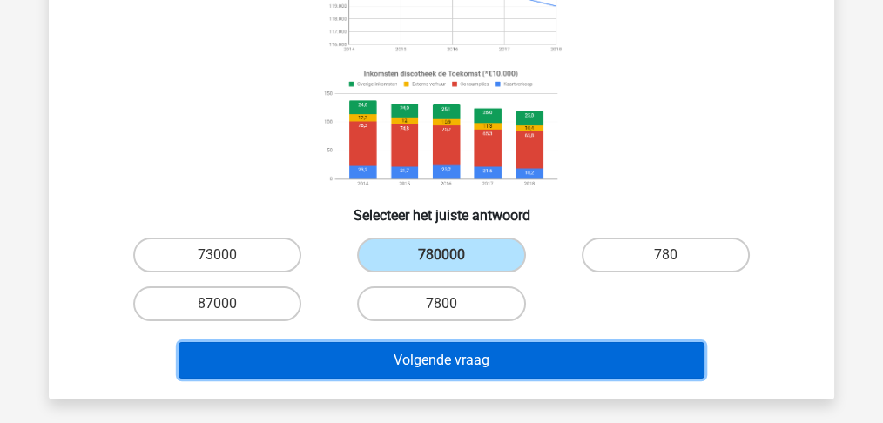
click at [460, 361] on button "Volgende vraag" at bounding box center [441, 360] width 527 height 37
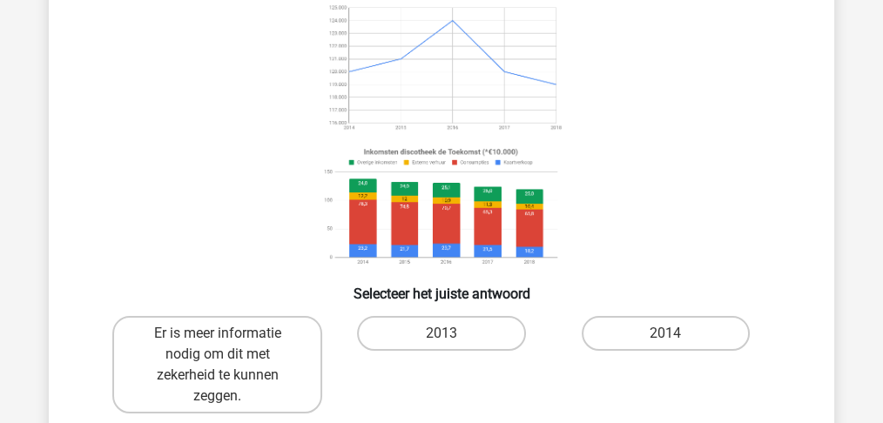
scroll to position [196, 0]
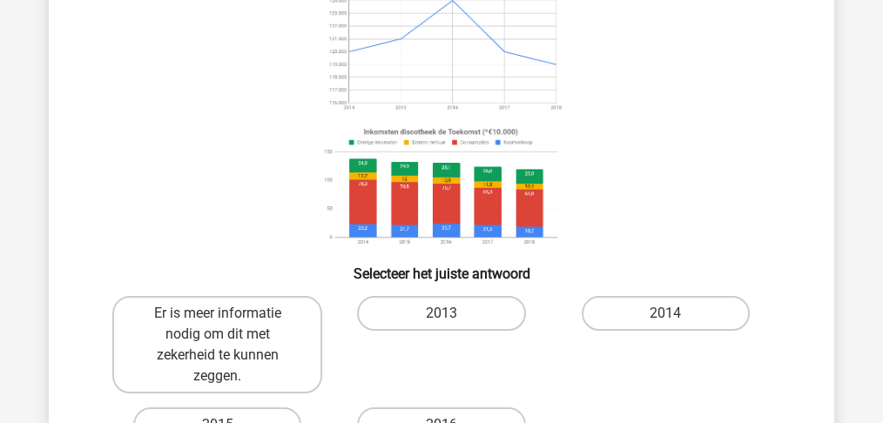
click at [481, 383] on div "2013" at bounding box center [441, 344] width 210 height 97
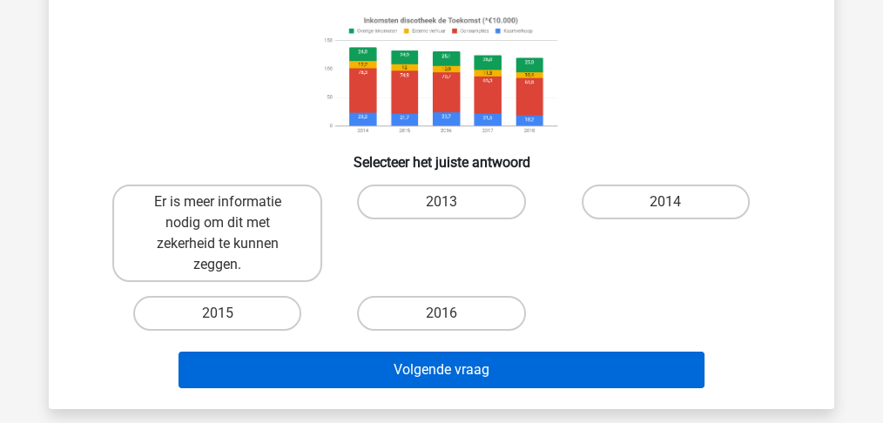
scroll to position [312, 0]
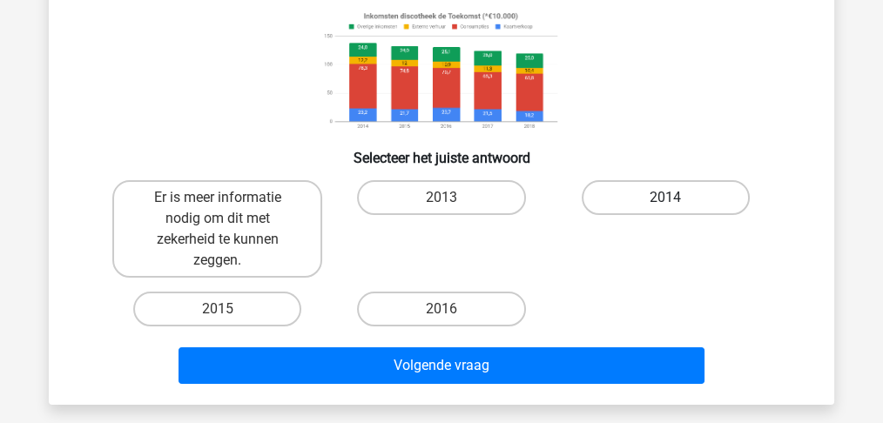
click at [638, 200] on label "2014" at bounding box center [665, 197] width 168 height 35
click at [665, 200] on input "2014" at bounding box center [670, 203] width 11 height 11
radio input "true"
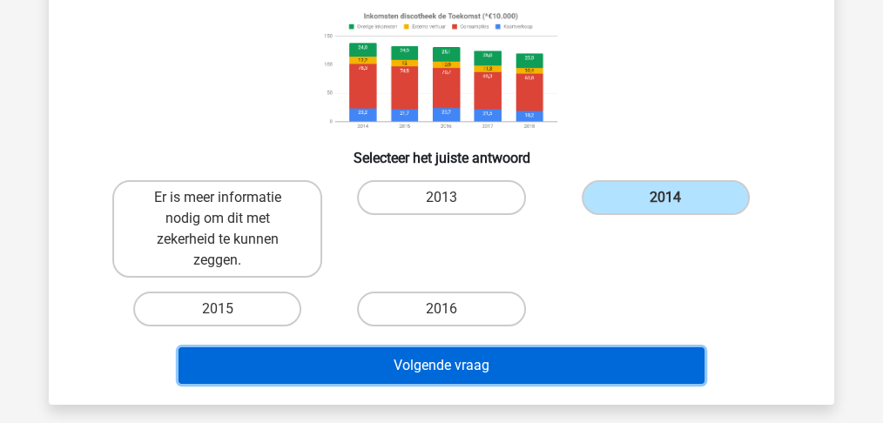
click at [479, 361] on button "Volgende vraag" at bounding box center [441, 365] width 527 height 37
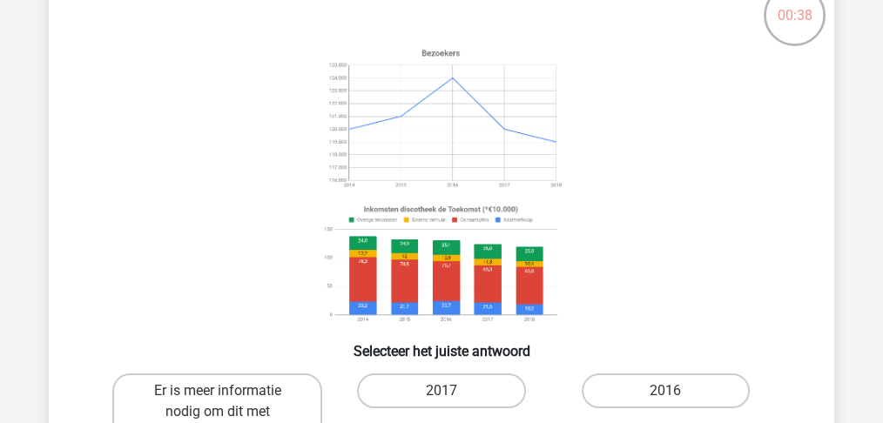
scroll to position [138, 0]
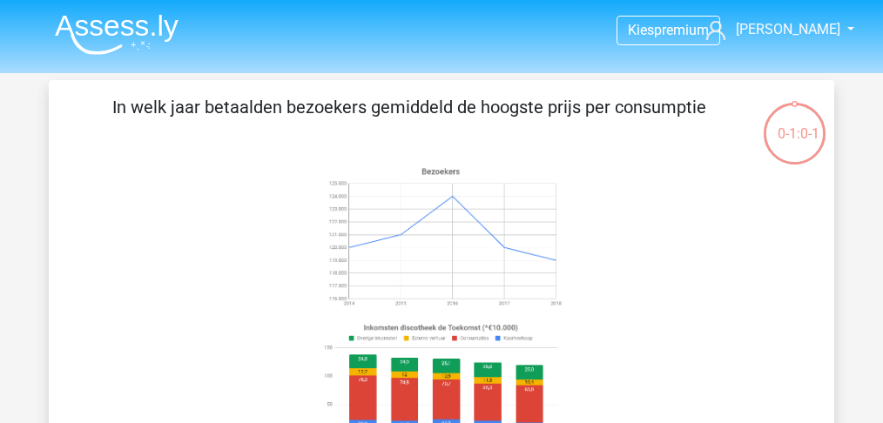
scroll to position [138, 0]
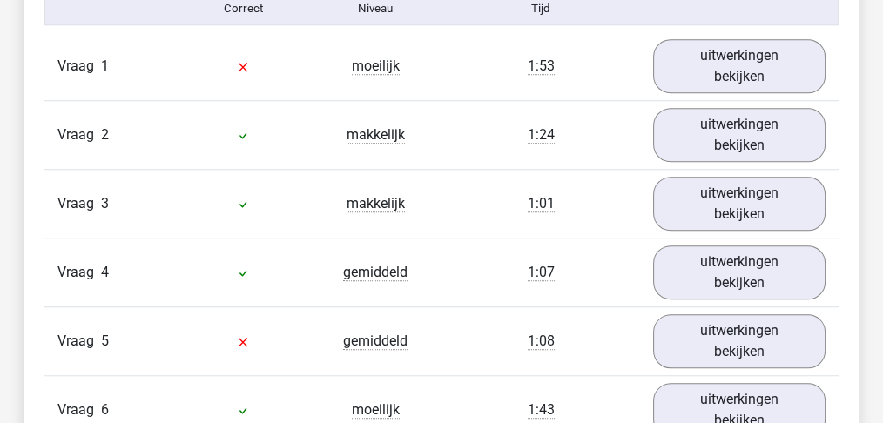
scroll to position [1393, 0]
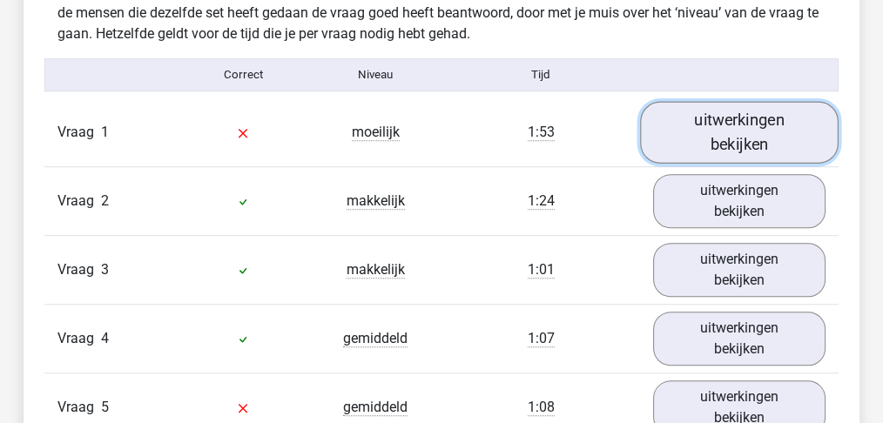
click at [736, 142] on link "uitwerkingen bekijken" at bounding box center [739, 132] width 198 height 62
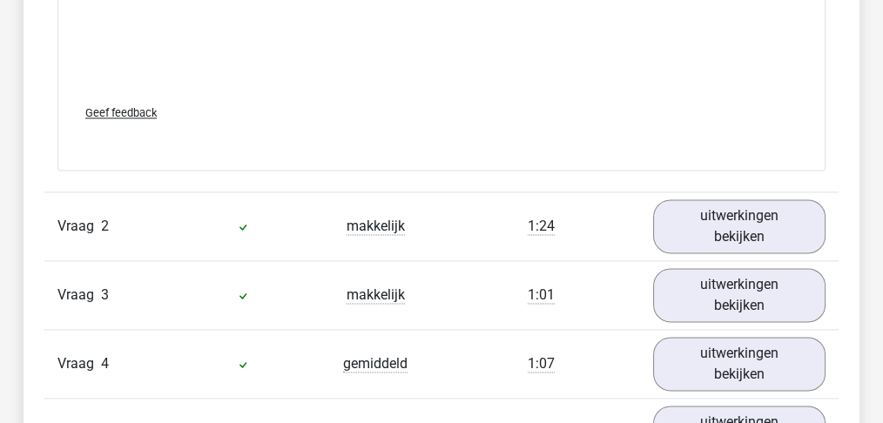
scroll to position [2437, 0]
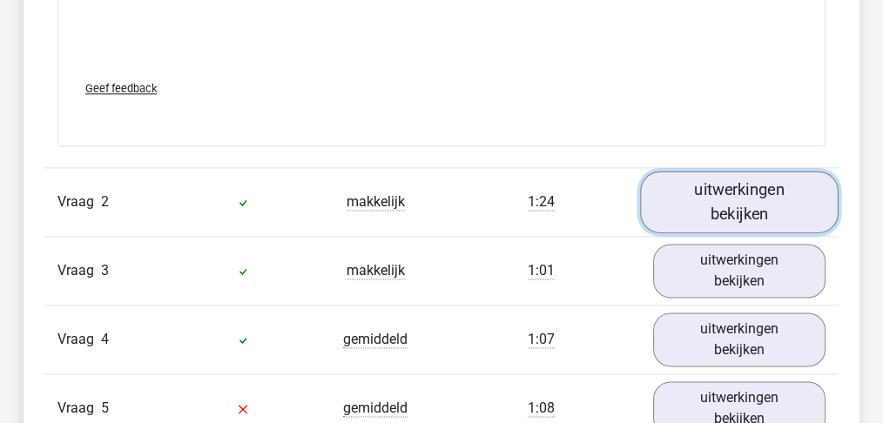
click at [769, 211] on link "uitwerkingen bekijken" at bounding box center [739, 202] width 198 height 62
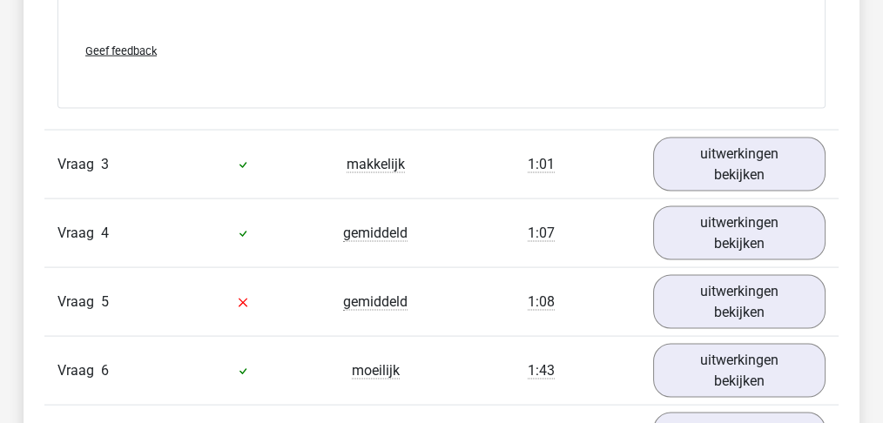
scroll to position [3598, 0]
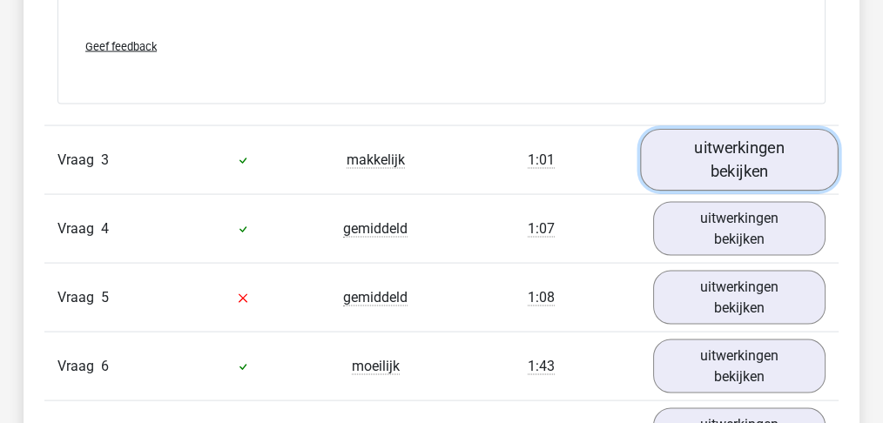
click at [759, 171] on link "uitwerkingen bekijken" at bounding box center [739, 160] width 198 height 62
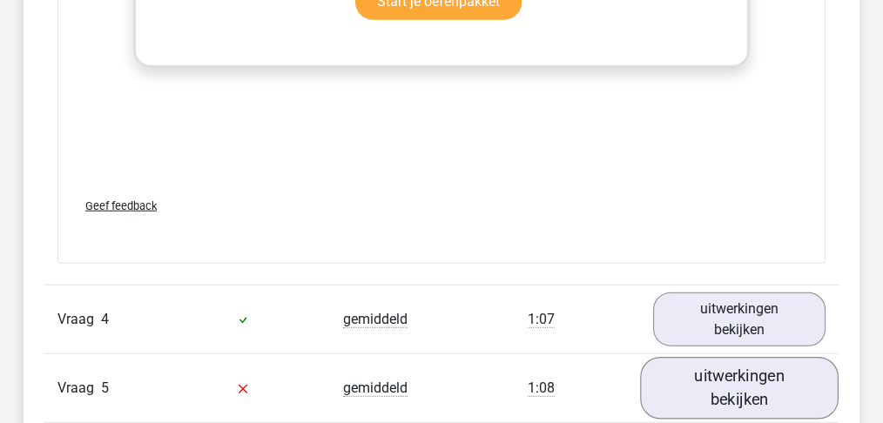
scroll to position [4642, 0]
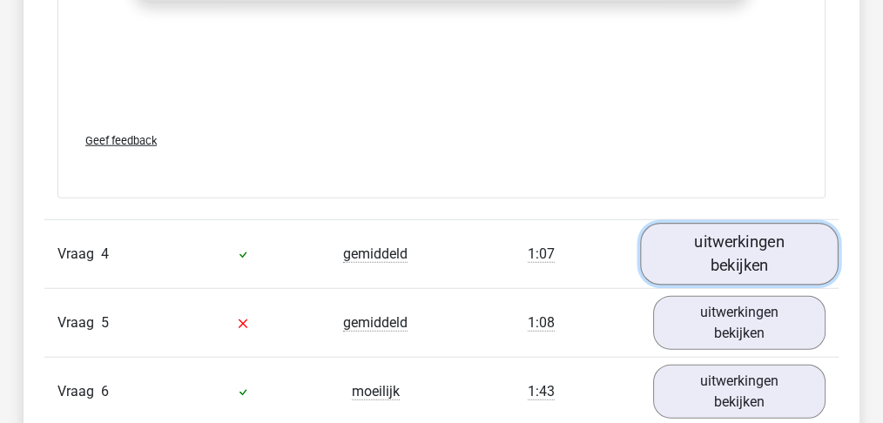
click at [725, 254] on link "uitwerkingen bekijken" at bounding box center [739, 255] width 198 height 62
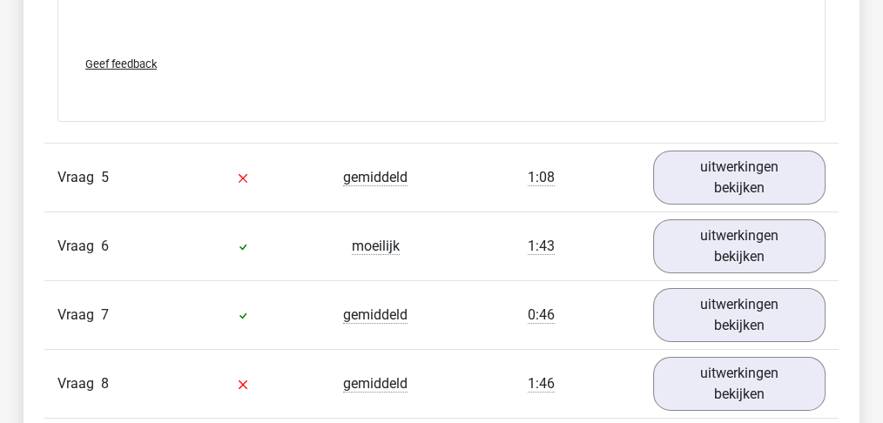
scroll to position [5861, 0]
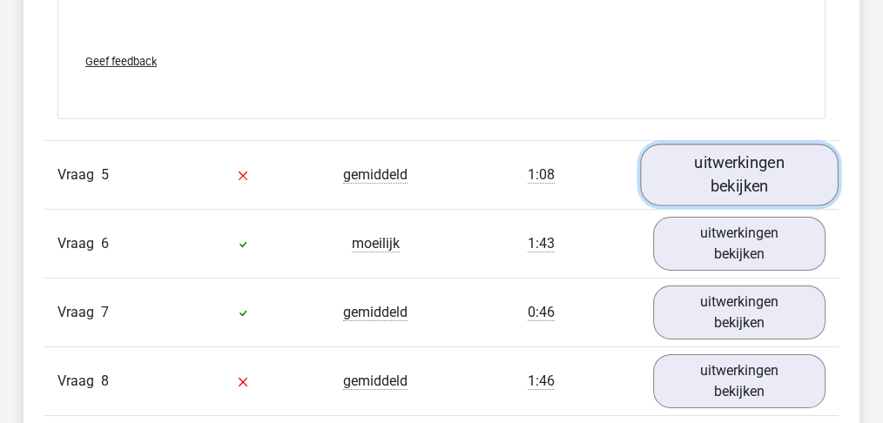
click at [738, 171] on link "uitwerkingen bekijken" at bounding box center [739, 175] width 198 height 62
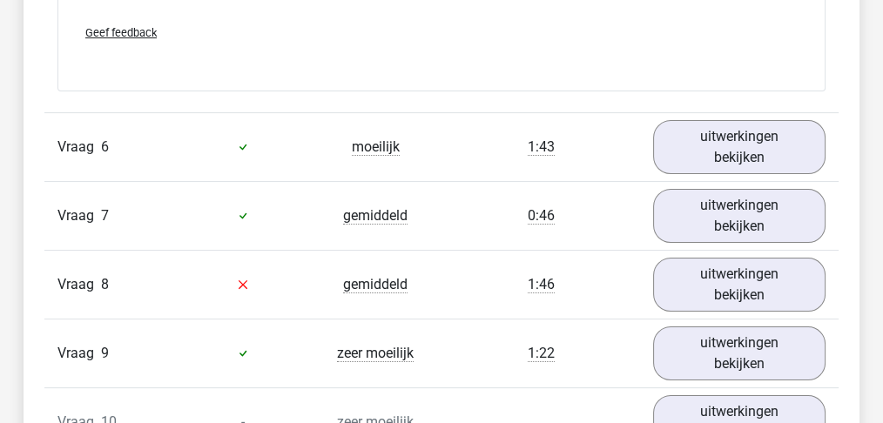
scroll to position [7021, 0]
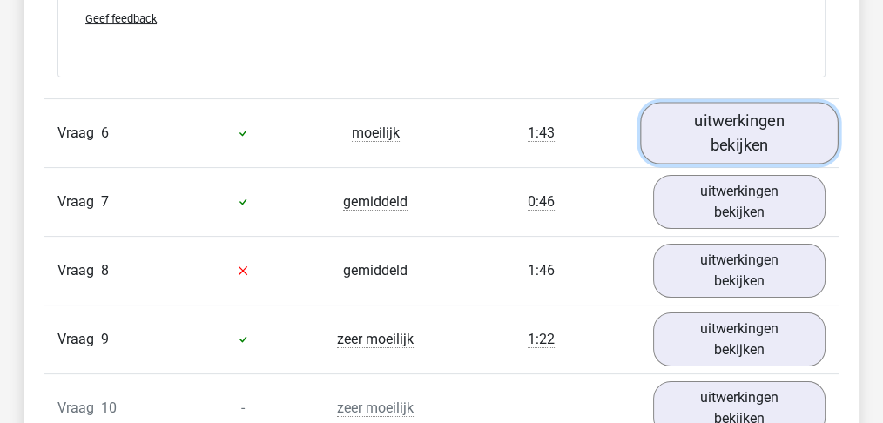
click at [730, 147] on link "uitwerkingen bekijken" at bounding box center [739, 133] width 198 height 62
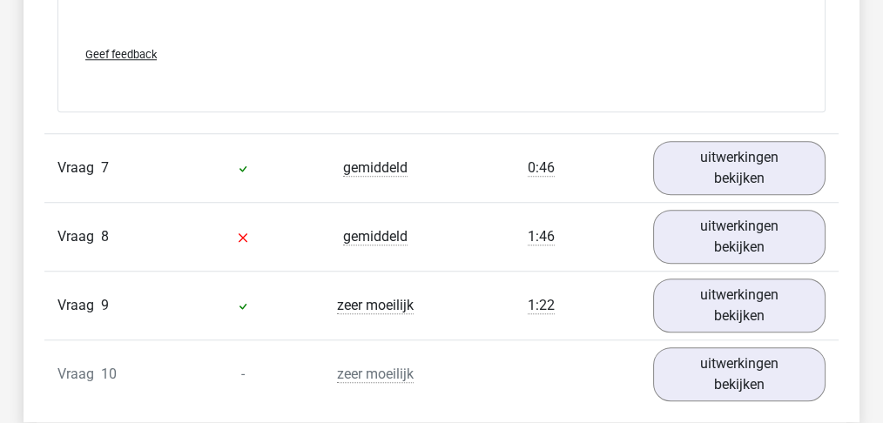
scroll to position [8124, 0]
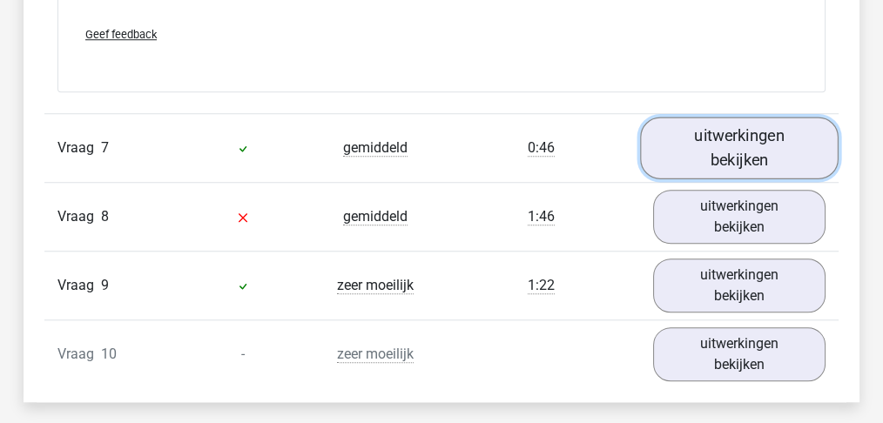
click at [713, 155] on link "uitwerkingen bekijken" at bounding box center [739, 149] width 198 height 62
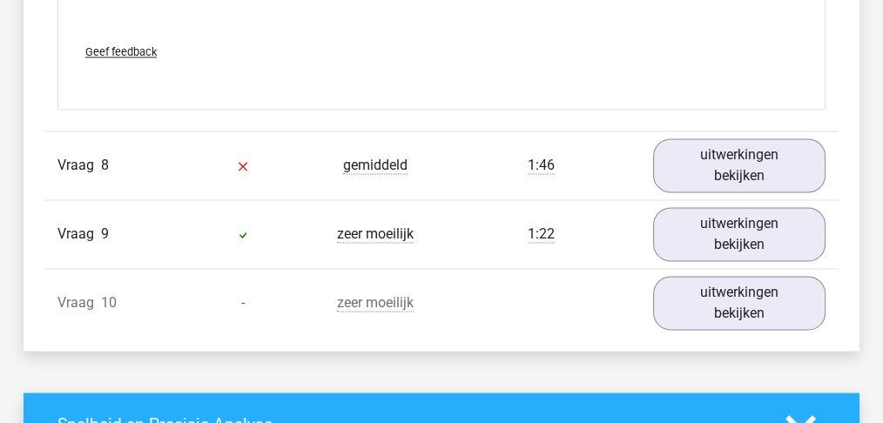
scroll to position [9343, 0]
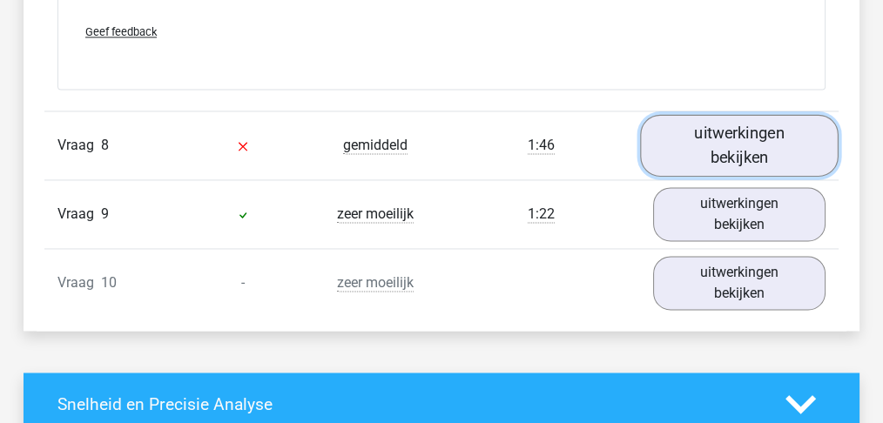
click at [710, 156] on link "uitwerkingen bekijken" at bounding box center [739, 146] width 198 height 62
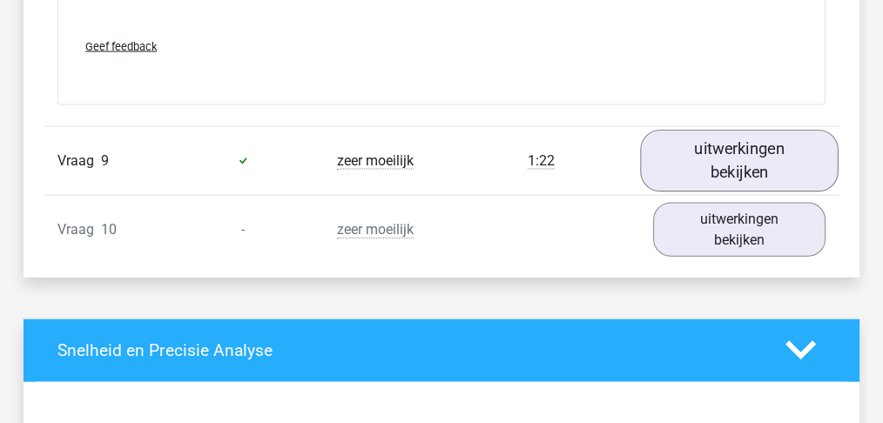
scroll to position [10561, 0]
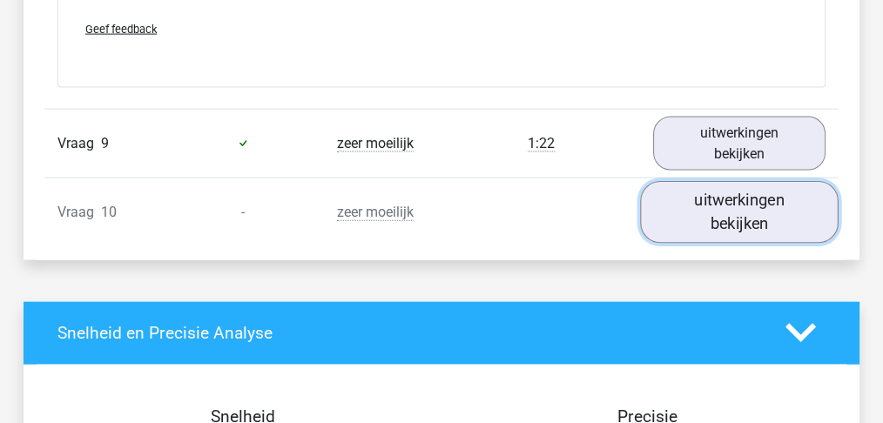
click at [707, 202] on link "uitwerkingen bekijken" at bounding box center [739, 212] width 198 height 62
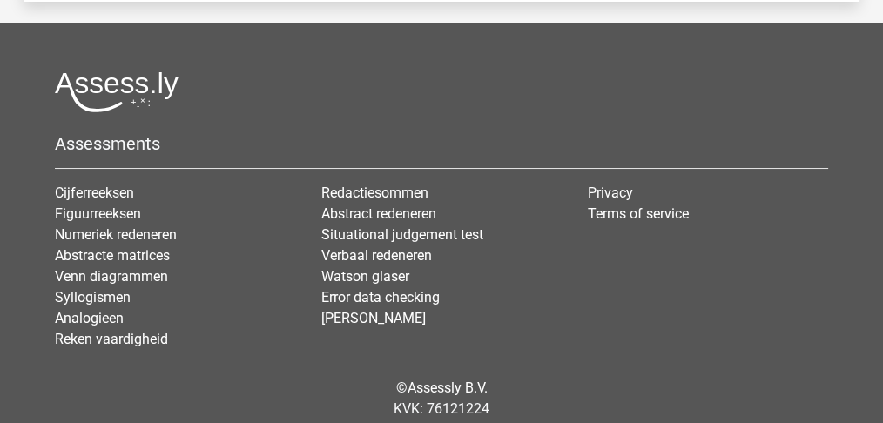
scroll to position [13365, 0]
